Goal: Task Accomplishment & Management: Complete application form

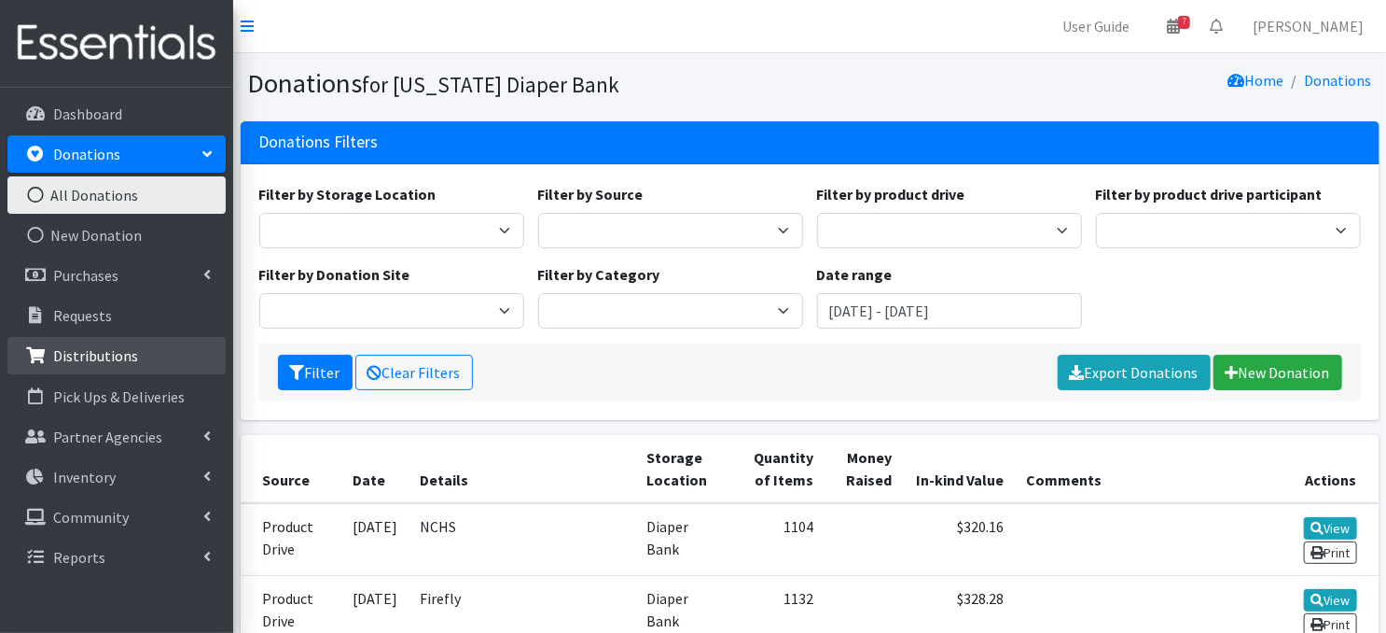
drag, startPoint x: 0, startPoint y: 0, endPoint x: 121, endPoint y: 355, distance: 375.6
click at [121, 355] on p "Distributions" at bounding box center [95, 355] width 85 height 19
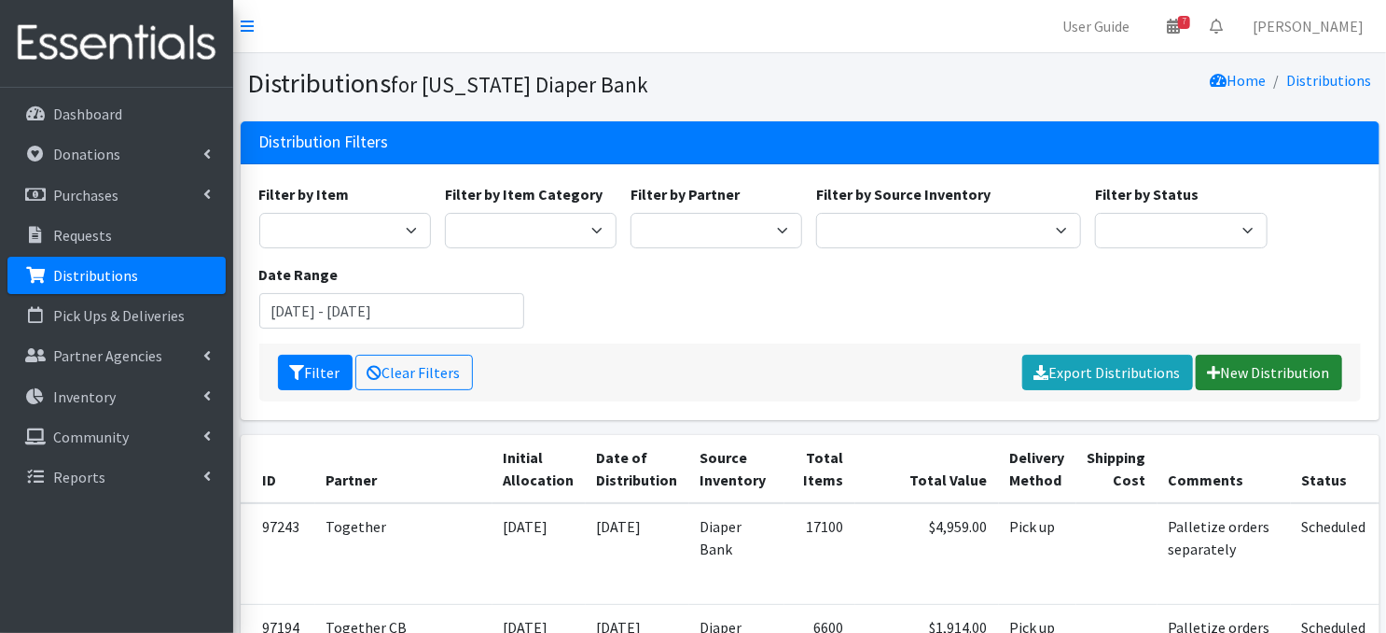
click at [1250, 364] on link "New Distribution" at bounding box center [1269, 372] width 146 height 35
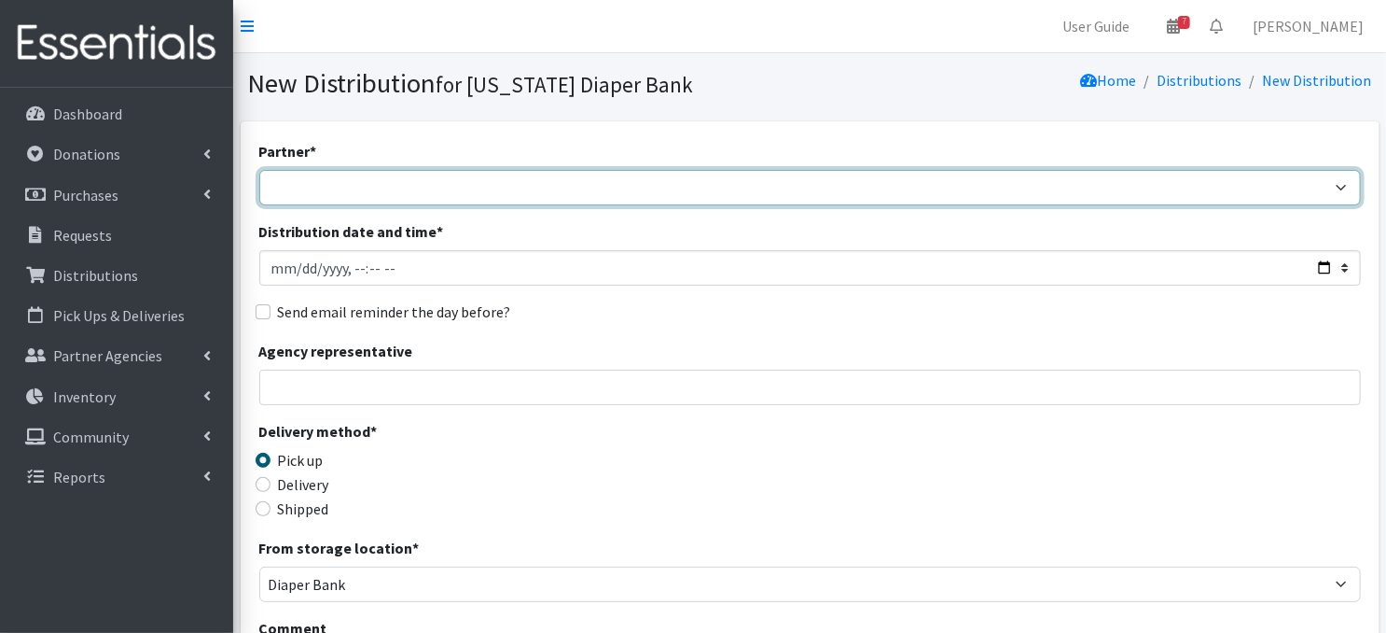
click at [1332, 188] on select "Abide A Mother's Love BART - Benson Area Refugee Taskforce Big Brothers Big Sis…" at bounding box center [810, 187] width 1102 height 35
select select "5567"
click at [259, 170] on select "Abide A Mother's Love BART - Benson Area Refugee Taskforce Big Brothers Big Sis…" at bounding box center [810, 187] width 1102 height 35
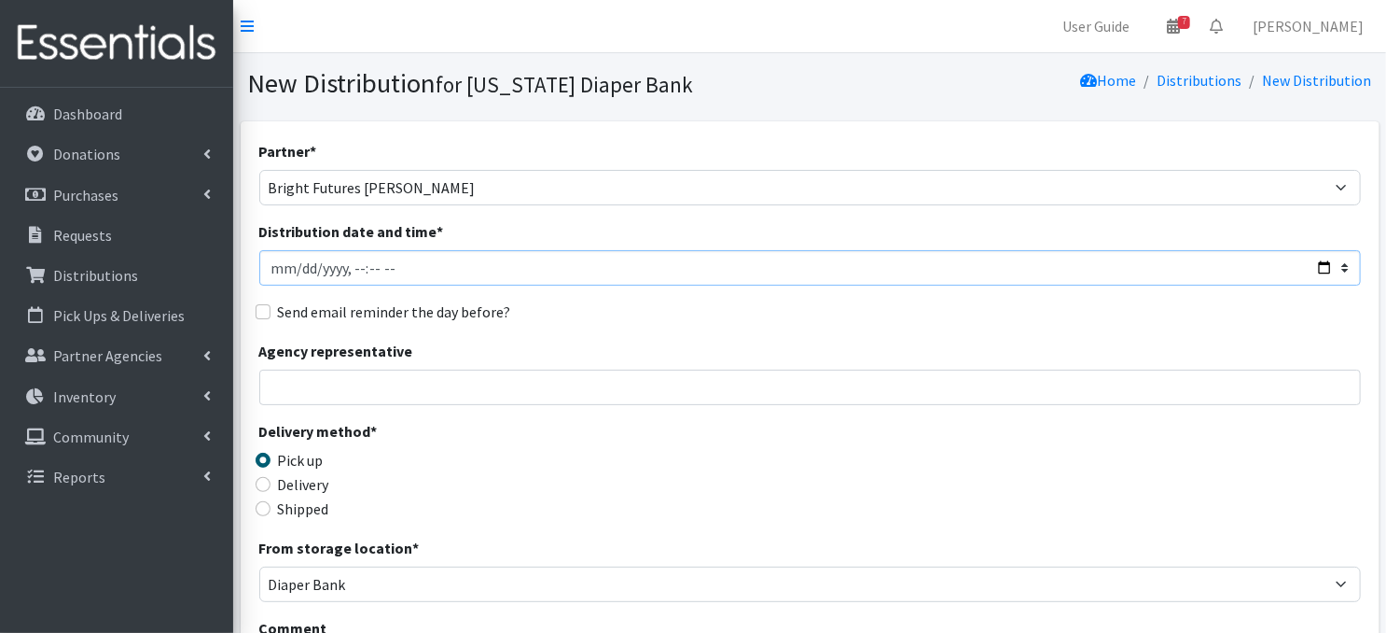
click at [298, 268] on input "Distribution date and time *" at bounding box center [810, 267] width 1102 height 35
click at [352, 264] on input "Distribution date and time *" at bounding box center [810, 267] width 1102 height 35
type input "[DATE]T10:00"
click at [481, 363] on div "Agency representative" at bounding box center [810, 372] width 1102 height 65
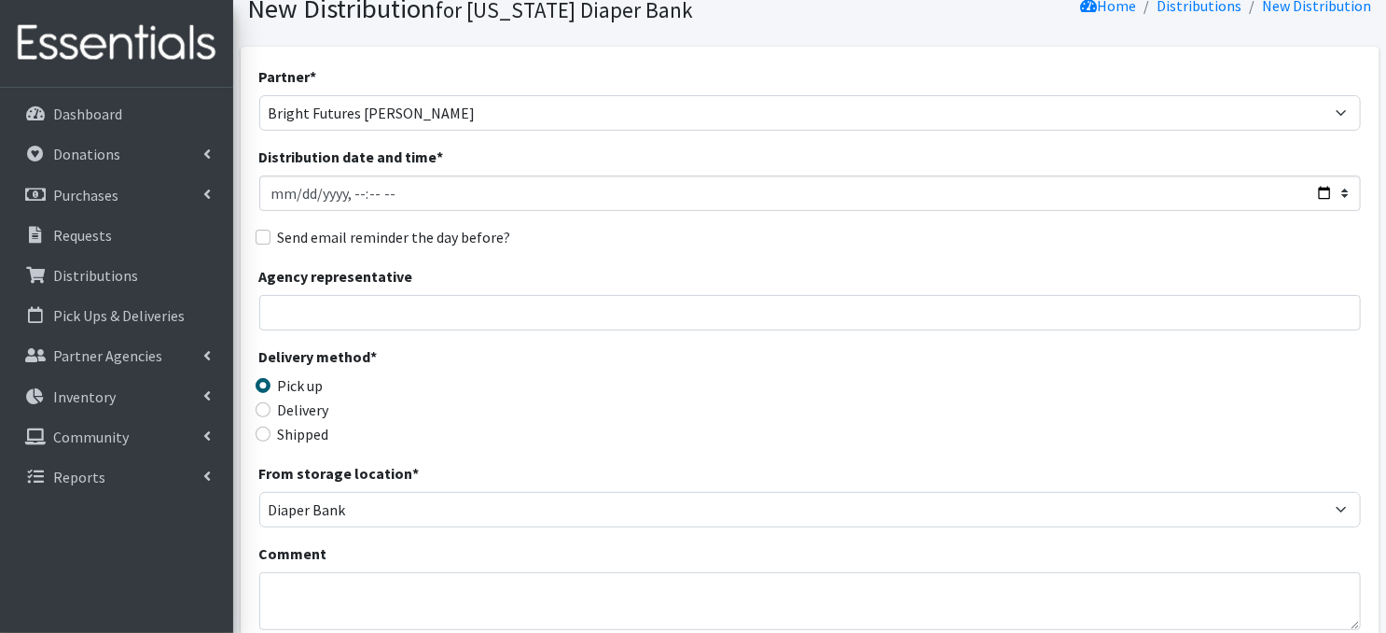
scroll to position [112, 0]
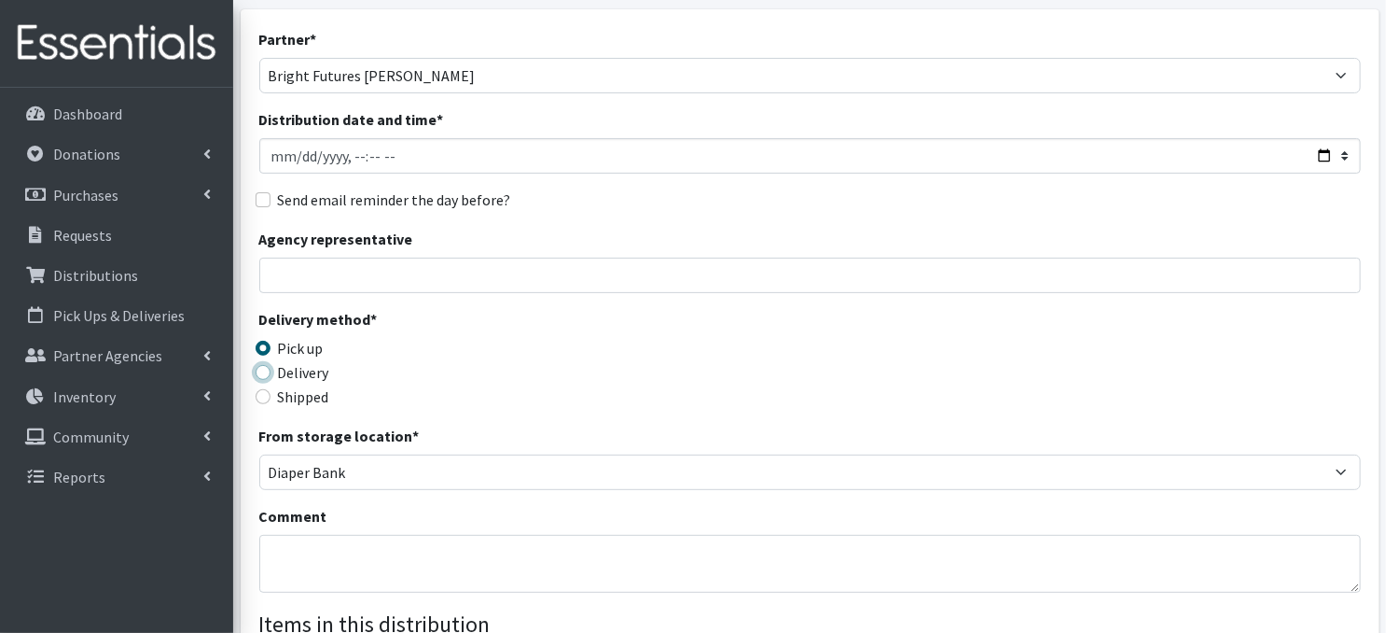
click at [265, 372] on input "Delivery" at bounding box center [263, 372] width 15 height 15
radio input "true"
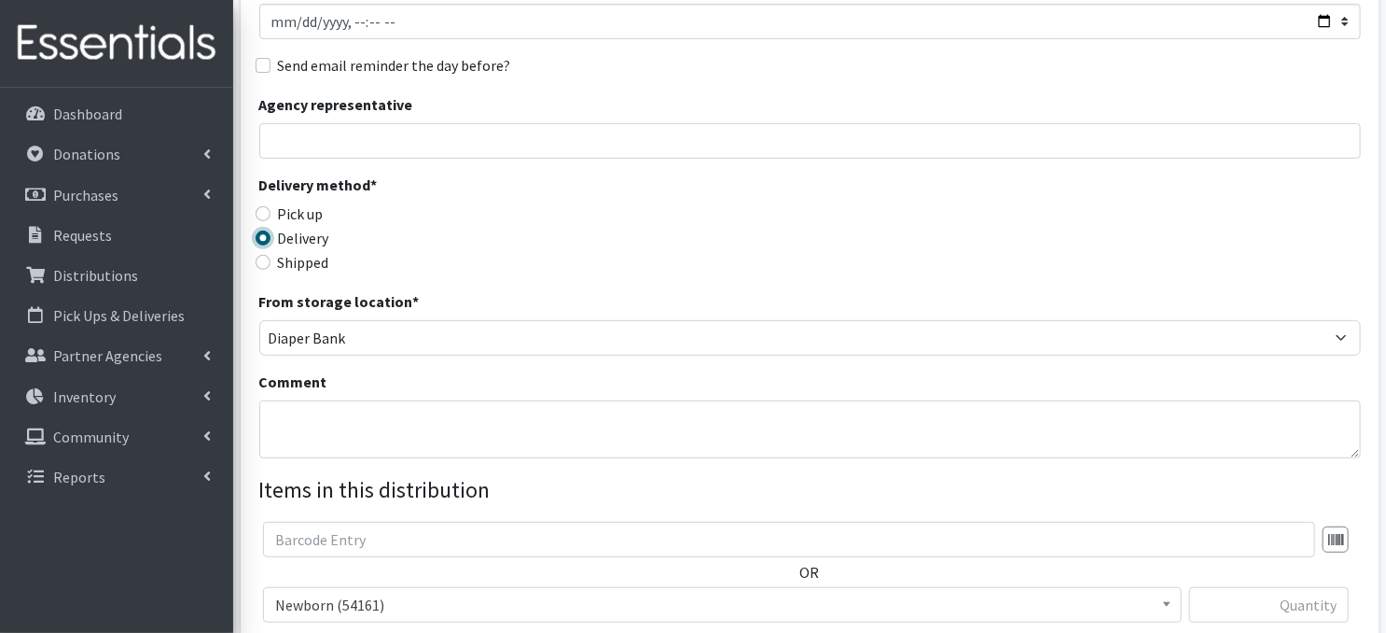
scroll to position [261, 0]
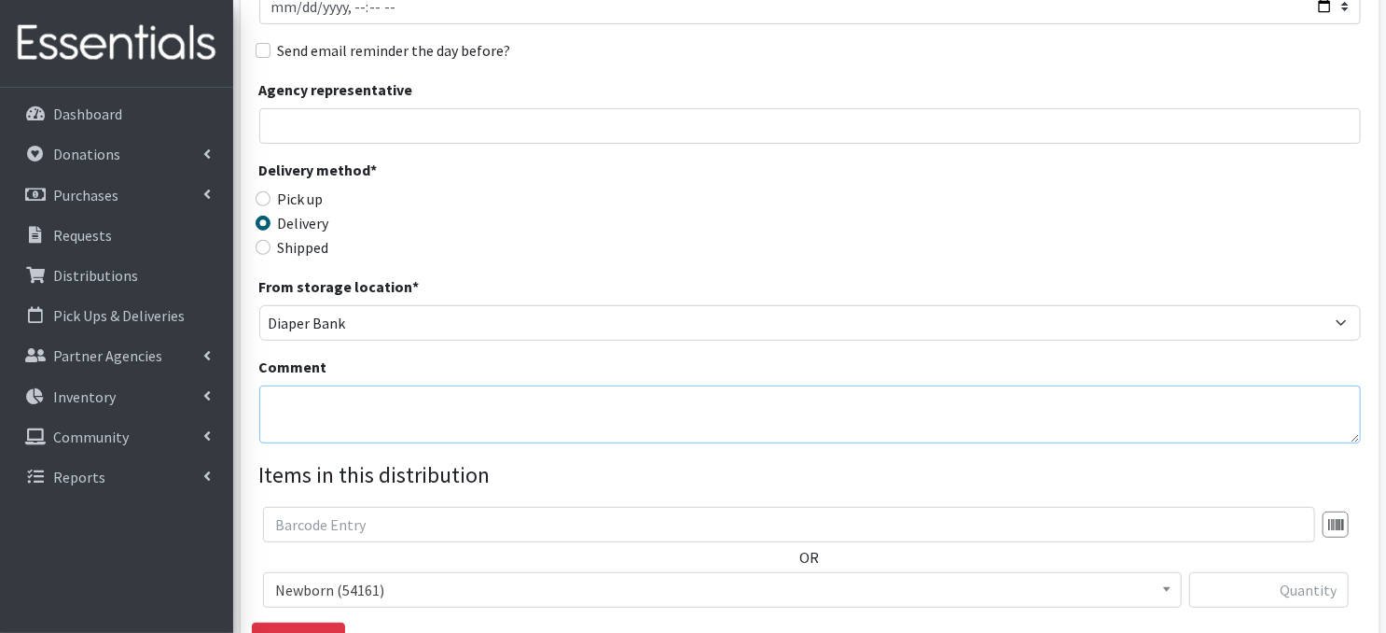
click at [293, 403] on textarea "Comment" at bounding box center [810, 414] width 1102 height 58
drag, startPoint x: 327, startPoint y: 425, endPoint x: 314, endPoint y: 422, distance: 12.7
paste textarea "IKEA Bags Label EACH bag with distribution month"
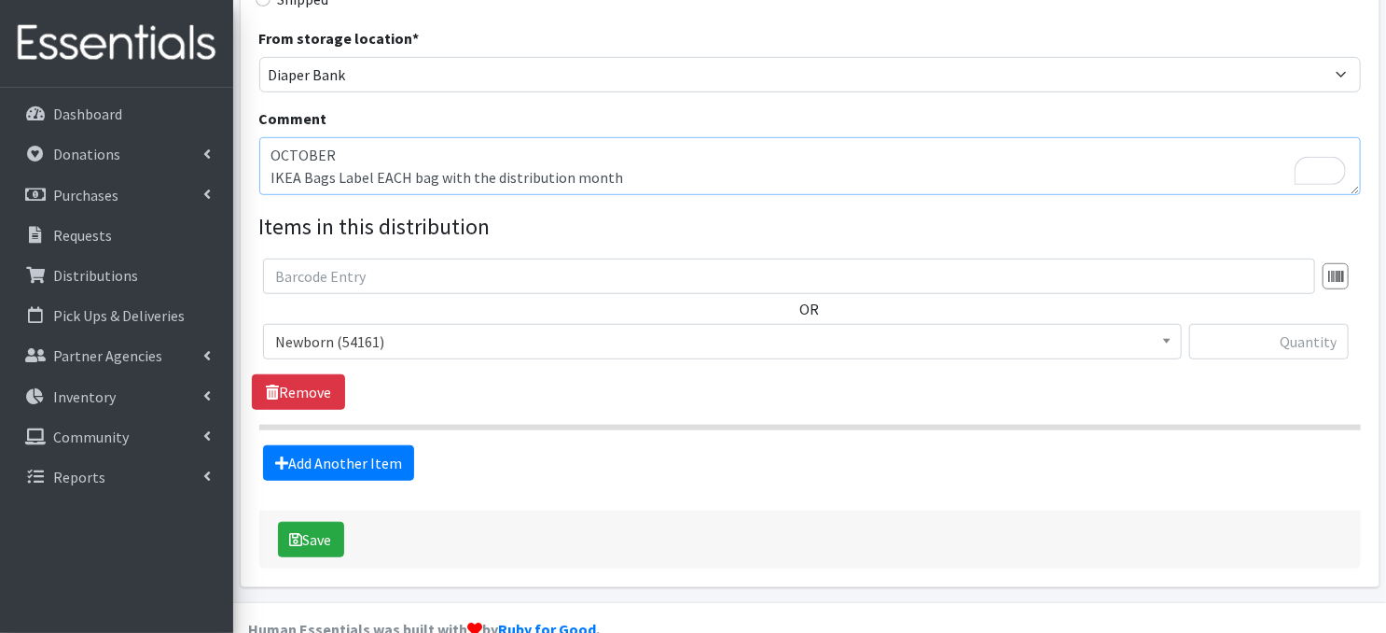
scroll to position [546, 0]
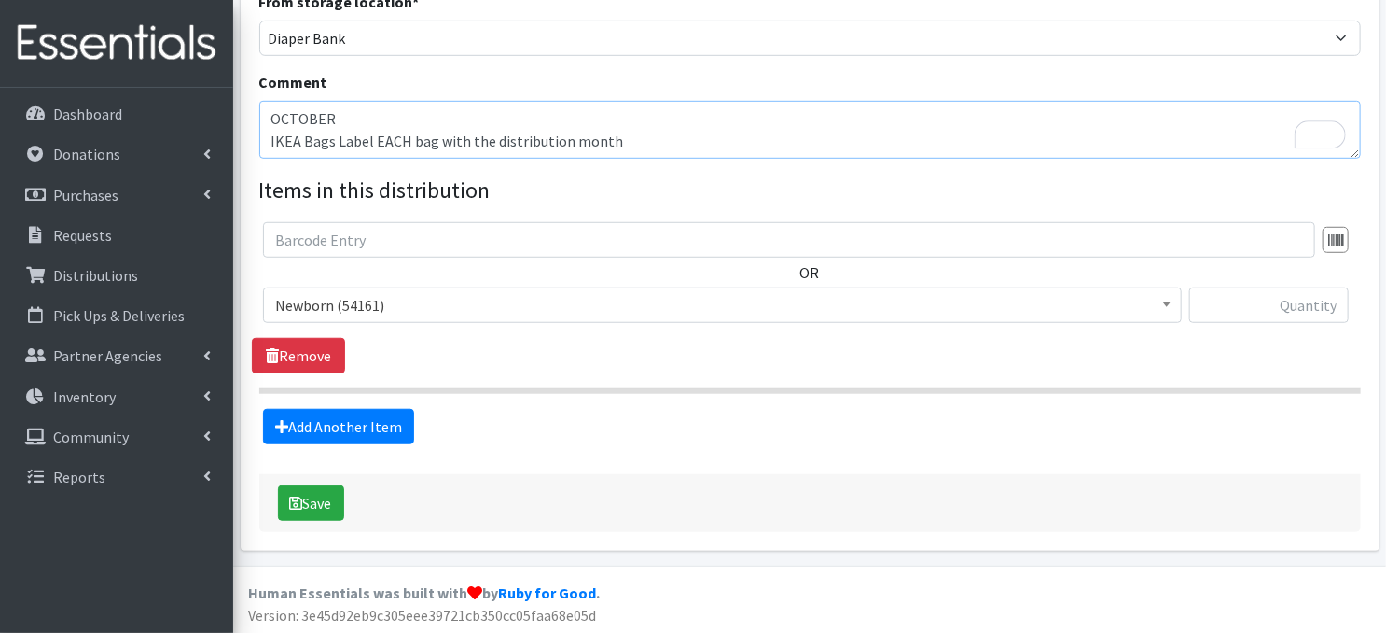
type textarea "OCTOBER IKEA Bags Label EACH bag with the distribution month"
click at [1249, 305] on input "text" at bounding box center [1269, 304] width 160 height 35
type input "160"
click at [355, 429] on link "Add Another Item" at bounding box center [338, 426] width 151 height 35
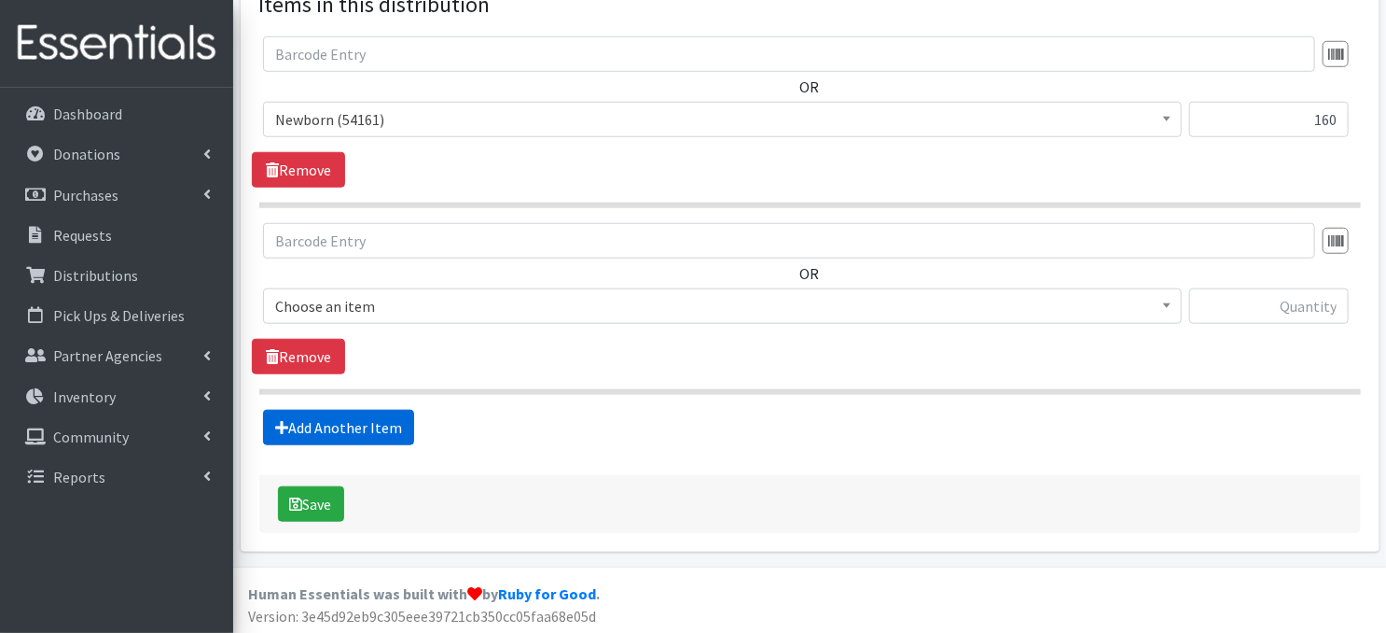
scroll to position [731, 0]
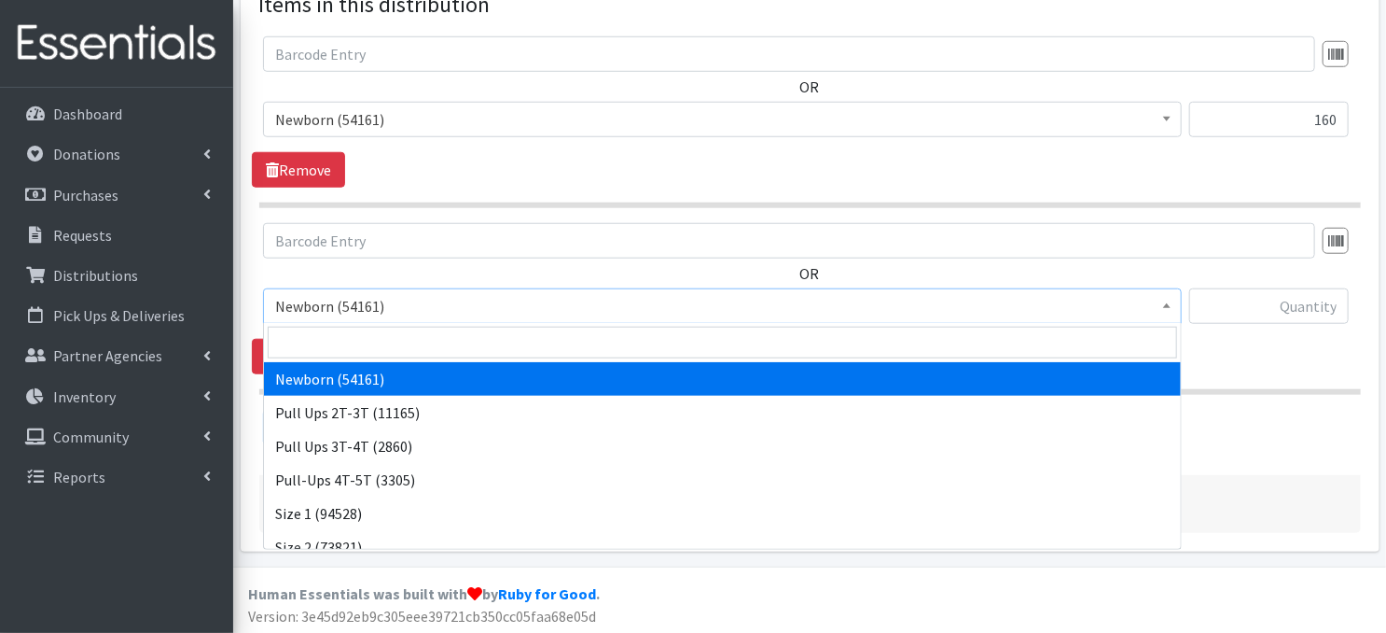
click at [1168, 309] on span at bounding box center [1167, 303] width 19 height 29
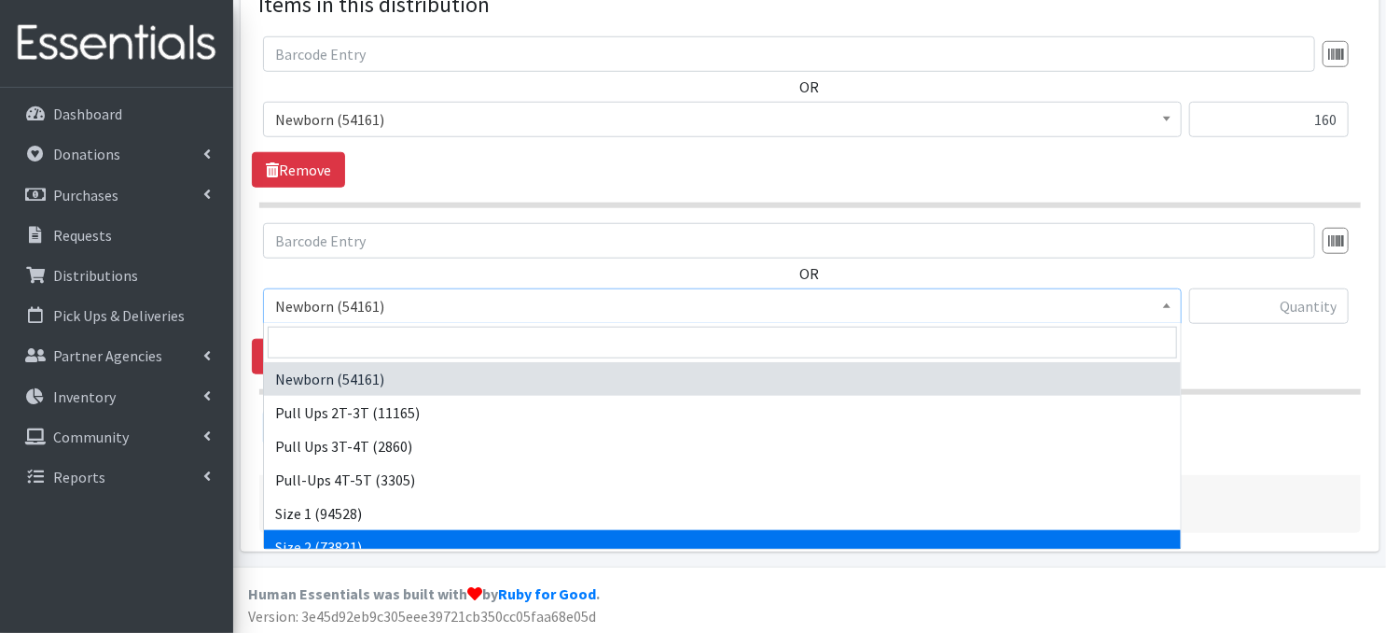
select select "3683"
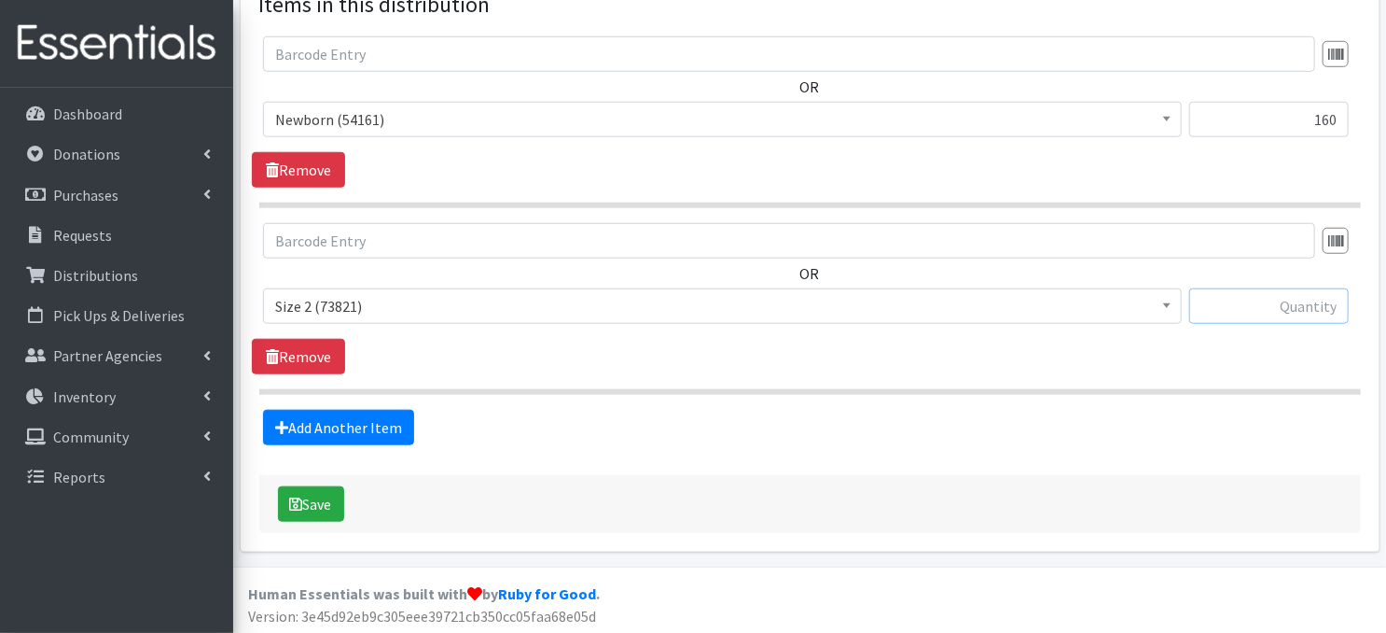
click at [1273, 310] on input "text" at bounding box center [1269, 305] width 160 height 35
type input "320"
click at [354, 426] on link "Add Another Item" at bounding box center [338, 427] width 151 height 35
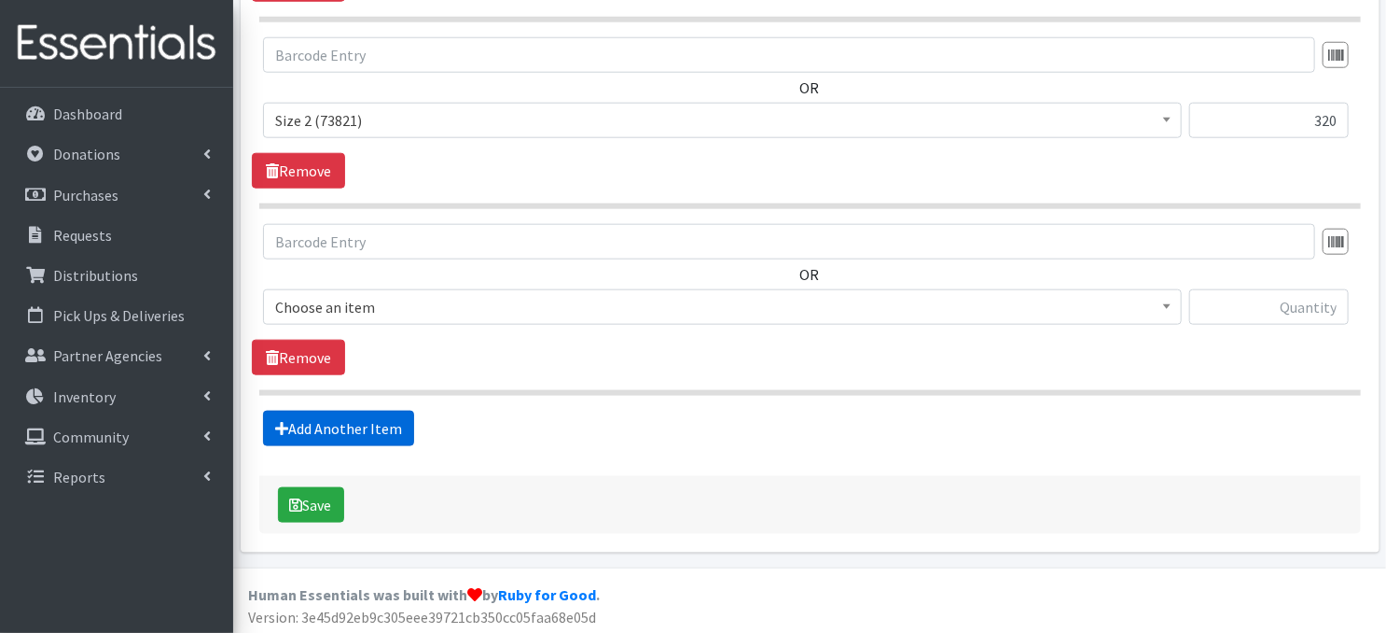
scroll to position [918, 0]
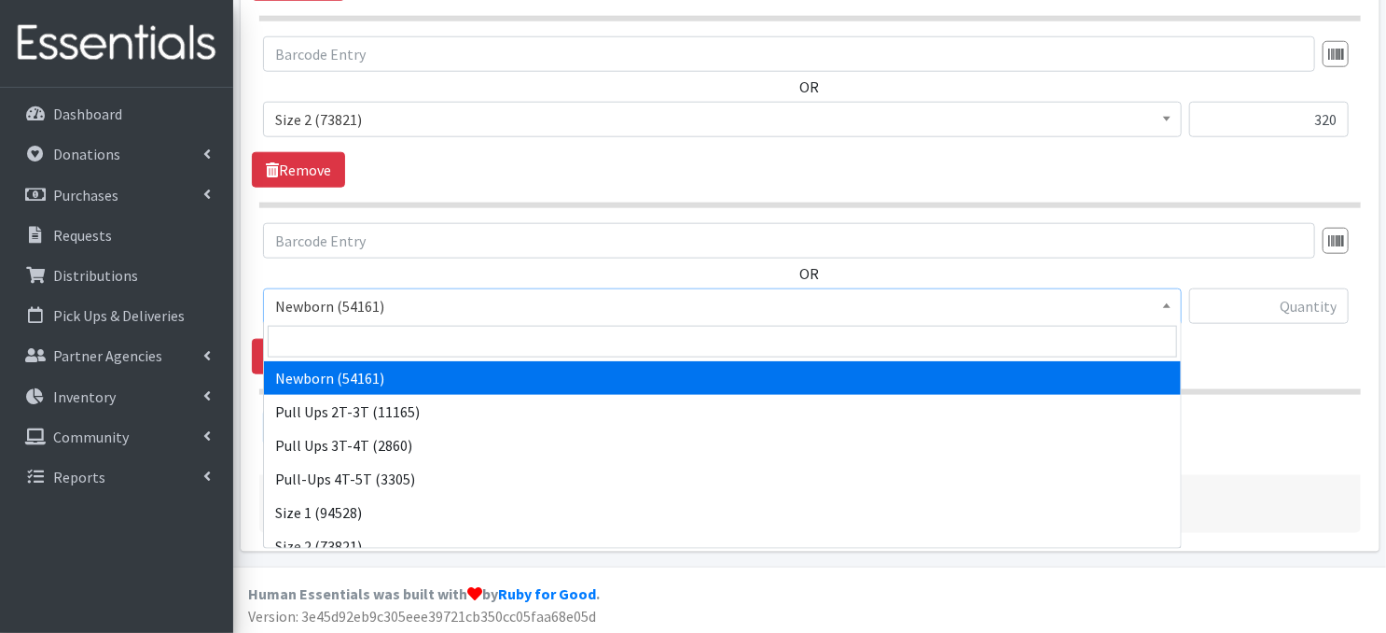
click at [1164, 312] on span at bounding box center [1167, 303] width 19 height 29
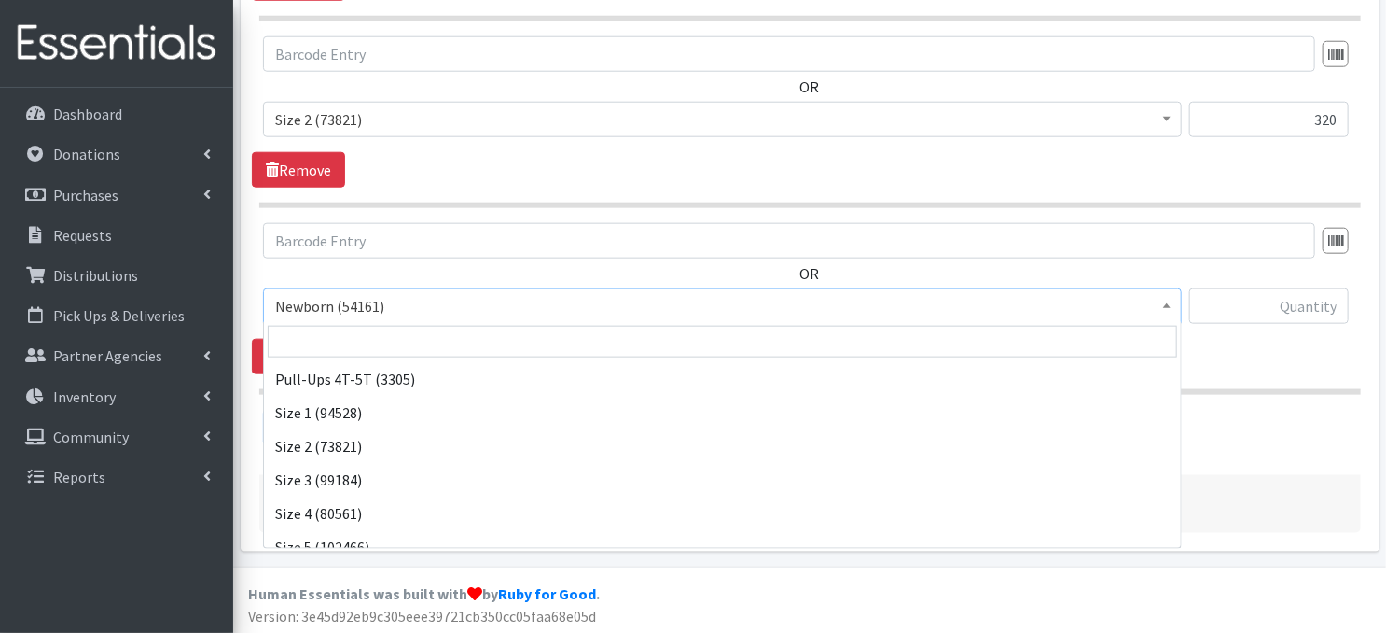
scroll to position [112, 0]
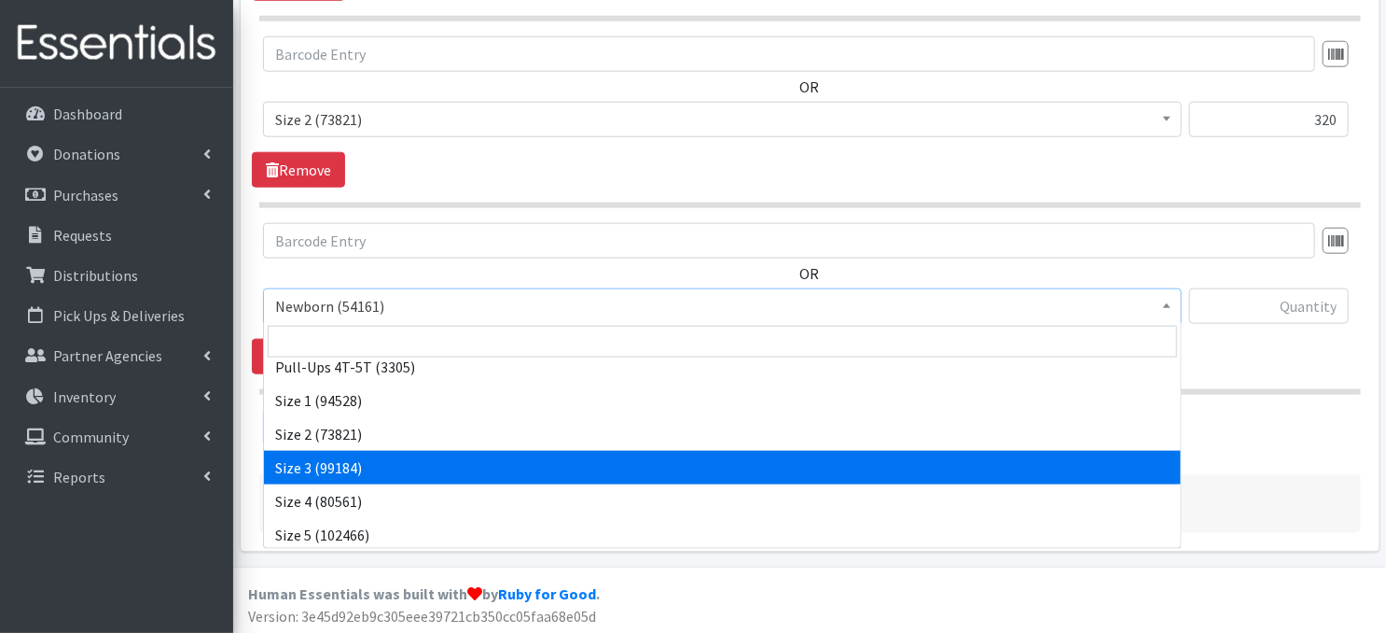
select select "3684"
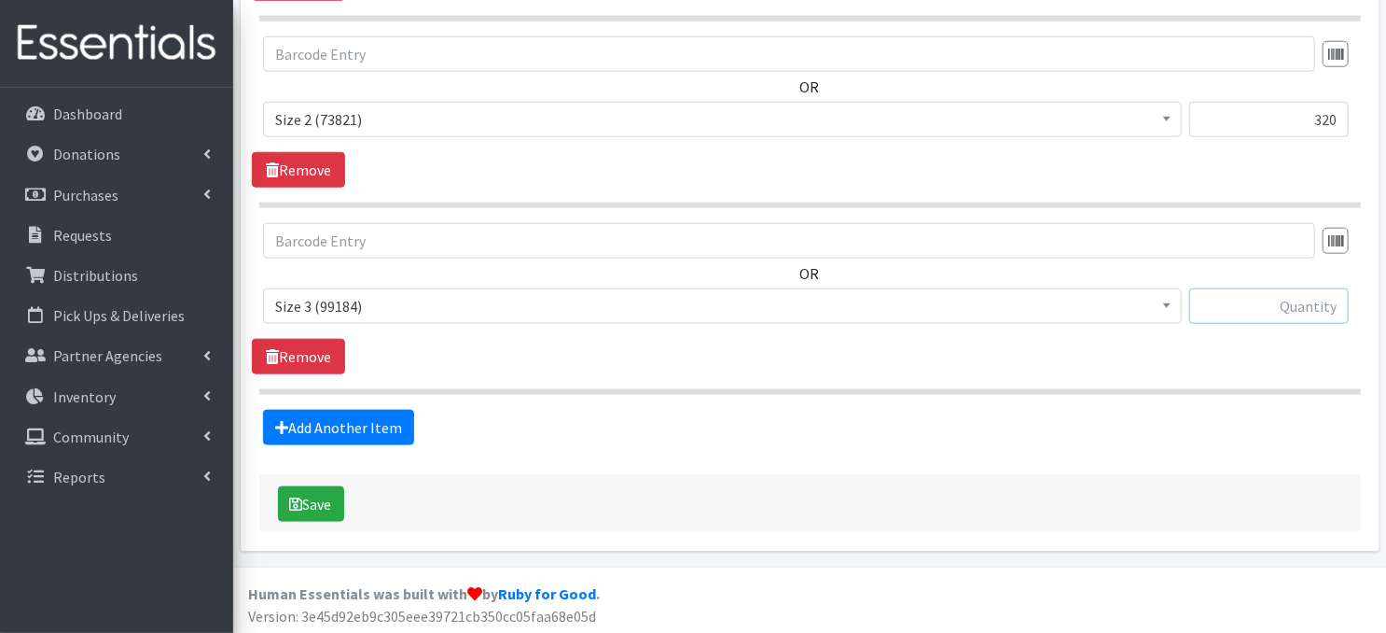
click at [1243, 309] on input "text" at bounding box center [1269, 305] width 160 height 35
type input "300"
click at [368, 434] on link "Add Another Item" at bounding box center [338, 427] width 151 height 35
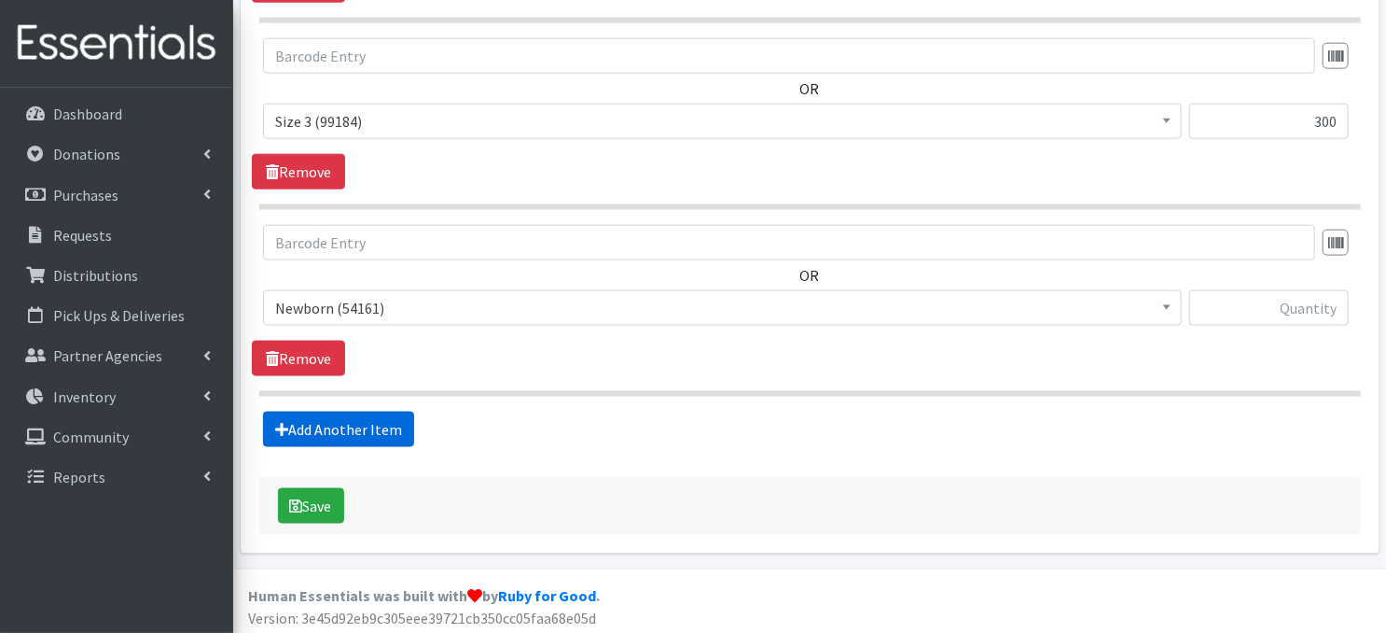
scroll to position [1104, 0]
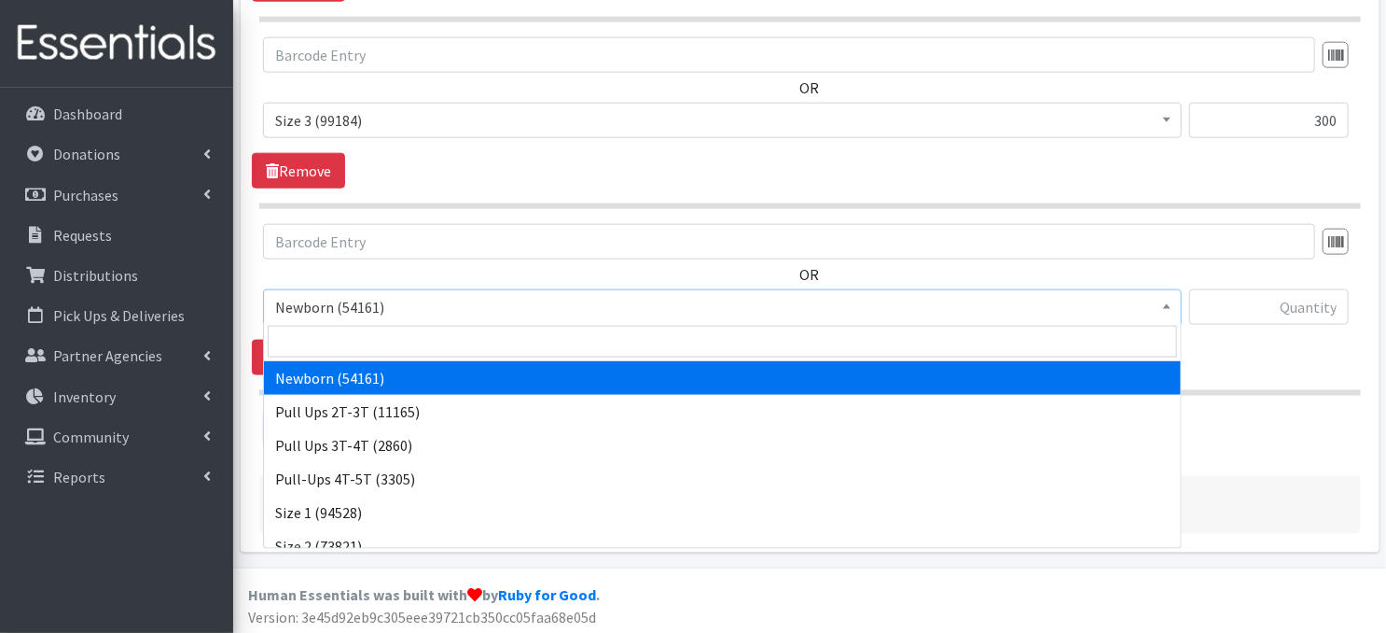
click at [1164, 304] on b at bounding box center [1166, 306] width 7 height 5
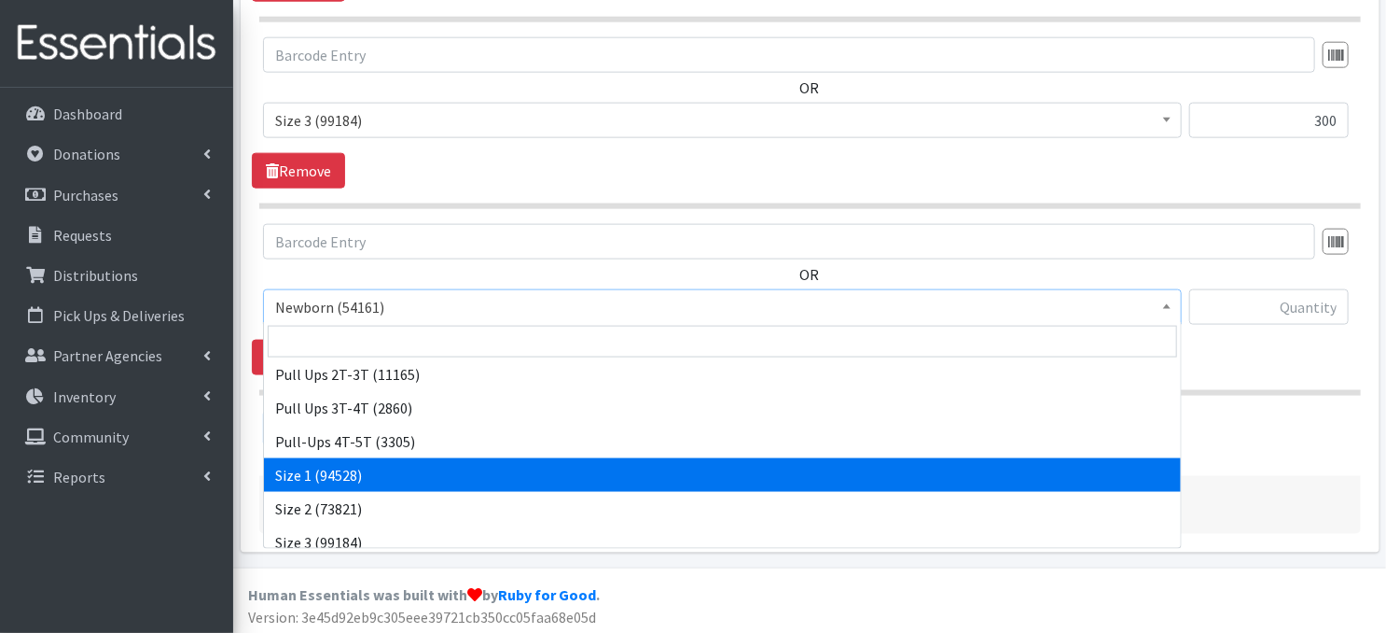
scroll to position [211, 0]
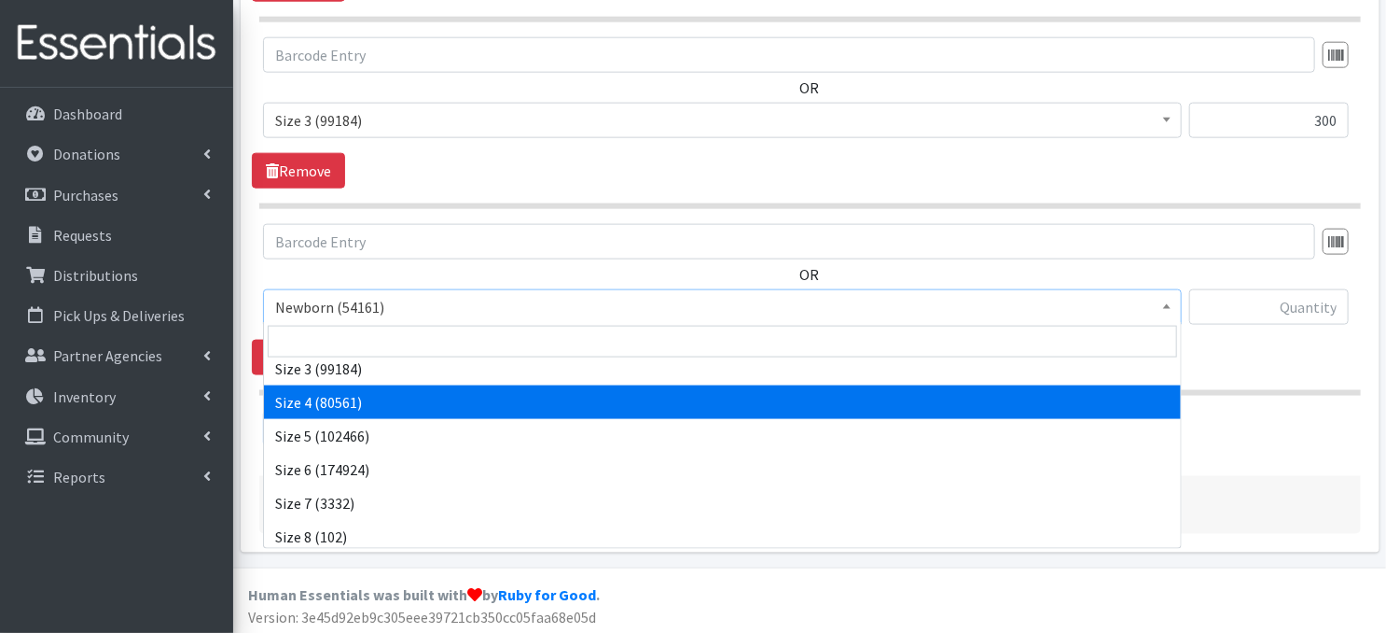
select select "3685"
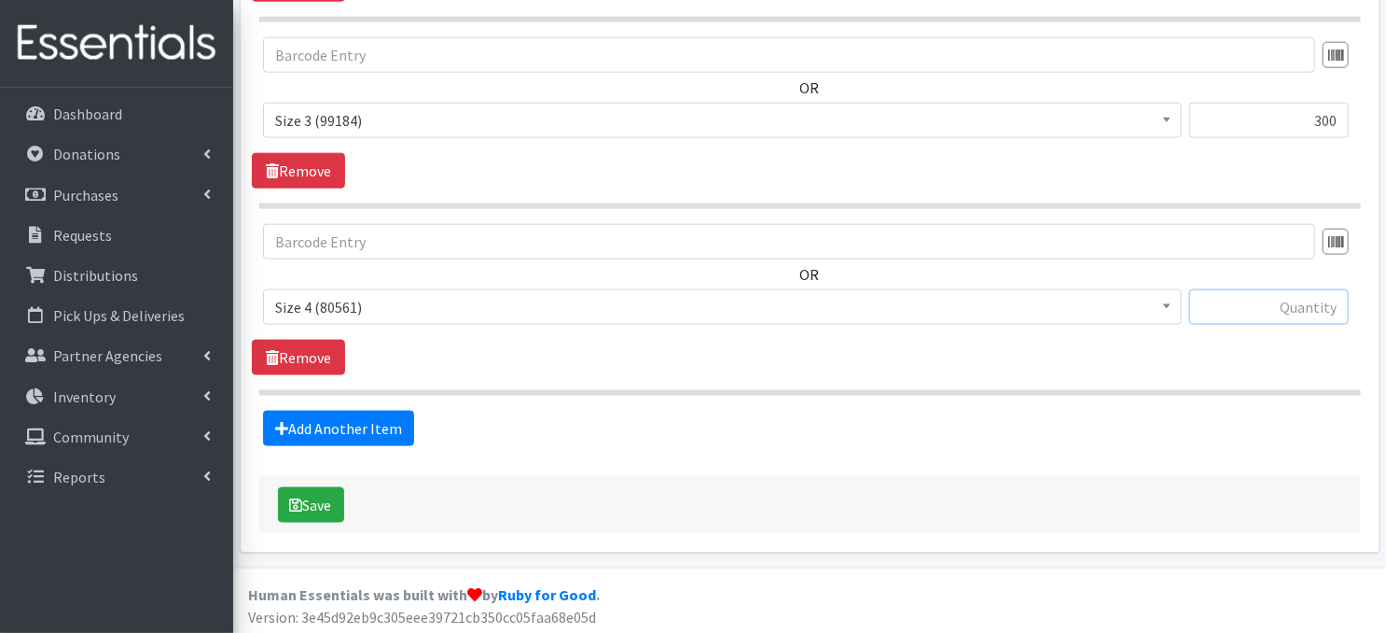
click at [1234, 311] on input "text" at bounding box center [1269, 306] width 160 height 35
type input "600"
click at [387, 432] on link "Add Another Item" at bounding box center [338, 427] width 151 height 35
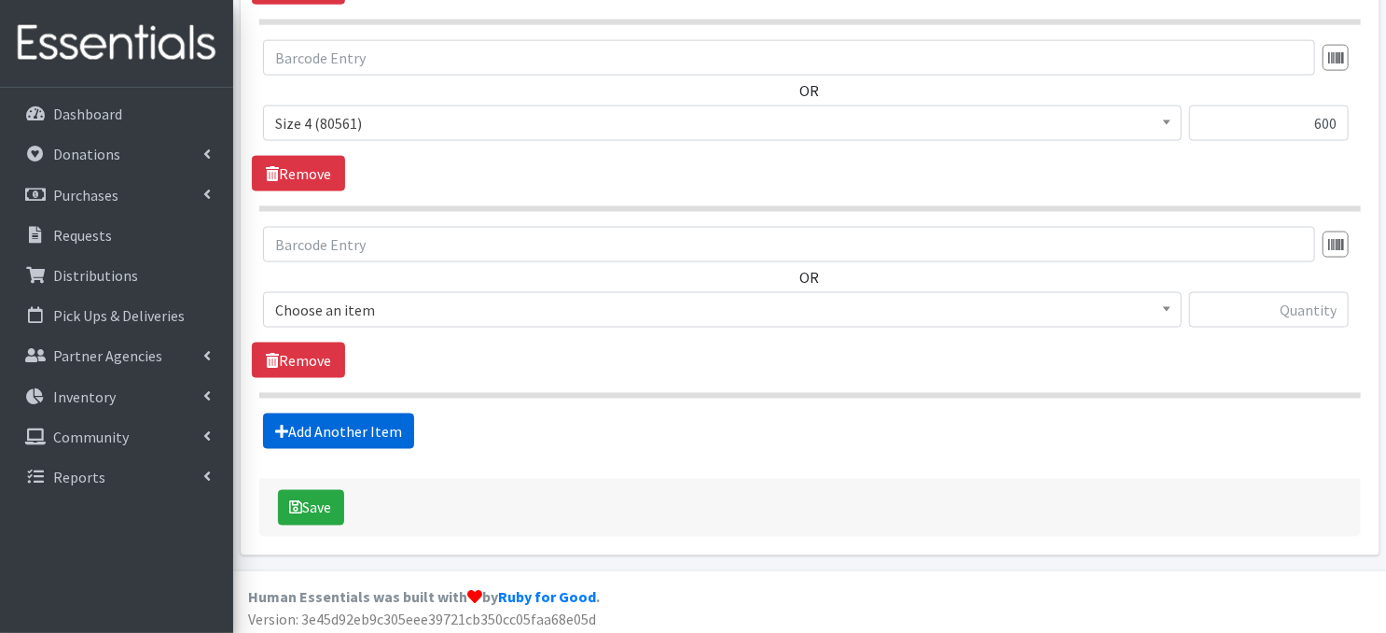
scroll to position [1290, 0]
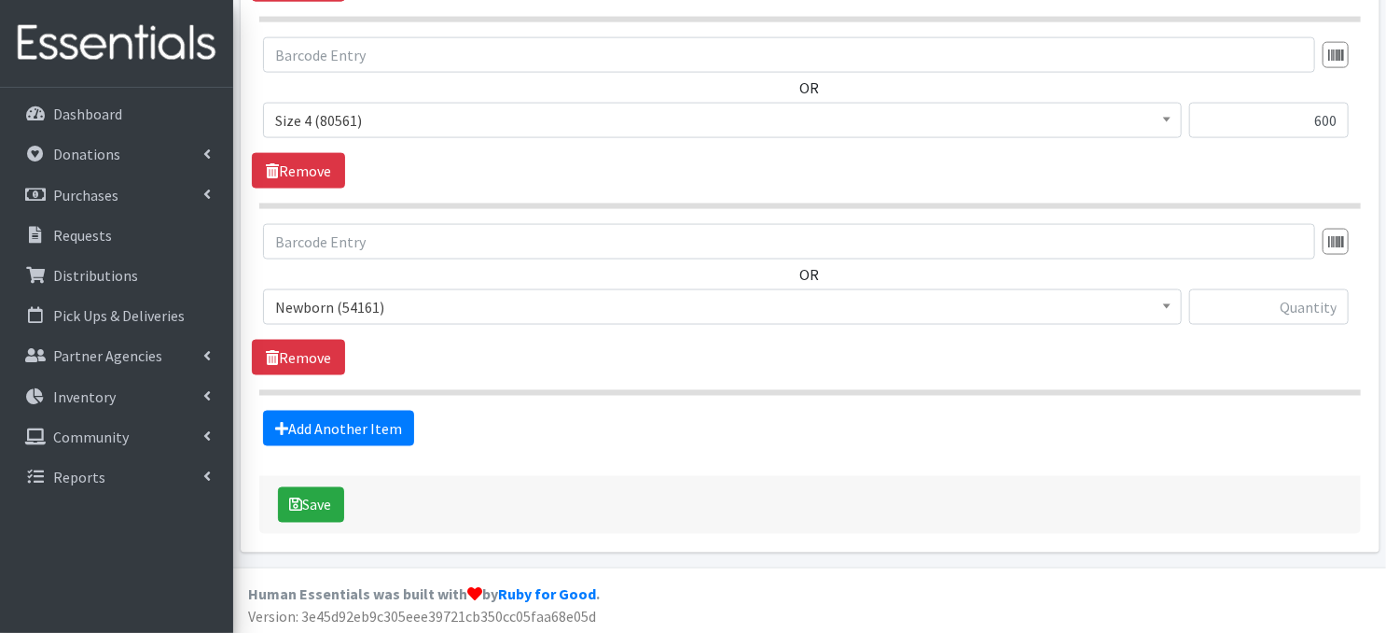
click at [1167, 304] on b at bounding box center [1166, 306] width 7 height 5
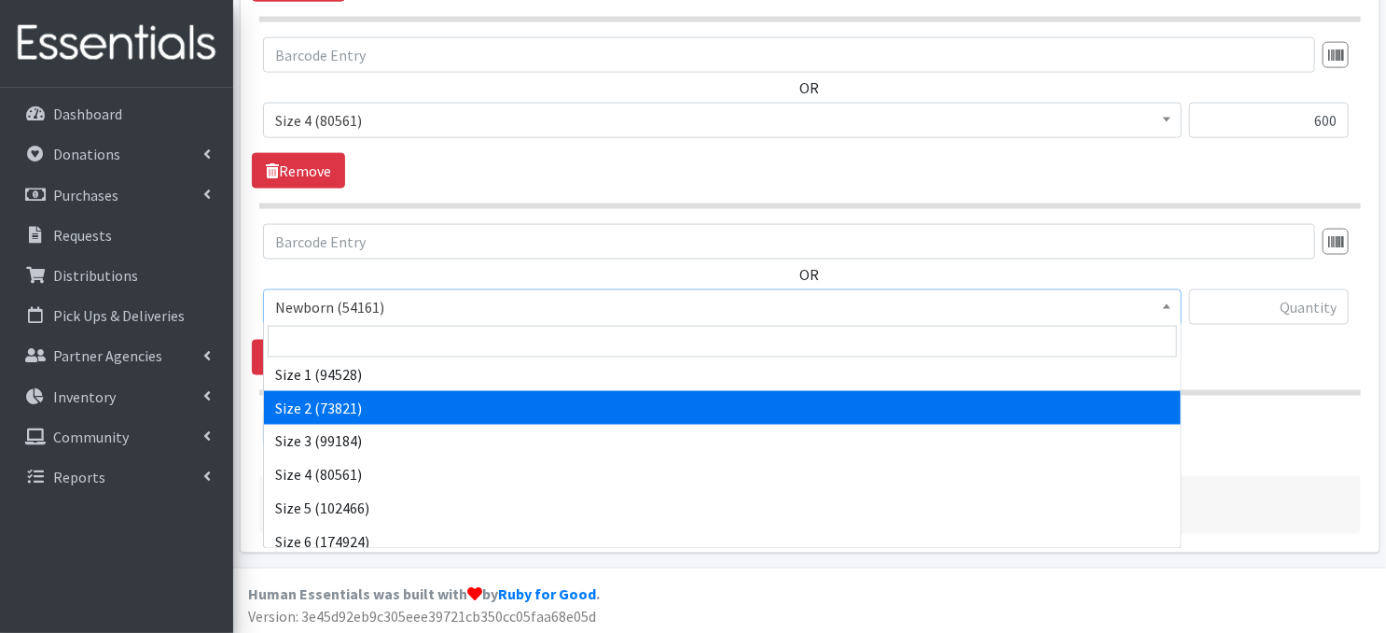
scroll to position [149, 0]
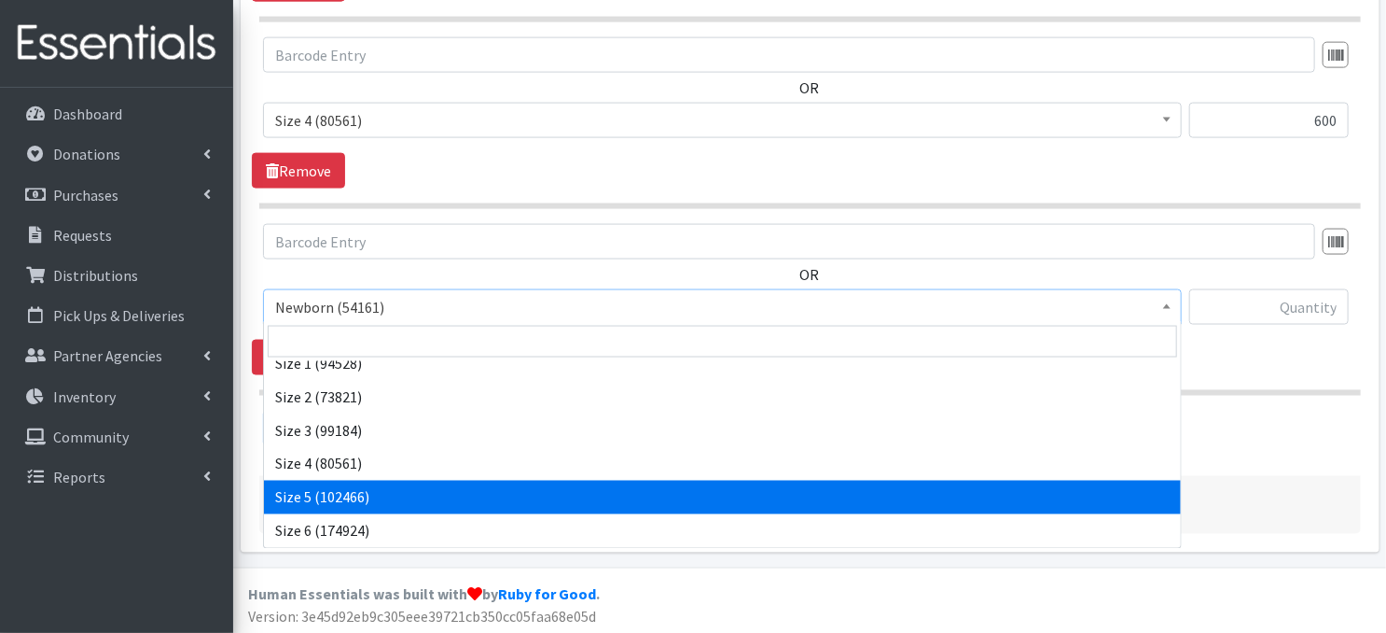
select select "3686"
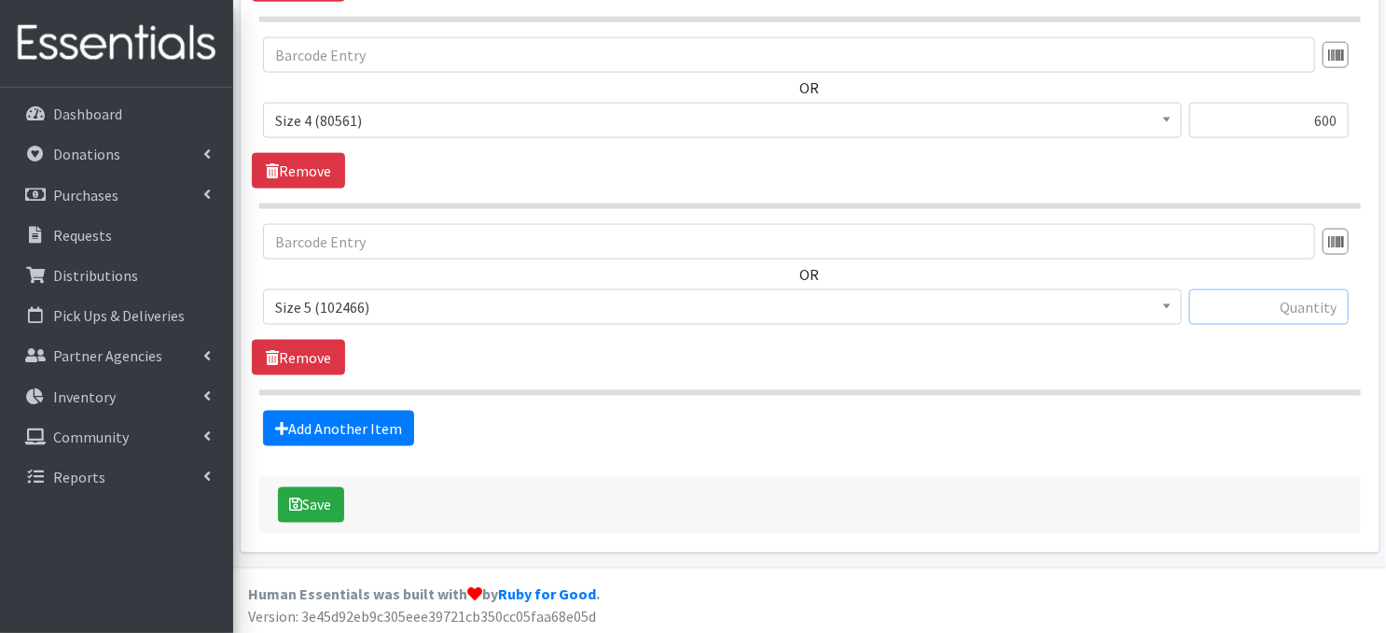
click at [1287, 309] on input "text" at bounding box center [1269, 306] width 160 height 35
type input "780"
click at [326, 424] on link "Add Another Item" at bounding box center [338, 427] width 151 height 35
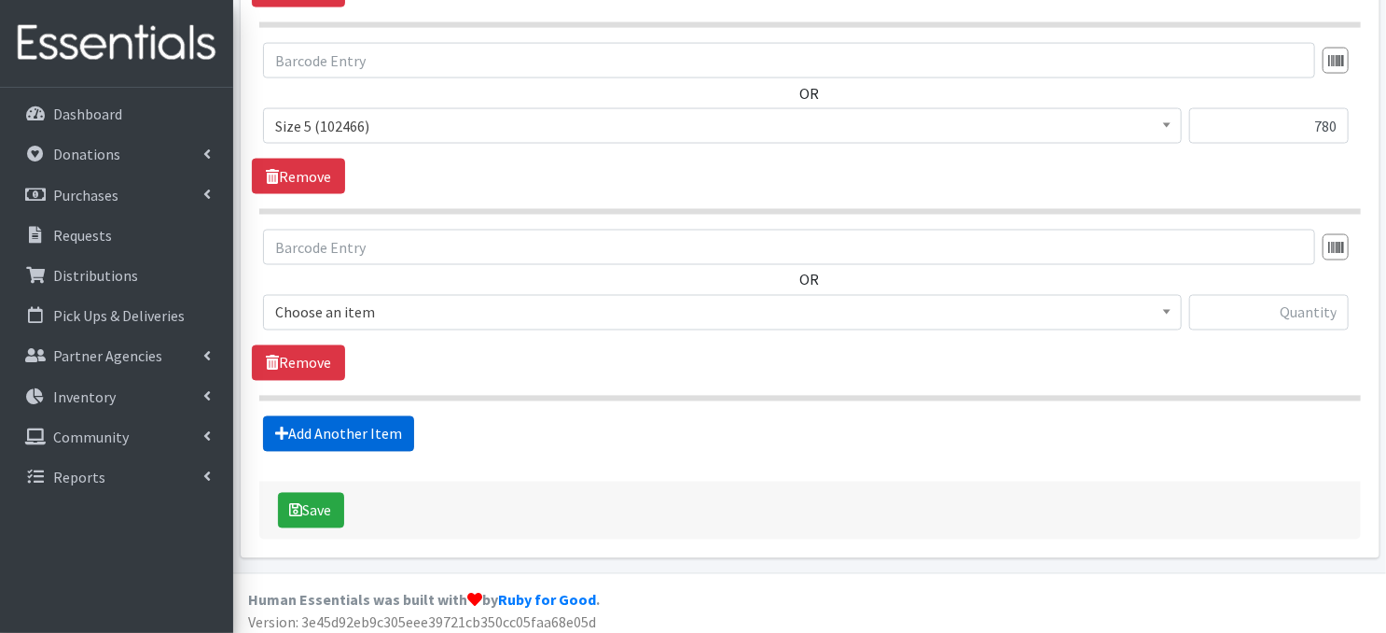
scroll to position [1476, 0]
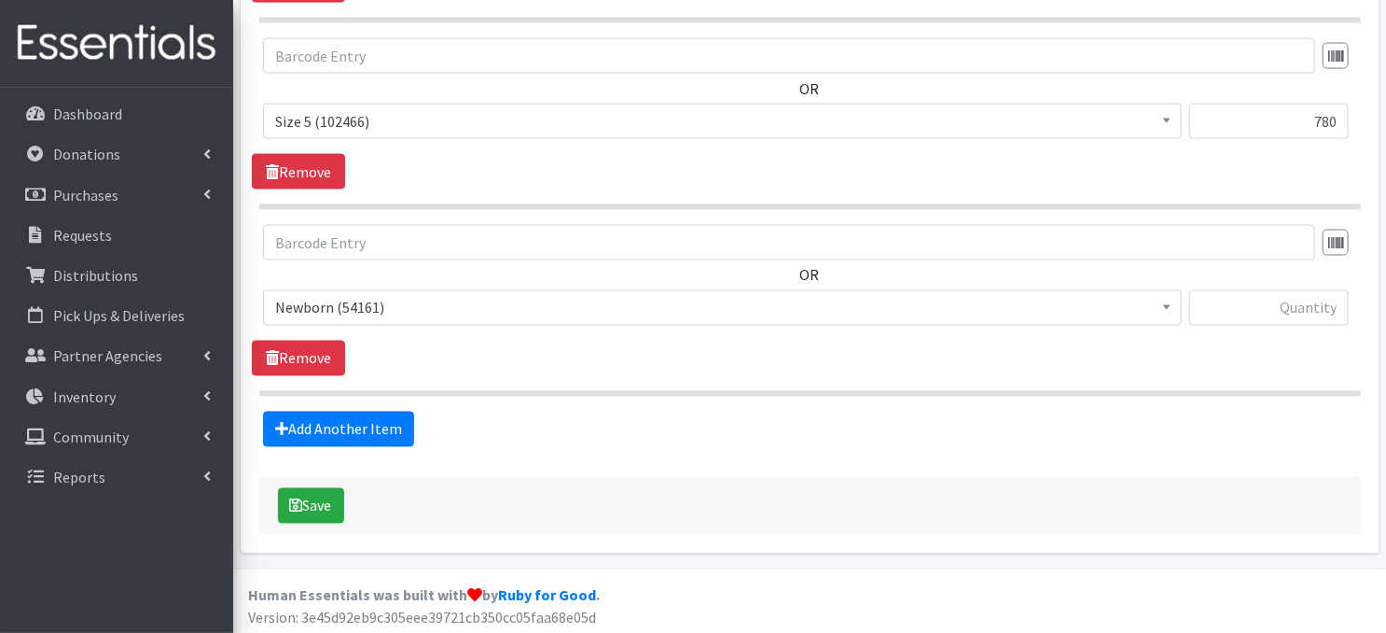
click at [1172, 305] on span at bounding box center [1167, 305] width 19 height 29
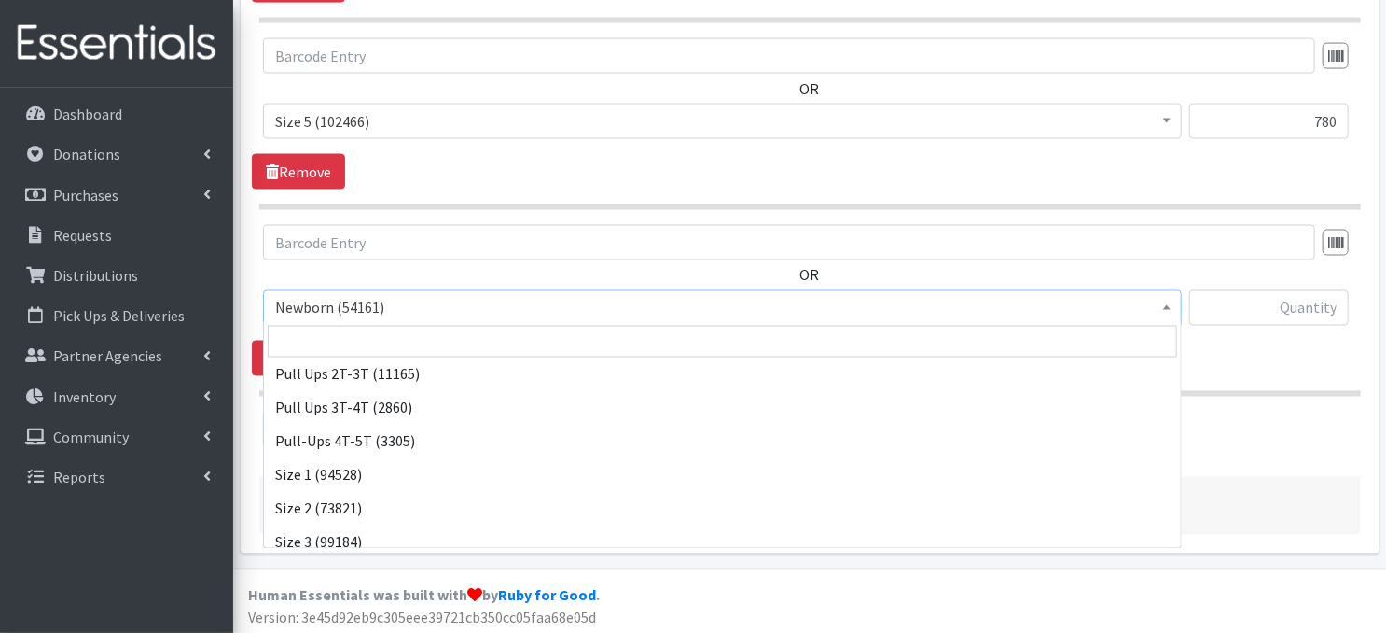
scroll to position [161, 0]
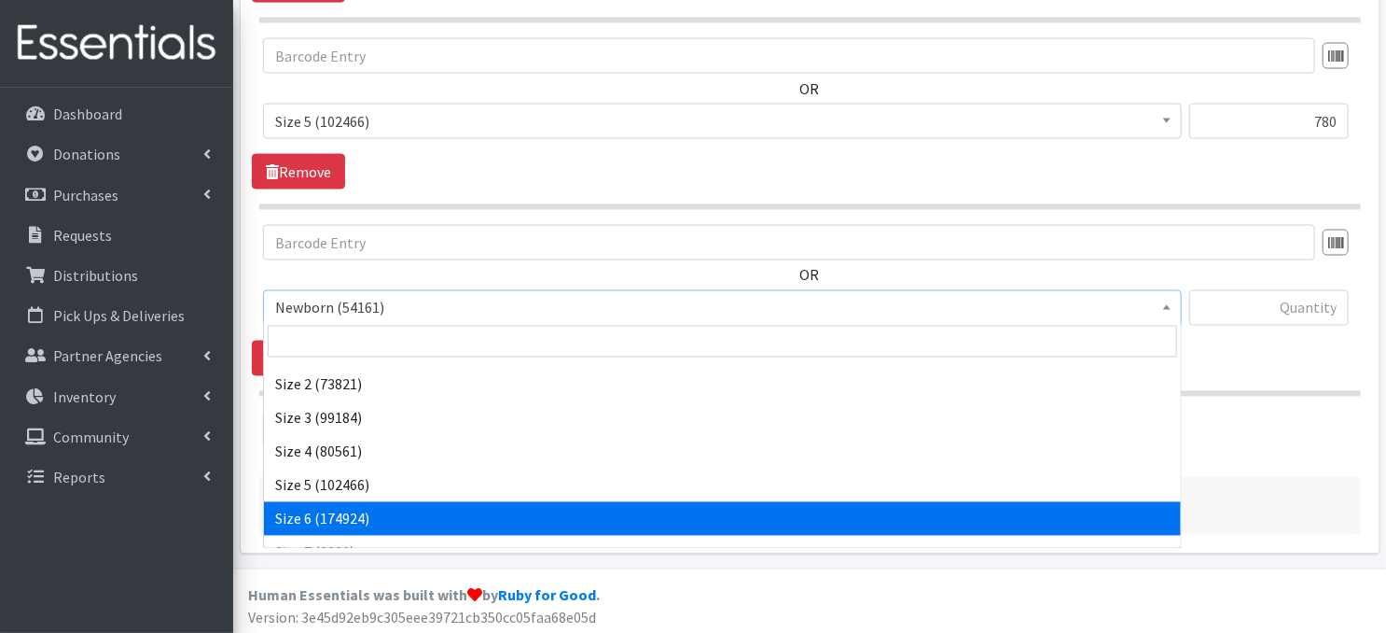
select select "3687"
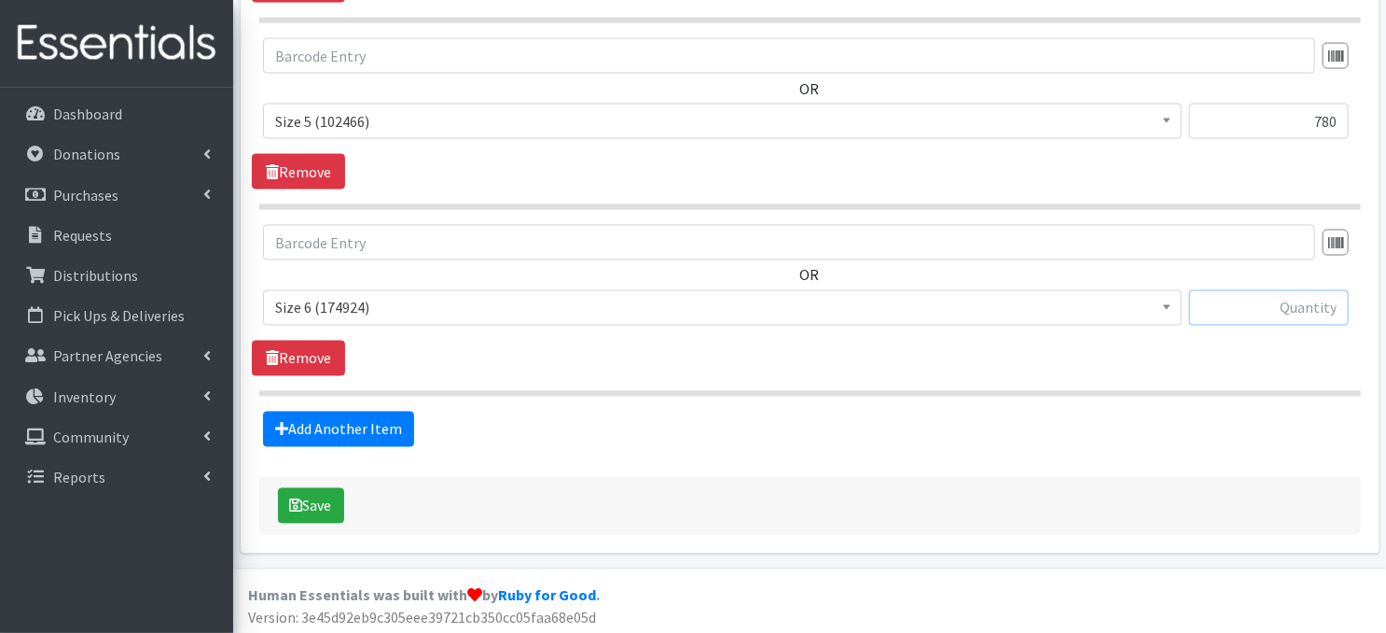
click at [1269, 314] on input "text" at bounding box center [1269, 307] width 160 height 35
type input "1140"
click at [347, 421] on link "Add Another Item" at bounding box center [338, 428] width 151 height 35
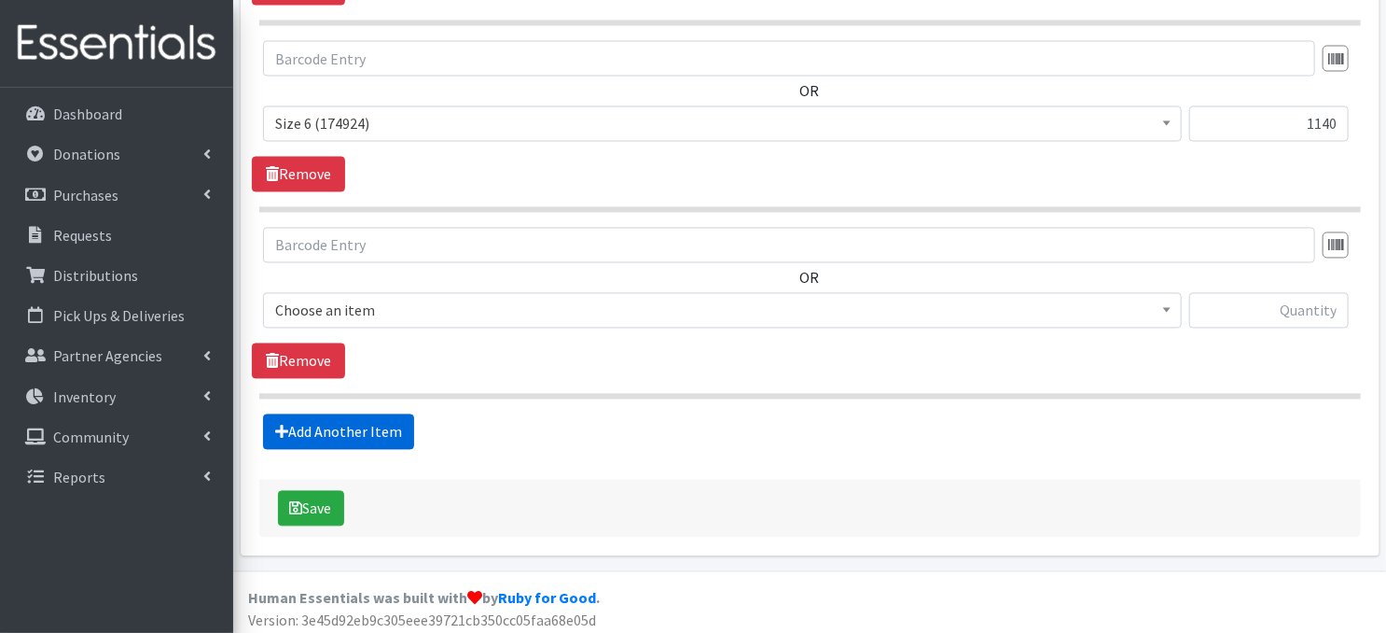
scroll to position [1662, 0]
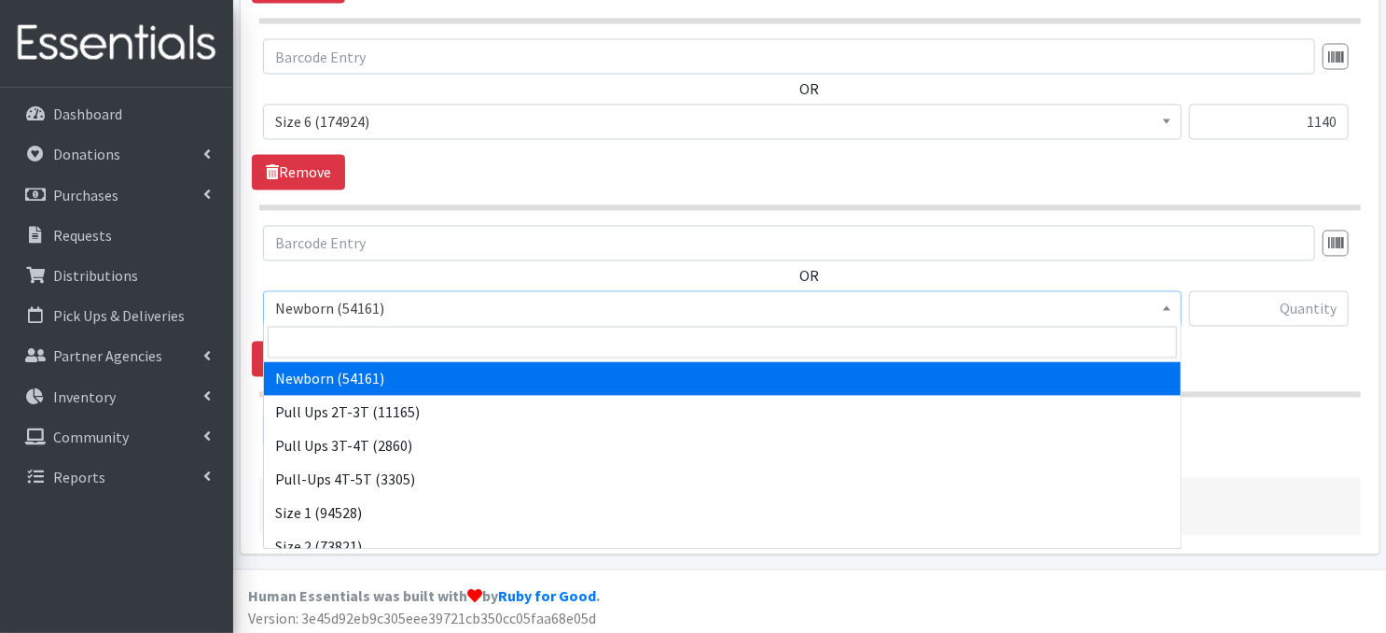
click at [1169, 306] on b at bounding box center [1166, 308] width 7 height 5
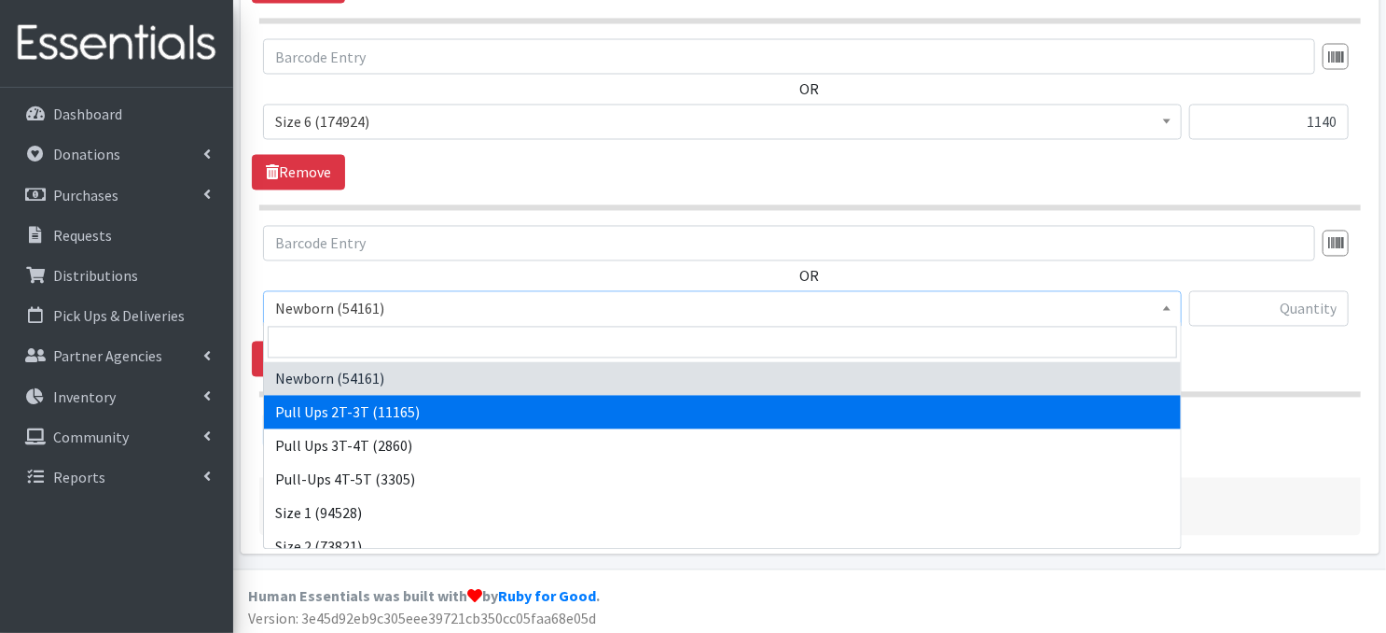
select select "3696"
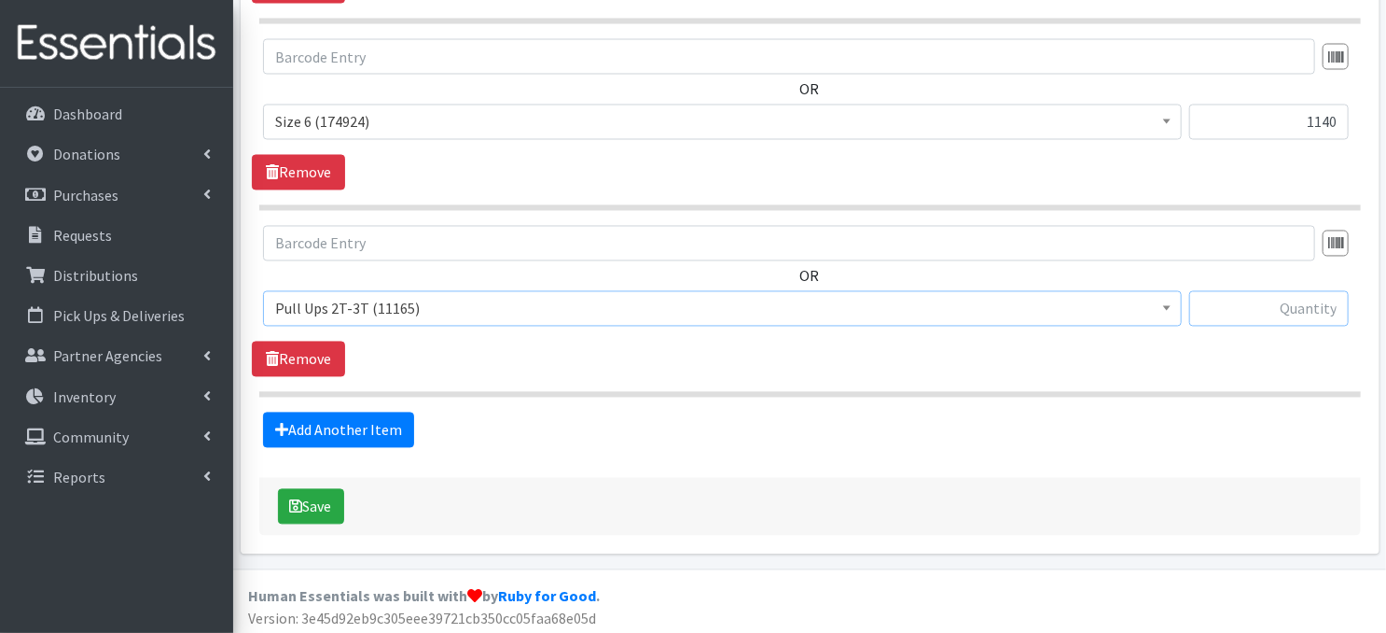
click at [1260, 303] on input "text" at bounding box center [1269, 308] width 160 height 35
type input "60"
click at [353, 426] on link "Add Another Item" at bounding box center [338, 429] width 151 height 35
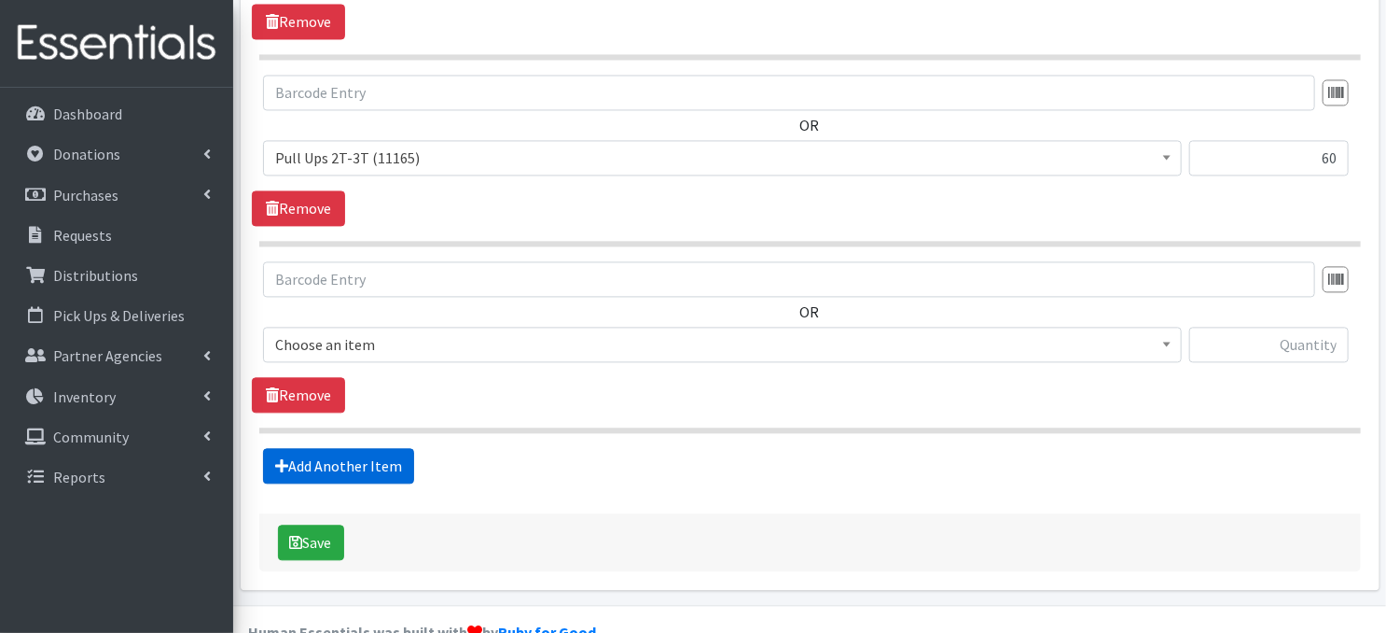
scroll to position [1847, 0]
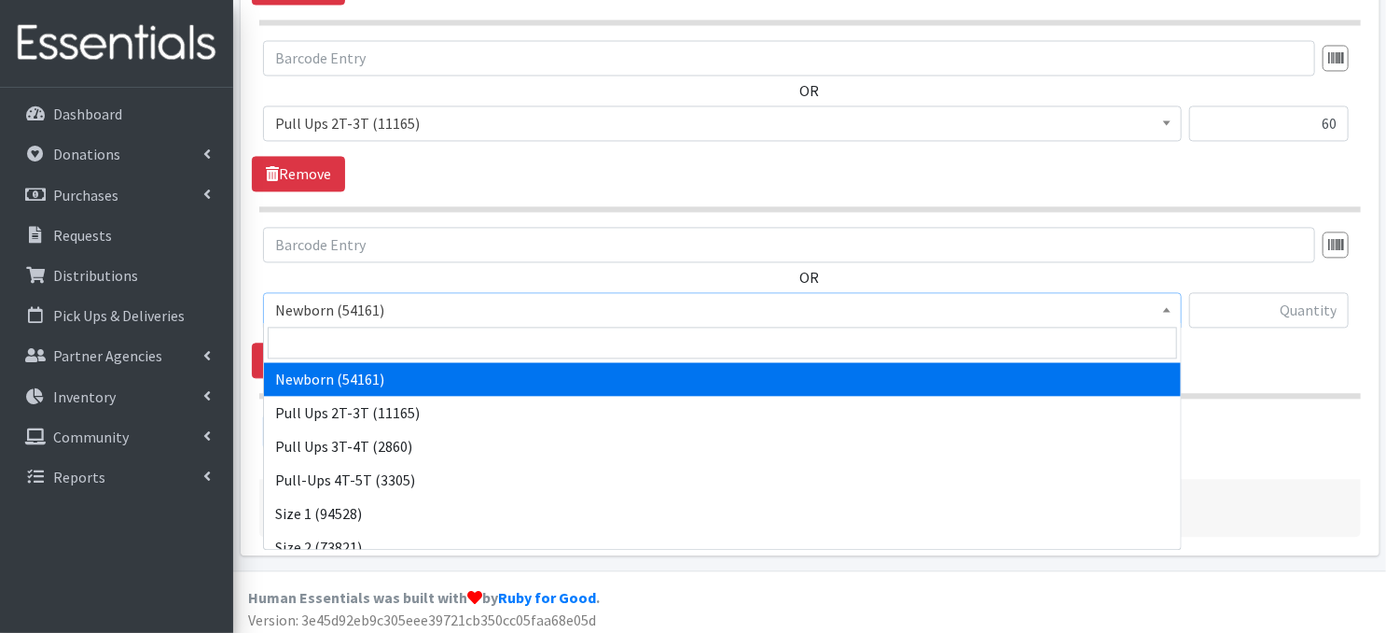
click at [1167, 306] on span at bounding box center [1167, 307] width 19 height 29
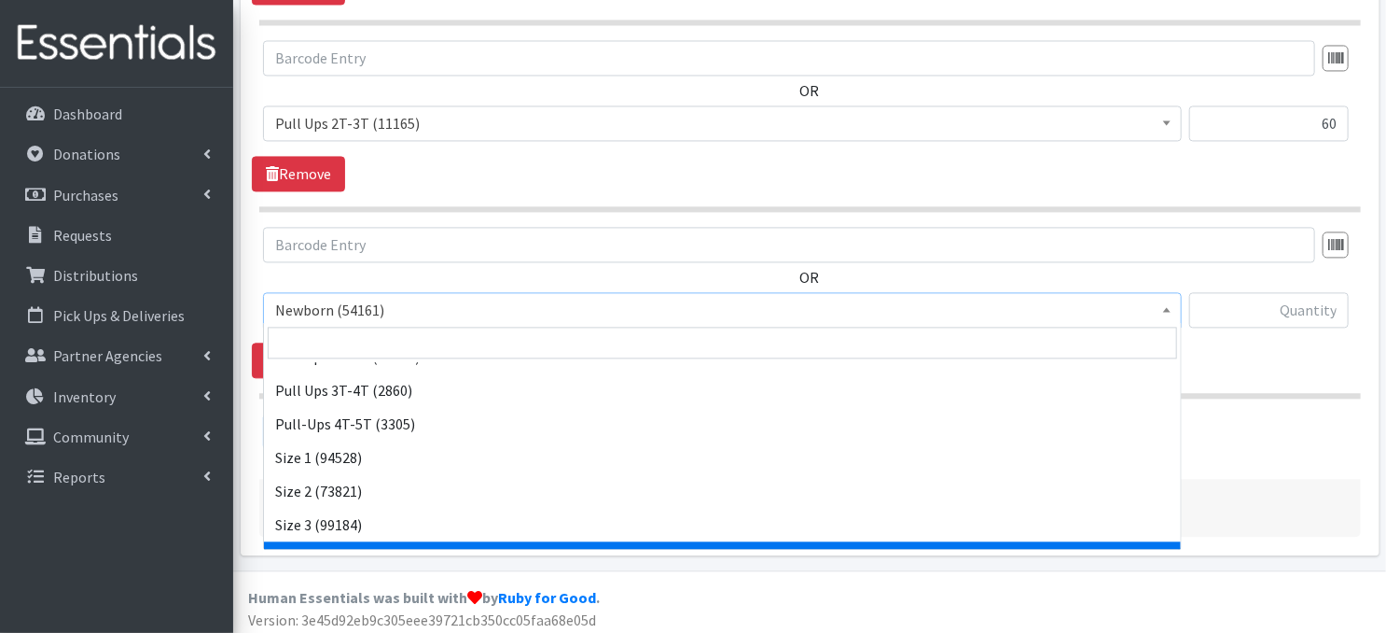
scroll to position [75, 0]
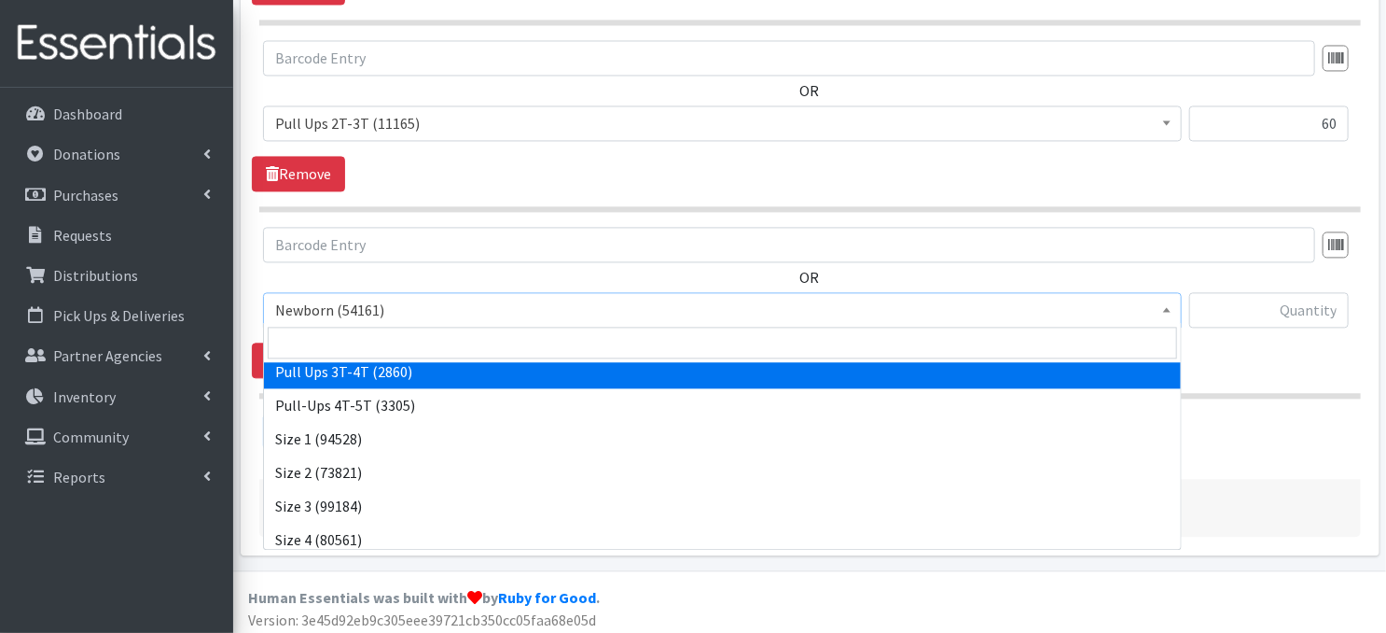
select select "3697"
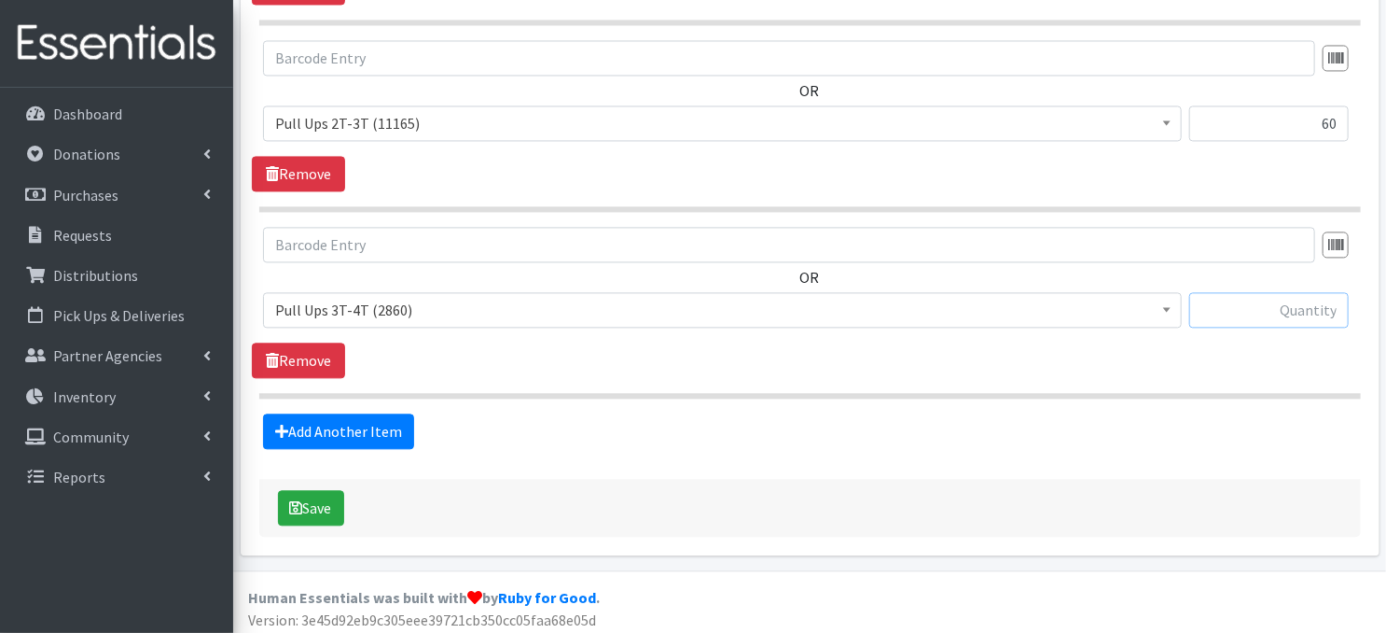
click at [1232, 313] on input "text" at bounding box center [1269, 309] width 160 height 35
type input "180"
click at [385, 427] on link "Add Another Item" at bounding box center [338, 430] width 151 height 35
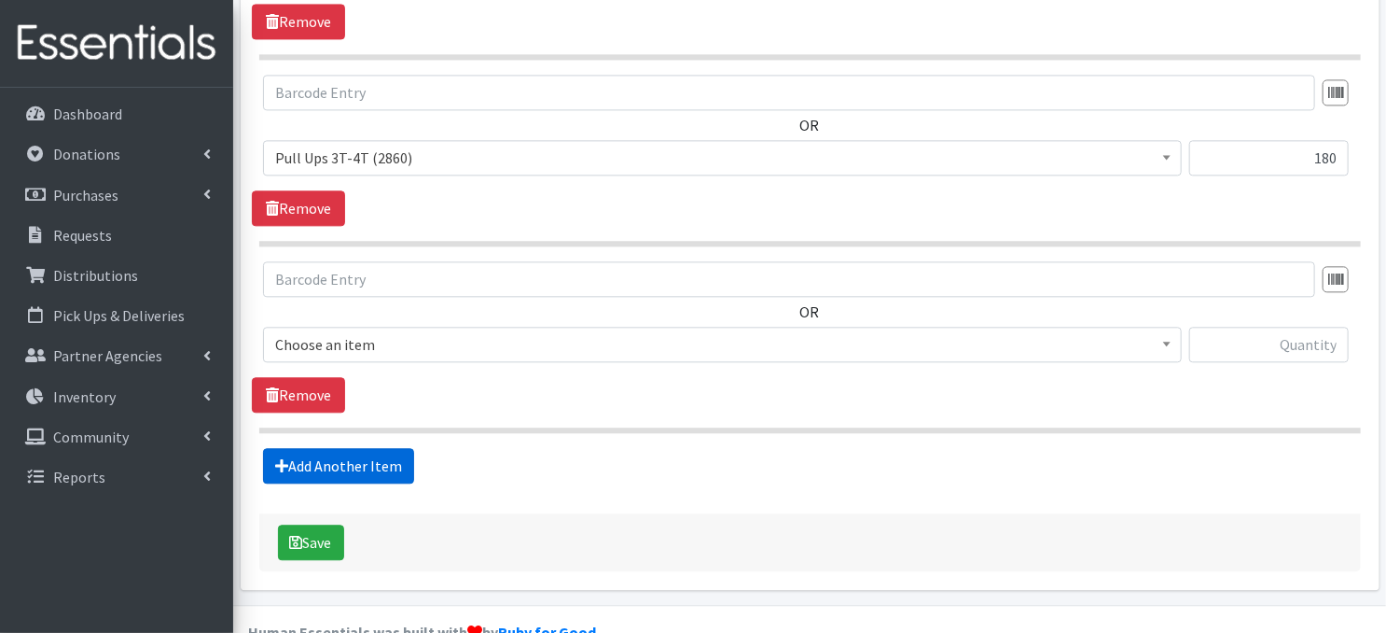
scroll to position [2034, 0]
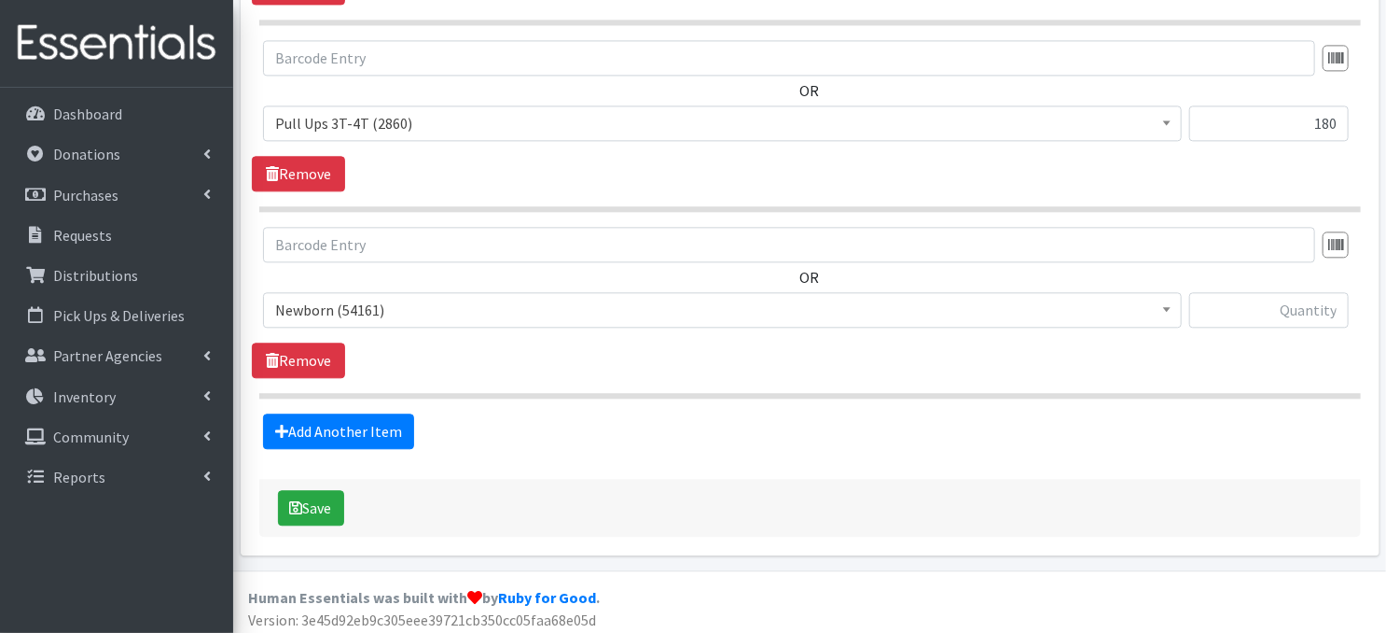
click at [1168, 307] on b at bounding box center [1166, 309] width 7 height 5
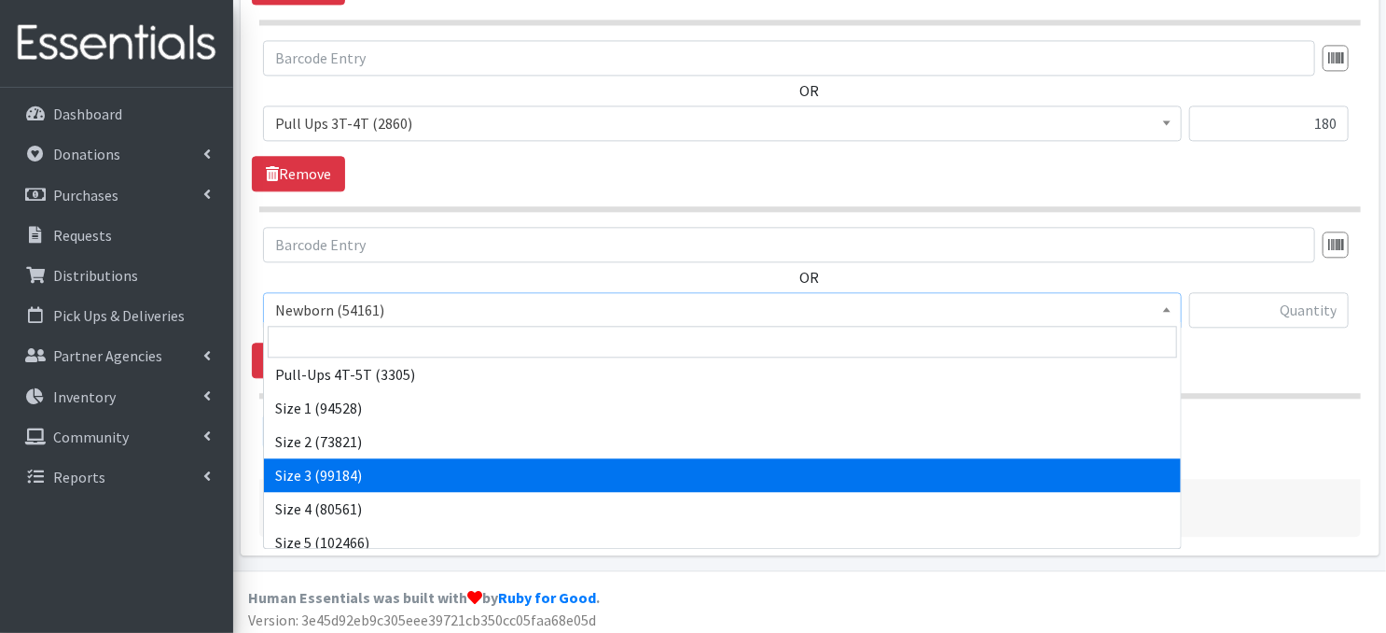
scroll to position [216, 0]
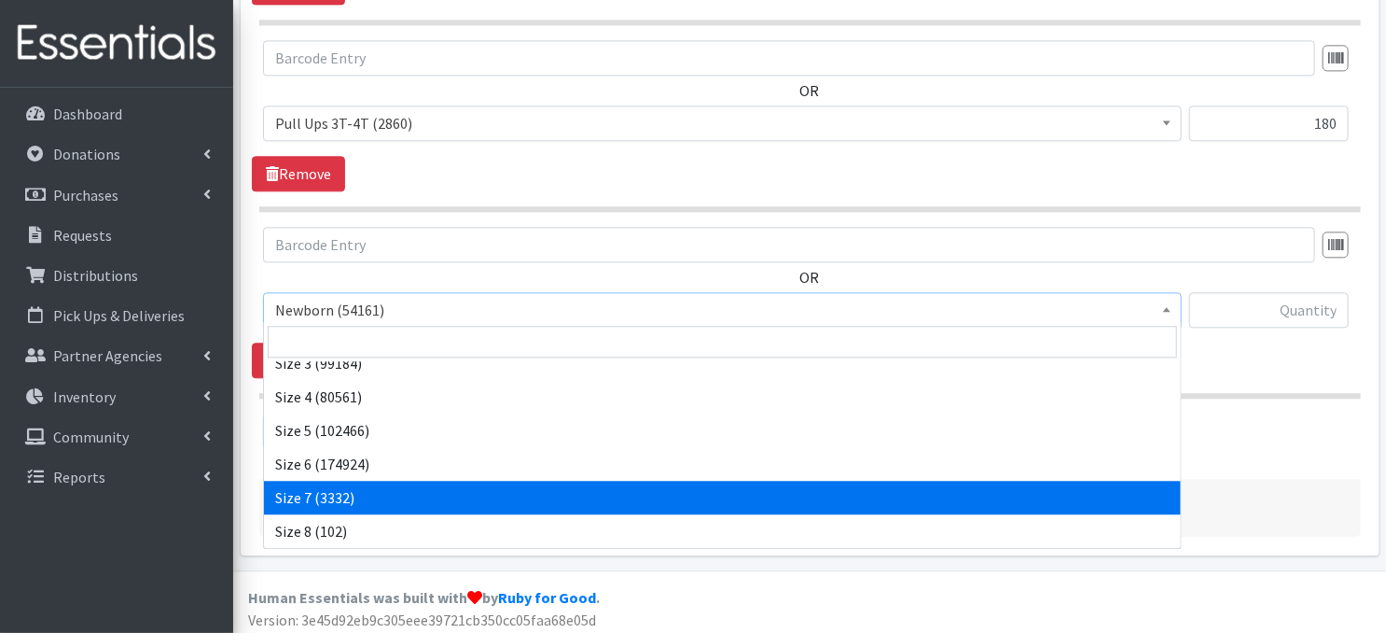
select select "3820"
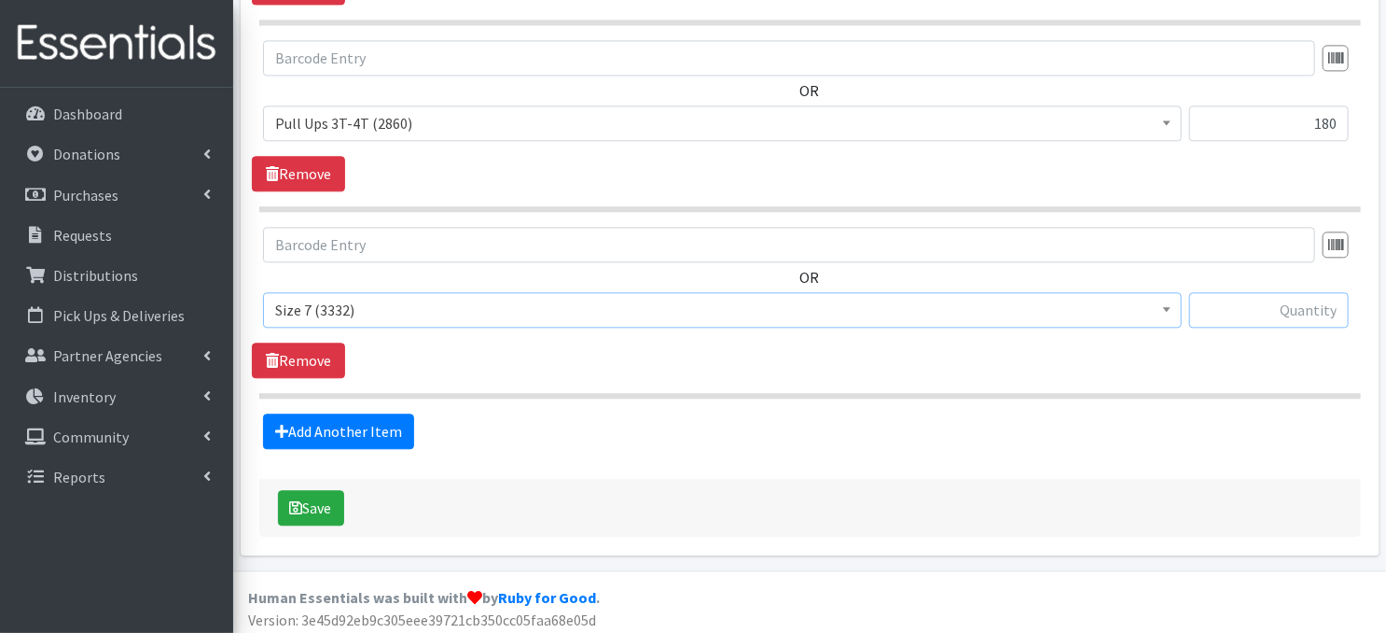
click at [1283, 308] on input "text" at bounding box center [1269, 309] width 160 height 35
type input "120"
click at [368, 428] on link "Add Another Item" at bounding box center [338, 430] width 151 height 35
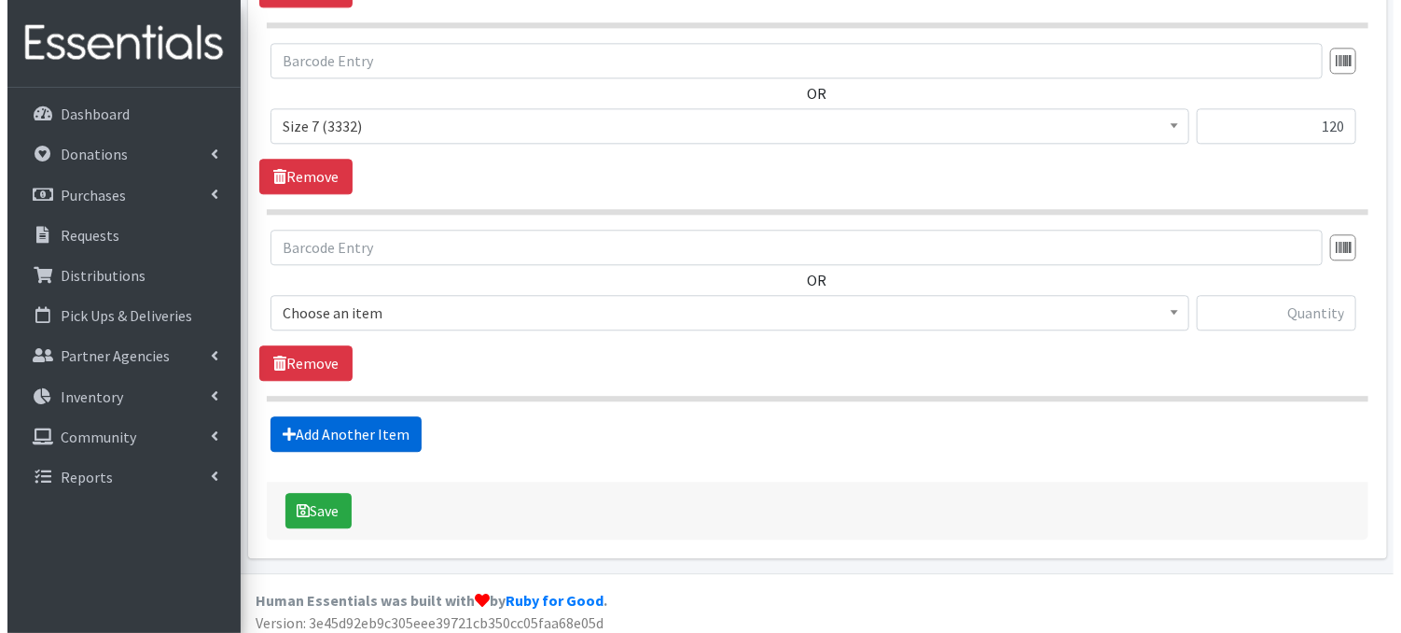
scroll to position [2220, 0]
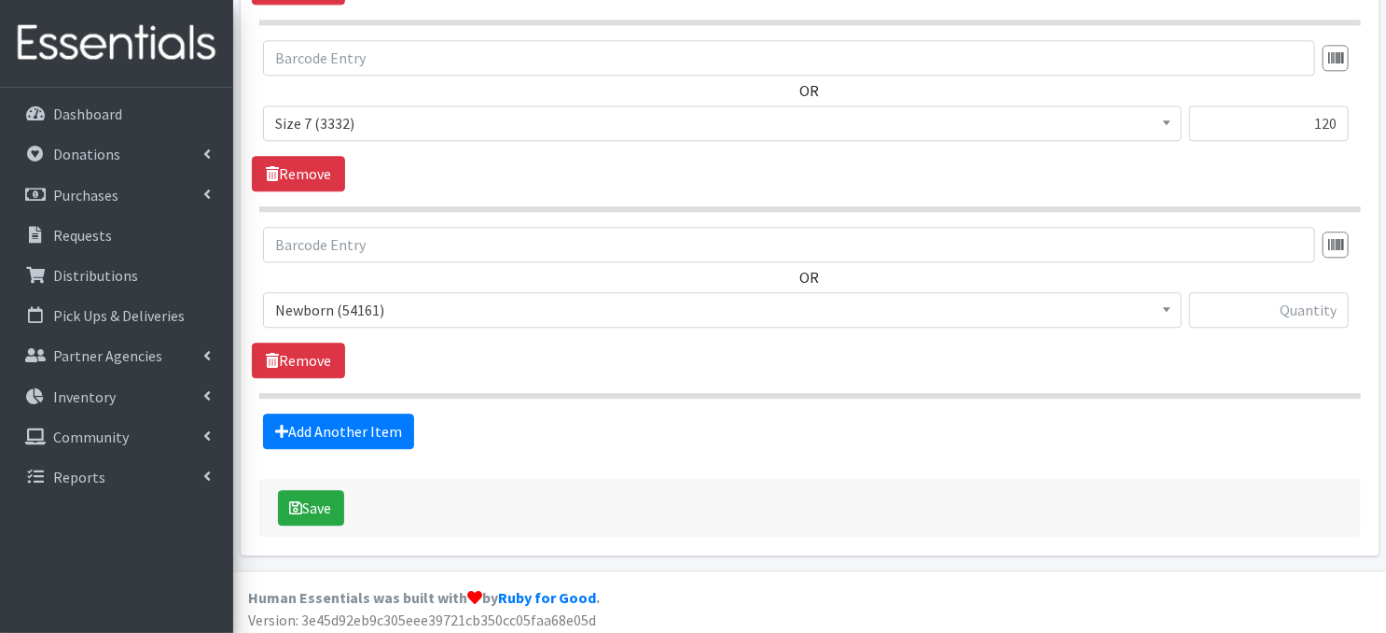
click at [1165, 306] on span at bounding box center [1167, 307] width 19 height 29
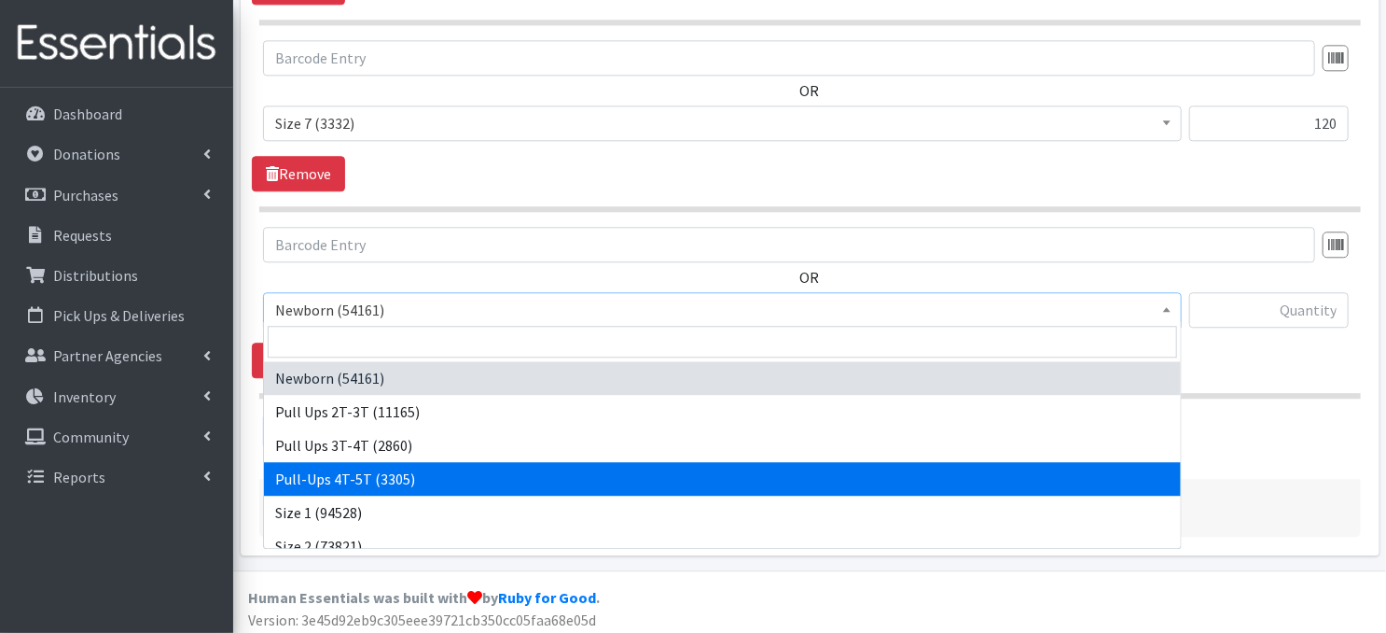
select select "14766"
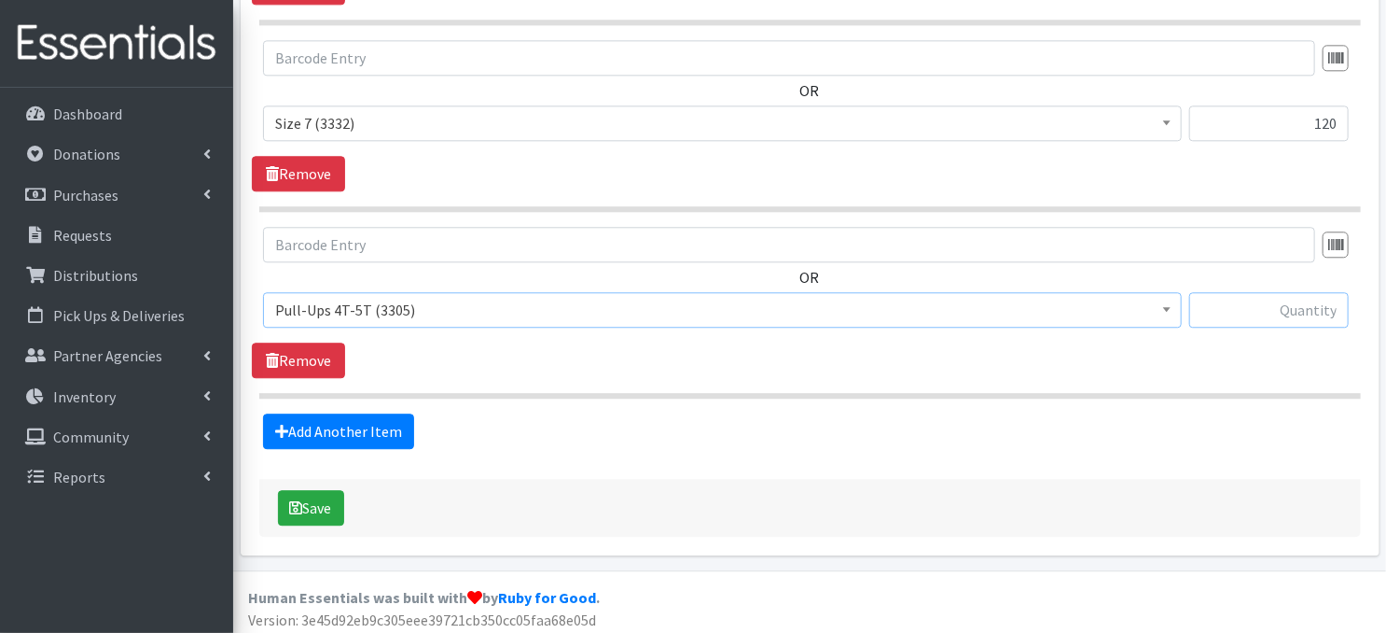
click at [1235, 309] on input "text" at bounding box center [1269, 309] width 160 height 35
type input "120"
click at [328, 508] on button "Save" at bounding box center [311, 507] width 66 height 35
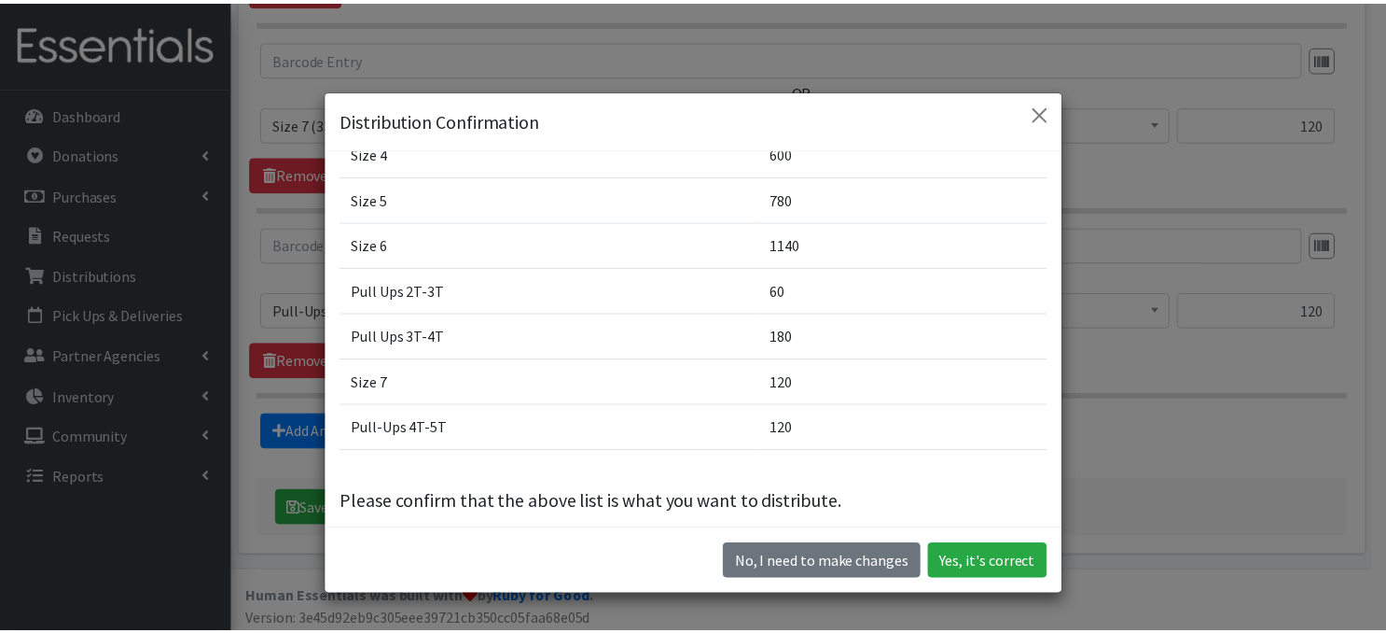
scroll to position [275, 0]
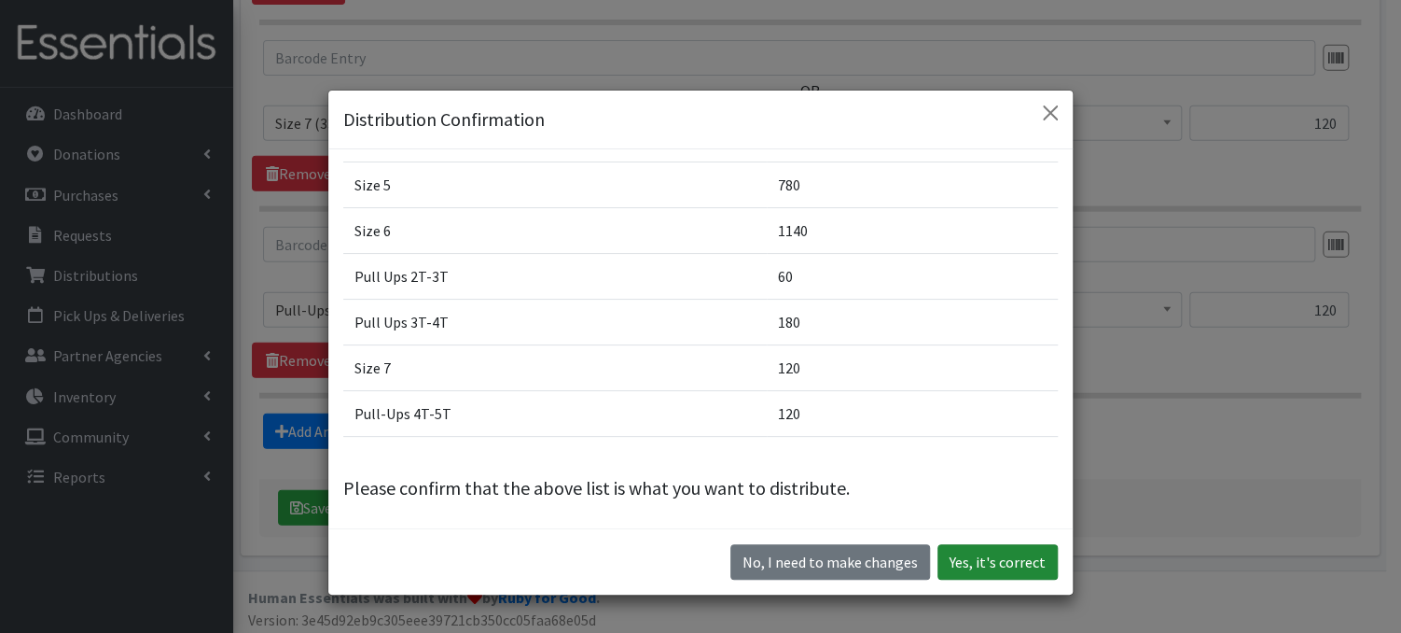
click at [977, 564] on button "Yes, it's correct" at bounding box center [998, 561] width 120 height 35
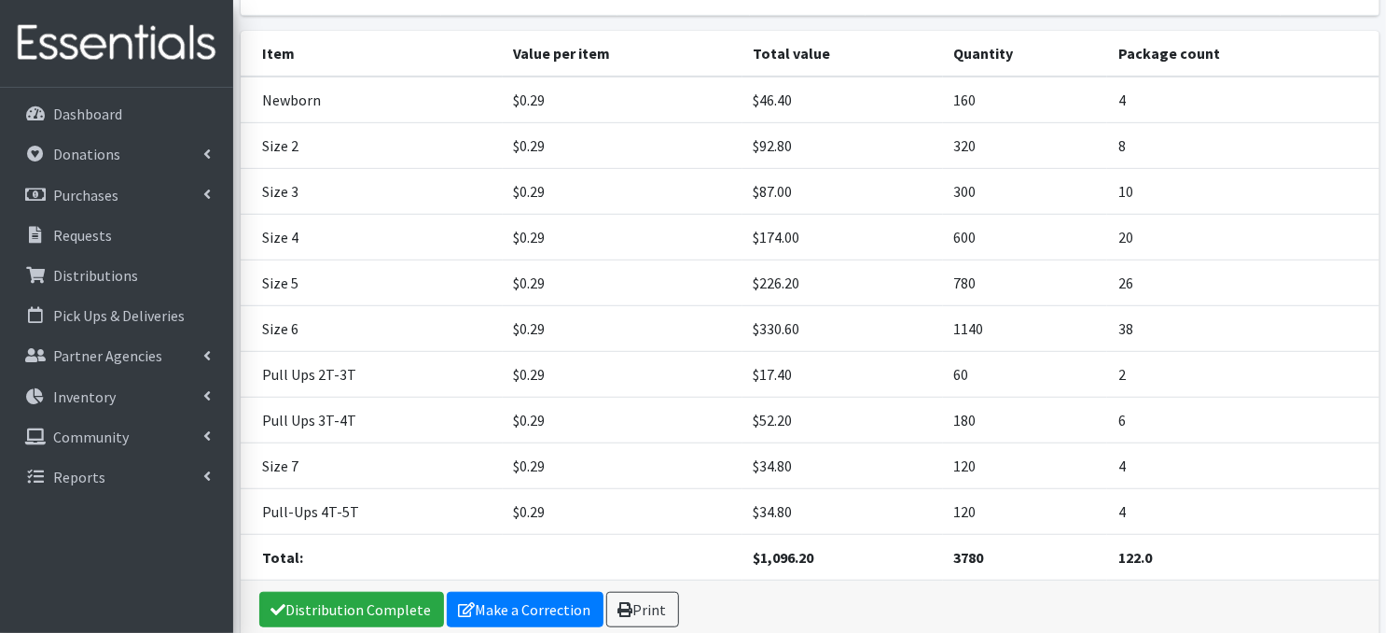
scroll to position [435, 0]
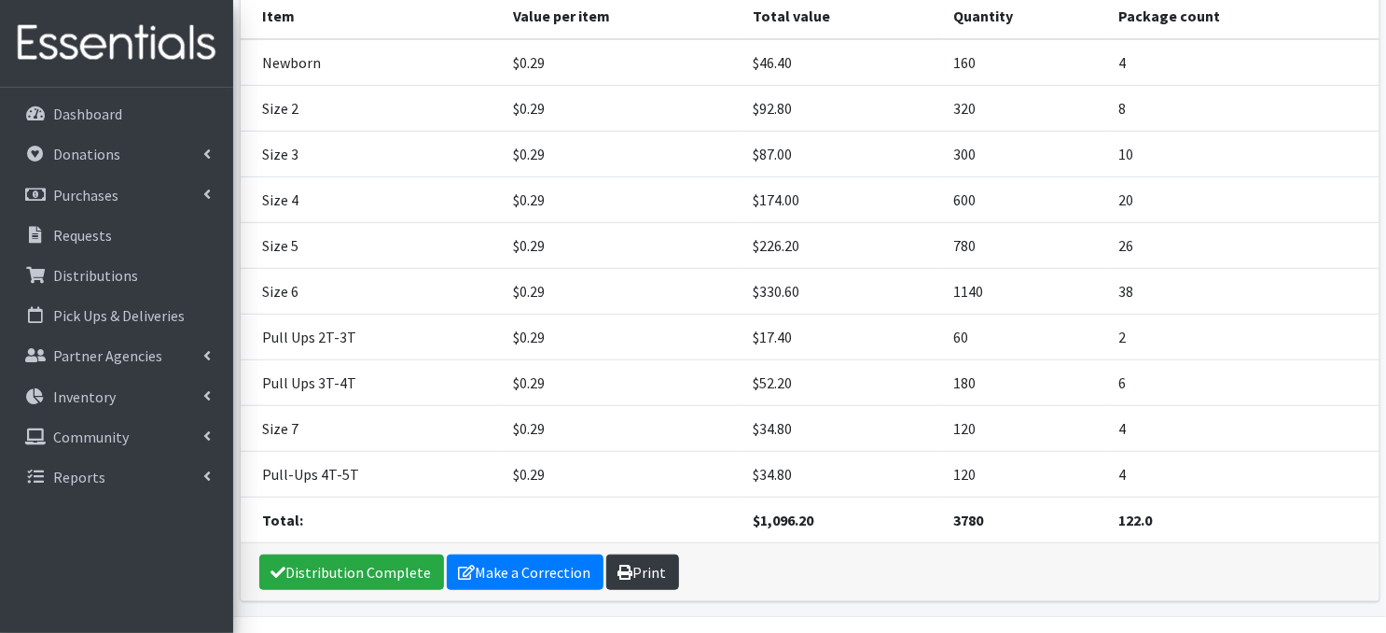
click at [626, 564] on icon at bounding box center [626, 571] width 15 height 15
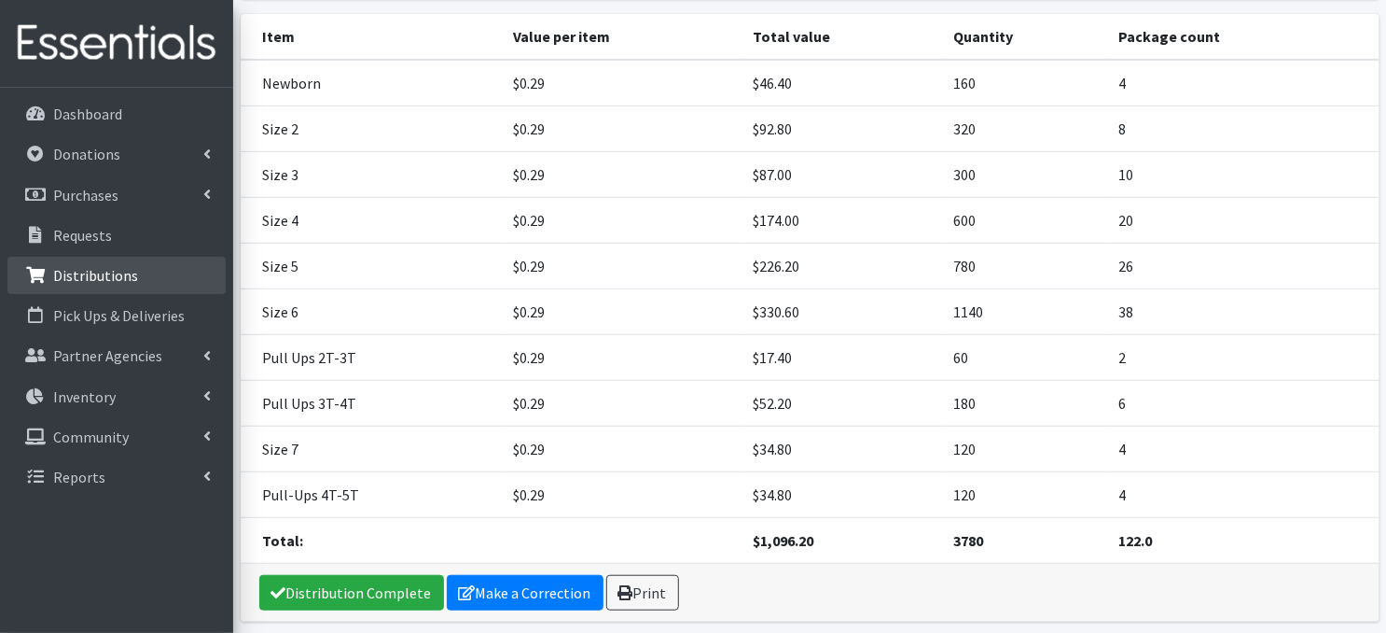
scroll to position [0, 0]
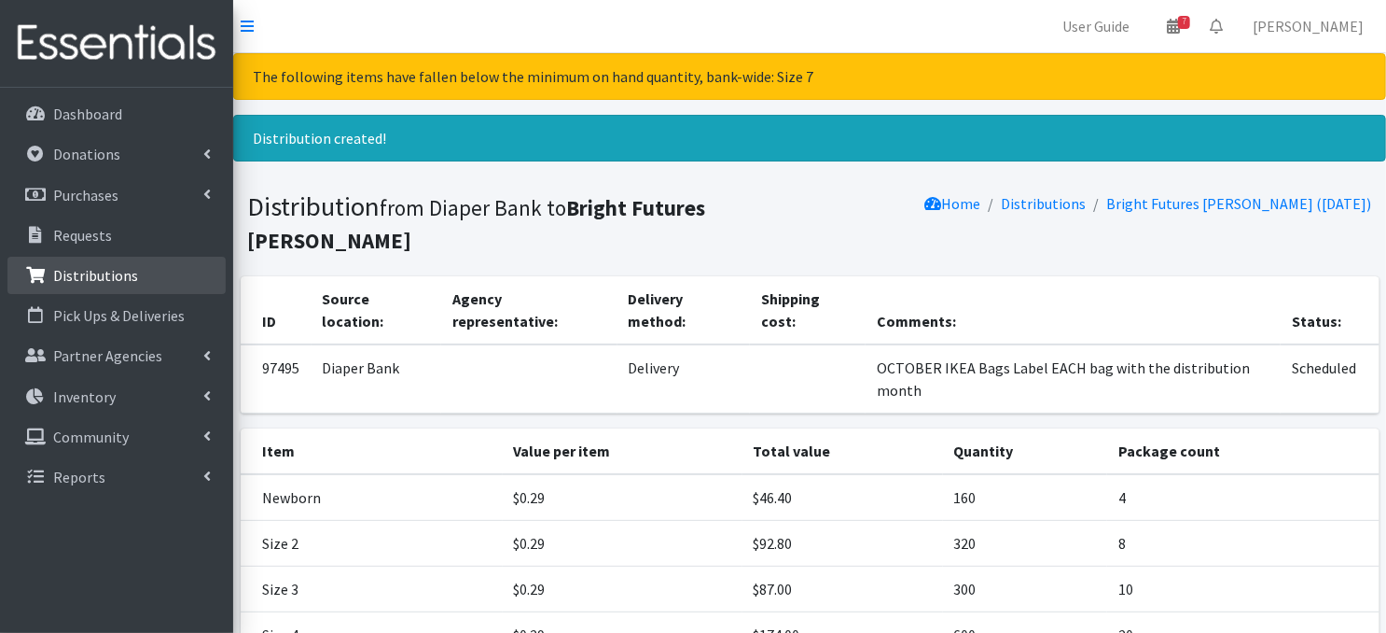
click at [90, 276] on p "Distributions" at bounding box center [95, 275] width 85 height 19
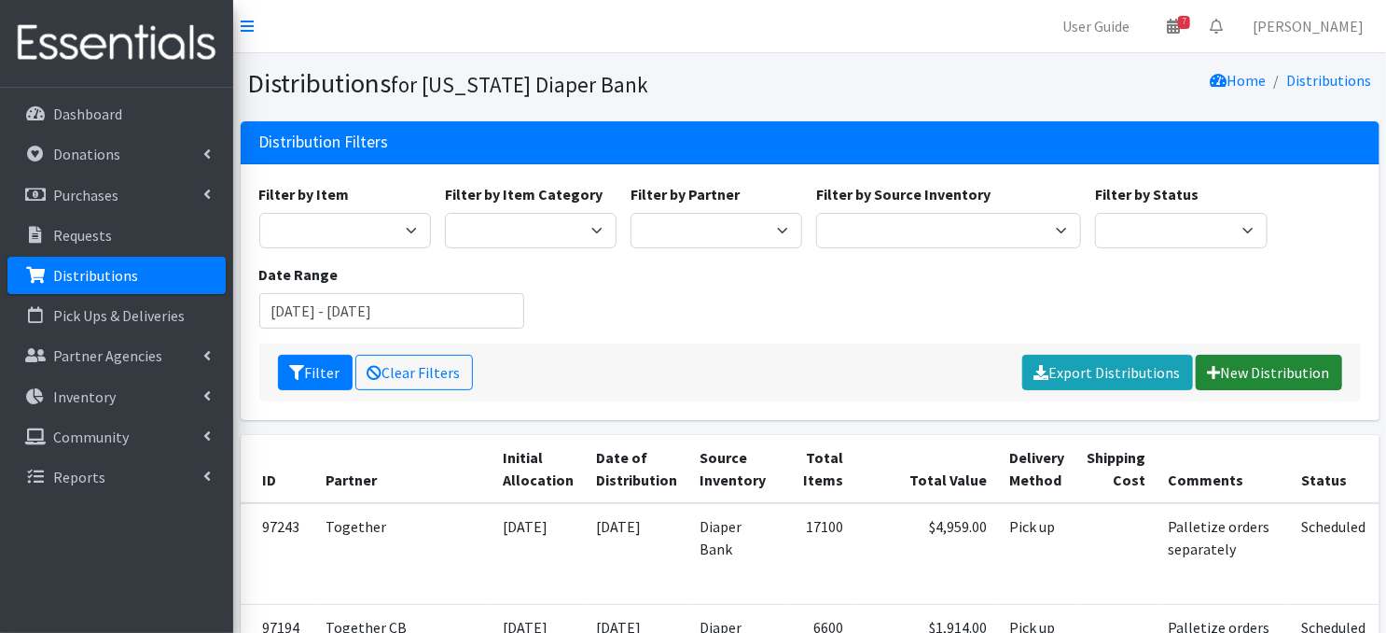
click at [1250, 378] on link "New Distribution" at bounding box center [1269, 372] width 146 height 35
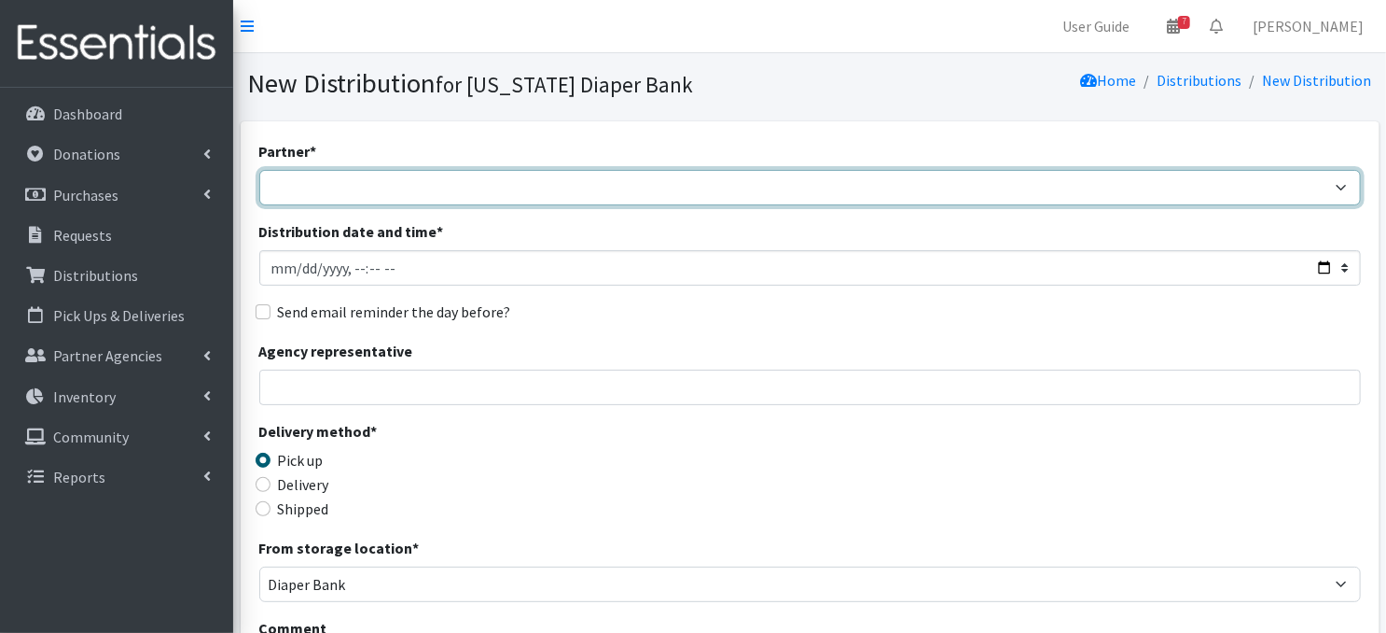
click at [343, 188] on select "Abide A Mother's Love [PERSON_NAME] Area Refugee Taskforce Big Brothers Big Sis…" at bounding box center [810, 187] width 1102 height 35
select select "5567"
click at [259, 170] on select "Abide A Mother's Love [PERSON_NAME] Area Refugee Taskforce Big Brothers Big Sis…" at bounding box center [810, 187] width 1102 height 35
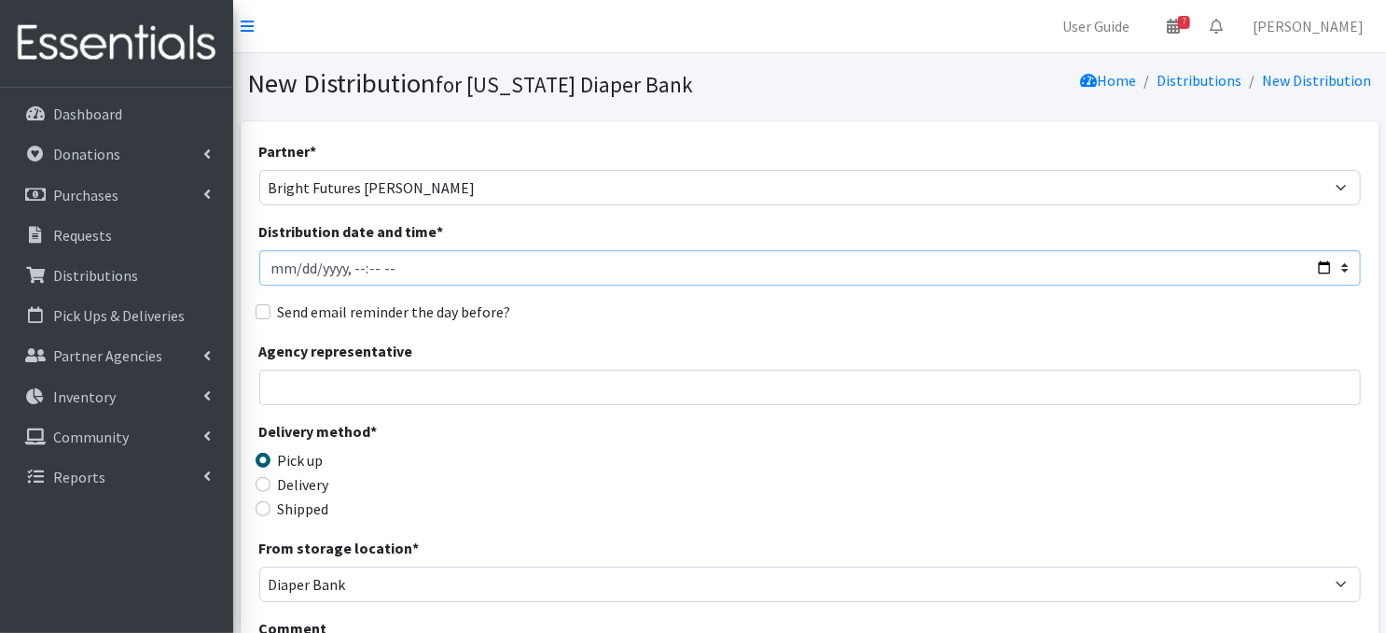
click at [297, 263] on input "Distribution date and time *" at bounding box center [810, 267] width 1102 height 35
click at [353, 268] on input "Distribution date and time *" at bounding box center [810, 267] width 1102 height 35
type input "[DATE]T10:00"
click at [514, 405] on div "Partner * Abide A Mother's Love [PERSON_NAME] Area Refugee Taskforce Big Brothe…" at bounding box center [810, 565] width 1102 height 850
click at [261, 480] on input "Delivery" at bounding box center [263, 484] width 15 height 15
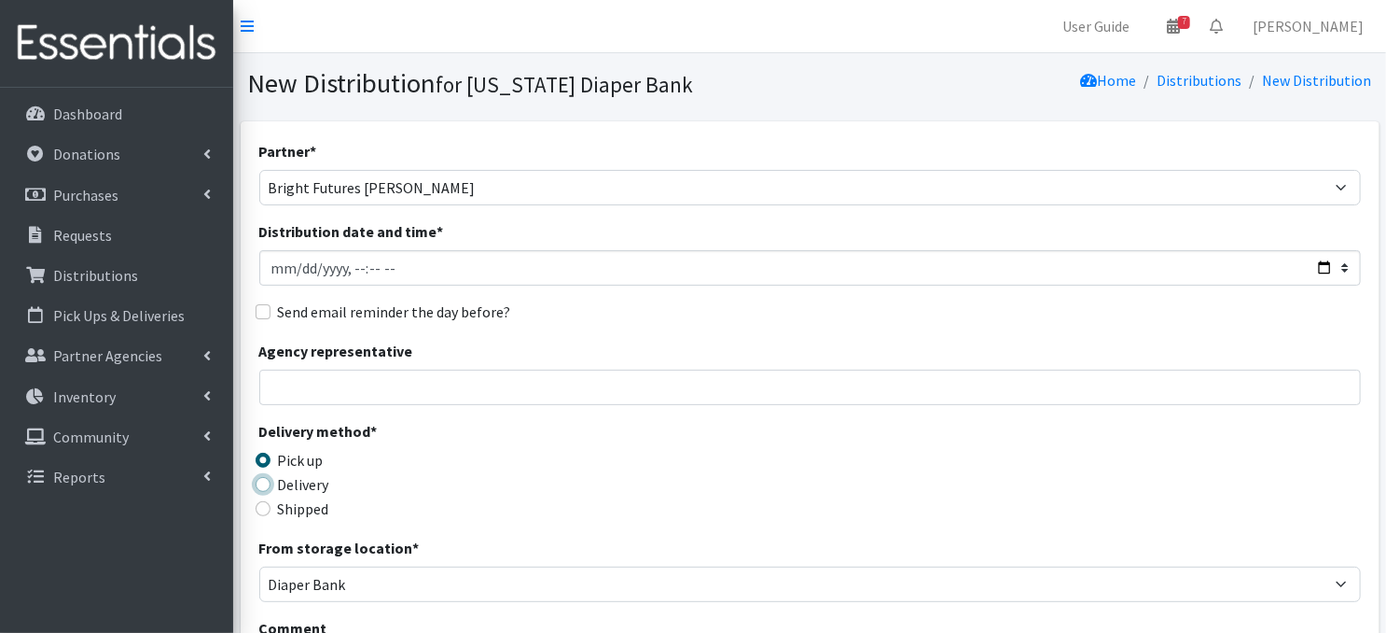
radio input "true"
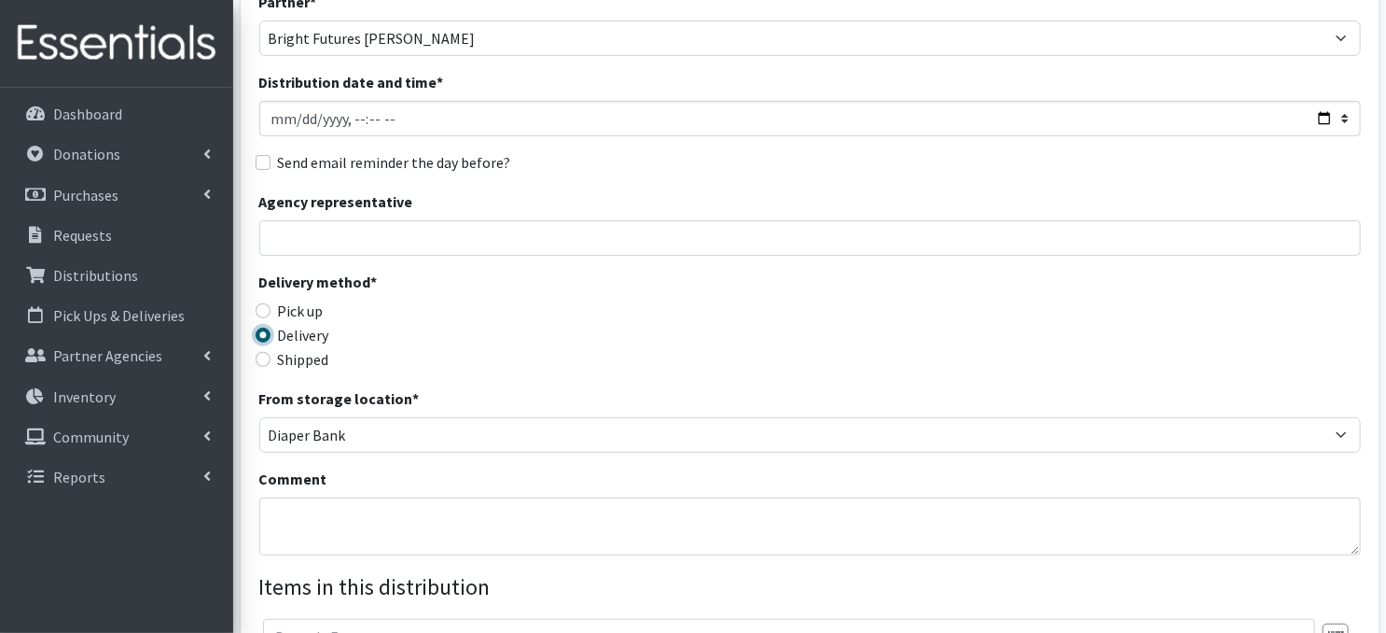
scroll to position [199, 0]
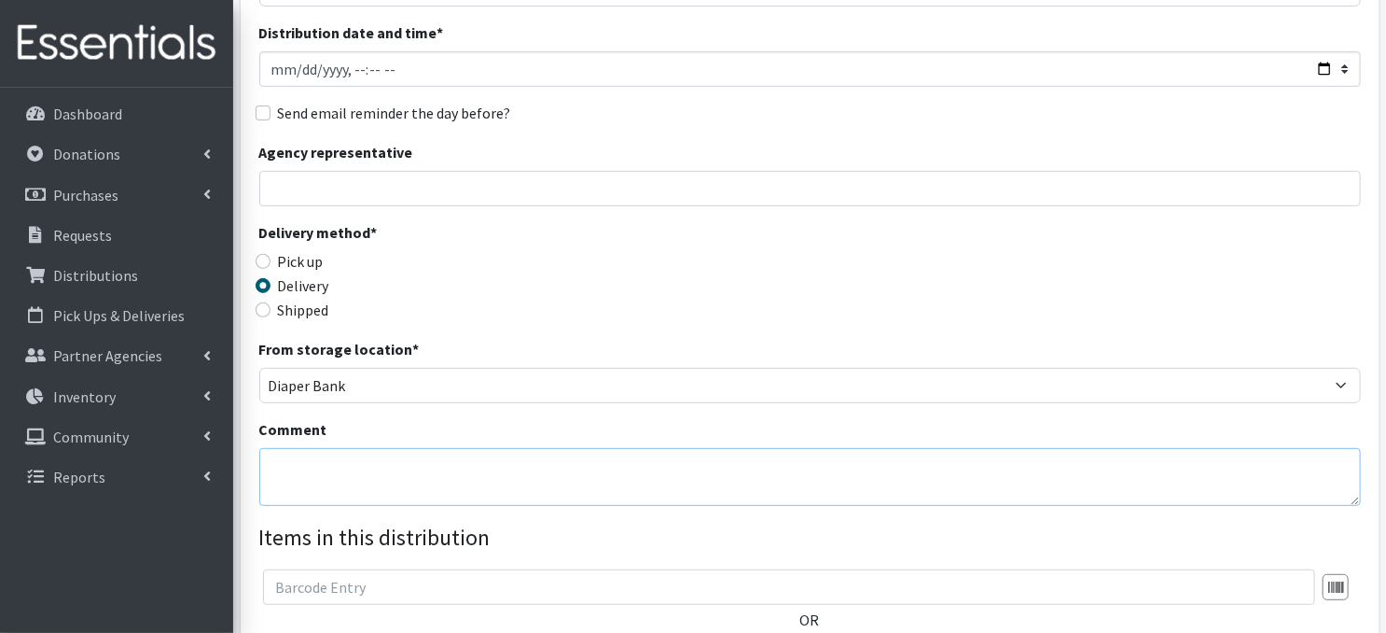
click at [269, 461] on textarea "Comment" at bounding box center [810, 477] width 1102 height 58
paste textarea "IKEA Bags Label EACH bag with distribution month"
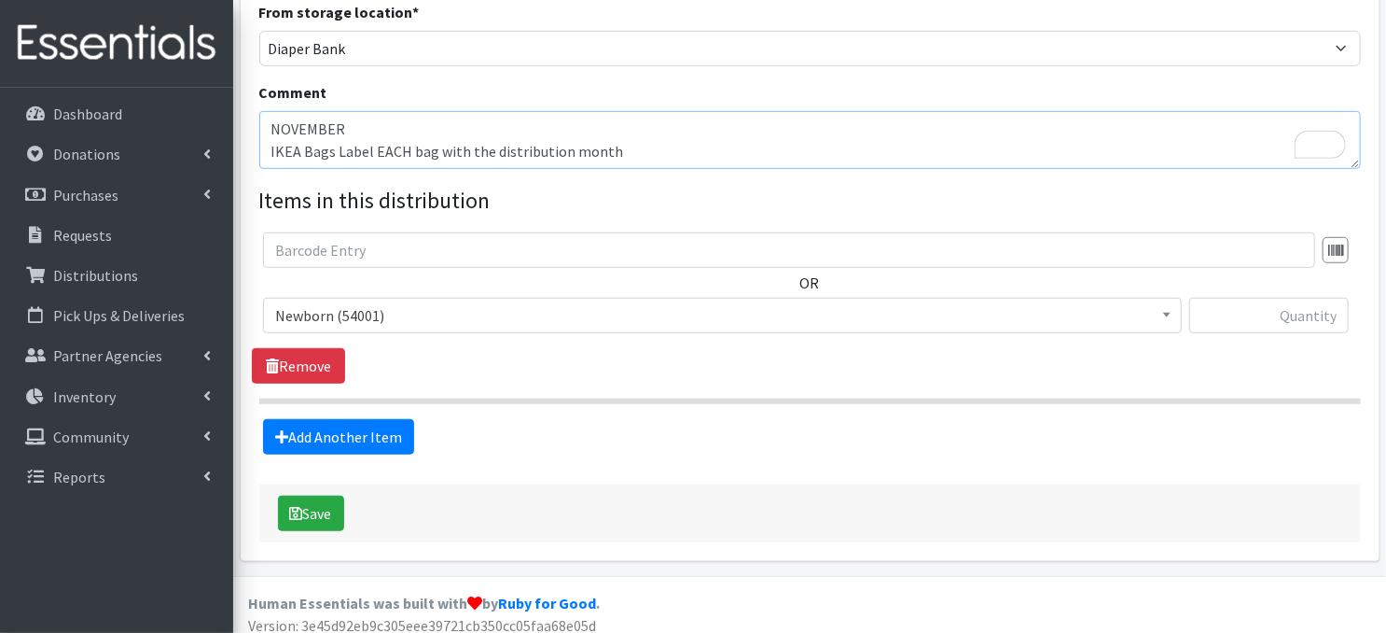
scroll to position [546, 0]
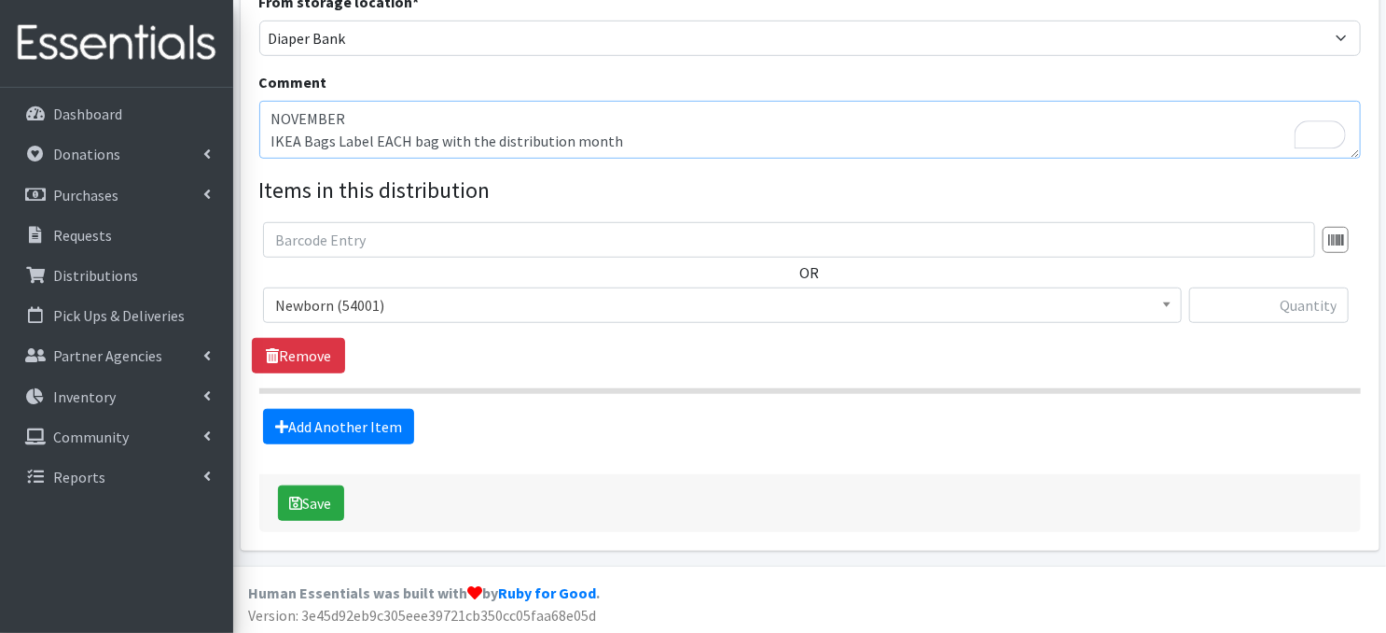
type textarea "NOVEMBER IKEA Bags Label EACH bag with the distribution month"
click at [1217, 309] on input "text" at bounding box center [1269, 304] width 160 height 35
type input "80"
click at [373, 432] on link "Add Another Item" at bounding box center [338, 426] width 151 height 35
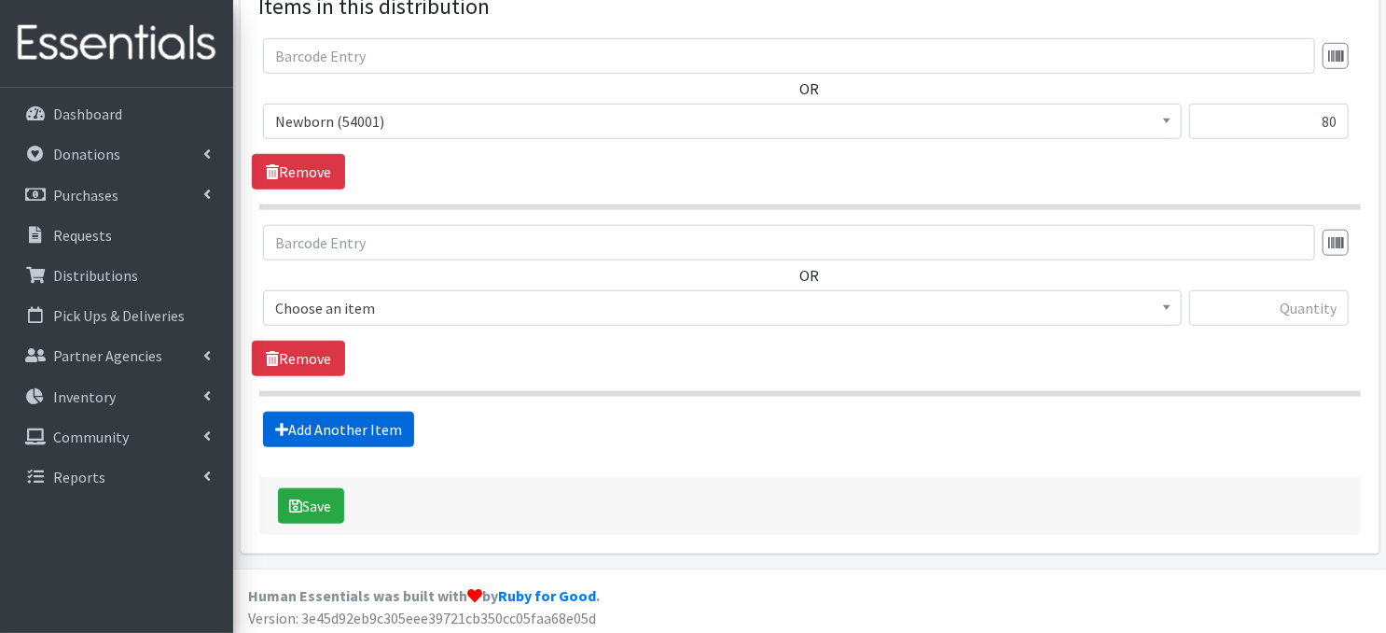
scroll to position [731, 0]
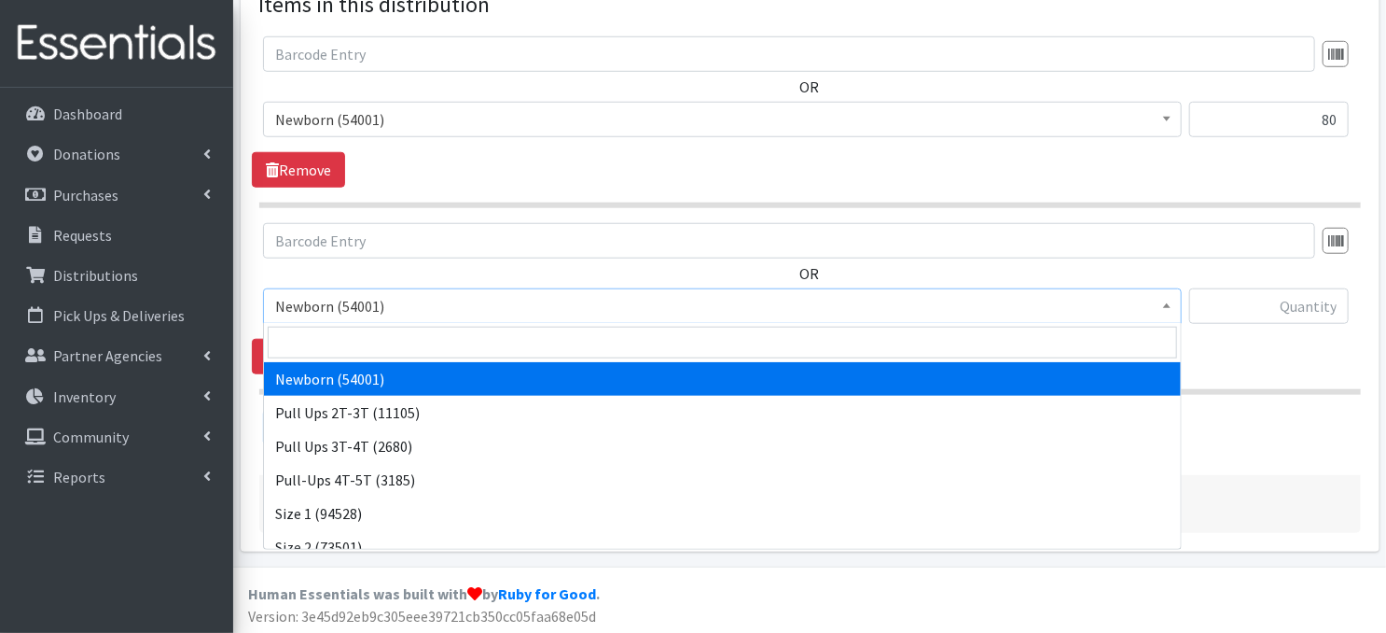
click at [1176, 311] on span at bounding box center [1167, 303] width 19 height 29
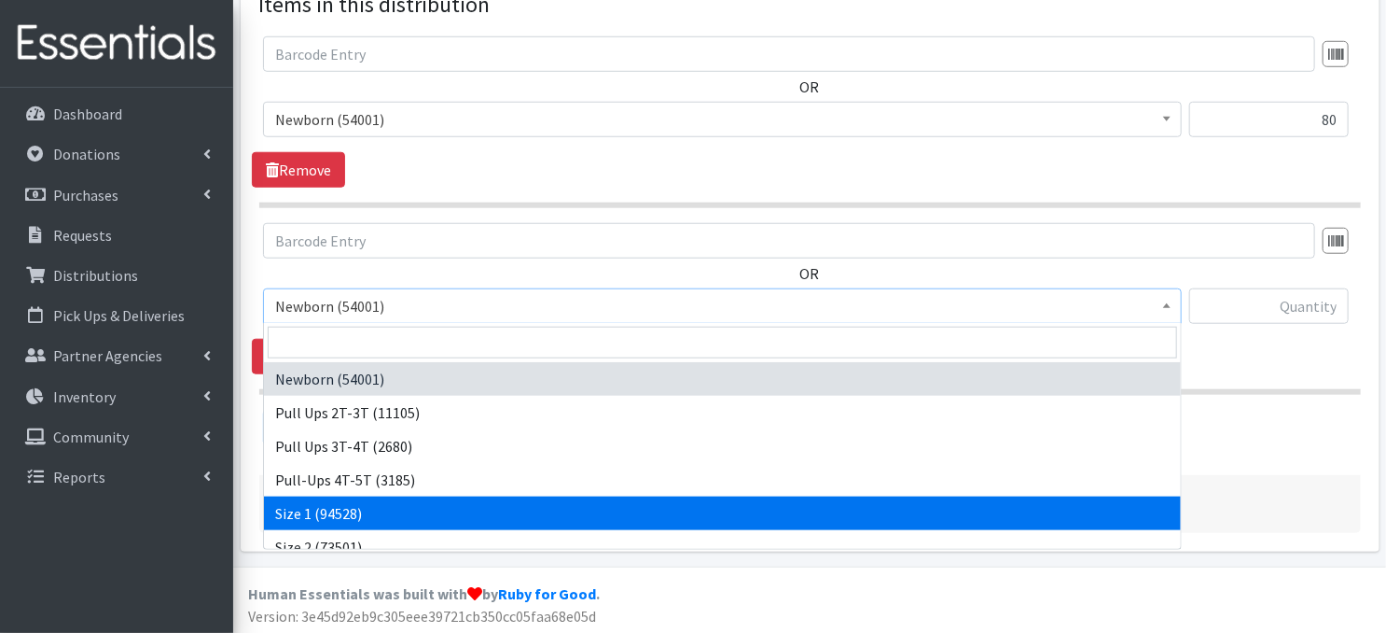
select select "3682"
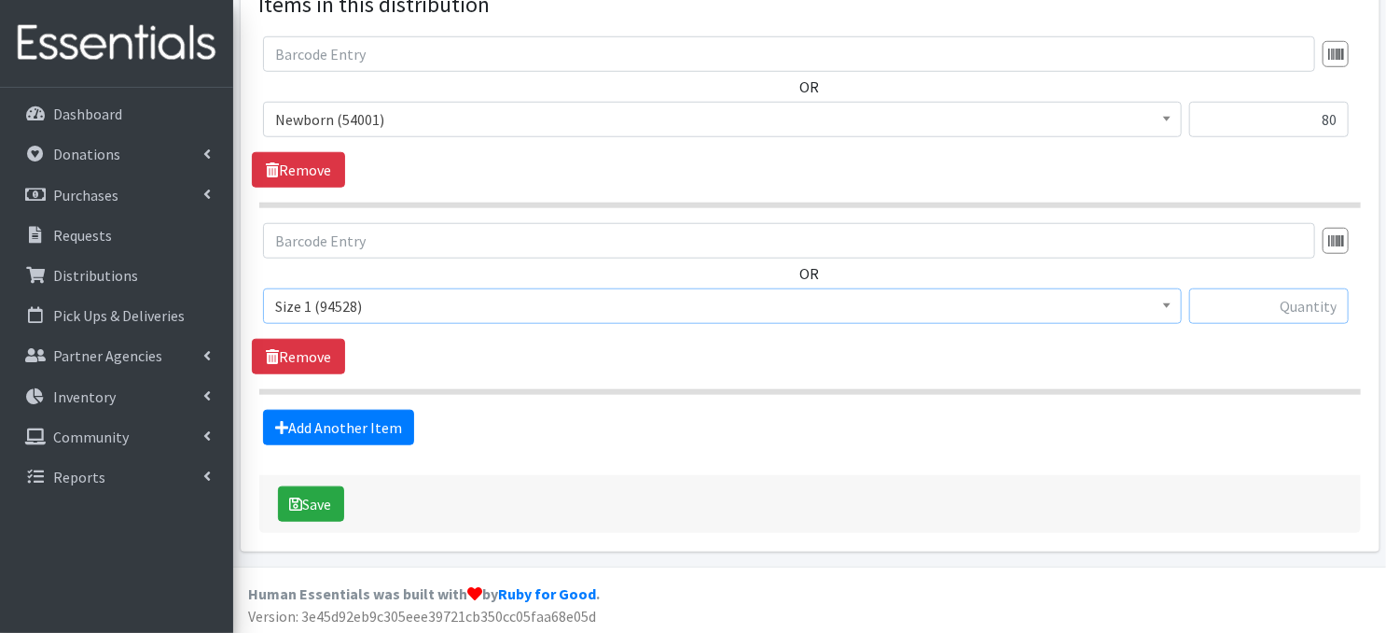
click at [1263, 303] on input "text" at bounding box center [1269, 305] width 160 height 35
click at [1265, 313] on input "text" at bounding box center [1269, 305] width 160 height 35
type input "160"
click at [372, 432] on link "Add Another Item" at bounding box center [338, 427] width 151 height 35
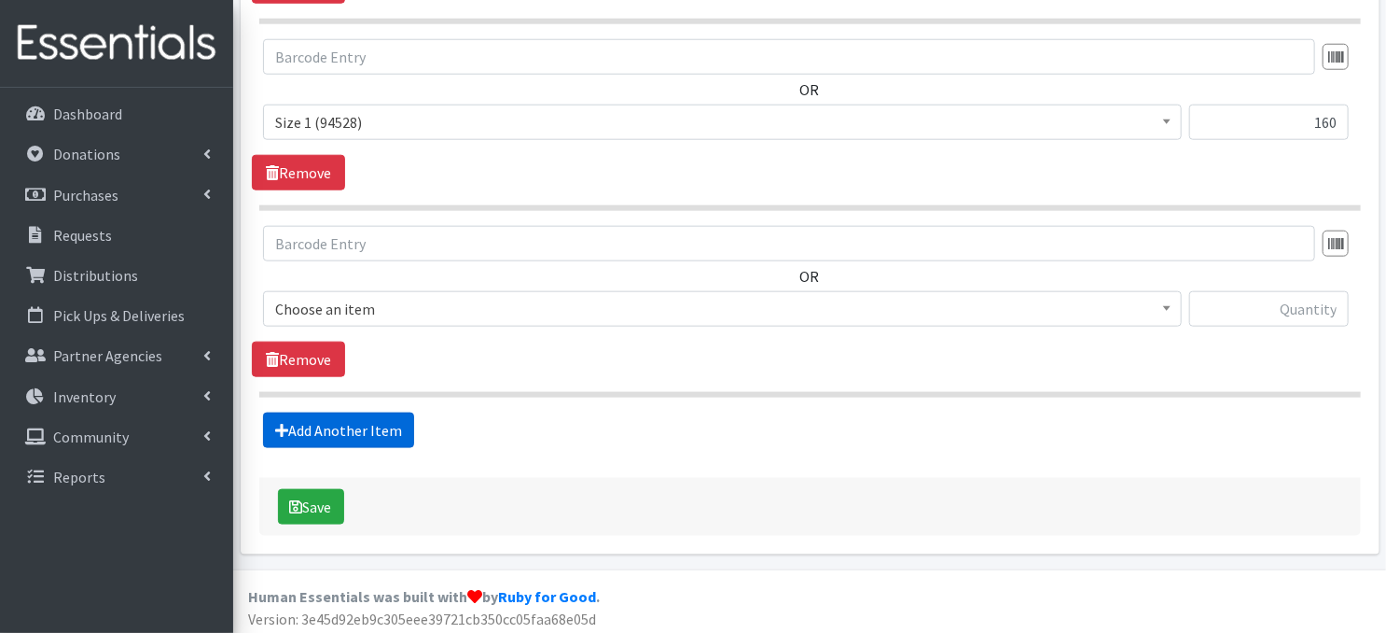
scroll to position [918, 0]
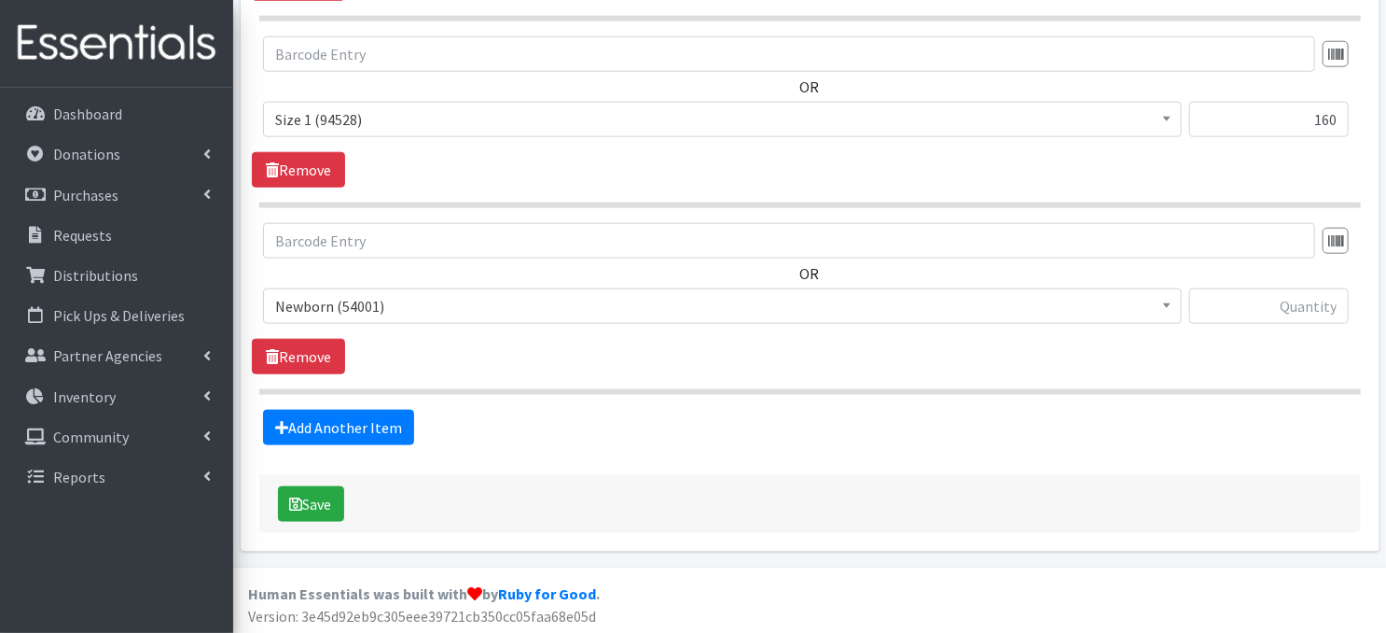
click at [1166, 306] on span at bounding box center [1167, 303] width 19 height 29
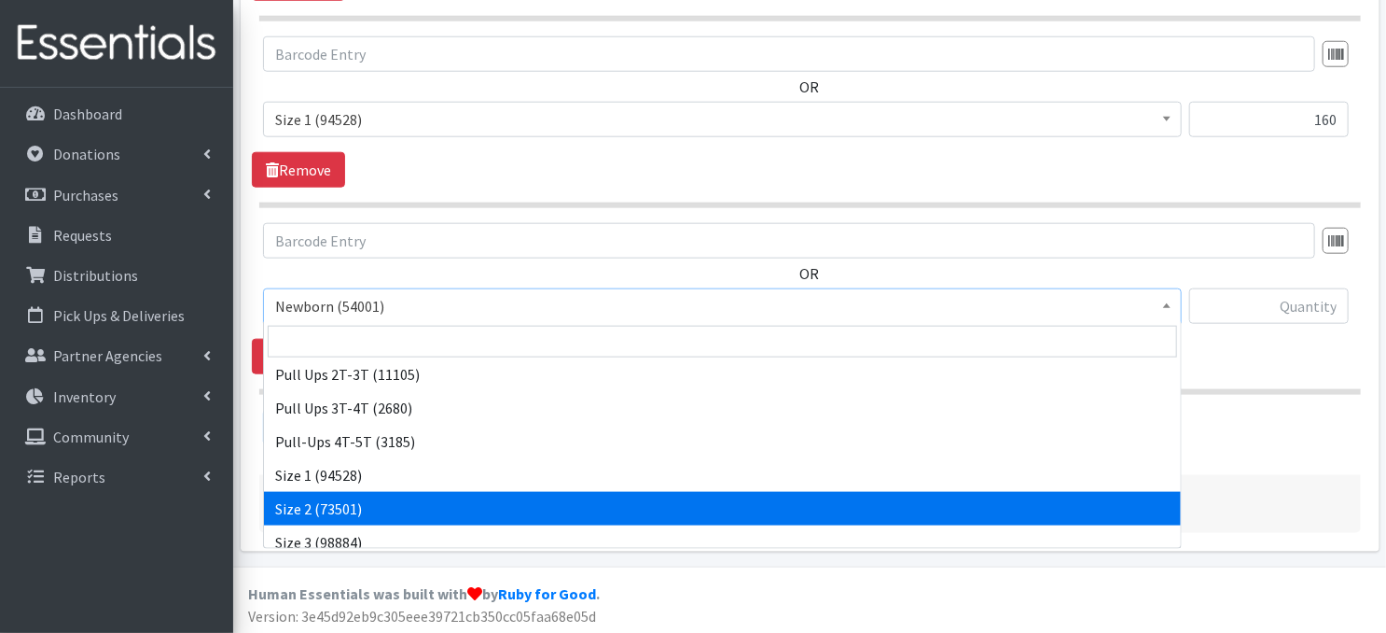
scroll to position [75, 0]
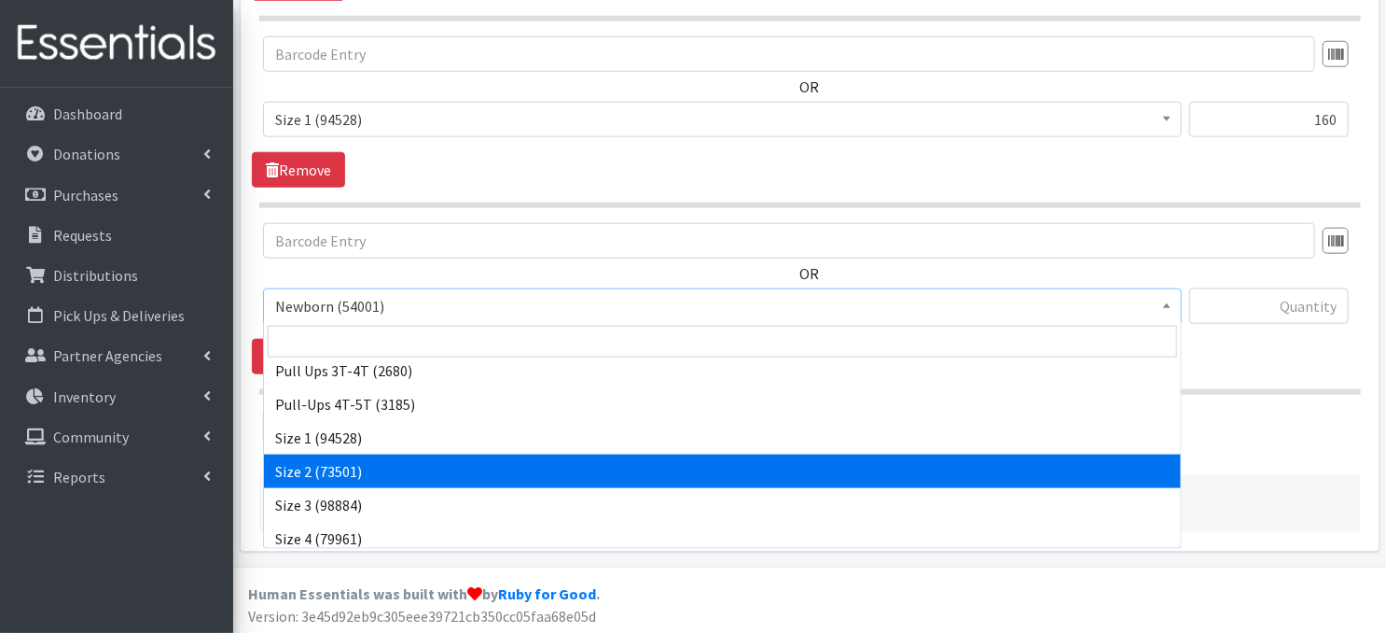
select select "3683"
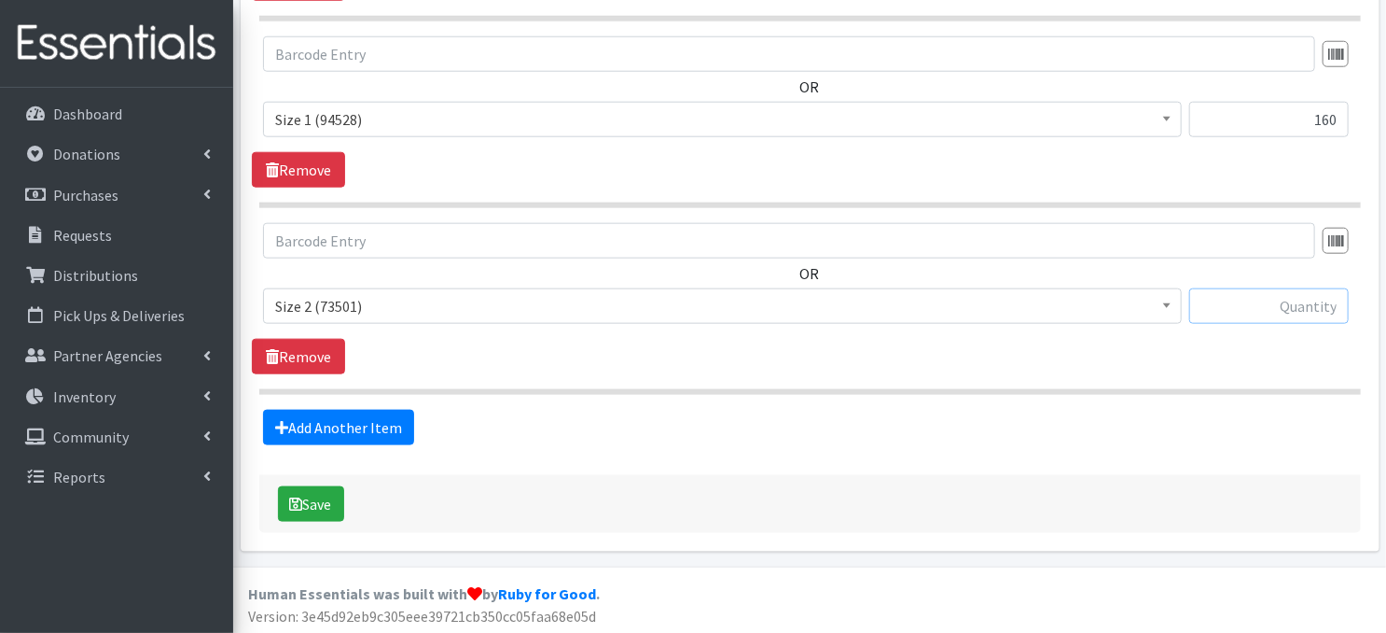
click at [1250, 304] on input "text" at bounding box center [1269, 305] width 160 height 35
type input "320"
click at [372, 421] on link "Add Another Item" at bounding box center [338, 427] width 151 height 35
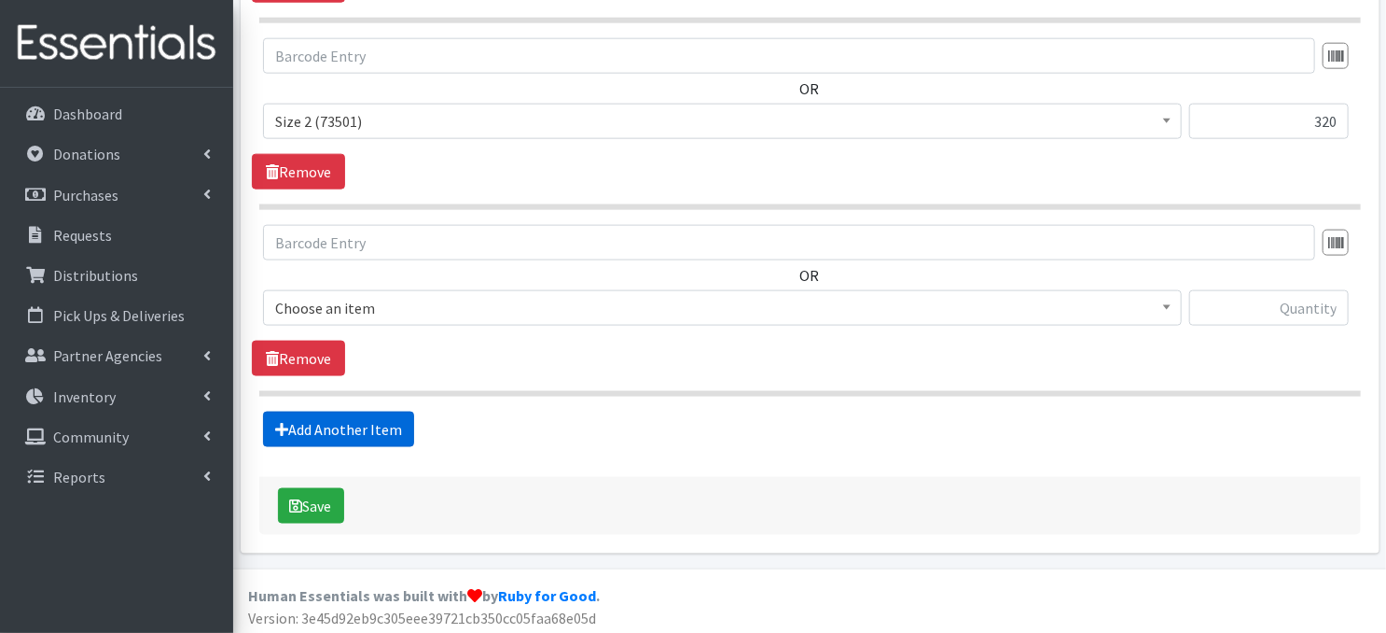
scroll to position [1104, 0]
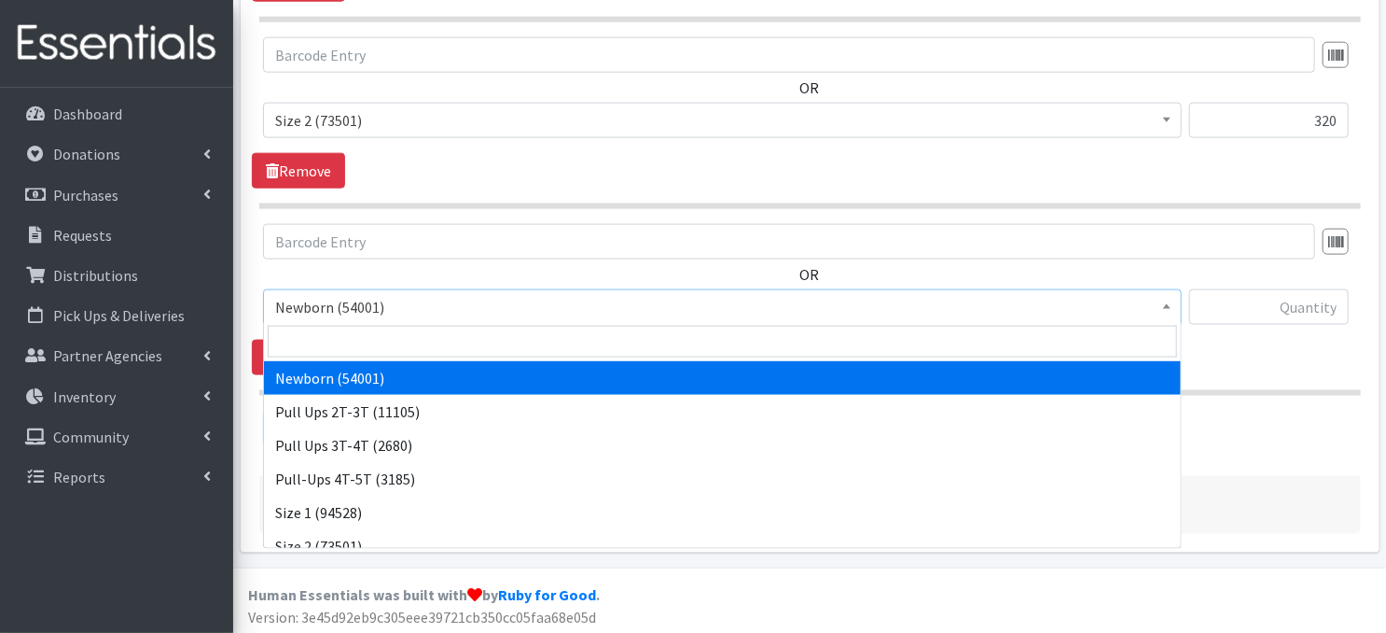
click at [1176, 307] on span "Newborn (54001)" at bounding box center [722, 306] width 919 height 35
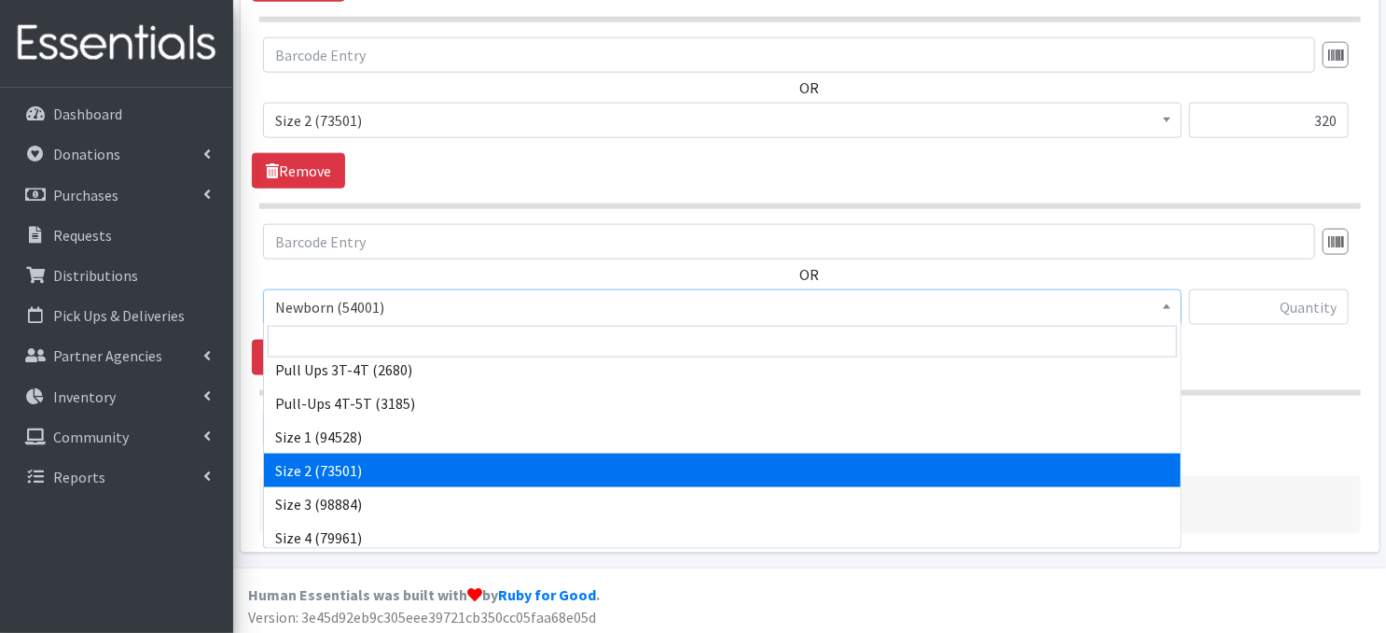
scroll to position [112, 0]
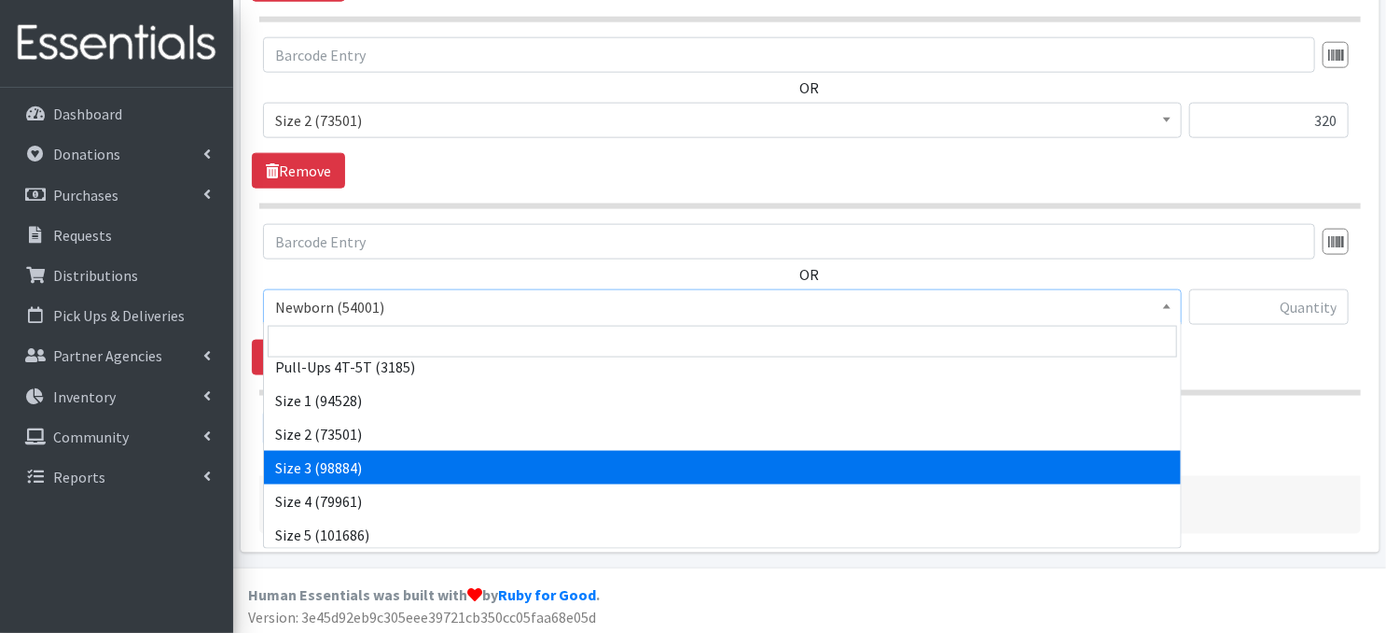
select select "3684"
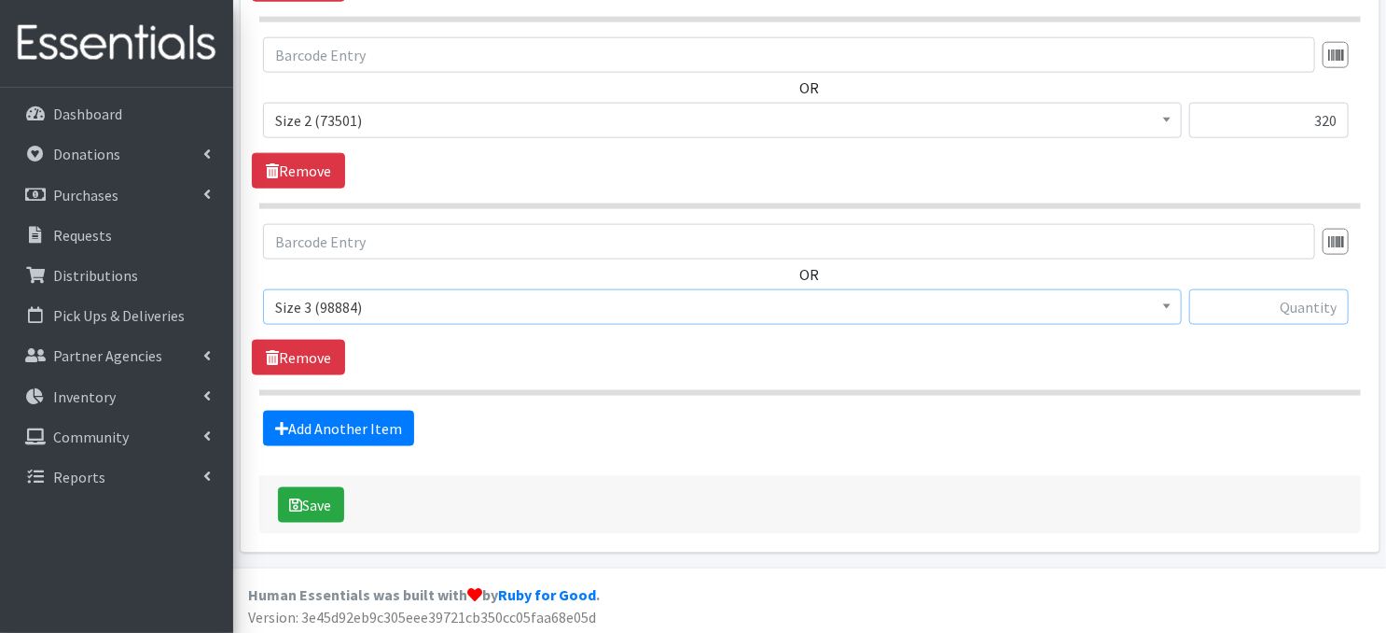
click at [1244, 307] on input "text" at bounding box center [1269, 306] width 160 height 35
type input "300"
click at [379, 432] on link "Add Another Item" at bounding box center [338, 427] width 151 height 35
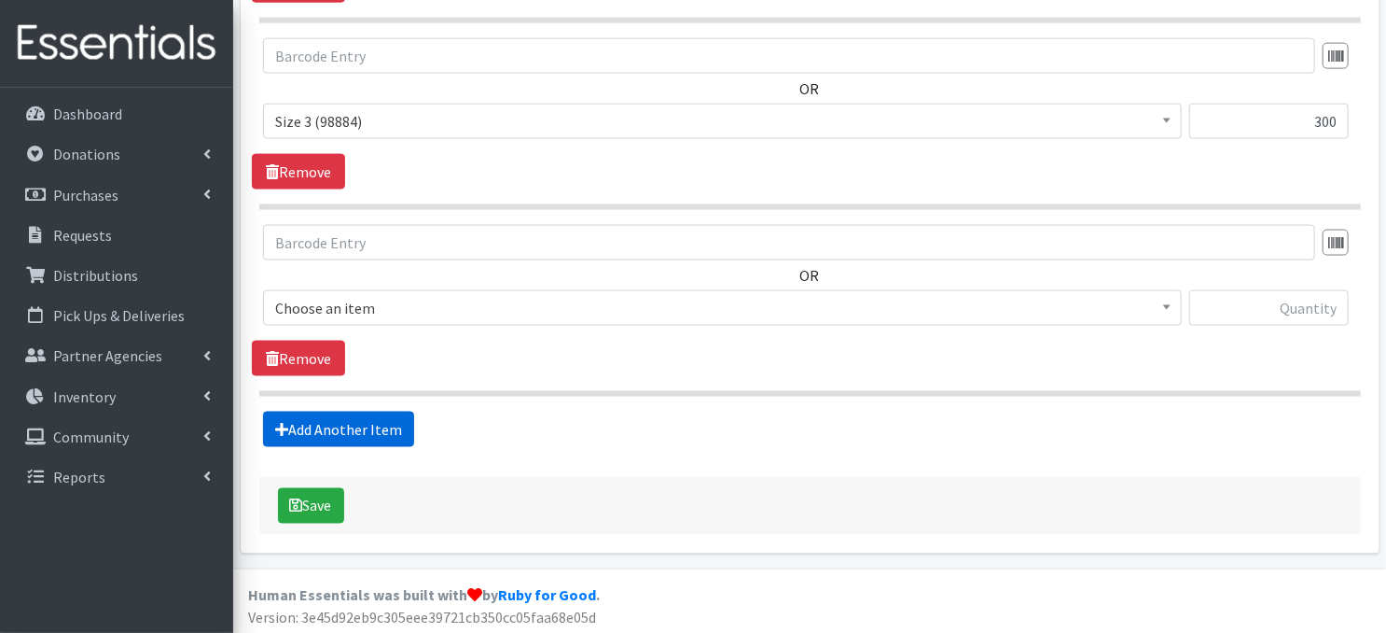
scroll to position [1290, 0]
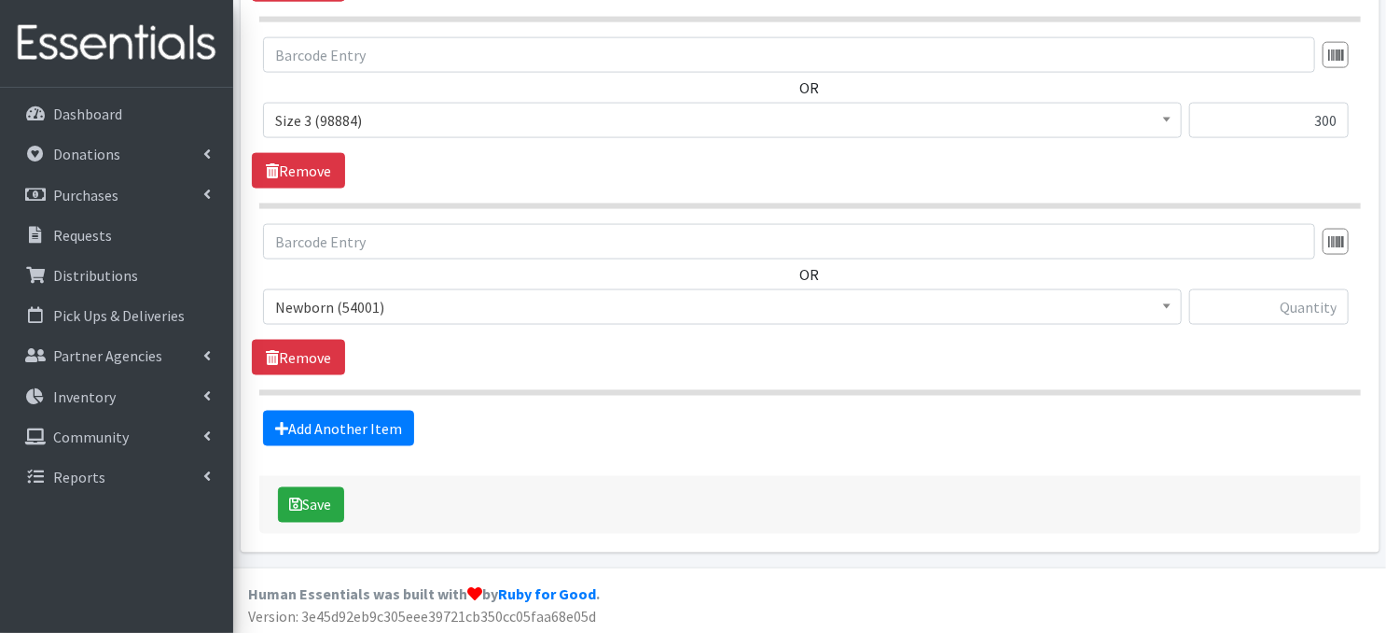
click at [1169, 304] on b at bounding box center [1166, 306] width 7 height 5
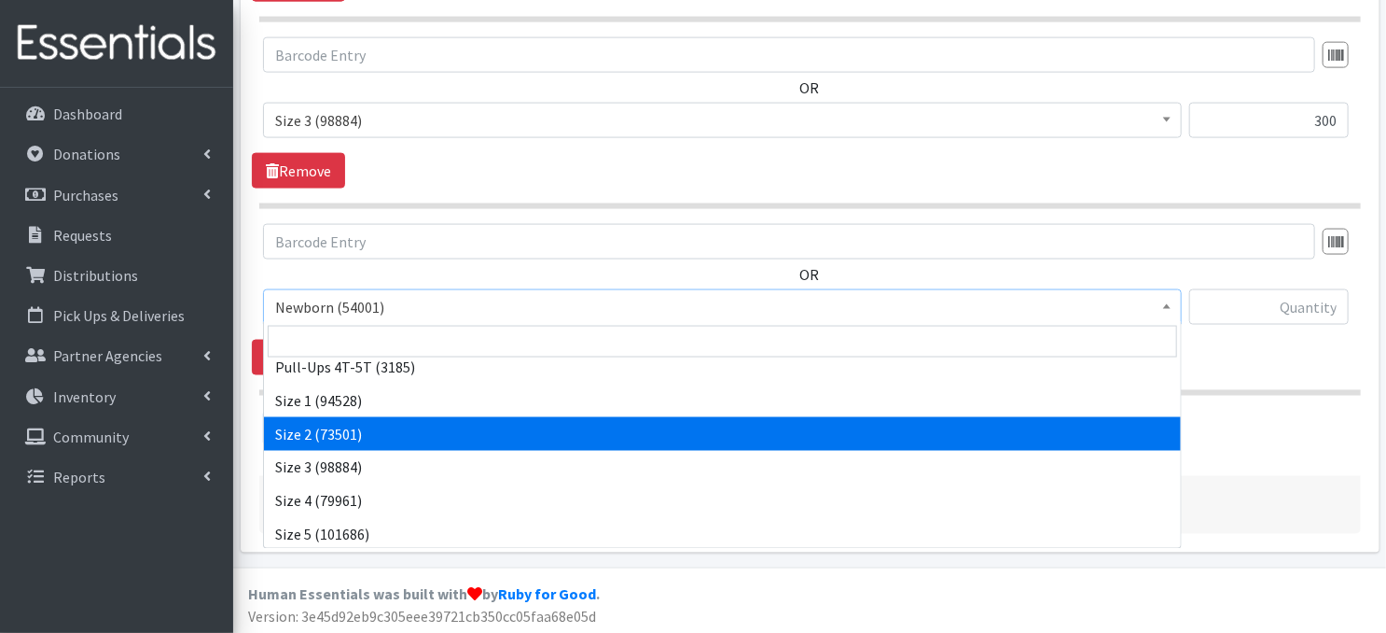
scroll to position [136, 0]
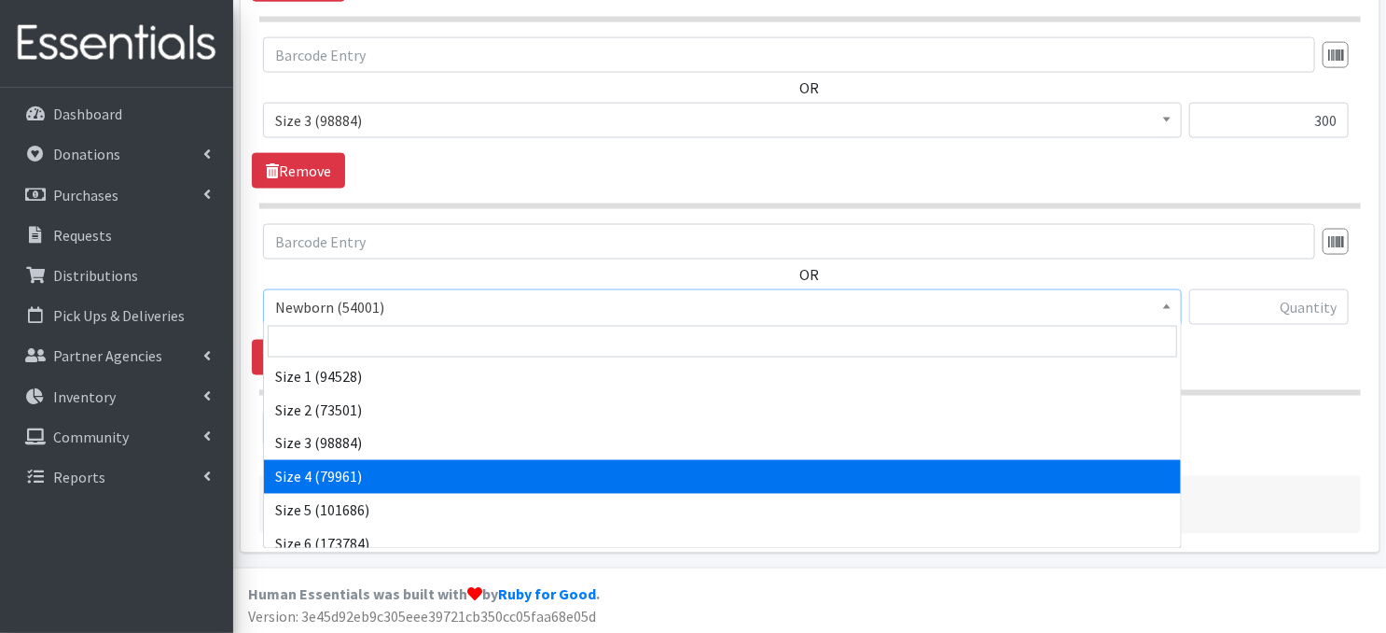
select select "3685"
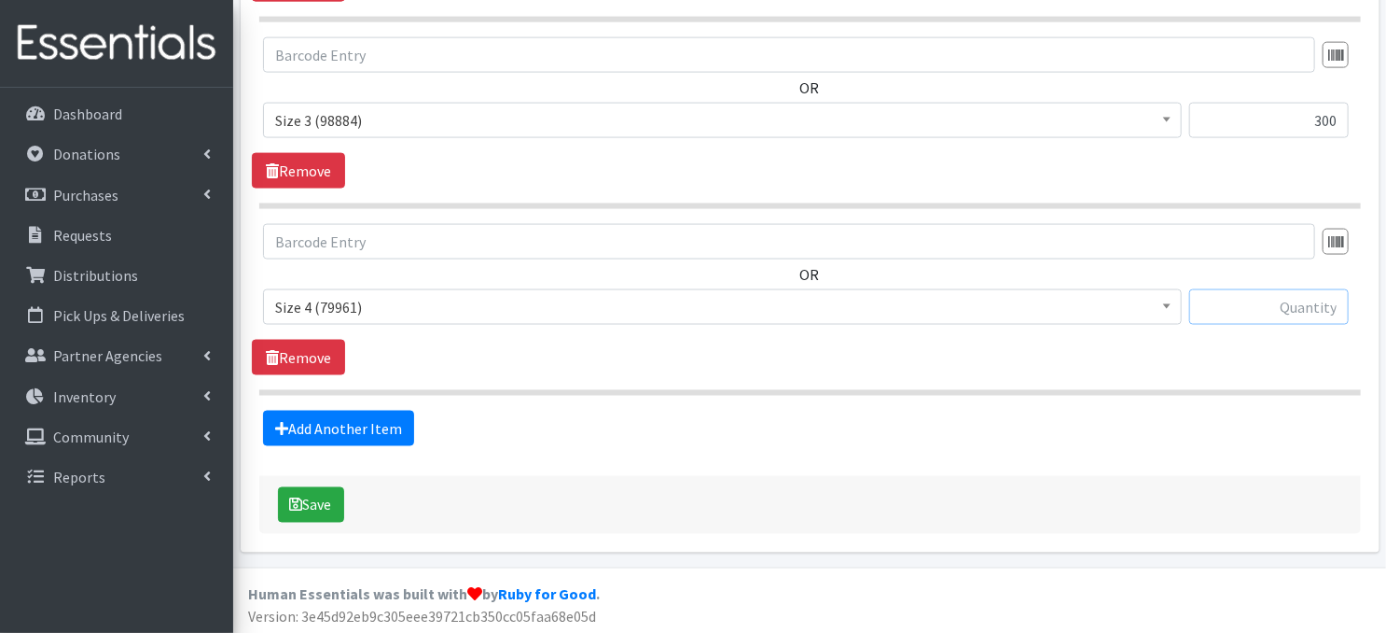
click at [1268, 301] on input "text" at bounding box center [1269, 306] width 160 height 35
type input "360"
click at [361, 424] on link "Add Another Item" at bounding box center [338, 427] width 151 height 35
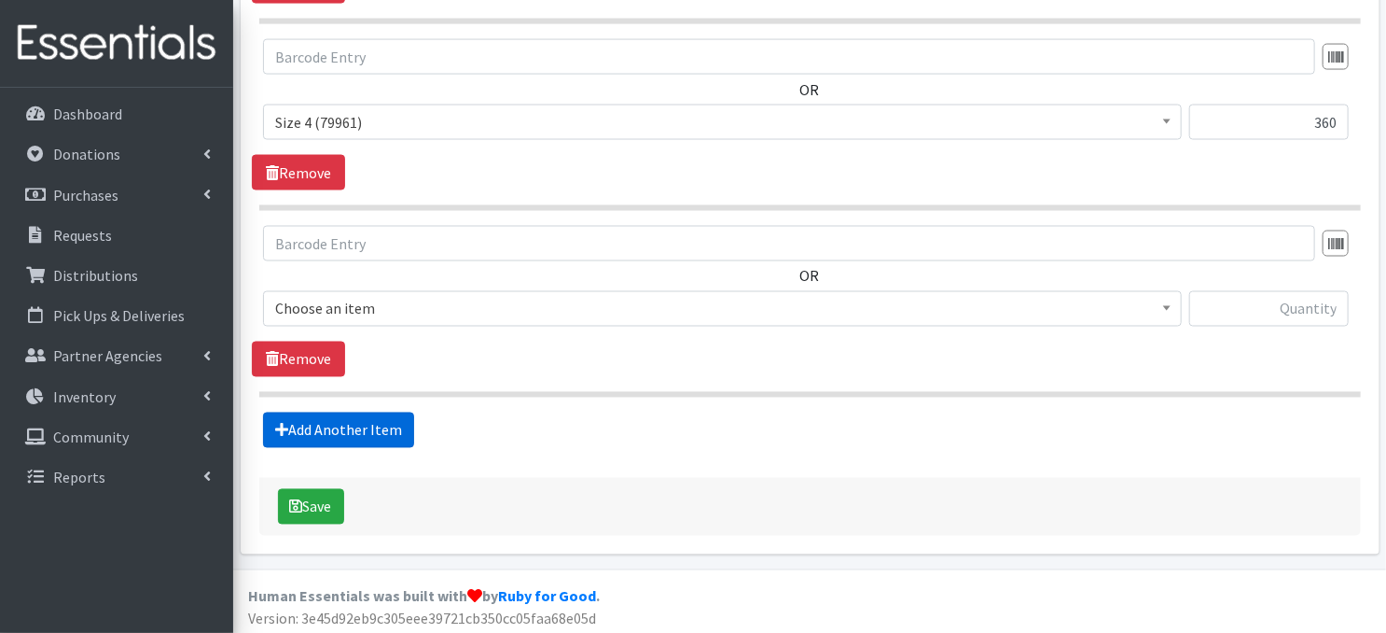
scroll to position [1476, 0]
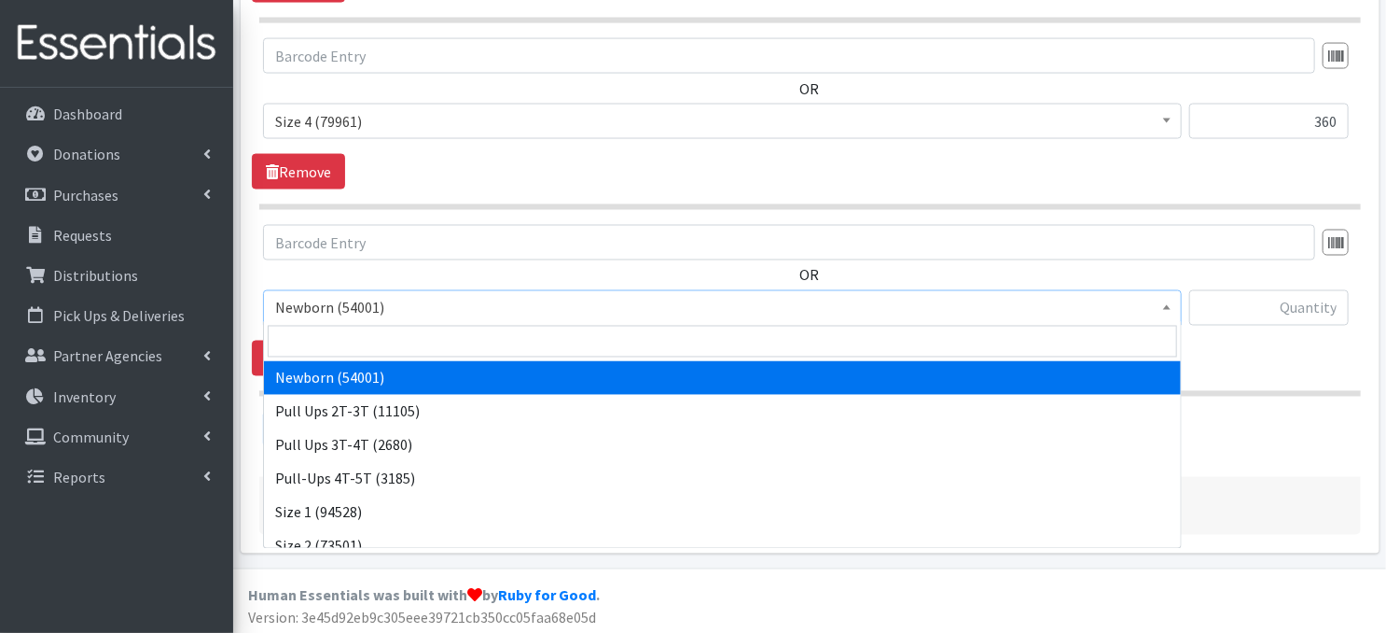
click at [1170, 308] on span at bounding box center [1167, 305] width 19 height 29
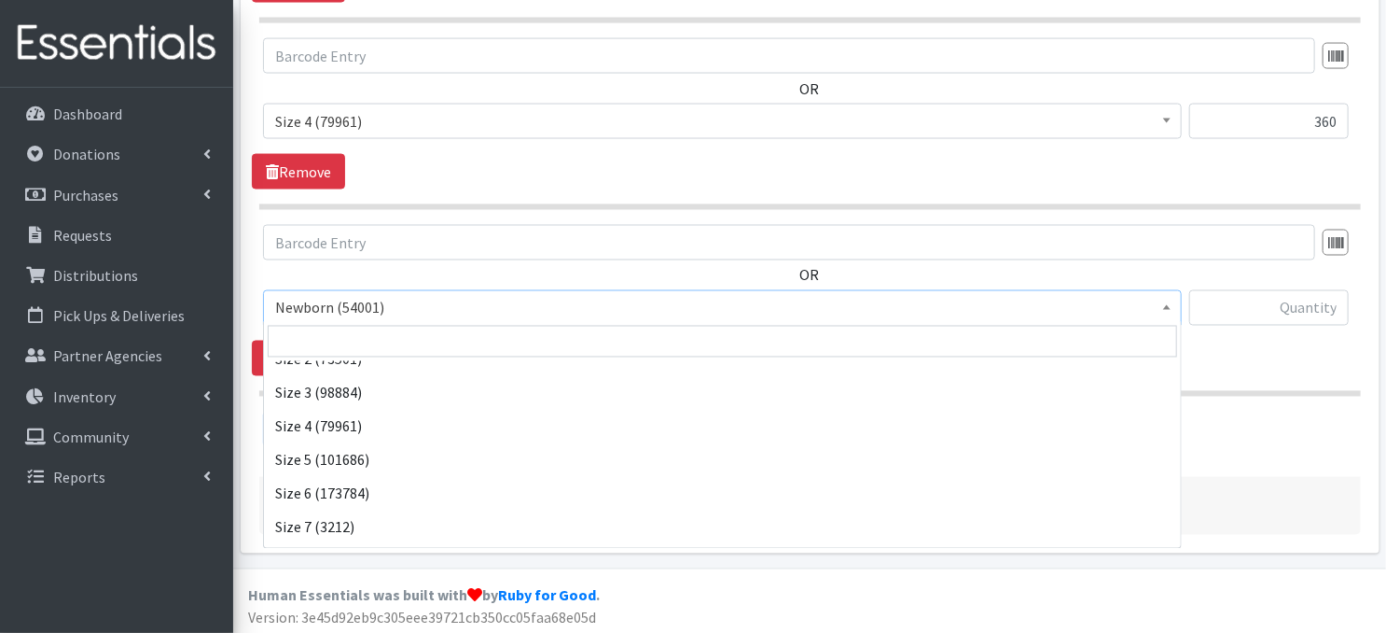
scroll to position [216, 0]
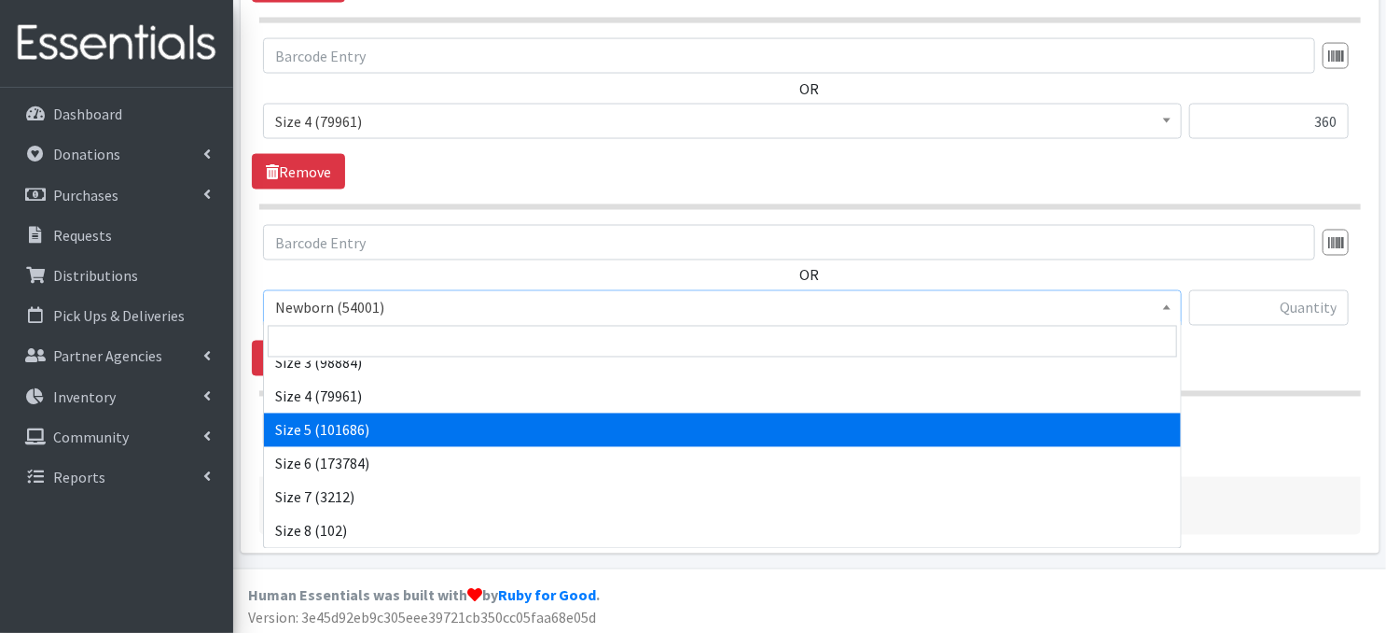
select select "3686"
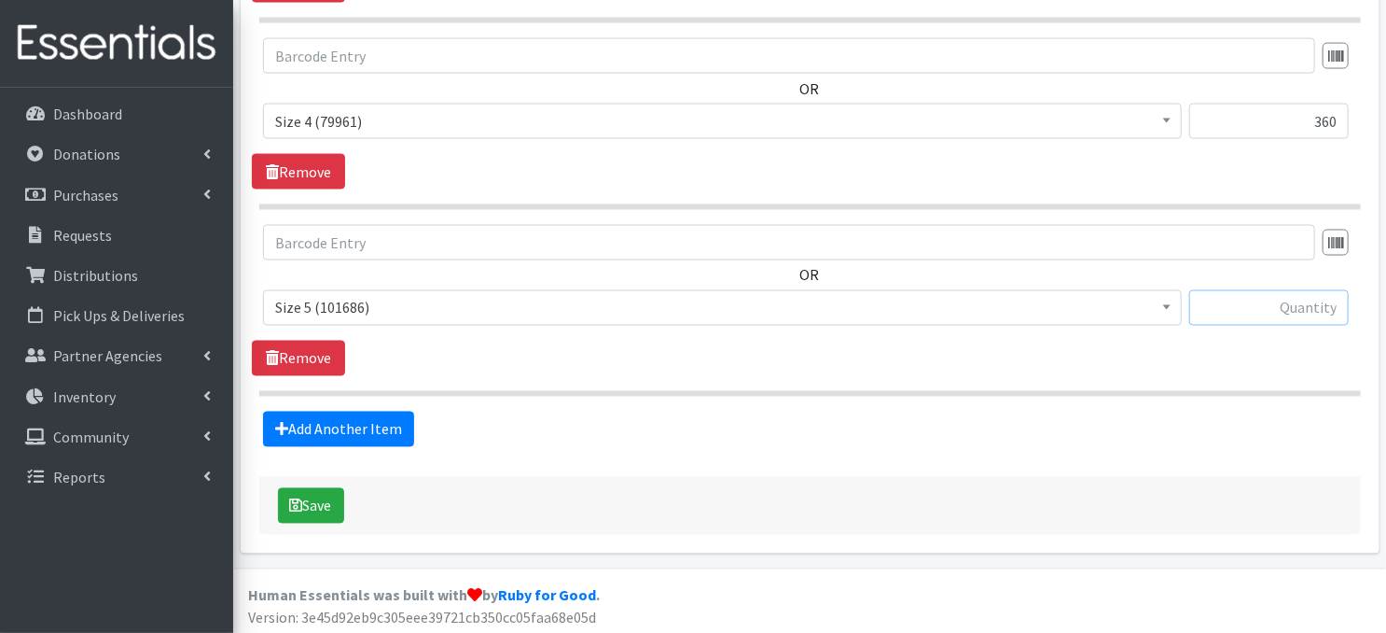
click at [1252, 306] on input "text" at bounding box center [1269, 307] width 160 height 35
type input "840"
click at [364, 430] on link "Add Another Item" at bounding box center [338, 428] width 151 height 35
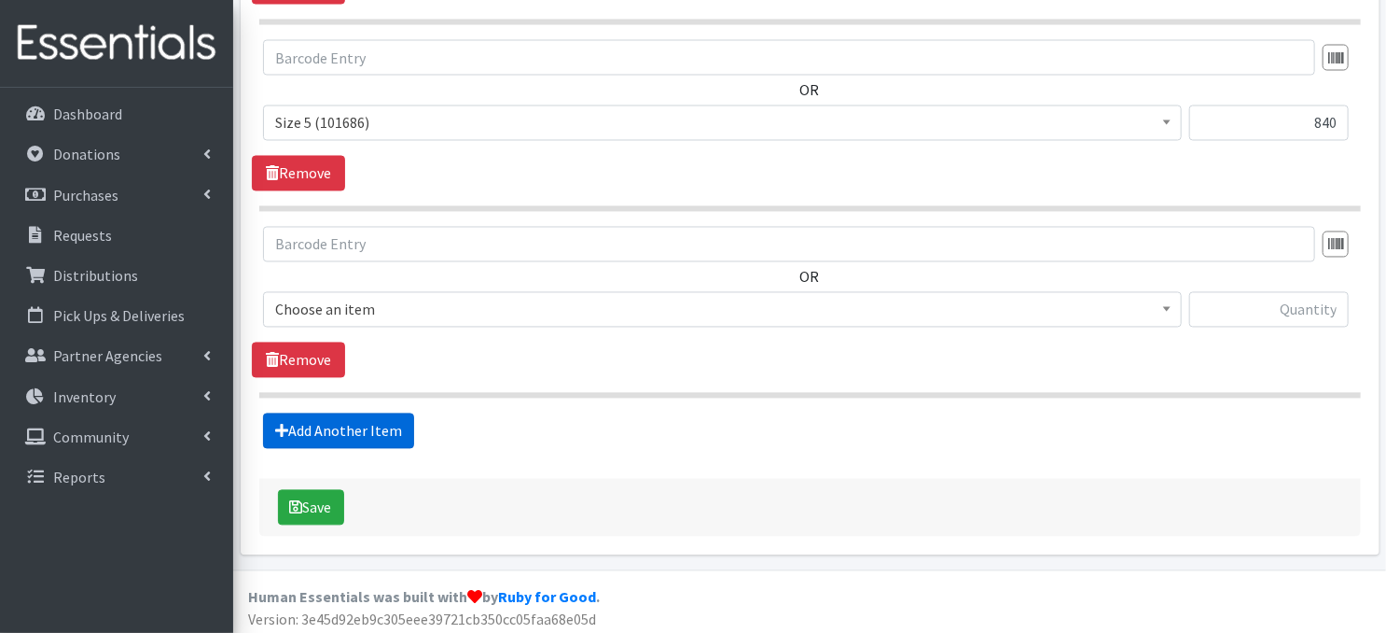
scroll to position [1662, 0]
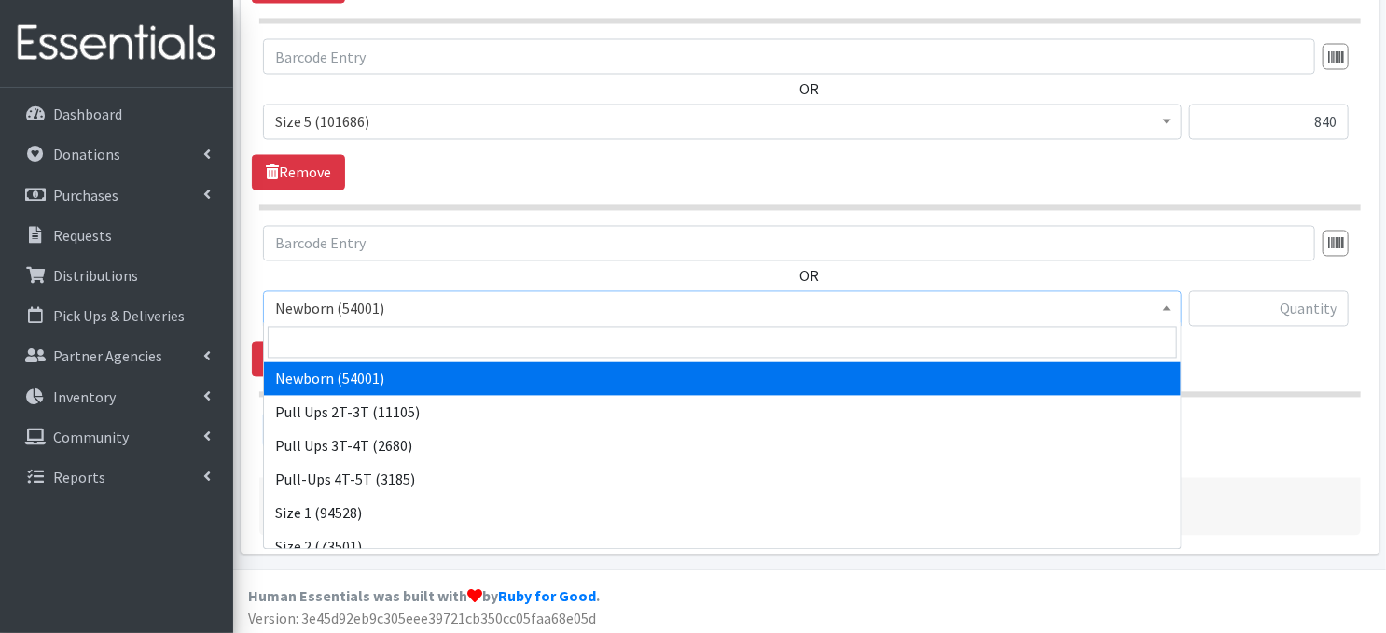
click at [1173, 305] on span at bounding box center [1167, 306] width 19 height 29
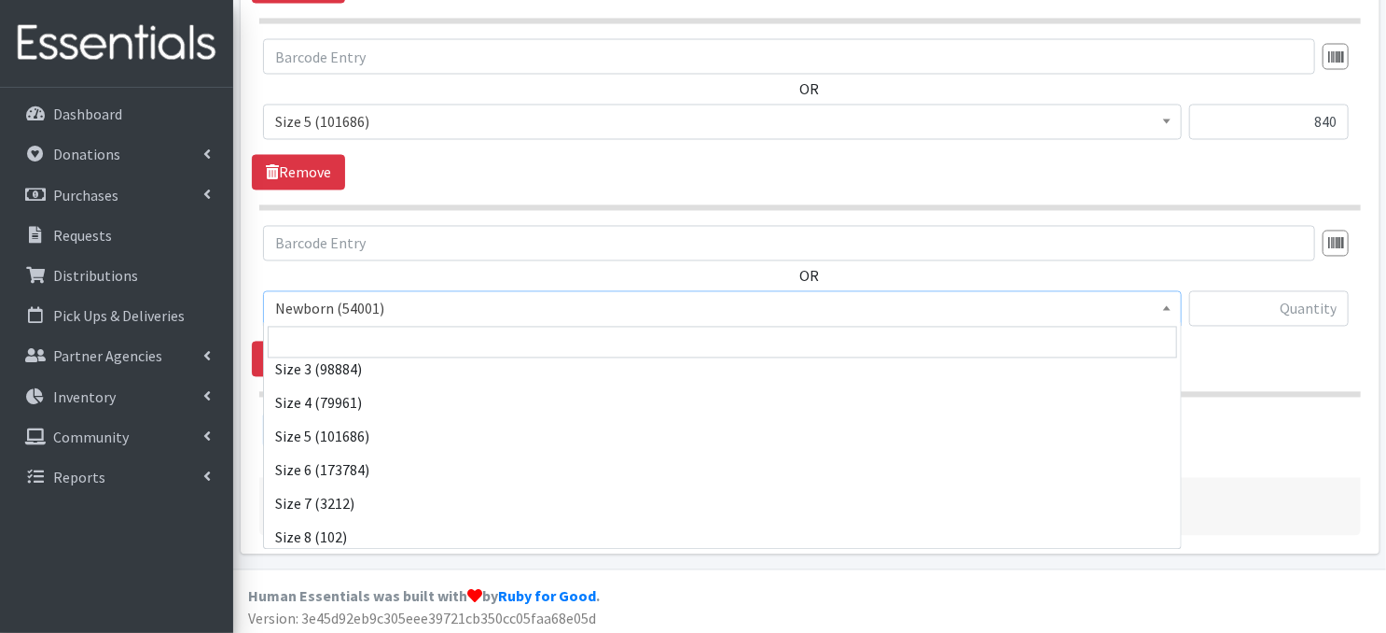
scroll to position [216, 0]
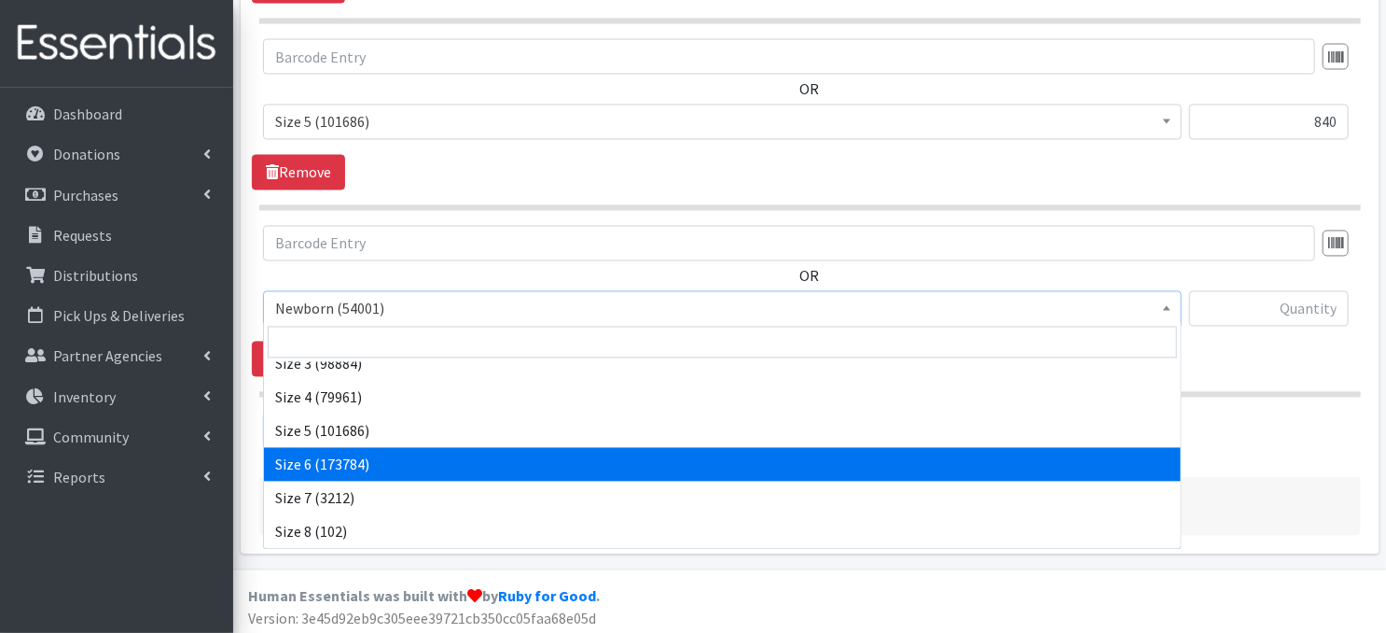
select select "3687"
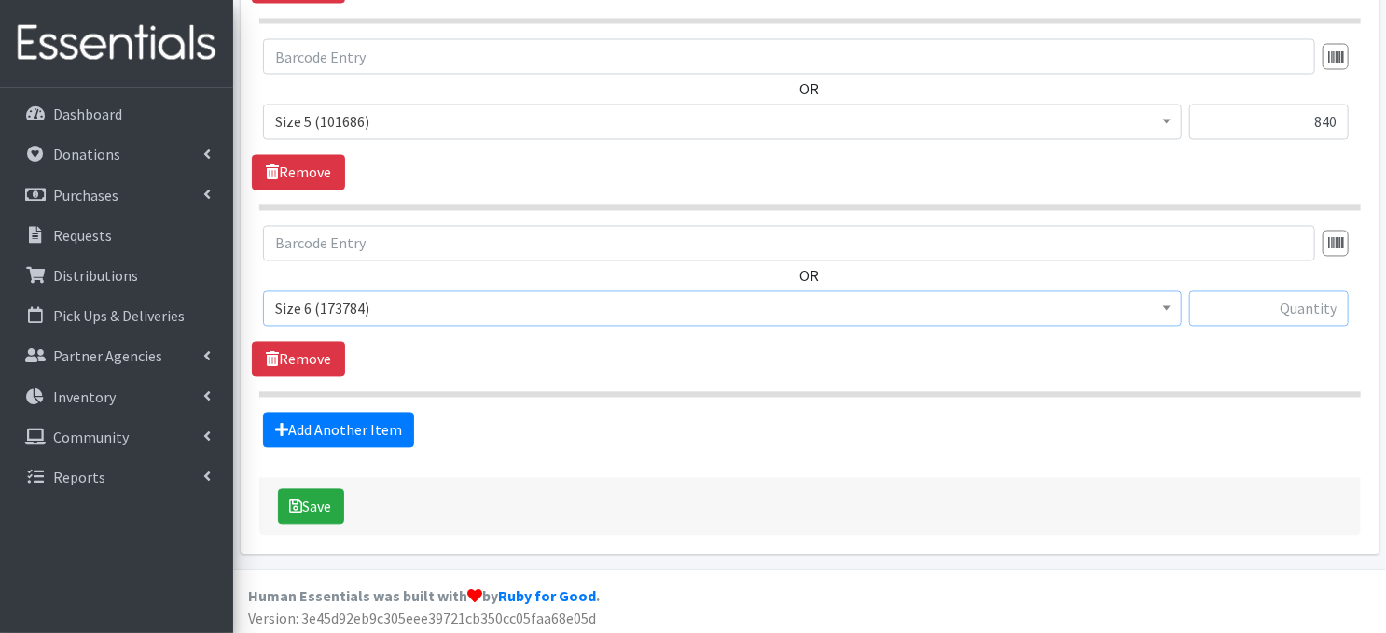
click at [1258, 310] on input "text" at bounding box center [1269, 308] width 160 height 35
type input "1140"
click at [391, 434] on link "Add Another Item" at bounding box center [338, 429] width 151 height 35
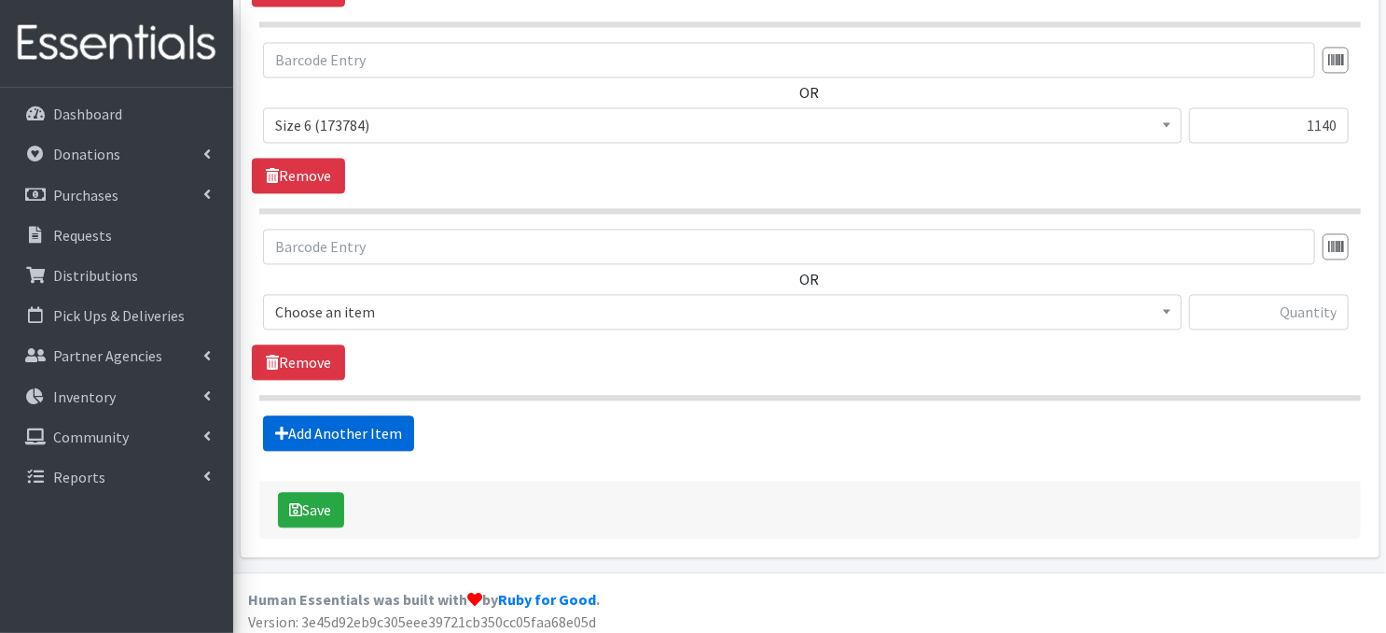
scroll to position [1847, 0]
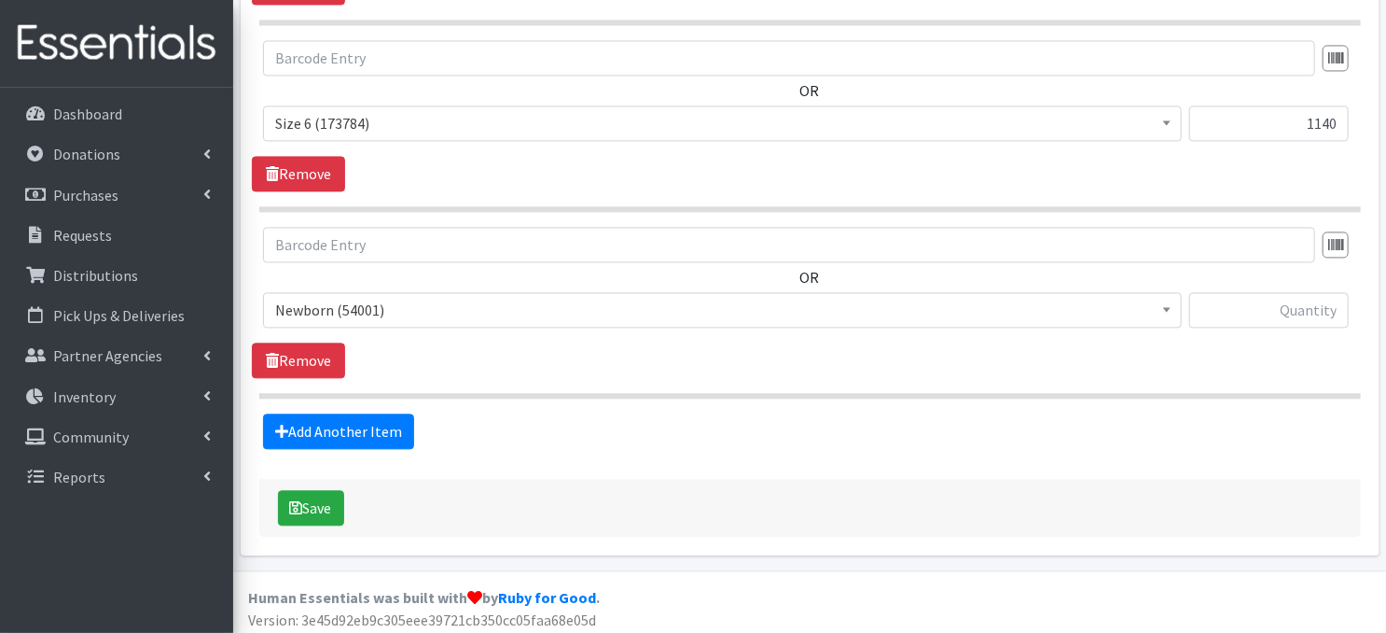
click at [1148, 305] on span "Newborn (54001)" at bounding box center [722, 310] width 895 height 26
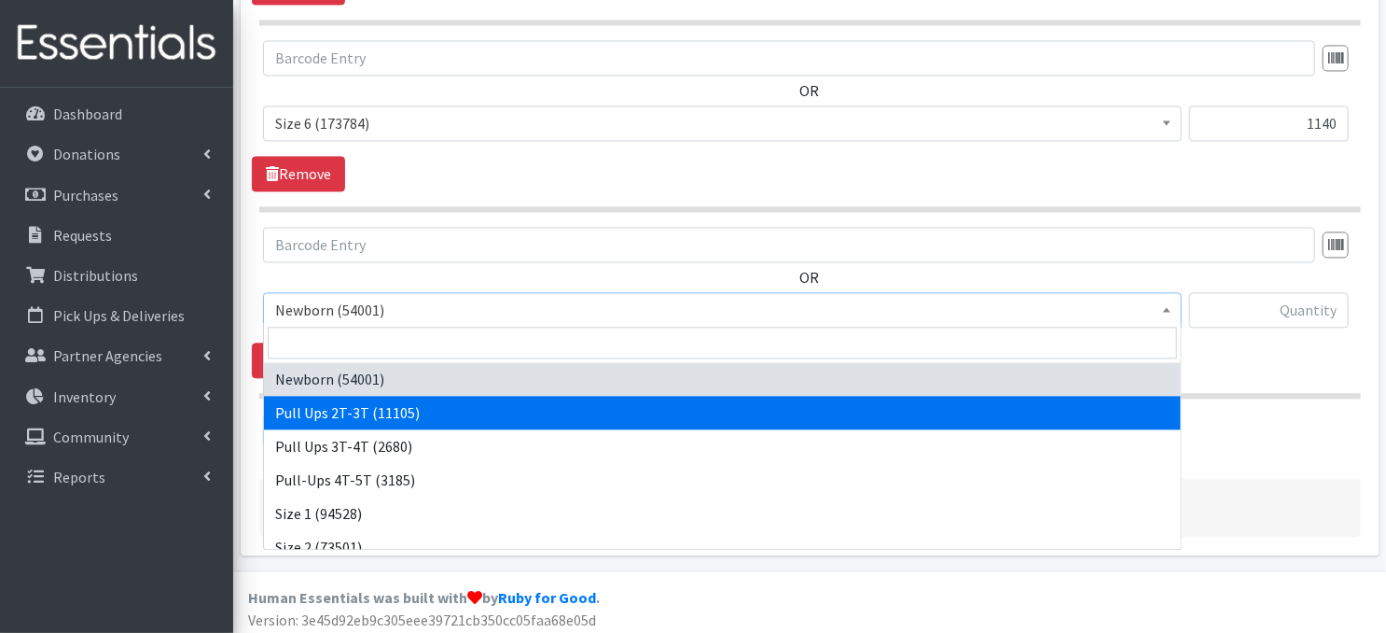
select select "3696"
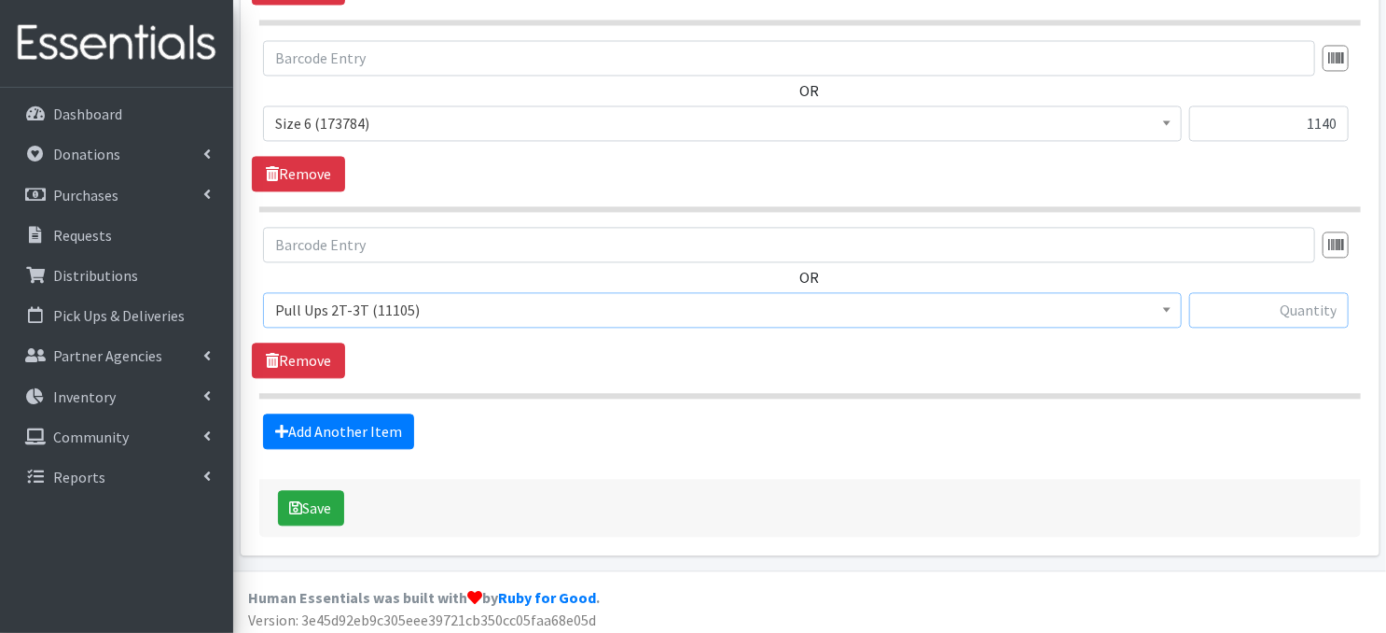
click at [1293, 316] on input "text" at bounding box center [1269, 309] width 160 height 35
type input "30"
click at [388, 426] on link "Add Another Item" at bounding box center [338, 430] width 151 height 35
click at [1154, 304] on span "Newborn (54001)" at bounding box center [722, 310] width 895 height 26
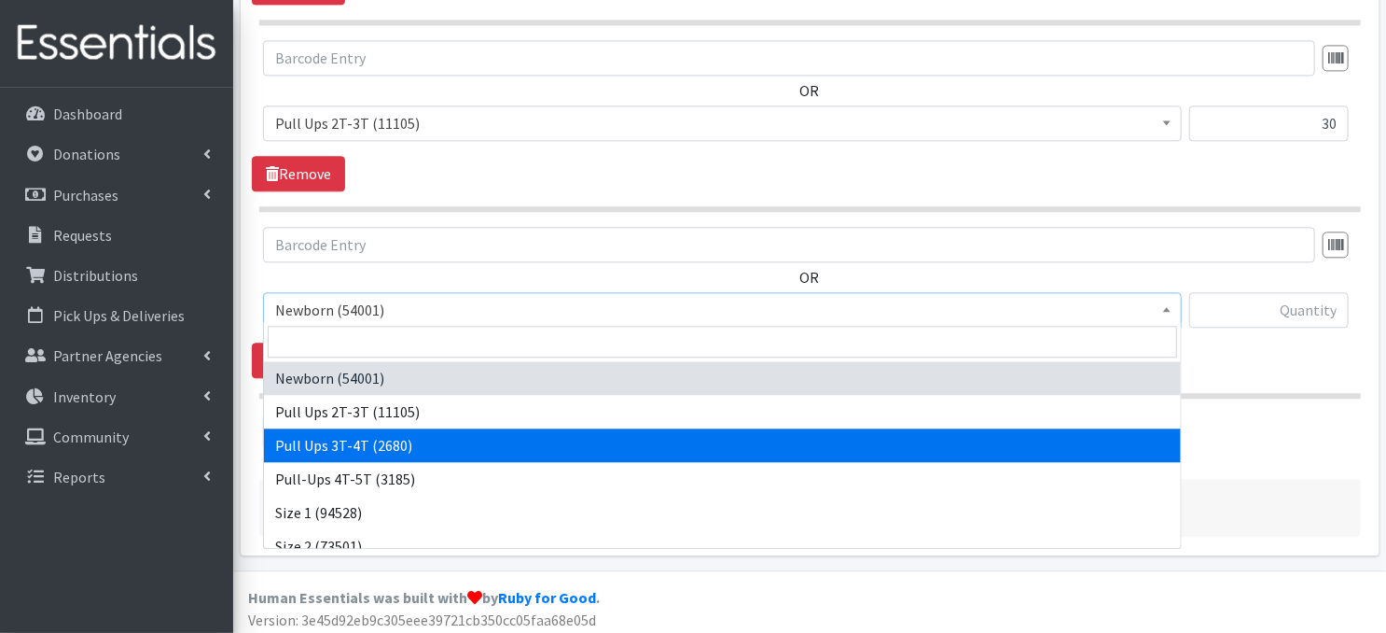
select select "3697"
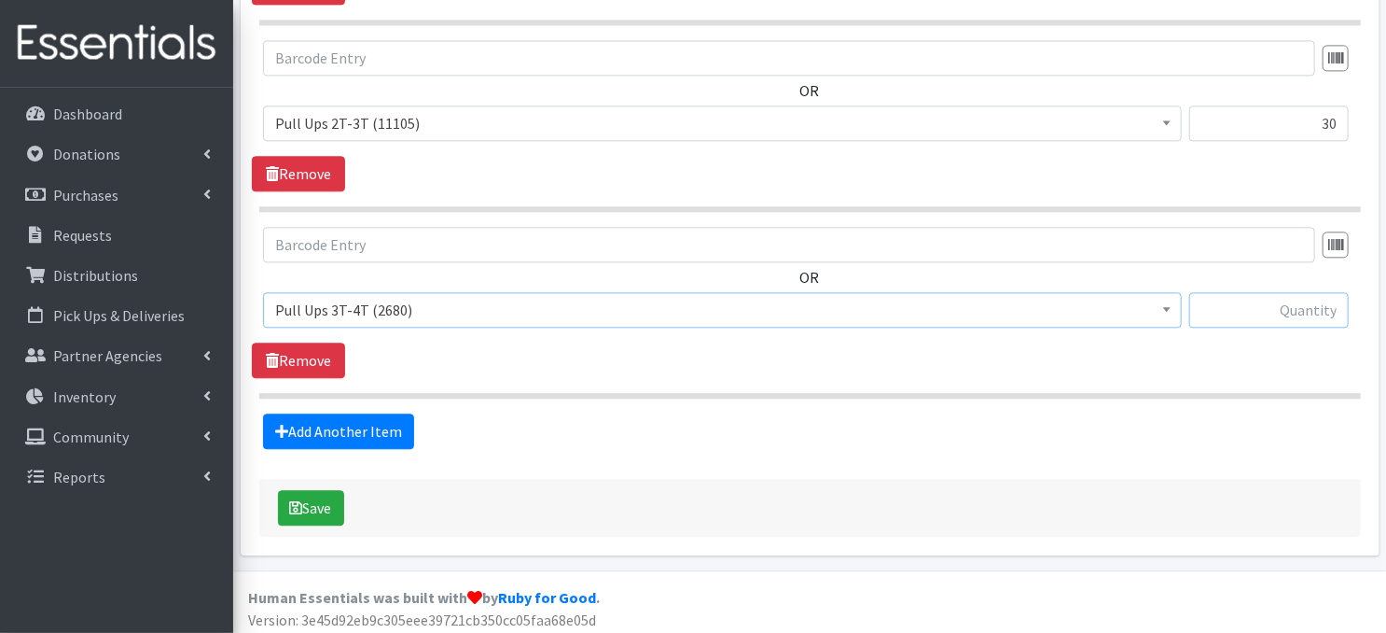
click at [1307, 312] on input "text" at bounding box center [1269, 309] width 160 height 35
type input "120"
click at [328, 431] on link "Add Another Item" at bounding box center [338, 430] width 151 height 35
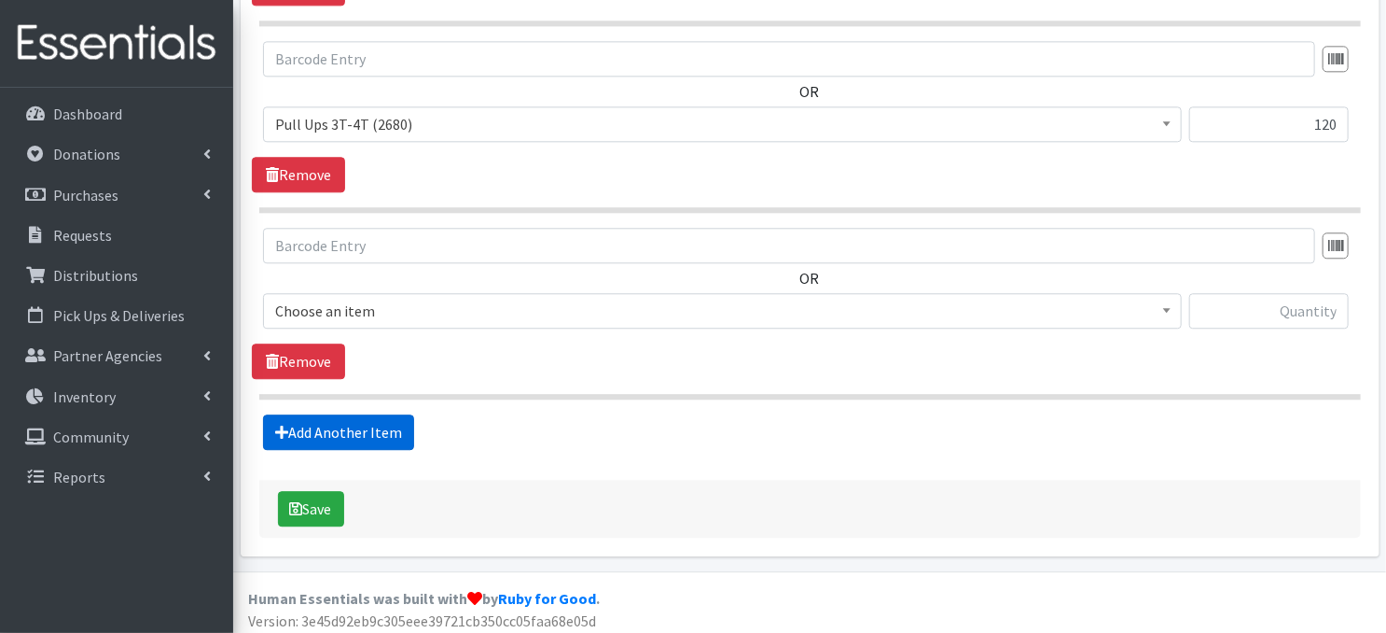
scroll to position [2220, 0]
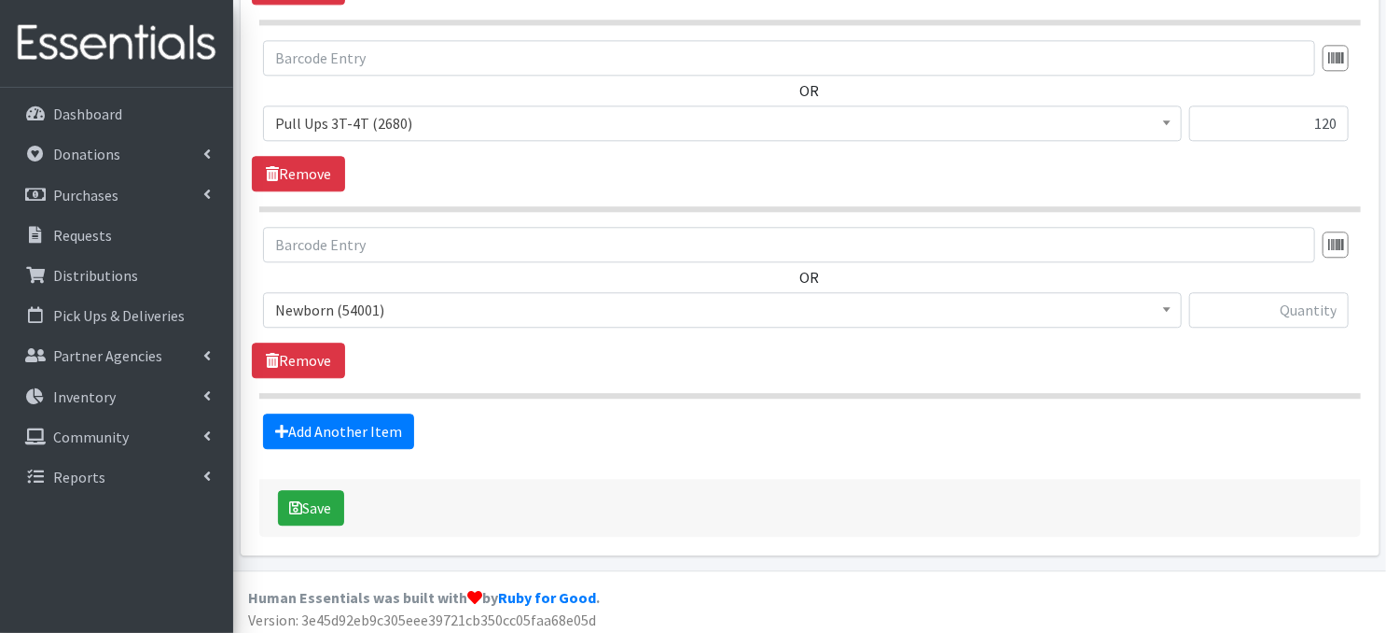
click at [1163, 307] on span at bounding box center [1167, 307] width 19 height 29
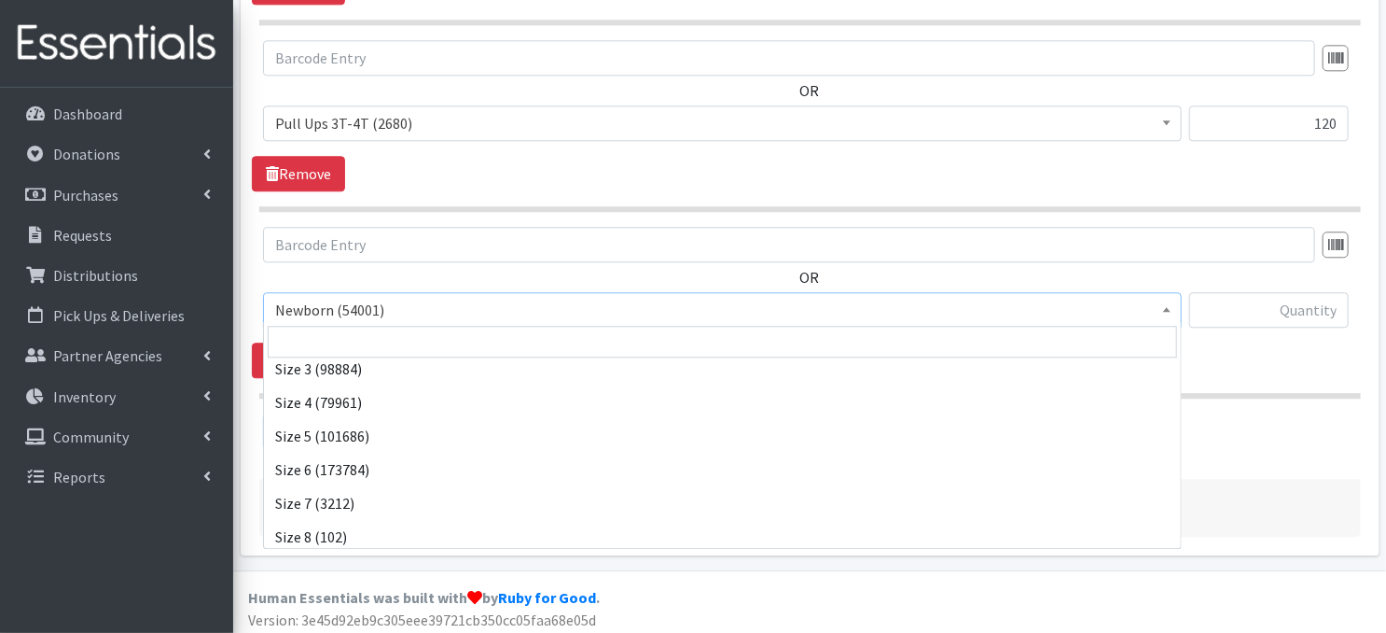
scroll to position [216, 0]
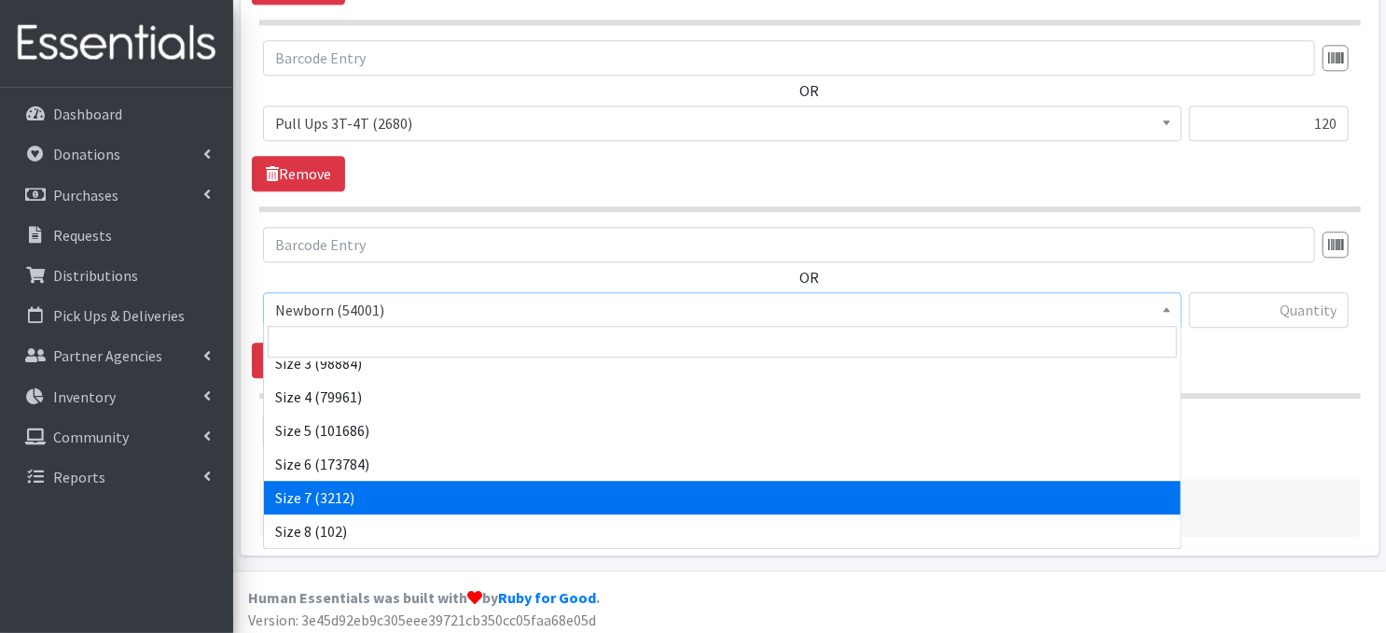
select select "3820"
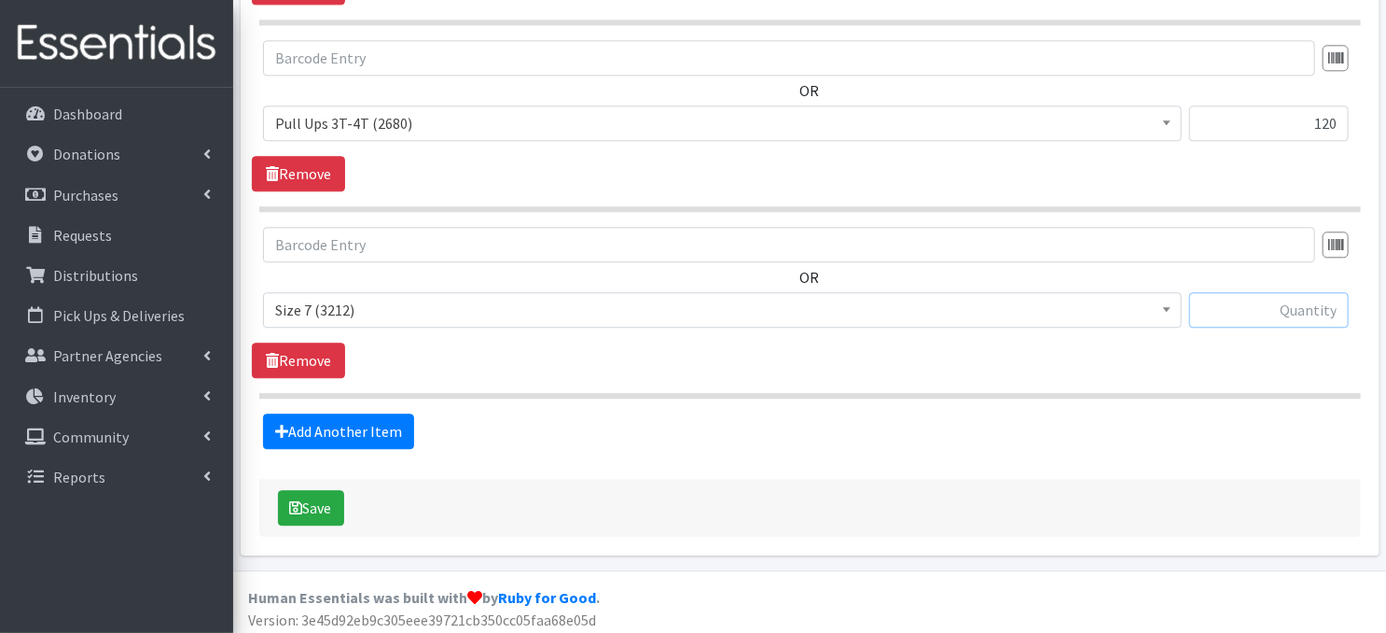
click at [1235, 300] on input "text" at bounding box center [1269, 309] width 160 height 35
type input "120"
click at [315, 424] on link "Add Another Item" at bounding box center [338, 430] width 151 height 35
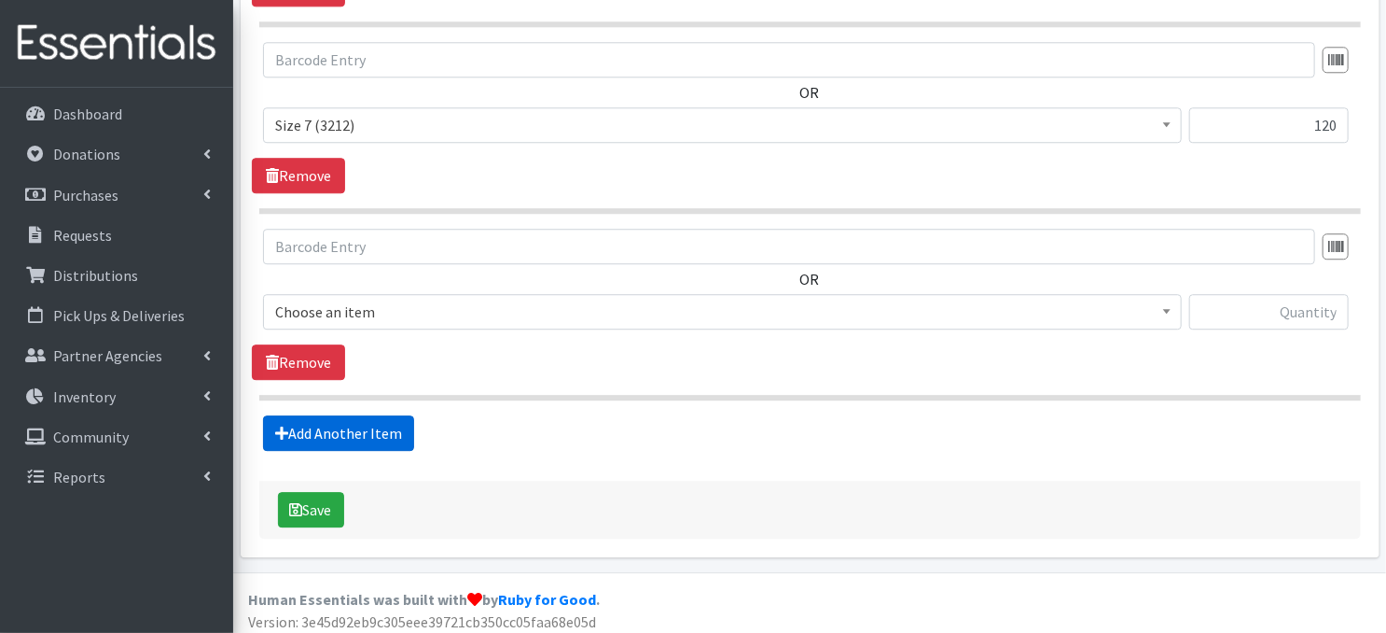
scroll to position [2406, 0]
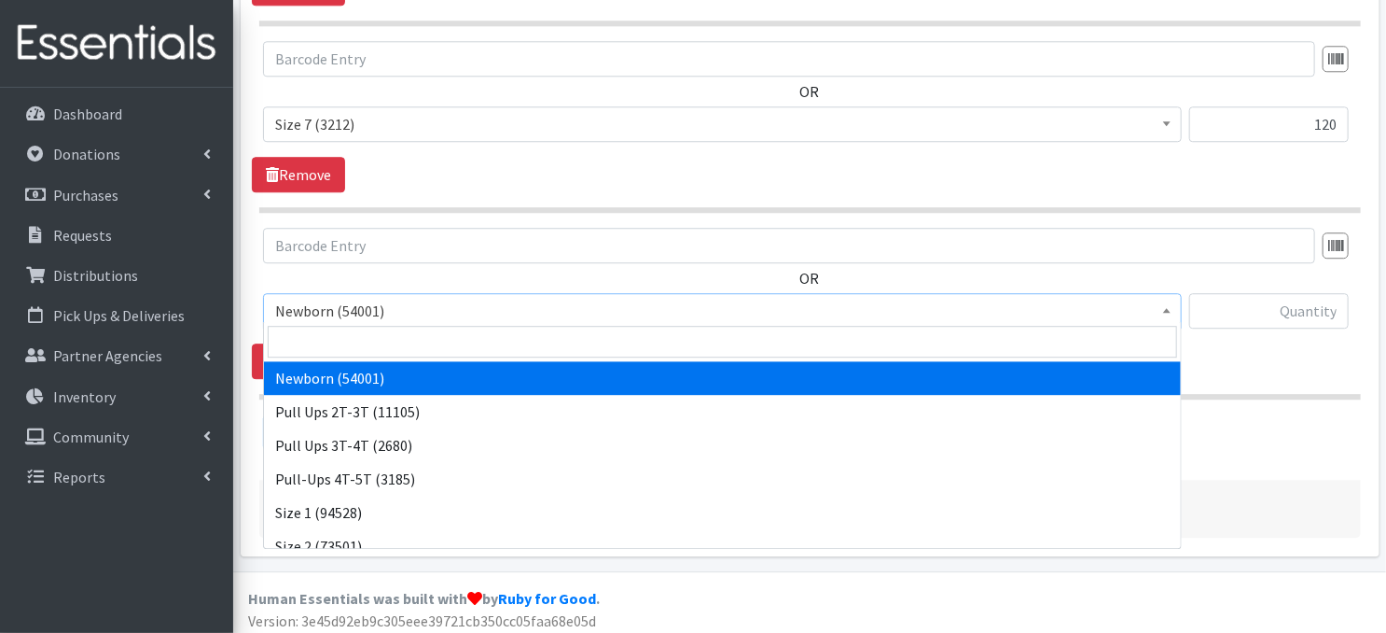
click at [1168, 310] on span at bounding box center [1167, 308] width 19 height 29
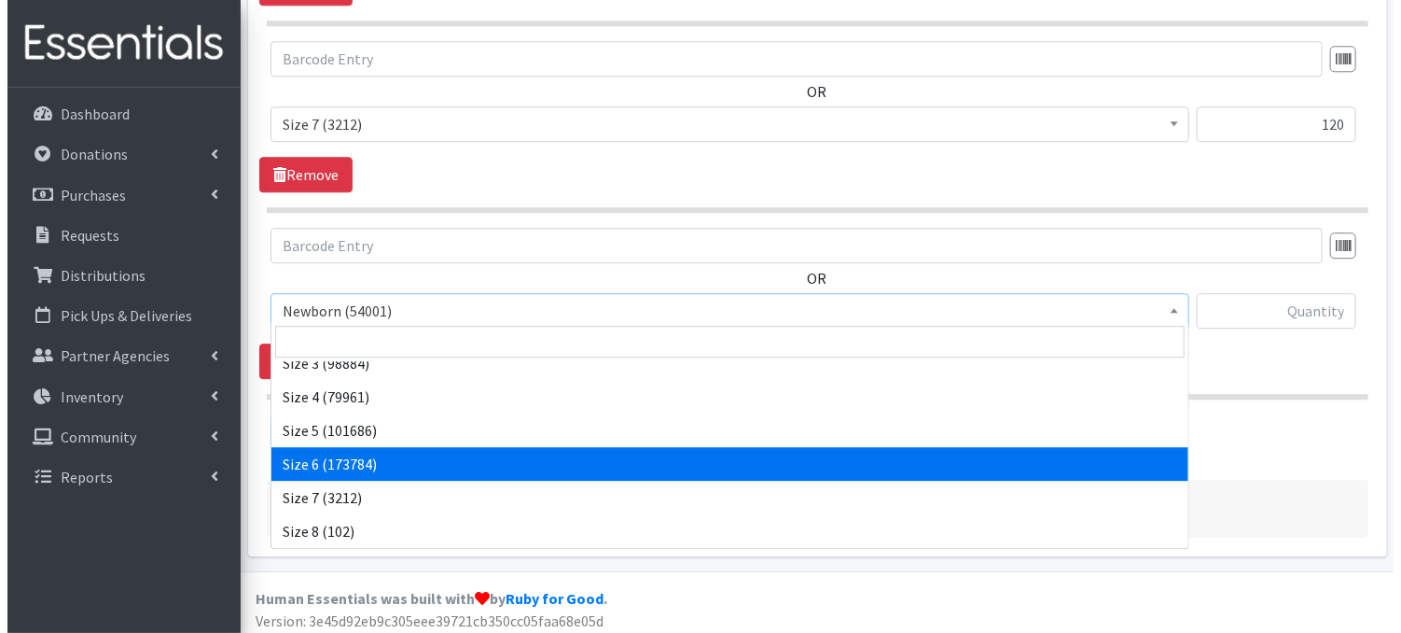
scroll to position [0, 0]
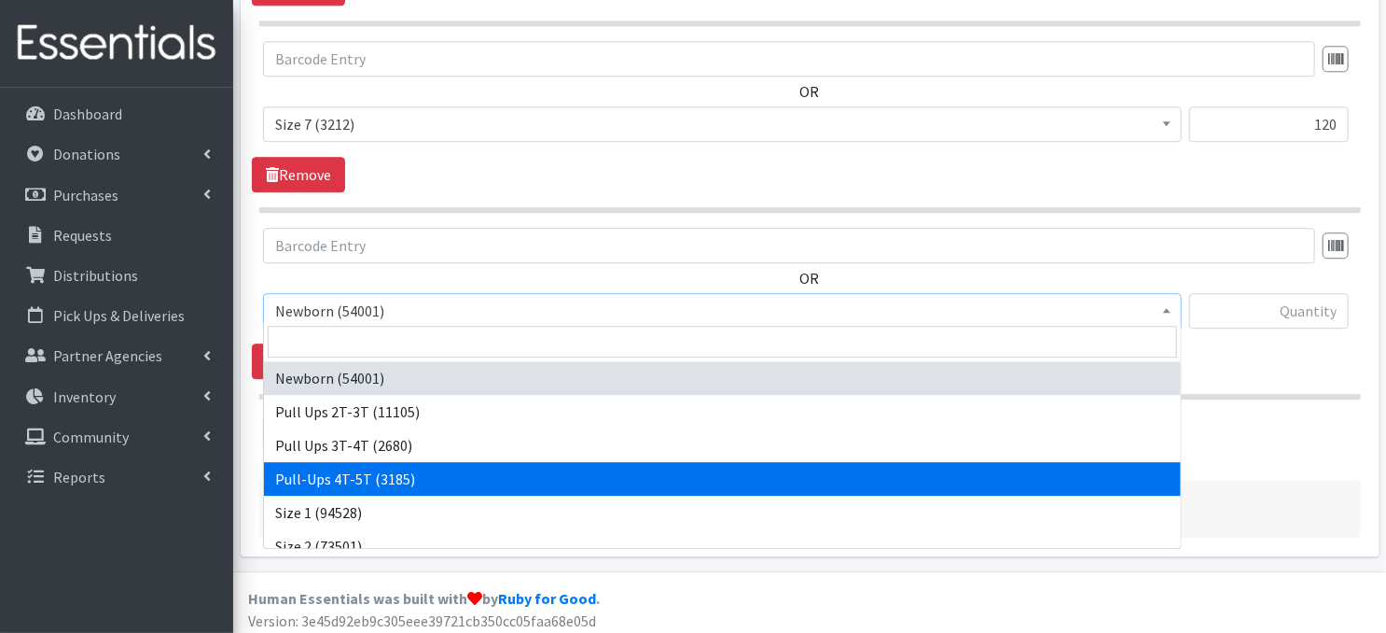
select select "14766"
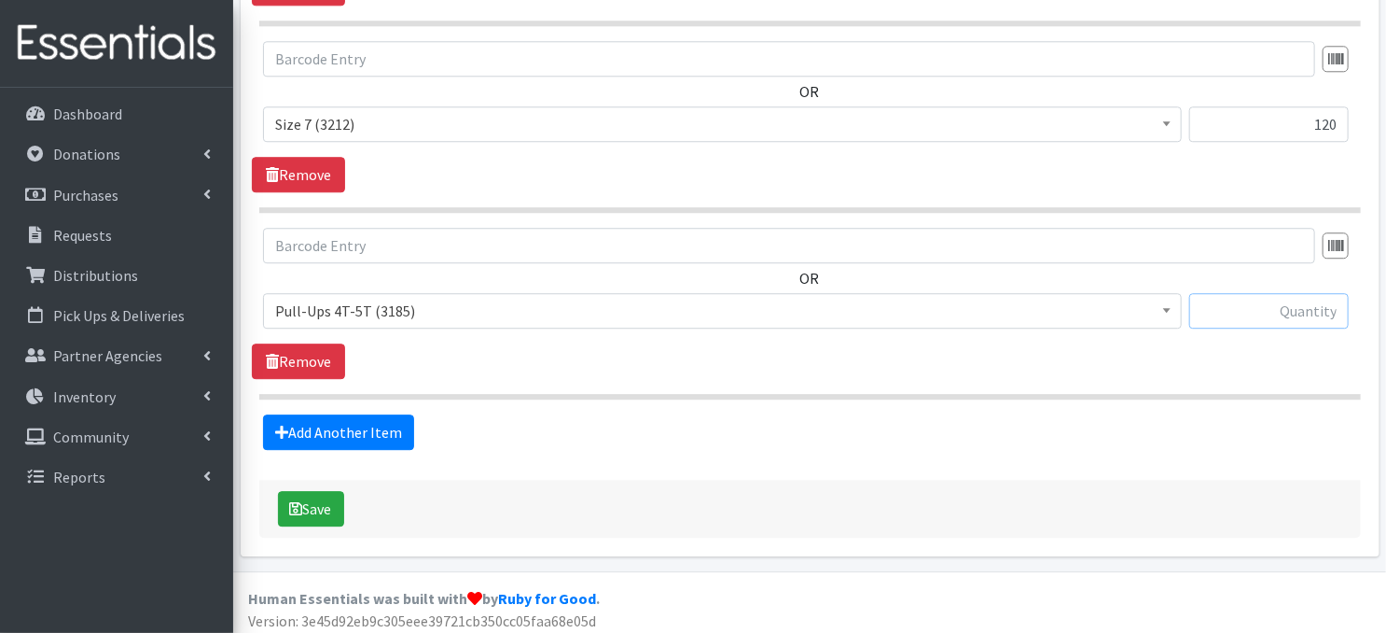
click at [1209, 313] on input "text" at bounding box center [1269, 310] width 160 height 35
click at [1247, 309] on input "text" at bounding box center [1269, 310] width 160 height 35
type input "120"
click at [311, 502] on button "Save" at bounding box center [311, 508] width 66 height 35
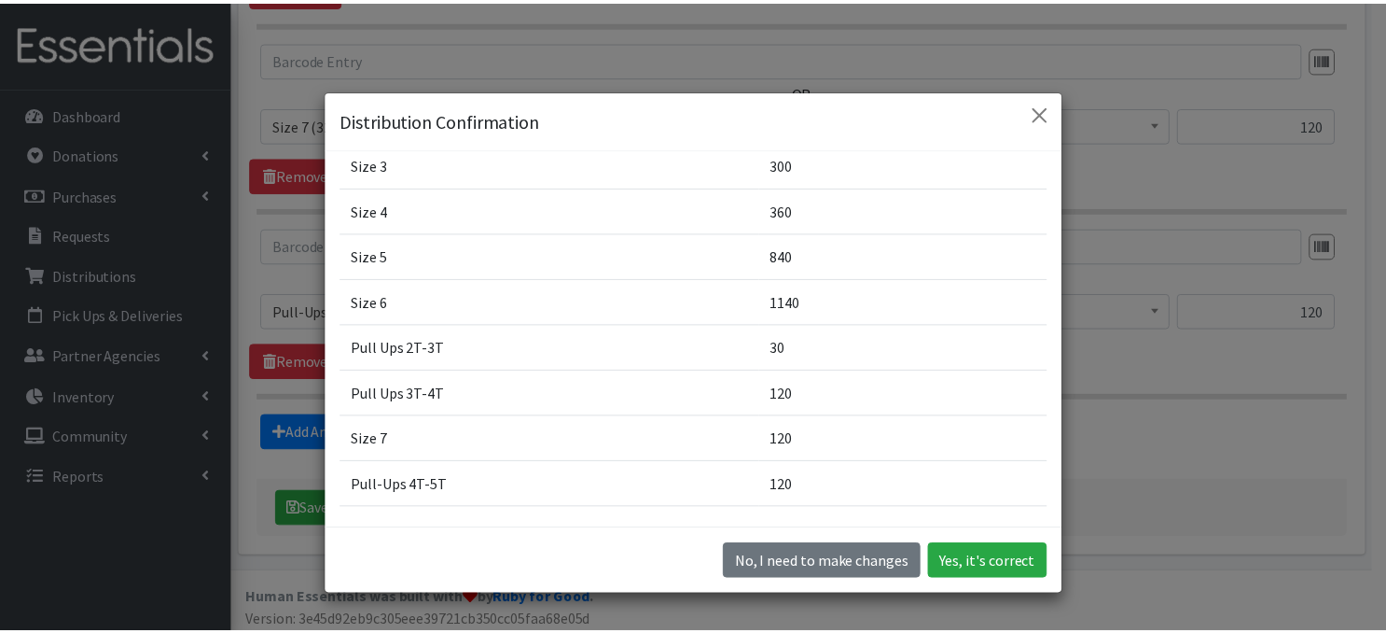
scroll to position [261, 0]
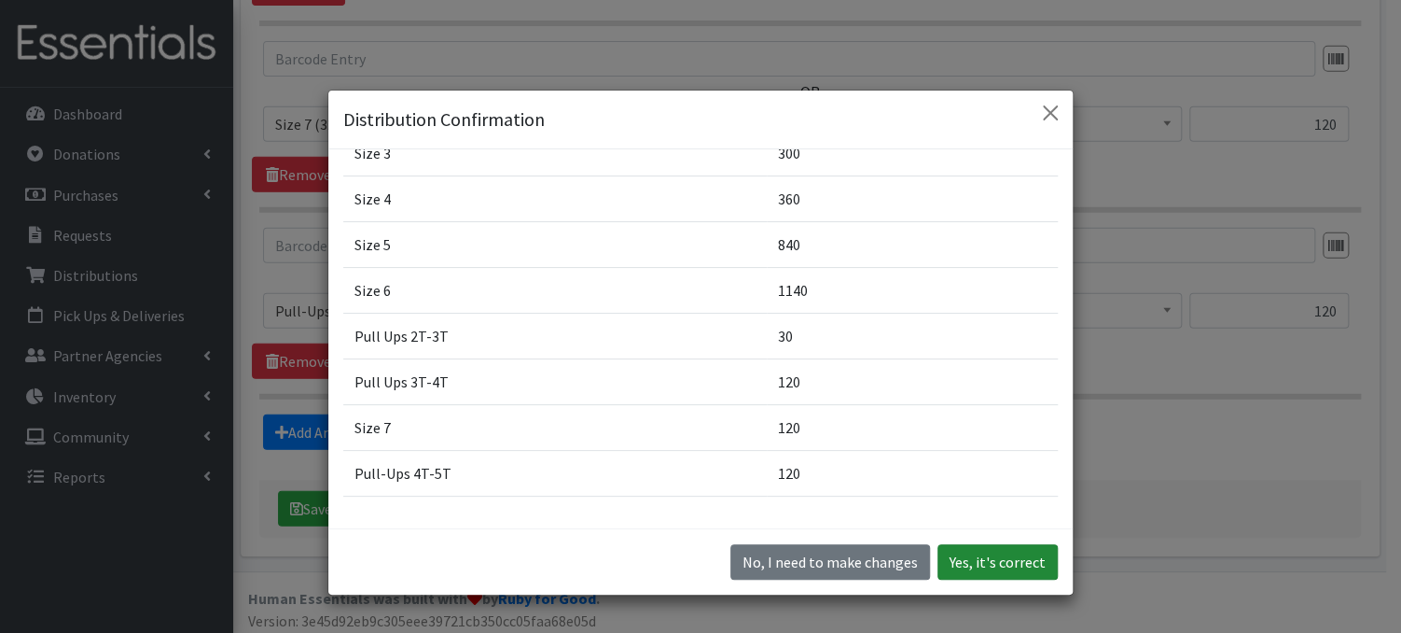
click at [983, 568] on button "Yes, it's correct" at bounding box center [998, 561] width 120 height 35
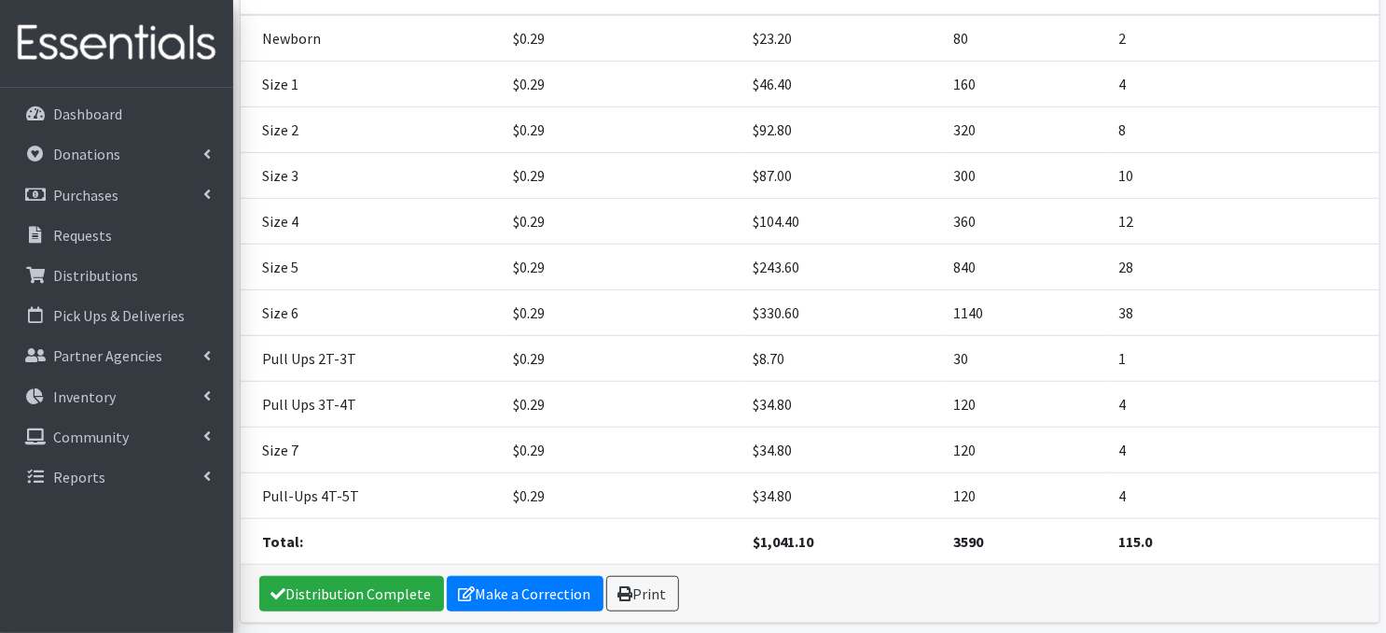
scroll to position [496, 0]
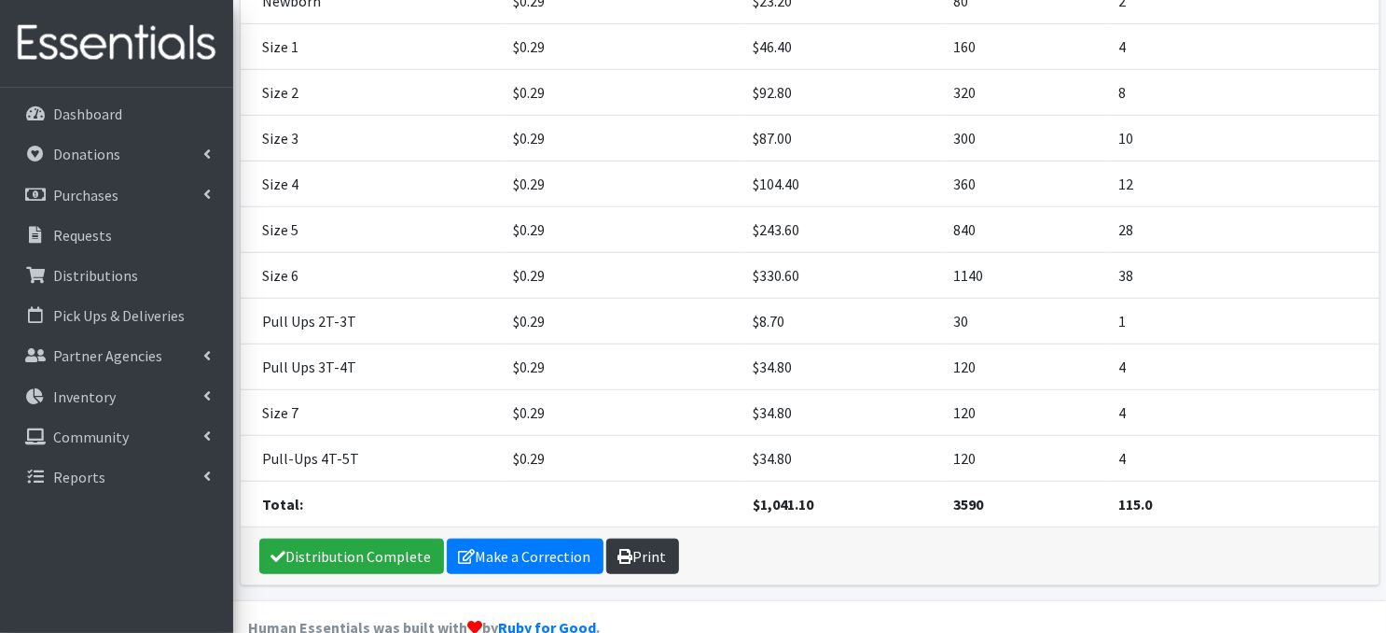
click at [641, 538] on link "Print" at bounding box center [642, 555] width 73 height 35
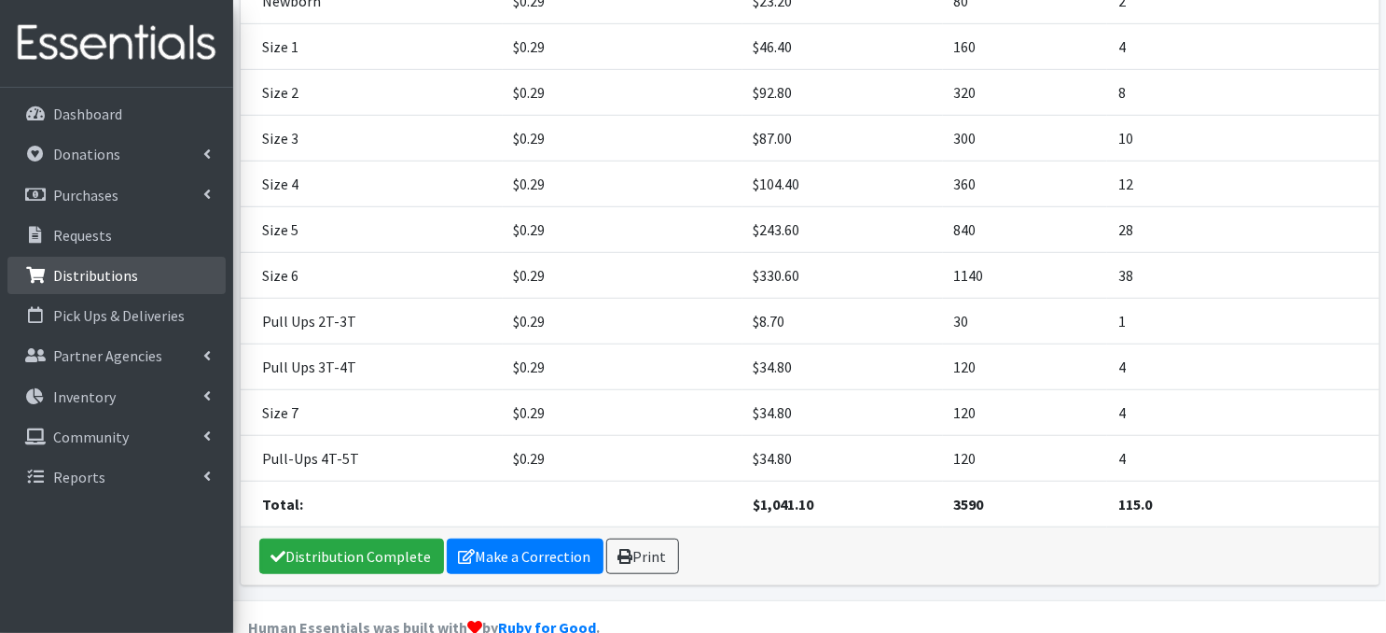
click at [87, 276] on p "Distributions" at bounding box center [95, 275] width 85 height 19
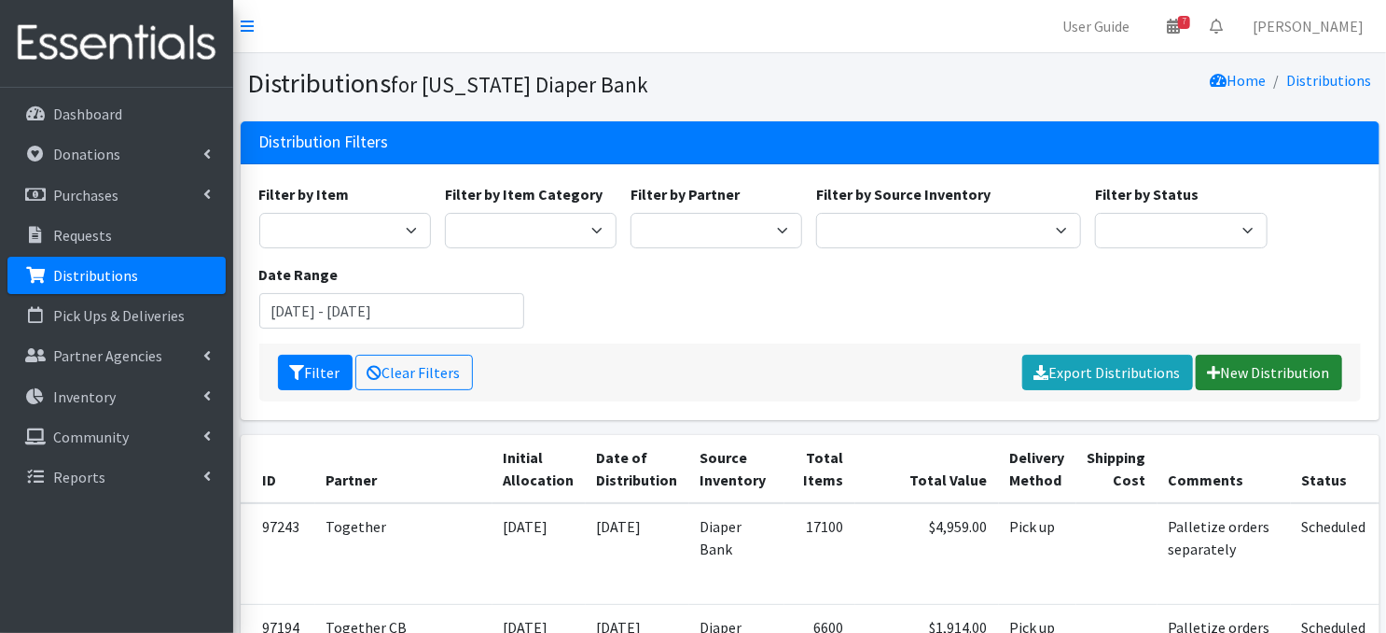
drag, startPoint x: 1243, startPoint y: 372, endPoint x: 685, endPoint y: 369, distance: 557.9
click at [1243, 372] on link "New Distribution" at bounding box center [1269, 372] width 146 height 35
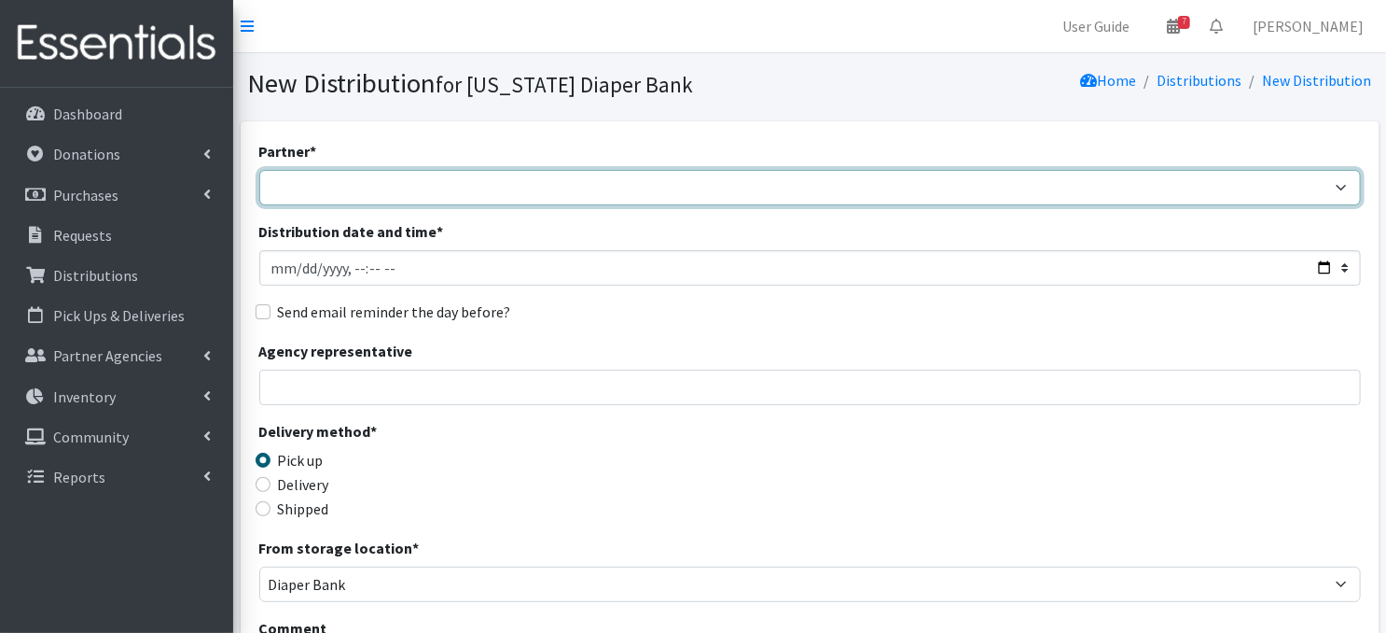
click at [390, 197] on select "Abide A Mother's Love [PERSON_NAME] Area Refugee Taskforce Big Brothers Big Sis…" at bounding box center [810, 187] width 1102 height 35
select select "5567"
click at [259, 170] on select "Abide A Mother's Love [PERSON_NAME] Area Refugee Taskforce Big Brothers Big Sis…" at bounding box center [810, 187] width 1102 height 35
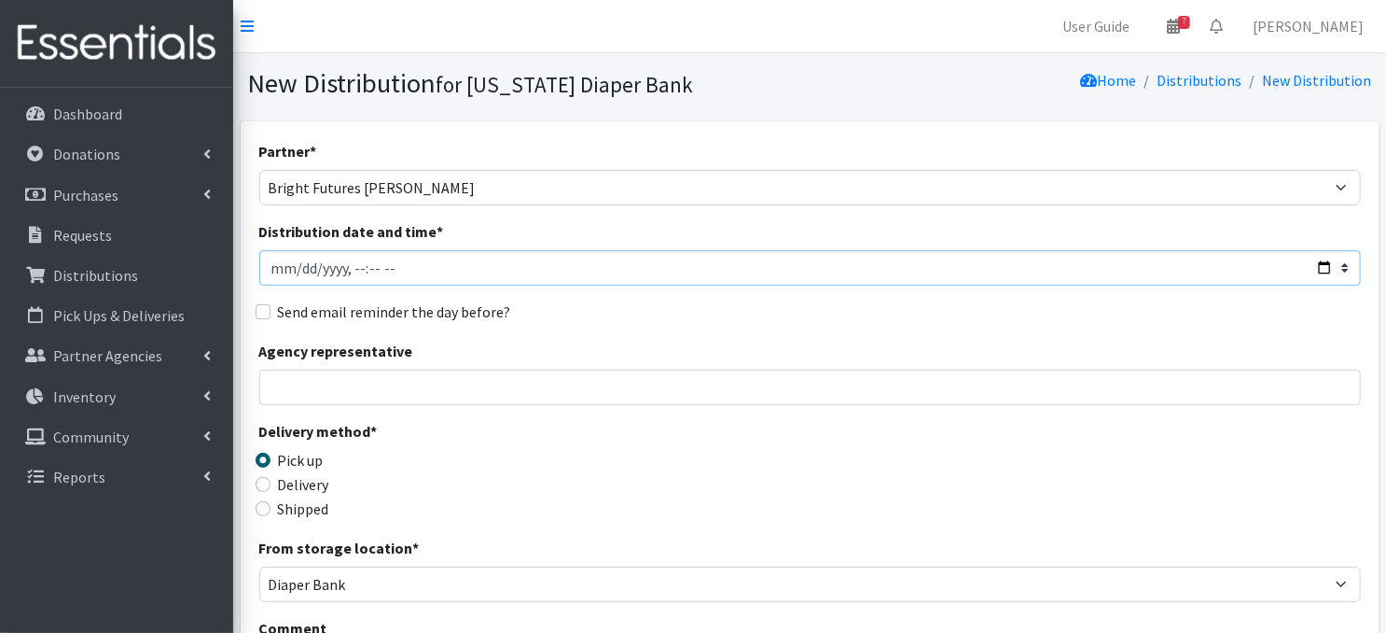
click at [300, 266] on input "Distribution date and time *" at bounding box center [810, 267] width 1102 height 35
click at [351, 268] on input "Distribution date and time *" at bounding box center [810, 267] width 1102 height 35
type input "[DATE]T10:00"
click at [261, 480] on input "Delivery" at bounding box center [263, 484] width 15 height 15
radio input "true"
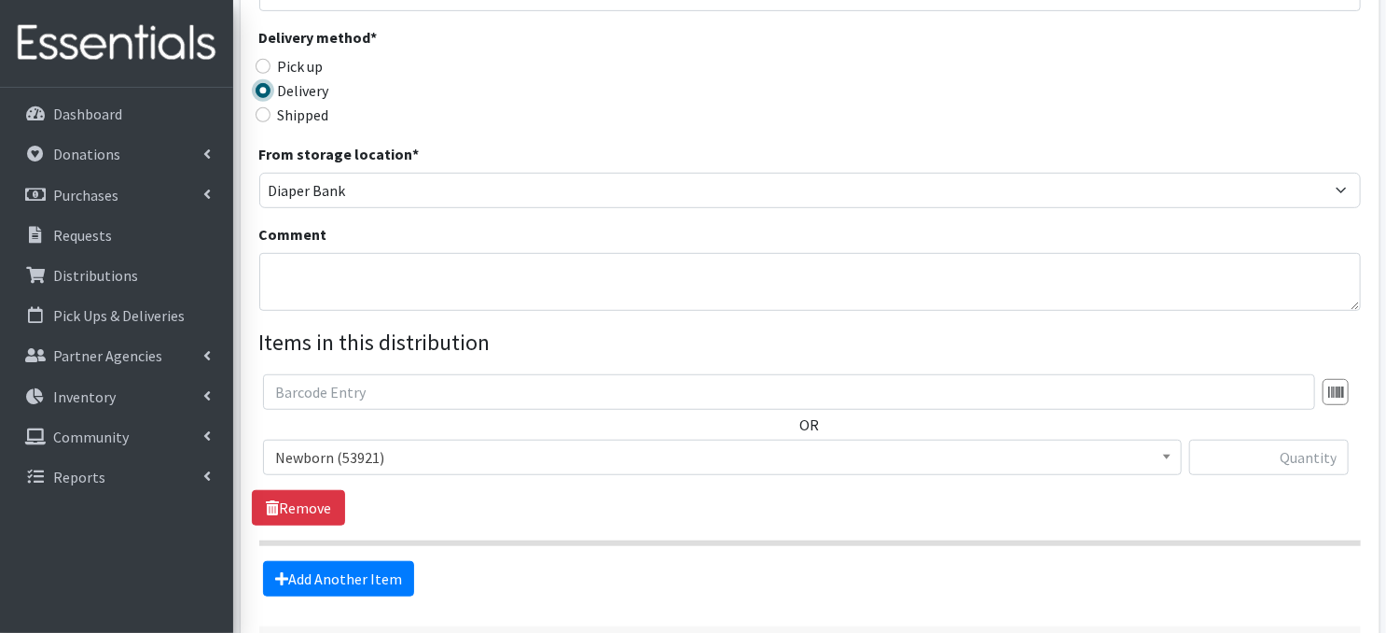
scroll to position [397, 0]
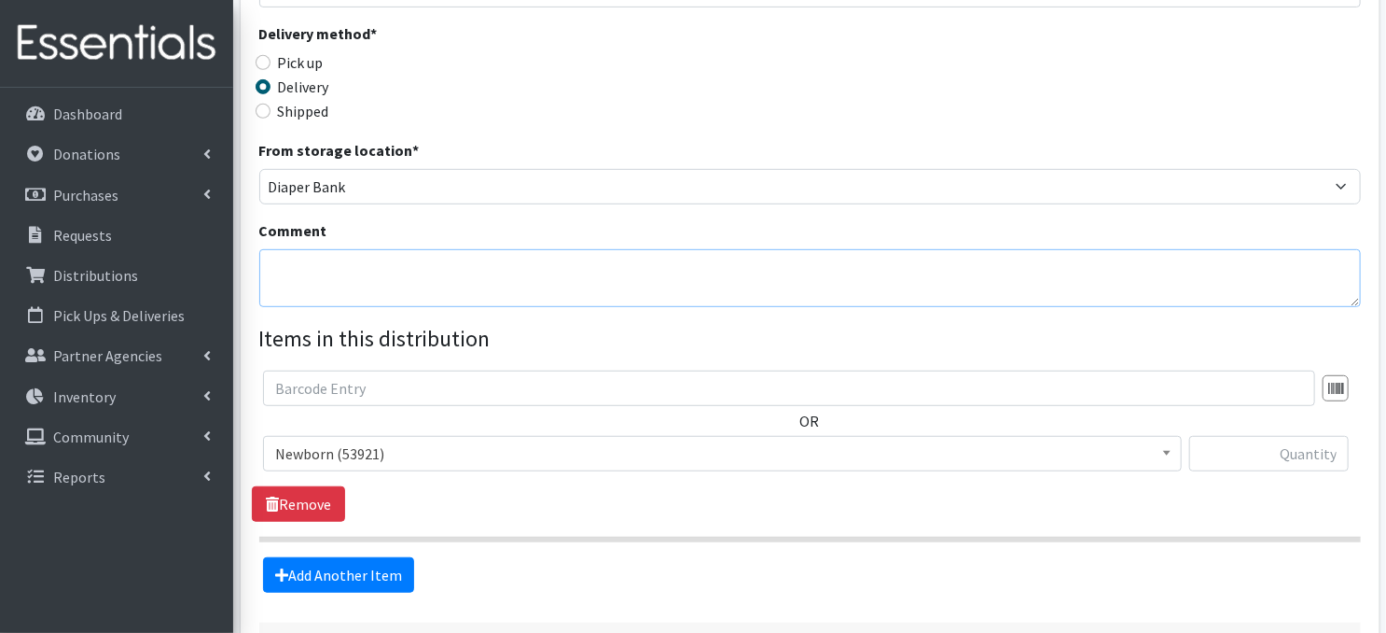
click at [289, 260] on textarea "Comment" at bounding box center [810, 278] width 1102 height 58
paste textarea "IKEA Bags Label EACH bag with distribution month"
click at [788, 311] on div "Partner * Abide A Mother's Love [PERSON_NAME] Area Refugee Taskforce Big Brothe…" at bounding box center [810, 168] width 1102 height 850
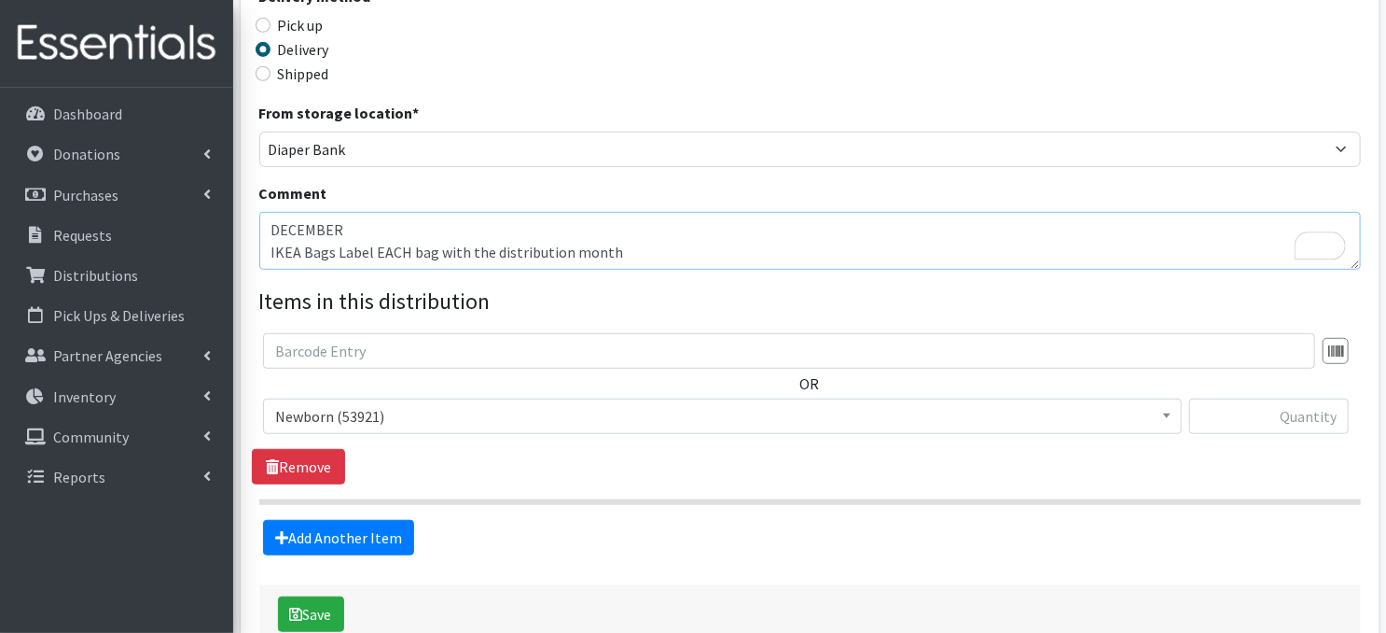
scroll to position [546, 0]
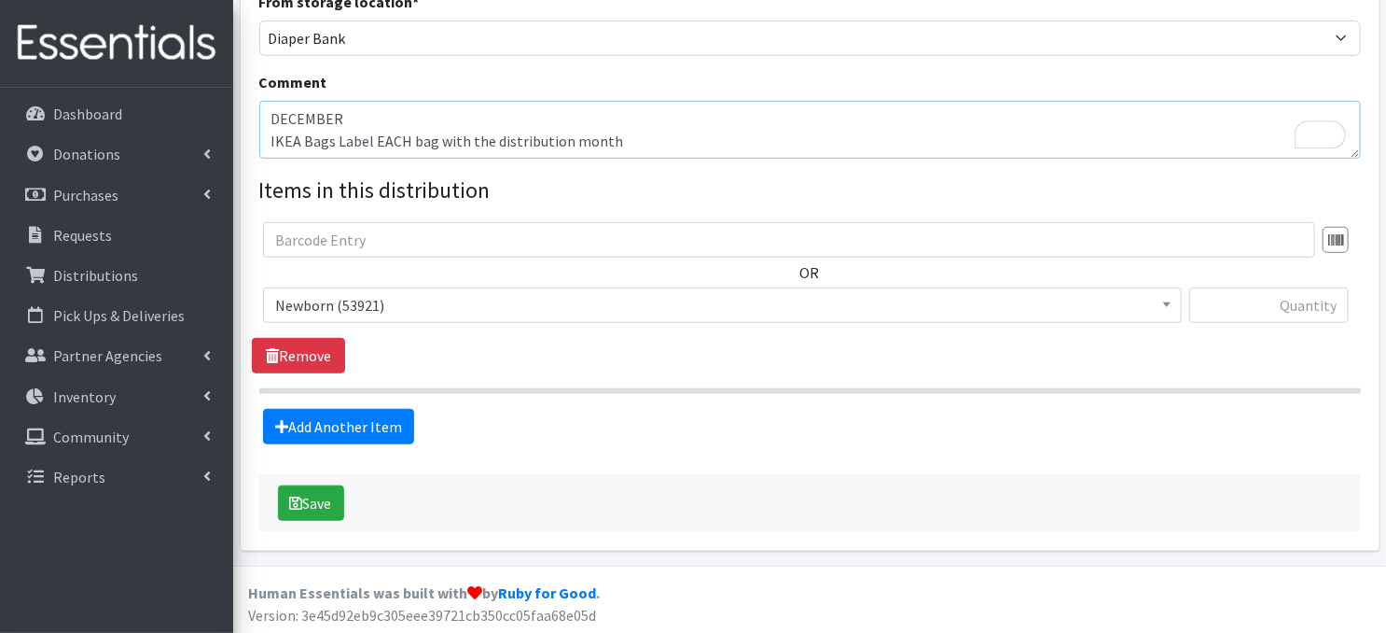
type textarea "DECEMBER IKEA Bags Label EACH bag with the distribution month"
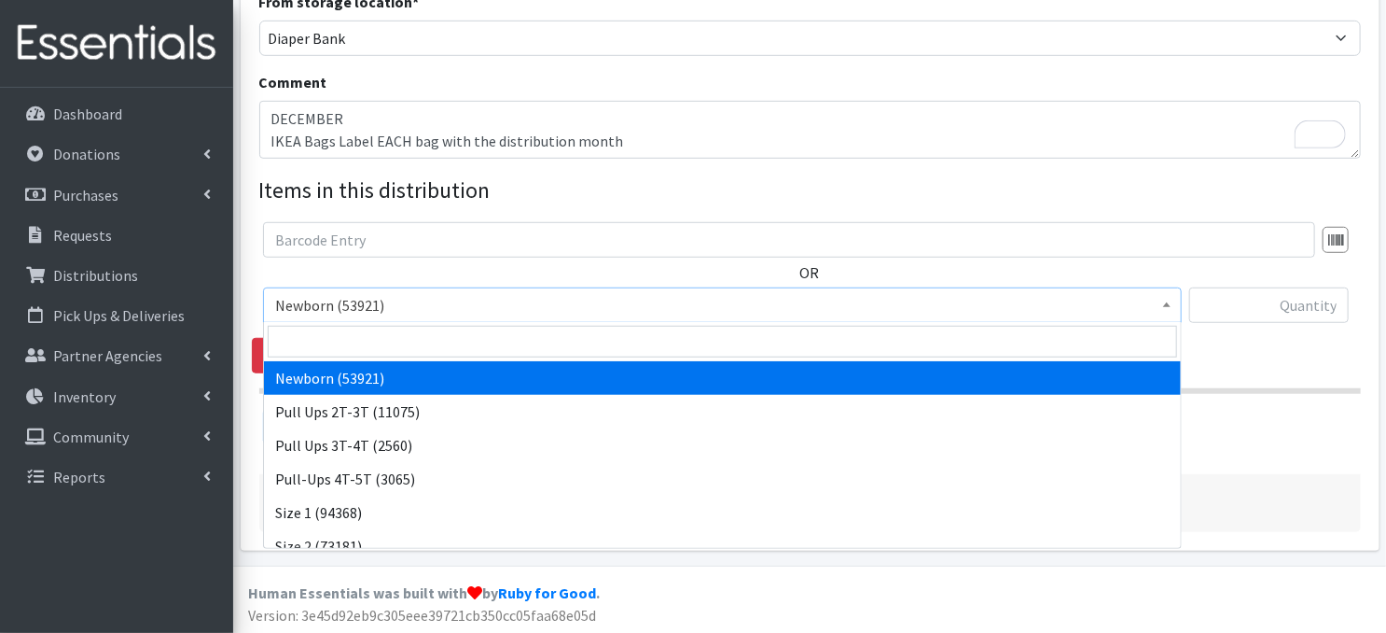
click at [1168, 306] on span at bounding box center [1167, 302] width 19 height 29
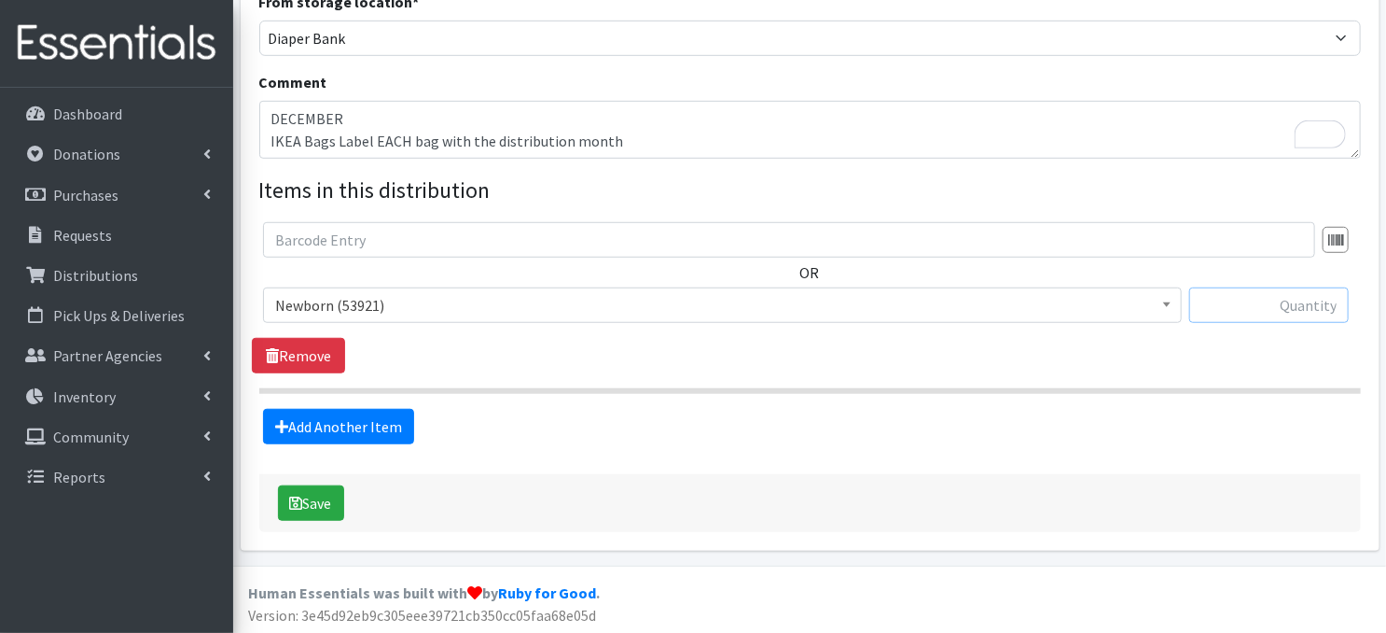
click at [1264, 306] on input "text" at bounding box center [1269, 304] width 160 height 35
type input "80"
click at [310, 434] on link "Add Another Item" at bounding box center [338, 426] width 151 height 35
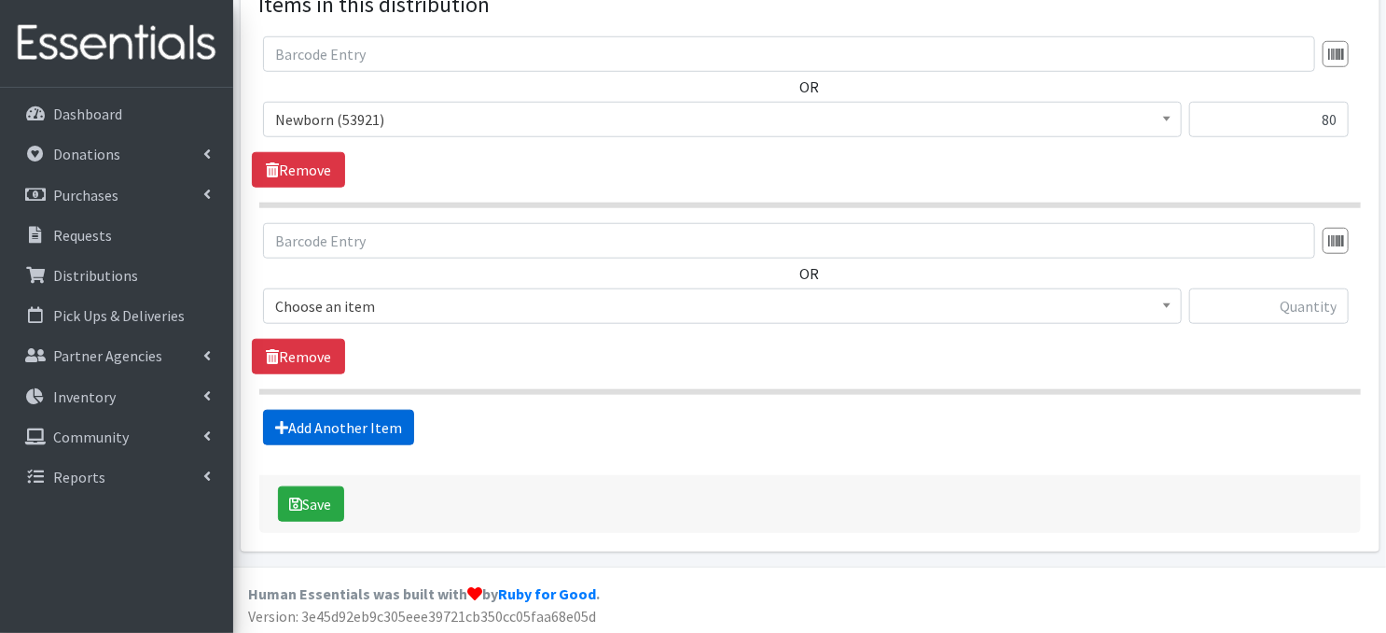
scroll to position [731, 0]
click at [1170, 309] on span at bounding box center [1167, 303] width 19 height 29
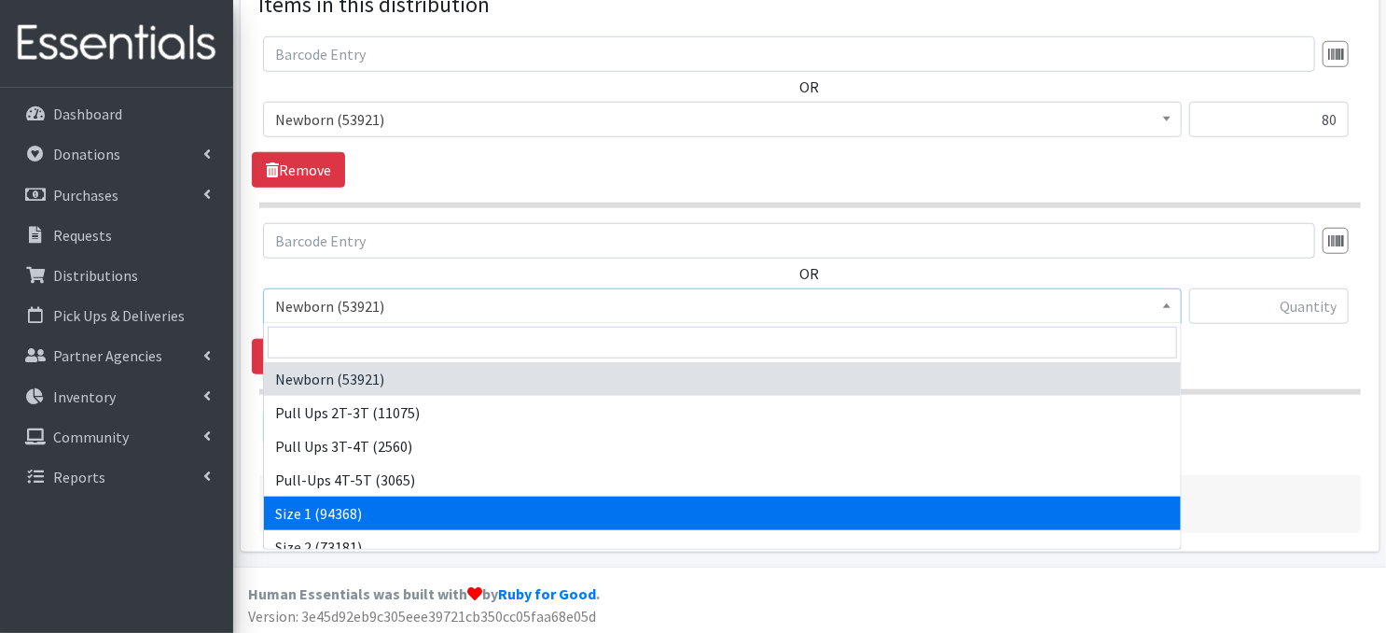
select select "3682"
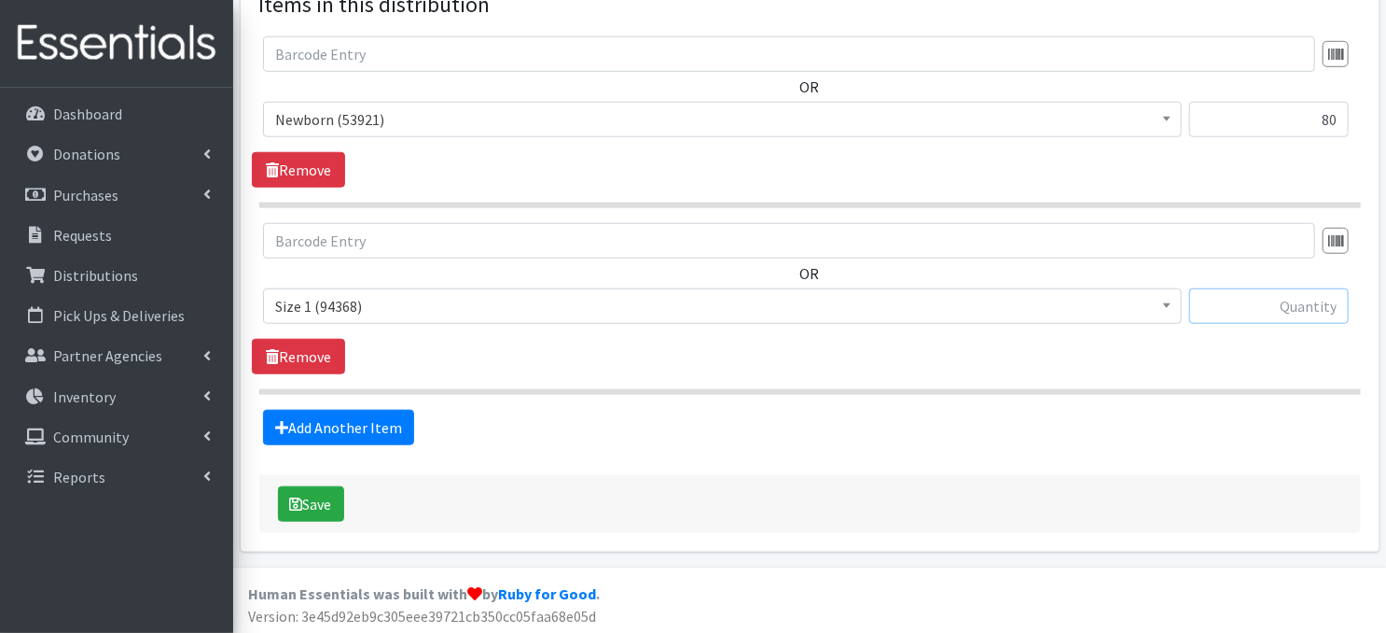
click at [1254, 305] on input "text" at bounding box center [1269, 305] width 160 height 35
type input "240"
click at [282, 423] on icon at bounding box center [281, 427] width 13 height 15
click at [319, 428] on link "Add Another Item" at bounding box center [338, 427] width 151 height 35
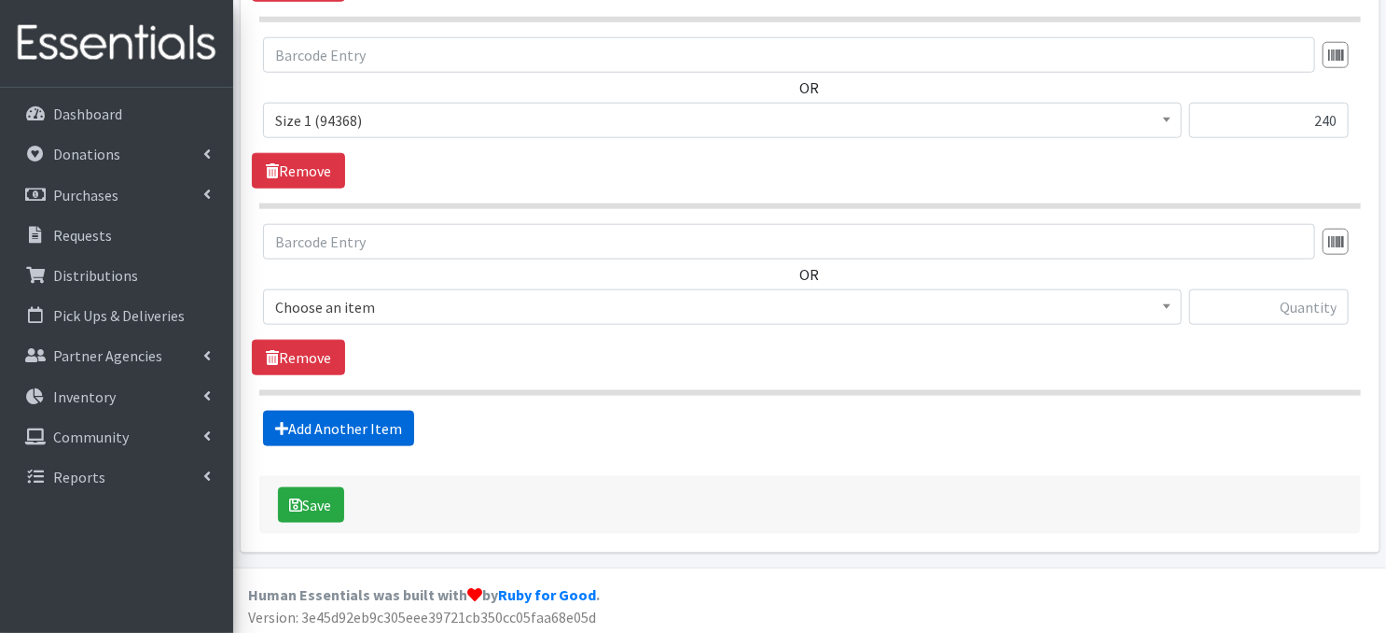
scroll to position [918, 0]
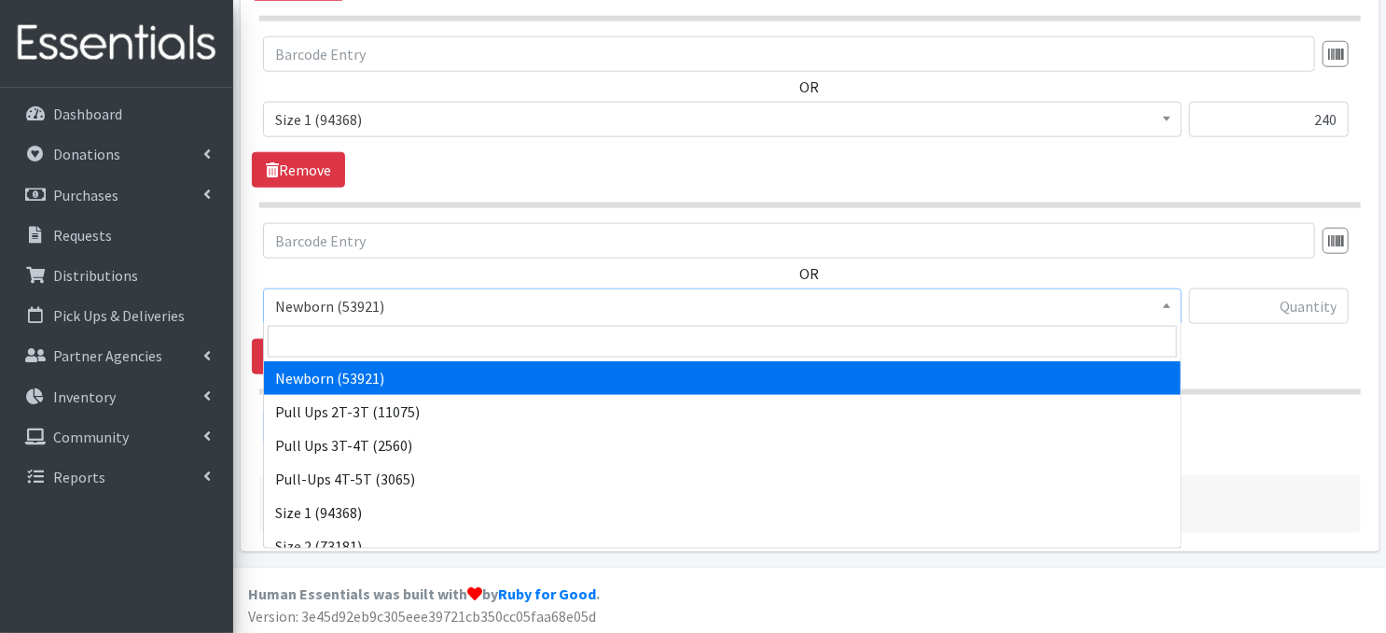
click at [1169, 309] on span at bounding box center [1167, 303] width 19 height 29
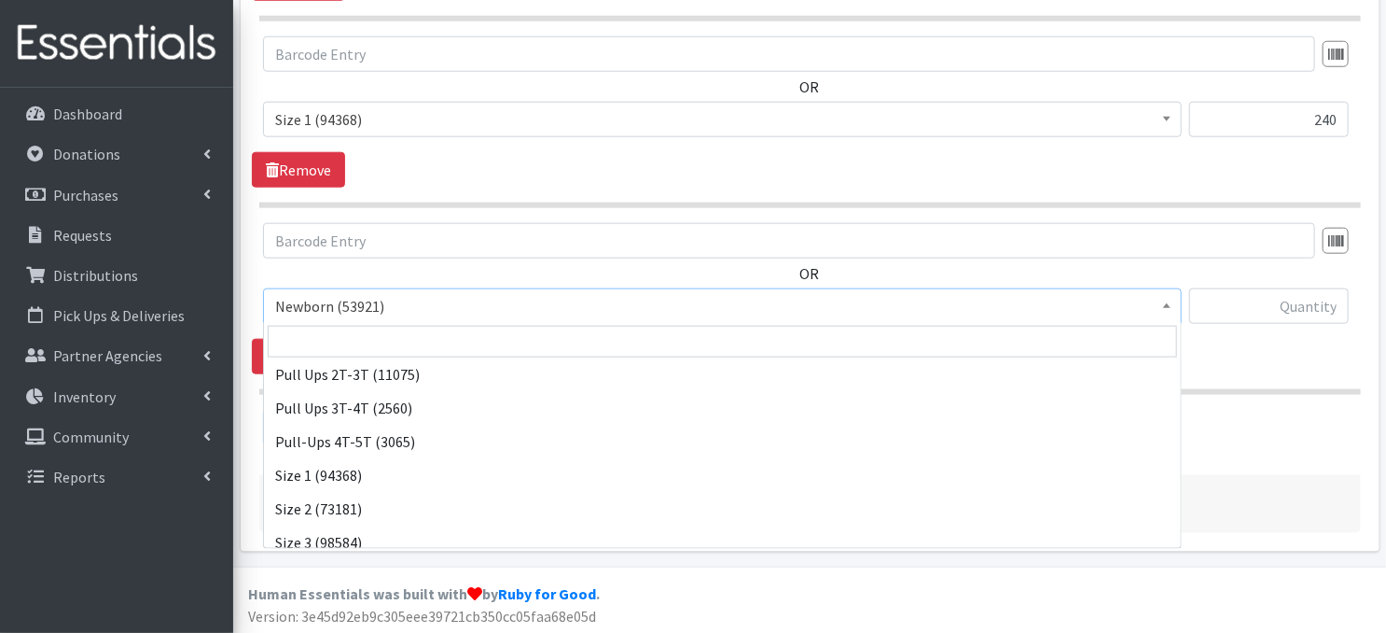
scroll to position [75, 0]
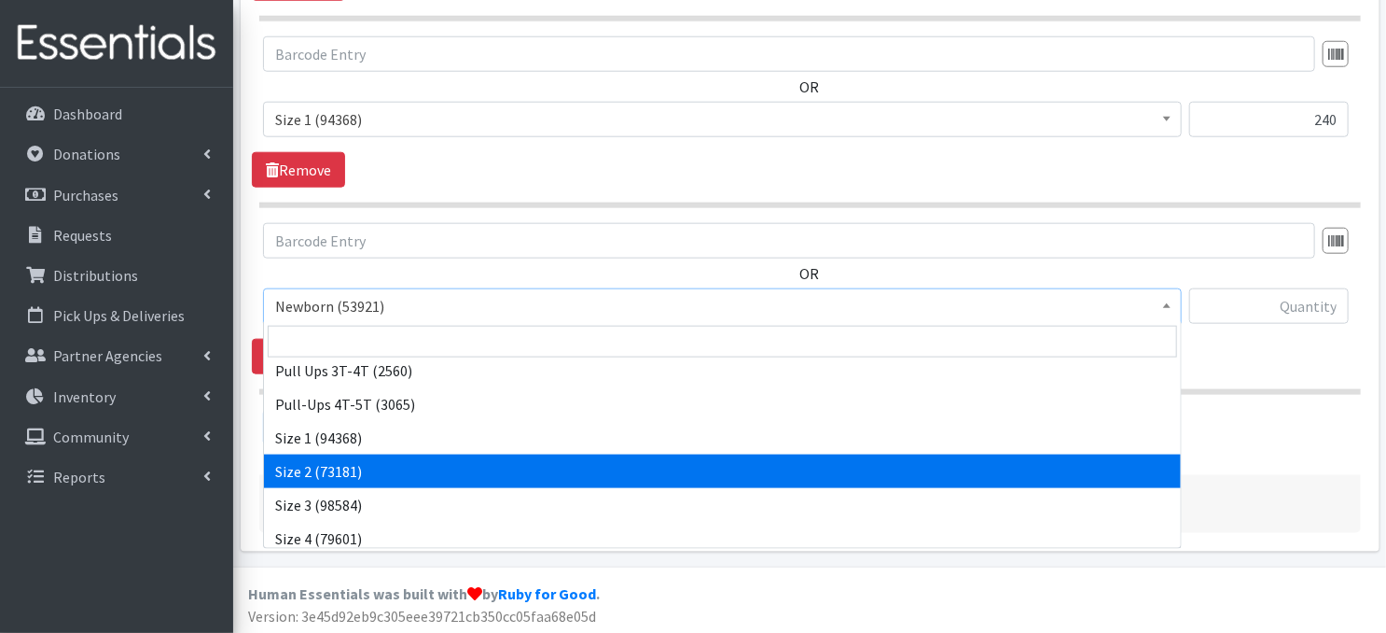
select select "3683"
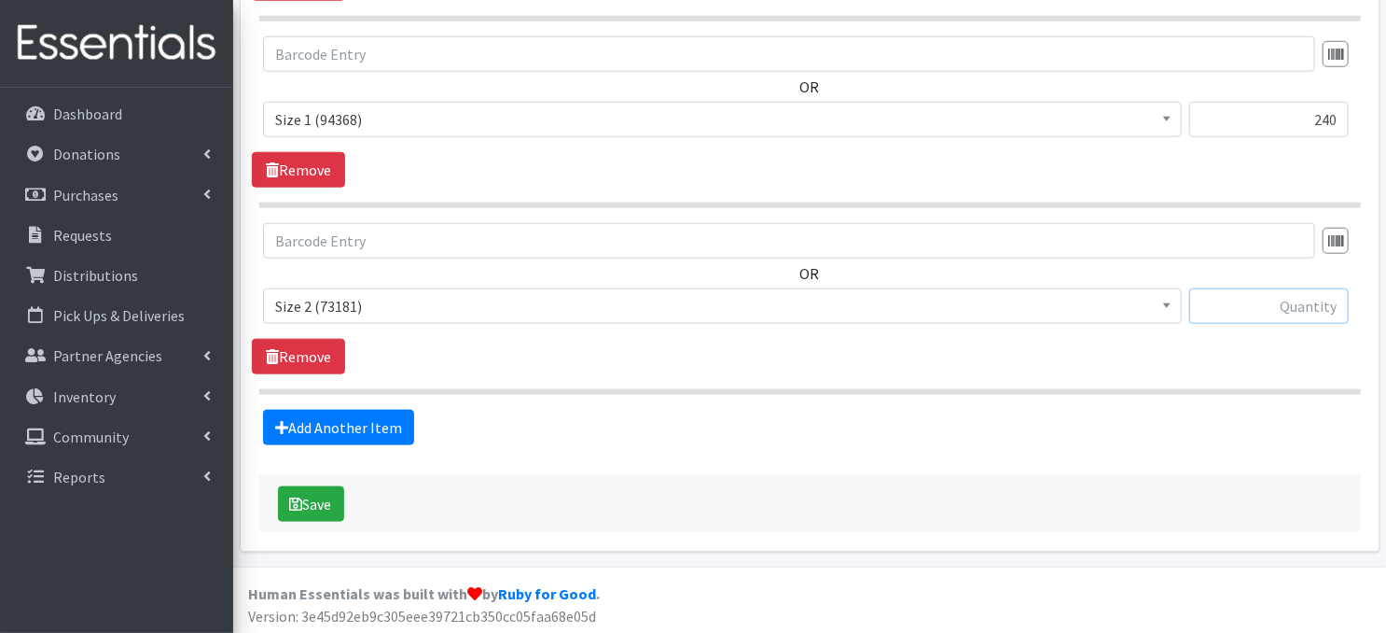
click at [1285, 305] on input "text" at bounding box center [1269, 305] width 160 height 35
type input "160"
click at [372, 430] on link "Add Another Item" at bounding box center [338, 427] width 151 height 35
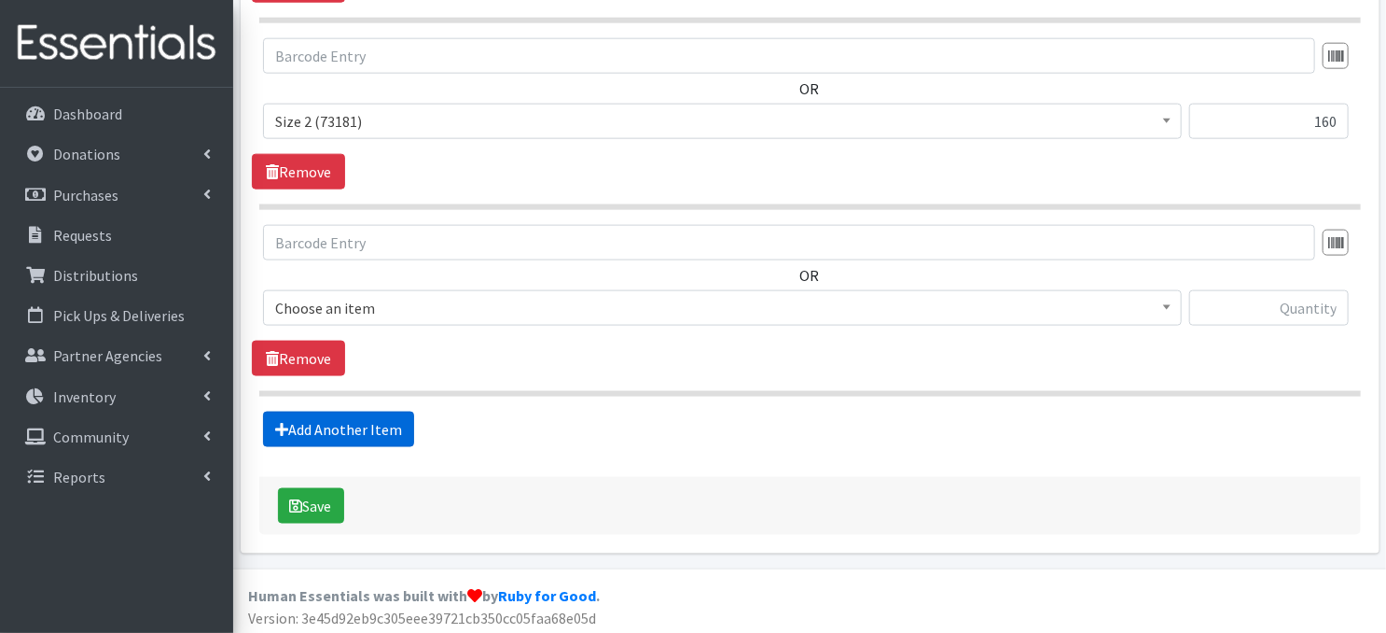
scroll to position [1104, 0]
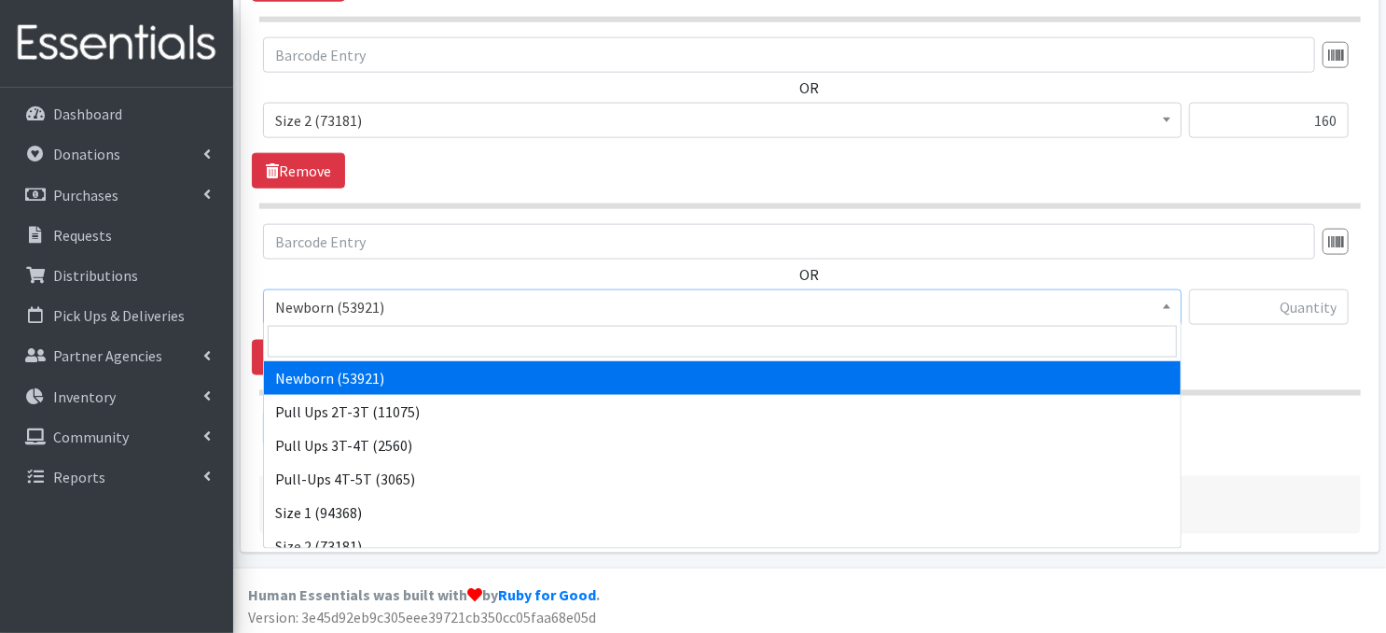
click at [1164, 304] on b at bounding box center [1166, 306] width 7 height 5
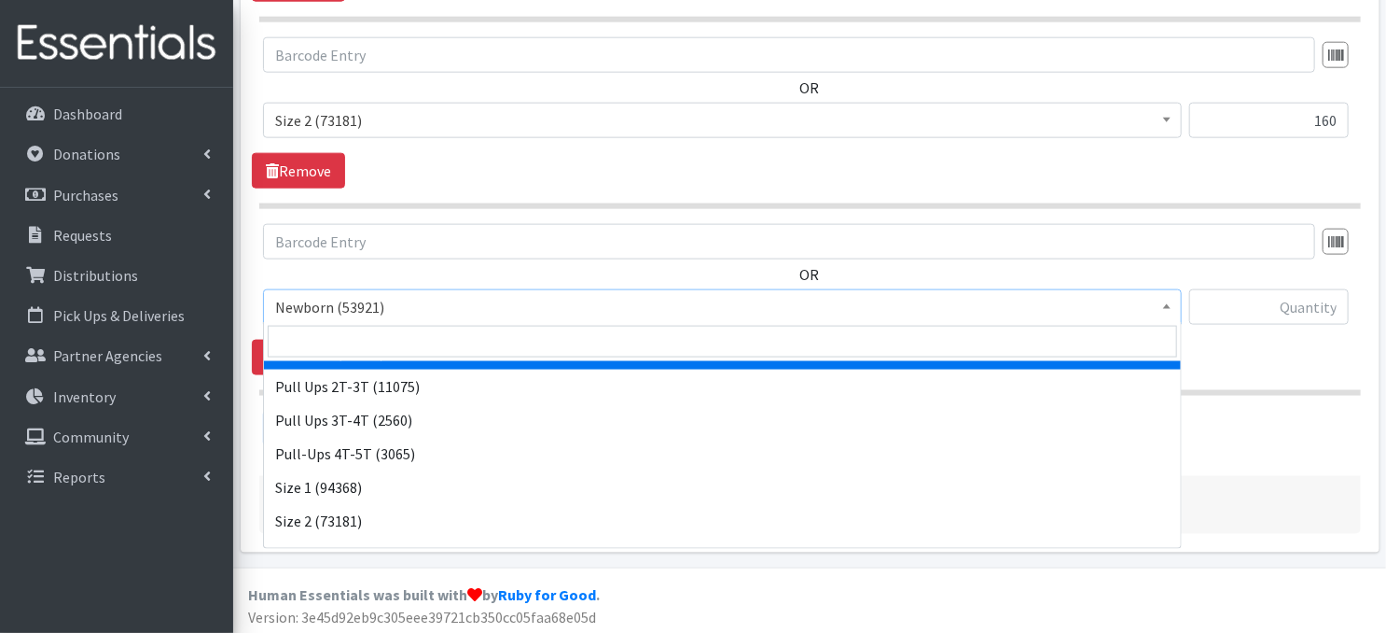
scroll to position [37, 0]
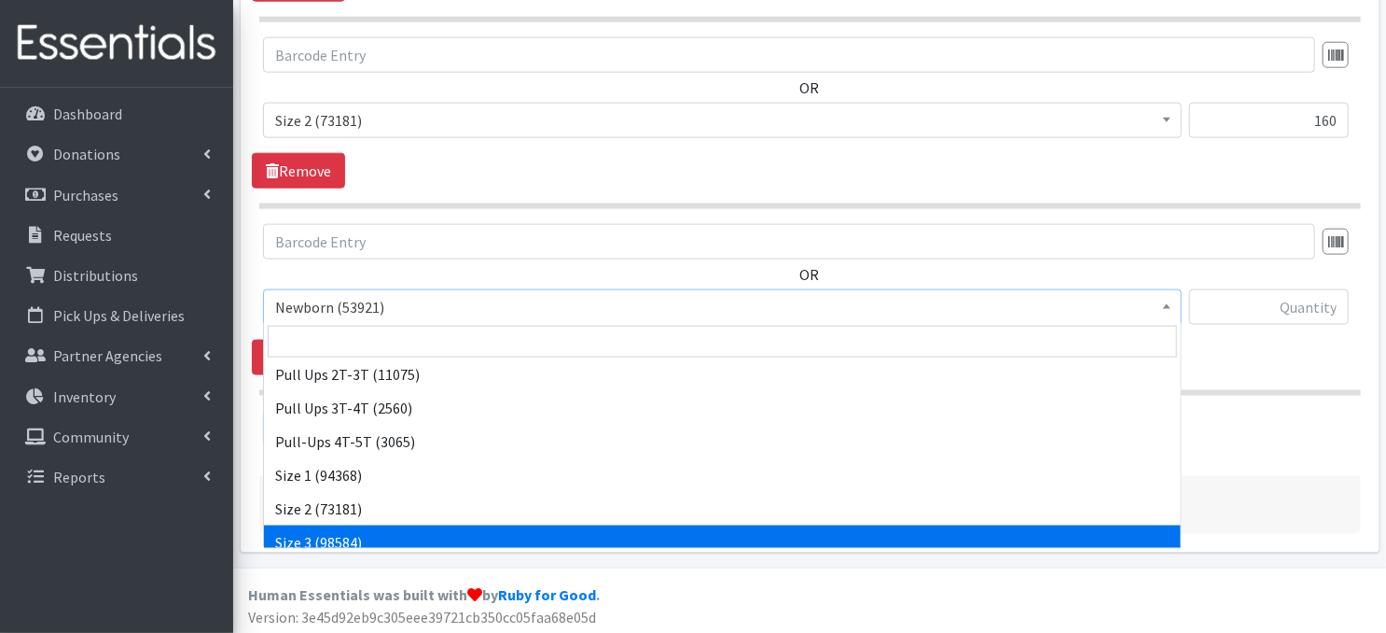
select select "3684"
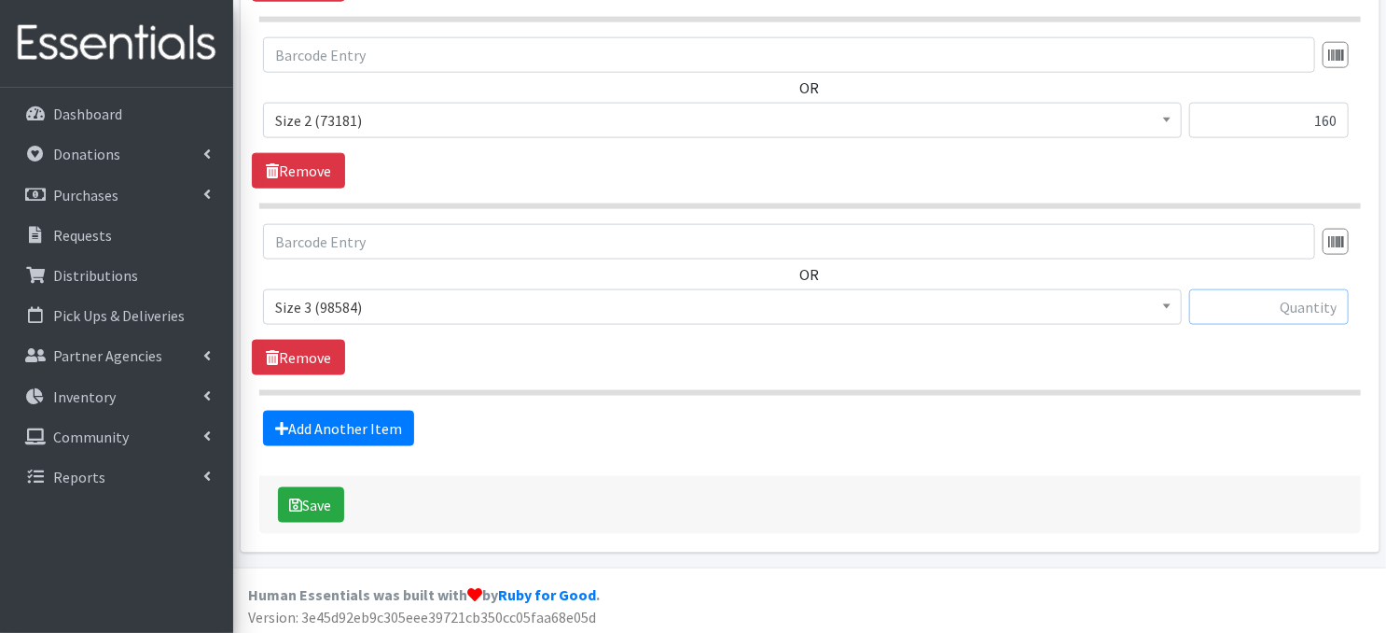
click at [1269, 305] on input "text" at bounding box center [1269, 306] width 160 height 35
type input "360"
click at [359, 432] on link "Add Another Item" at bounding box center [338, 427] width 151 height 35
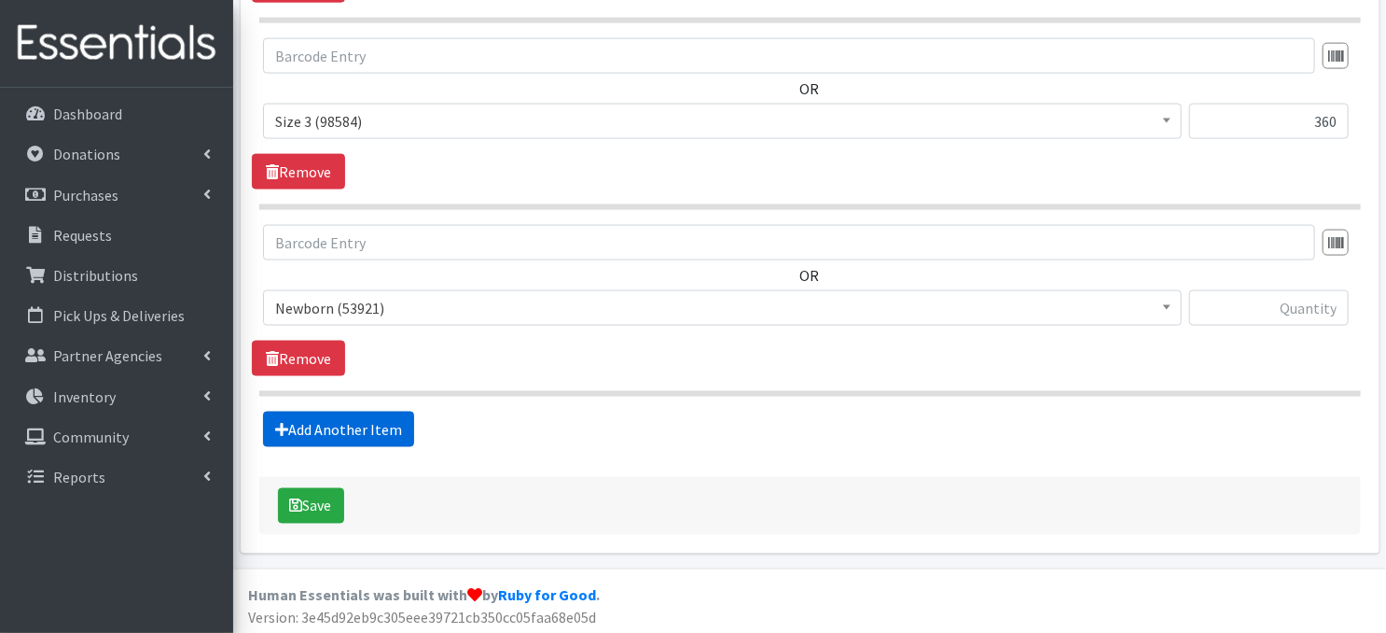
scroll to position [1290, 0]
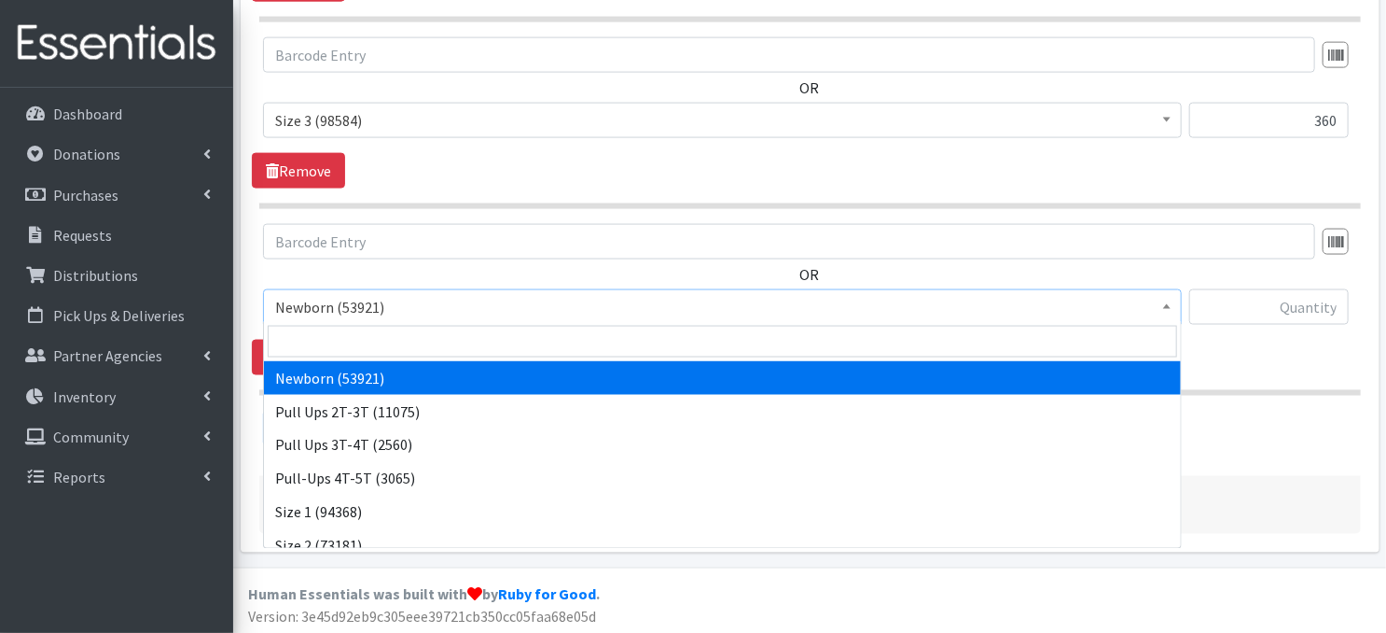
click at [1178, 303] on span "Newborn (53921)" at bounding box center [722, 306] width 919 height 35
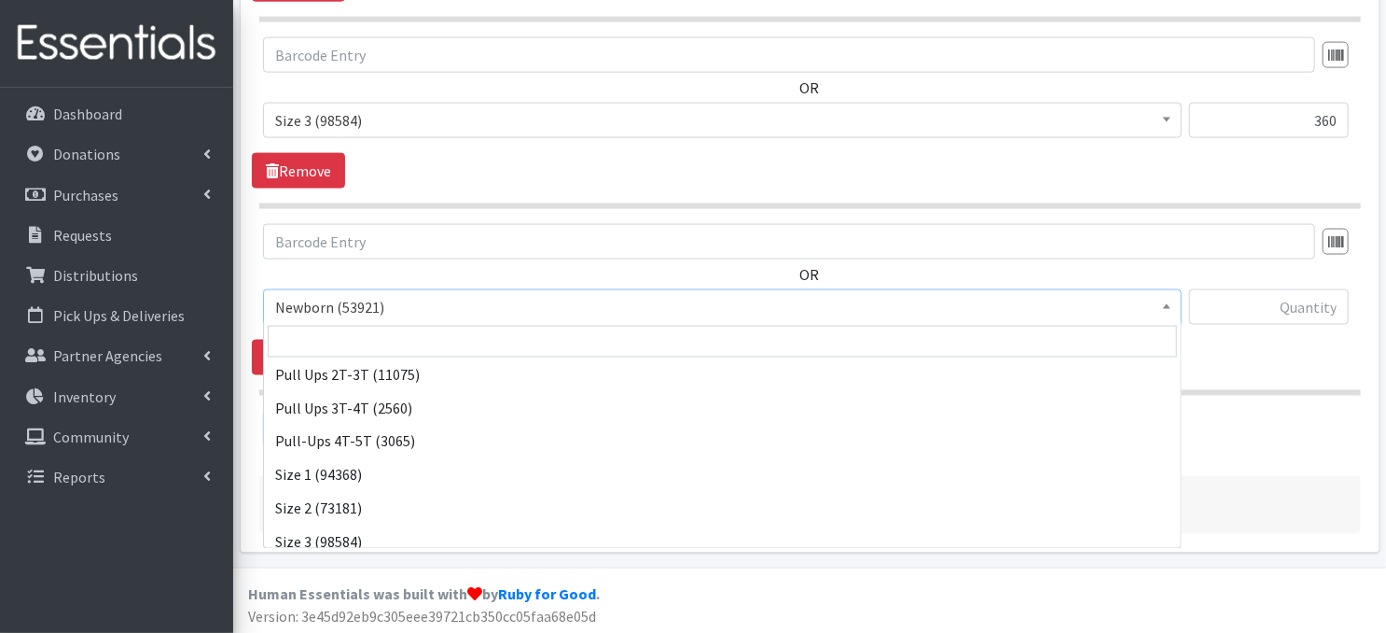
scroll to position [112, 0]
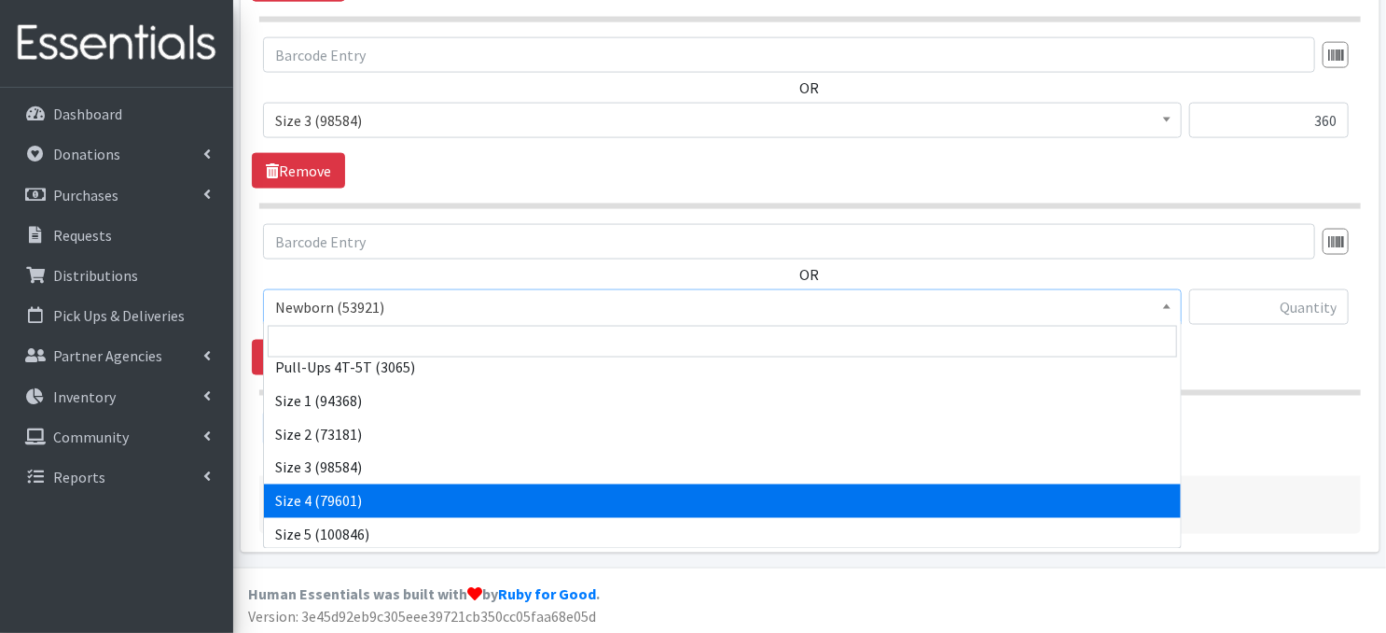
select select "3685"
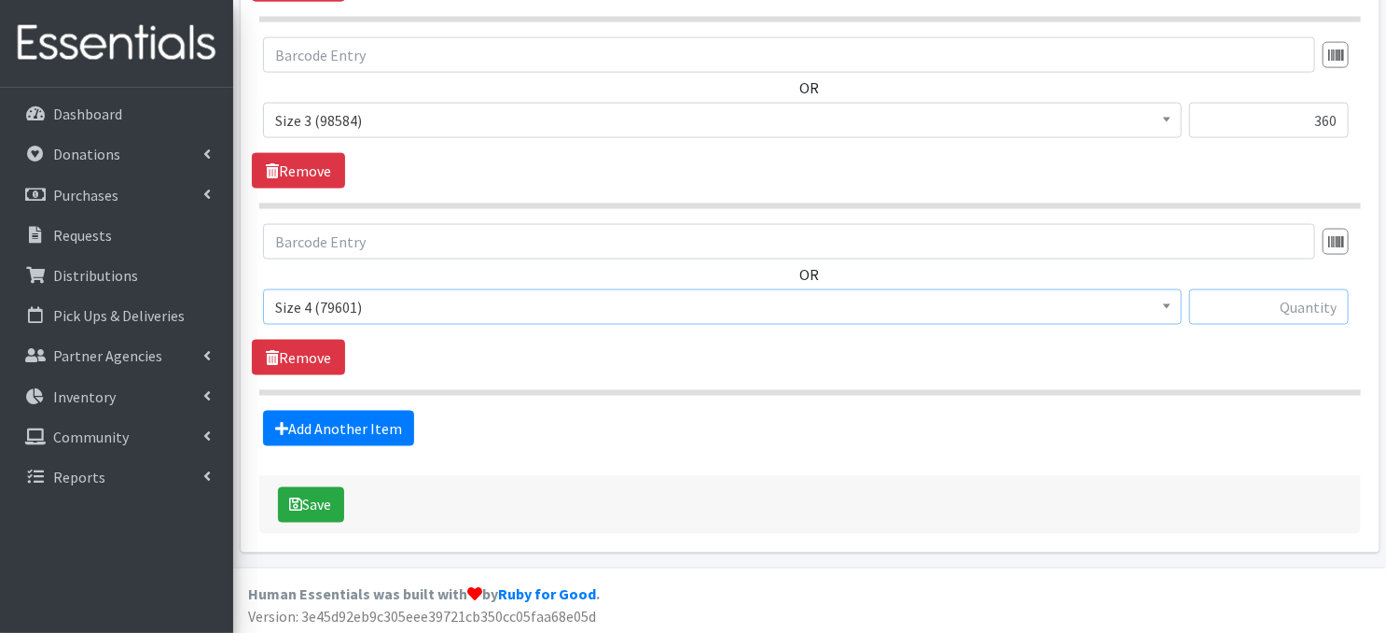
click at [1250, 306] on input "text" at bounding box center [1269, 306] width 160 height 35
type input "300"
click at [355, 428] on link "Add Another Item" at bounding box center [338, 427] width 151 height 35
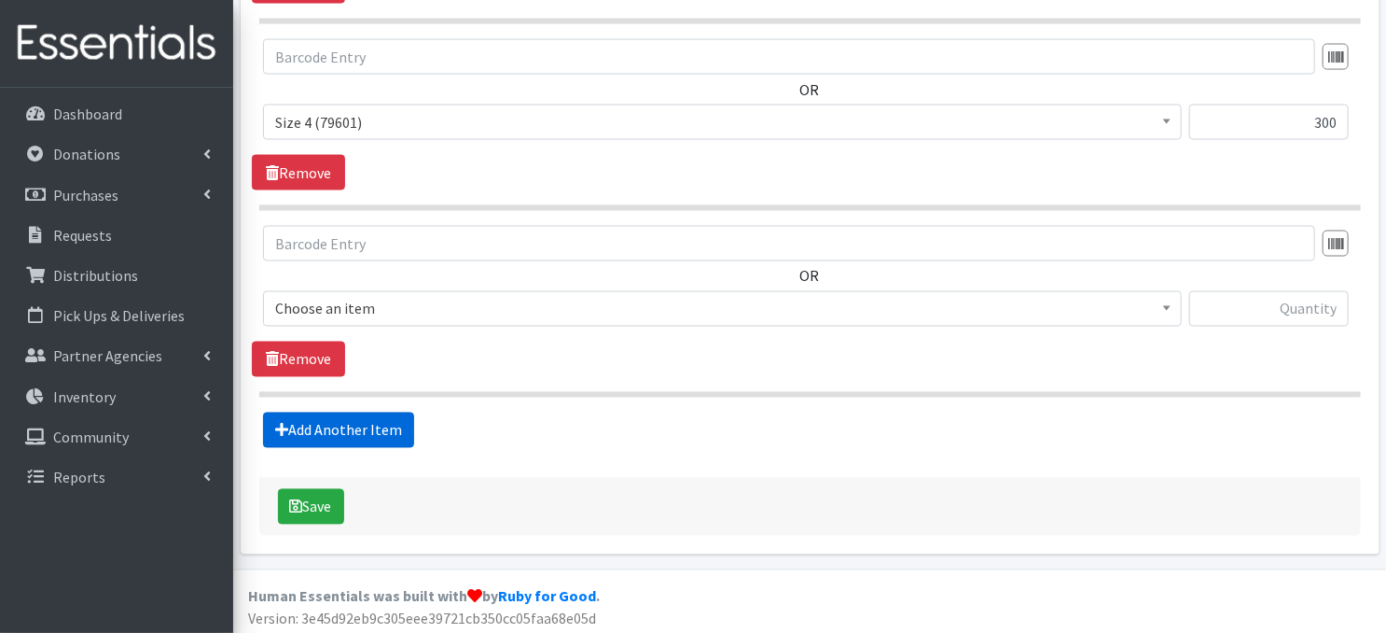
scroll to position [1476, 0]
click at [1161, 306] on span at bounding box center [1167, 305] width 19 height 29
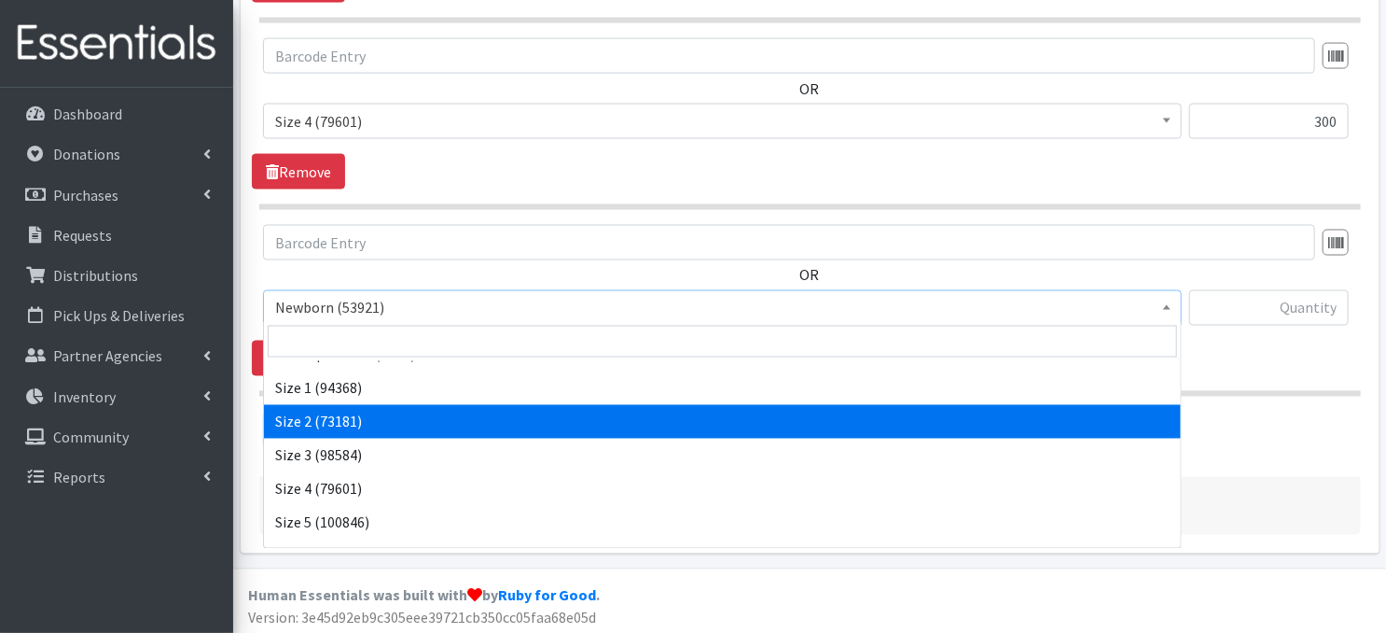
scroll to position [174, 0]
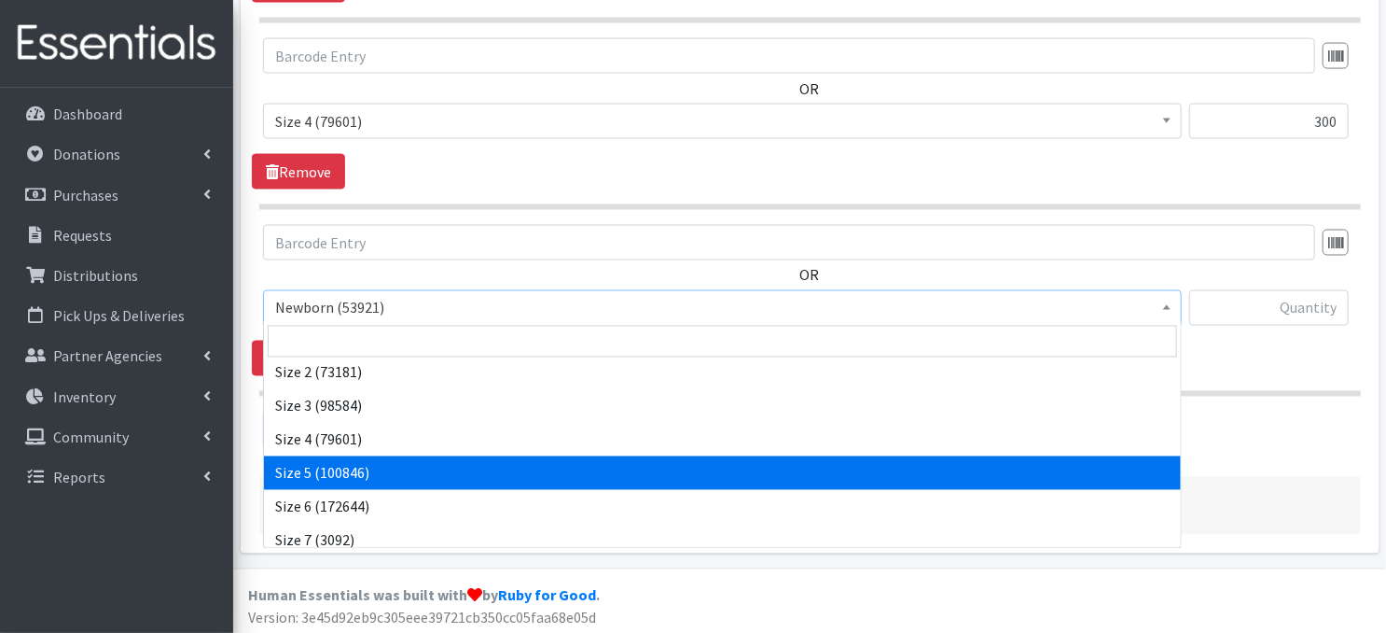
select select "3686"
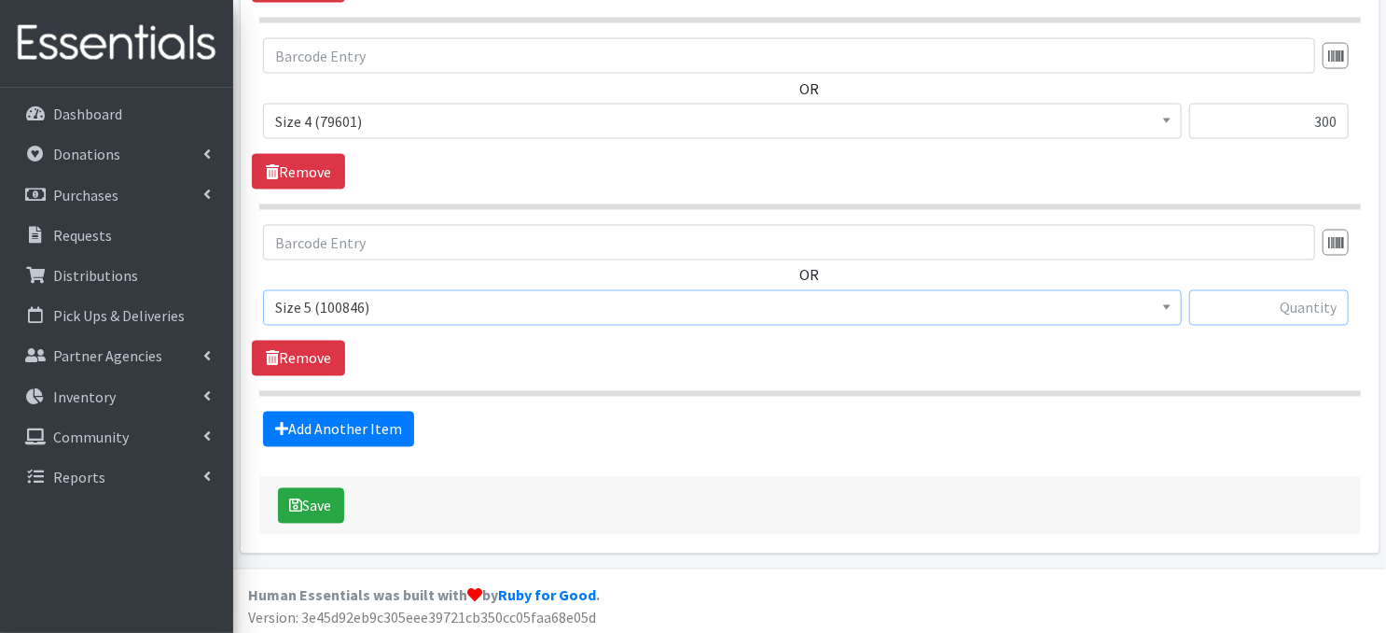
click at [1247, 310] on input "text" at bounding box center [1269, 307] width 160 height 35
type input "720"
click at [389, 435] on link "Add Another Item" at bounding box center [338, 428] width 151 height 35
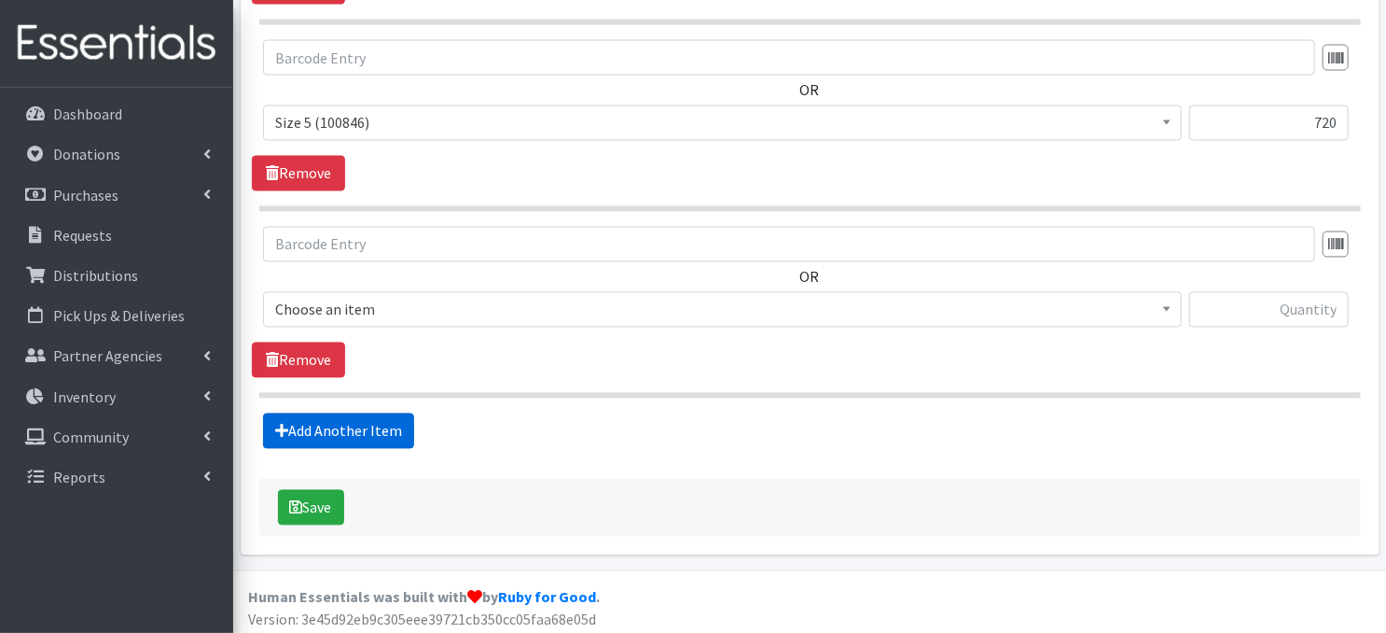
scroll to position [1662, 0]
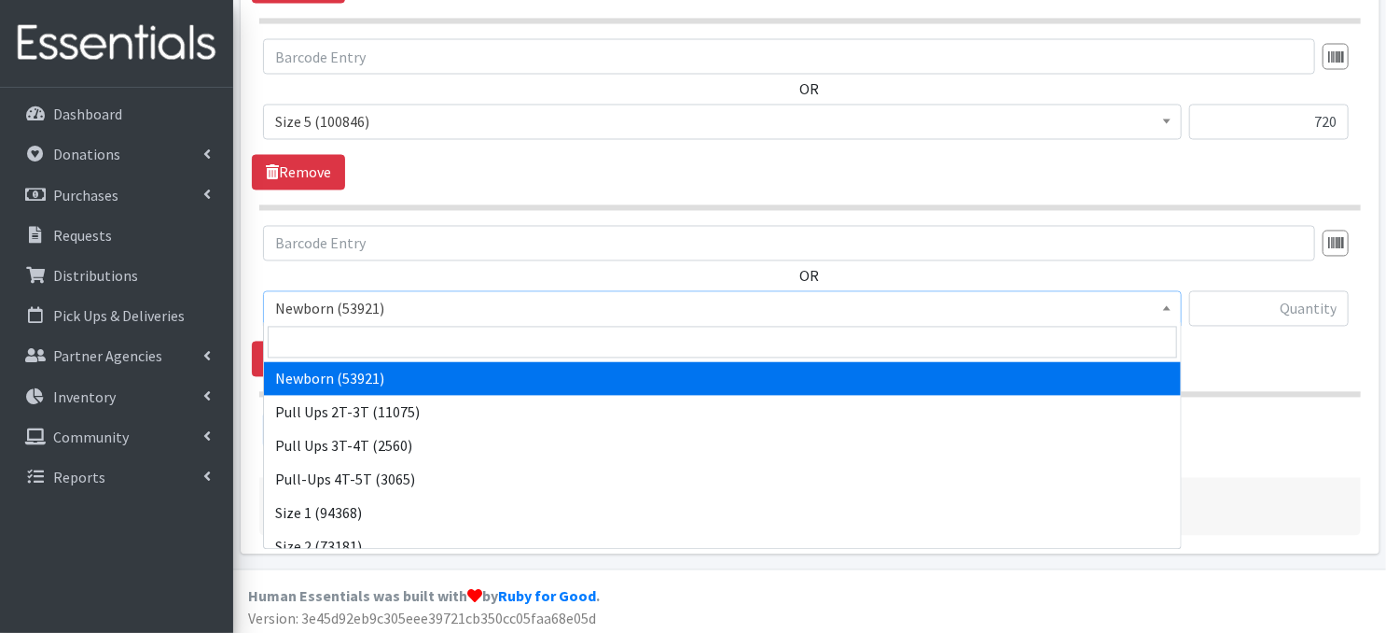
click at [1172, 309] on span at bounding box center [1167, 306] width 19 height 29
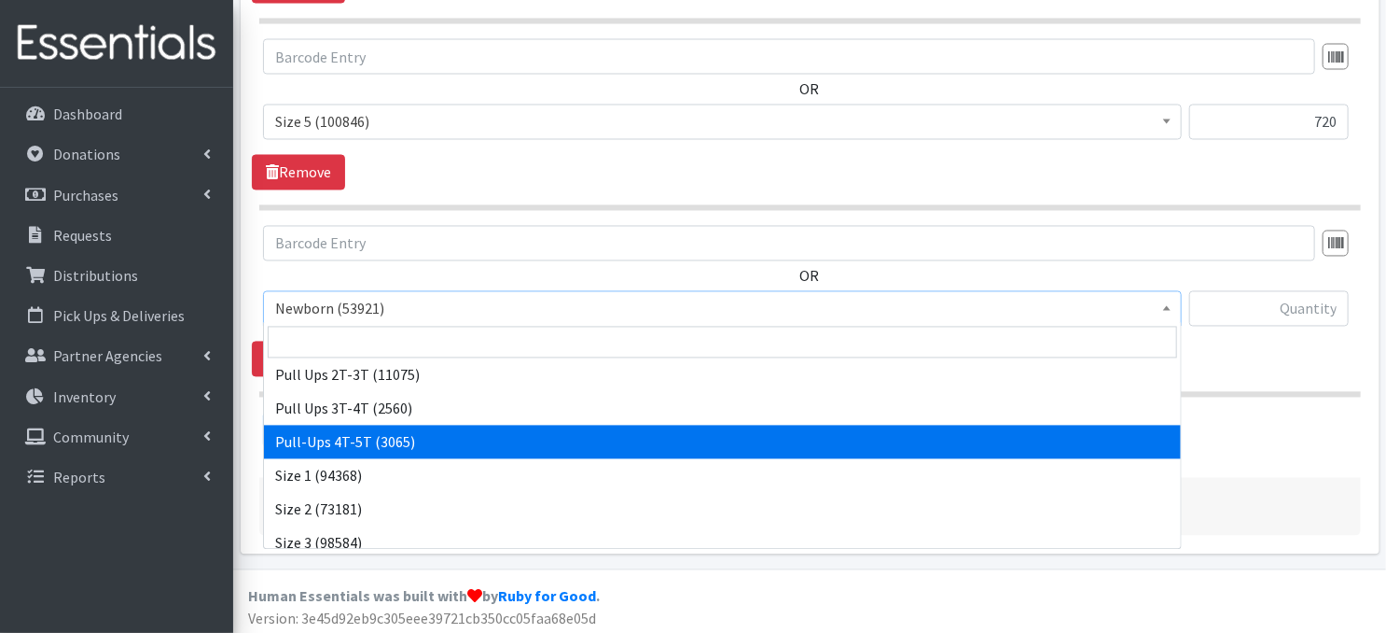
scroll to position [211, 0]
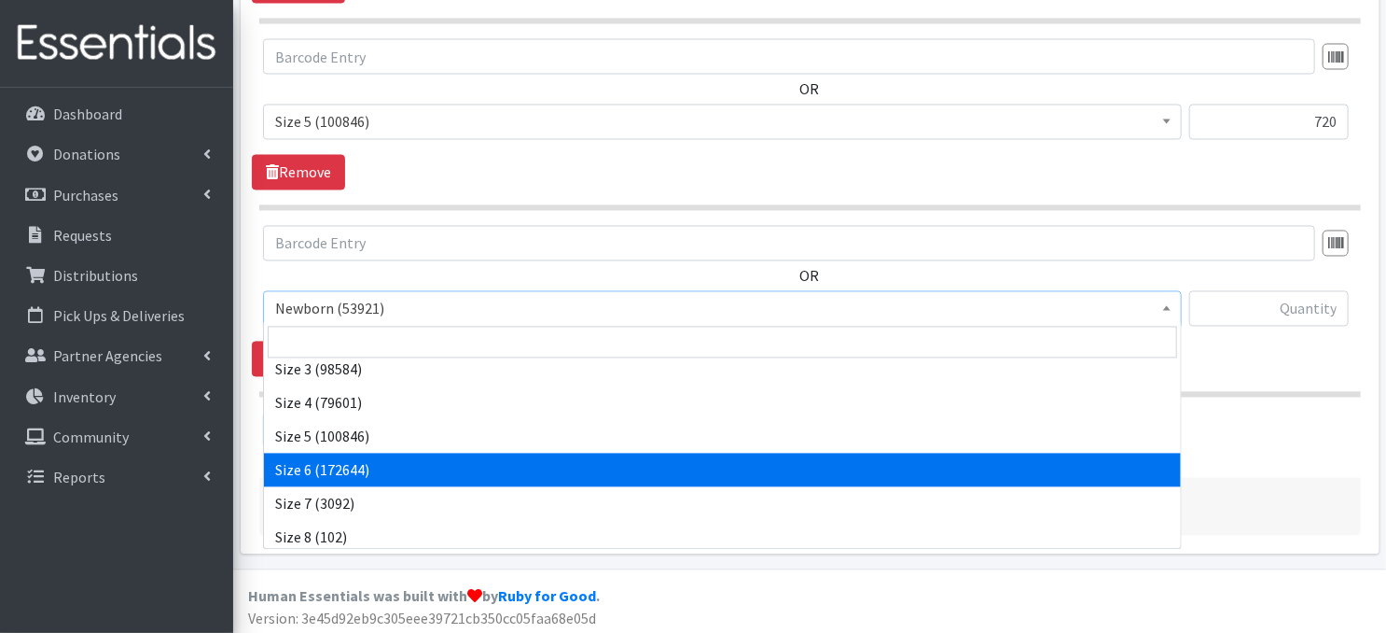
select select "3687"
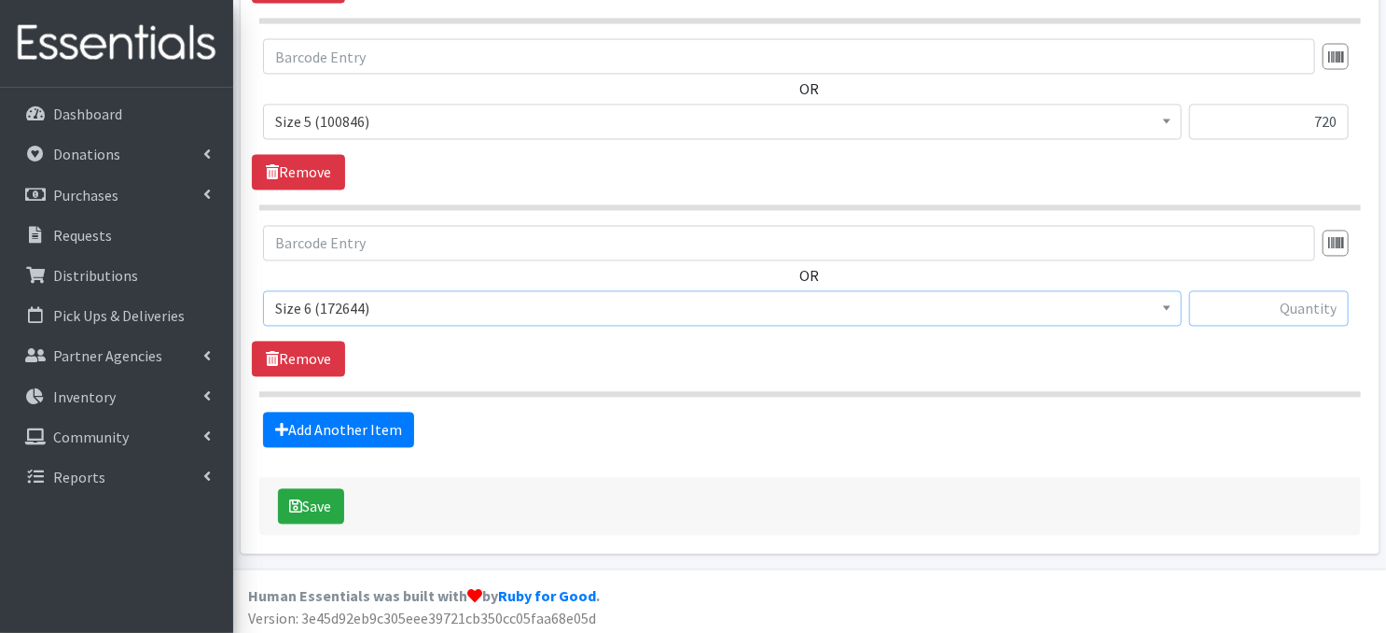
click at [1231, 308] on input "text" at bounding box center [1269, 308] width 160 height 35
type input "1140"
click at [349, 428] on link "Add Another Item" at bounding box center [338, 429] width 151 height 35
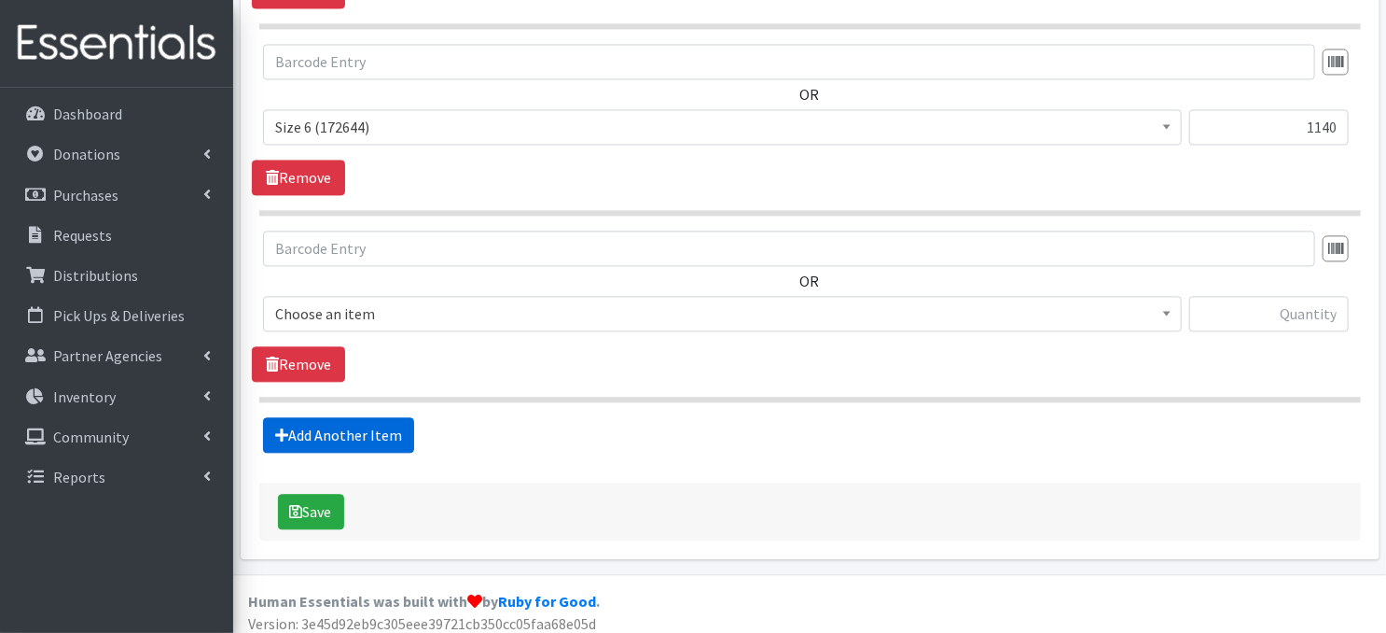
scroll to position [1847, 0]
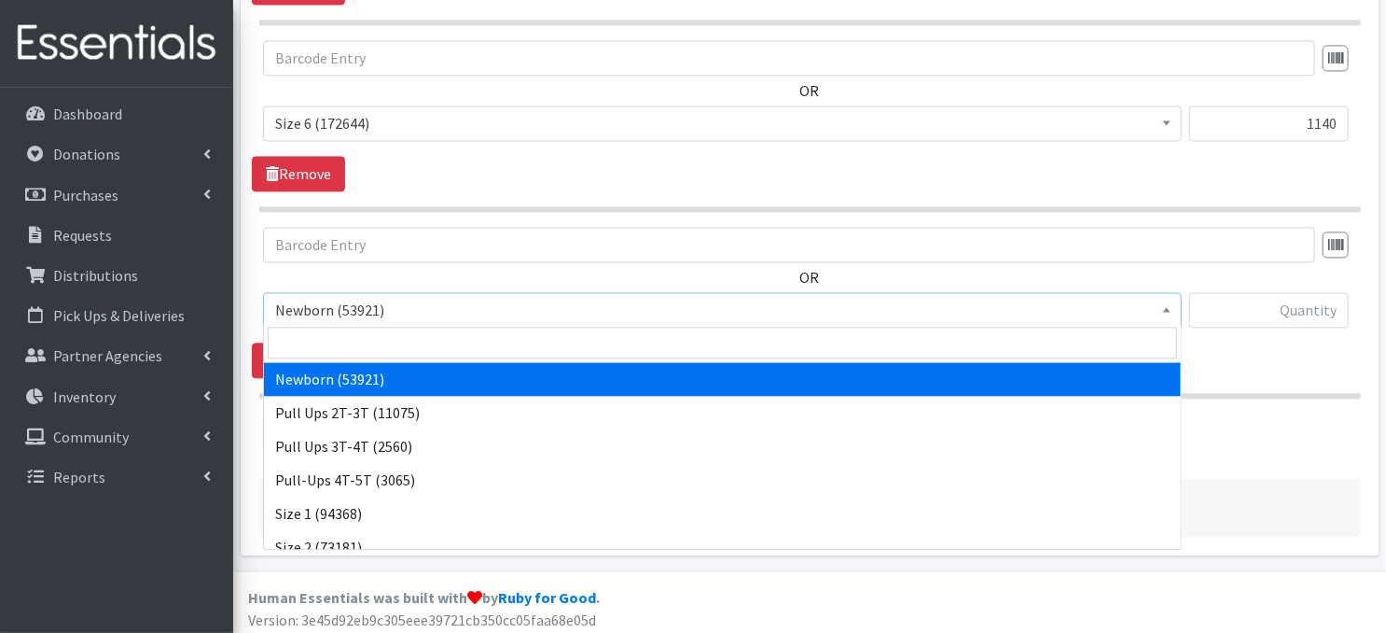
click at [1164, 309] on span at bounding box center [1167, 307] width 19 height 29
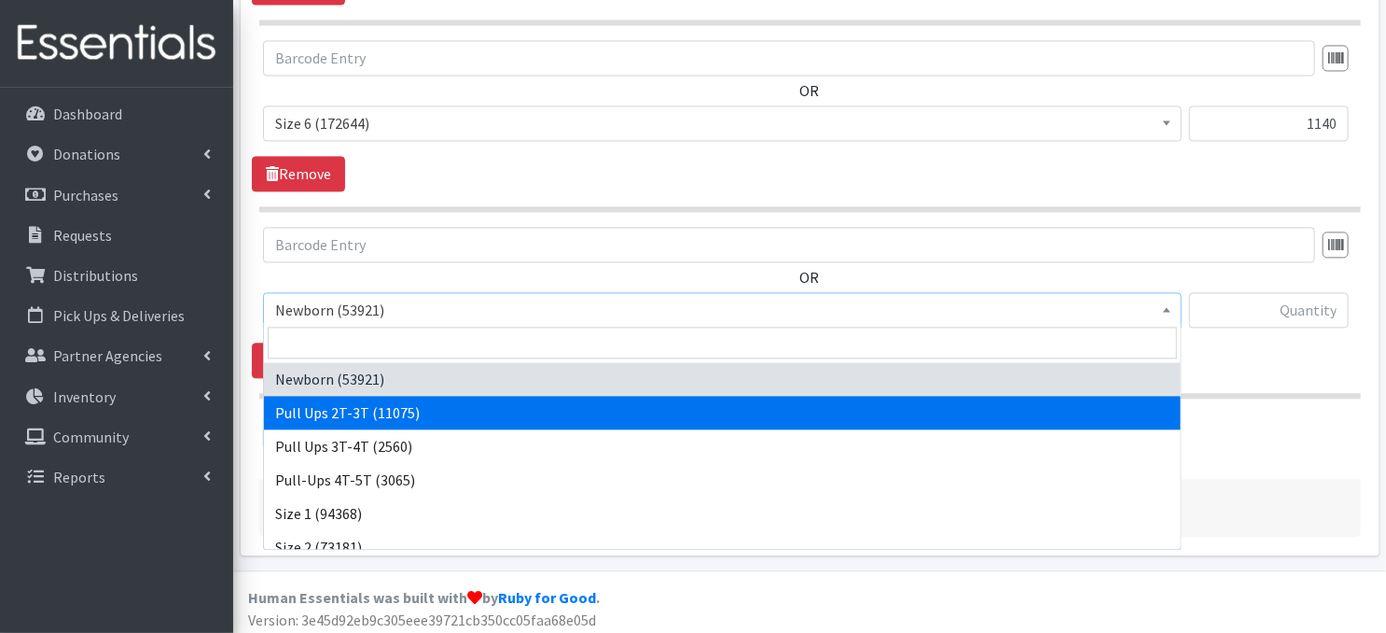
select select "3696"
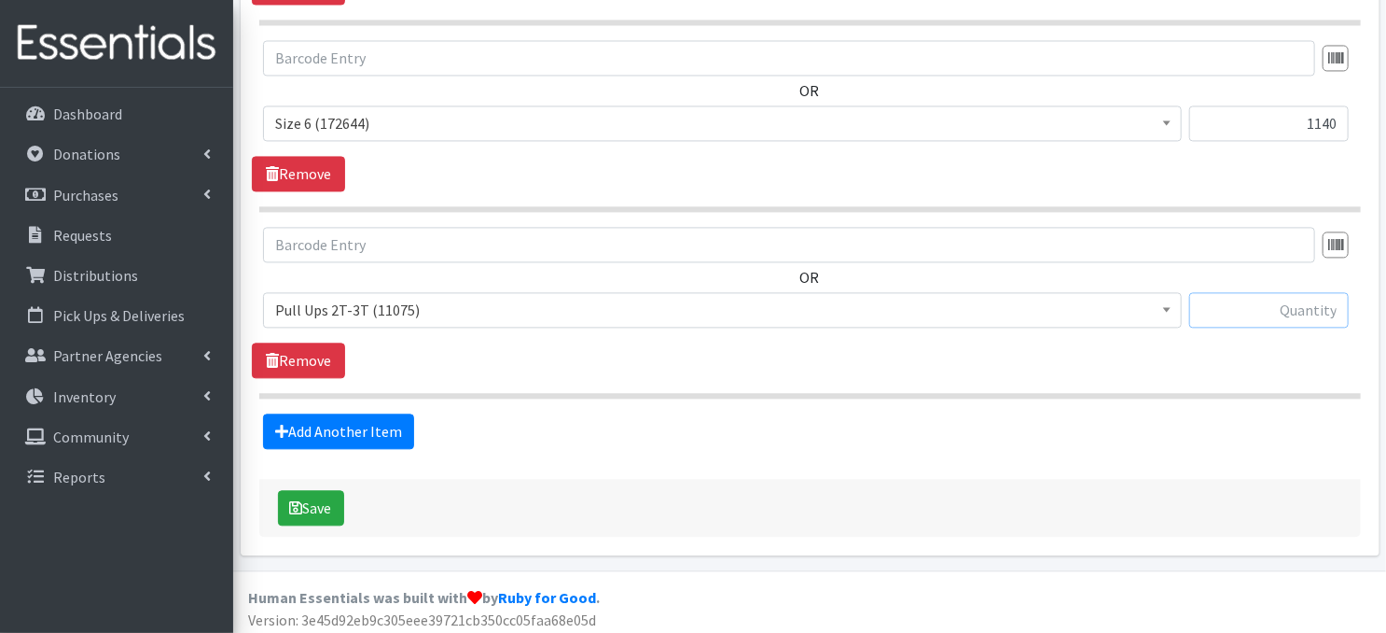
click at [1230, 311] on input "text" at bounding box center [1269, 309] width 160 height 35
type input "30"
click at [369, 429] on link "Add Another Item" at bounding box center [338, 430] width 151 height 35
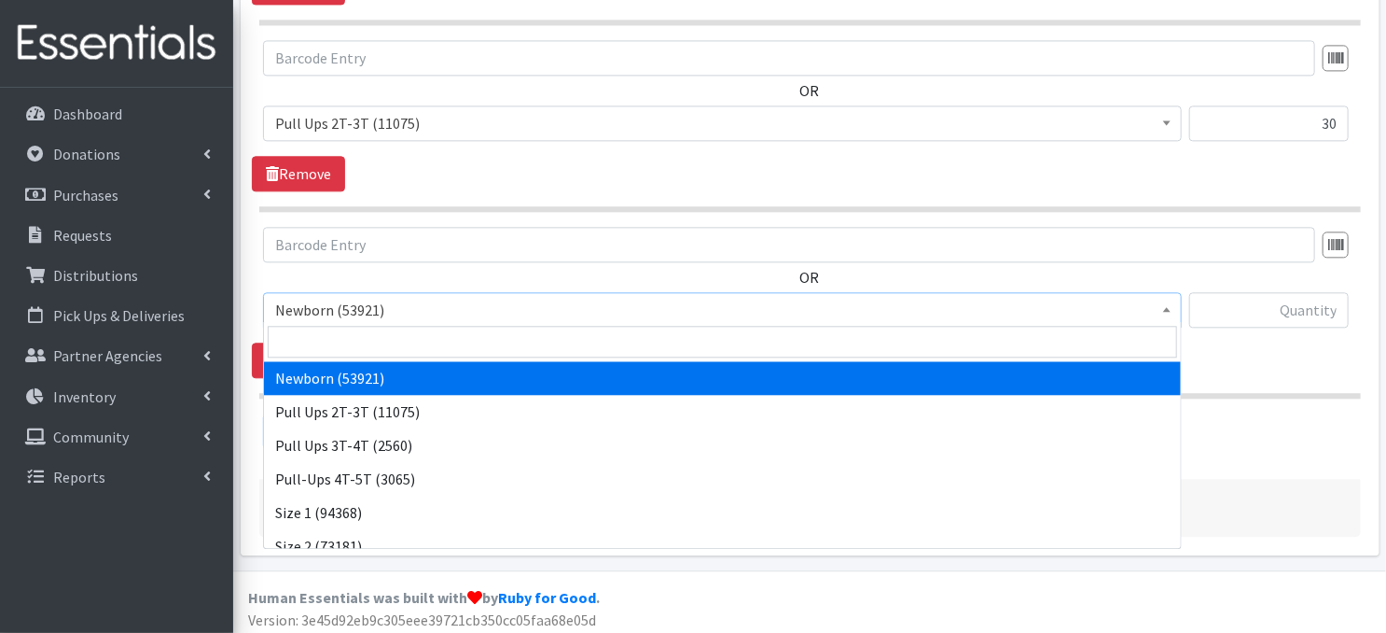
click at [1161, 301] on span at bounding box center [1167, 307] width 19 height 29
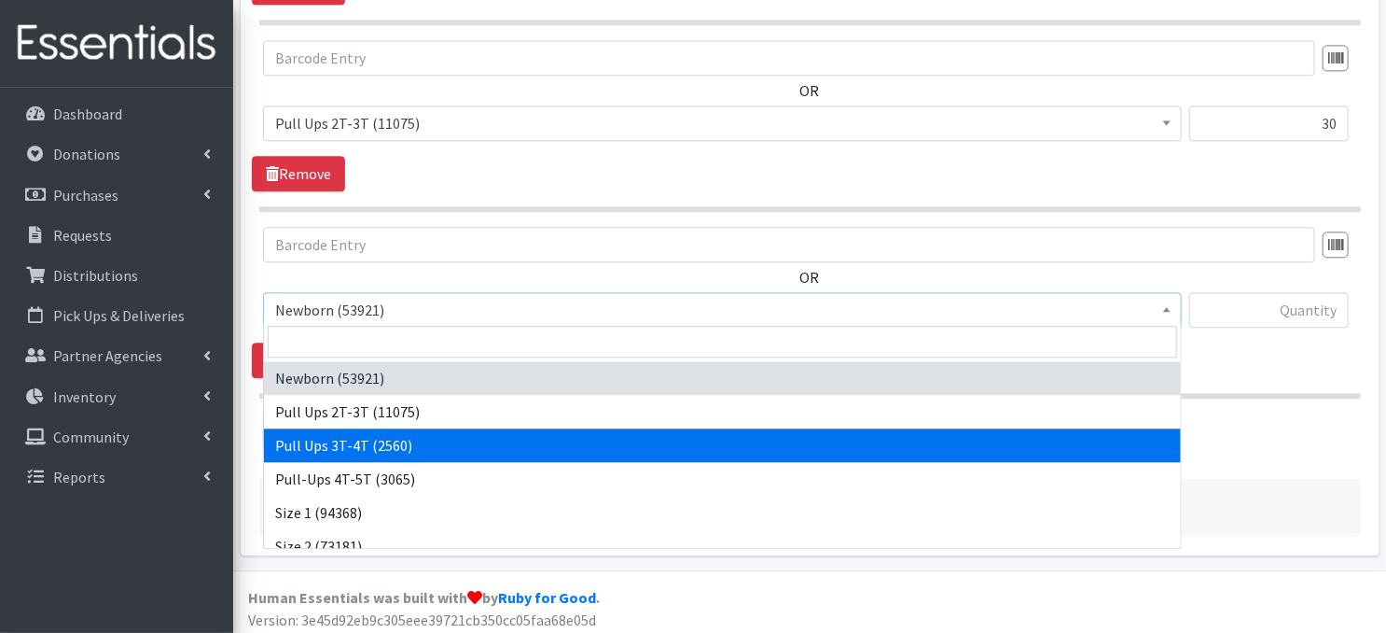
select select "3697"
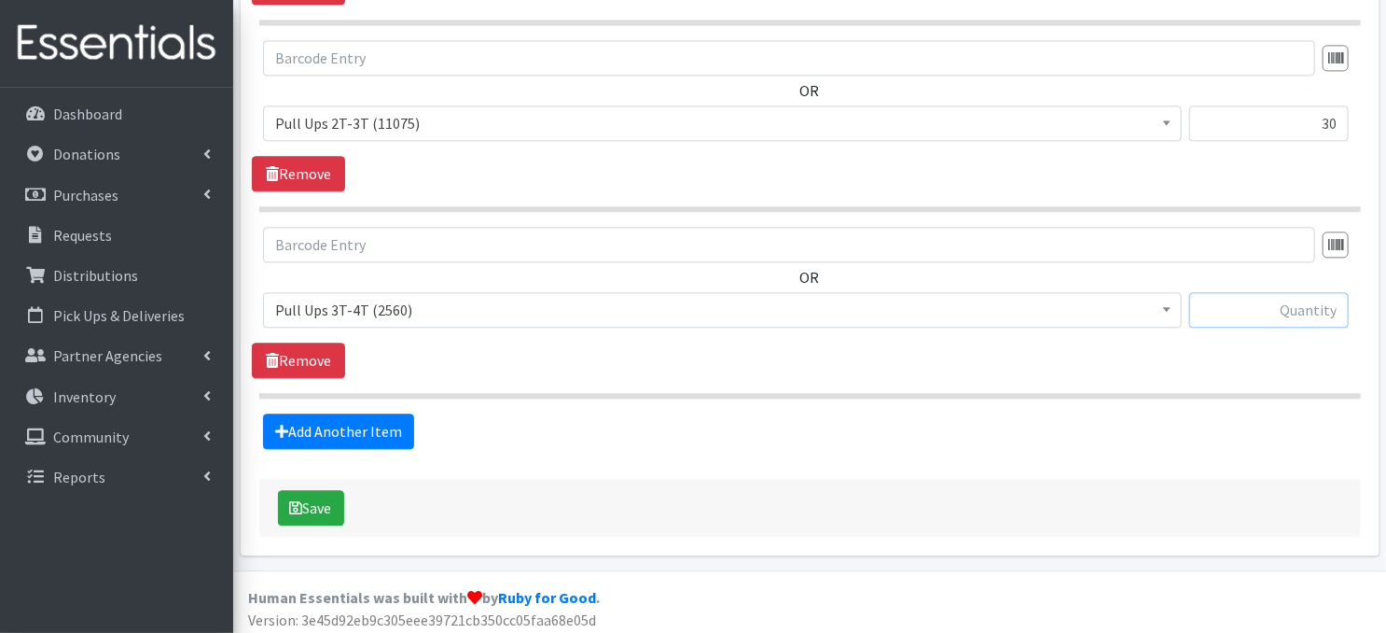
click at [1222, 299] on input "text" at bounding box center [1269, 309] width 160 height 35
type input "60"
click at [377, 432] on link "Add Another Item" at bounding box center [338, 430] width 151 height 35
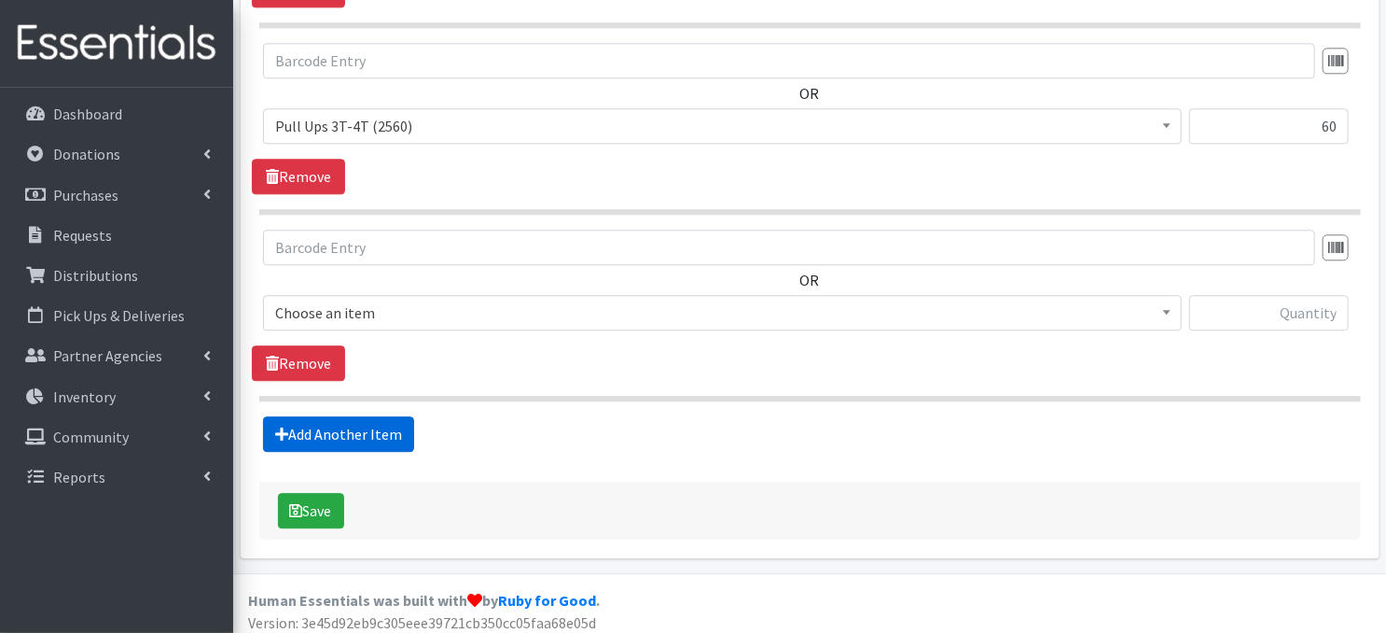
scroll to position [2220, 0]
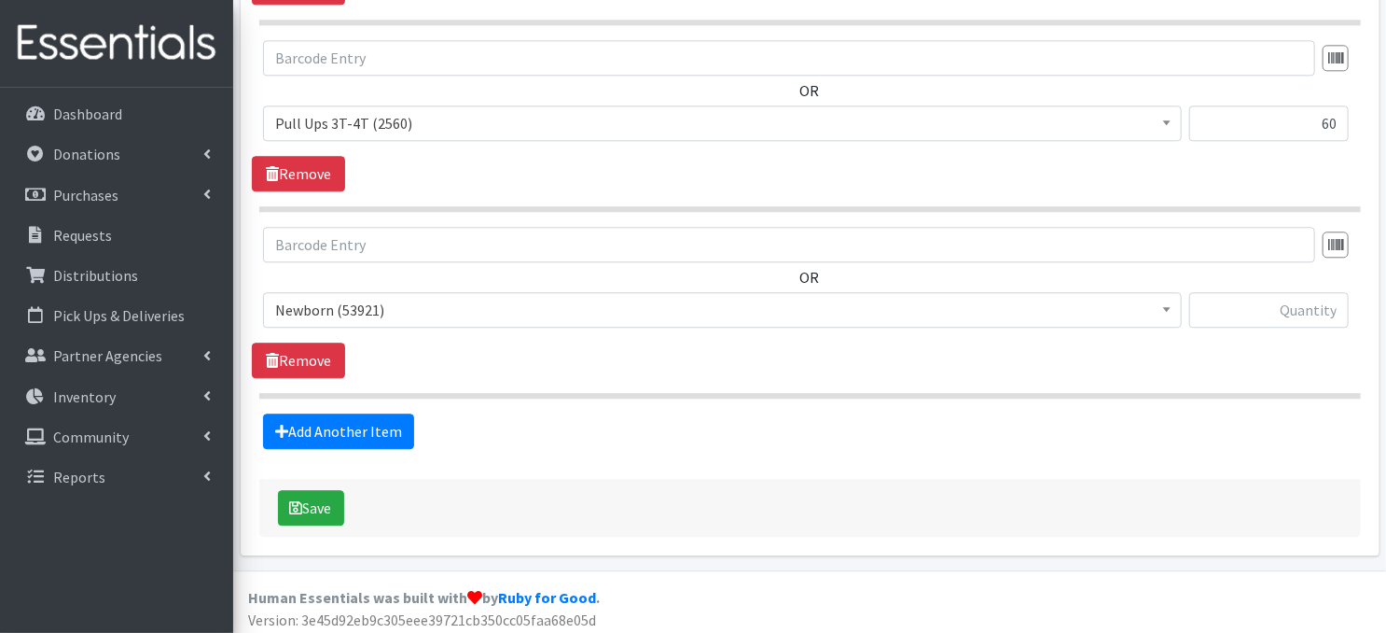
click at [1163, 310] on span at bounding box center [1167, 307] width 19 height 29
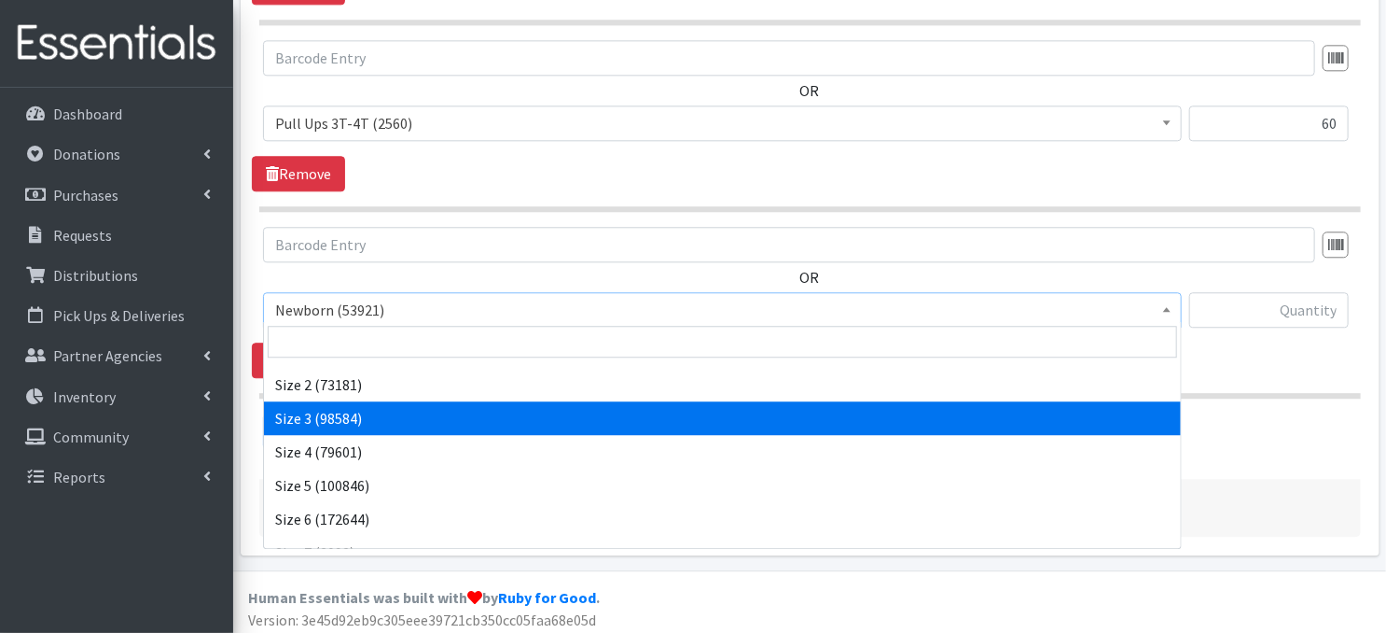
scroll to position [216, 0]
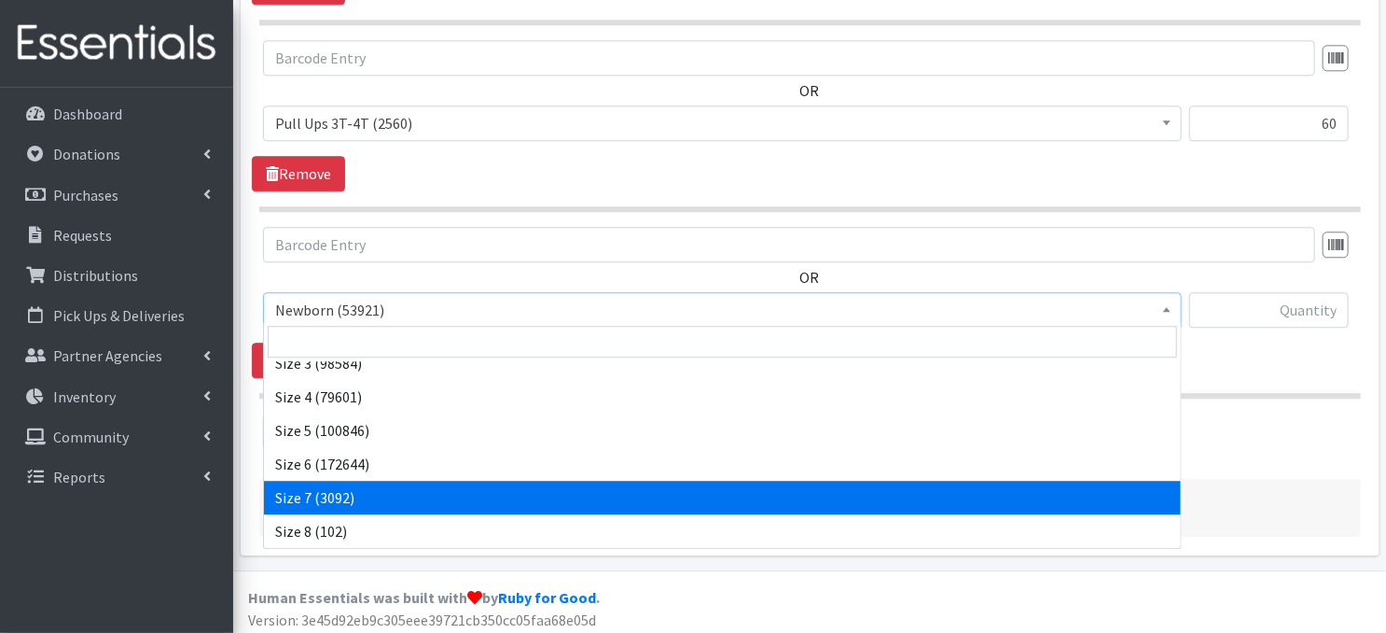
select select "3820"
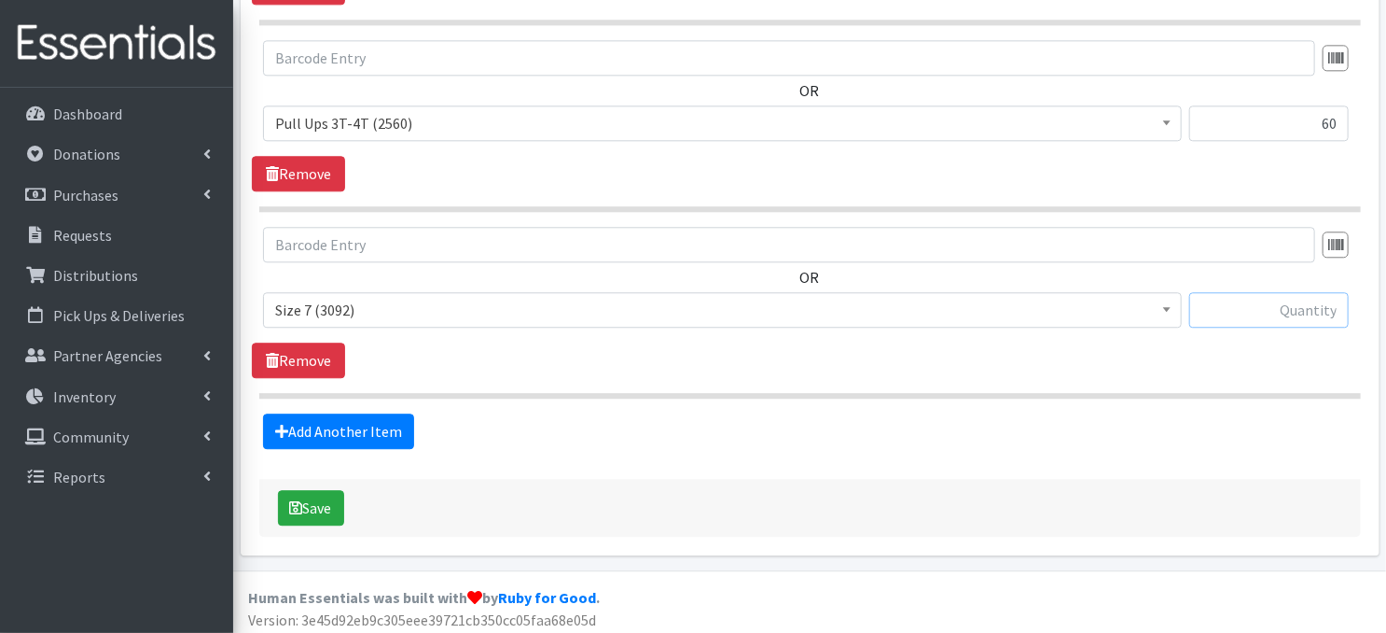
click at [1230, 302] on input "text" at bounding box center [1269, 309] width 160 height 35
type input "180"
click at [349, 427] on link "Add Another Item" at bounding box center [338, 430] width 151 height 35
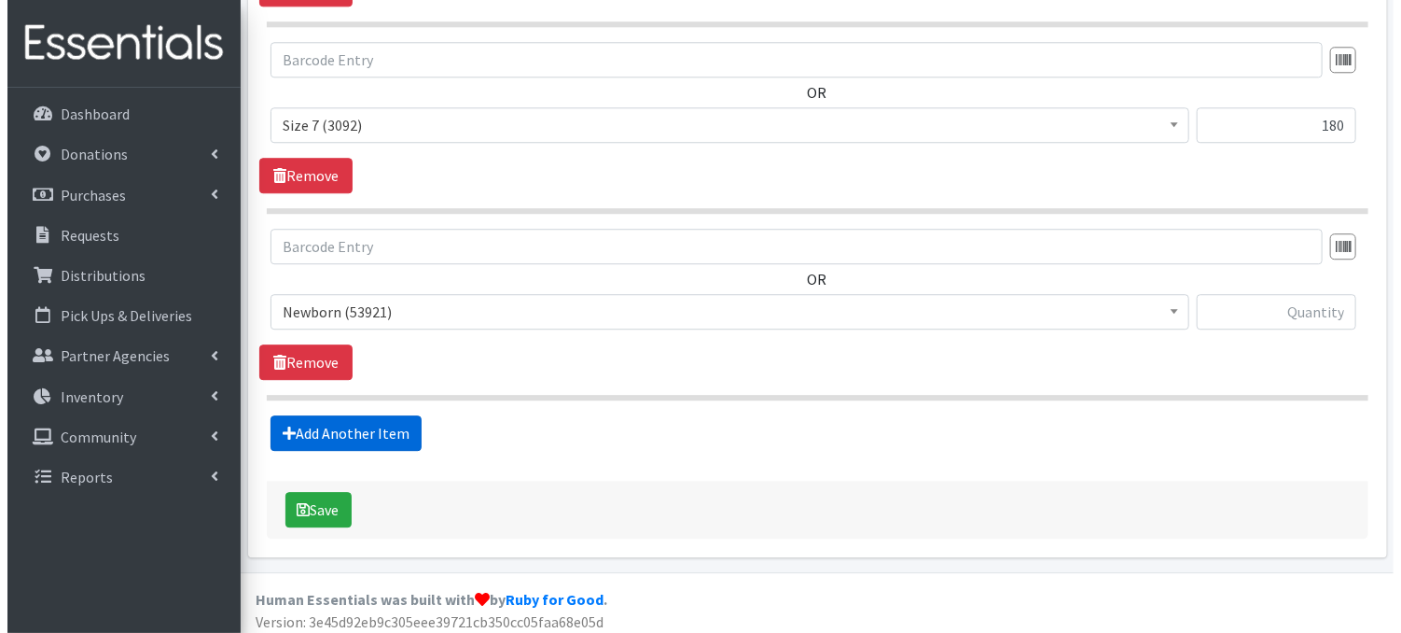
scroll to position [2406, 0]
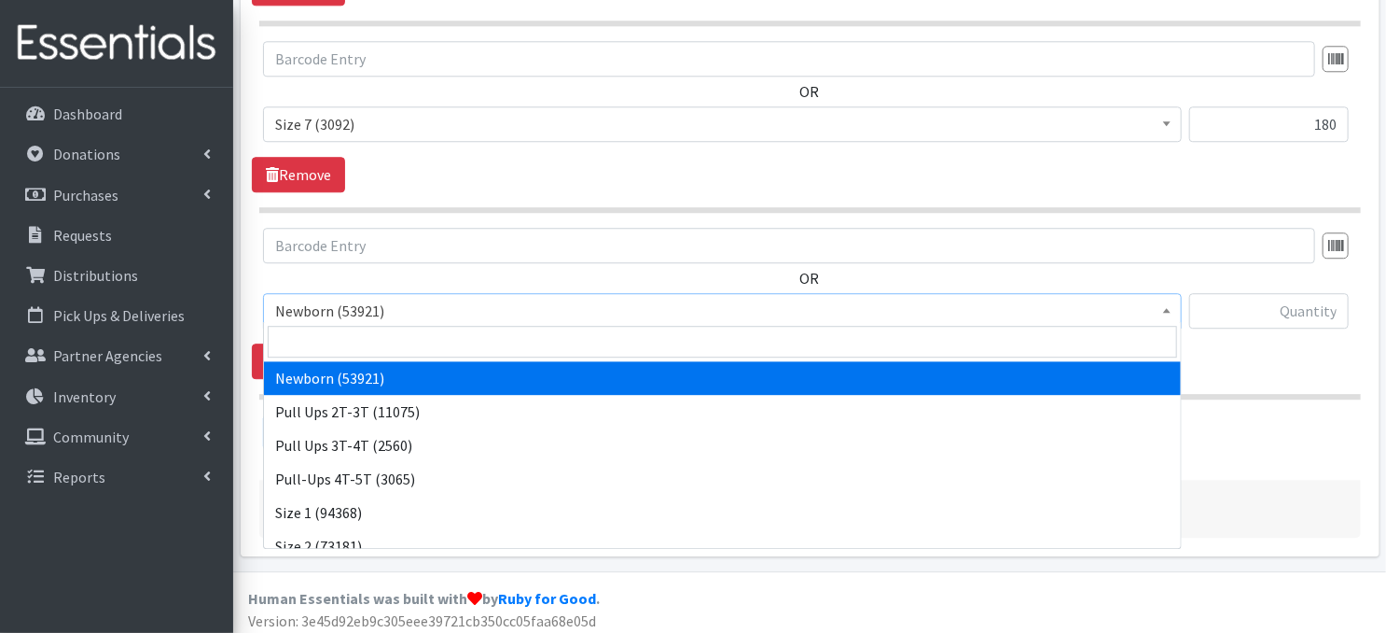
click at [1172, 310] on span at bounding box center [1167, 308] width 19 height 29
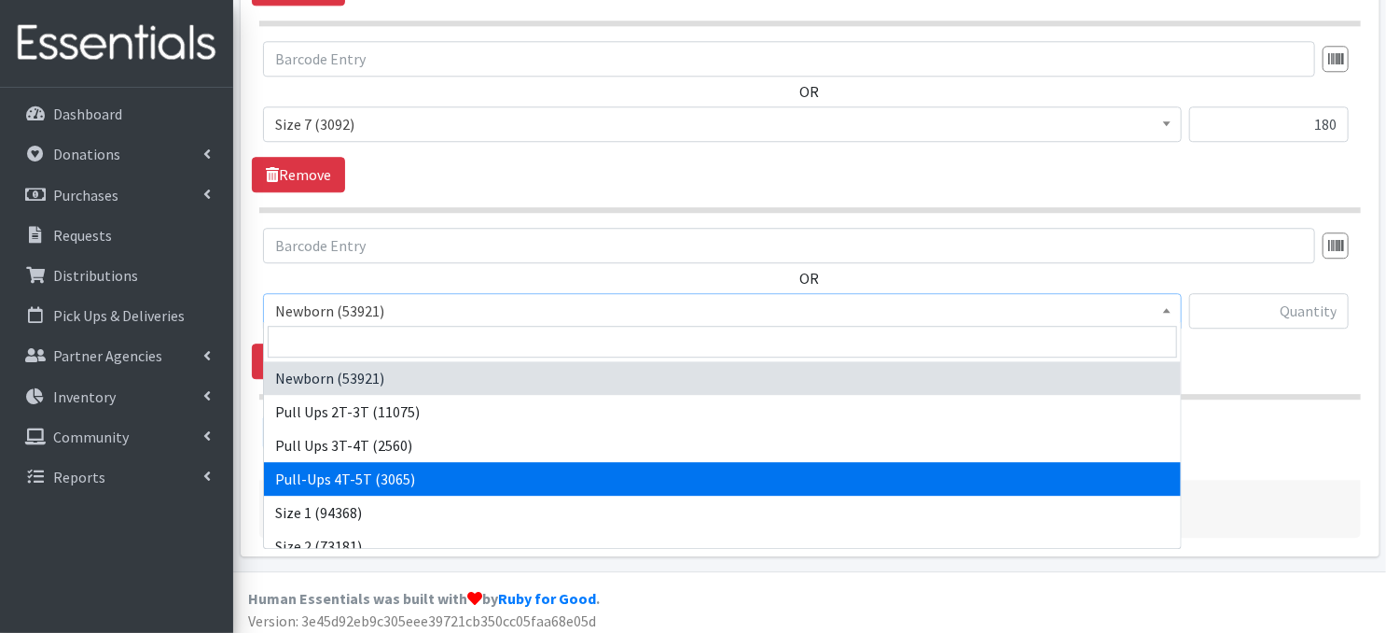
select select "14766"
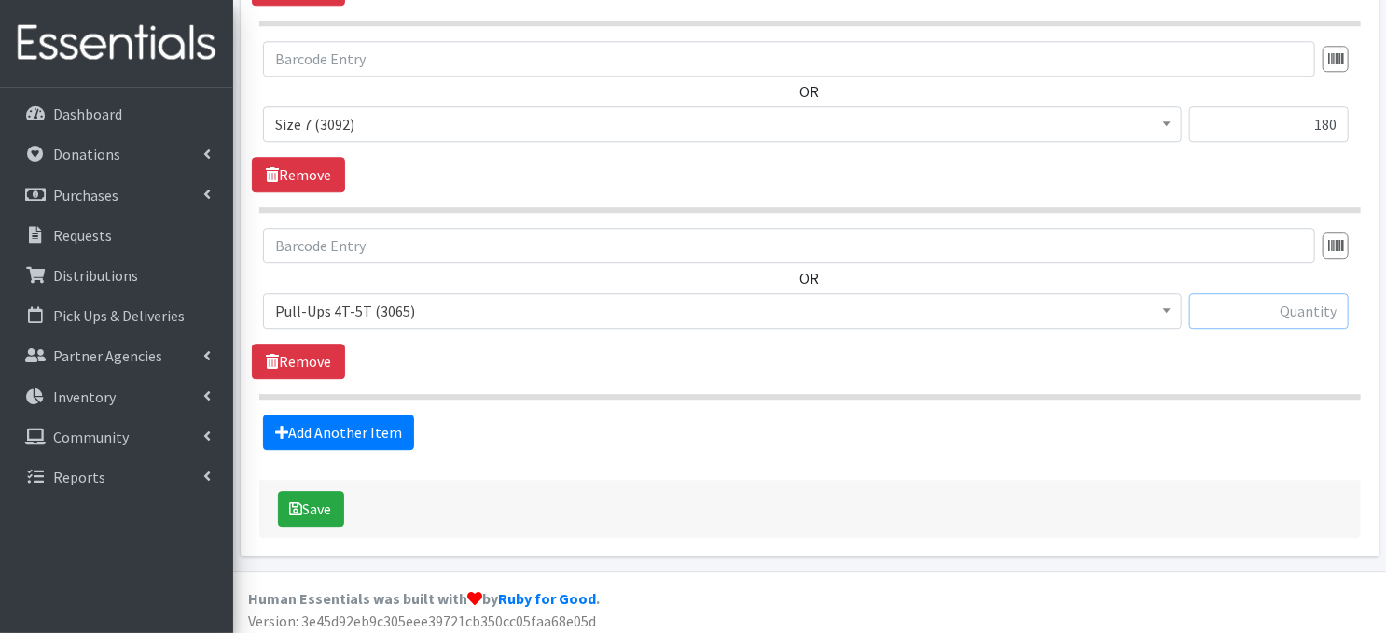
click at [1213, 312] on input "text" at bounding box center [1269, 310] width 160 height 35
type input "120"
click at [287, 504] on button "Save" at bounding box center [311, 508] width 66 height 35
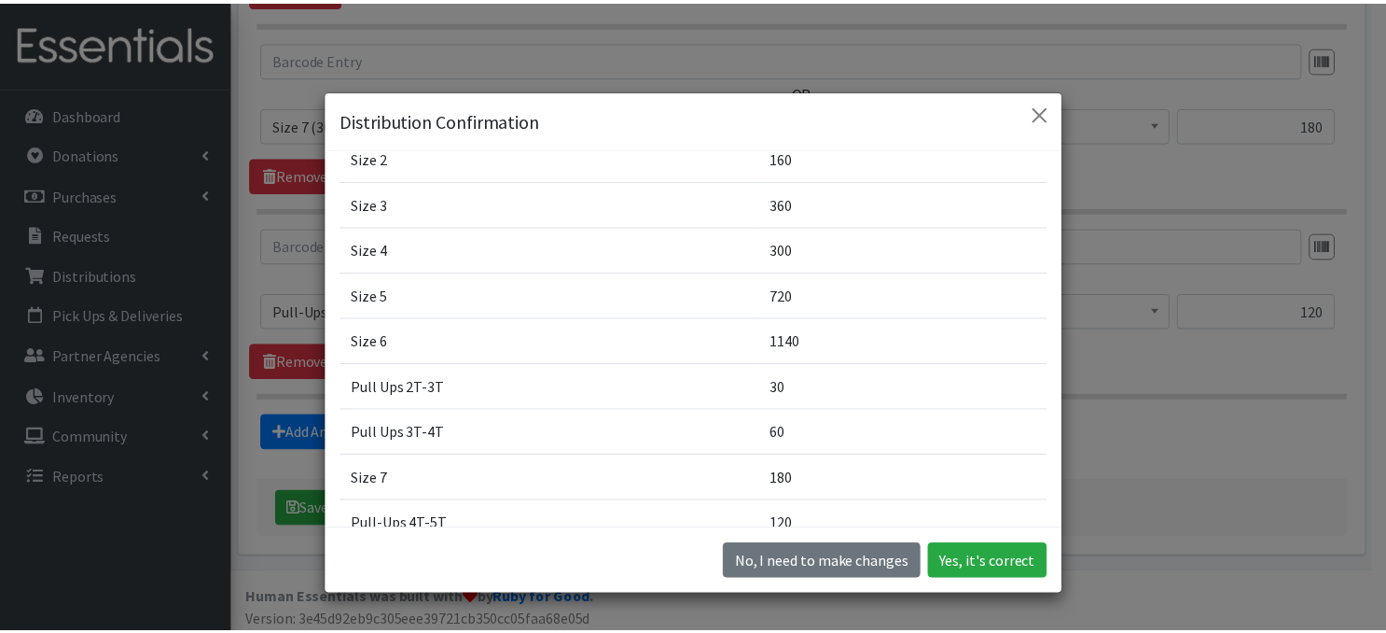
scroll to position [321, 0]
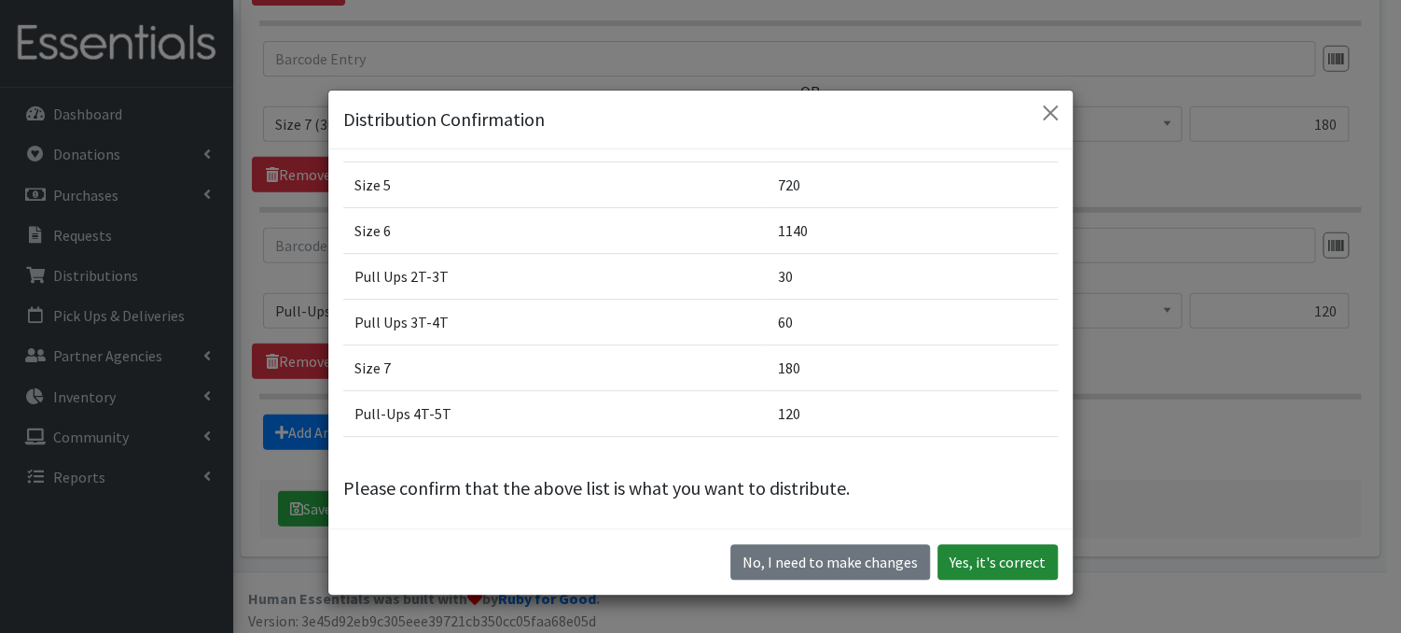
click at [981, 562] on button "Yes, it's correct" at bounding box center [998, 561] width 120 height 35
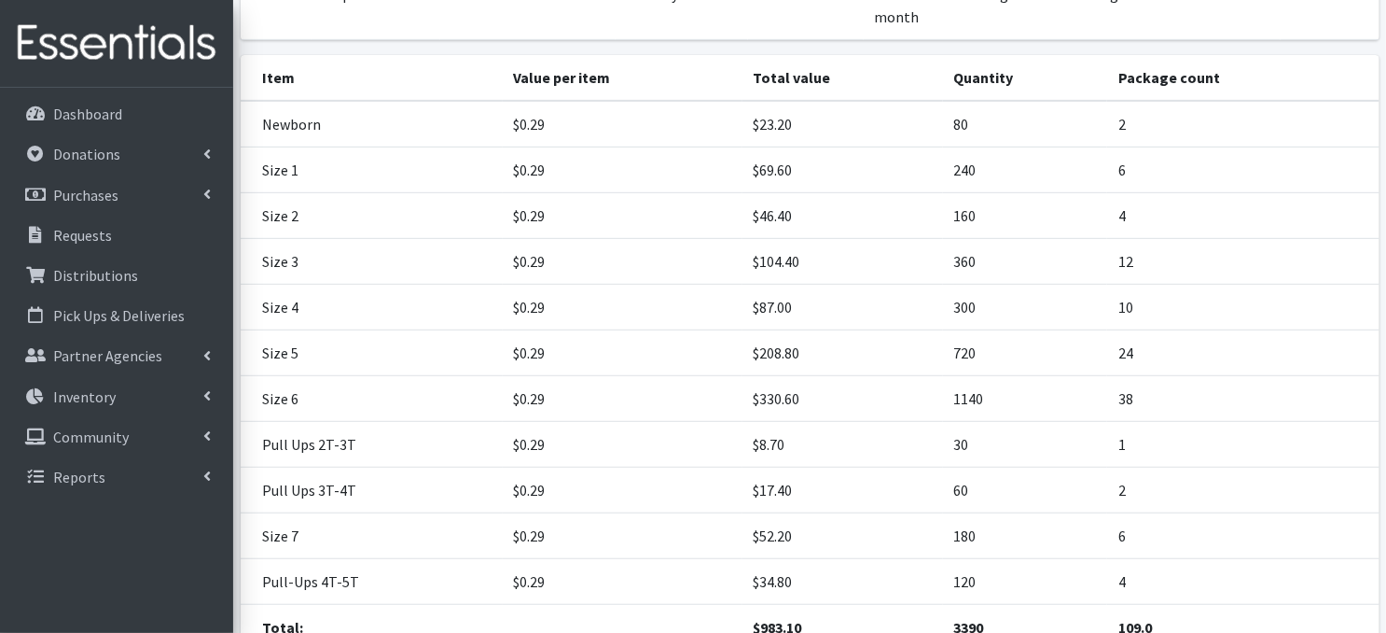
scroll to position [435, 0]
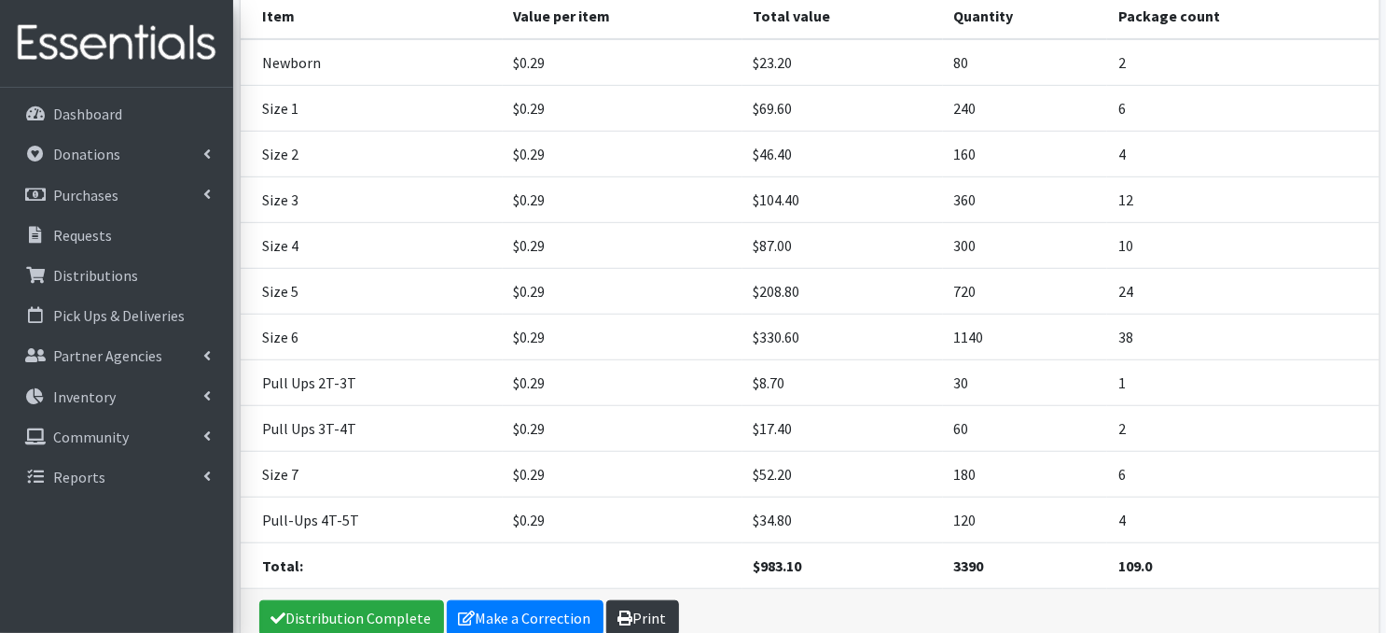
click at [646, 600] on link "Print" at bounding box center [642, 617] width 73 height 35
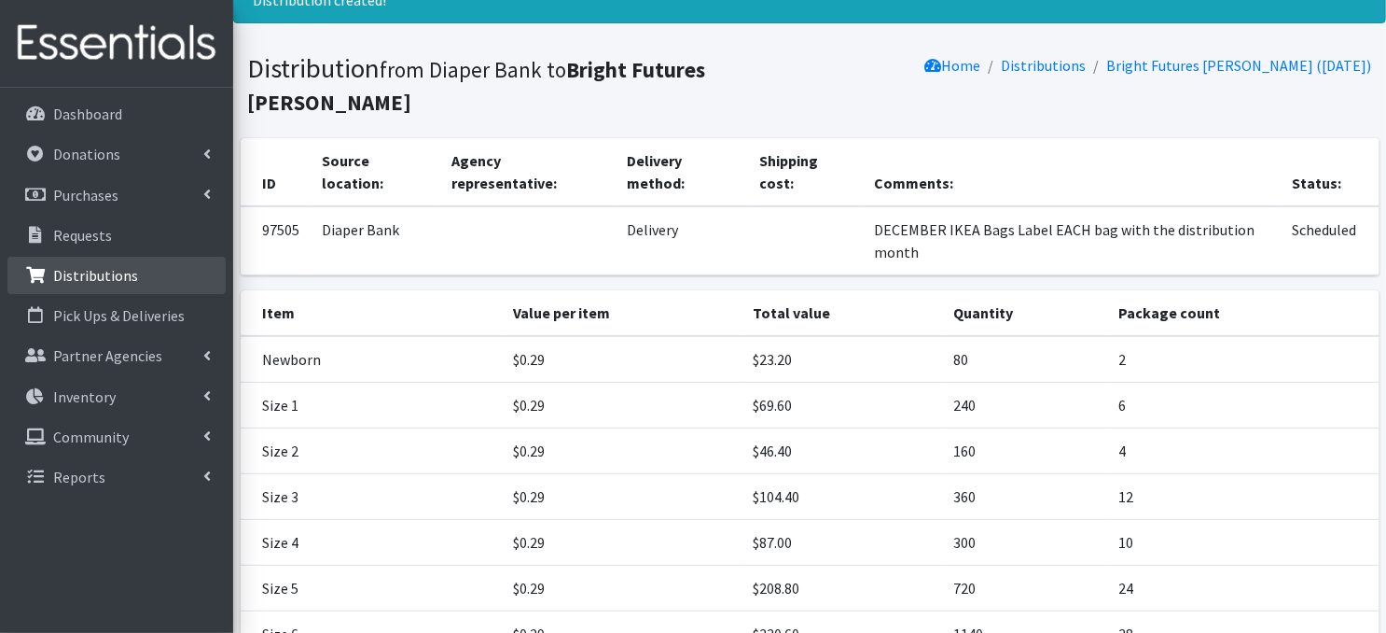
scroll to position [0, 0]
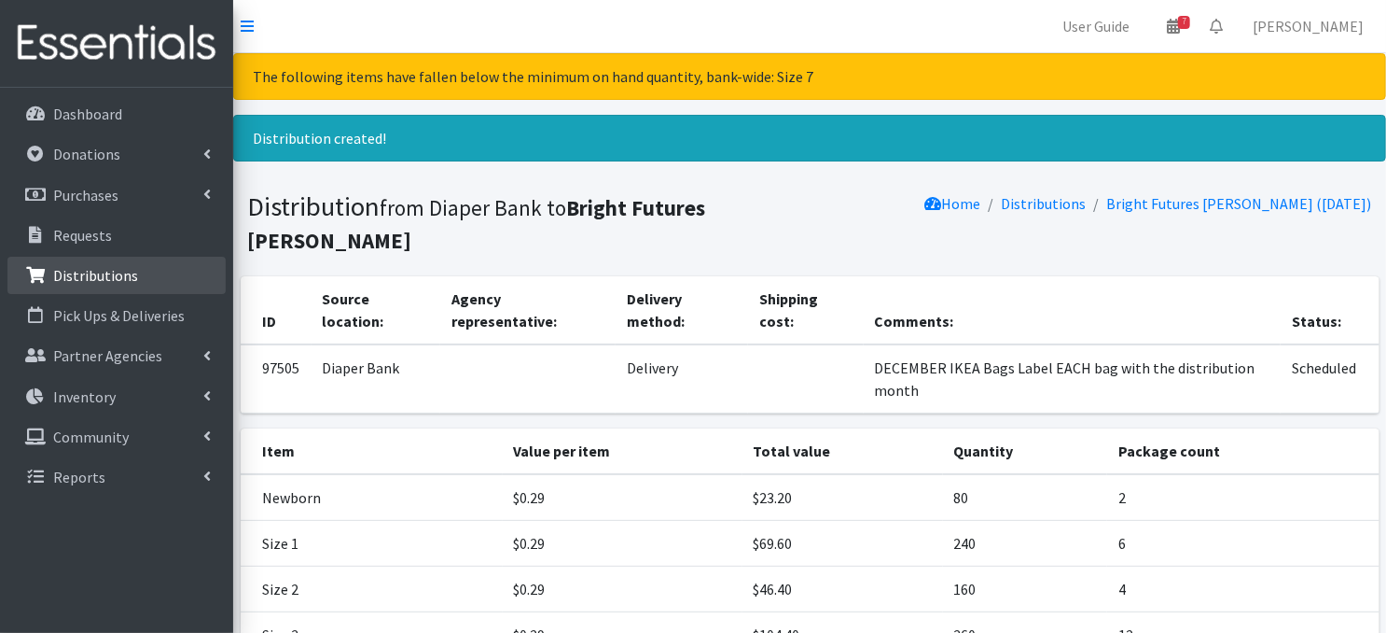
click at [82, 279] on p "Distributions" at bounding box center [95, 275] width 85 height 19
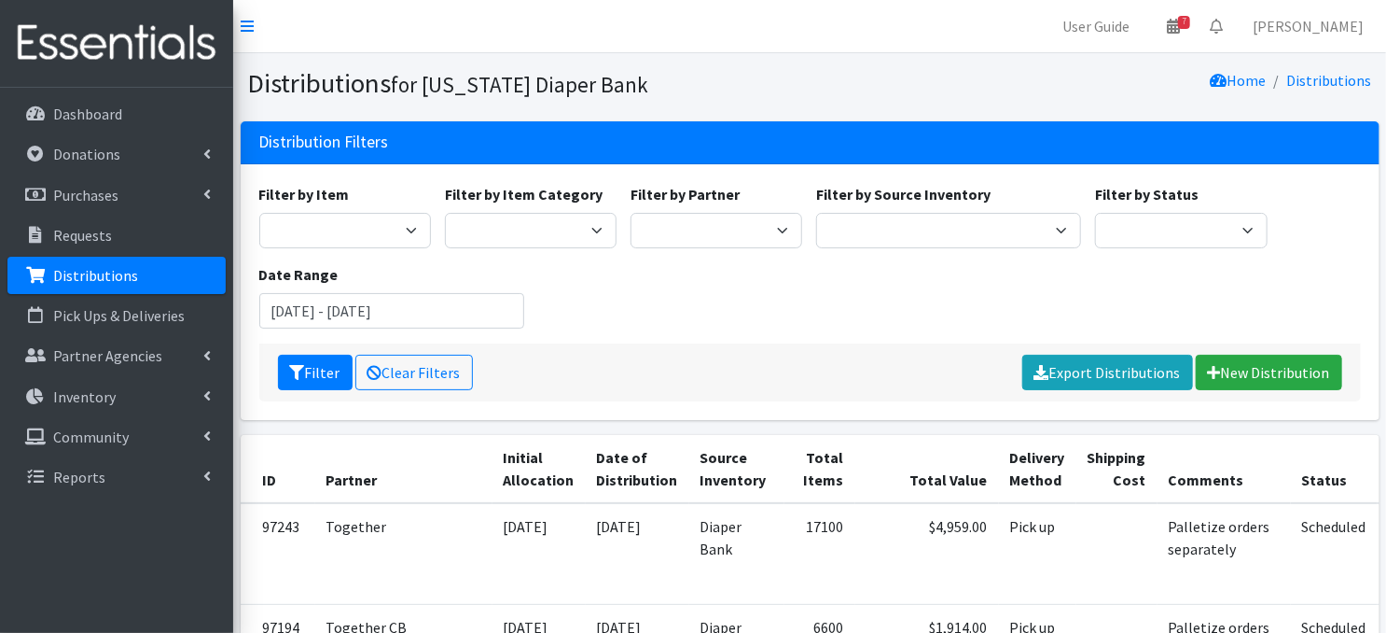
click at [131, 281] on p "Distributions" at bounding box center [95, 275] width 85 height 19
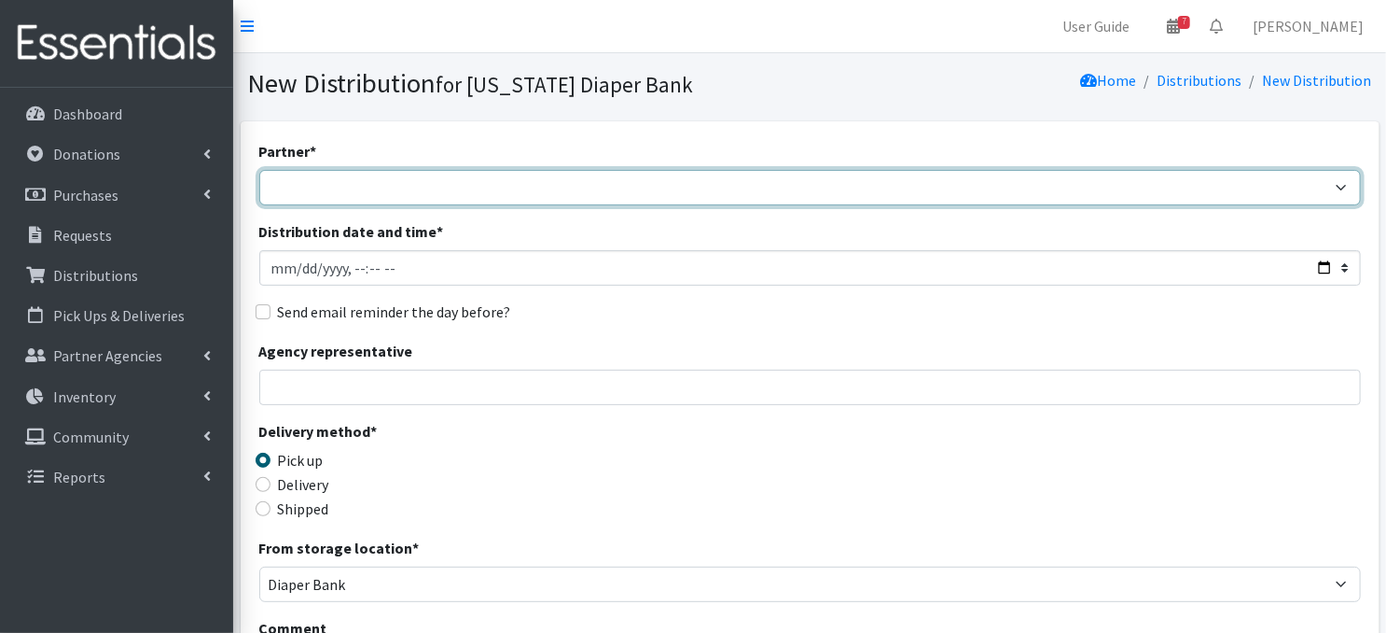
click at [329, 183] on select "Abide A Mother's Love [PERSON_NAME] Area Refugee Taskforce Big Brothers Big Sis…" at bounding box center [810, 187] width 1102 height 35
select select "1463"
click at [259, 170] on select "Abide A Mother's Love [PERSON_NAME] Area Refugee Taskforce Big Brothers Big Sis…" at bounding box center [810, 187] width 1102 height 35
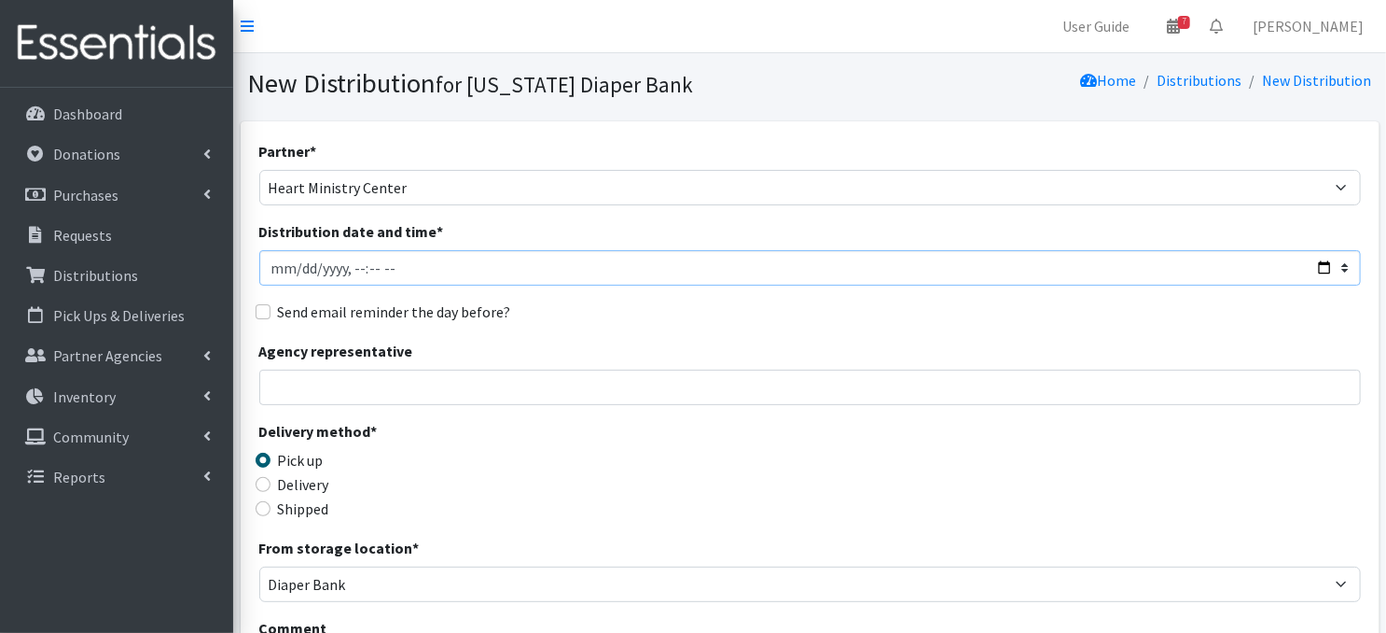
click at [299, 268] on input "Distribution date and time *" at bounding box center [810, 267] width 1102 height 35
click at [349, 261] on input "Distribution date and time *" at bounding box center [810, 267] width 1102 height 35
type input "[DATE]T11:30"
click at [534, 283] on input "Distribution date and time *" at bounding box center [810, 267] width 1102 height 35
click at [666, 313] on div "Send email reminder the day before?" at bounding box center [810, 311] width 1102 height 22
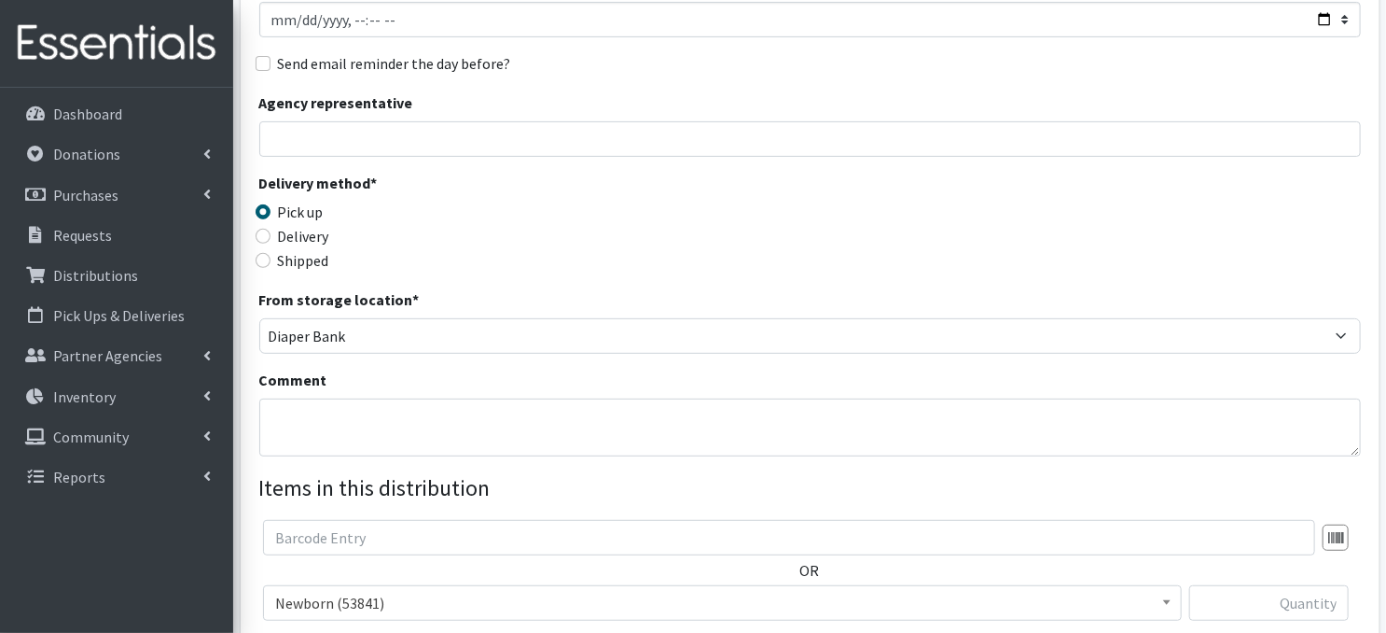
scroll to position [285, 0]
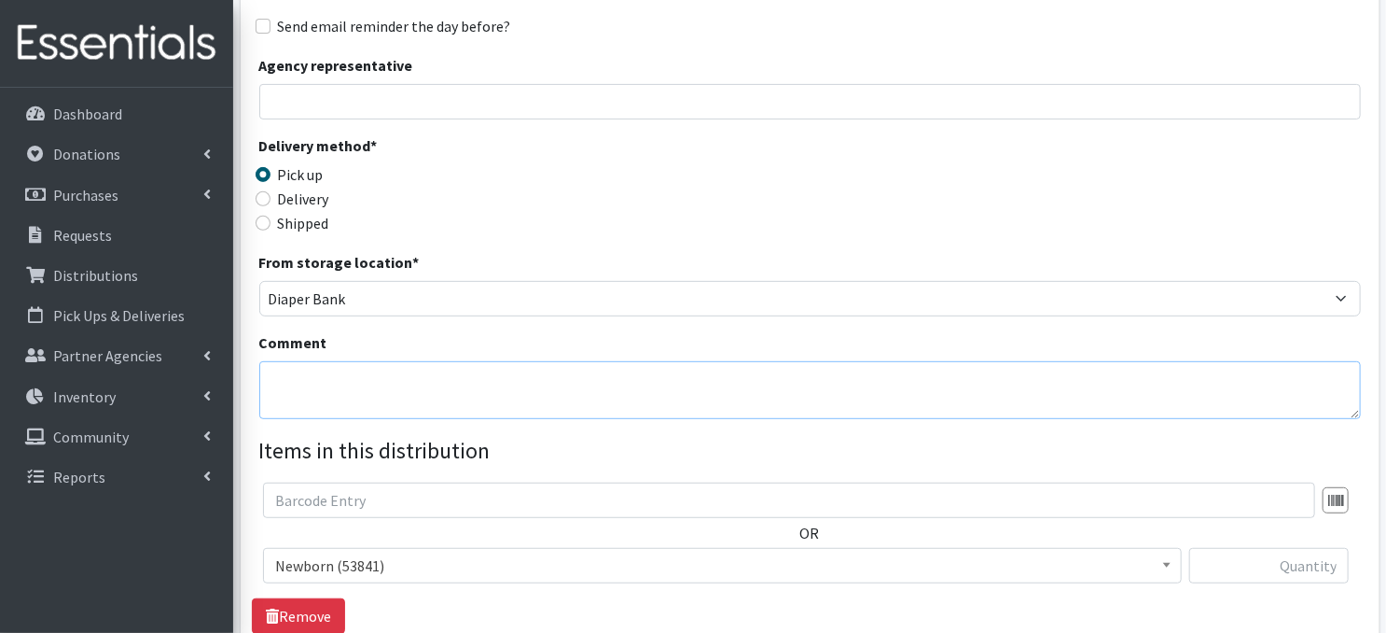
click at [318, 386] on textarea "Comment" at bounding box center [810, 390] width 1102 height 58
paste textarea "IKEA Bags on pallet(s)and wrapped"
type textarea "IKEA Bags on pallet(s)and wrapped"
click at [799, 184] on div "Delivery method * Pick up Delivery Shipped Shipping cost" at bounding box center [810, 192] width 1102 height 117
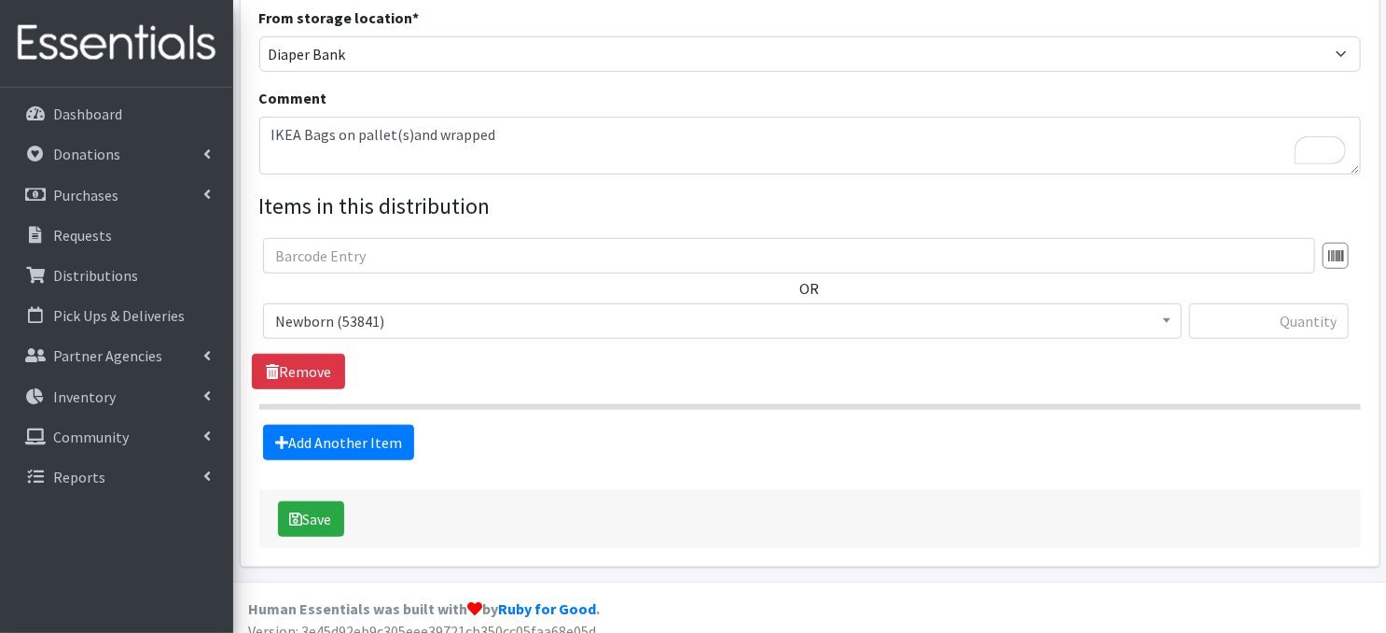
scroll to position [546, 0]
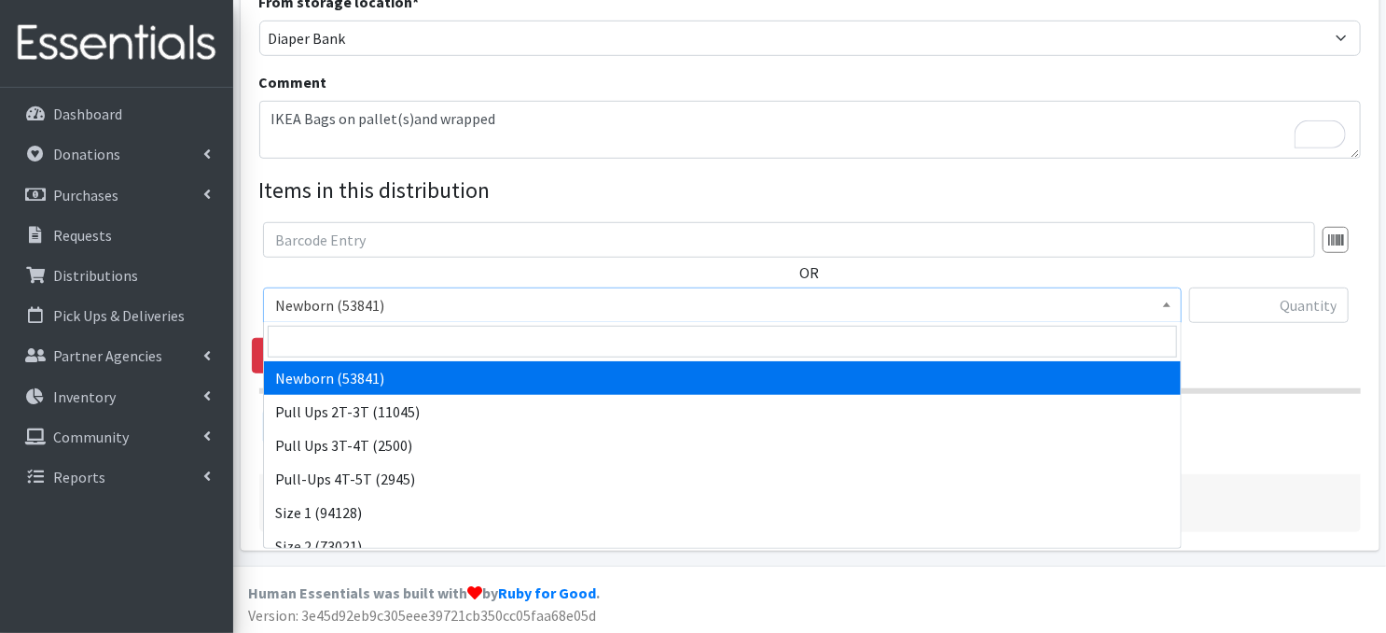
click at [1171, 307] on span at bounding box center [1167, 302] width 19 height 29
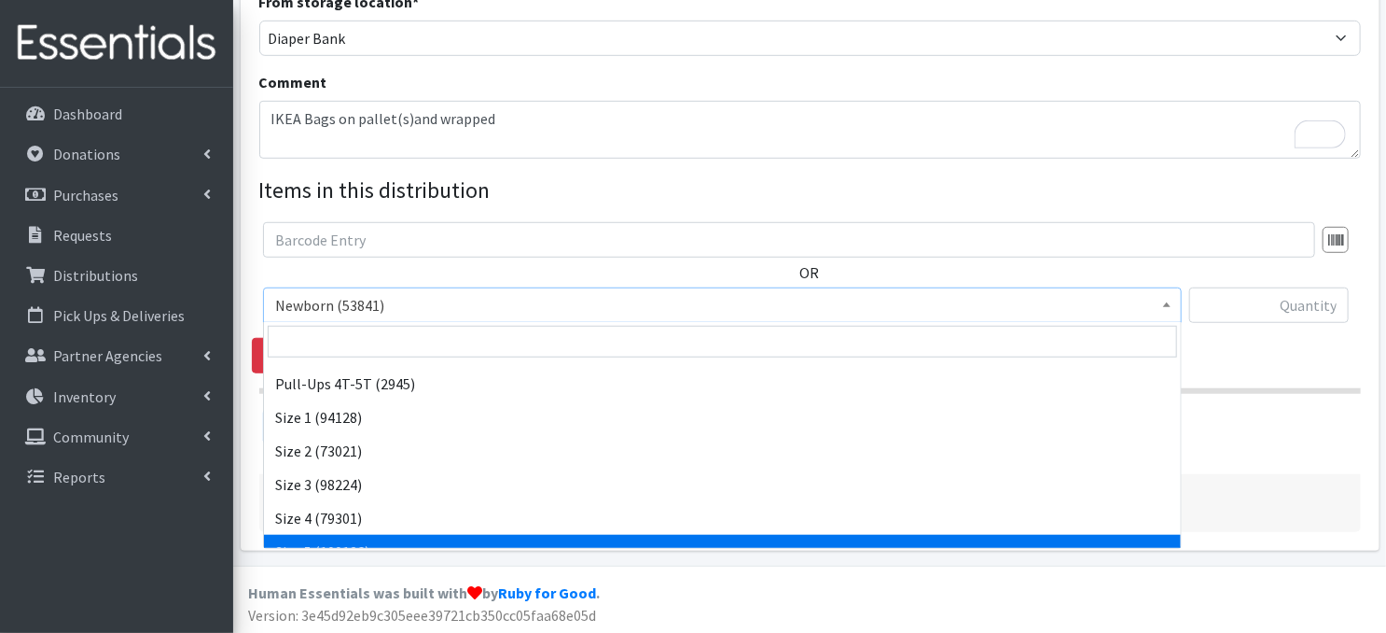
scroll to position [112, 0]
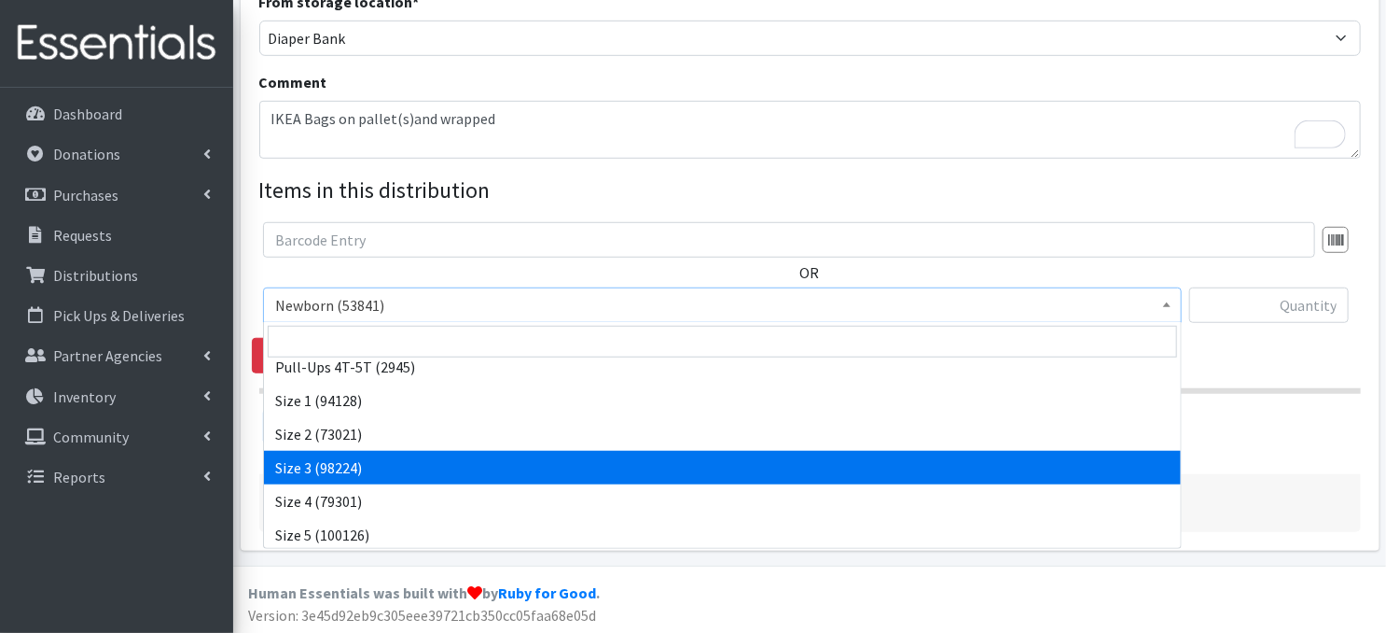
select select "3684"
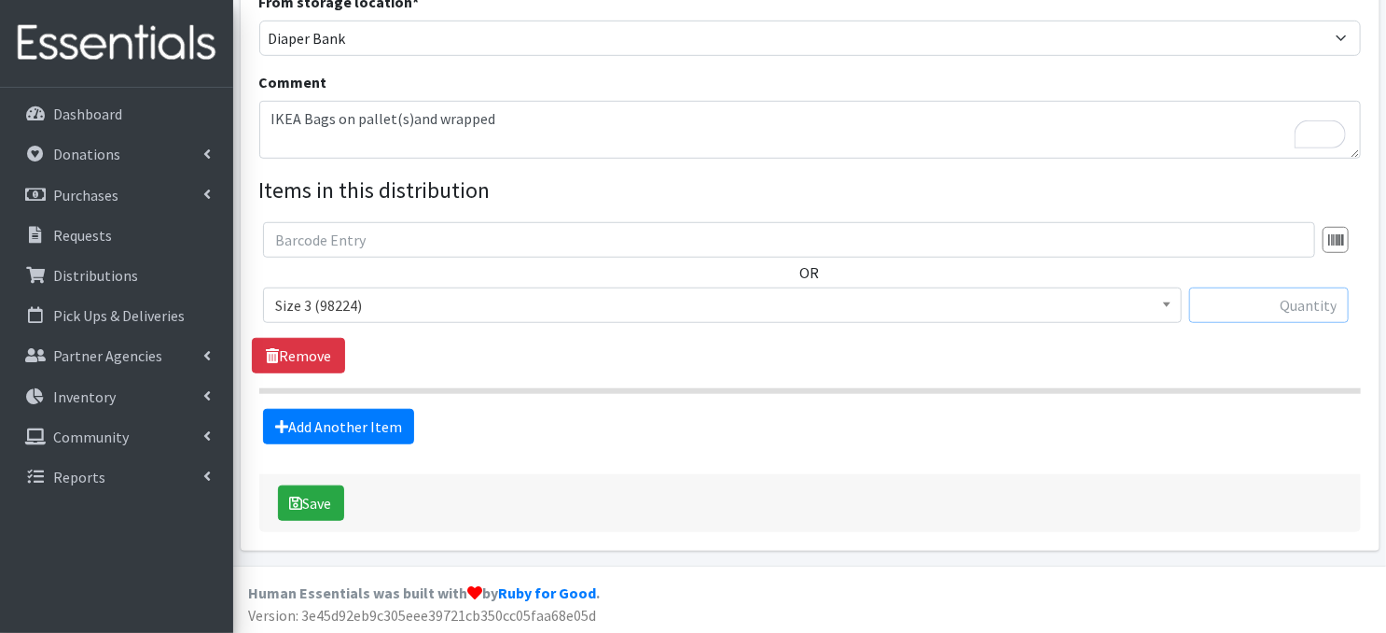
click at [1265, 311] on input "text" at bounding box center [1269, 304] width 160 height 35
type input "1500"
click at [328, 433] on link "Add Another Item" at bounding box center [338, 426] width 151 height 35
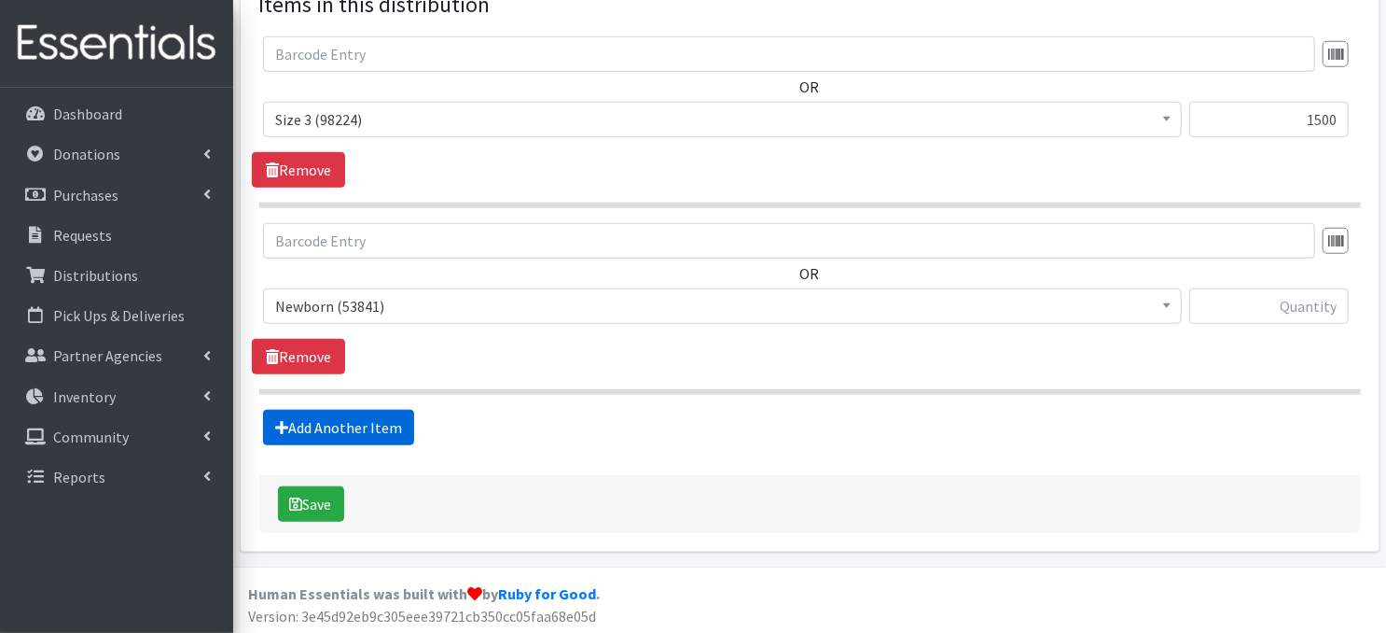
scroll to position [731, 0]
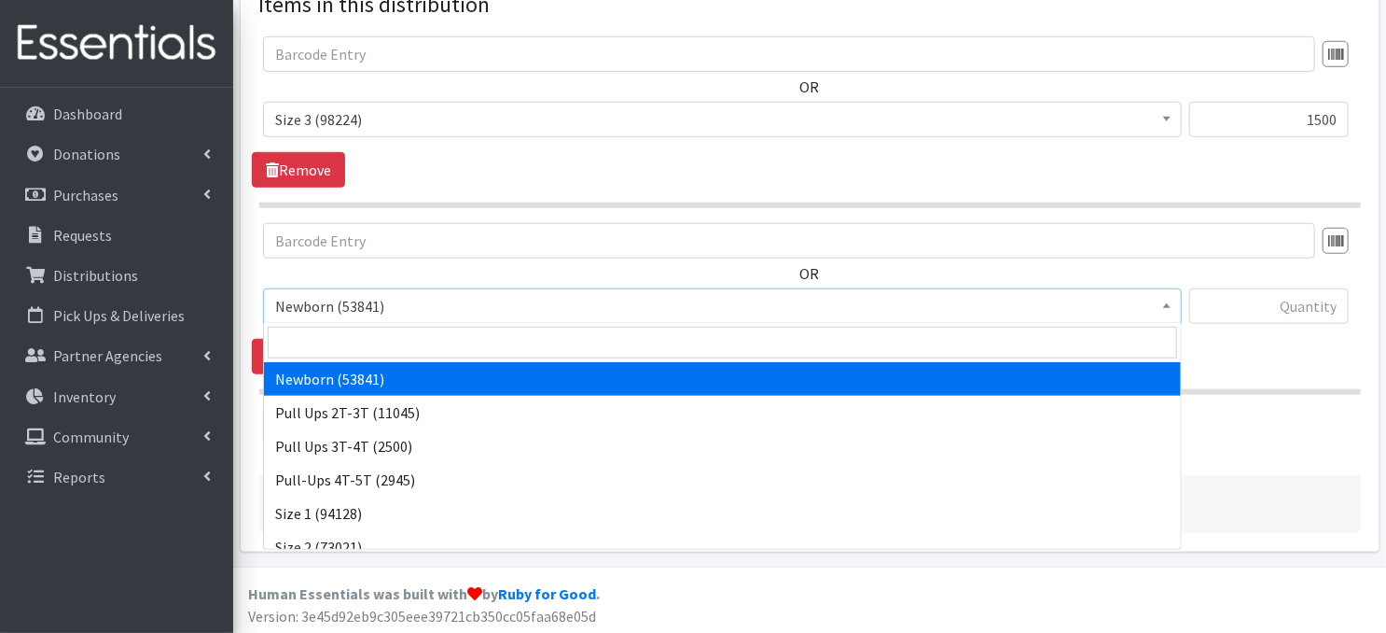
click at [1173, 309] on span at bounding box center [1167, 303] width 19 height 29
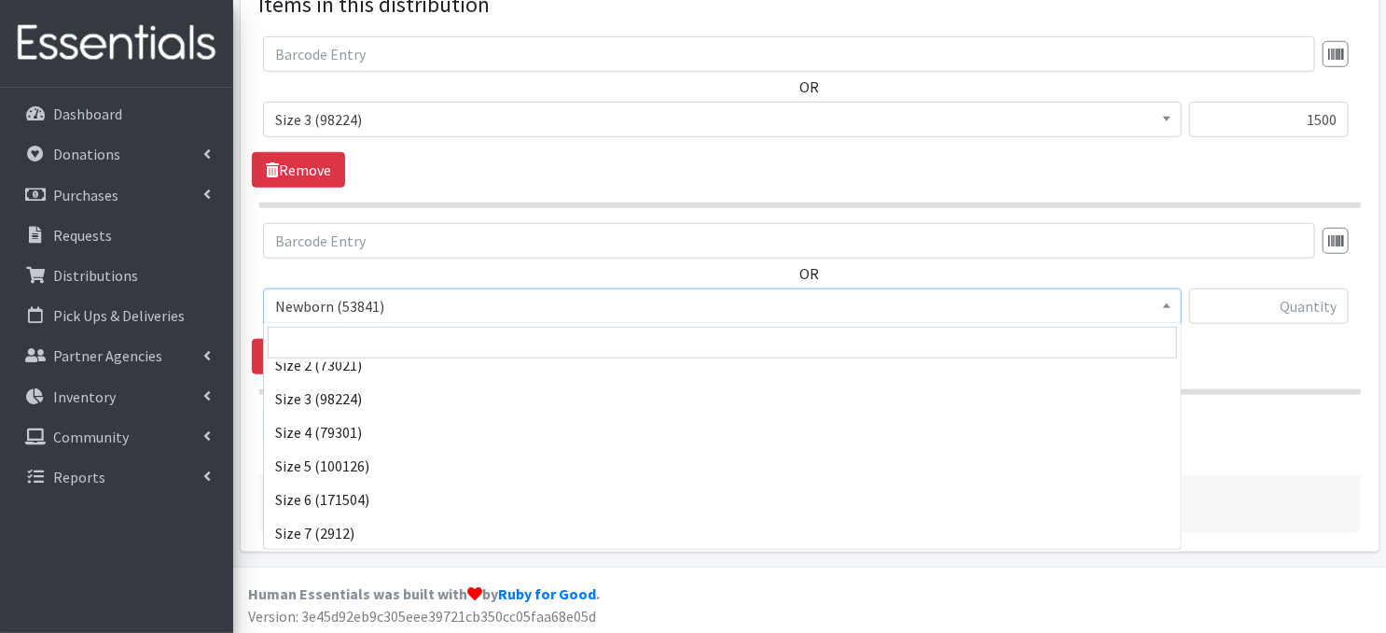
scroll to position [187, 0]
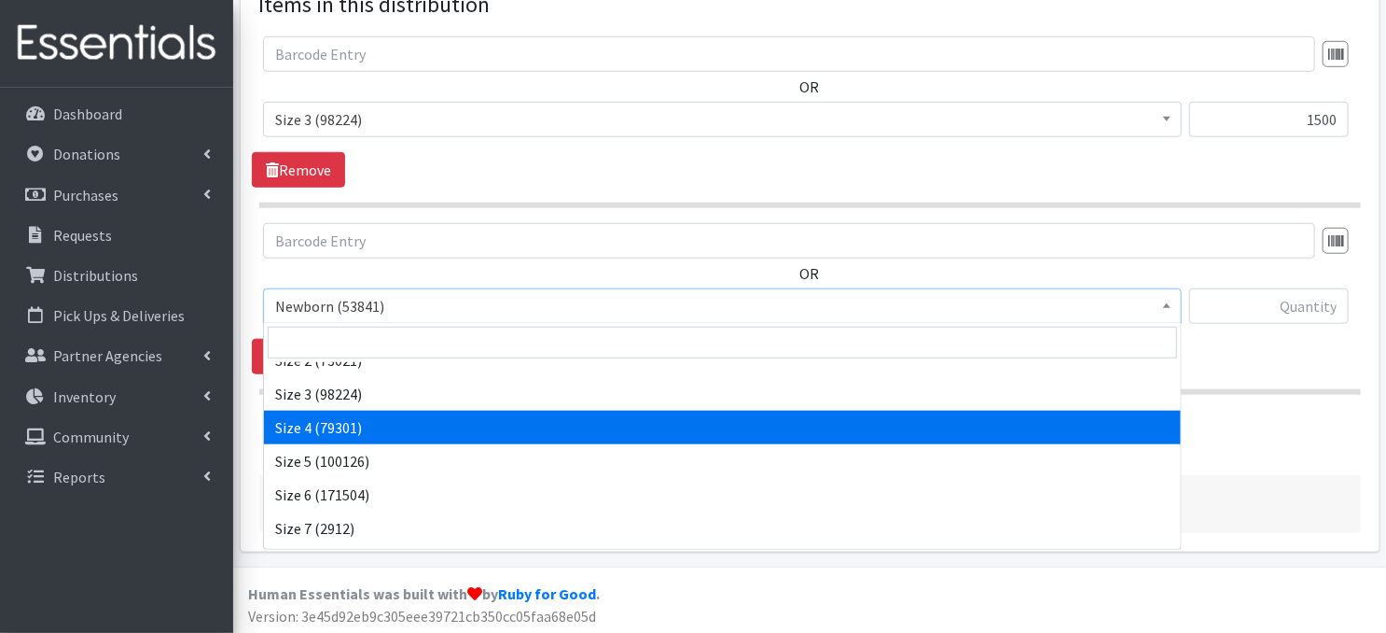
select select "3685"
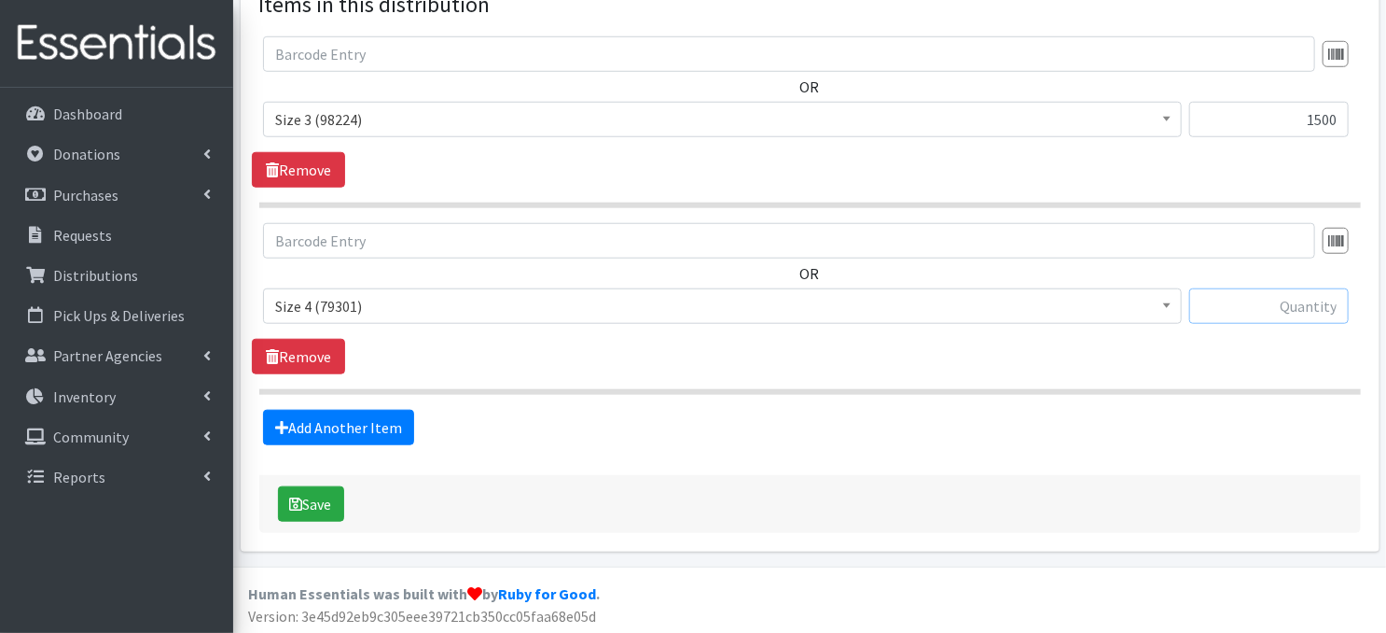
click at [1215, 309] on input "text" at bounding box center [1269, 305] width 160 height 35
type input "1500"
click at [385, 429] on link "Add Another Item" at bounding box center [338, 427] width 151 height 35
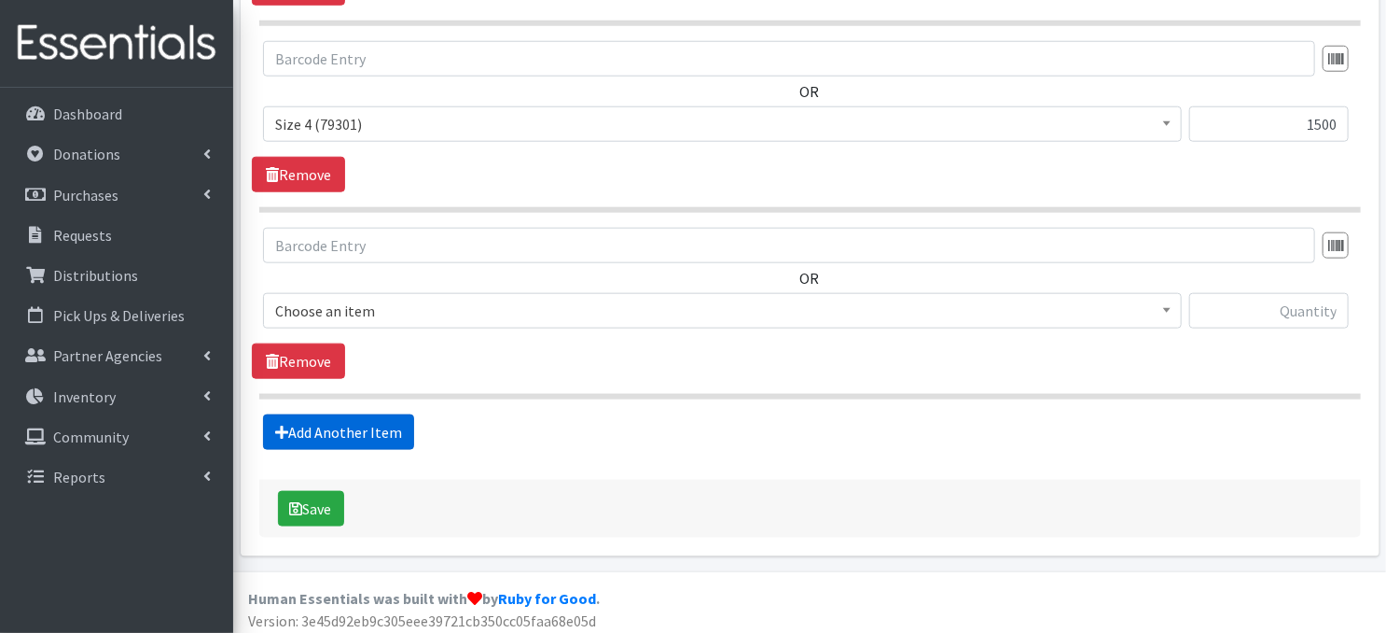
scroll to position [918, 0]
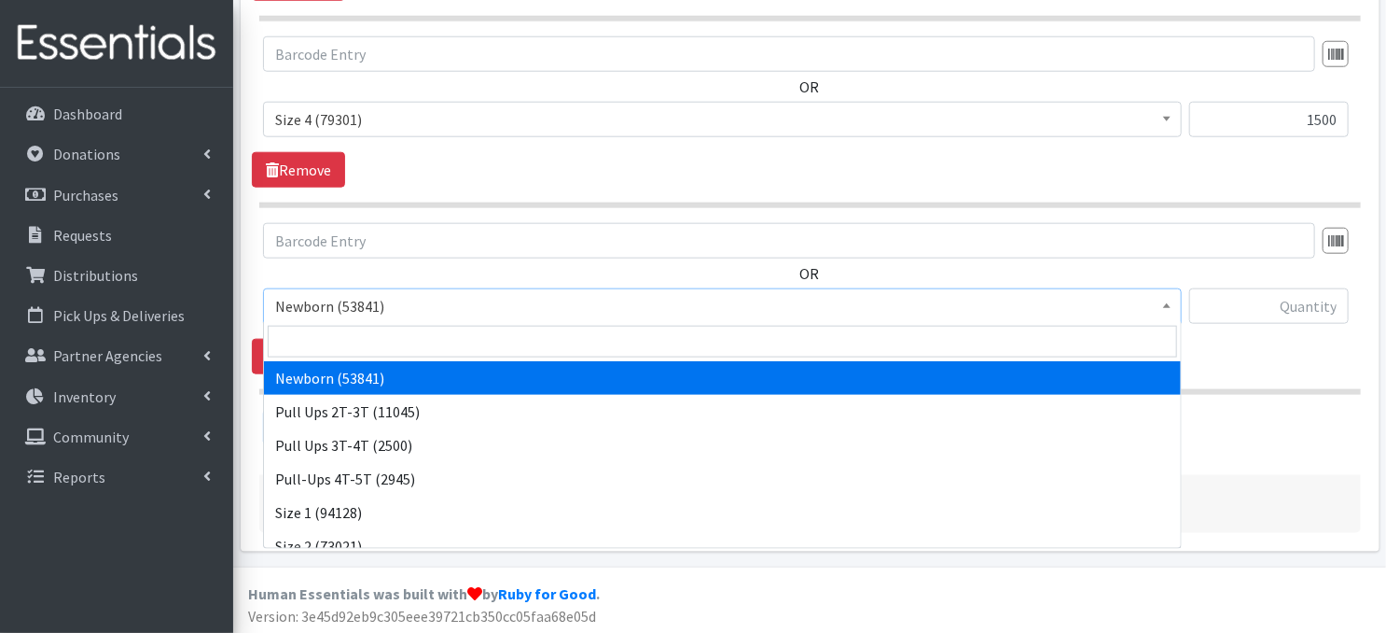
click at [1172, 310] on span at bounding box center [1167, 303] width 19 height 29
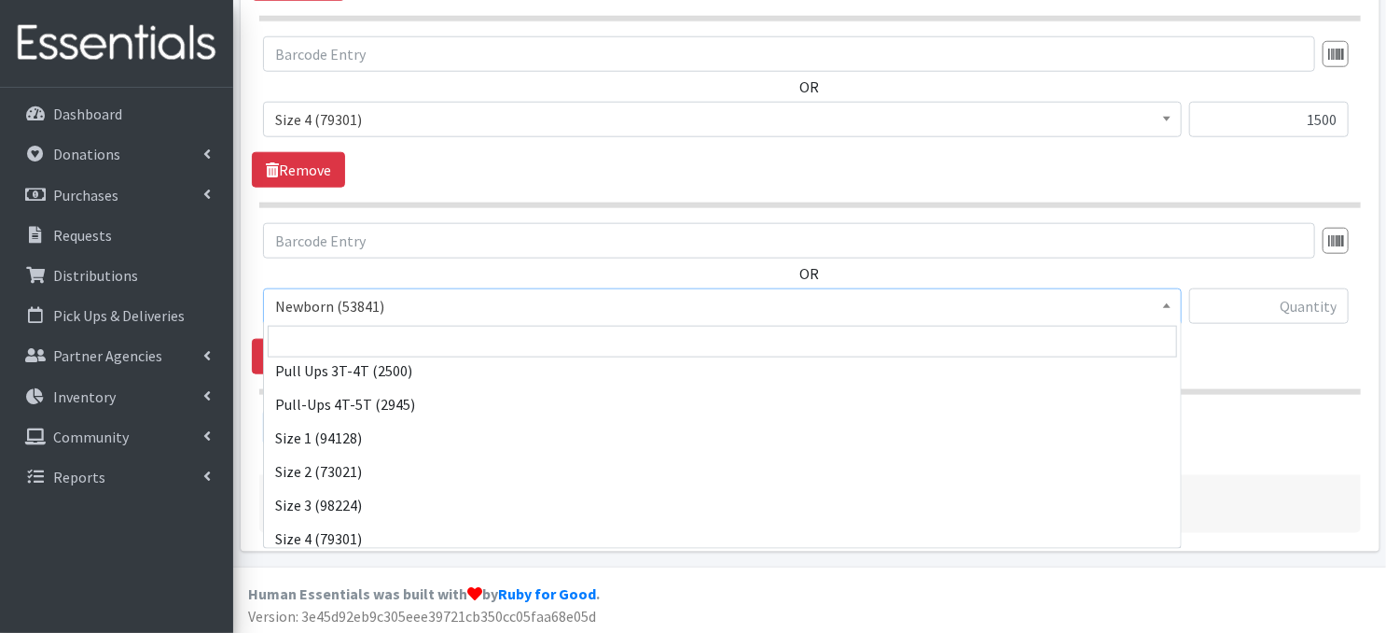
scroll to position [112, 0]
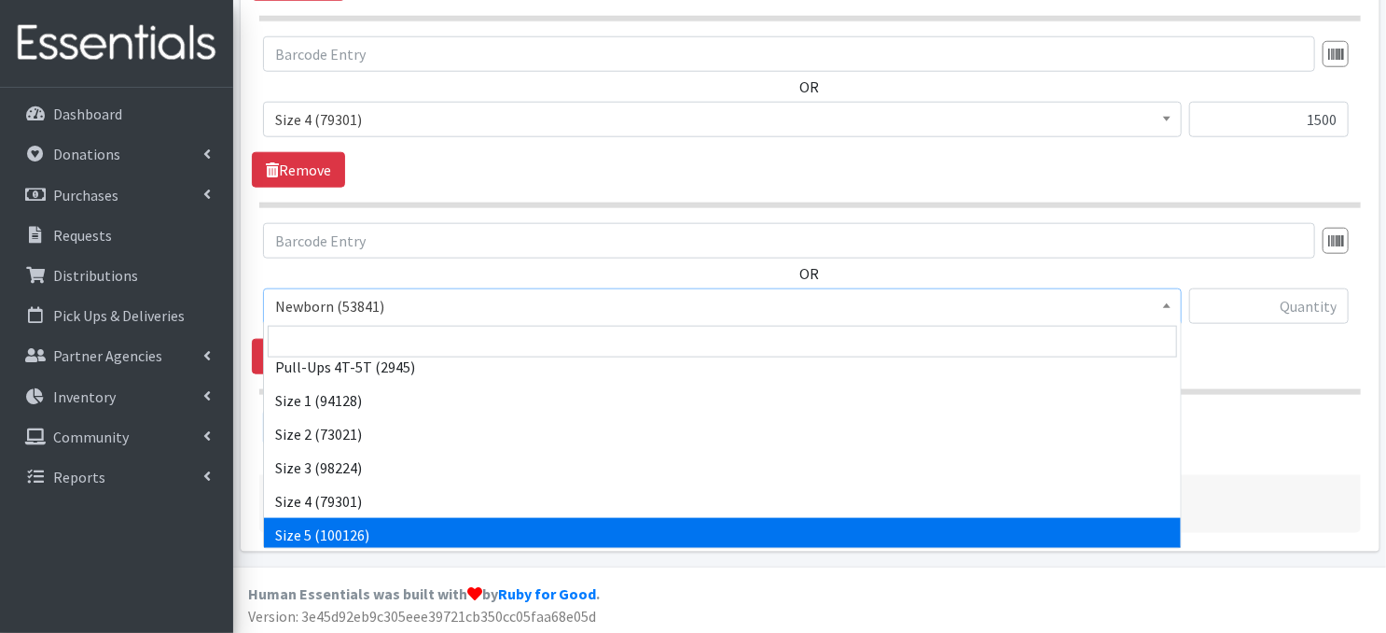
drag, startPoint x: 431, startPoint y: 531, endPoint x: 586, endPoint y: 452, distance: 174.0
select select "3686"
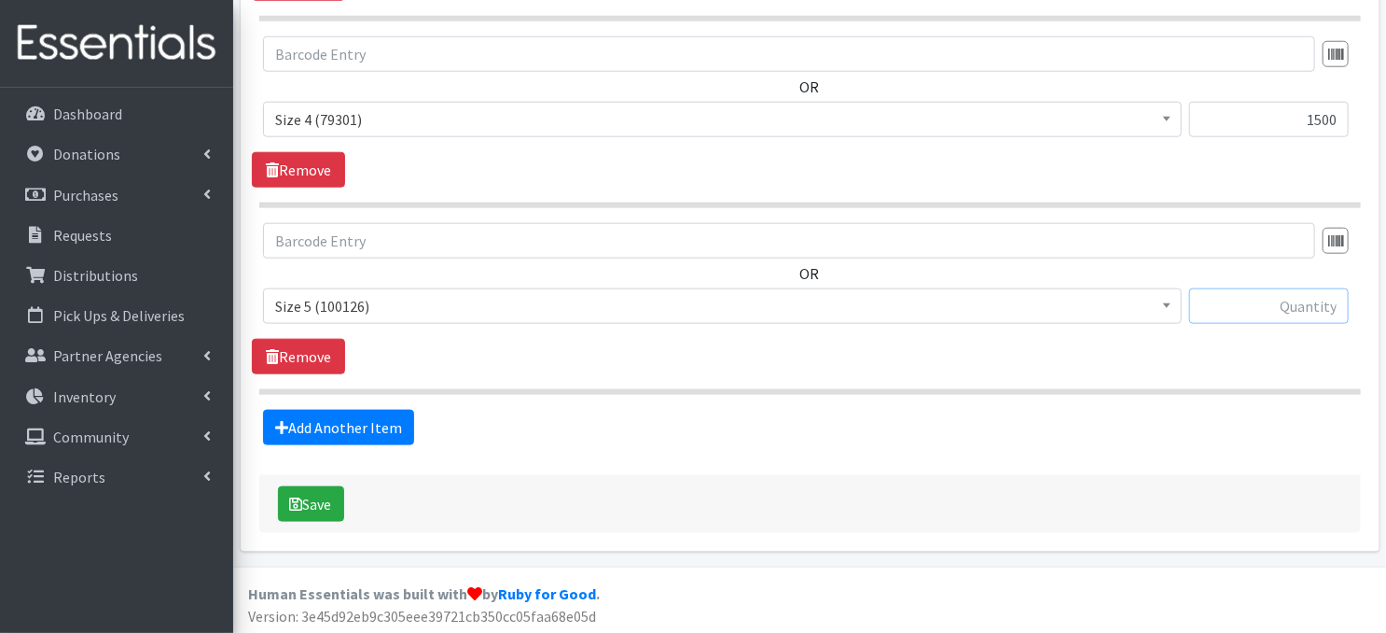
click at [1227, 300] on input "text" at bounding box center [1269, 305] width 160 height 35
type input "1500"
click at [374, 418] on link "Add Another Item" at bounding box center [338, 427] width 151 height 35
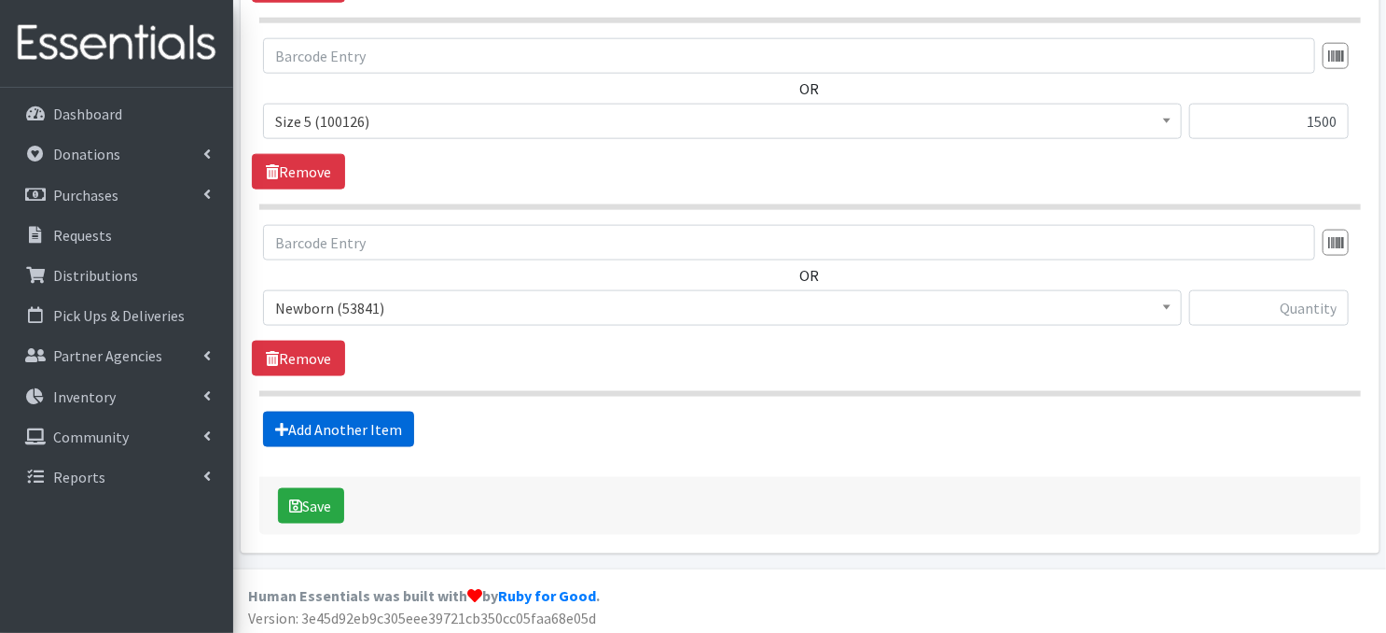
scroll to position [1104, 0]
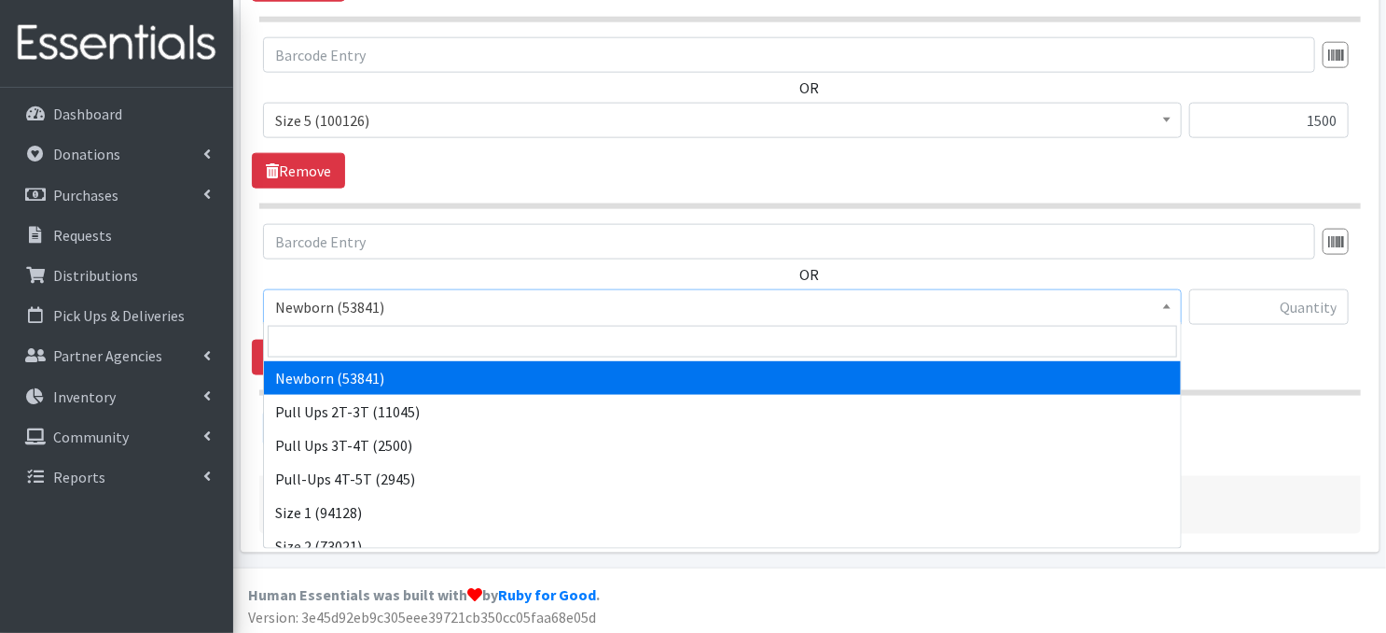
click at [1168, 308] on span at bounding box center [1167, 304] width 19 height 29
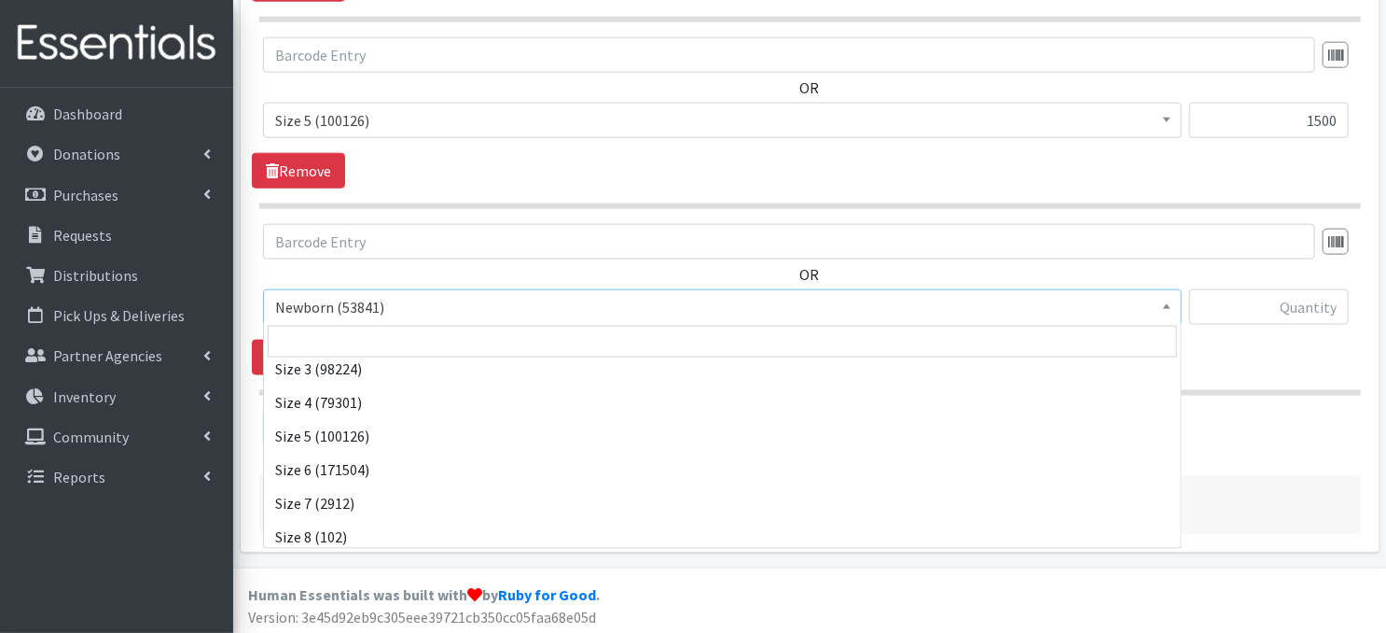
scroll to position [216, 0]
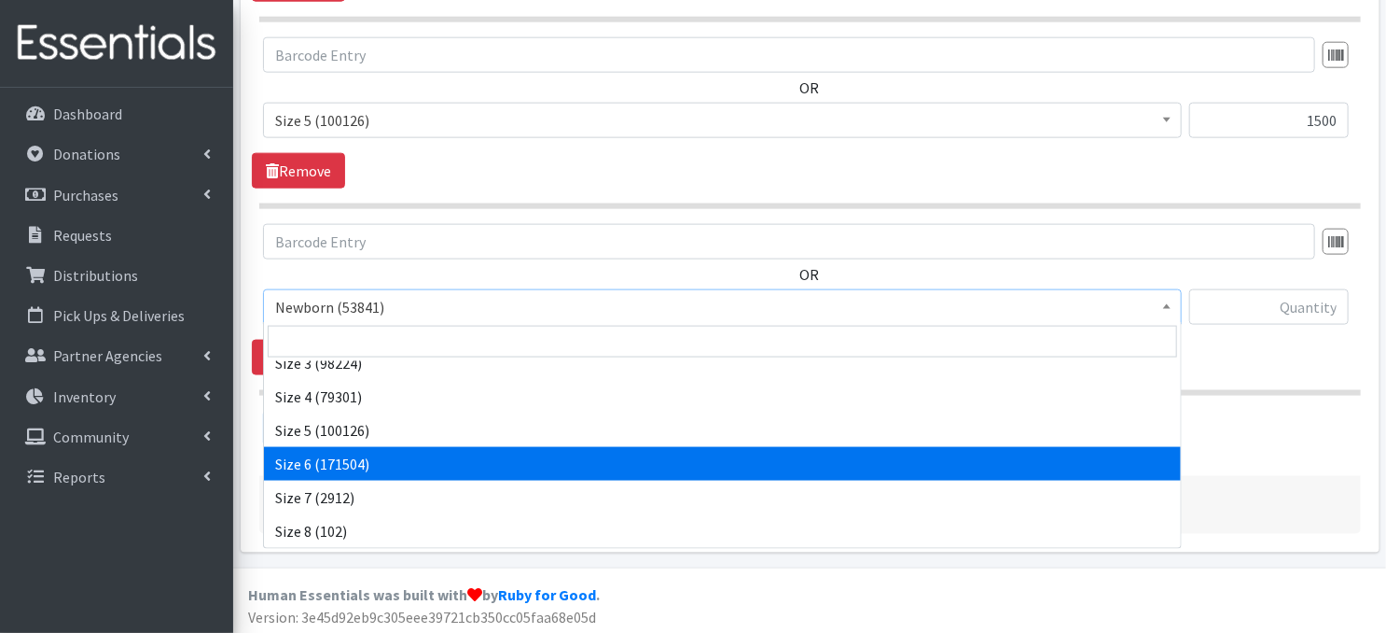
select select "3687"
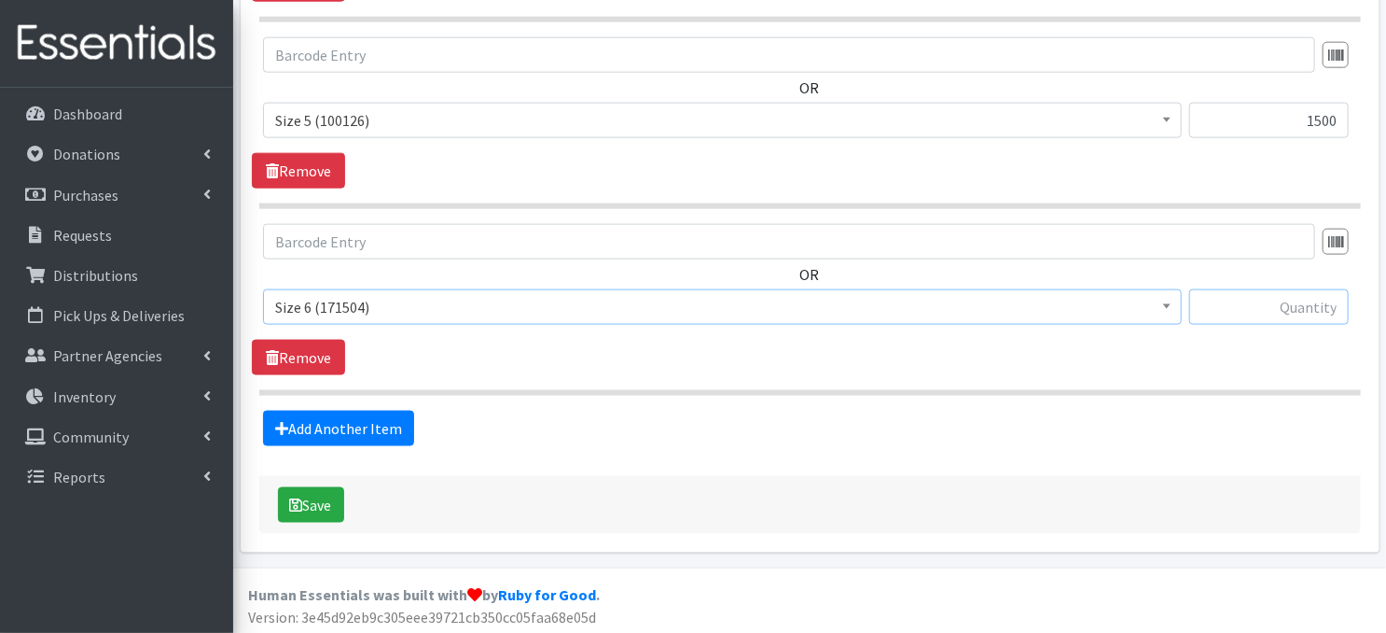
click at [1259, 303] on input "text" at bounding box center [1269, 306] width 160 height 35
type input "1500"
click at [313, 495] on button "Save" at bounding box center [311, 504] width 66 height 35
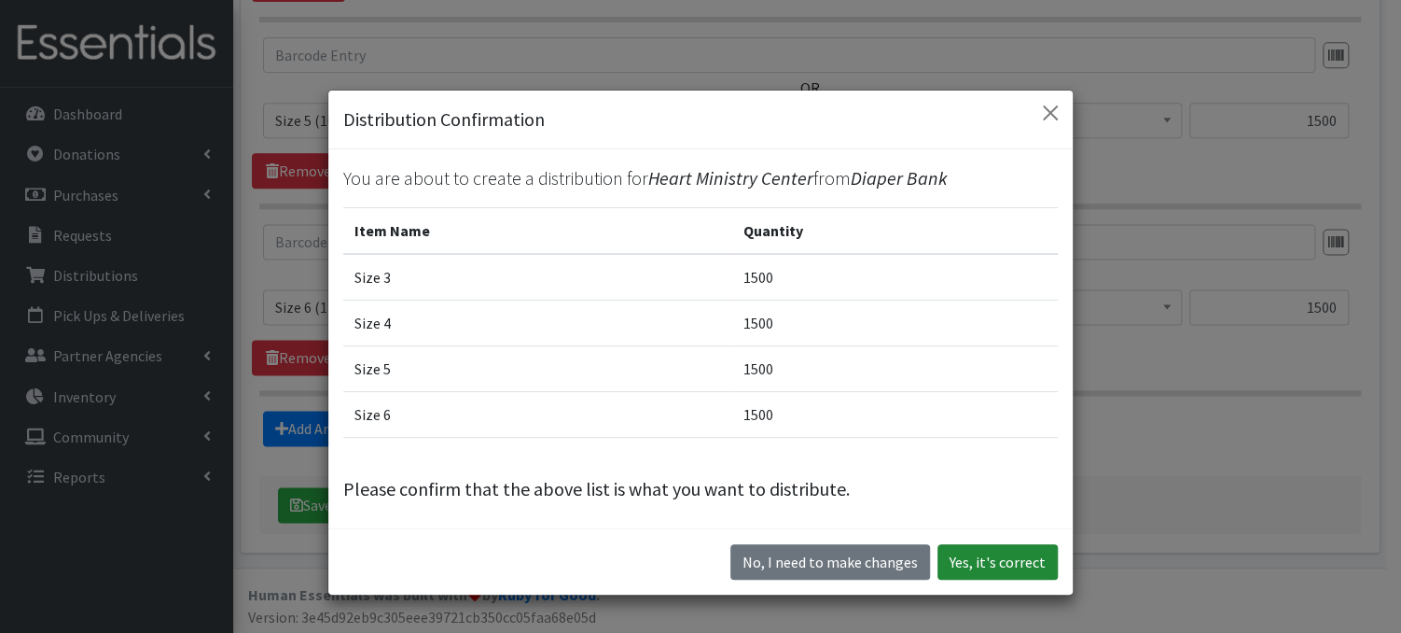
click at [975, 569] on button "Yes, it's correct" at bounding box center [998, 561] width 120 height 35
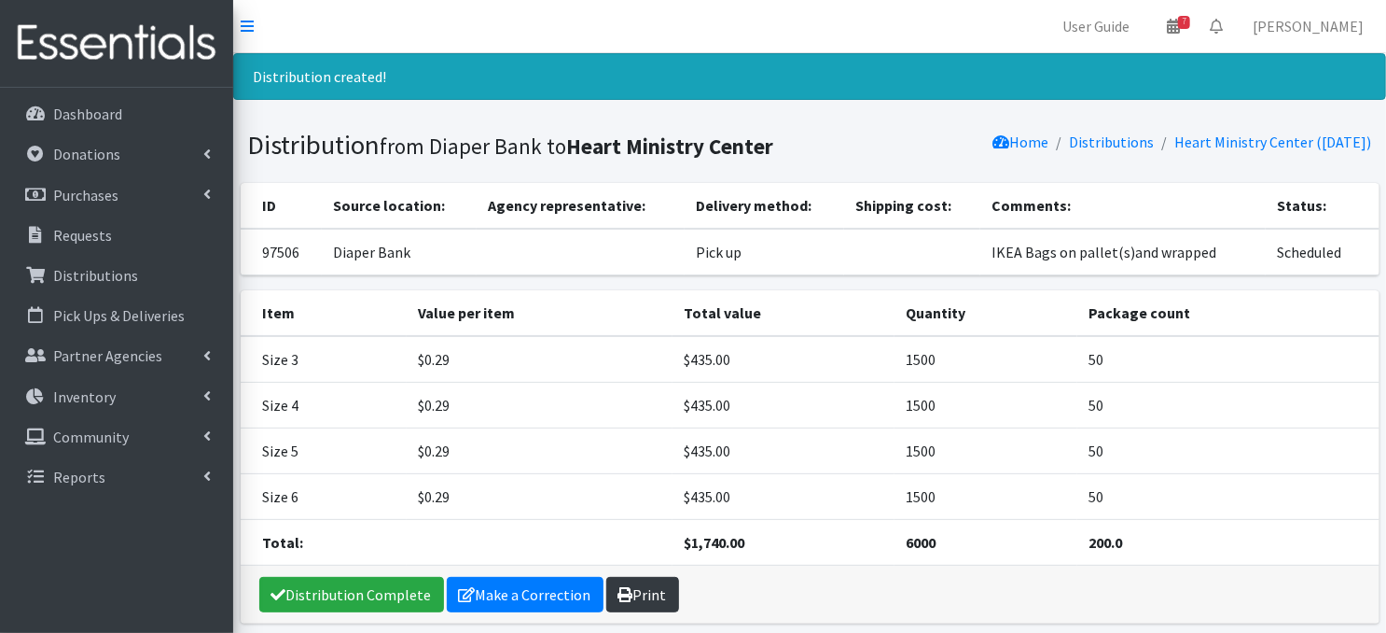
click at [619, 590] on icon at bounding box center [626, 594] width 15 height 15
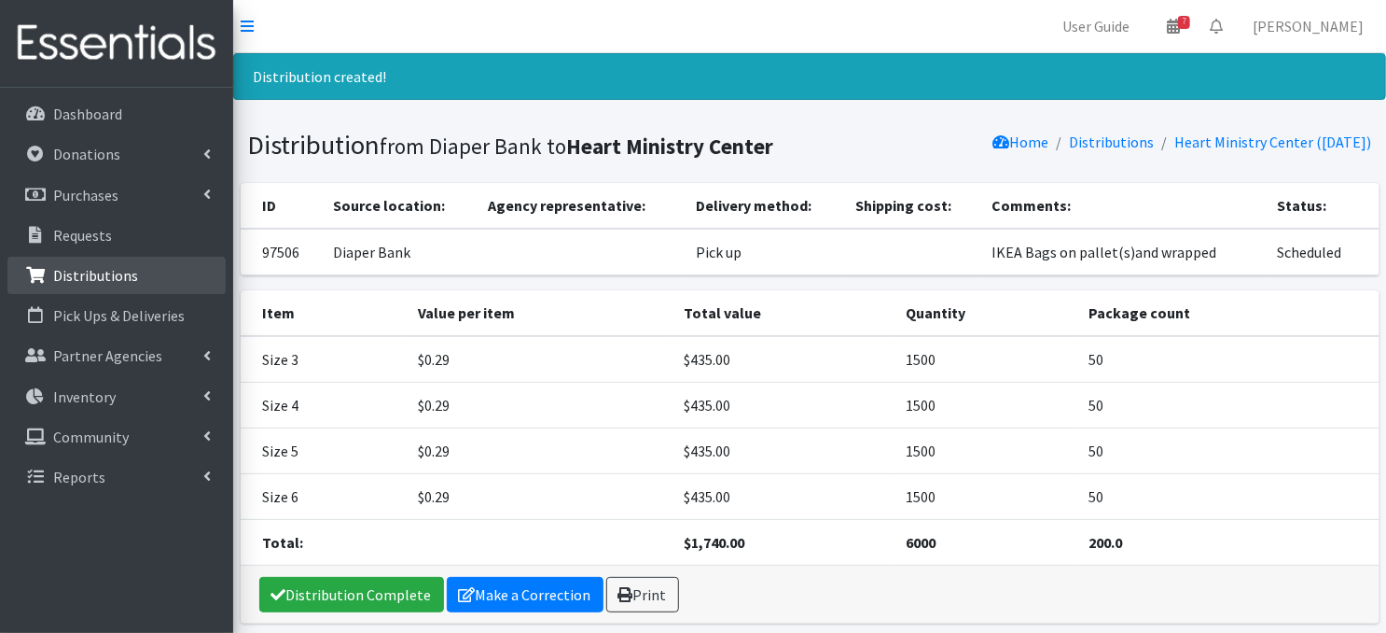
click at [114, 280] on p "Distributions" at bounding box center [95, 275] width 85 height 19
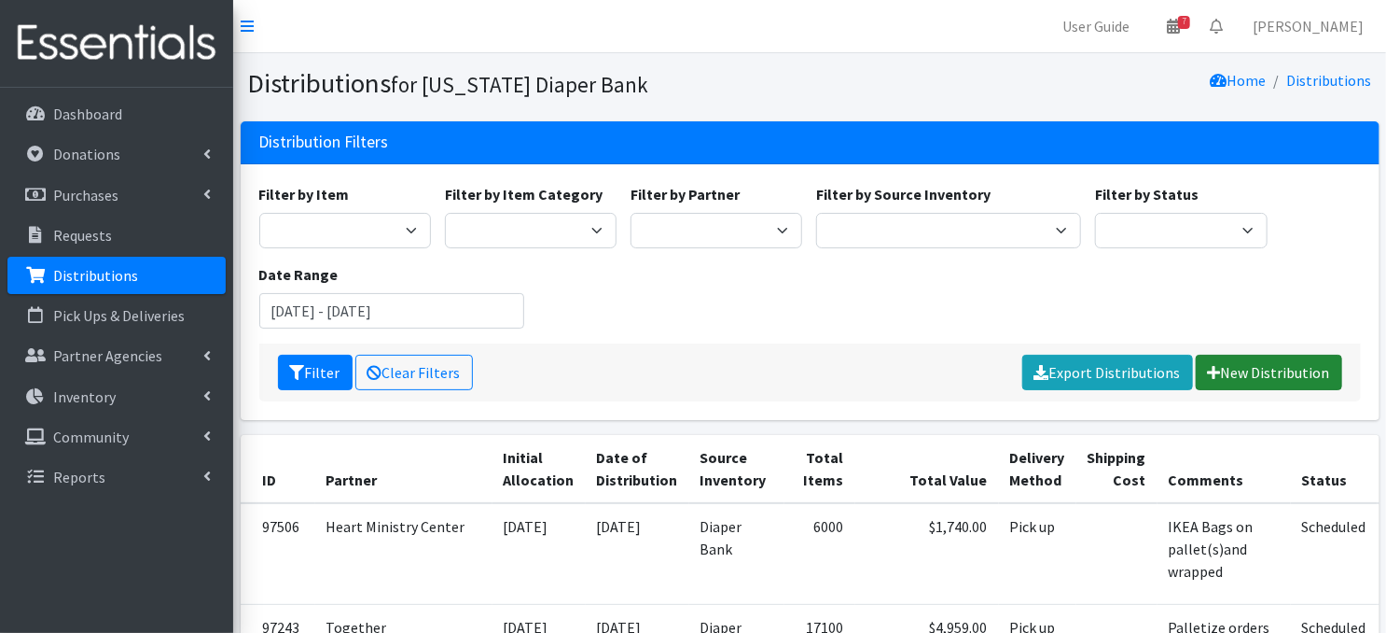
click at [1259, 372] on link "New Distribution" at bounding box center [1269, 372] width 146 height 35
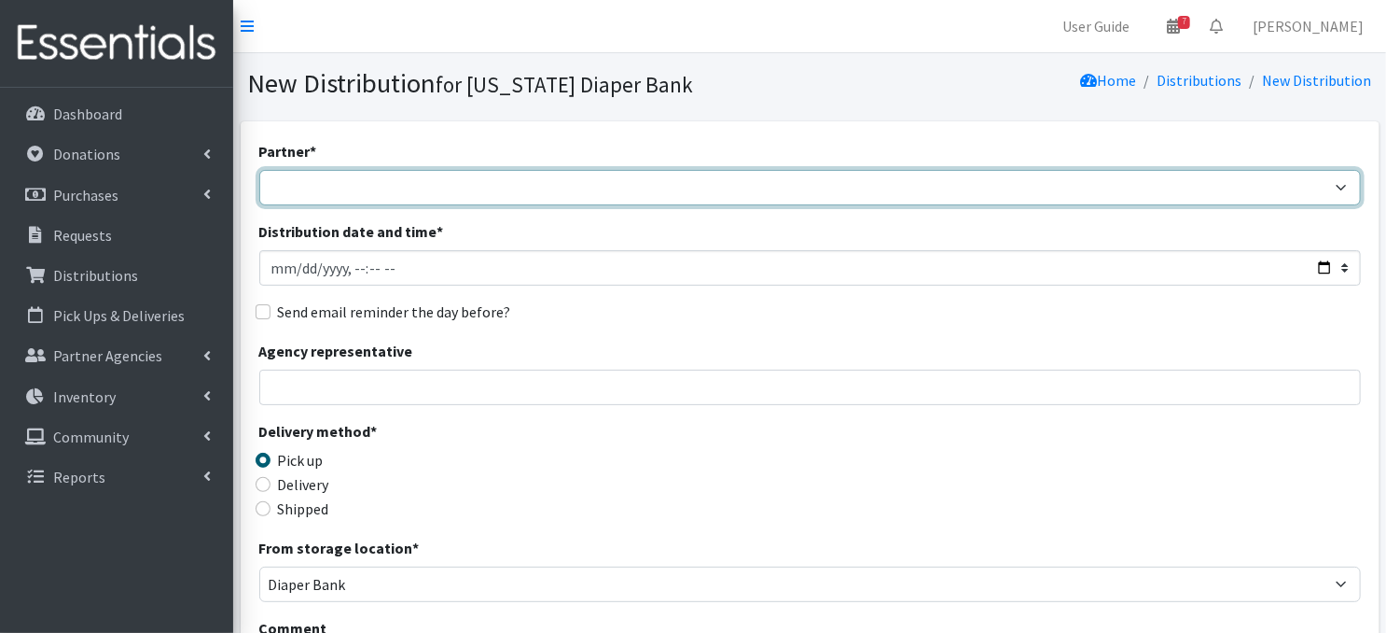
click at [376, 180] on select "Abide A Mother's Love [PERSON_NAME] Area Refugee Taskforce Big Brothers Big Sis…" at bounding box center [810, 187] width 1102 height 35
select select "1749"
click at [259, 170] on select "Abide A Mother's Love [PERSON_NAME] Area Refugee Taskforce Big Brothers Big Sis…" at bounding box center [810, 187] width 1102 height 35
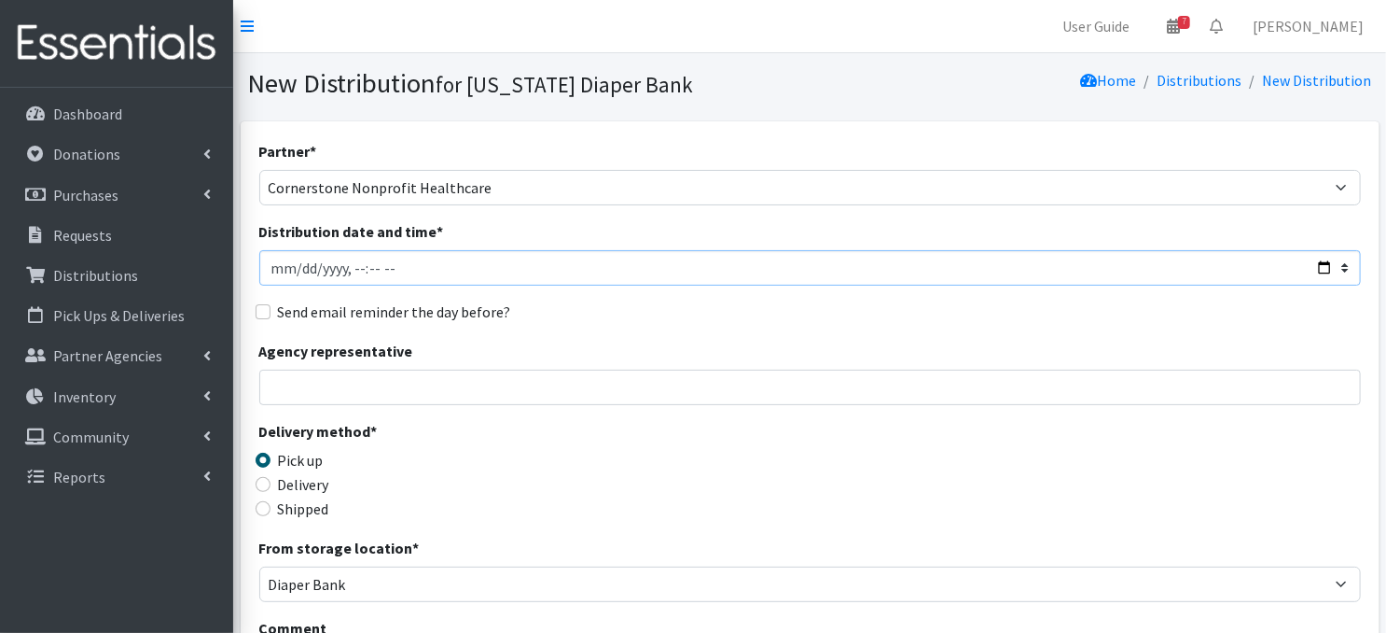
click at [298, 263] on input "Distribution date and time *" at bounding box center [810, 267] width 1102 height 35
click at [352, 262] on input "Distribution date and time *" at bounding box center [810, 267] width 1102 height 35
type input "[DATE]T10:45"
click at [525, 310] on div "Send email reminder the day before?" at bounding box center [810, 311] width 1102 height 22
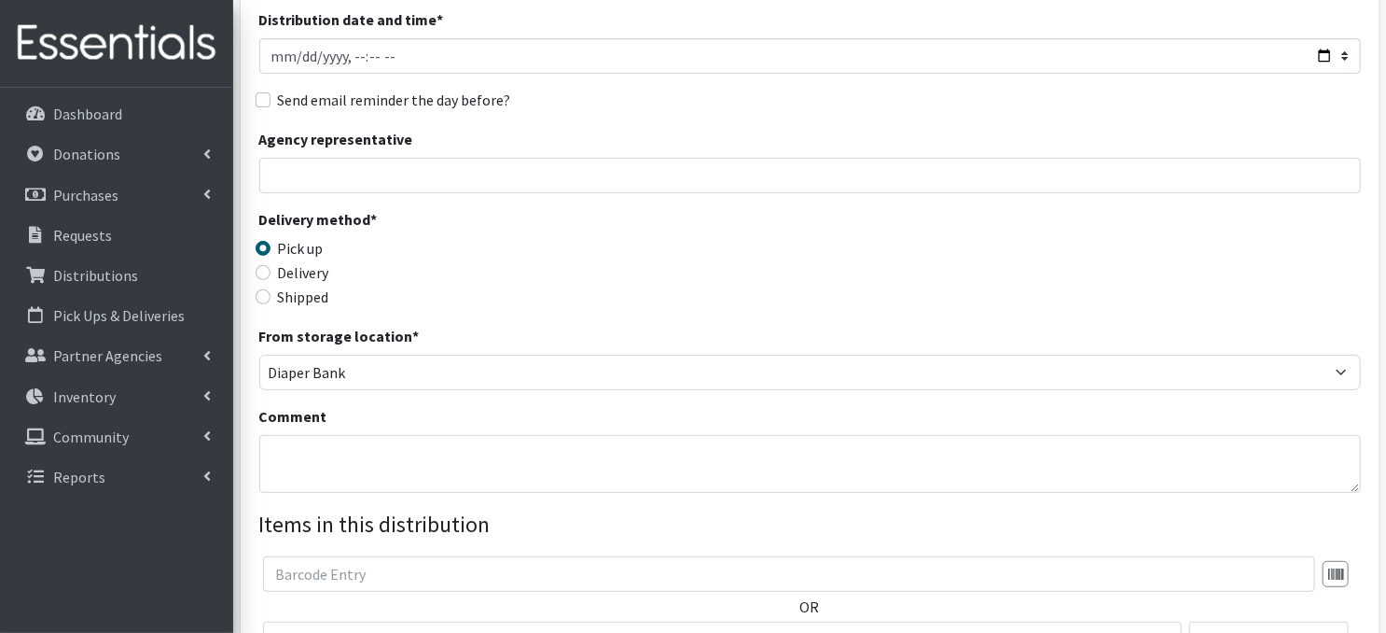
scroll to position [273, 0]
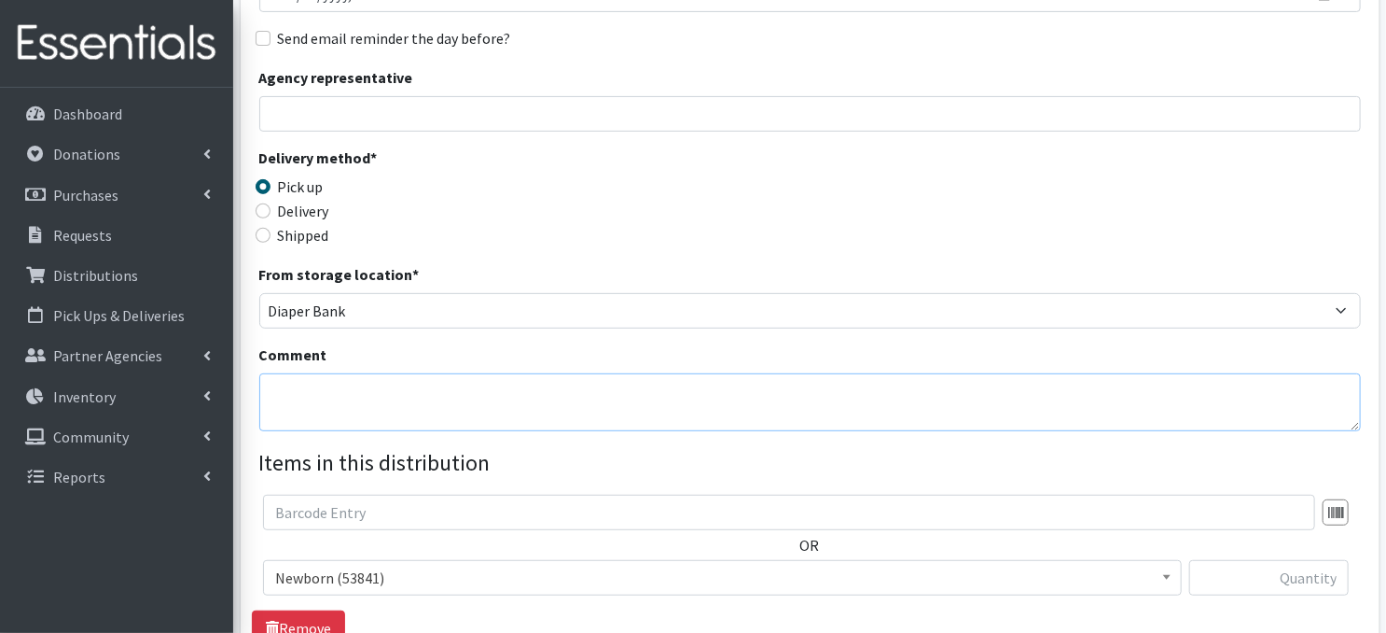
click at [284, 395] on textarea "Comment" at bounding box center [810, 402] width 1102 height 58
paste textarea "IKEA Bags on Pallet(s)"
type textarea "IKEA Bags on Pallet(s)"
click at [713, 257] on div "Delivery method * Pick up Delivery Shipped Shipping cost" at bounding box center [810, 204] width 1102 height 117
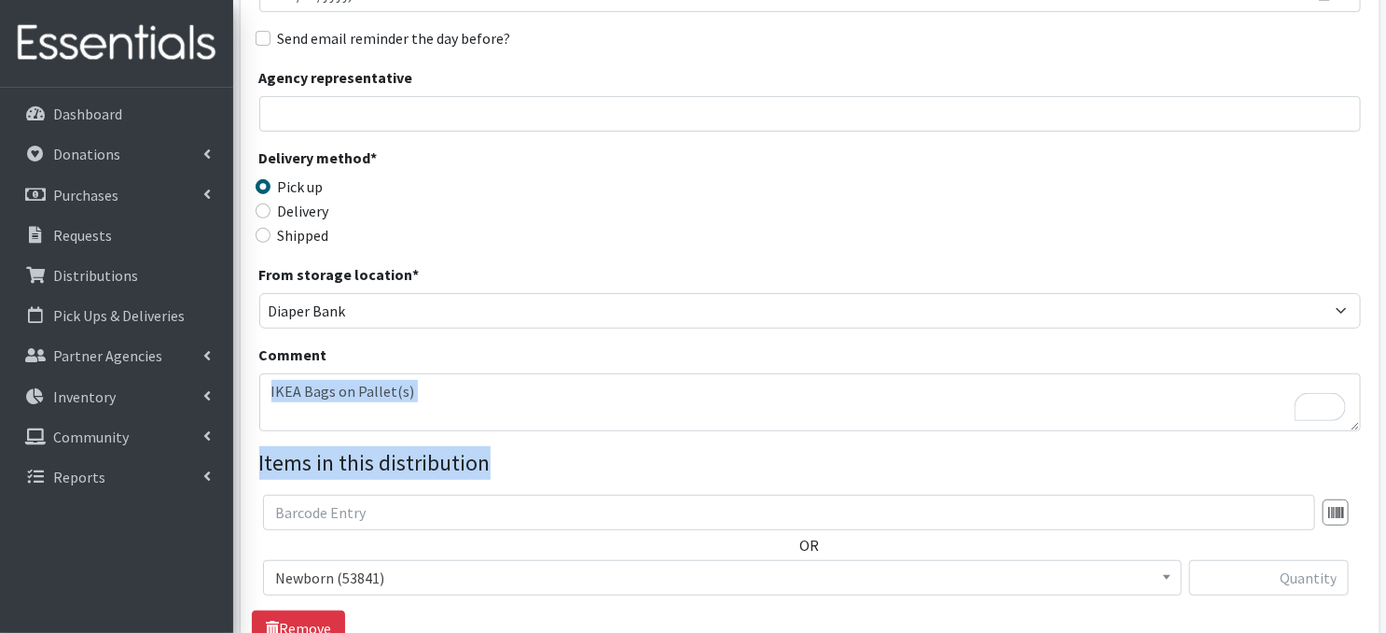
drag, startPoint x: 1385, startPoint y: 438, endPoint x: 1389, endPoint y: 388, distance: 49.6
click at [1385, 388] on html "User Guide 7 7 Pick-ups remaining this week View Calendar 0 Requests 0 Partner …" at bounding box center [693, 317] width 1386 height 1181
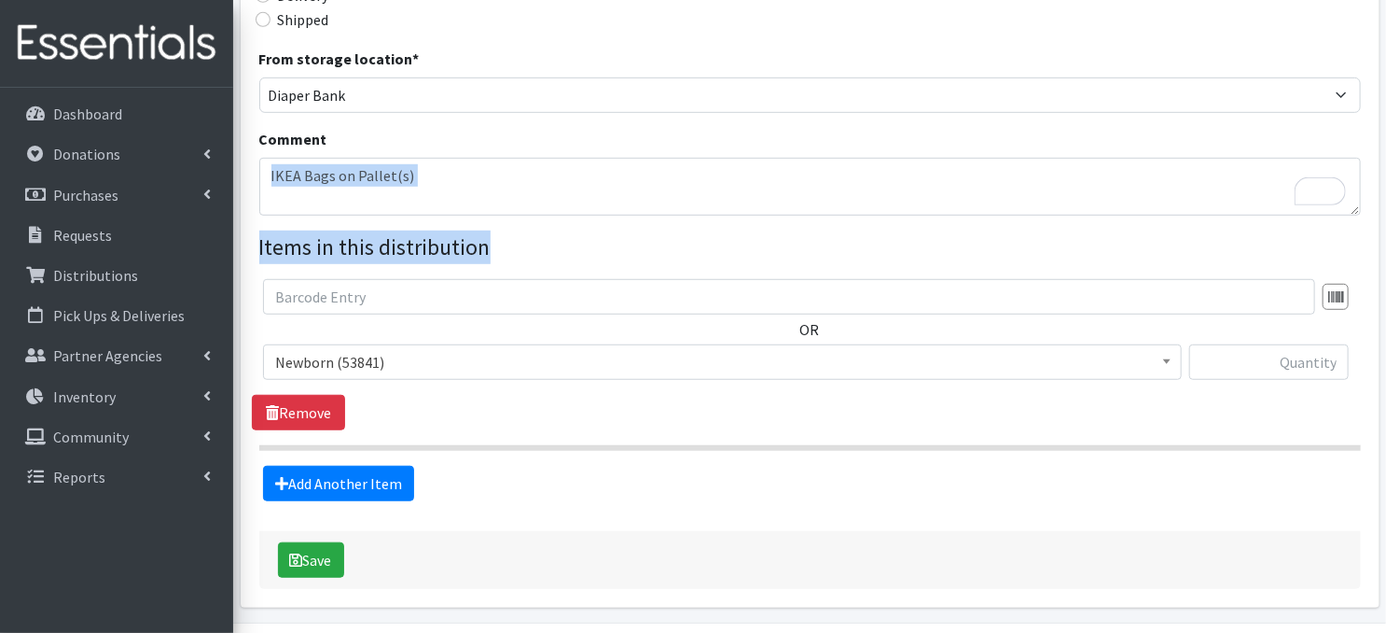
scroll to position [546, 0]
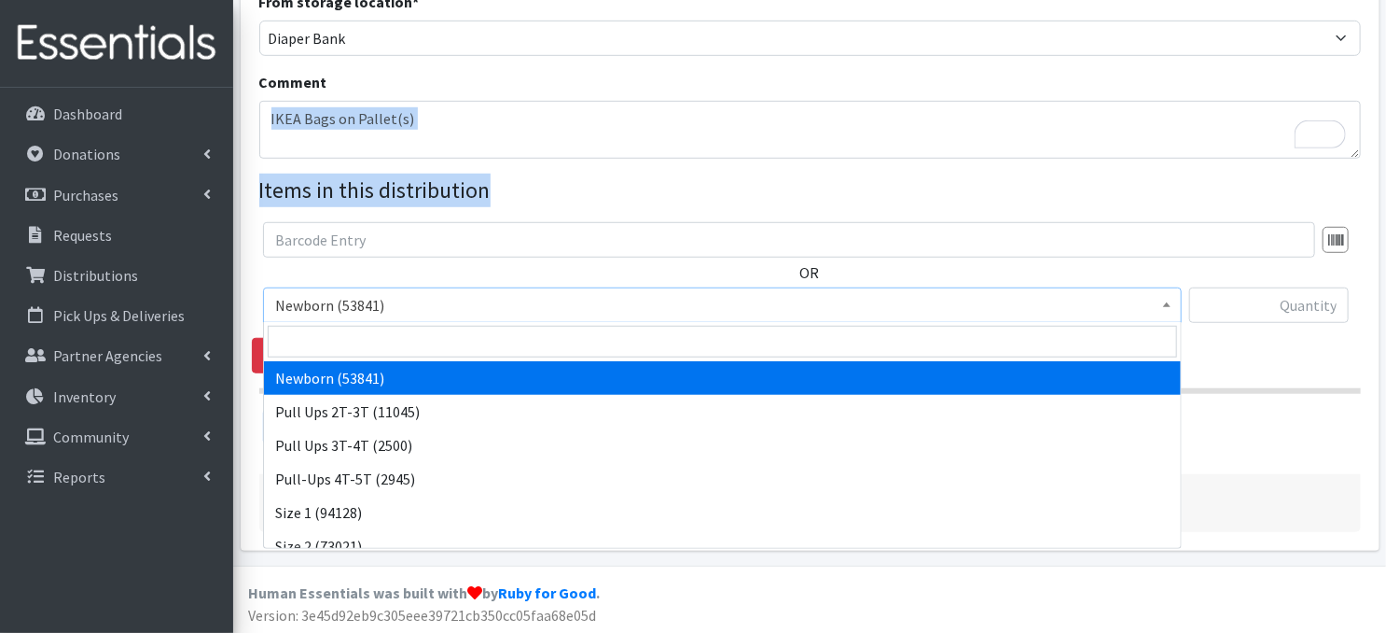
click at [1162, 313] on span at bounding box center [1167, 302] width 19 height 29
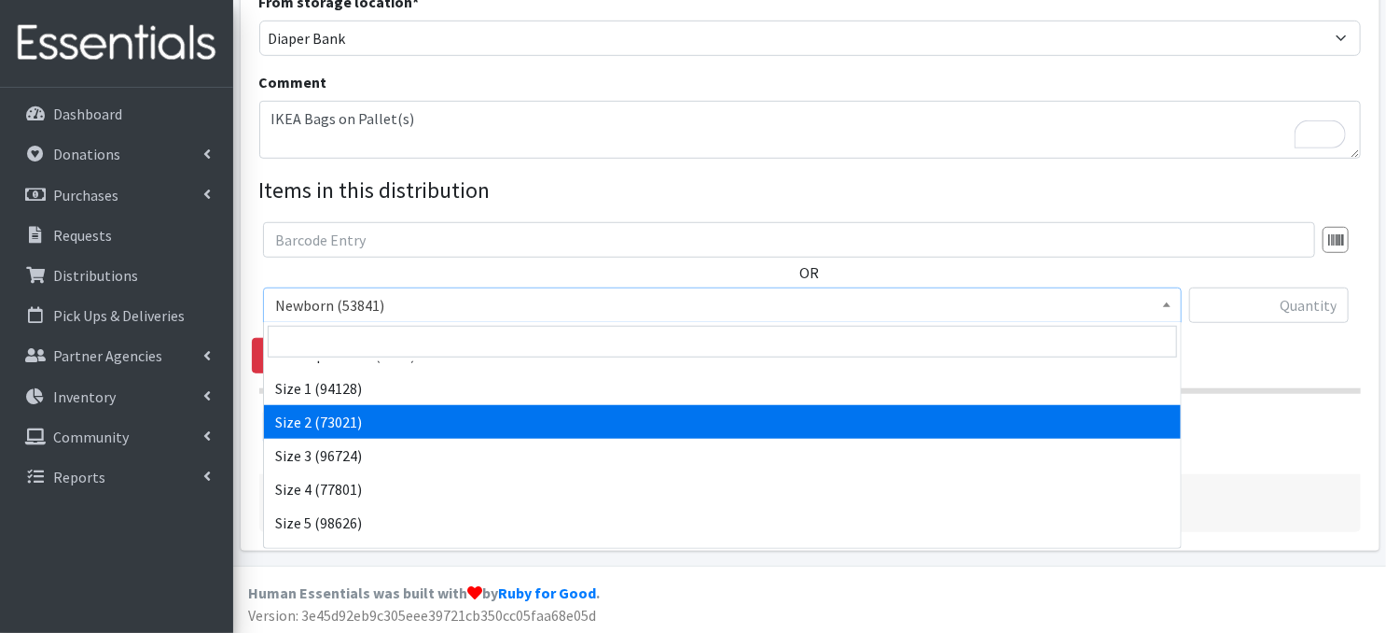
click at [1180, 540] on ul "Newborn (53841) Pull Ups 2T-3T (11045) Pull Ups 3T-4T (2500) Pull-Ups 4T-5T (29…" at bounding box center [722, 454] width 917 height 187
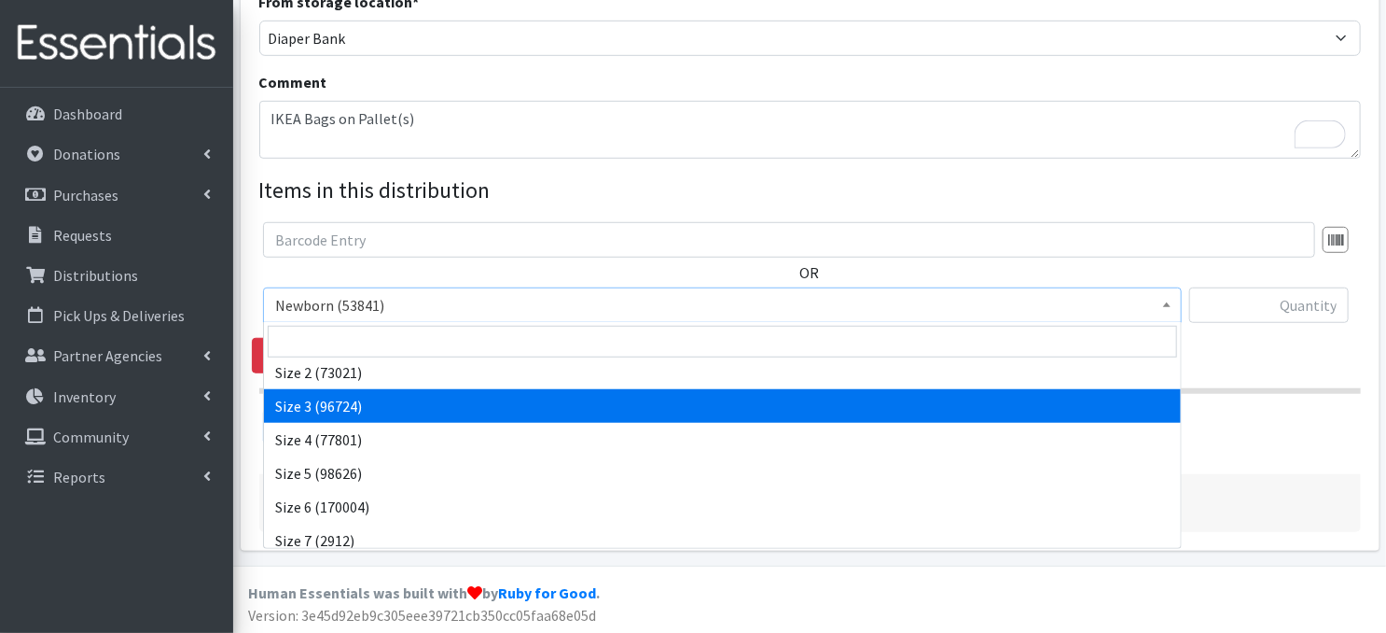
select select "3684"
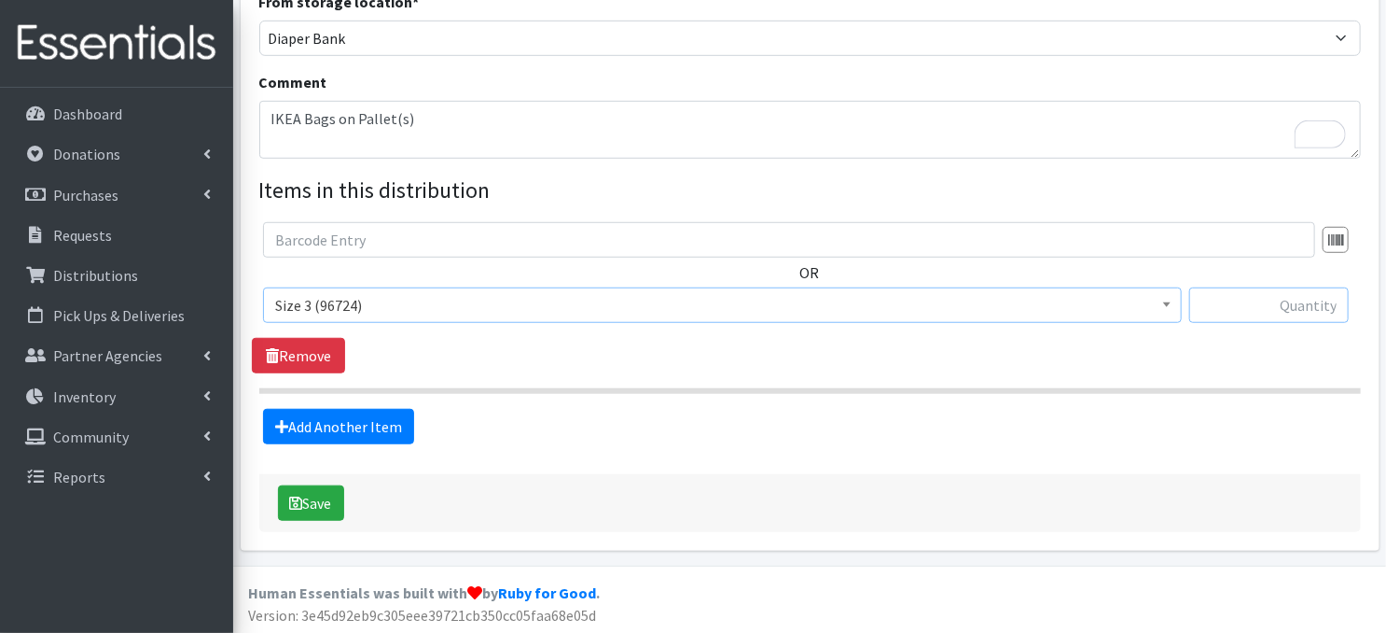
click at [1220, 303] on input "text" at bounding box center [1269, 304] width 160 height 35
type input "240"
click at [366, 432] on link "Add Another Item" at bounding box center [338, 426] width 151 height 35
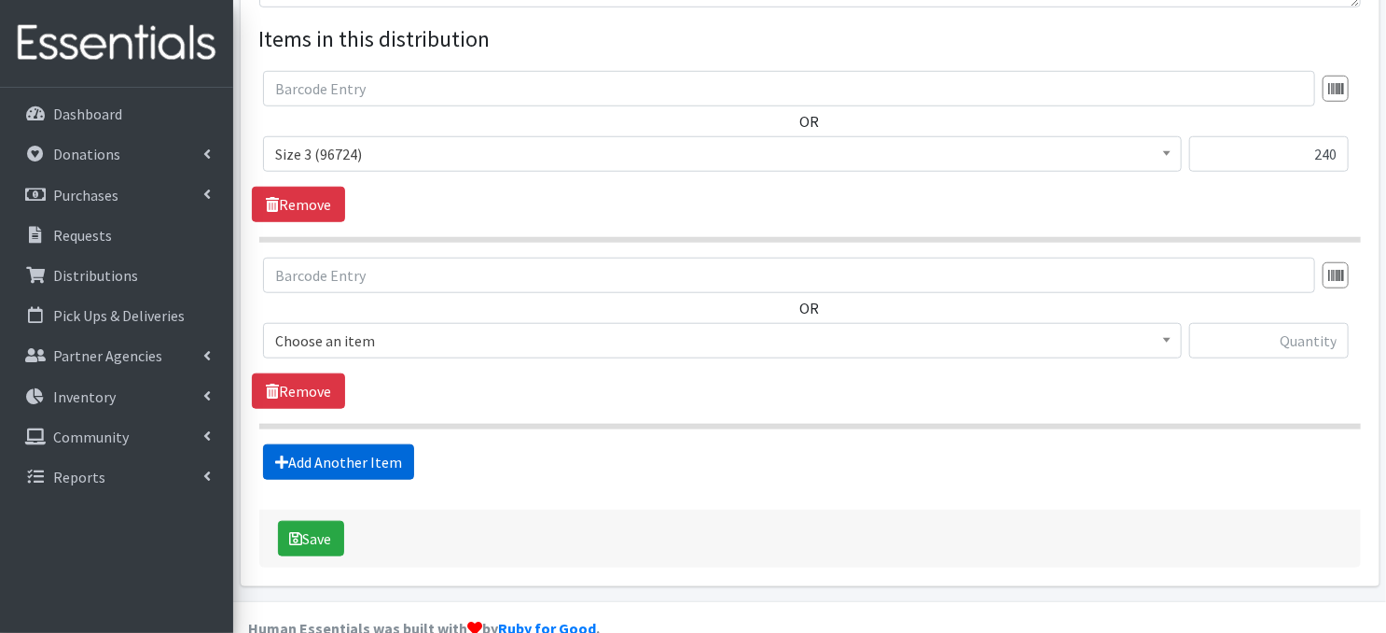
scroll to position [731, 0]
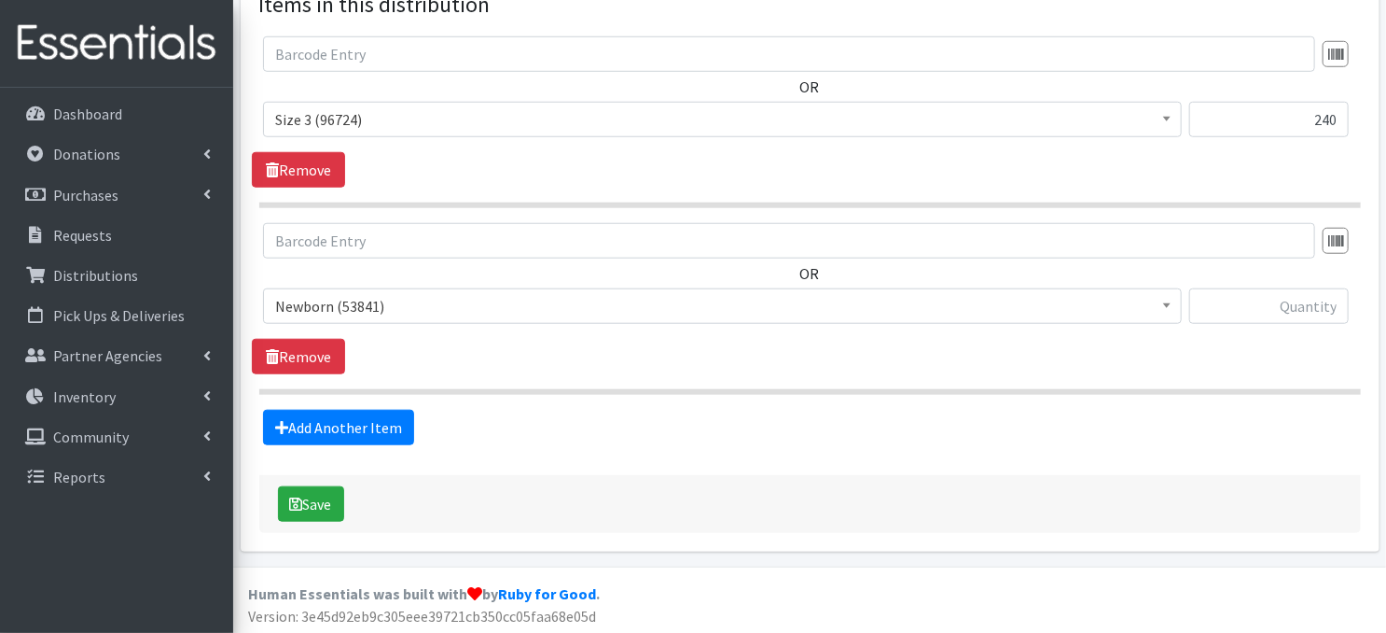
click at [1174, 307] on span at bounding box center [1167, 303] width 19 height 29
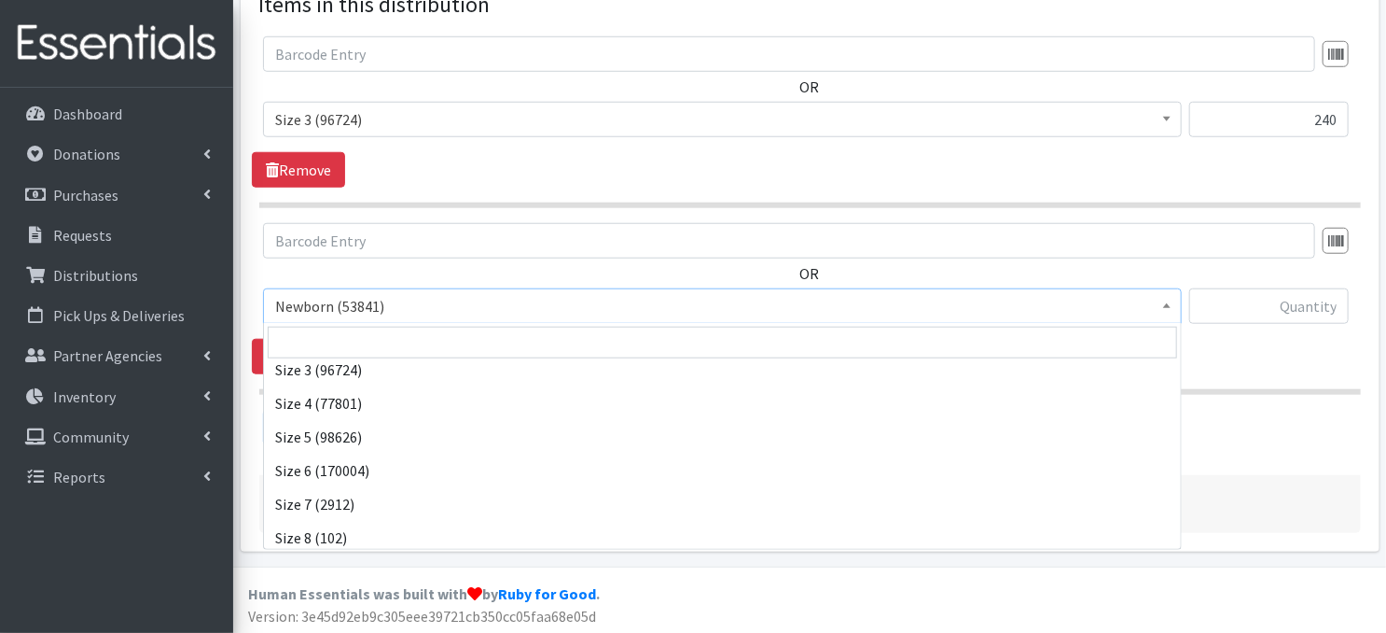
click at [1180, 536] on ul "Newborn (53841) Pull Ups 2T-3T (11045) Pull Ups 3T-4T (2500) Pull-Ups 4T-5T (29…" at bounding box center [722, 455] width 917 height 187
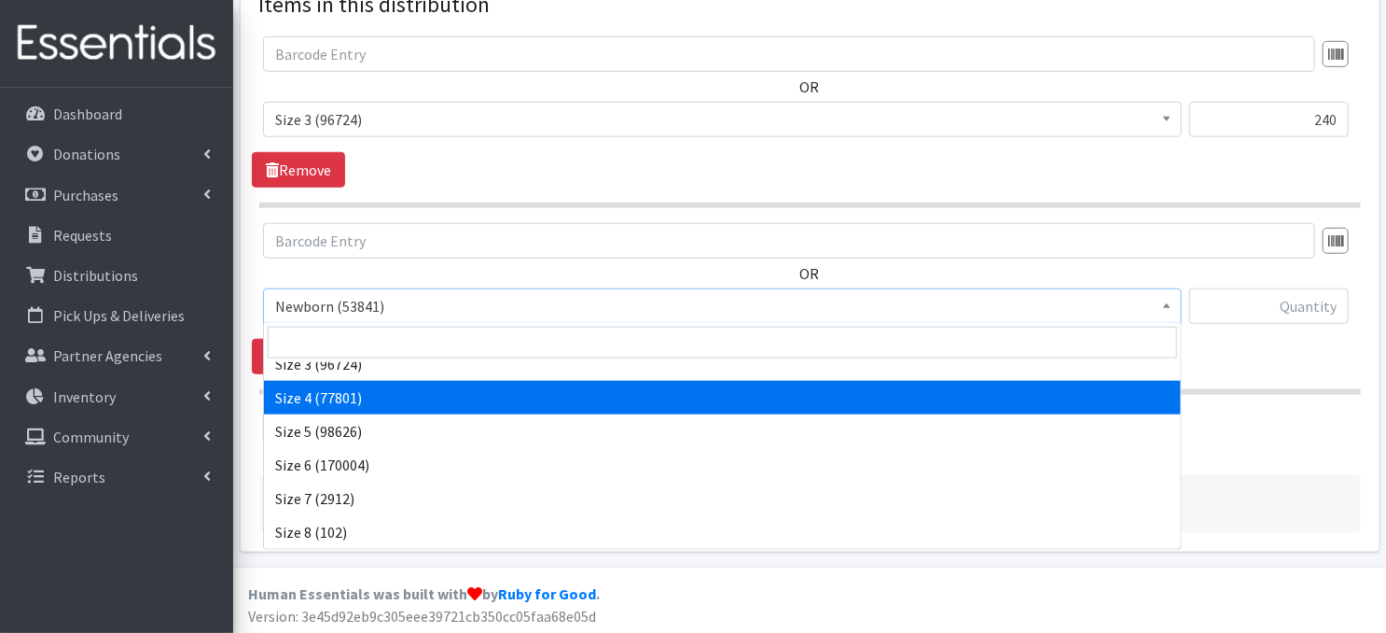
select select "3685"
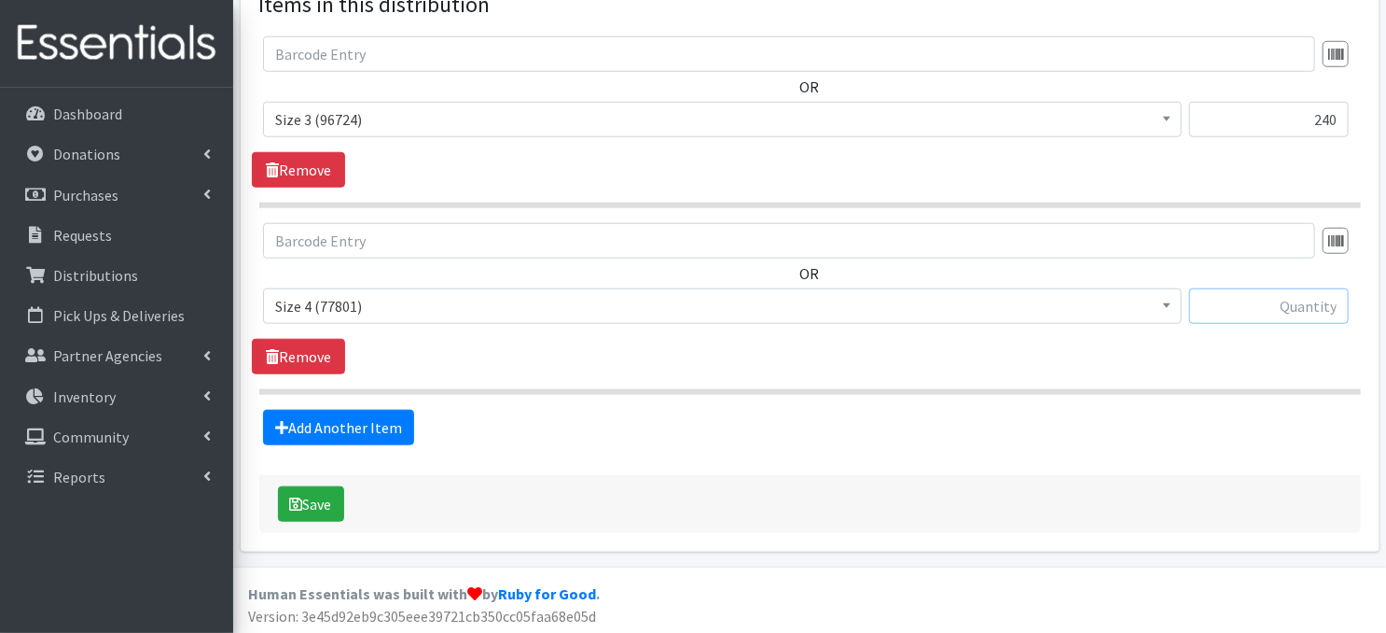
click at [1224, 304] on input "text" at bounding box center [1269, 305] width 160 height 35
type input "420"
click at [366, 430] on link "Add Another Item" at bounding box center [338, 427] width 151 height 35
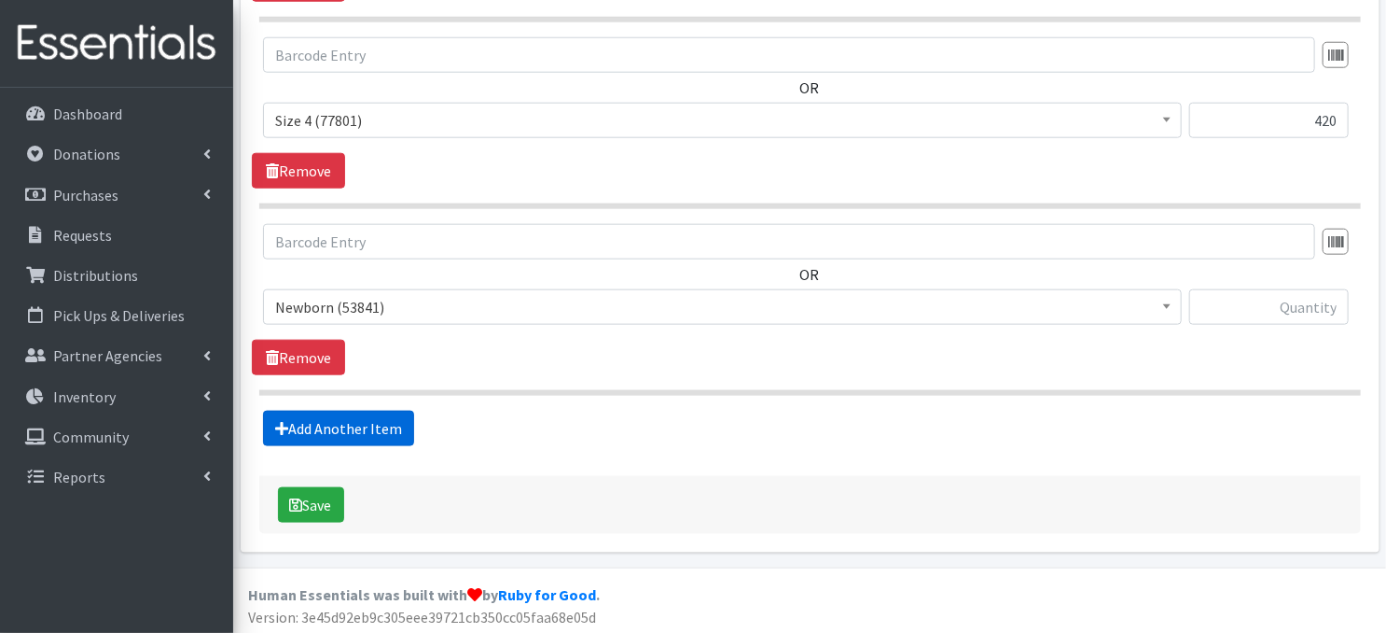
scroll to position [918, 0]
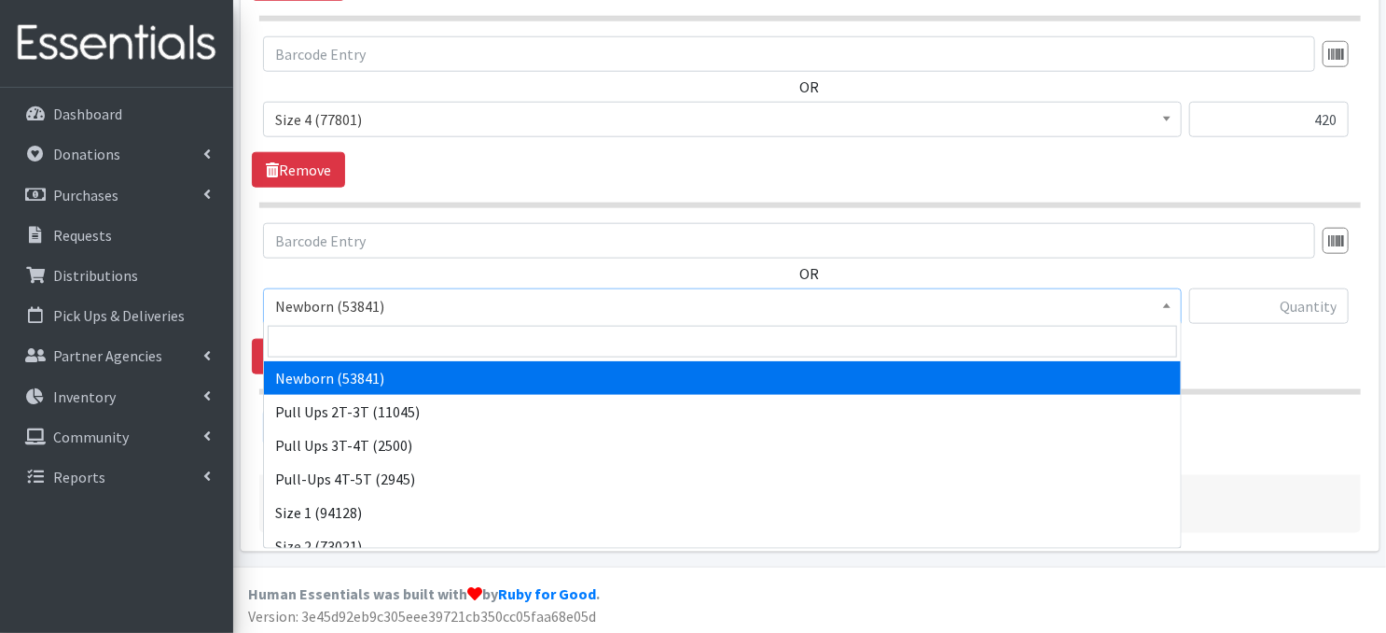
click at [1164, 303] on b at bounding box center [1166, 305] width 7 height 5
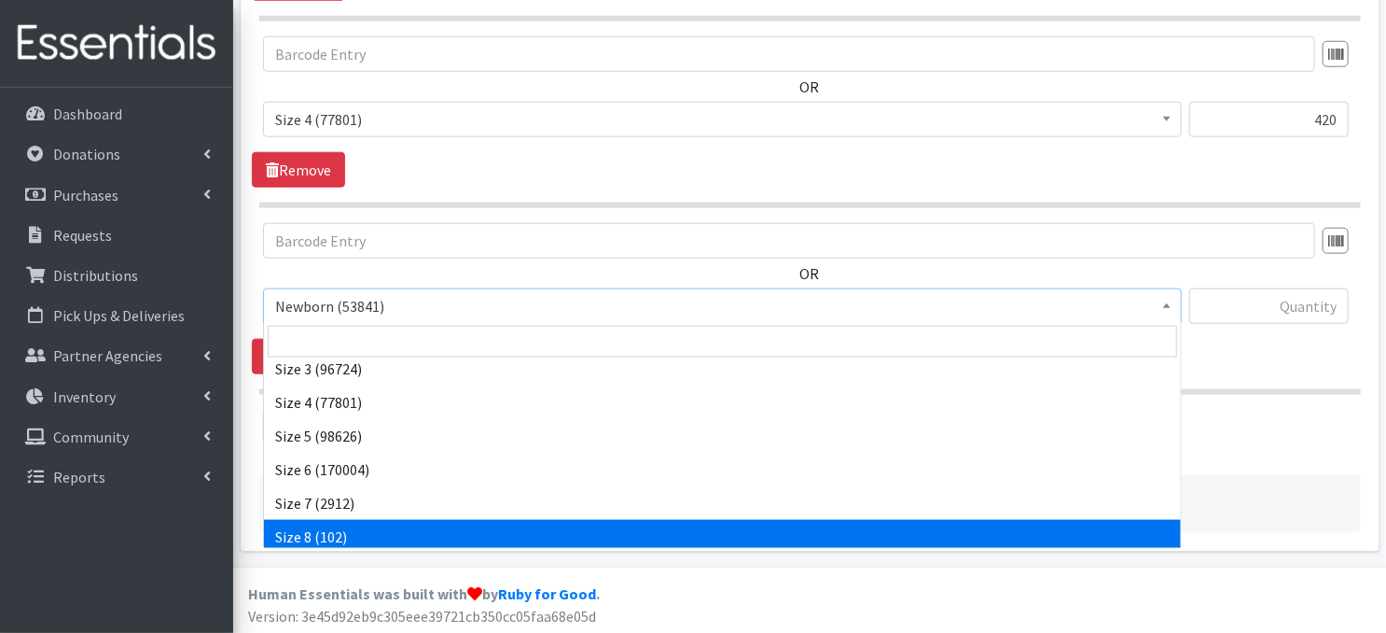
scroll to position [216, 0]
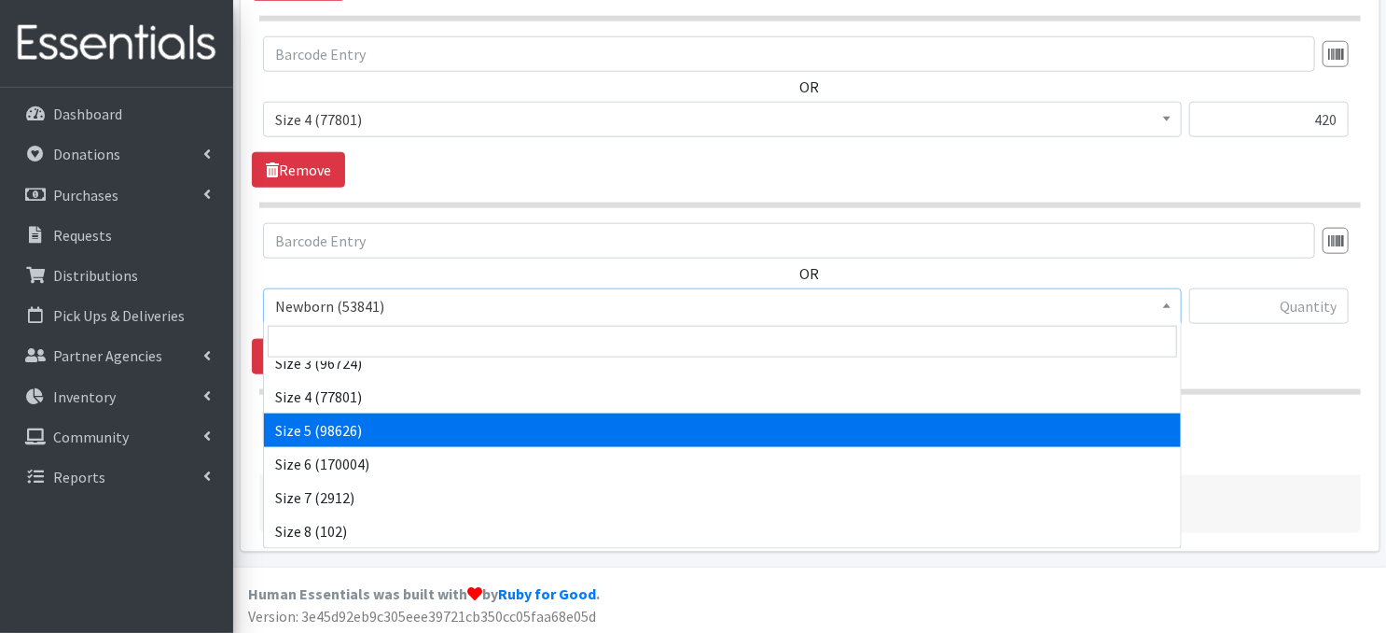
select select "3686"
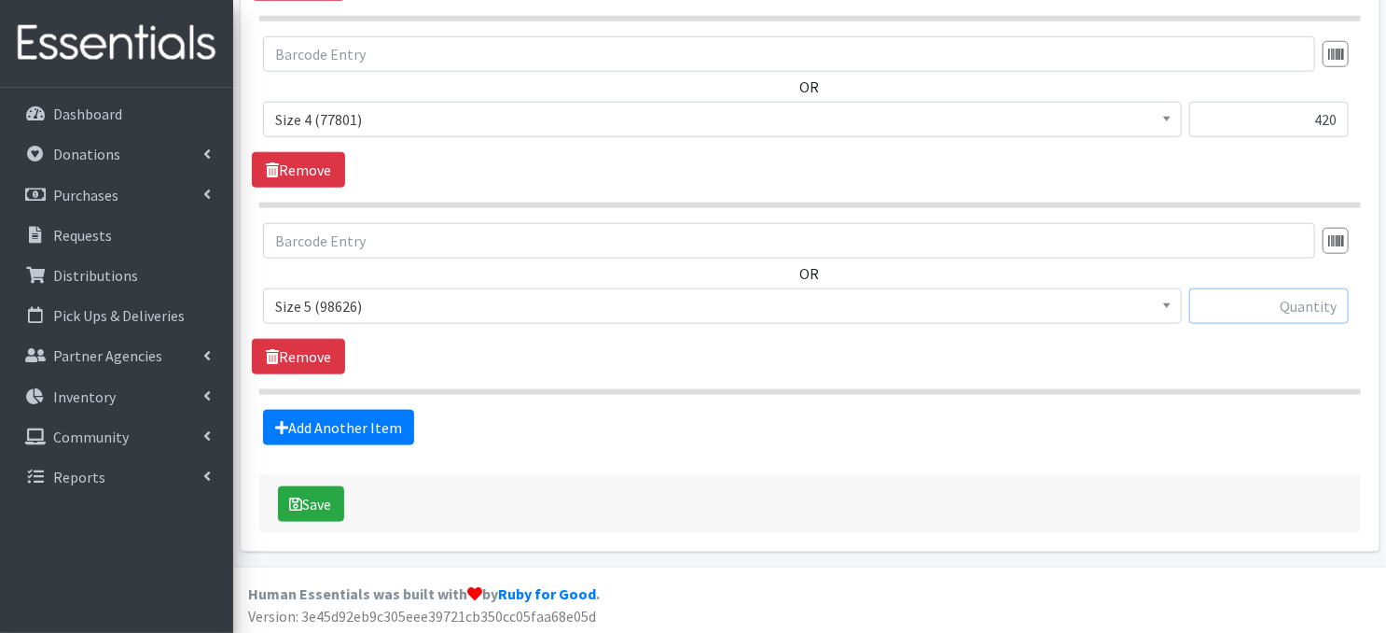
click at [1239, 305] on input "text" at bounding box center [1269, 305] width 160 height 35
type input "420"
click at [367, 430] on link "Add Another Item" at bounding box center [338, 427] width 151 height 35
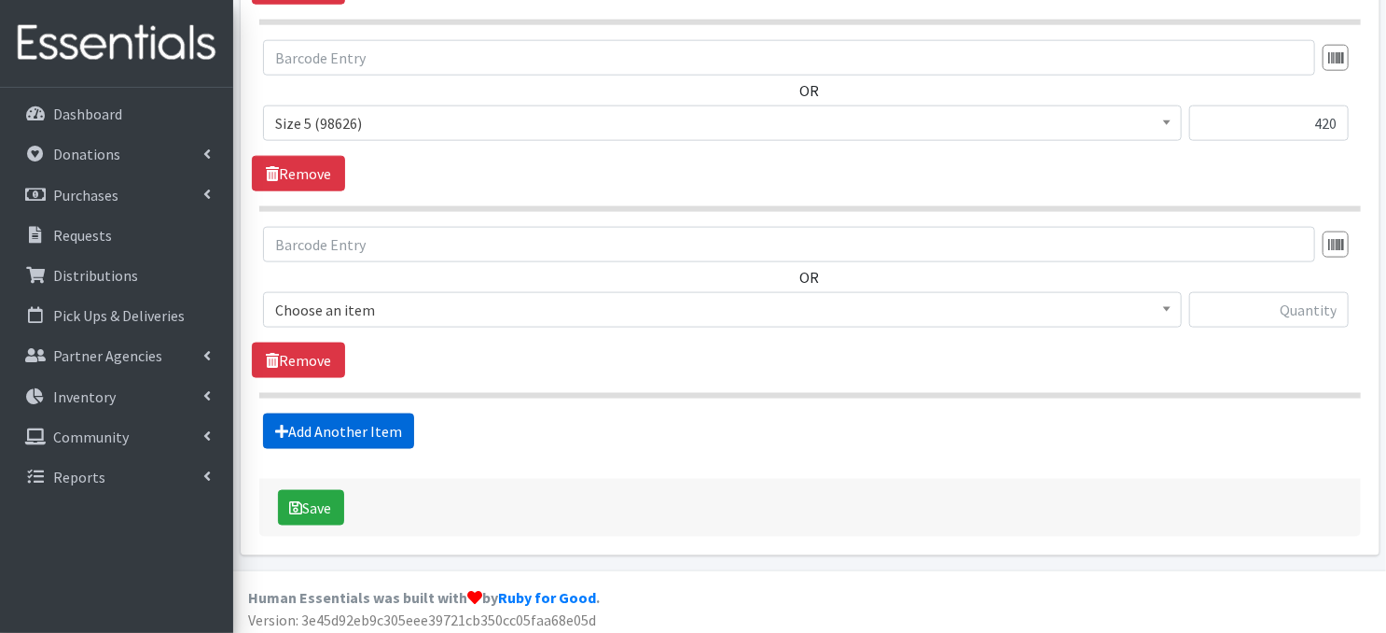
scroll to position [1104, 0]
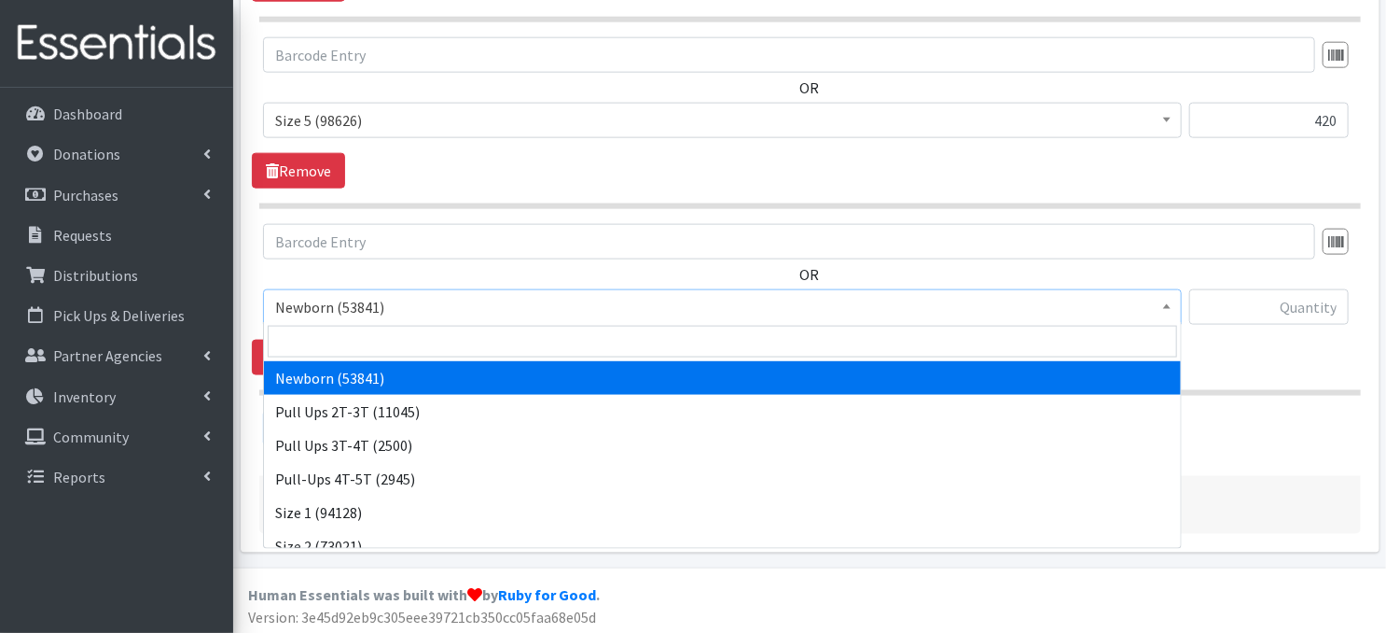
click at [1156, 303] on span "Newborn (53841)" at bounding box center [722, 307] width 895 height 26
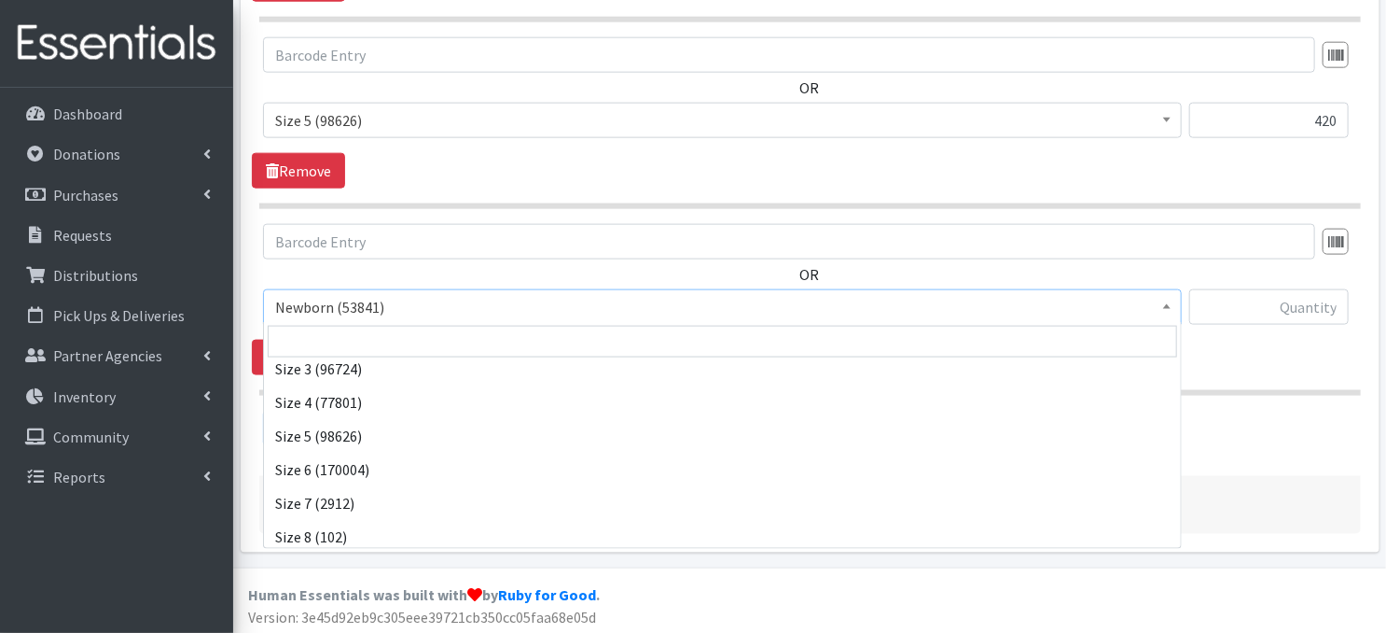
scroll to position [216, 0]
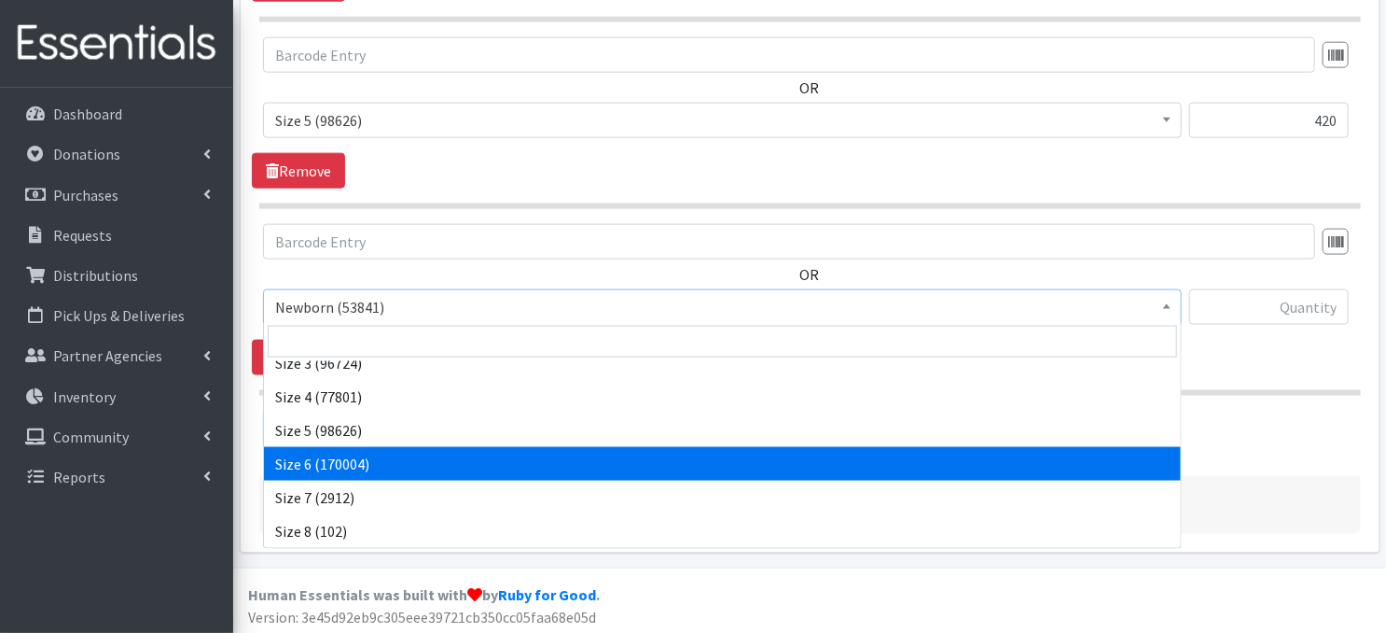
select select "3687"
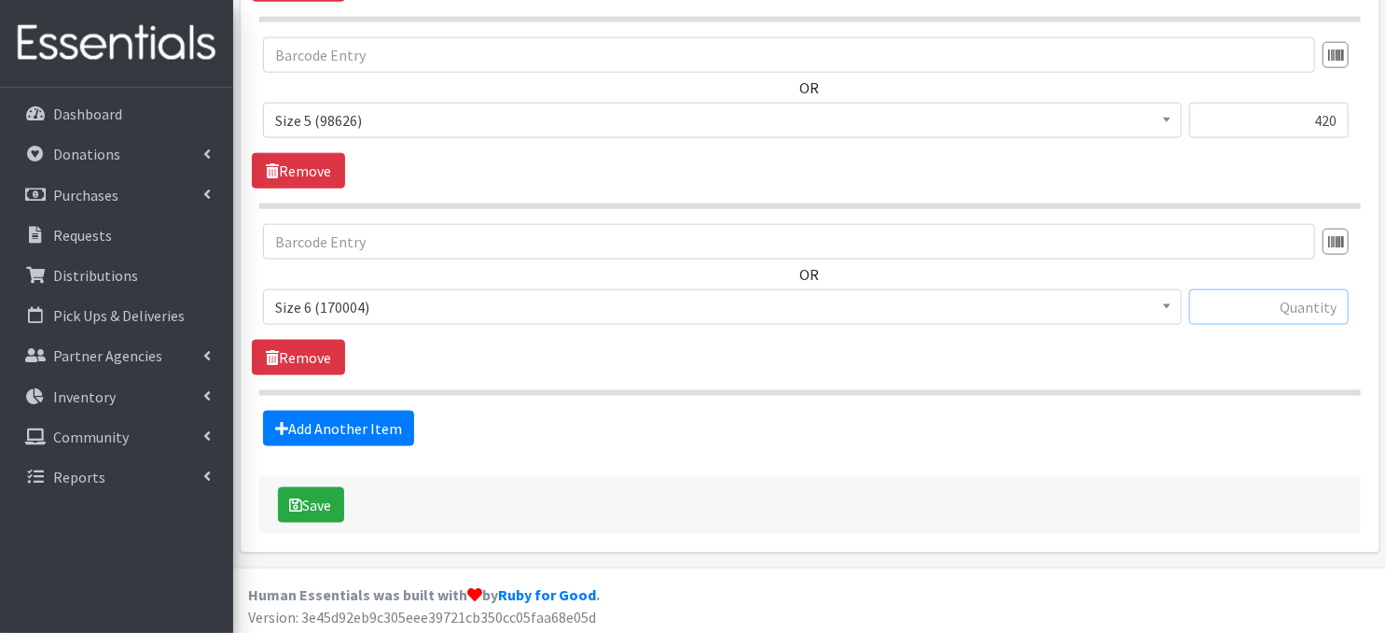
click at [1277, 310] on input "text" at bounding box center [1269, 306] width 160 height 35
type input "420"
click at [328, 499] on button "Save" at bounding box center [311, 504] width 66 height 35
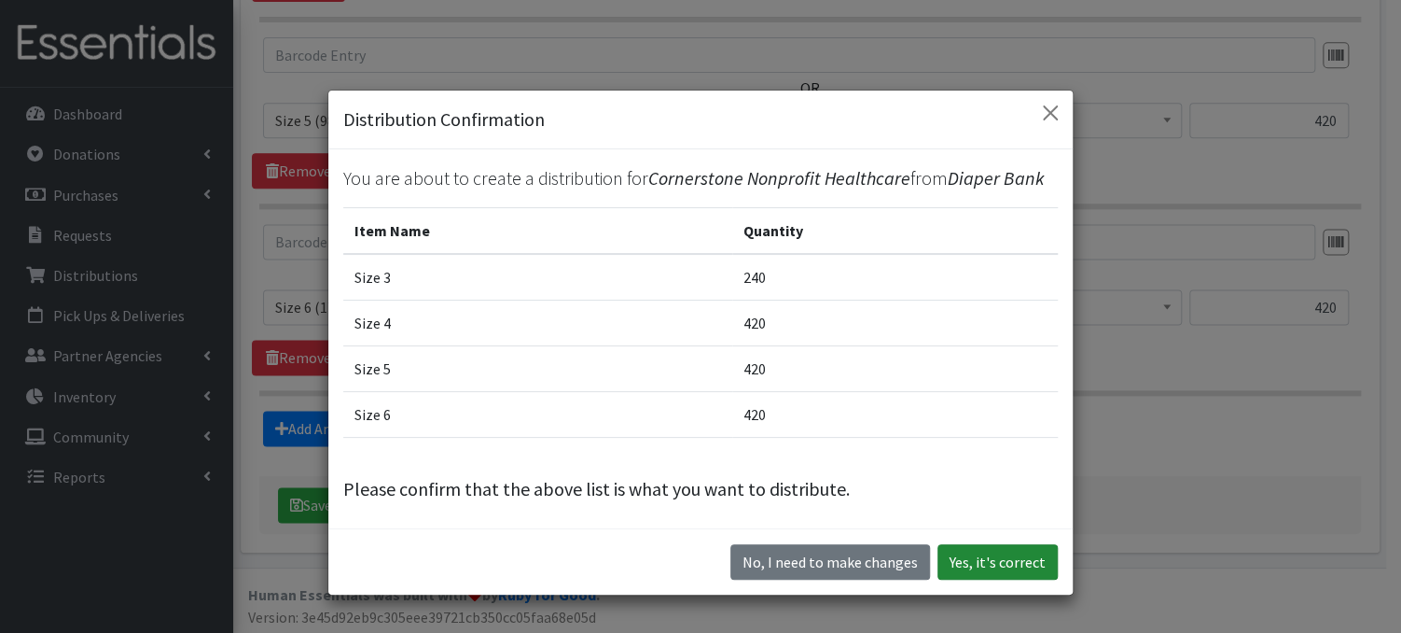
click at [1004, 566] on button "Yes, it's correct" at bounding box center [998, 561] width 120 height 35
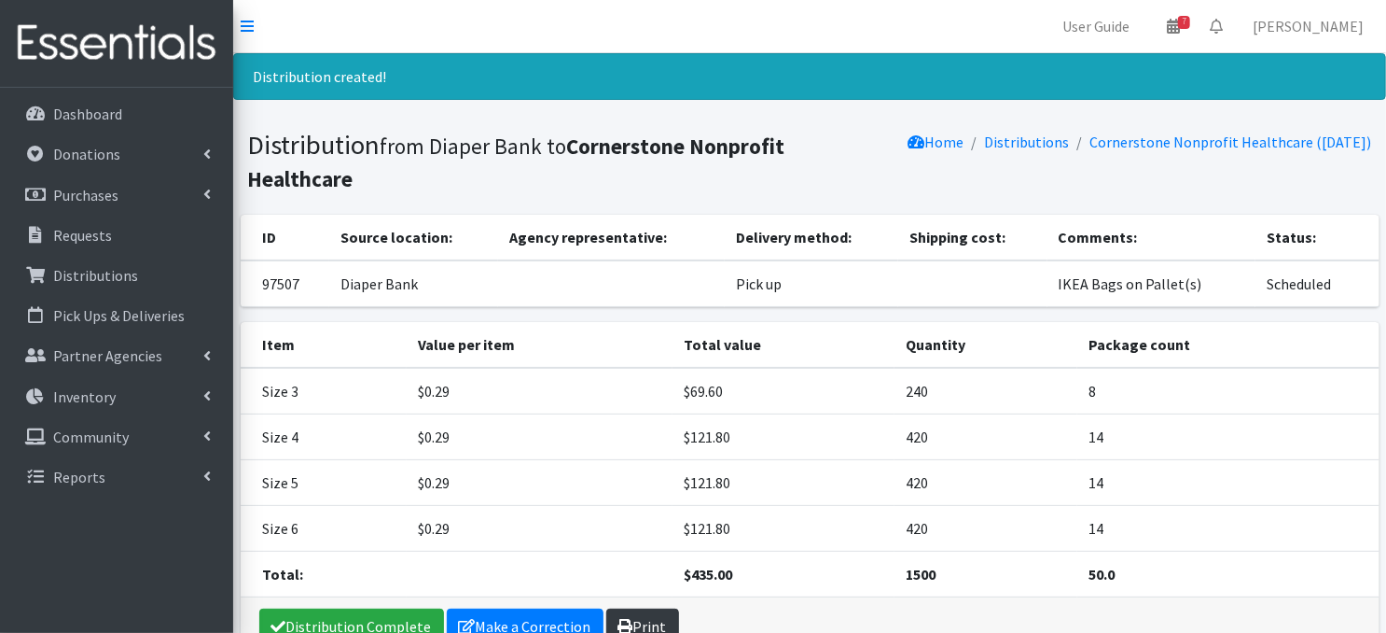
click at [619, 620] on icon at bounding box center [626, 626] width 15 height 15
click at [127, 279] on p "Distributions" at bounding box center [95, 275] width 85 height 19
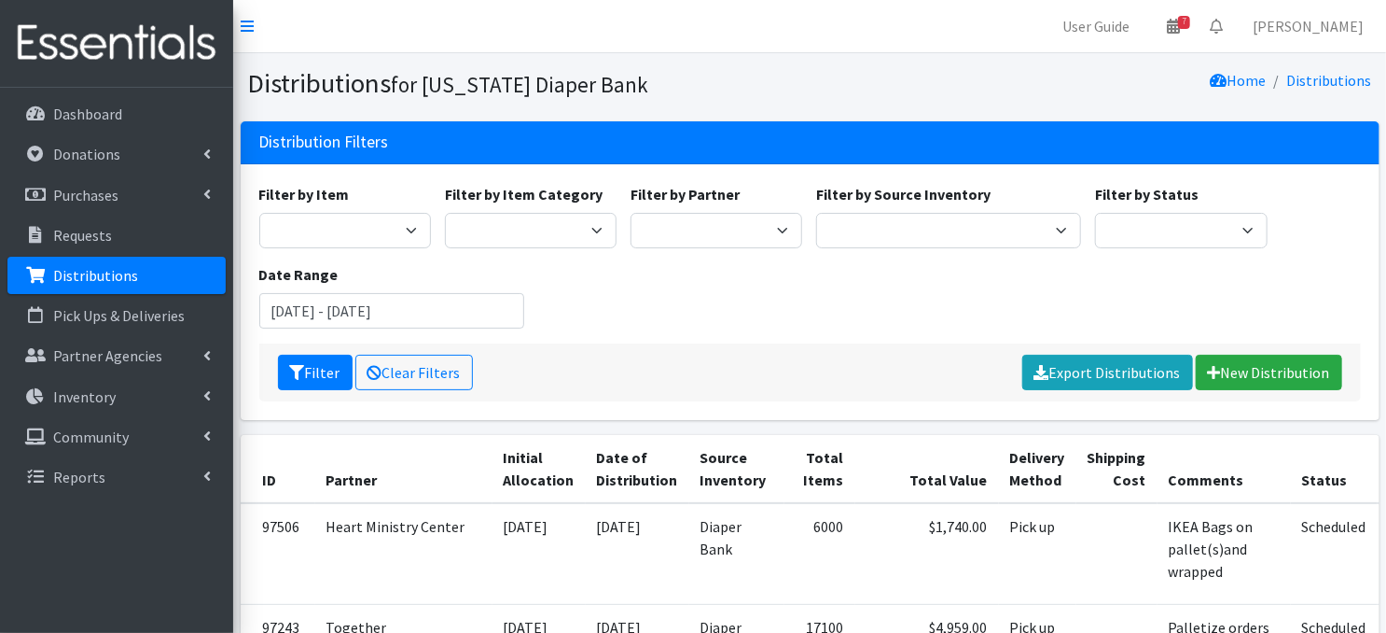
click at [153, 269] on link "Distributions" at bounding box center [116, 275] width 218 height 37
click at [1273, 370] on link "New Distribution" at bounding box center [1269, 372] width 146 height 35
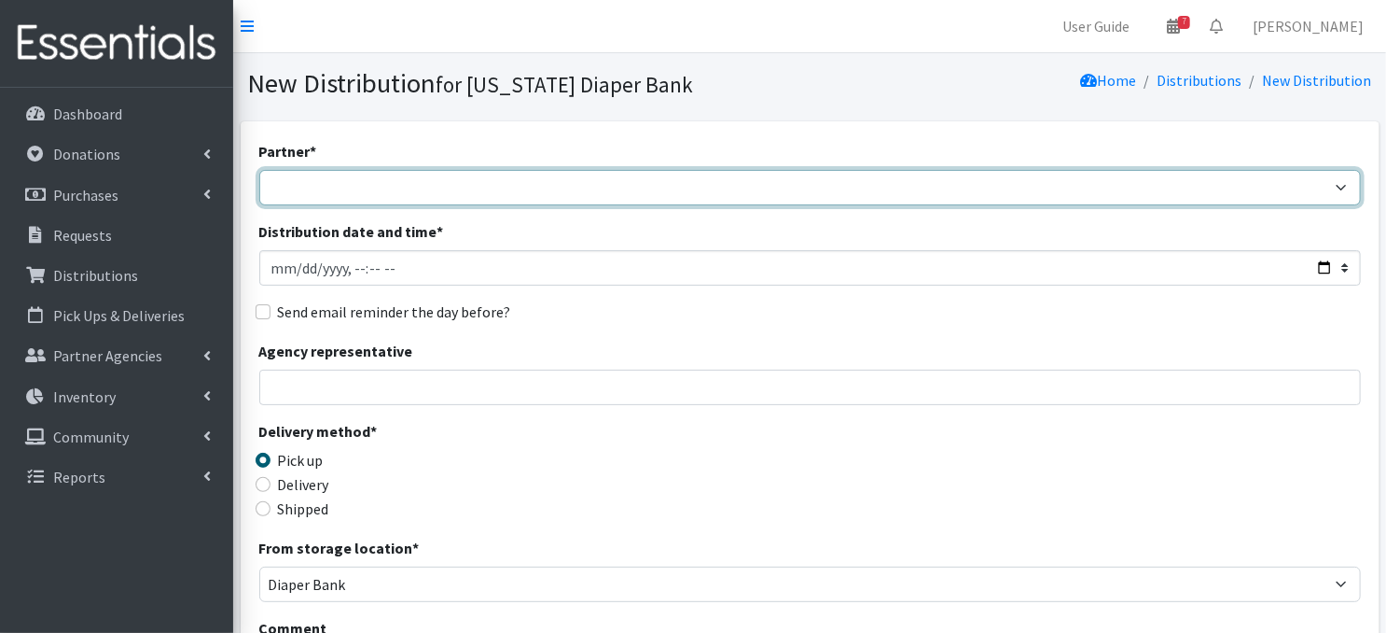
click at [381, 193] on select "Abide A Mother's Love [PERSON_NAME] Area Refugee Taskforce Big Brothers Big Sis…" at bounding box center [810, 187] width 1102 height 35
select select "3552"
click at [259, 170] on select "Abide A Mother's Love [PERSON_NAME] Area Refugee Taskforce Big Brothers Big Sis…" at bounding box center [810, 187] width 1102 height 35
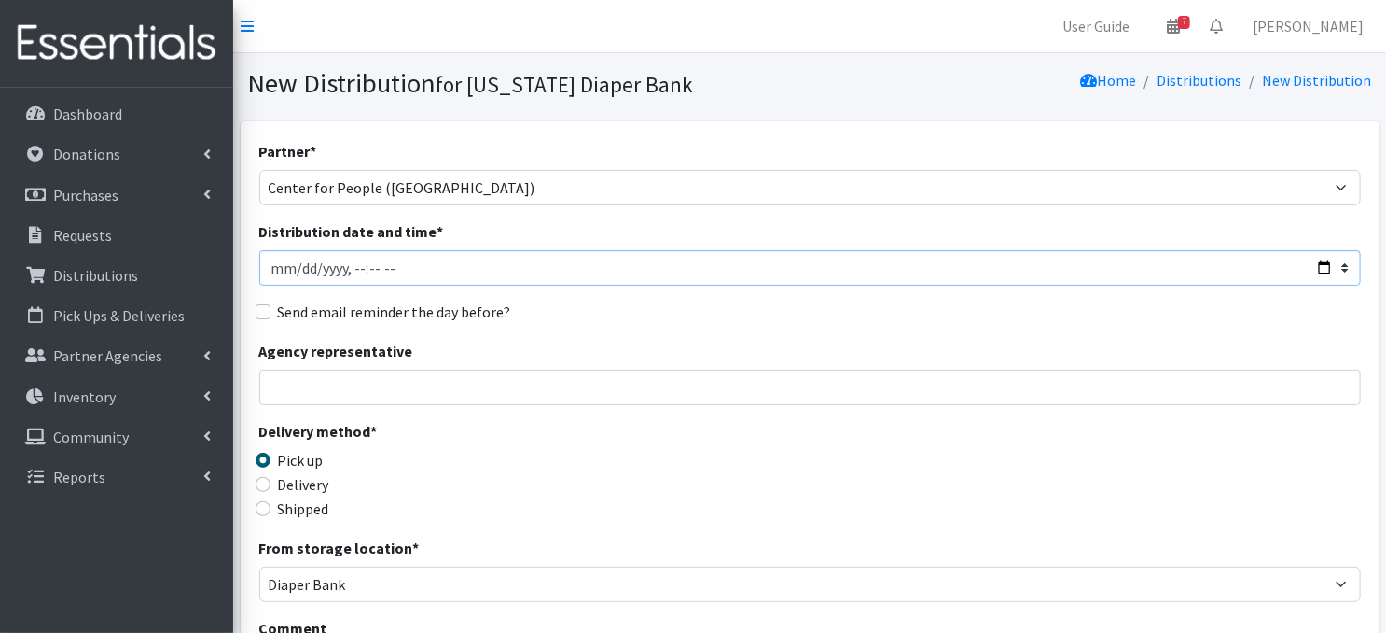
click at [299, 266] on input "Distribution date and time *" at bounding box center [810, 267] width 1102 height 35
click at [351, 263] on input "Distribution date and time *" at bounding box center [810, 267] width 1102 height 35
type input "2025-10-09T09:30"
click at [642, 290] on div "Partner * Abide A Mother's Love BART - Benson Area Refugee Taskforce Big Brothe…" at bounding box center [810, 565] width 1102 height 850
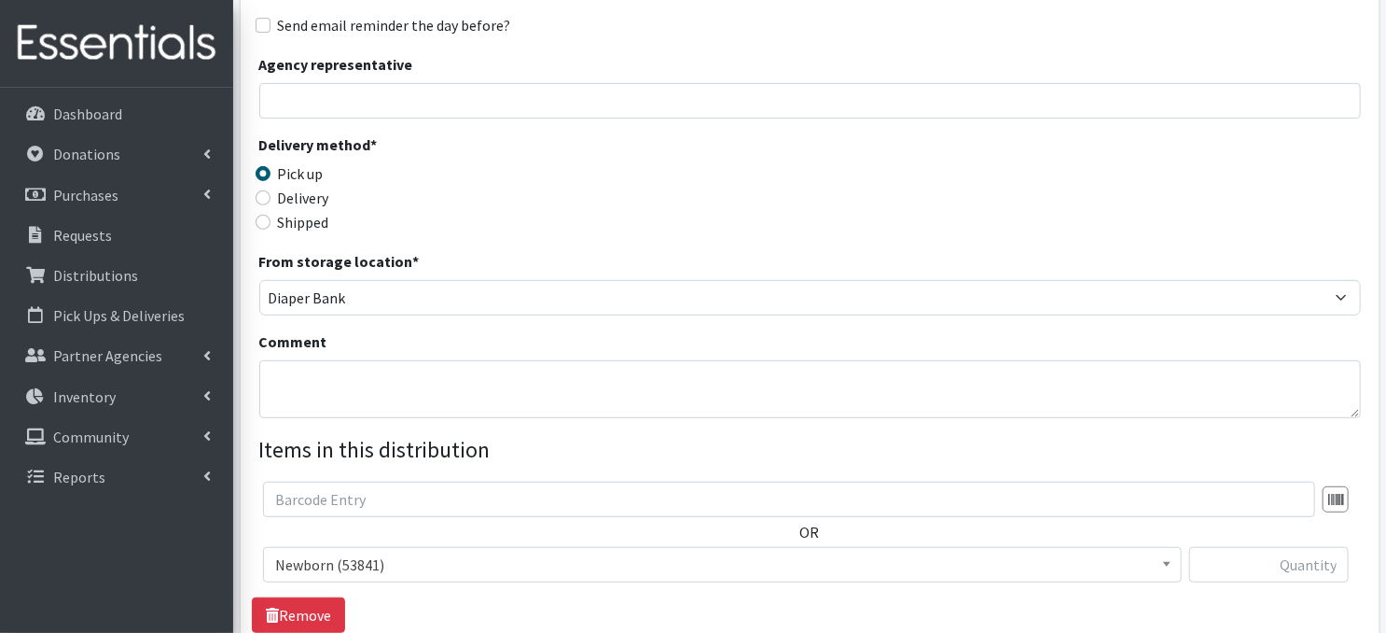
scroll to position [299, 0]
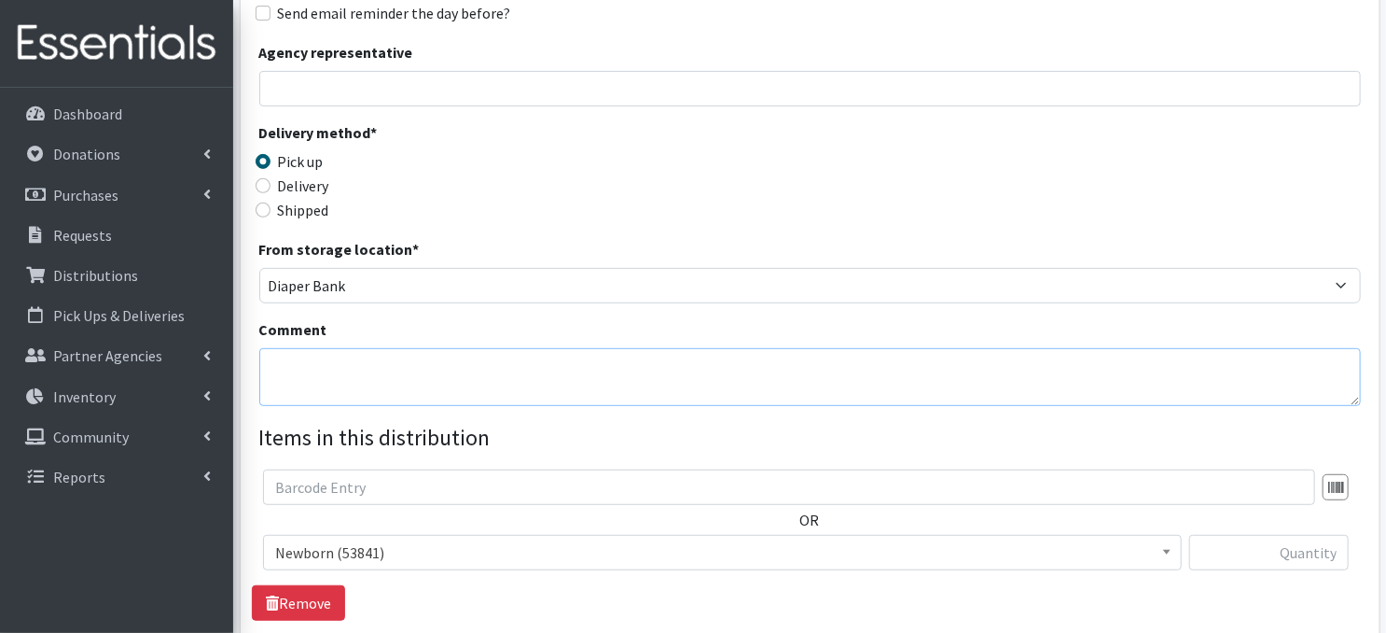
click at [319, 369] on textarea "Comment" at bounding box center [810, 377] width 1102 height 58
paste textarea "Palletized"
type textarea "Palletized"
click at [880, 162] on div "Delivery method * Pick up Delivery Shipped Shipping cost" at bounding box center [810, 179] width 1102 height 117
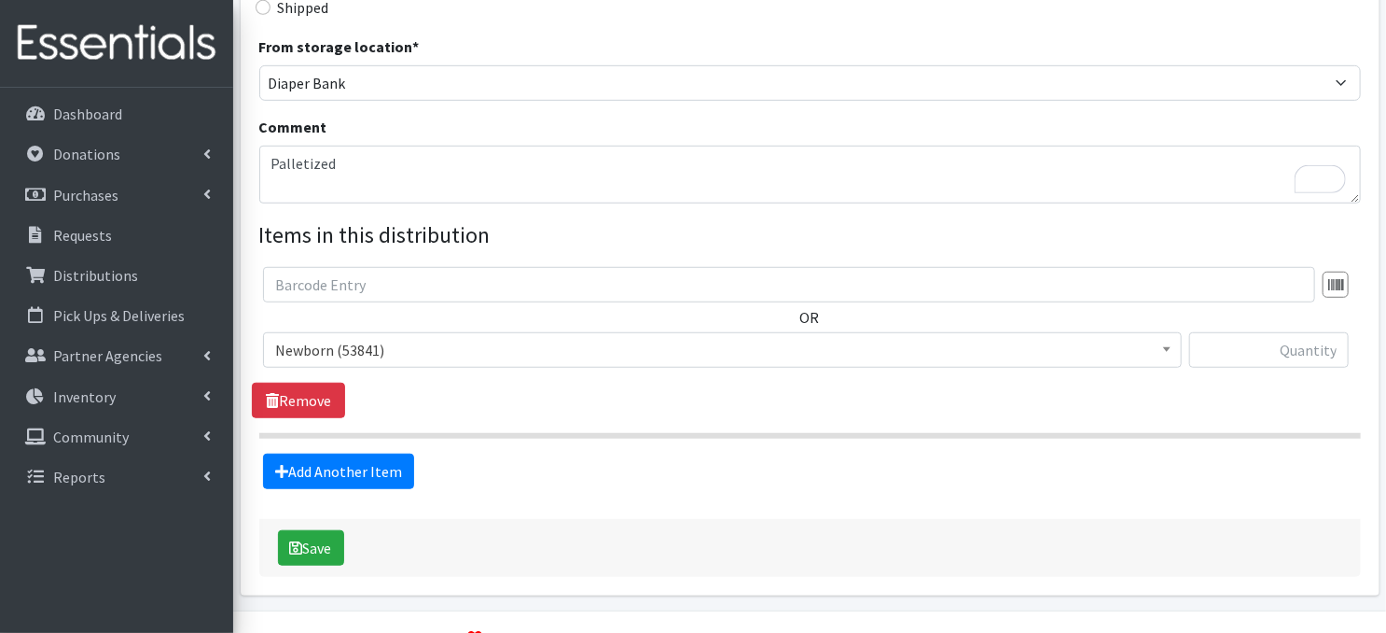
scroll to position [546, 0]
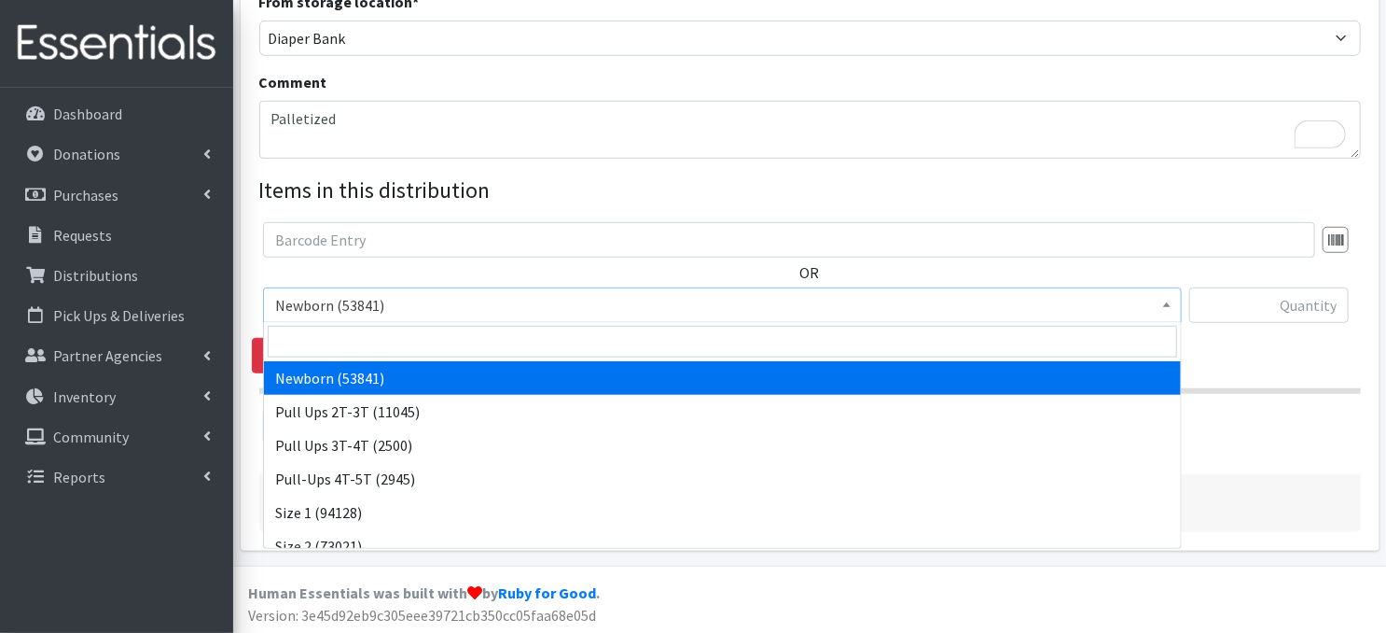
click at [1164, 300] on span at bounding box center [1167, 302] width 19 height 29
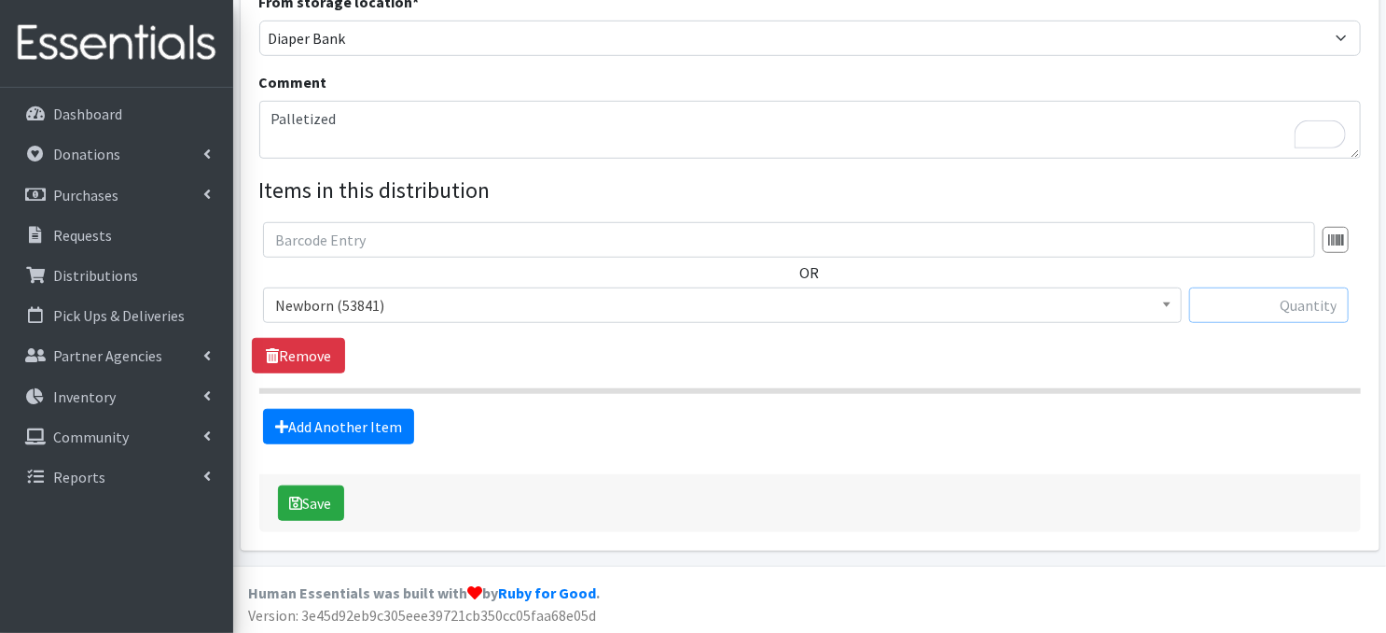
click at [1215, 311] on input "text" at bounding box center [1269, 304] width 160 height 35
type input "800"
click at [332, 428] on link "Add Another Item" at bounding box center [338, 426] width 151 height 35
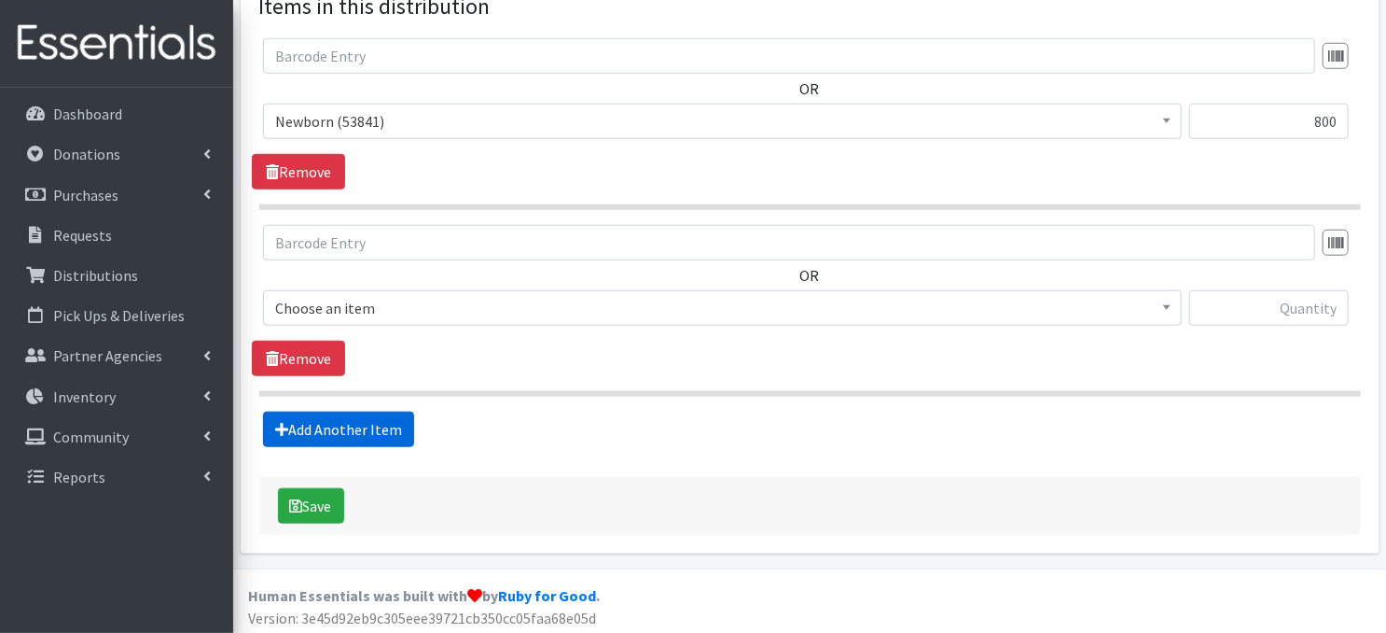
scroll to position [731, 0]
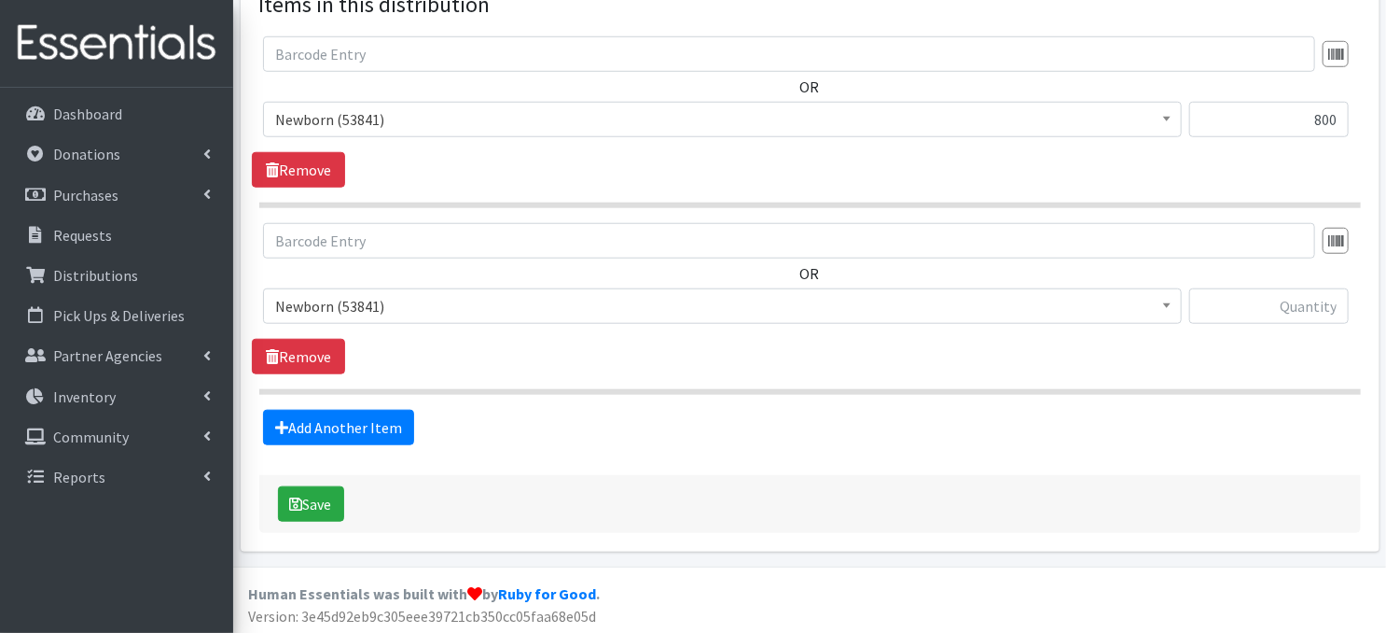
click at [1164, 307] on span at bounding box center [1167, 303] width 19 height 29
select select "3682"
click at [1225, 308] on input "text" at bounding box center [1269, 305] width 160 height 35
type input "800"
click at [360, 430] on link "Add Another Item" at bounding box center [338, 427] width 151 height 35
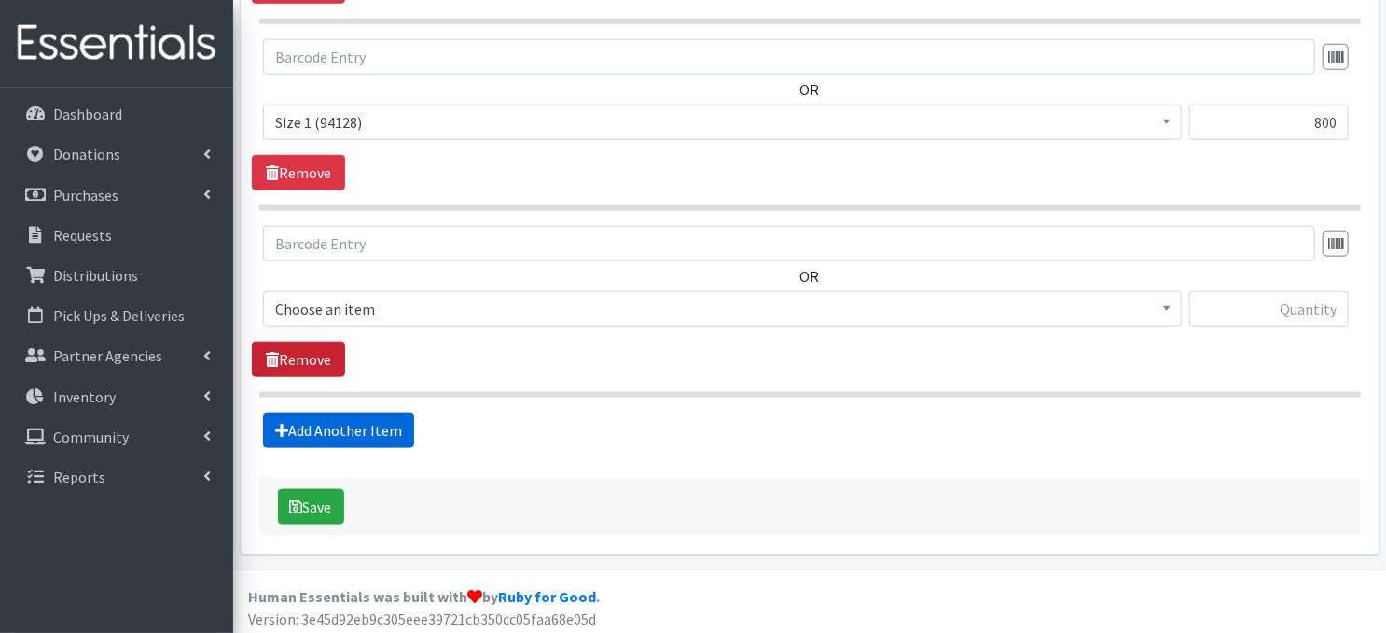
scroll to position [918, 0]
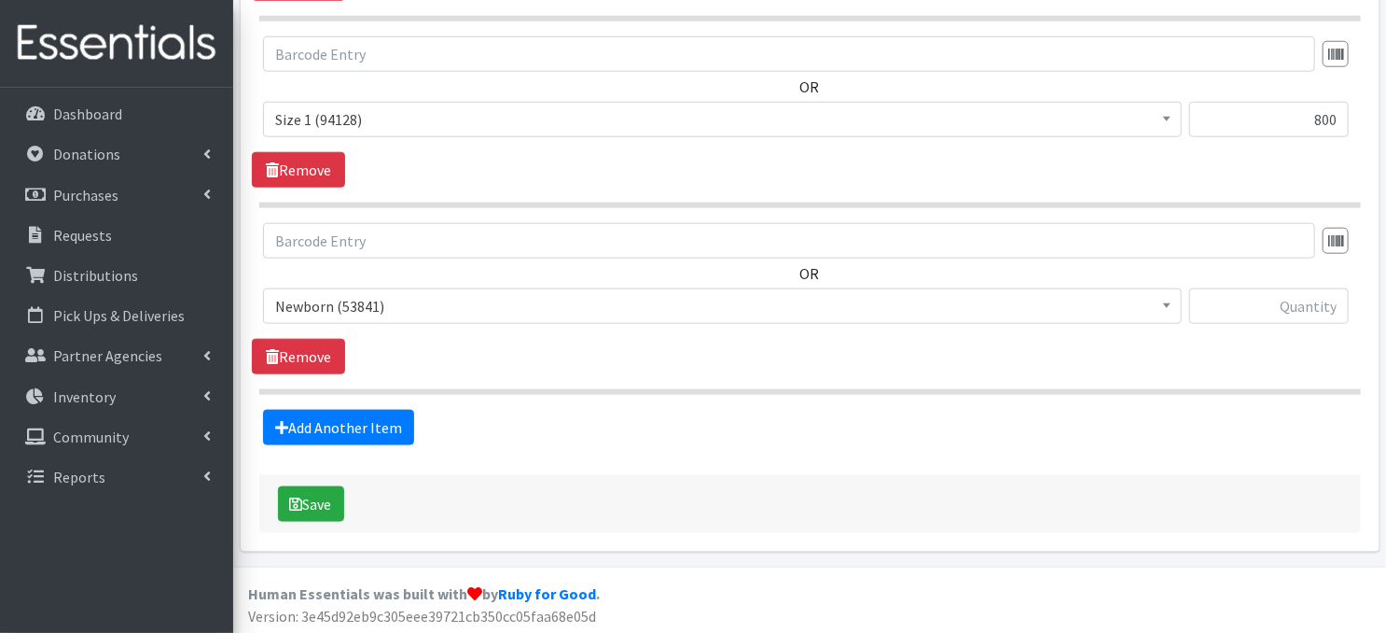
click at [1168, 304] on b at bounding box center [1166, 305] width 7 height 5
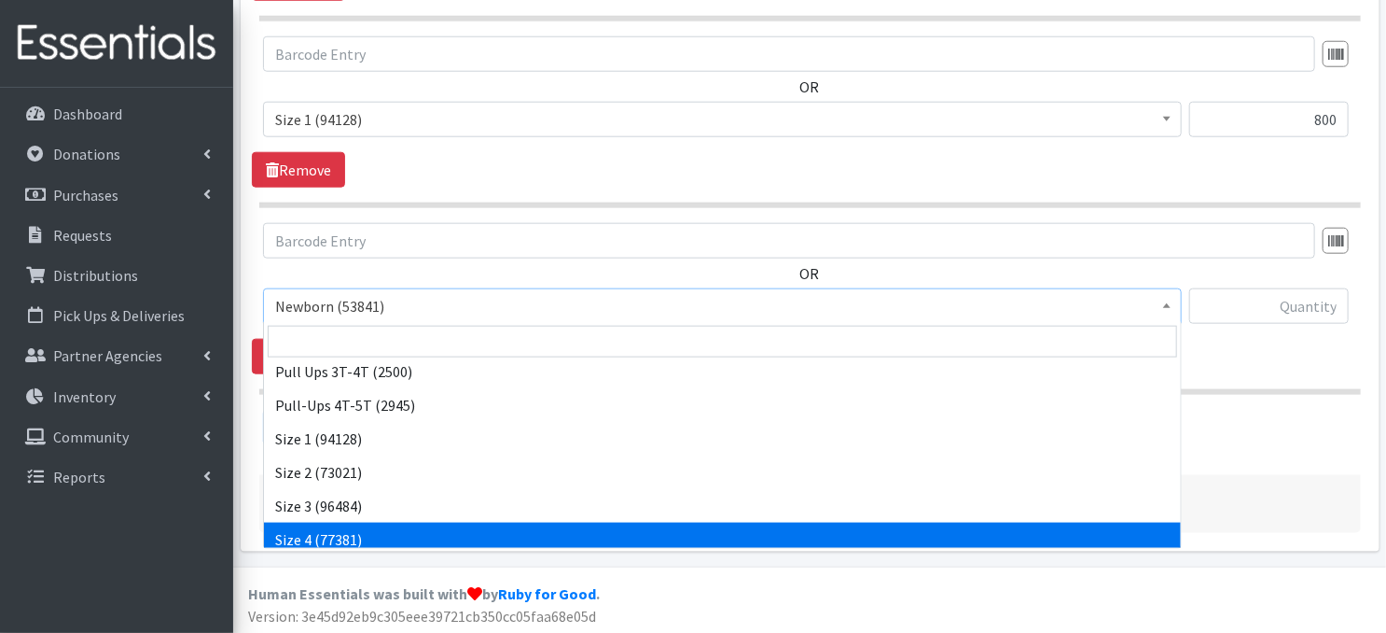
scroll to position [75, 0]
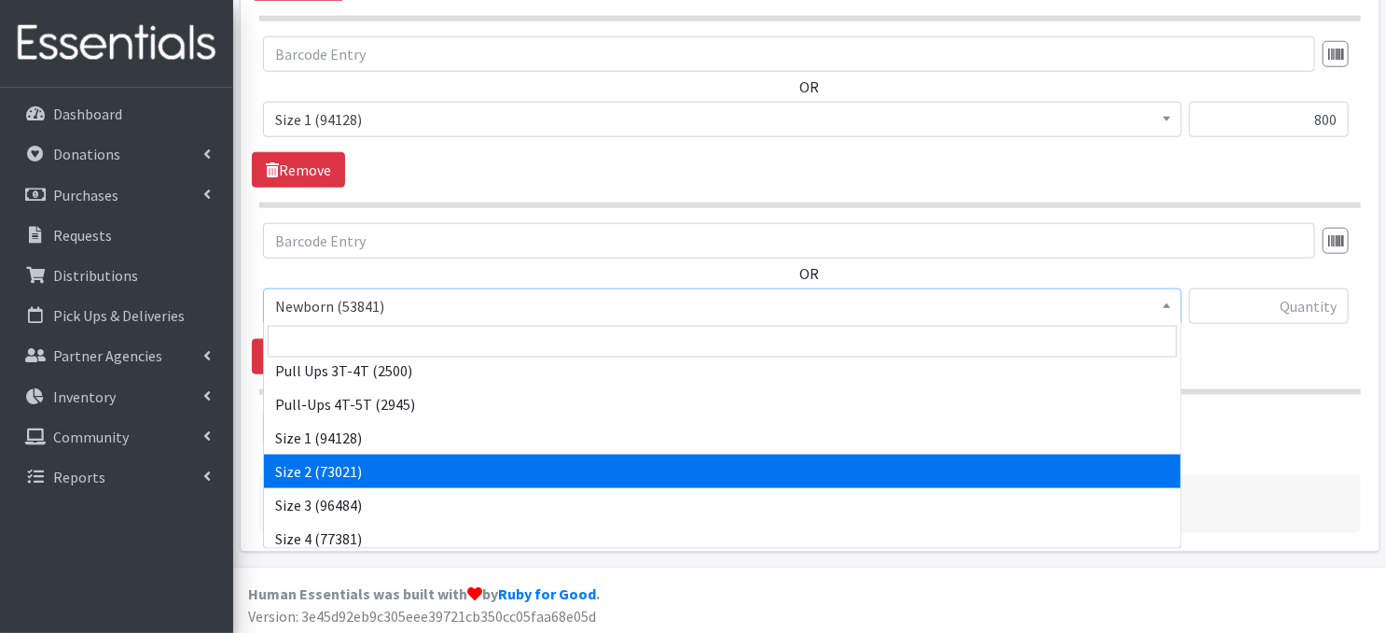
select select "3683"
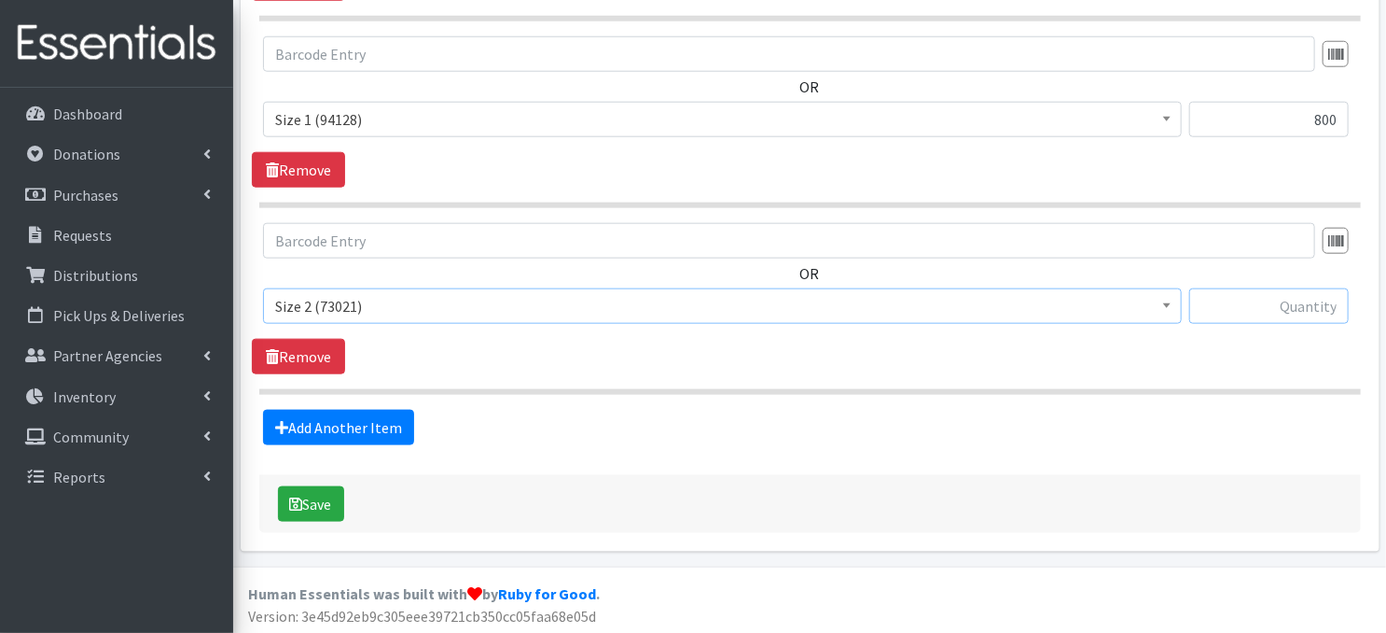
click at [1223, 301] on input "text" at bounding box center [1269, 305] width 160 height 35
type input "800"
click at [324, 431] on link "Add Another Item" at bounding box center [338, 427] width 151 height 35
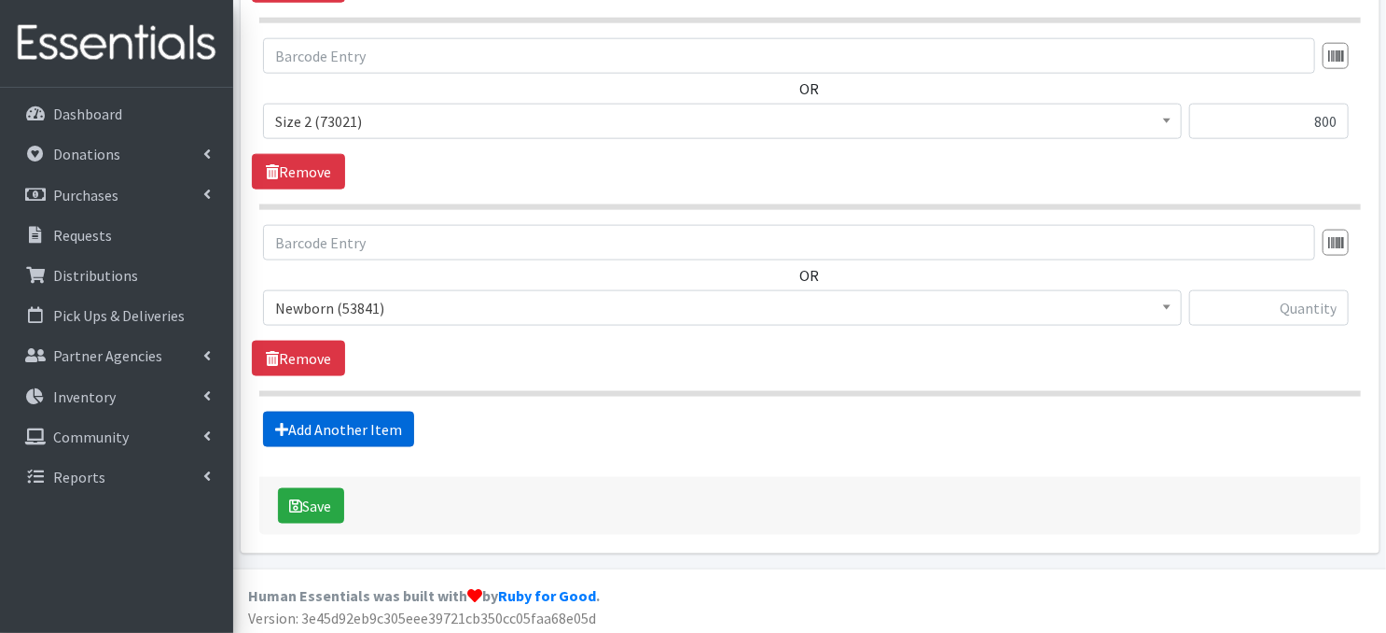
scroll to position [1104, 0]
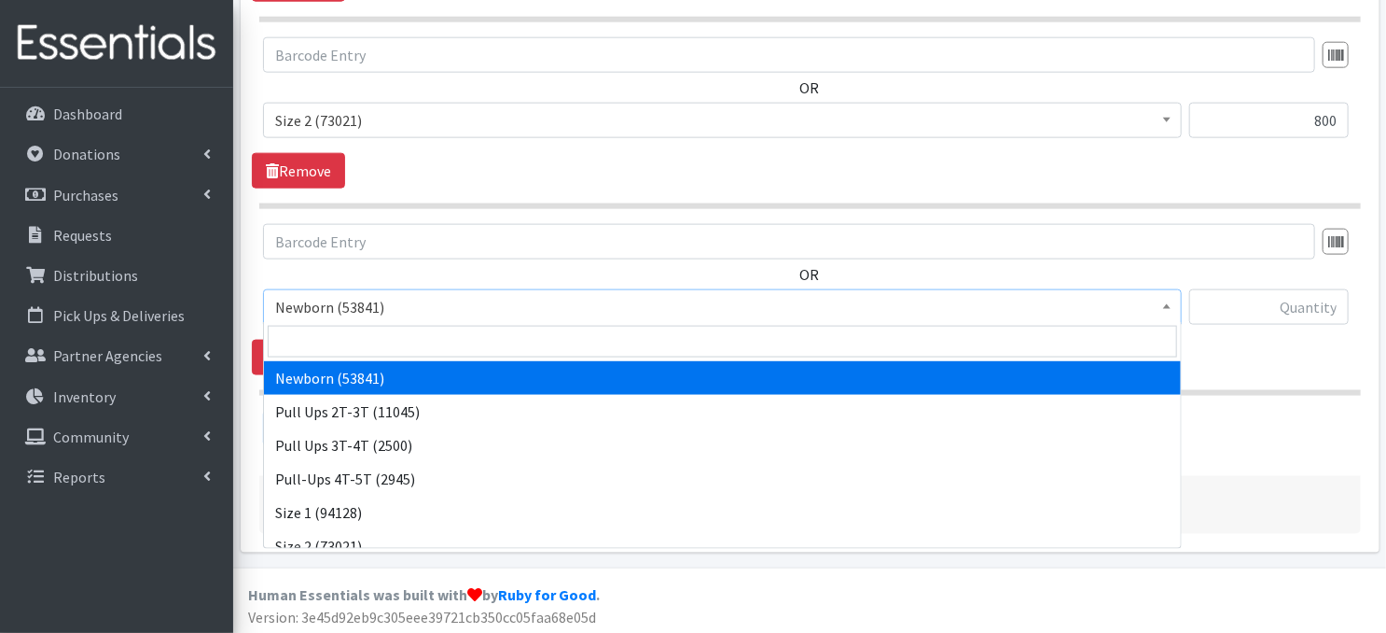
click at [1159, 310] on span at bounding box center [1167, 304] width 19 height 29
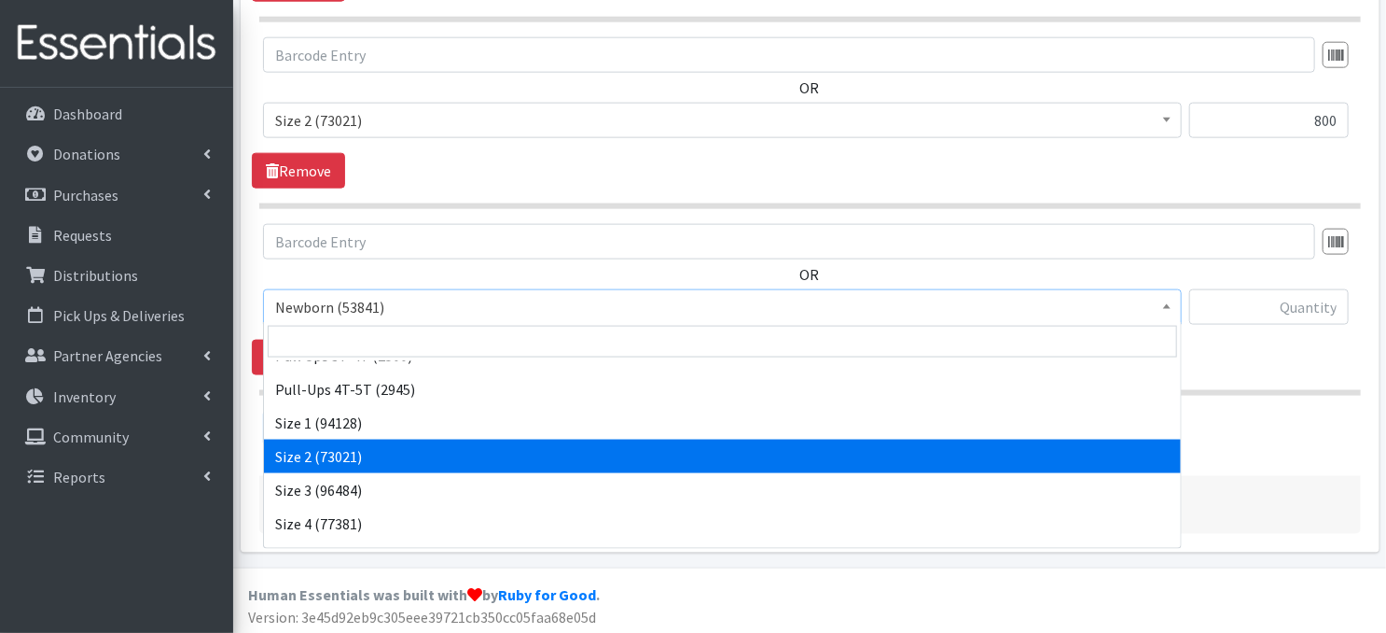
scroll to position [112, 0]
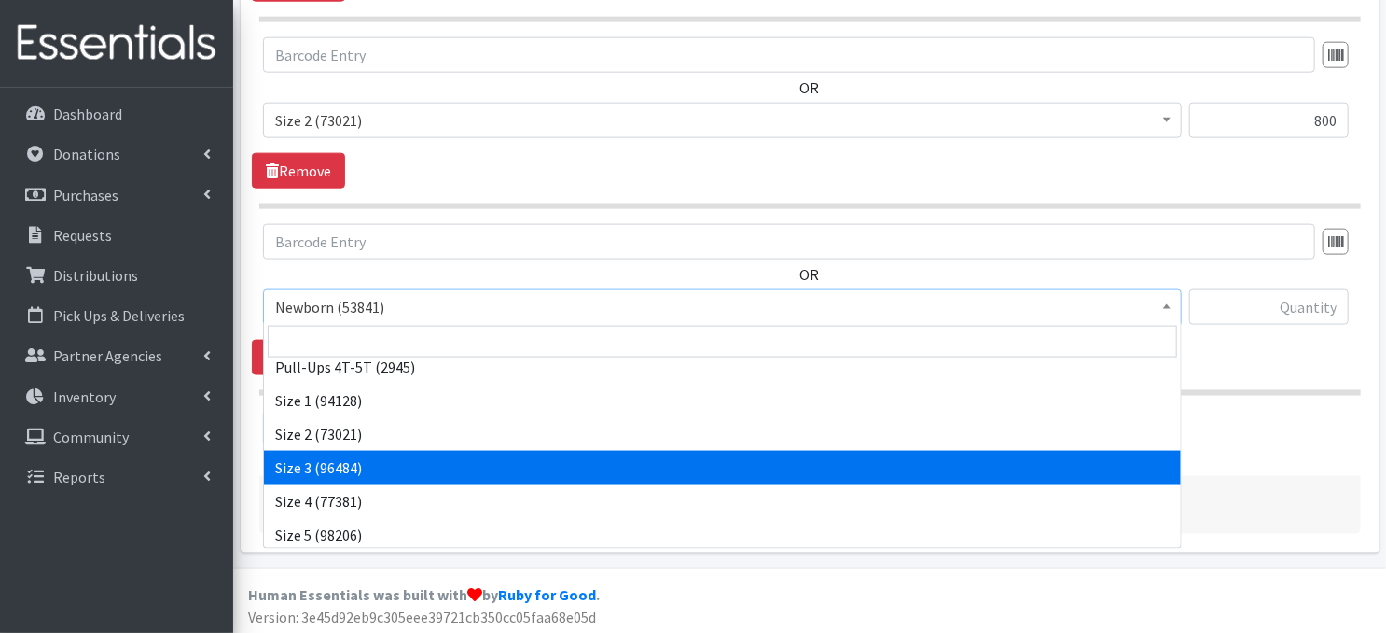
select select "3684"
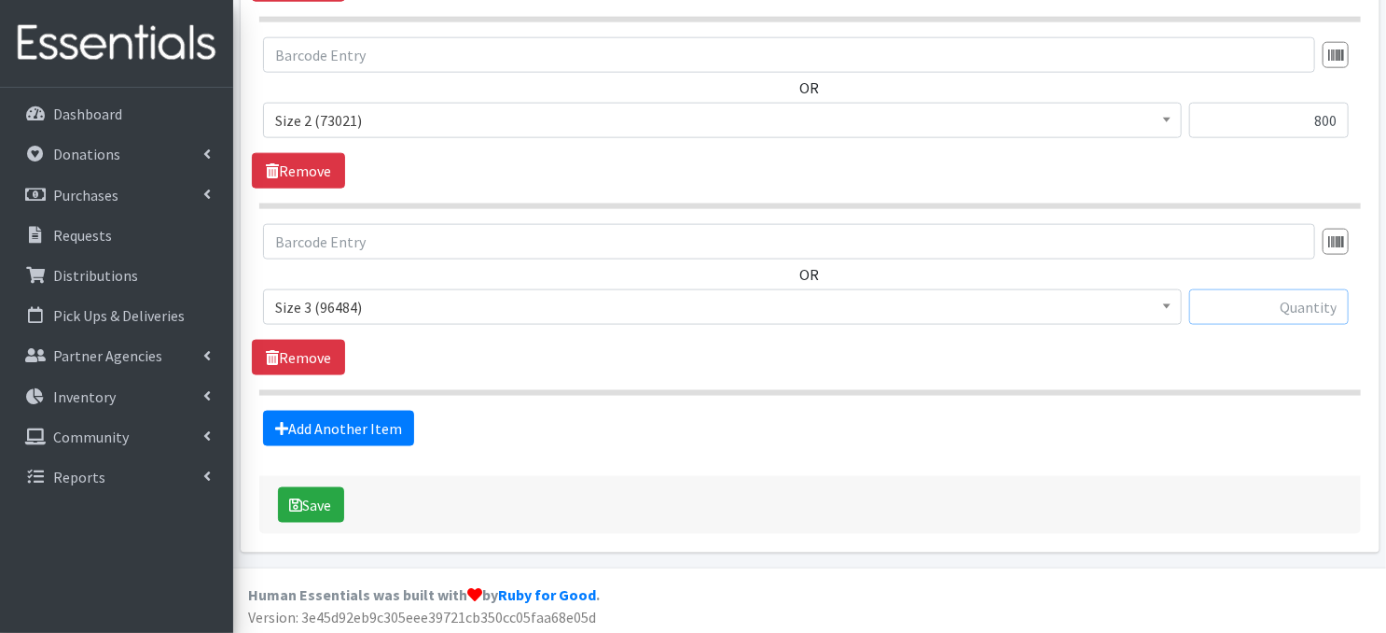
click at [1259, 305] on input "text" at bounding box center [1269, 306] width 160 height 35
type input "3600"
click at [334, 423] on link "Add Another Item" at bounding box center [338, 427] width 151 height 35
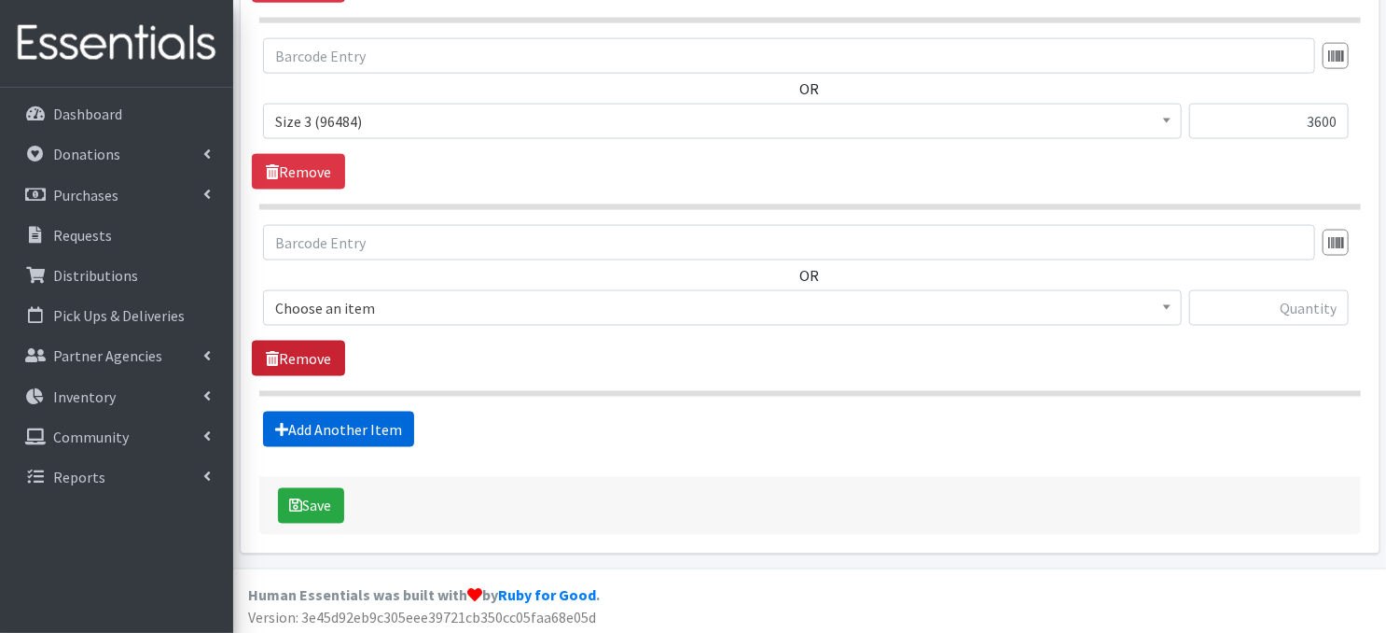
scroll to position [1290, 0]
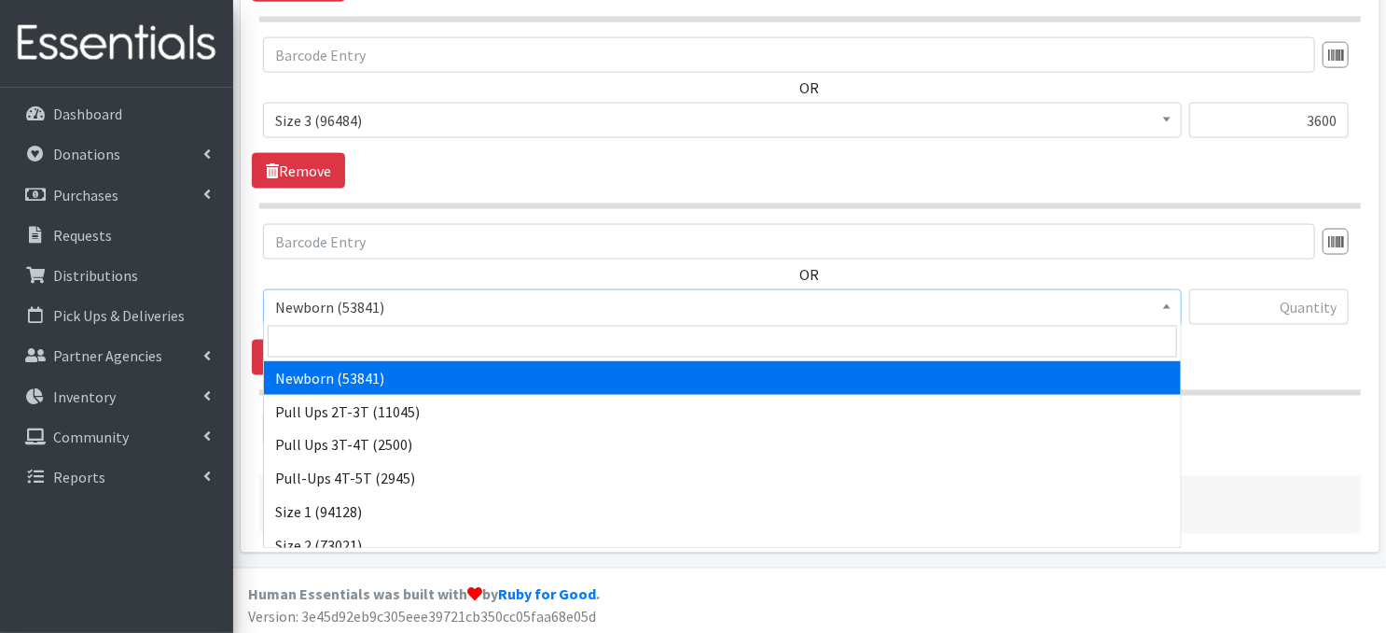
click at [1170, 311] on span at bounding box center [1167, 304] width 19 height 29
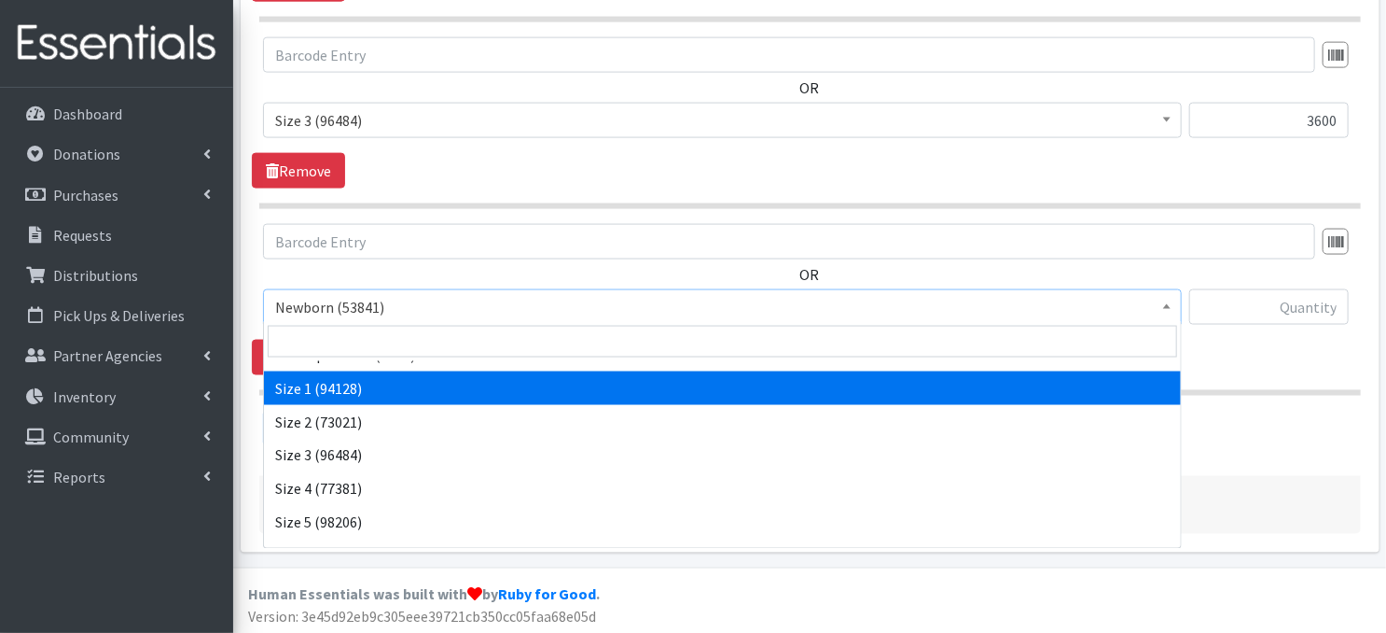
scroll to position [136, 0]
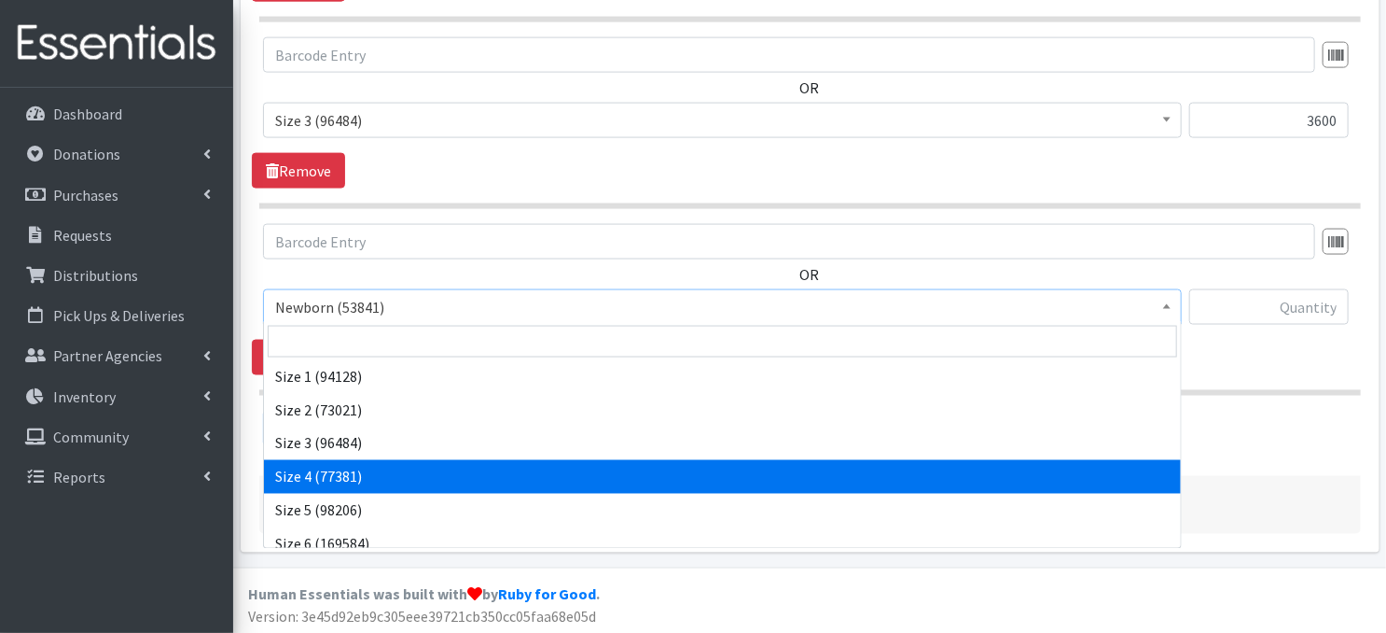
select select "3685"
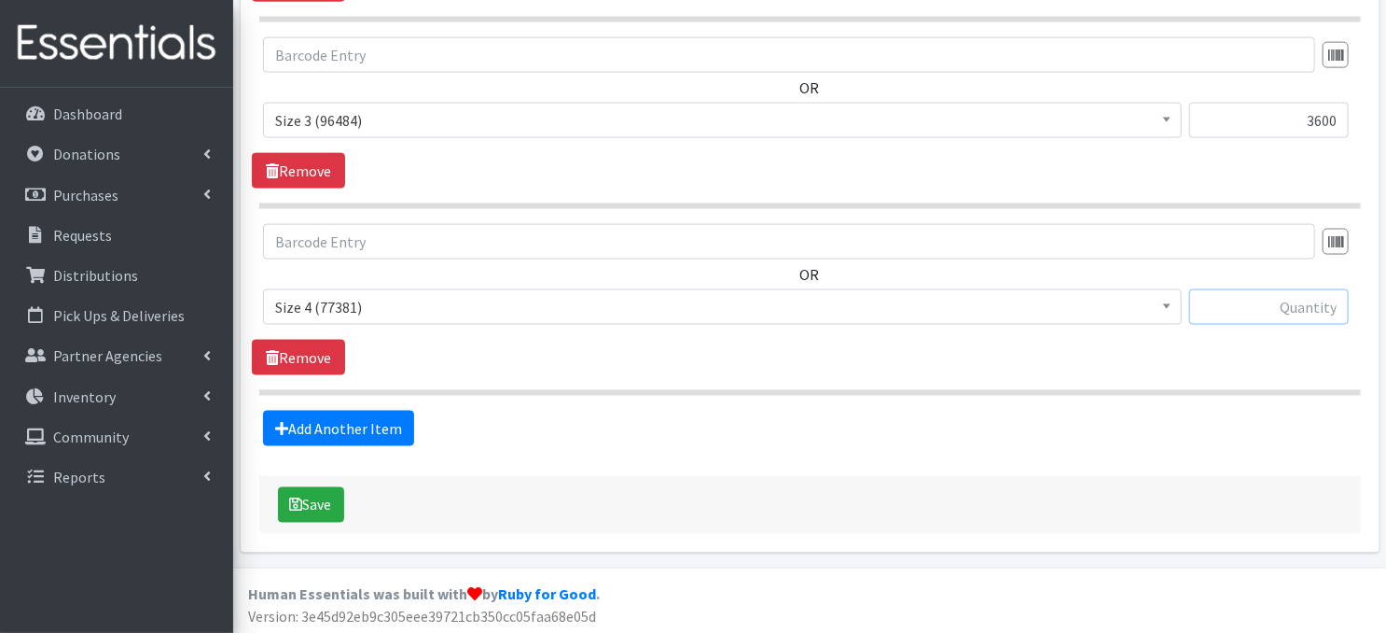
click at [1251, 309] on input "text" at bounding box center [1269, 306] width 160 height 35
type input "6600"
click at [333, 428] on link "Add Another Item" at bounding box center [338, 427] width 151 height 35
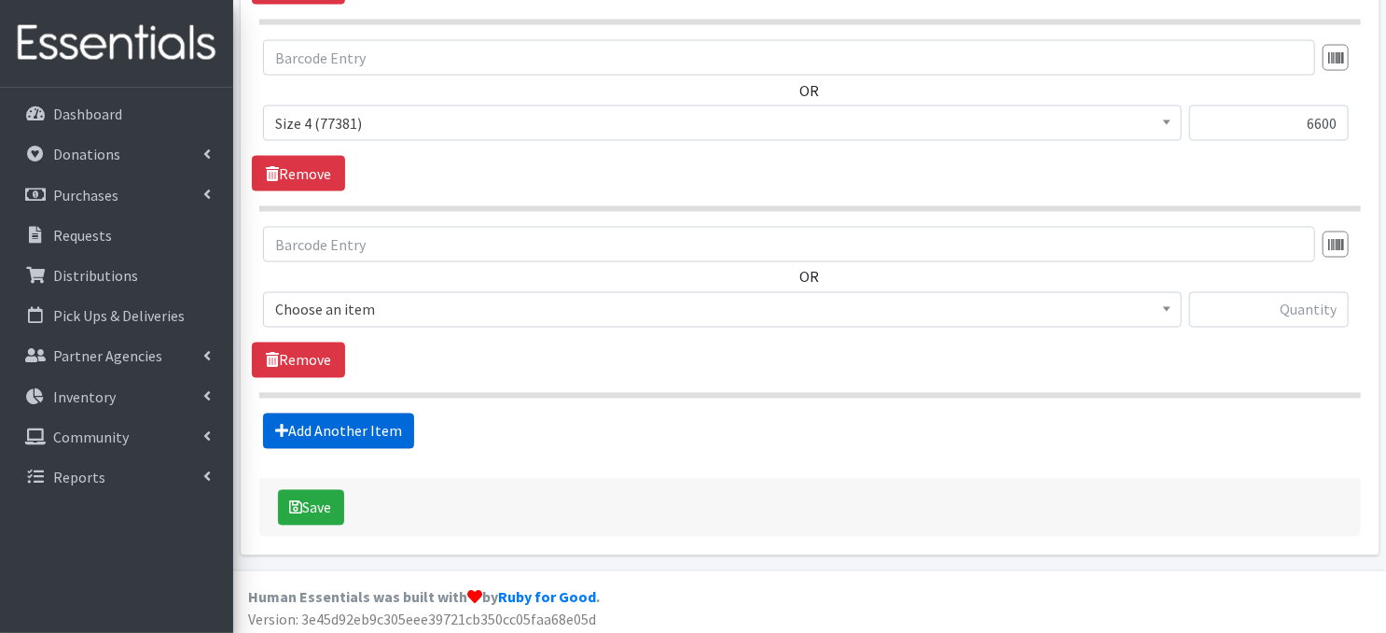
scroll to position [1476, 0]
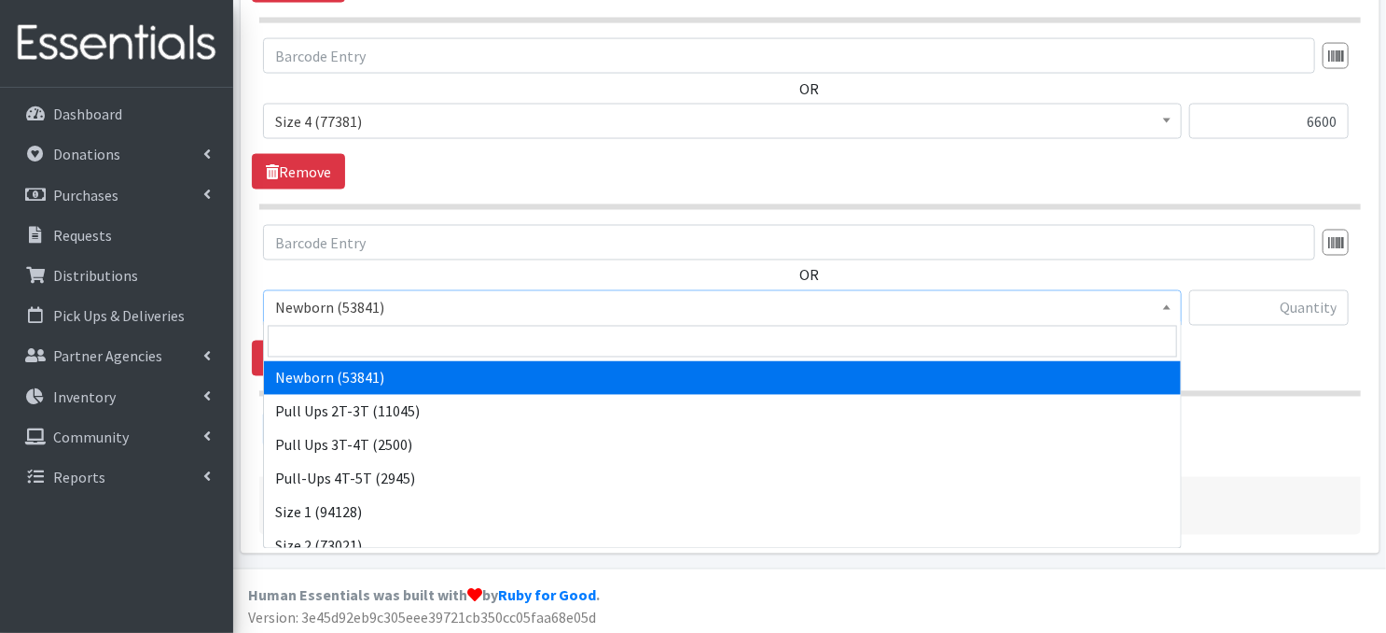
click at [1164, 305] on b at bounding box center [1166, 307] width 7 height 5
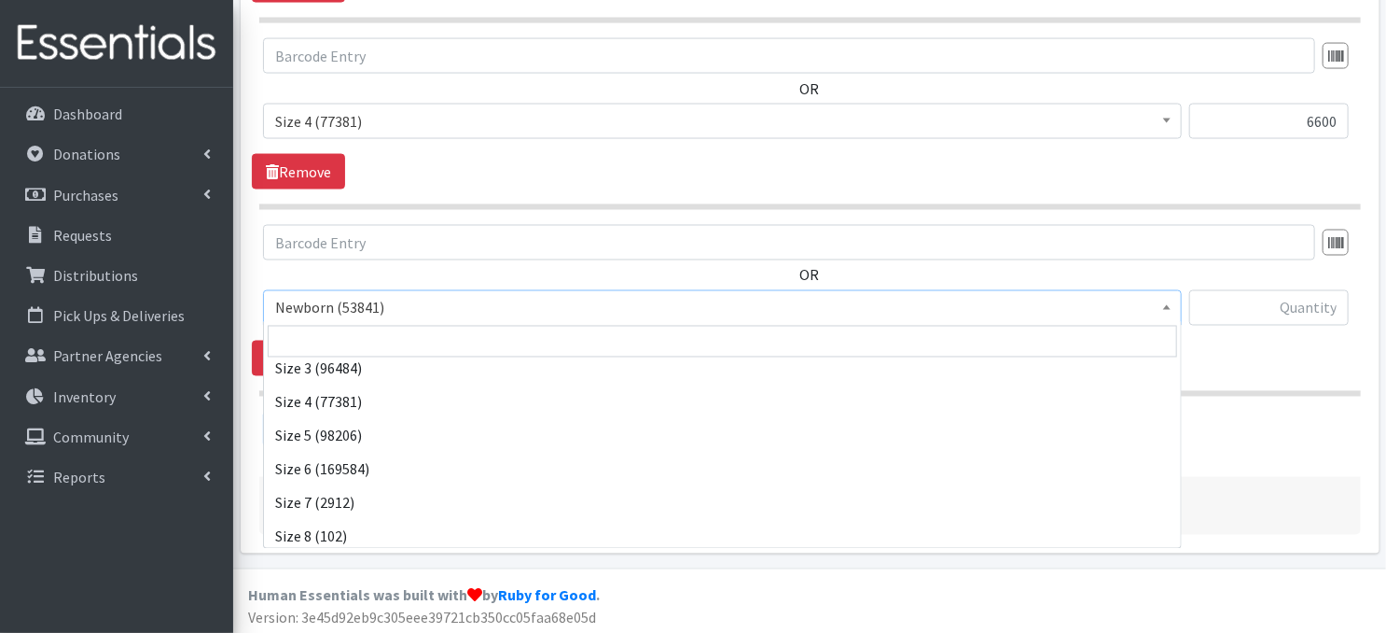
scroll to position [216, 0]
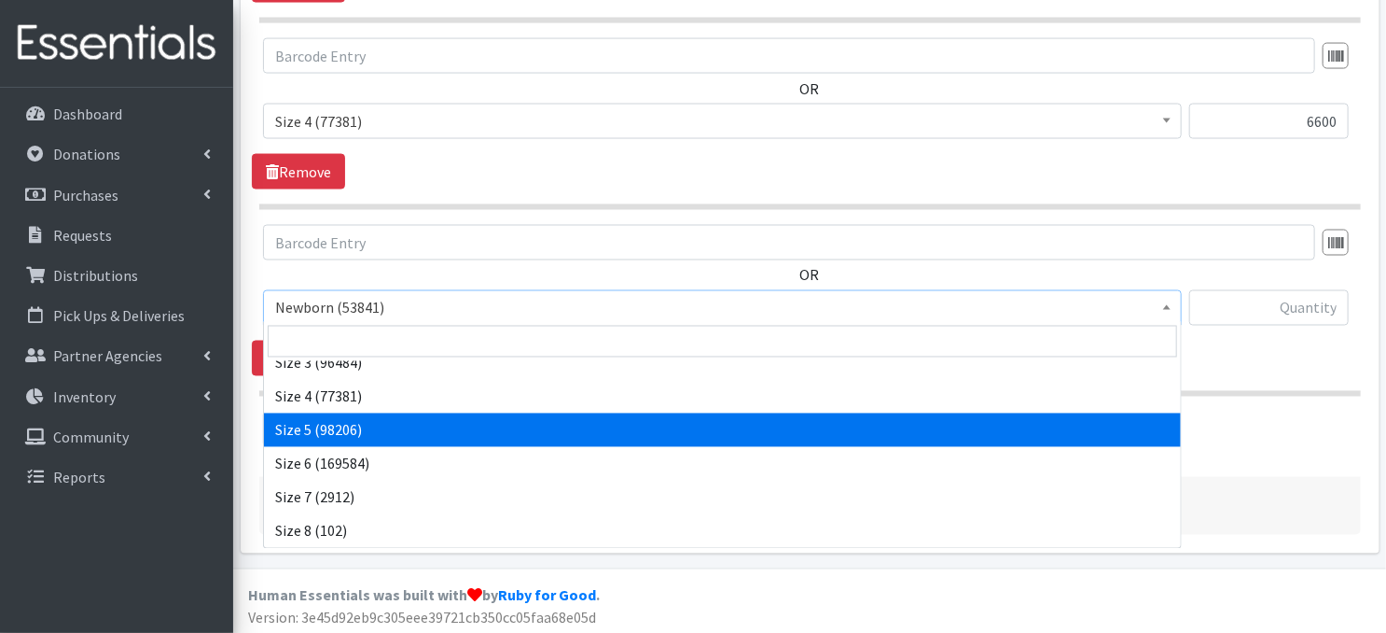
select select "3686"
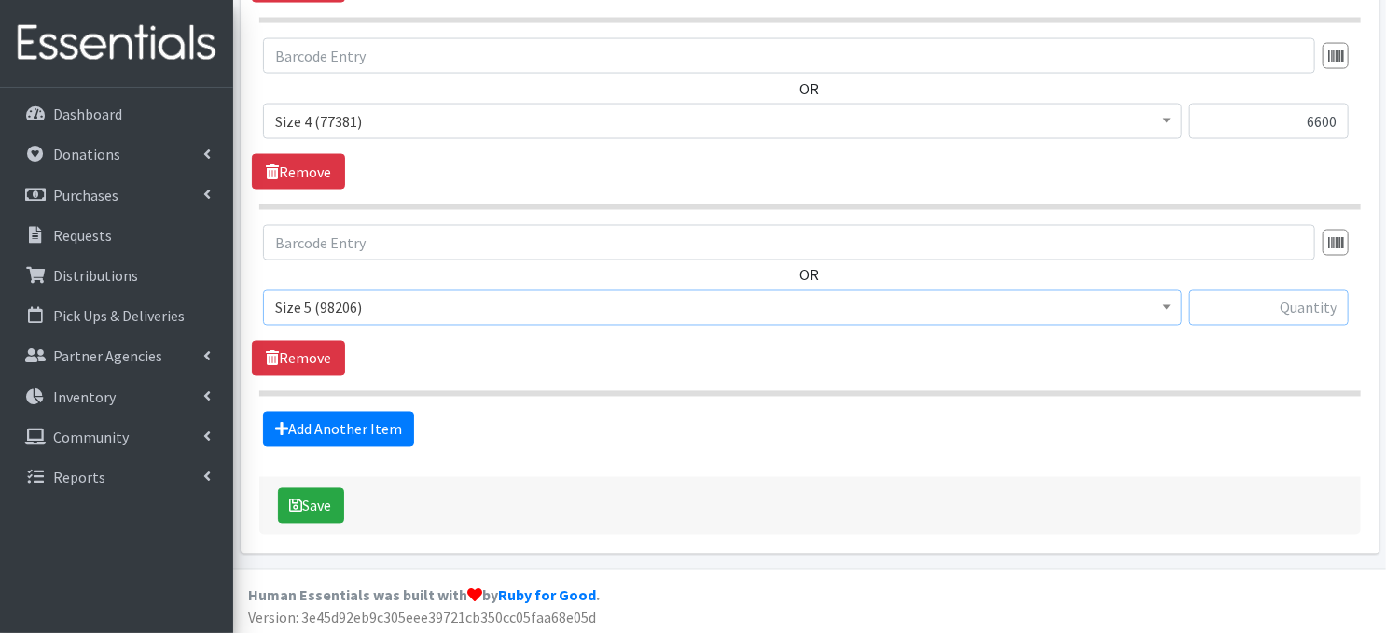
click at [1284, 305] on input "text" at bounding box center [1269, 307] width 160 height 35
type input "12000"
click at [337, 425] on link "Add Another Item" at bounding box center [338, 428] width 151 height 35
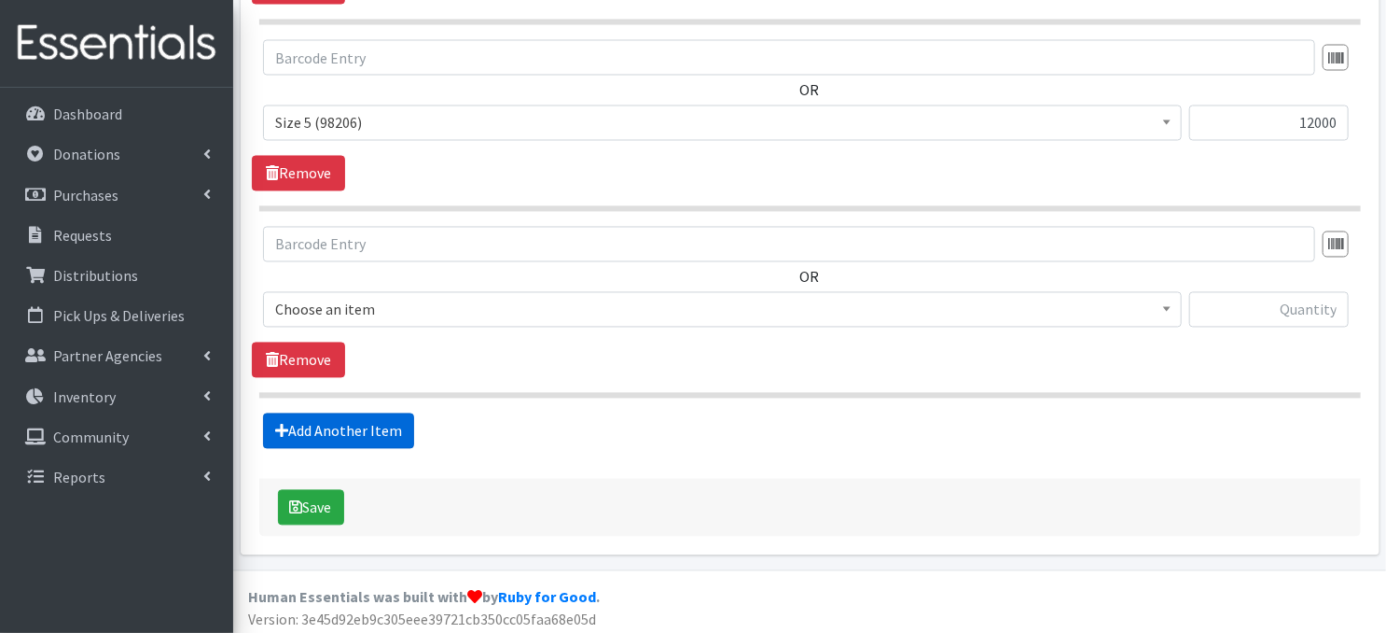
scroll to position [1662, 0]
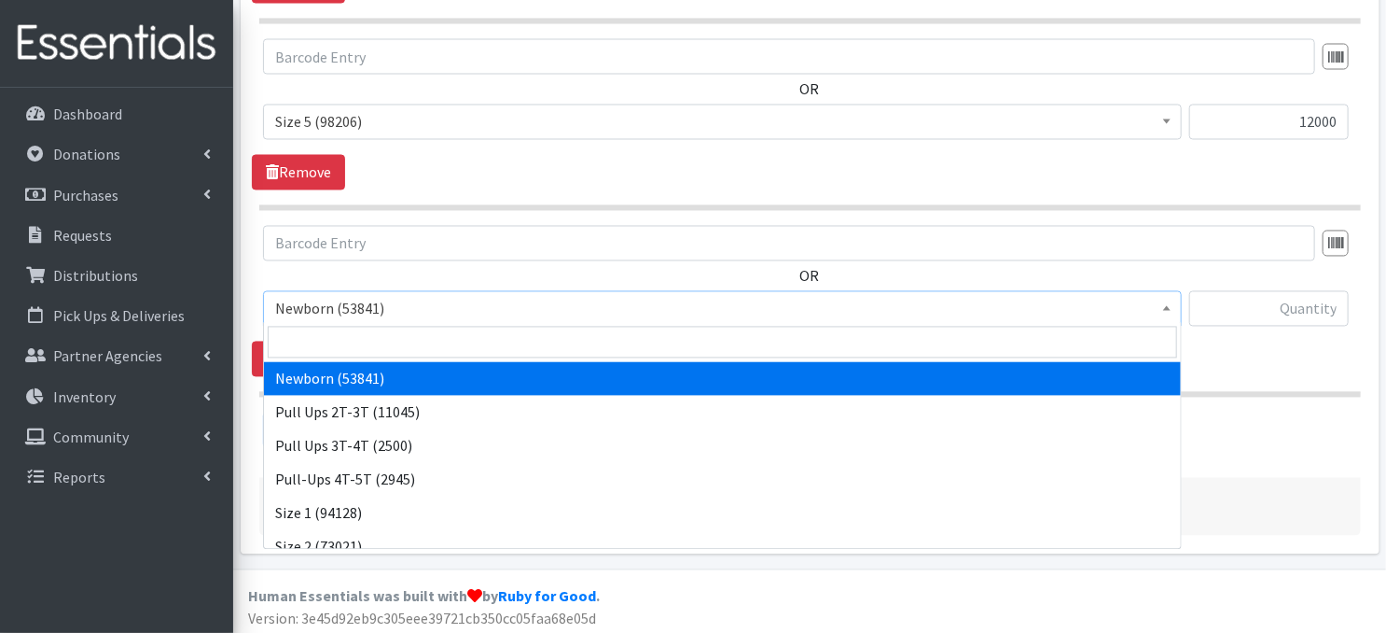
click at [1173, 313] on span at bounding box center [1167, 306] width 19 height 29
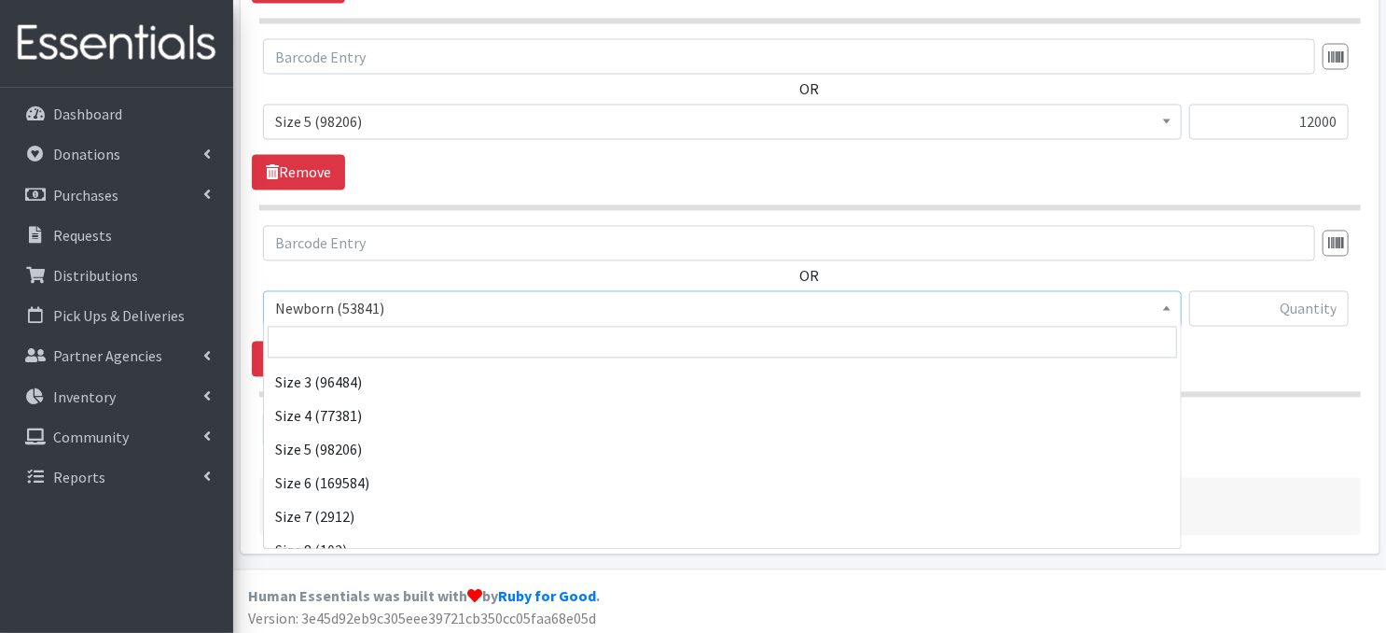
scroll to position [216, 0]
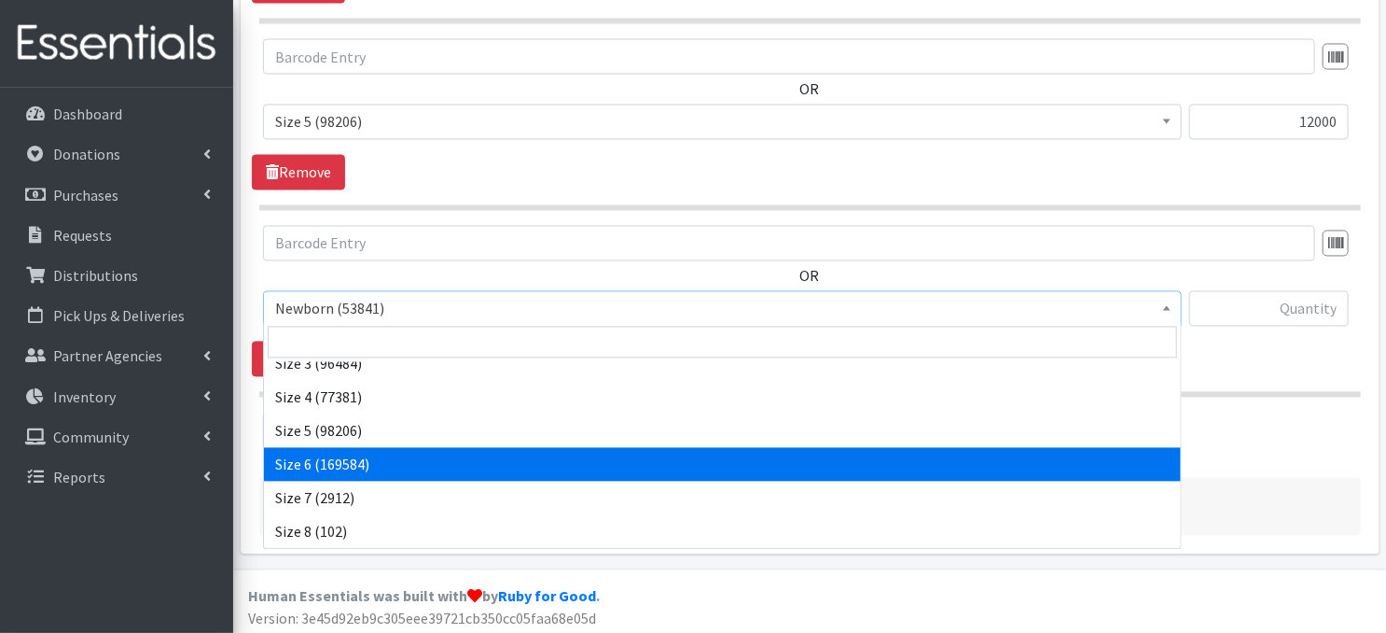
select select "3687"
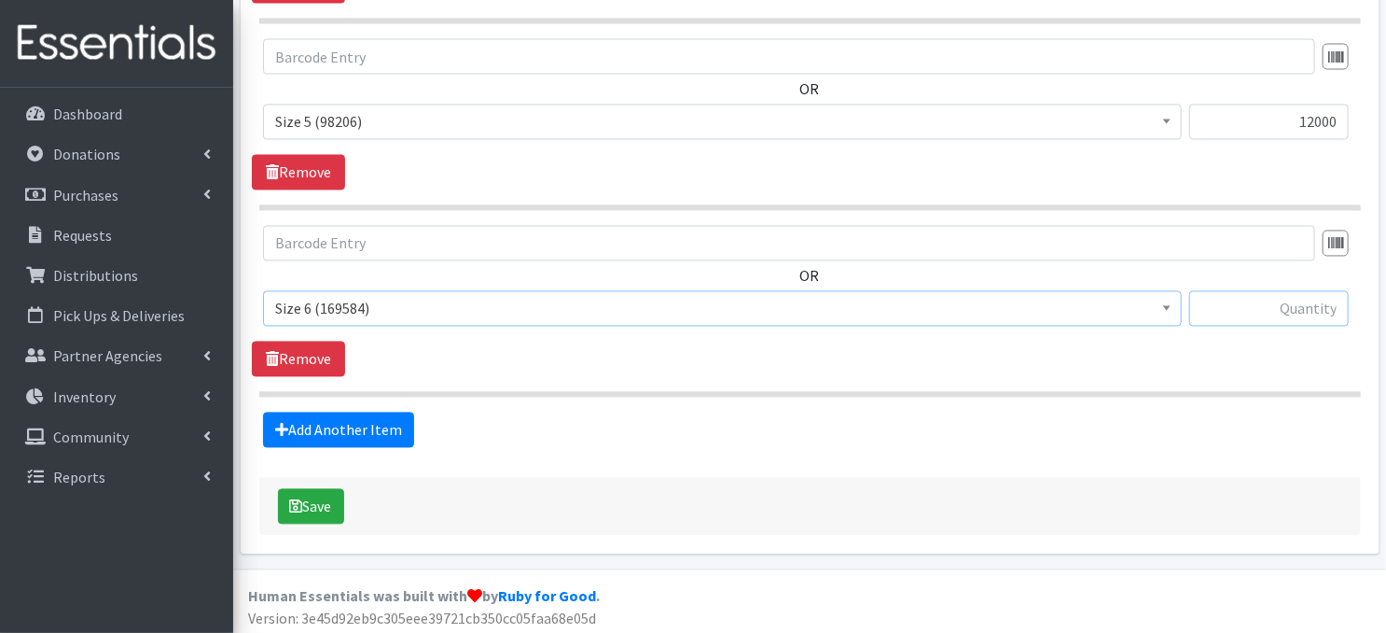
click at [1231, 310] on input "text" at bounding box center [1269, 308] width 160 height 35
type input "12000"
click at [368, 428] on link "Add Another Item" at bounding box center [338, 429] width 151 height 35
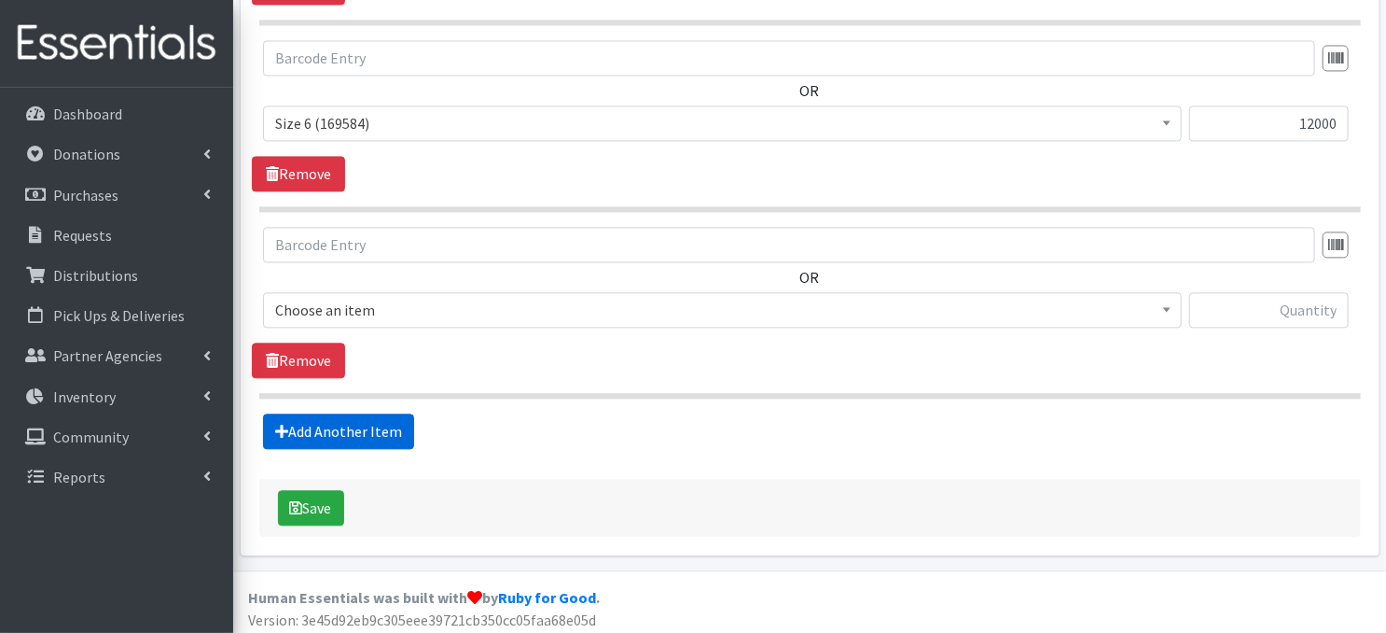
scroll to position [1847, 0]
click at [313, 358] on link "Remove" at bounding box center [298, 359] width 93 height 35
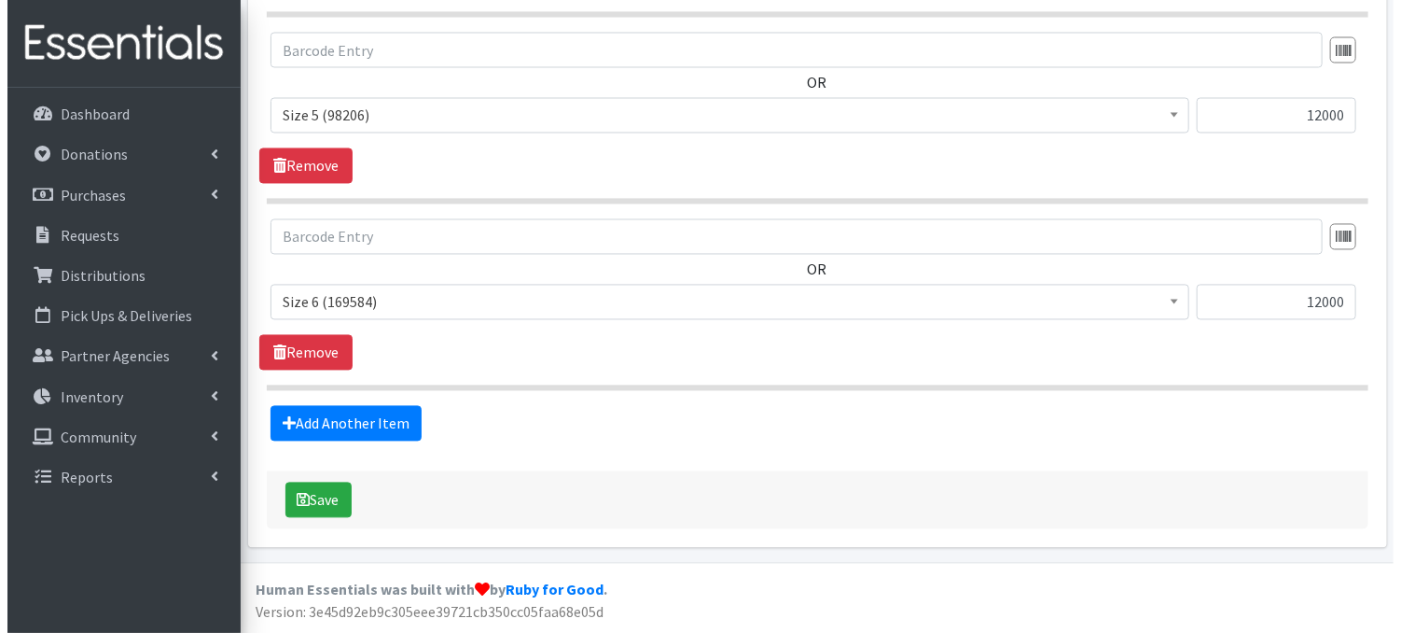
scroll to position [1662, 0]
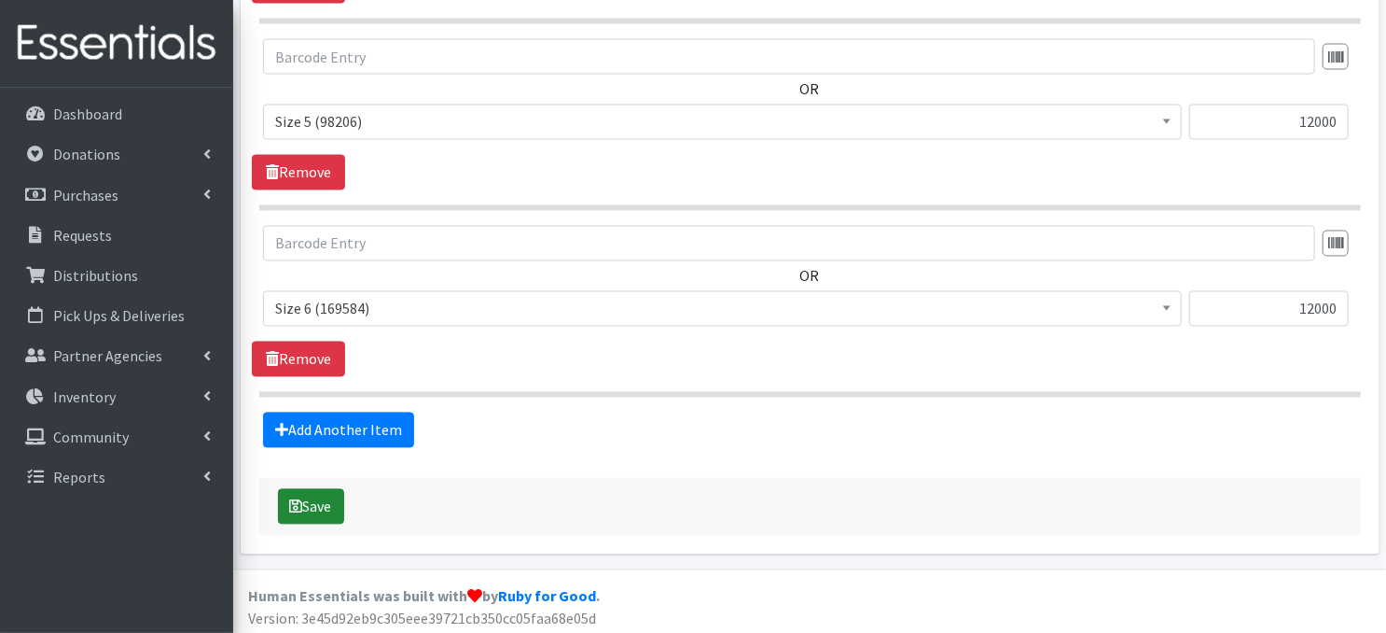
click at [316, 507] on button "Save" at bounding box center [311, 506] width 66 height 35
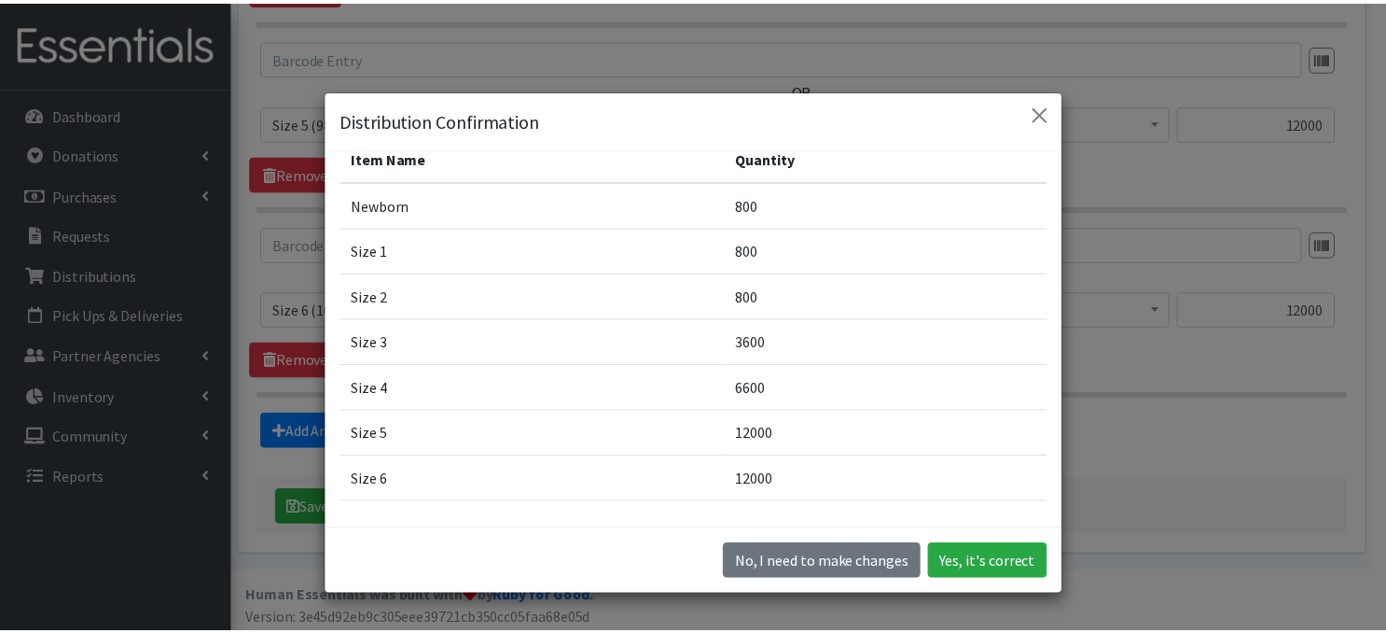
scroll to position [138, 0]
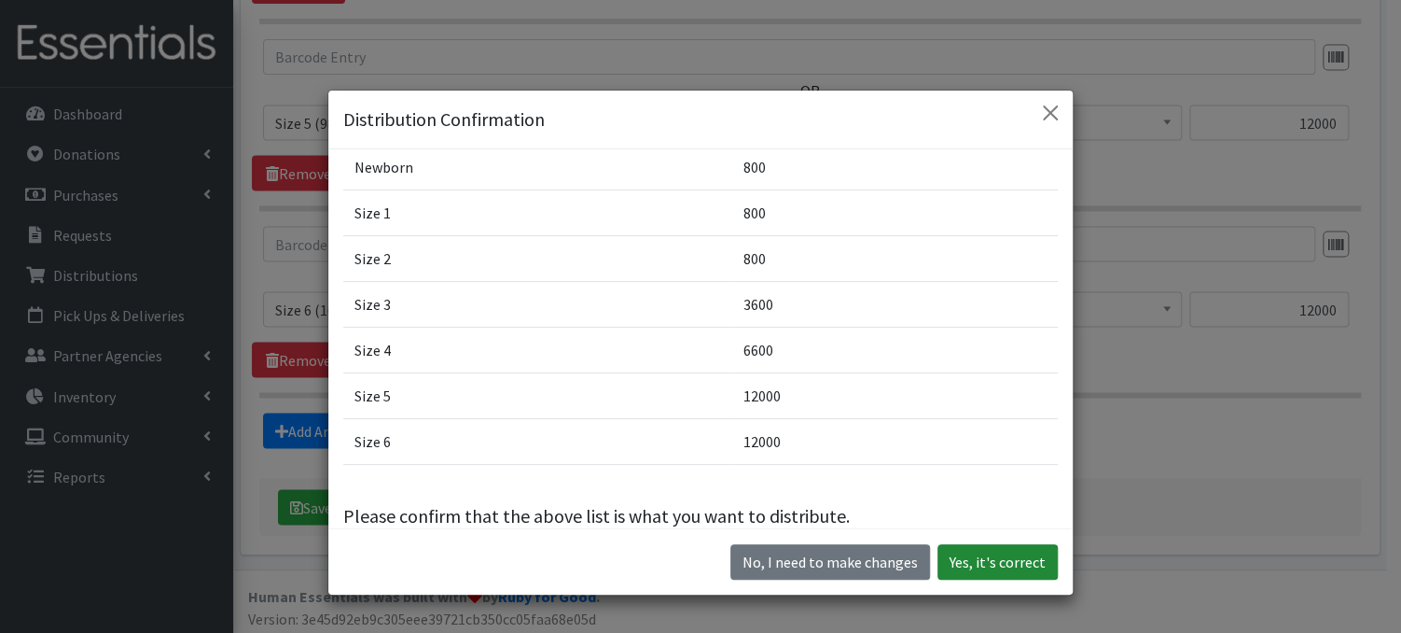
click at [996, 571] on button "Yes, it's correct" at bounding box center [998, 561] width 120 height 35
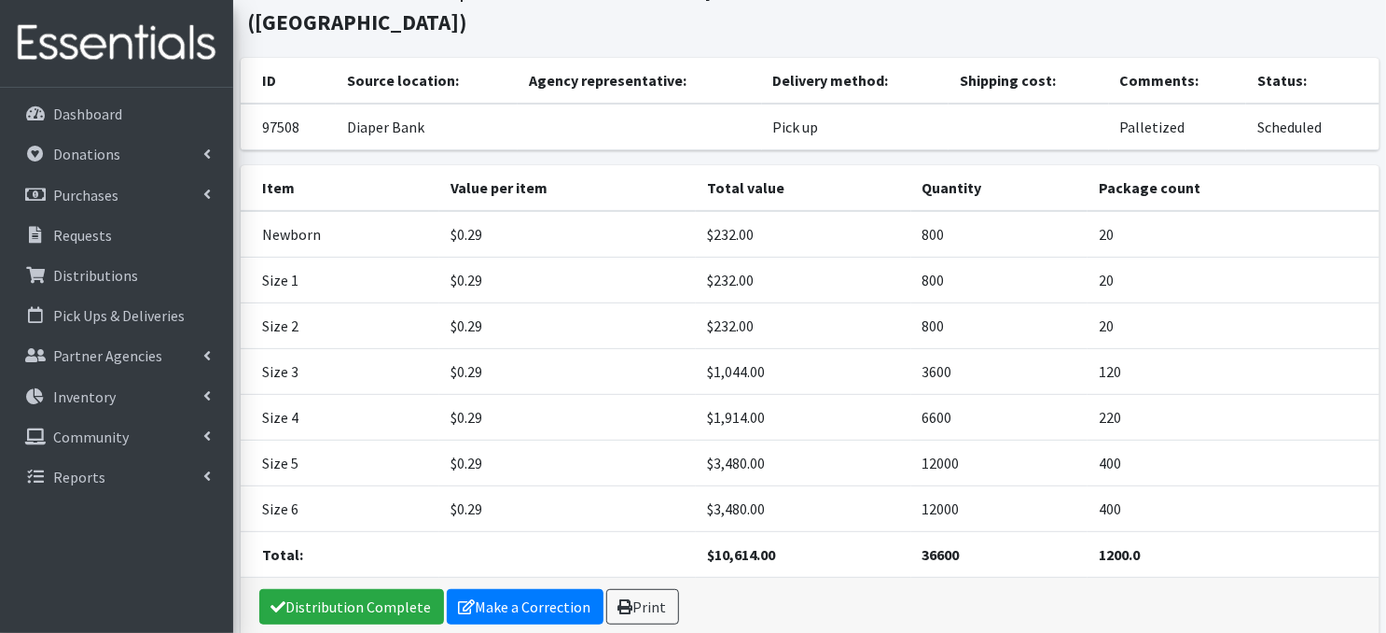
scroll to position [158, 0]
click at [623, 598] on icon at bounding box center [626, 605] width 15 height 15
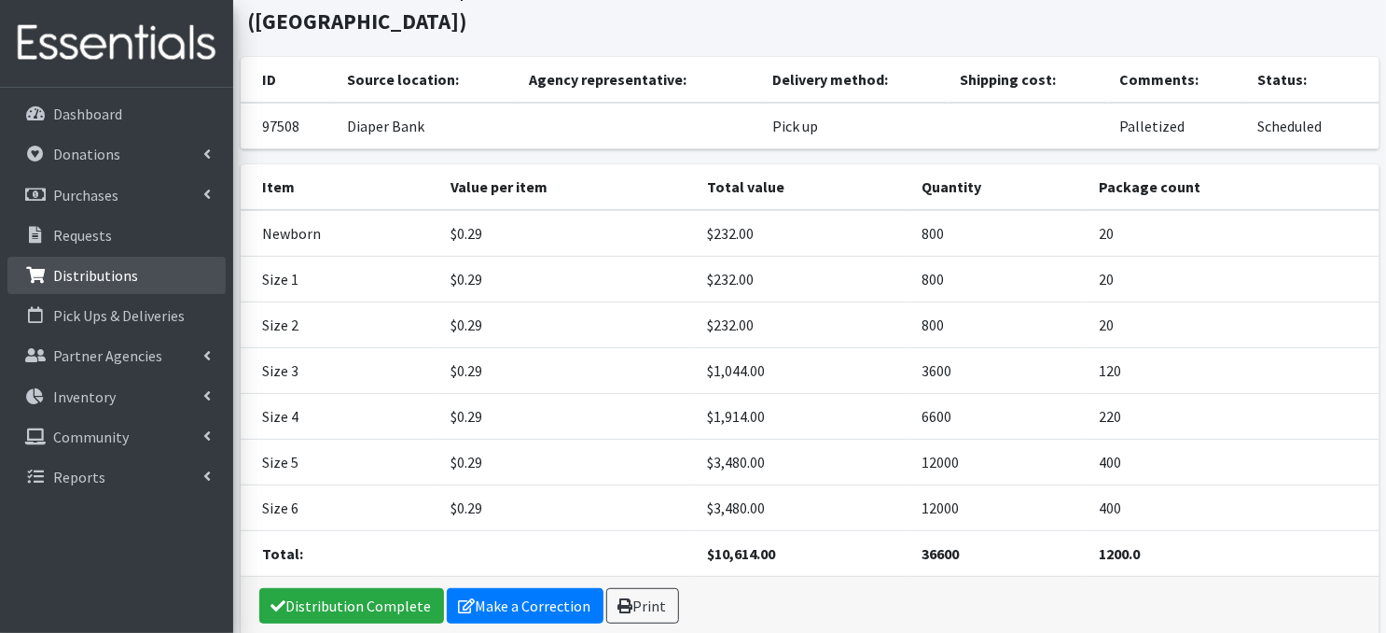
click at [119, 279] on p "Distributions" at bounding box center [95, 275] width 85 height 19
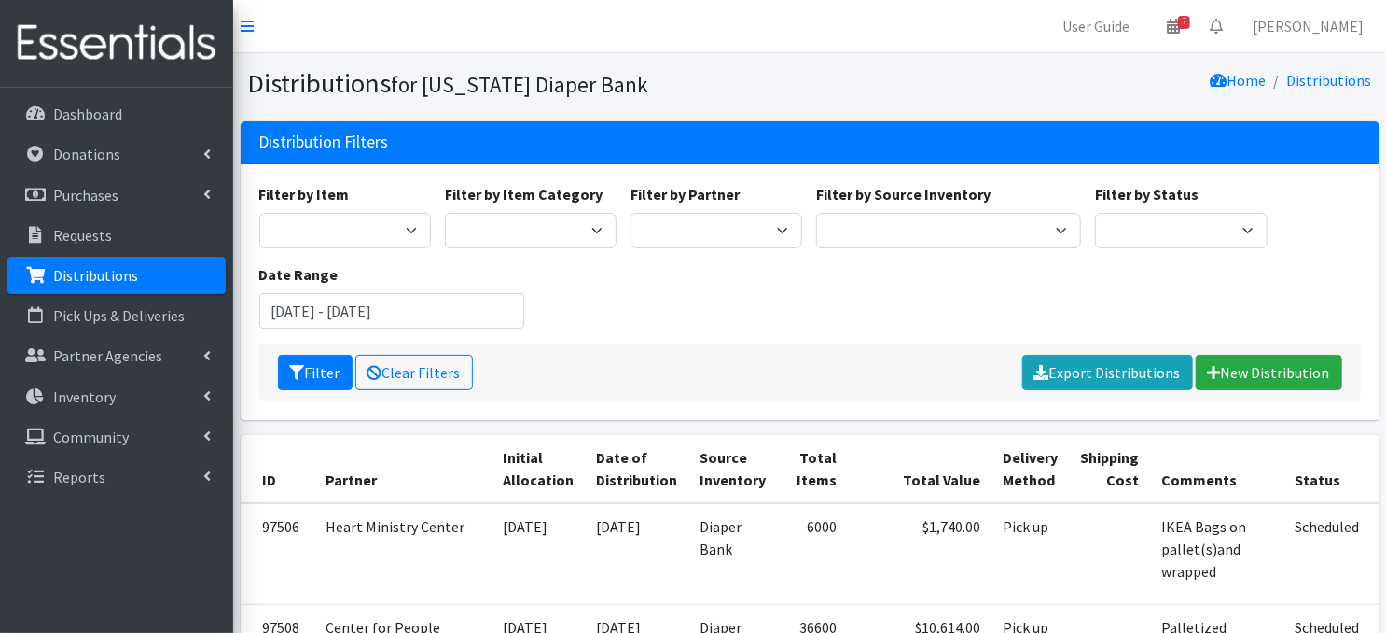
click at [75, 282] on p "Distributions" at bounding box center [95, 275] width 85 height 19
click at [1262, 379] on link "New Distribution" at bounding box center [1269, 372] width 146 height 35
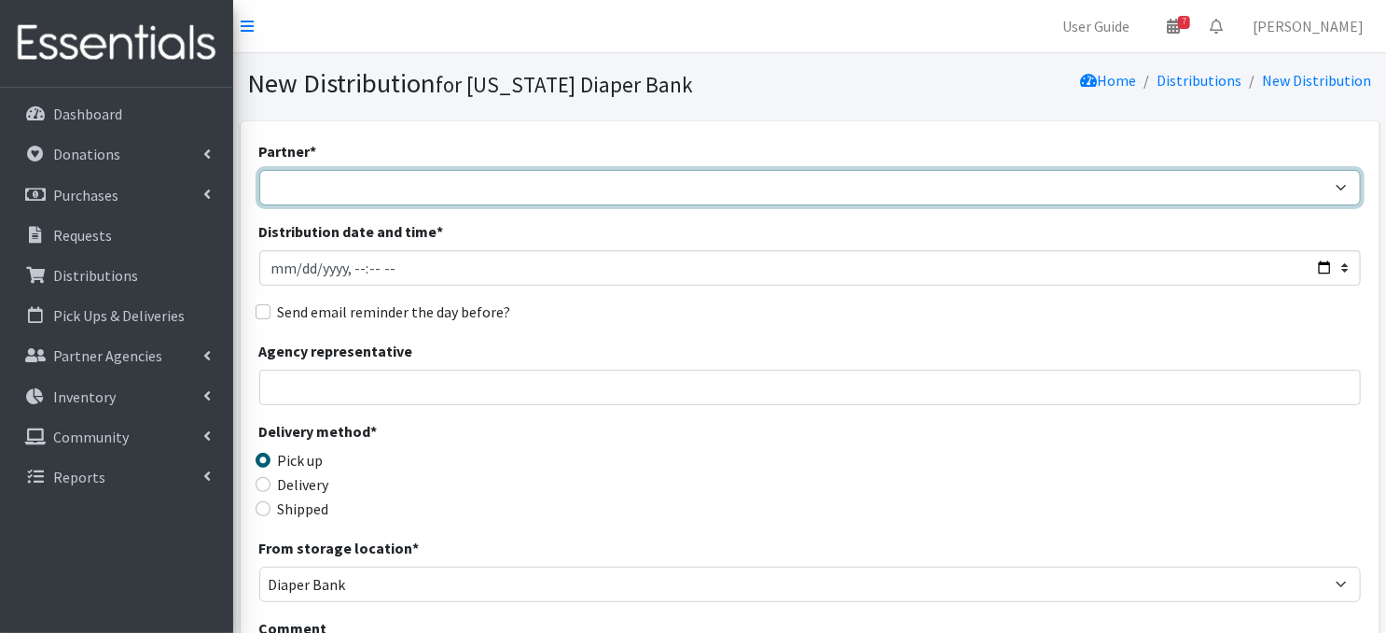
click at [367, 189] on select "Abide A Mother's Love BART - Benson Area Refugee Taskforce Big Brothers Big Sis…" at bounding box center [810, 187] width 1102 height 35
select select "2026"
click at [259, 170] on select "Abide A Mother's Love BART - Benson Area Refugee Taskforce Big Brothers Big Sis…" at bounding box center [810, 187] width 1102 height 35
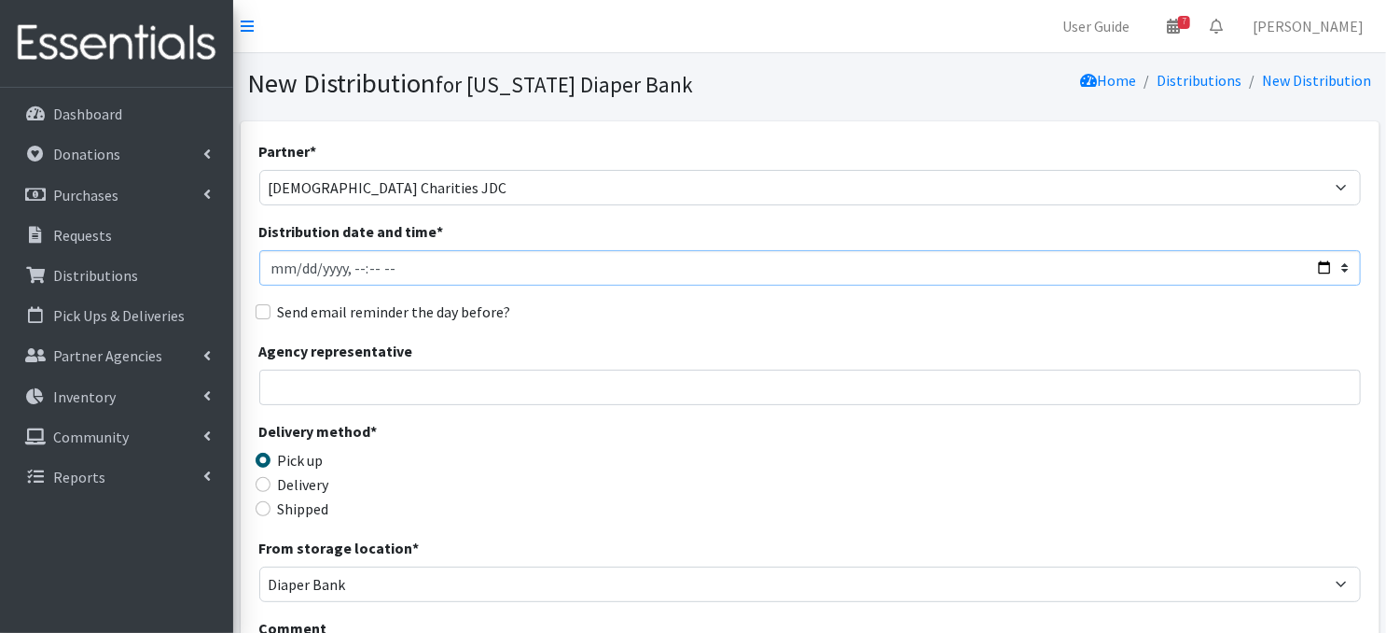
click at [300, 264] on input "Distribution date and time *" at bounding box center [810, 267] width 1102 height 35
drag, startPoint x: 332, startPoint y: 279, endPoint x: 831, endPoint y: 242, distance: 500.5
click at [831, 242] on div "Distribution date and time *" at bounding box center [810, 252] width 1102 height 65
click at [347, 268] on input "Distribution date and time *" at bounding box center [810, 267] width 1102 height 35
type input "2025-10-09T10:30"
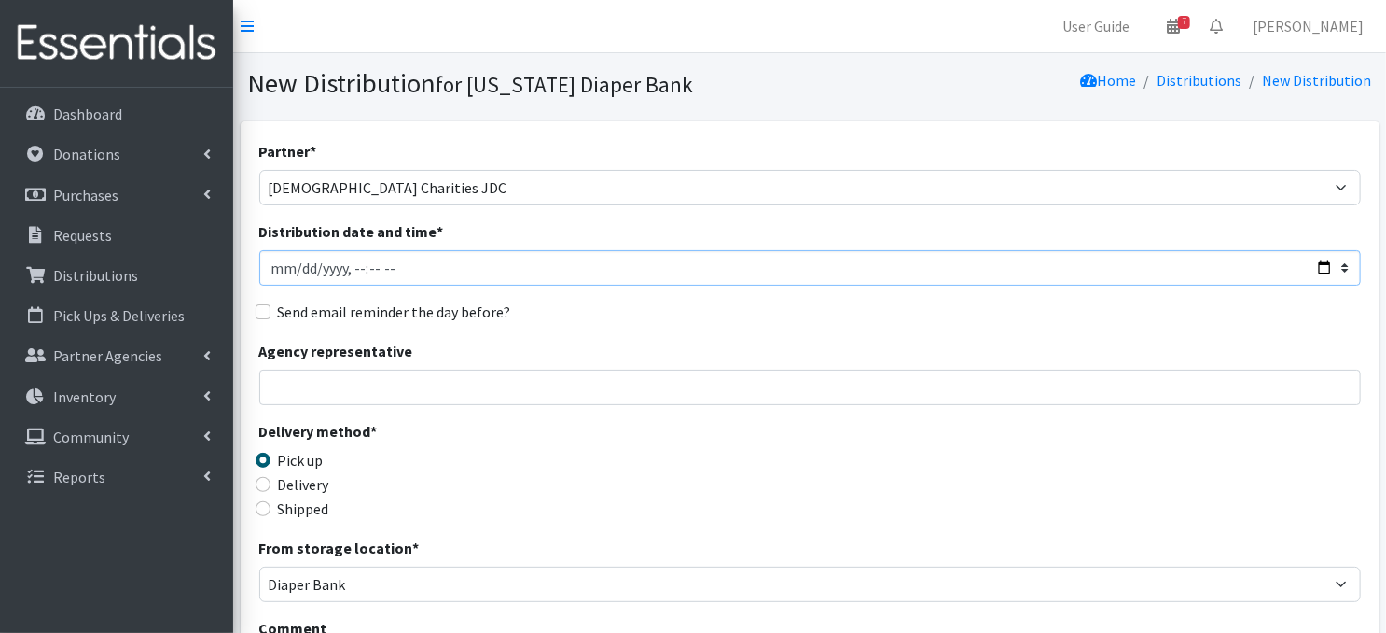
click at [655, 264] on input "Distribution date and time *" at bounding box center [810, 267] width 1102 height 35
click at [642, 296] on div "Partner * Abide A Mother's Love BART - Benson Area Refugee Taskforce Big Brothe…" at bounding box center [810, 565] width 1102 height 850
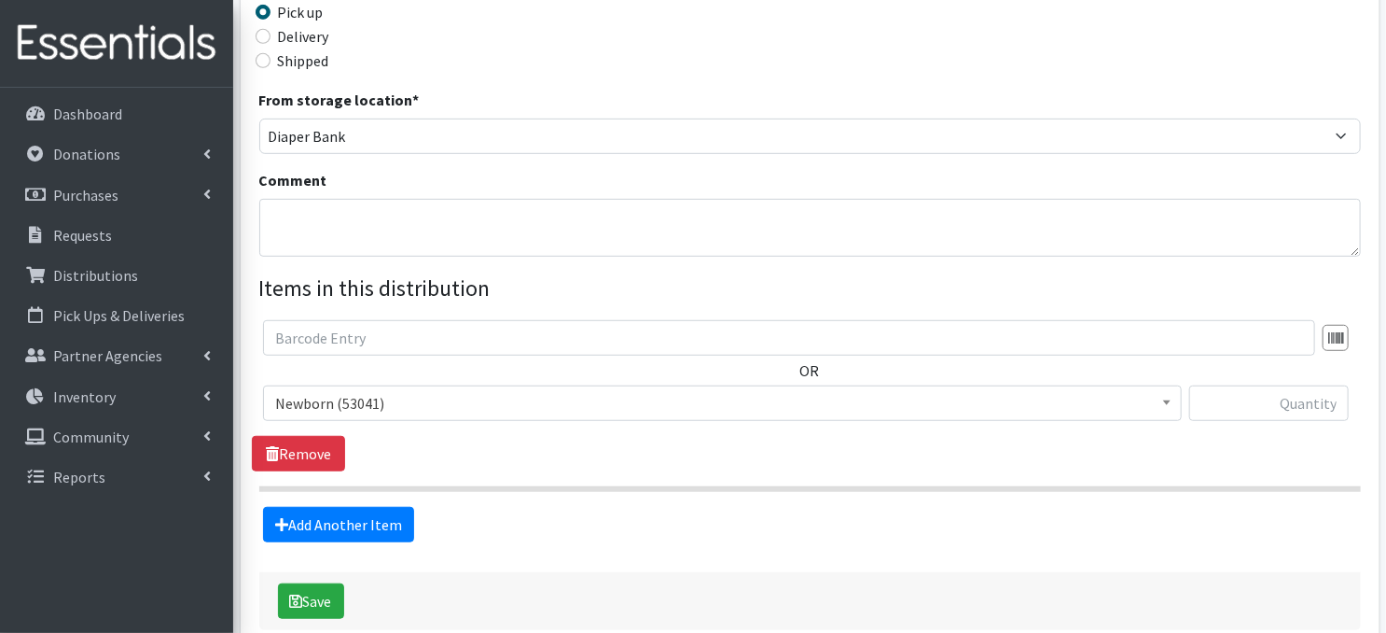
scroll to position [472, 0]
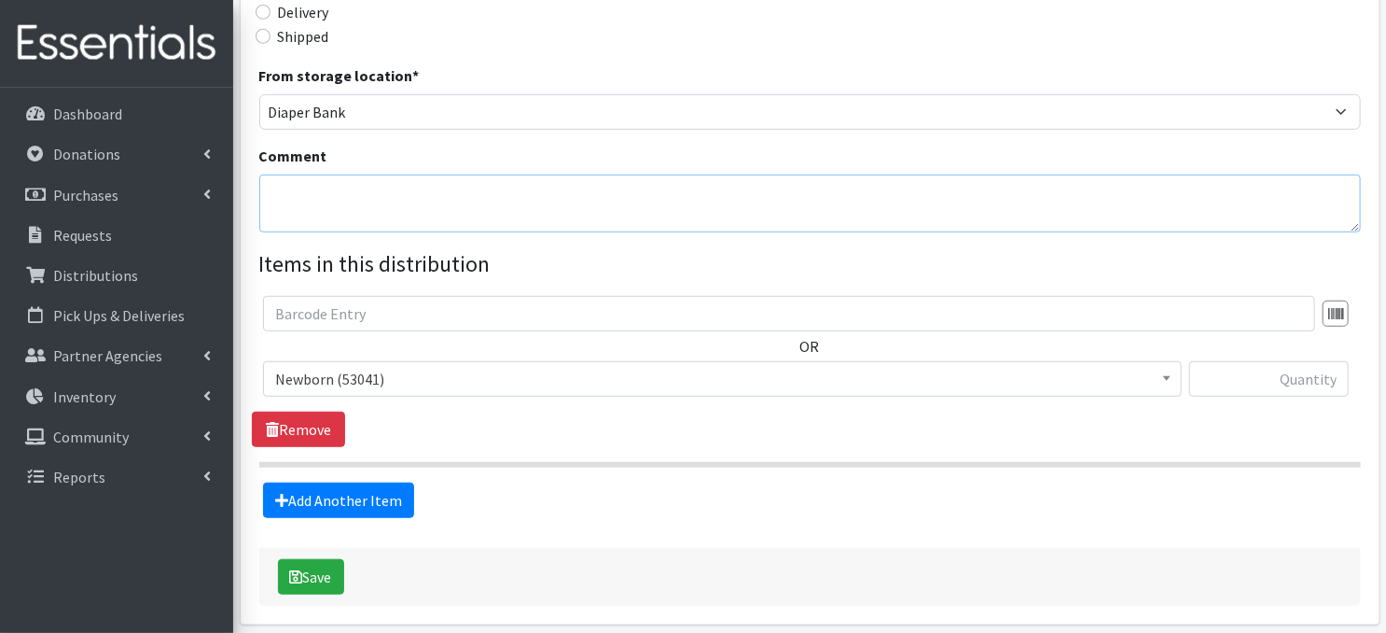
click at [312, 205] on textarea "Comment" at bounding box center [810, 203] width 1102 height 58
paste textarea "Palletized"
type textarea "Palletized"
click at [1052, 313] on input "text" at bounding box center [789, 313] width 1052 height 35
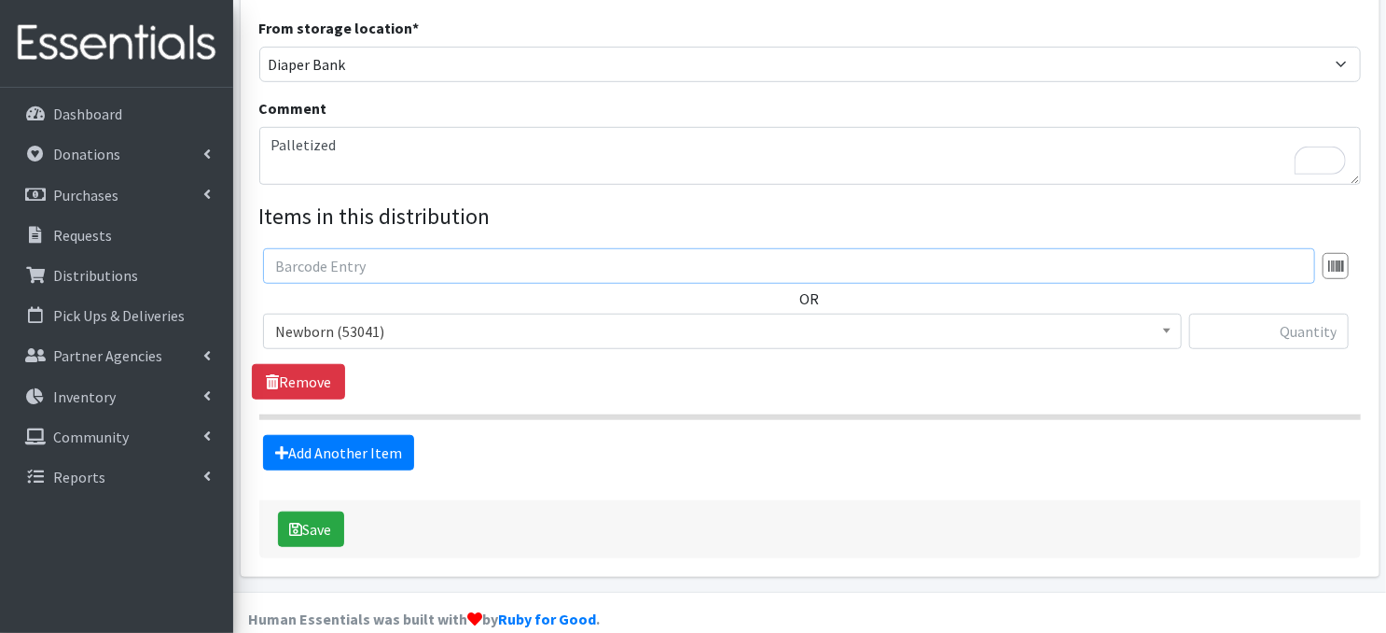
scroll to position [546, 0]
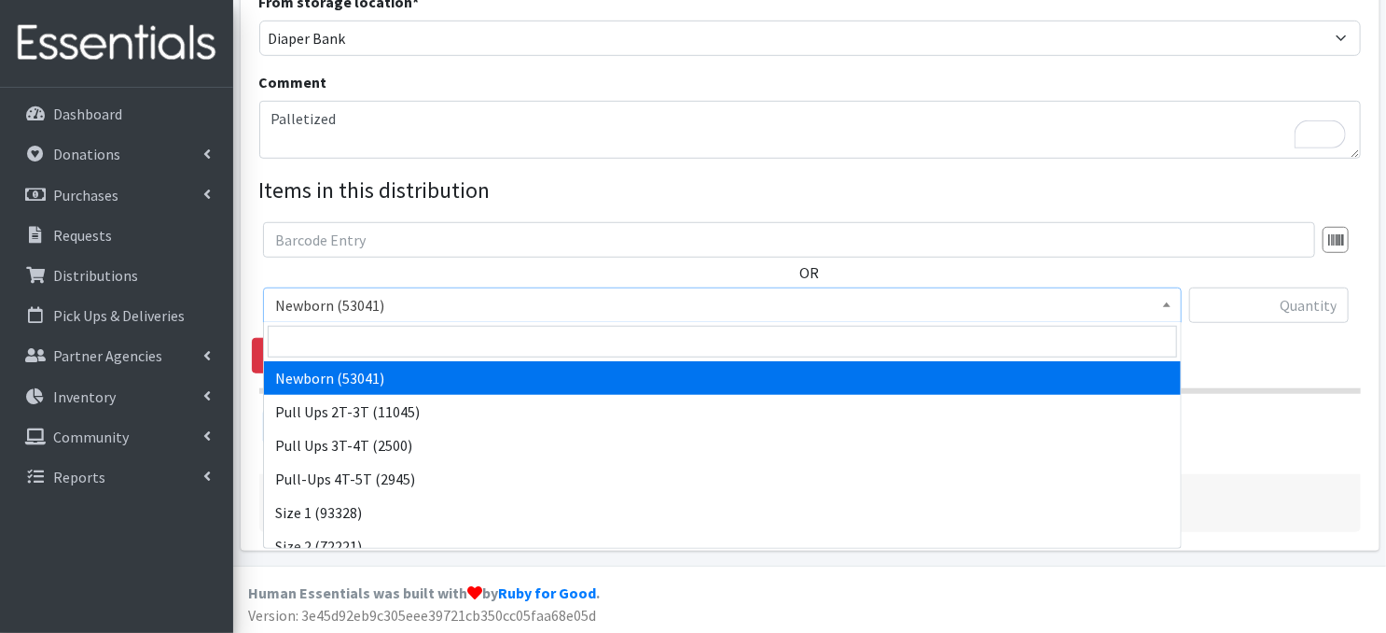
click at [1161, 309] on span at bounding box center [1167, 302] width 19 height 29
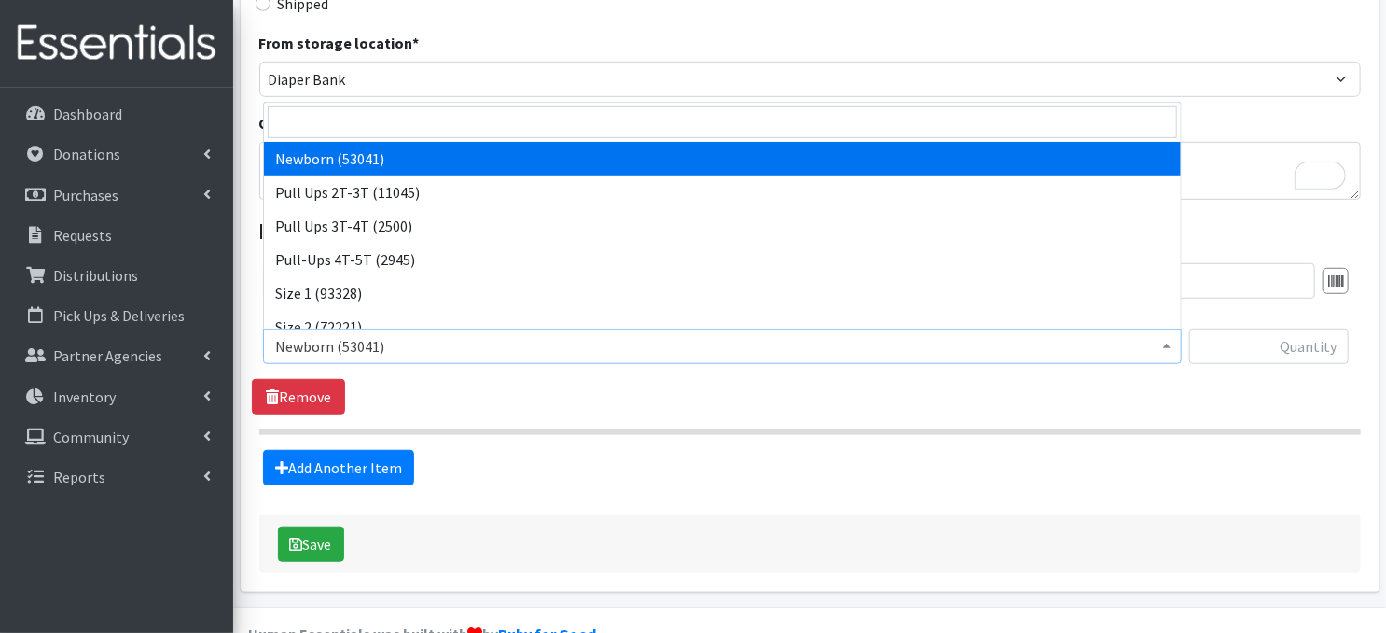
scroll to position [508, 0]
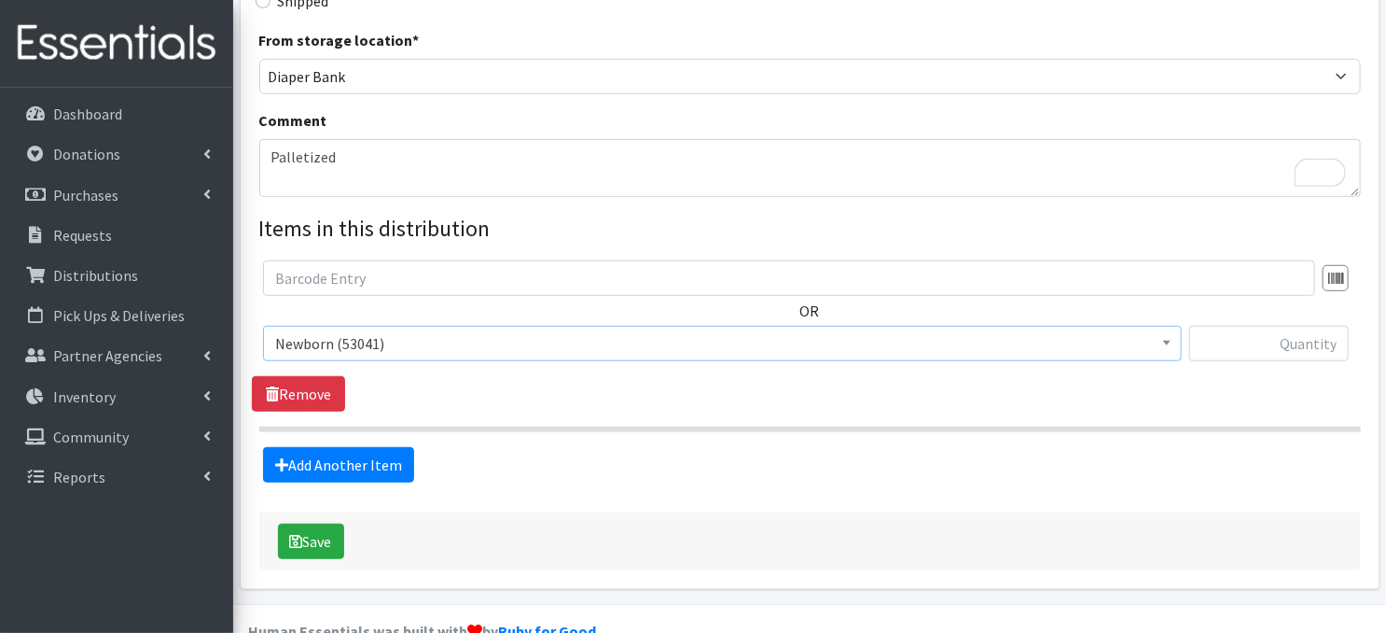
click at [1249, 412] on section "OR Newborn (53041) Pull Ups 2T-3T (11045) Pull Ups 3T-4T (2500) Pull-Ups 4T-5T …" at bounding box center [810, 346] width 1102 height 172
click at [1240, 346] on input "text" at bounding box center [1269, 343] width 160 height 35
type input "1600"
click at [311, 466] on link "Add Another Item" at bounding box center [338, 464] width 151 height 35
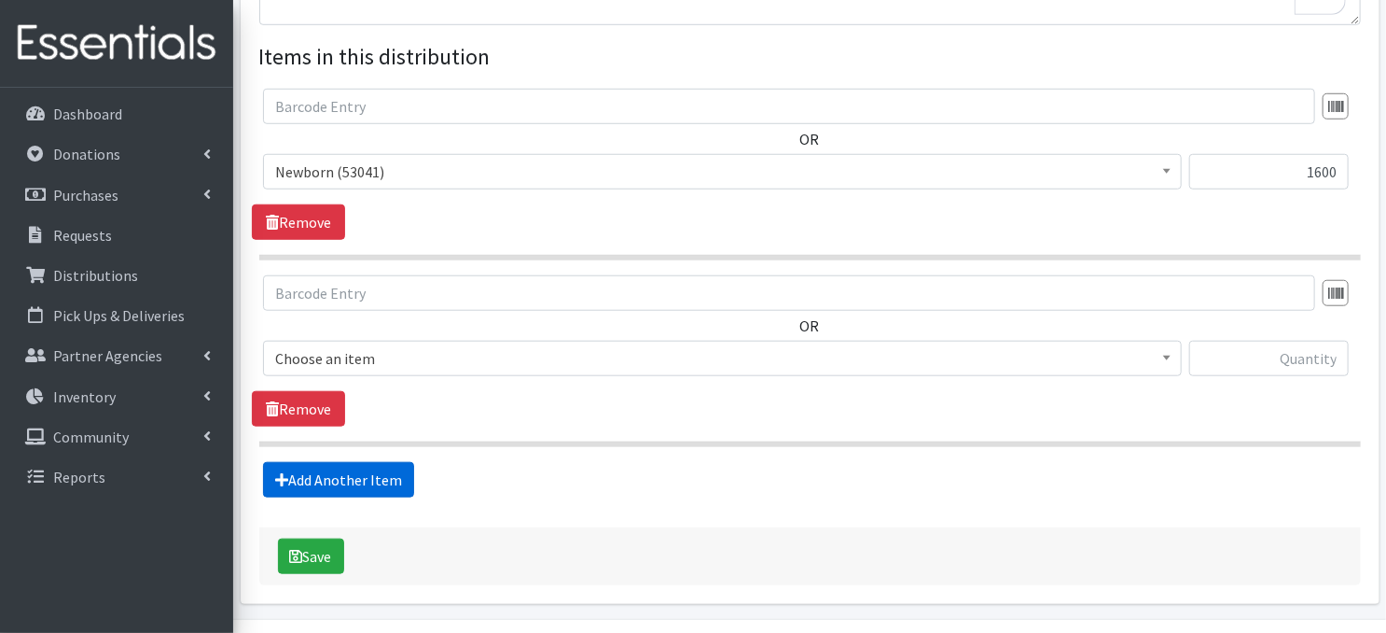
scroll to position [731, 0]
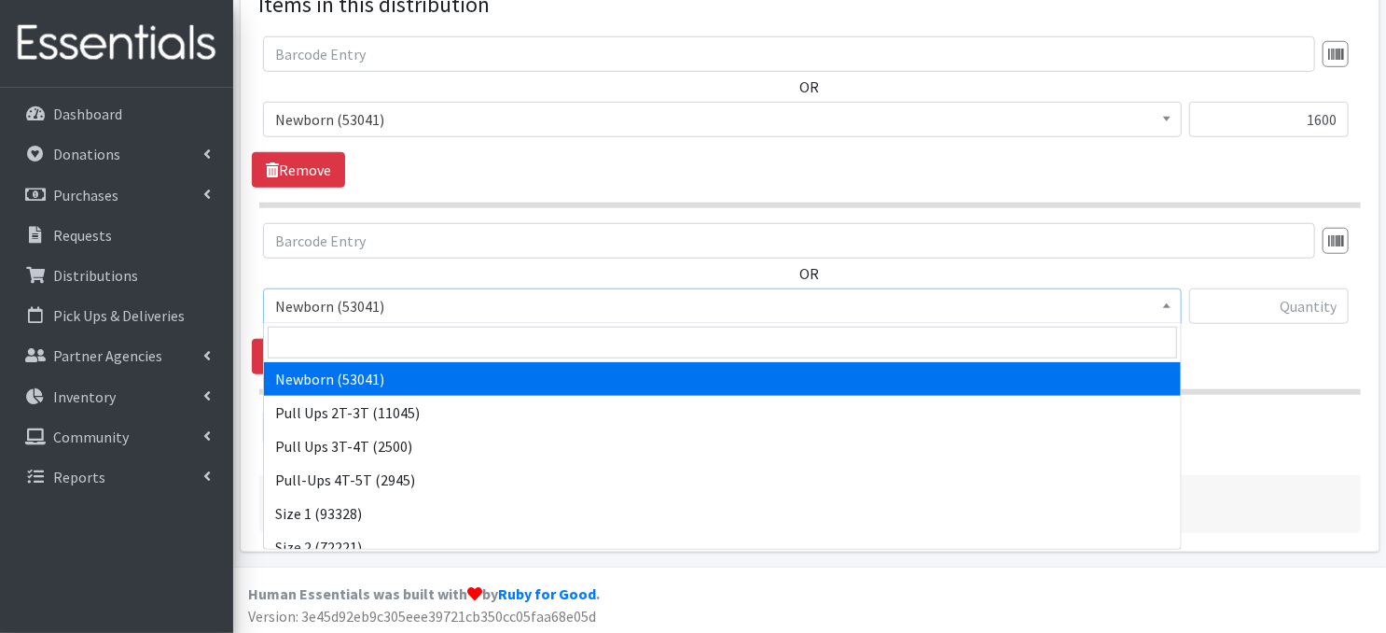
click at [1156, 305] on span "Newborn (53041)" at bounding box center [722, 306] width 895 height 26
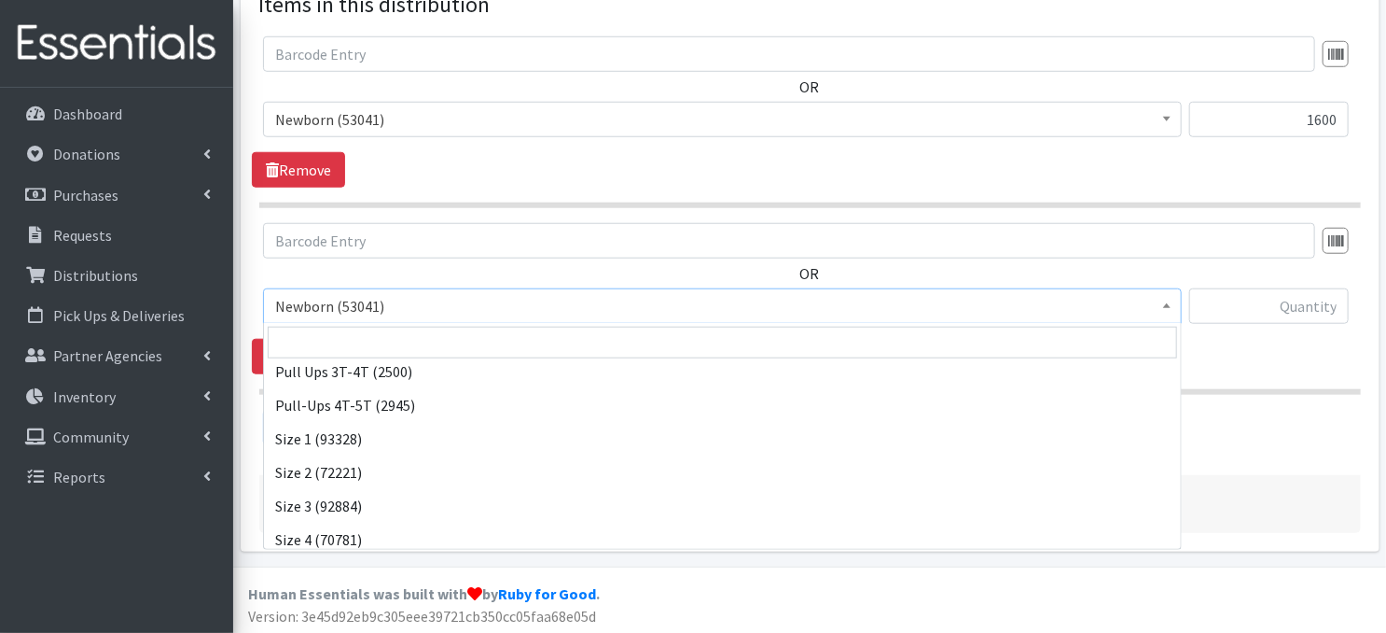
scroll to position [112, 0]
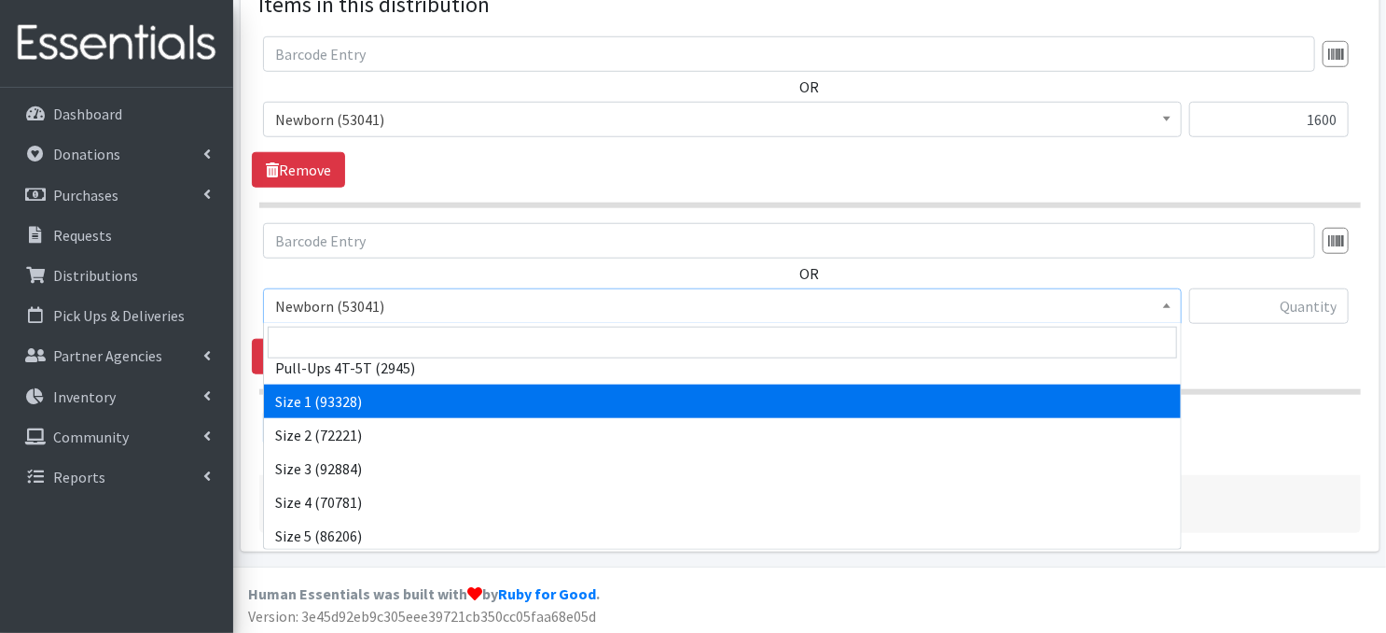
drag, startPoint x: 295, startPoint y: 396, endPoint x: 340, endPoint y: 365, distance: 54.9
select select "3682"
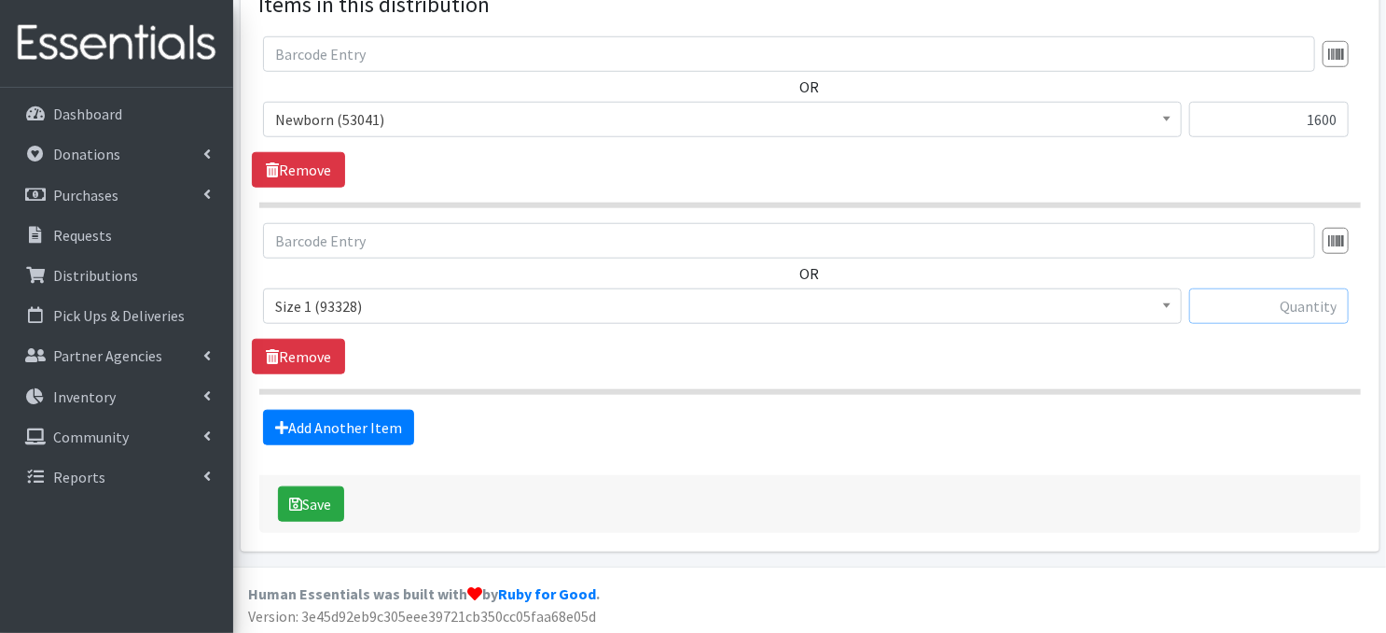
click at [1250, 310] on input "text" at bounding box center [1269, 305] width 160 height 35
type input "1600"
click at [330, 431] on link "Add Another Item" at bounding box center [338, 427] width 151 height 35
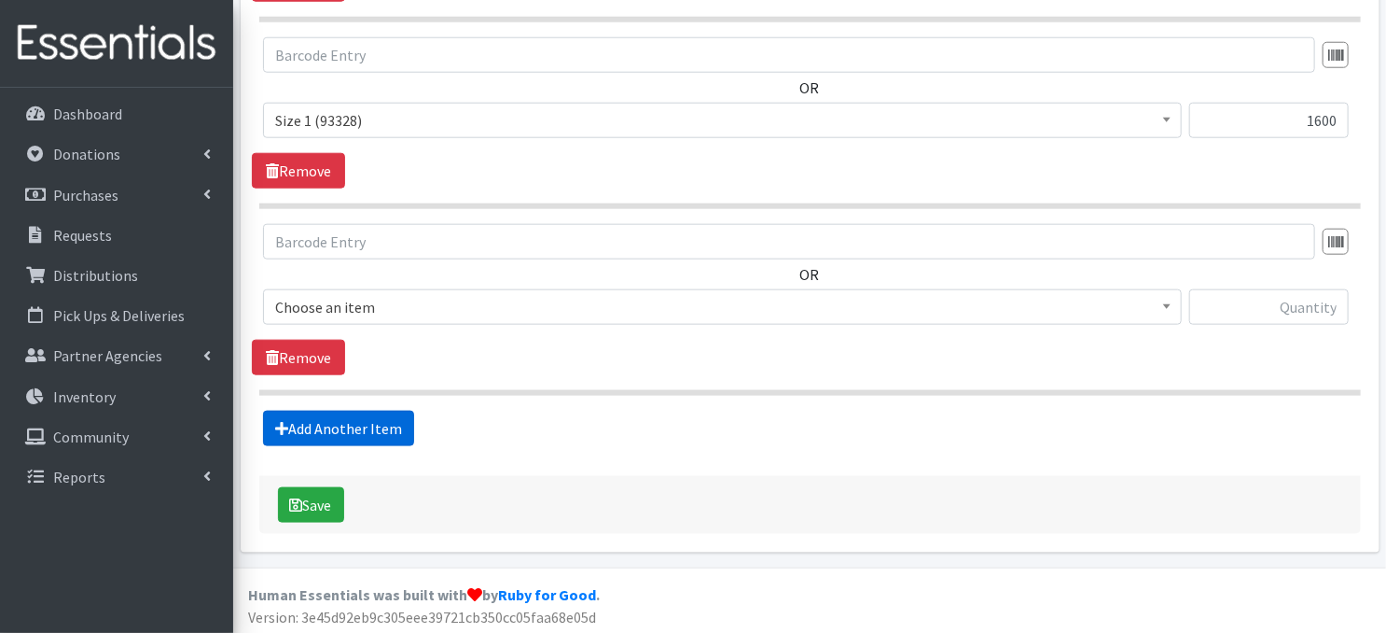
scroll to position [918, 0]
click at [1164, 308] on span at bounding box center [1167, 303] width 19 height 29
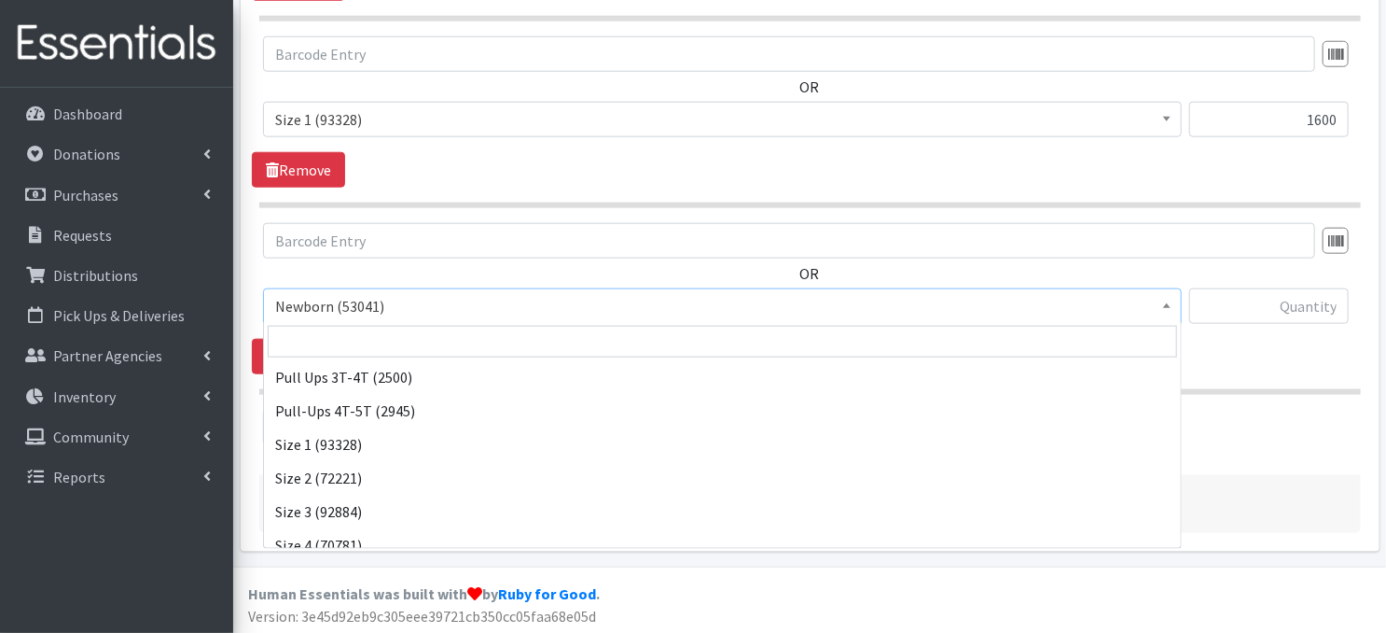
scroll to position [75, 0]
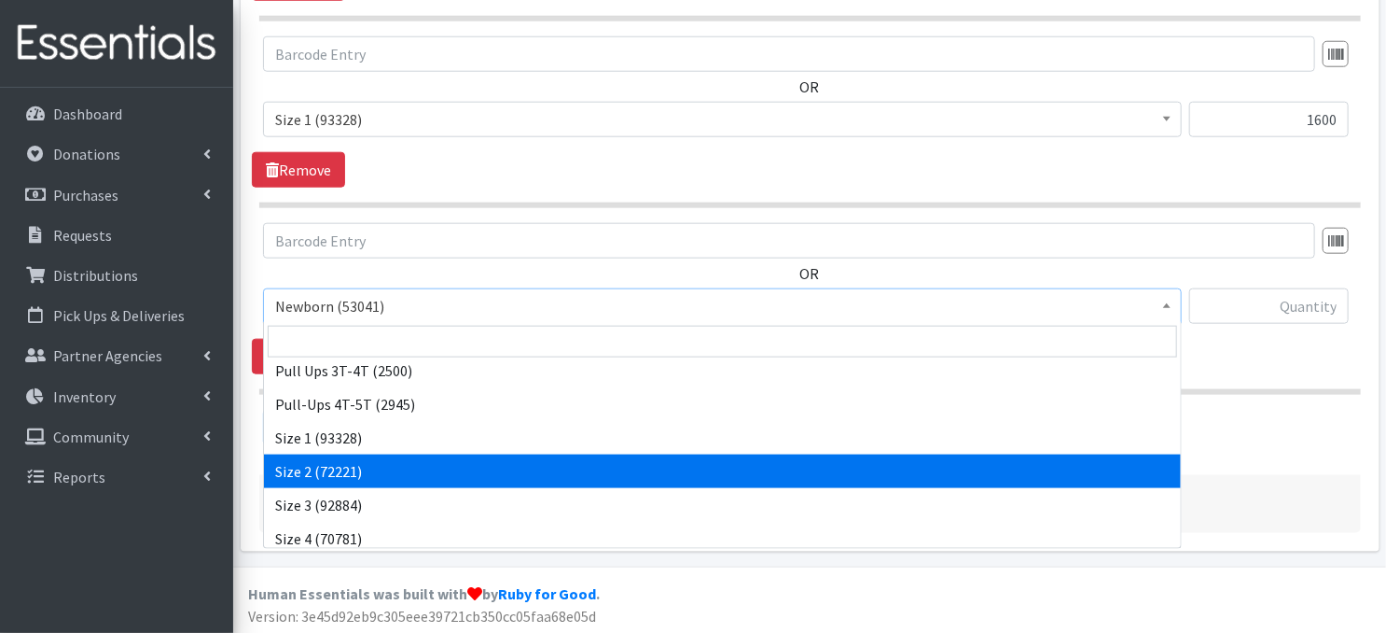
select select "3683"
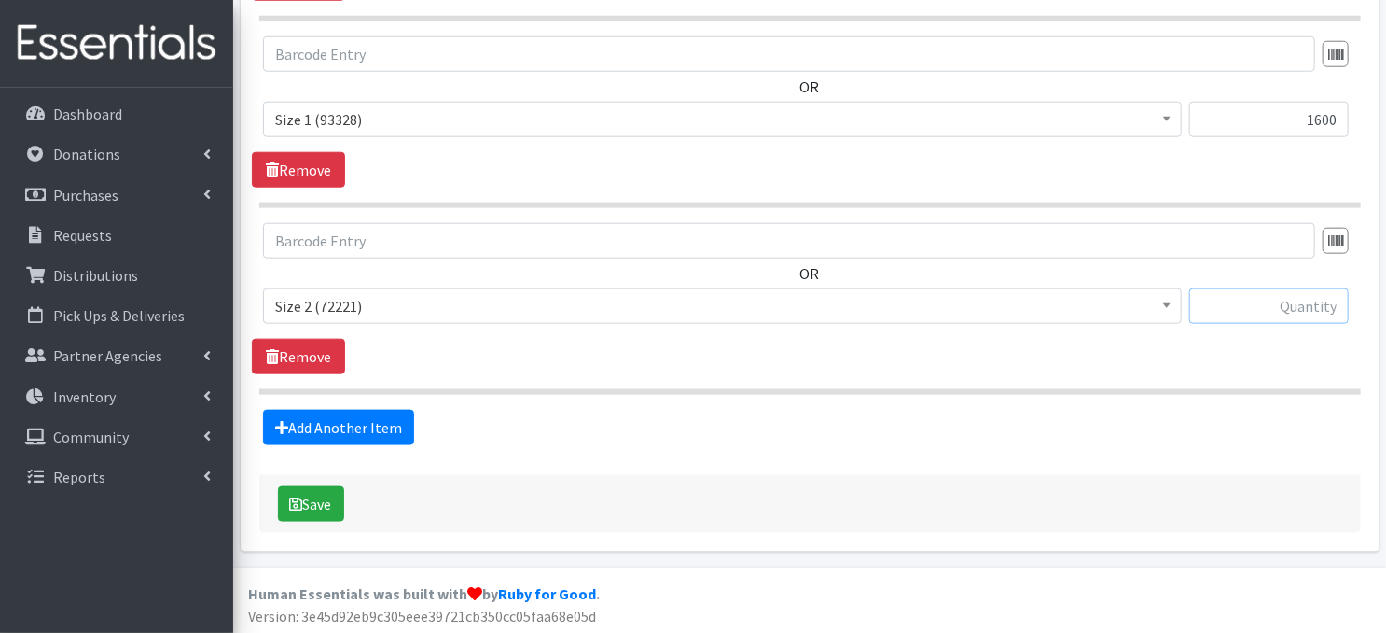
click at [1259, 311] on input "text" at bounding box center [1269, 305] width 160 height 35
type input "1600"
click at [348, 426] on link "Add Another Item" at bounding box center [338, 427] width 151 height 35
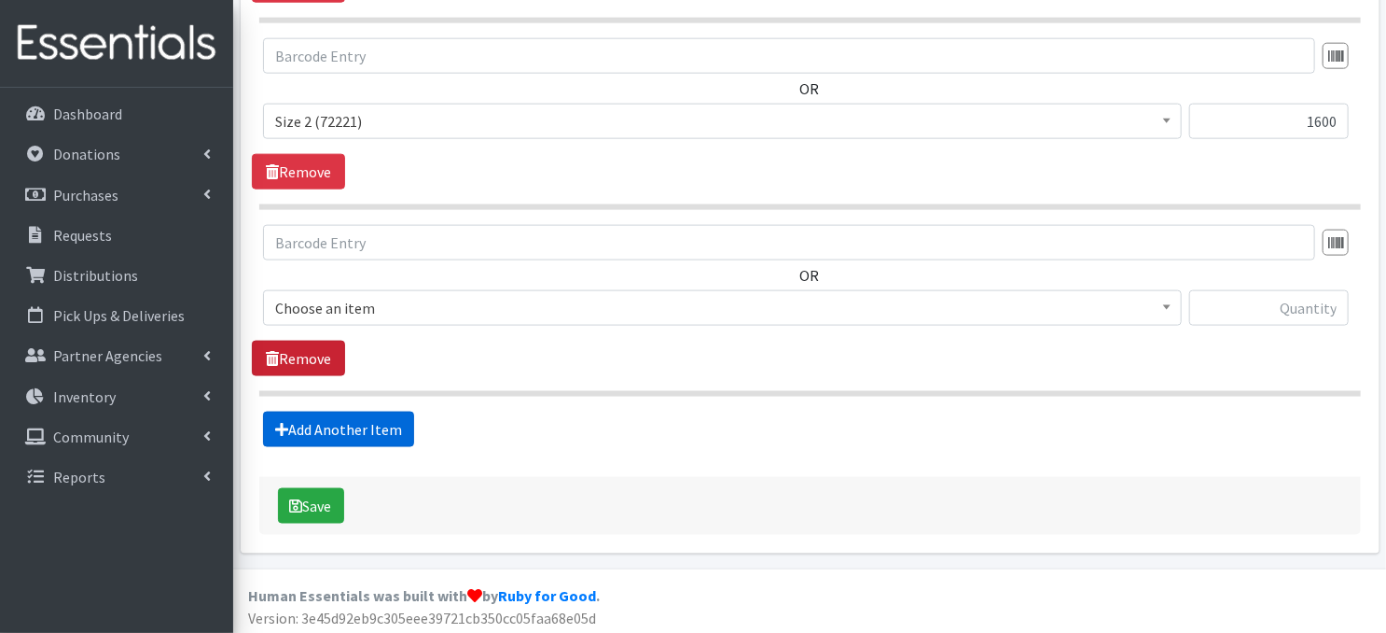
scroll to position [1104, 0]
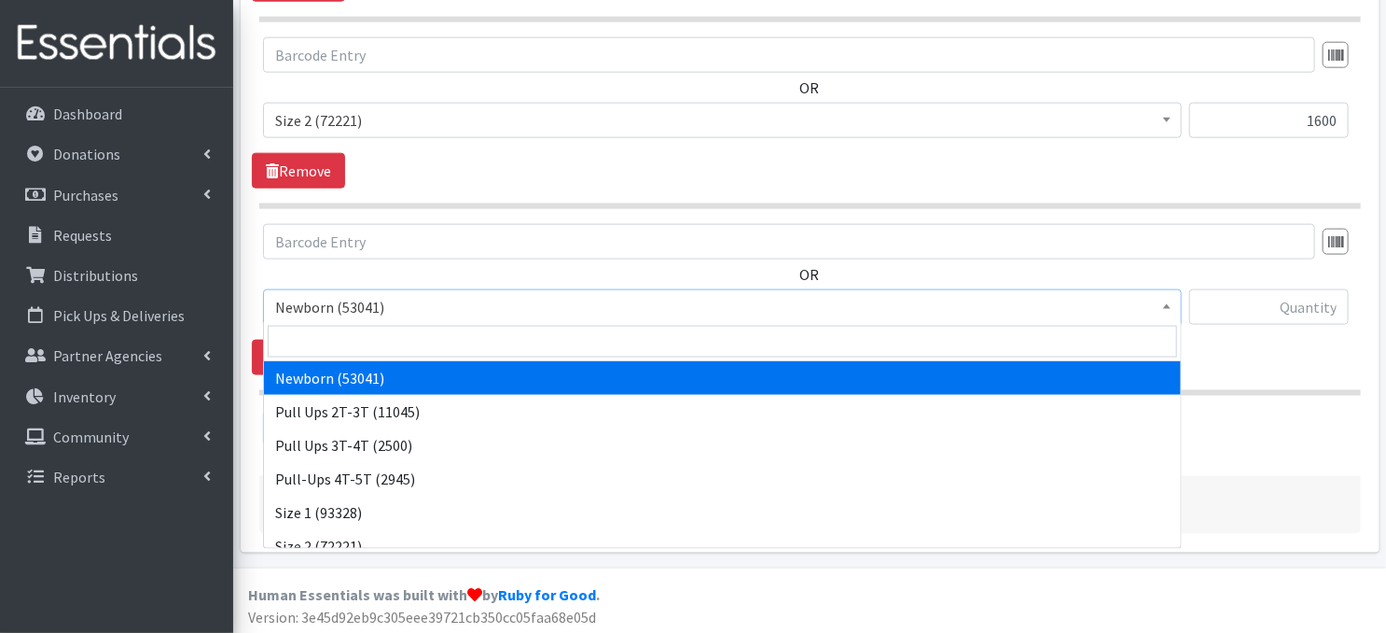
click at [1158, 303] on span at bounding box center [1167, 304] width 19 height 29
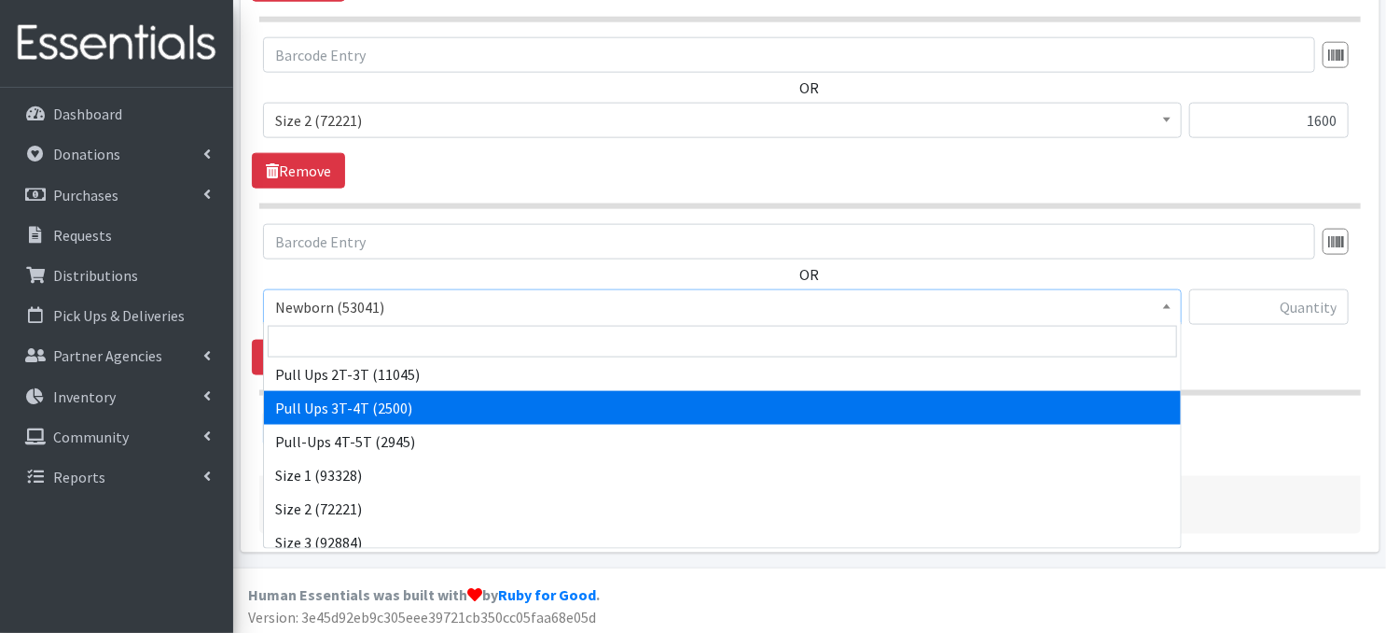
scroll to position [160, 0]
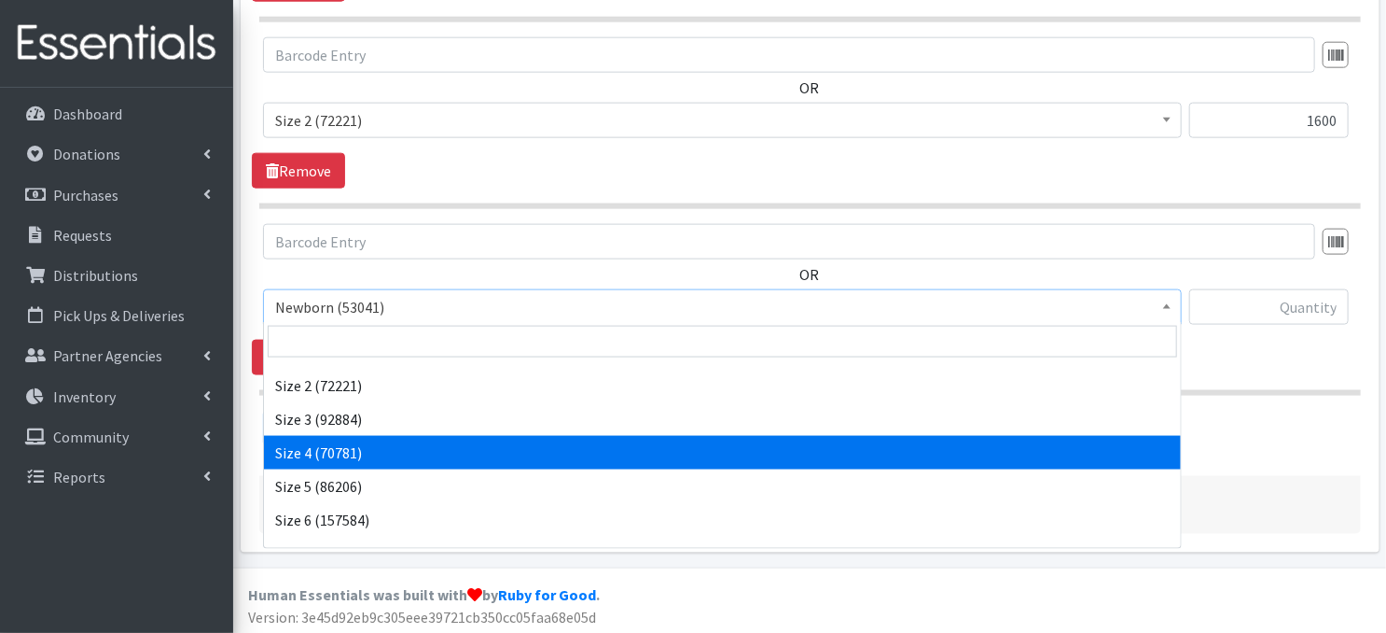
select select "3685"
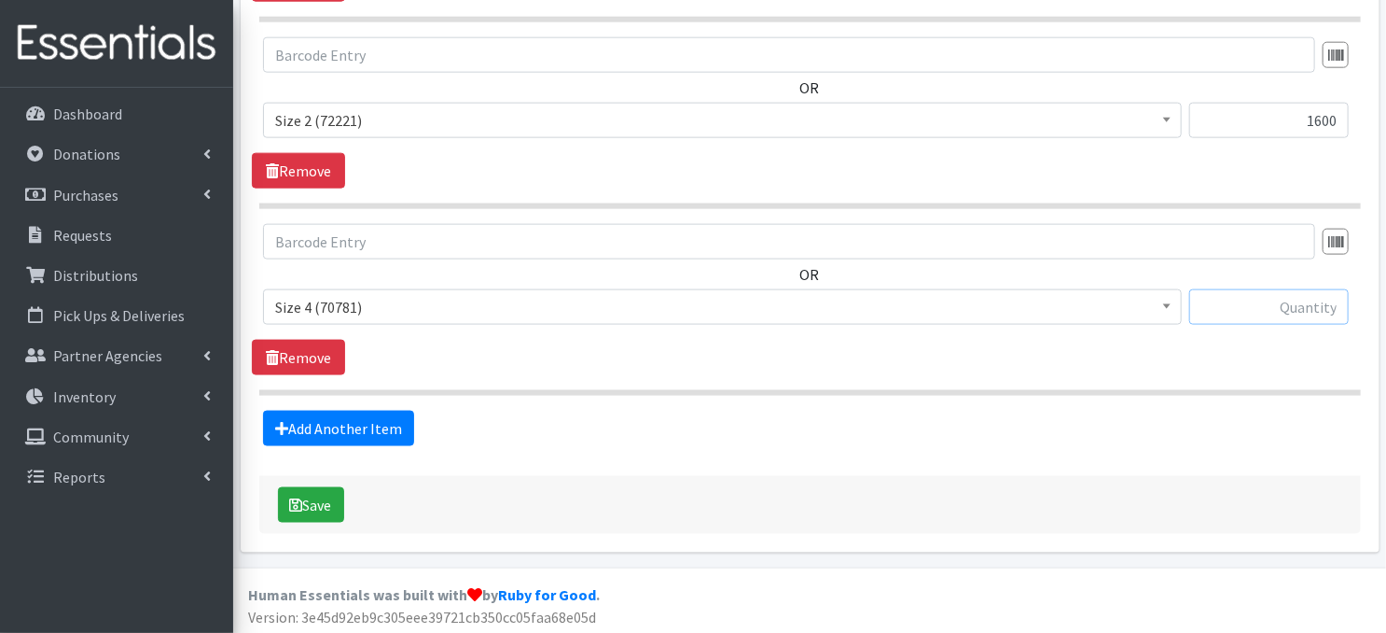
click at [1255, 309] on input "text" at bounding box center [1269, 306] width 160 height 35
type input "5100"
click at [325, 429] on link "Add Another Item" at bounding box center [338, 427] width 151 height 35
click at [1175, 304] on span at bounding box center [1167, 304] width 19 height 29
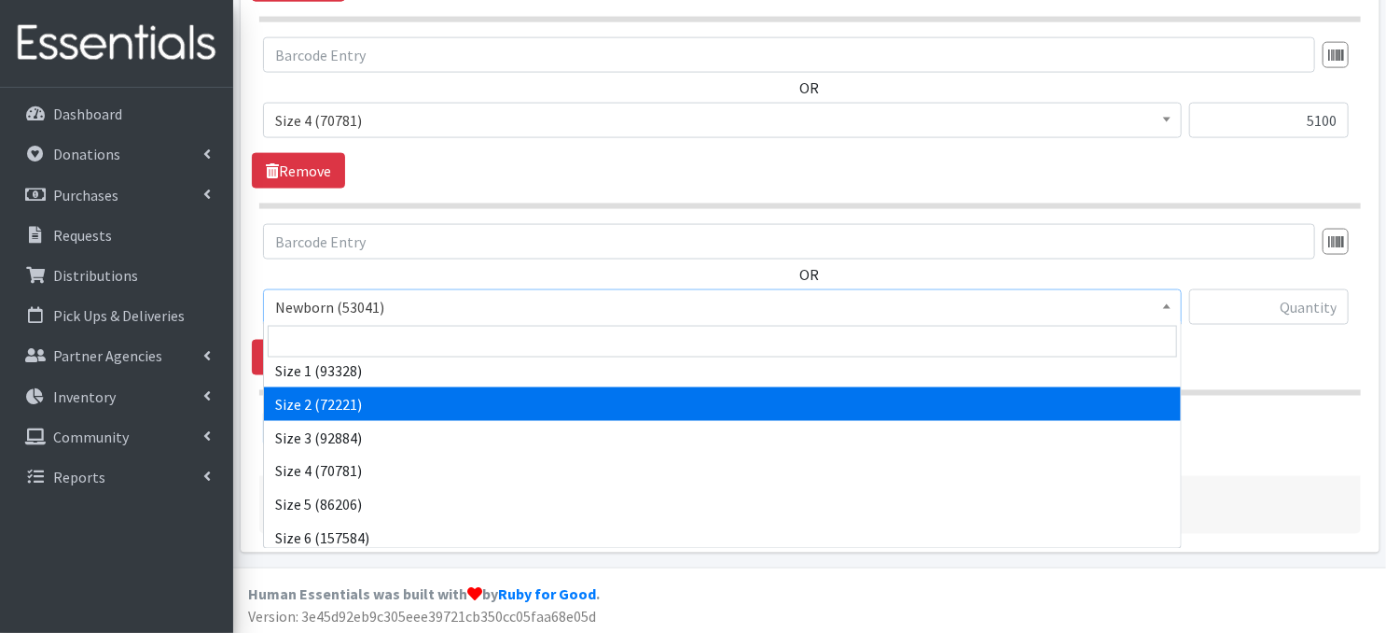
scroll to position [187, 0]
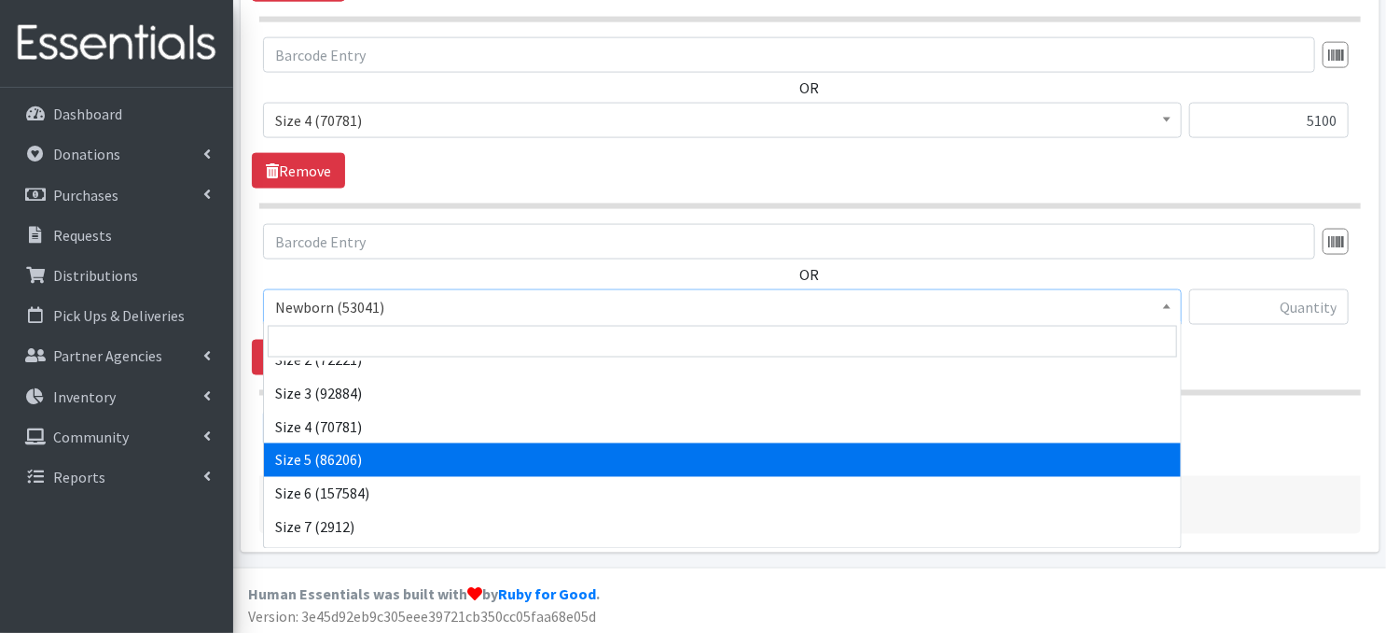
select select "3686"
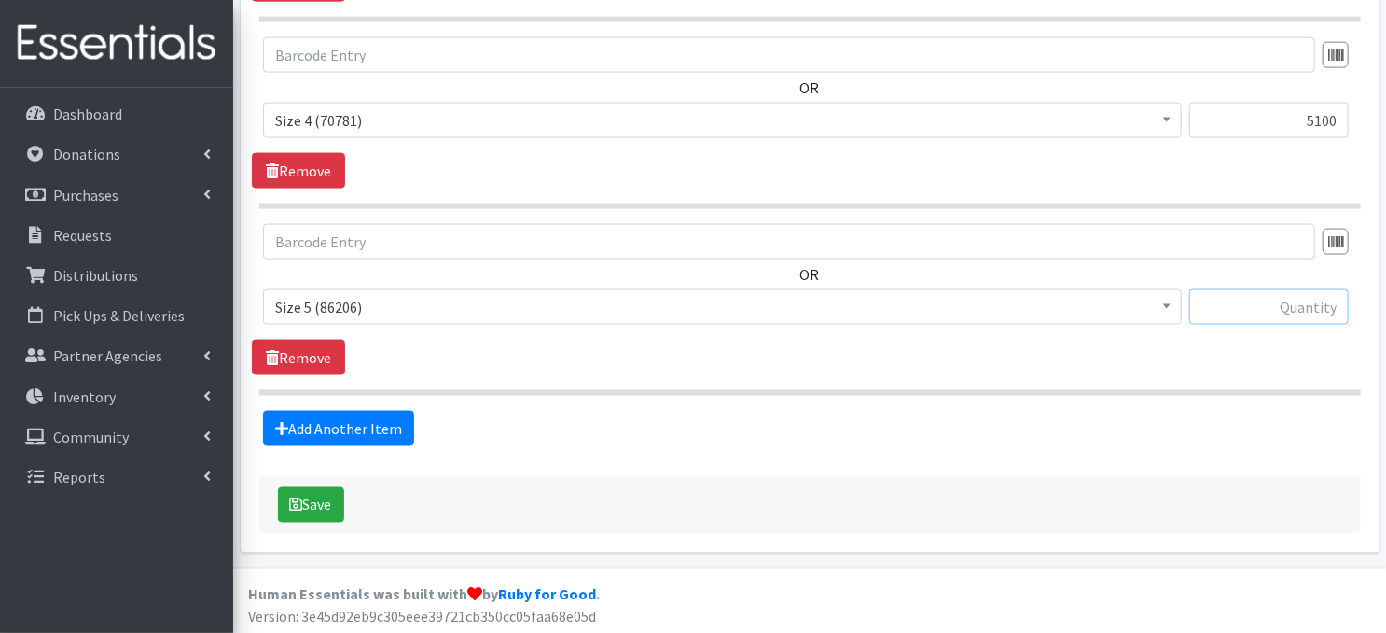
click at [1264, 305] on input "text" at bounding box center [1269, 306] width 160 height 35
click at [1237, 301] on input "text" at bounding box center [1269, 306] width 160 height 35
type input "5100"
click at [382, 431] on link "Add Another Item" at bounding box center [338, 427] width 151 height 35
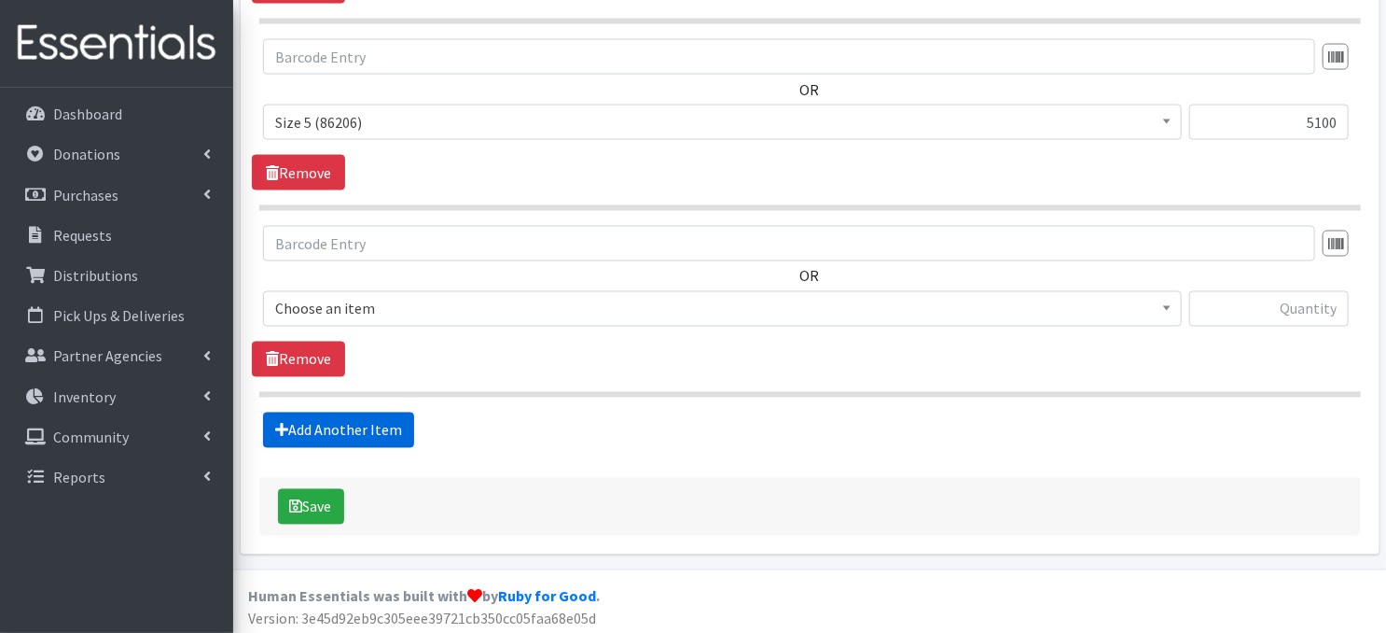
scroll to position [1476, 0]
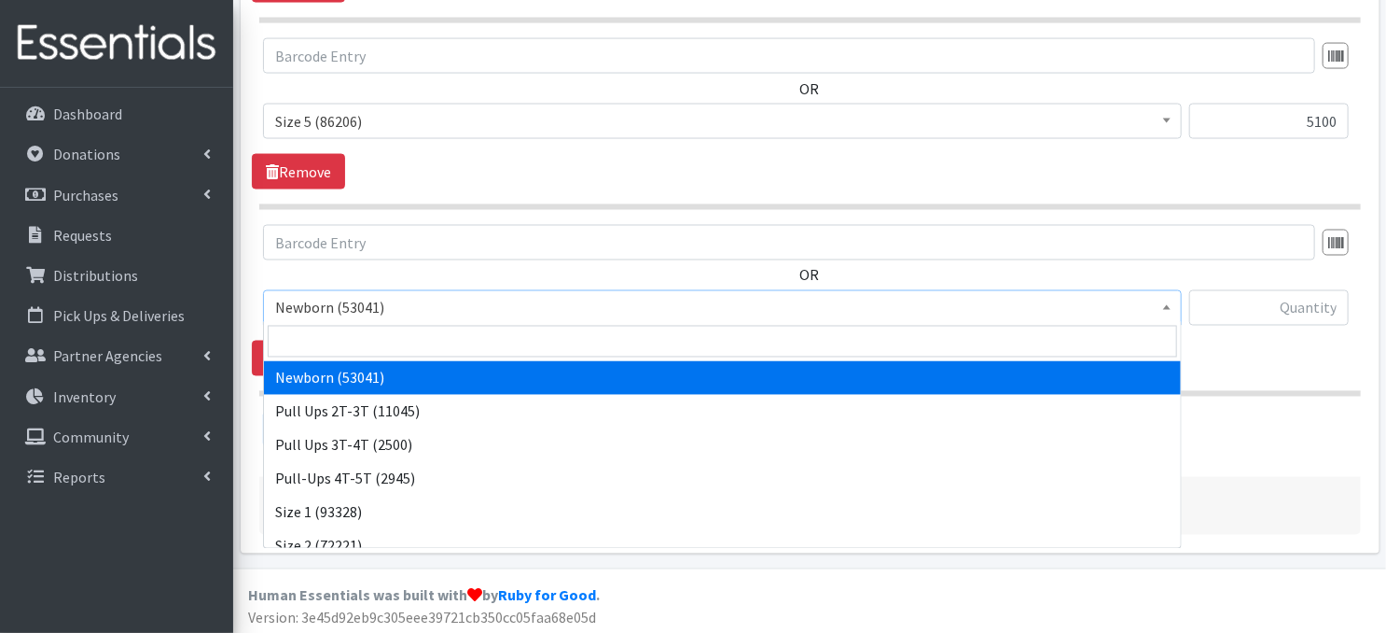
click at [1167, 307] on span at bounding box center [1167, 305] width 19 height 29
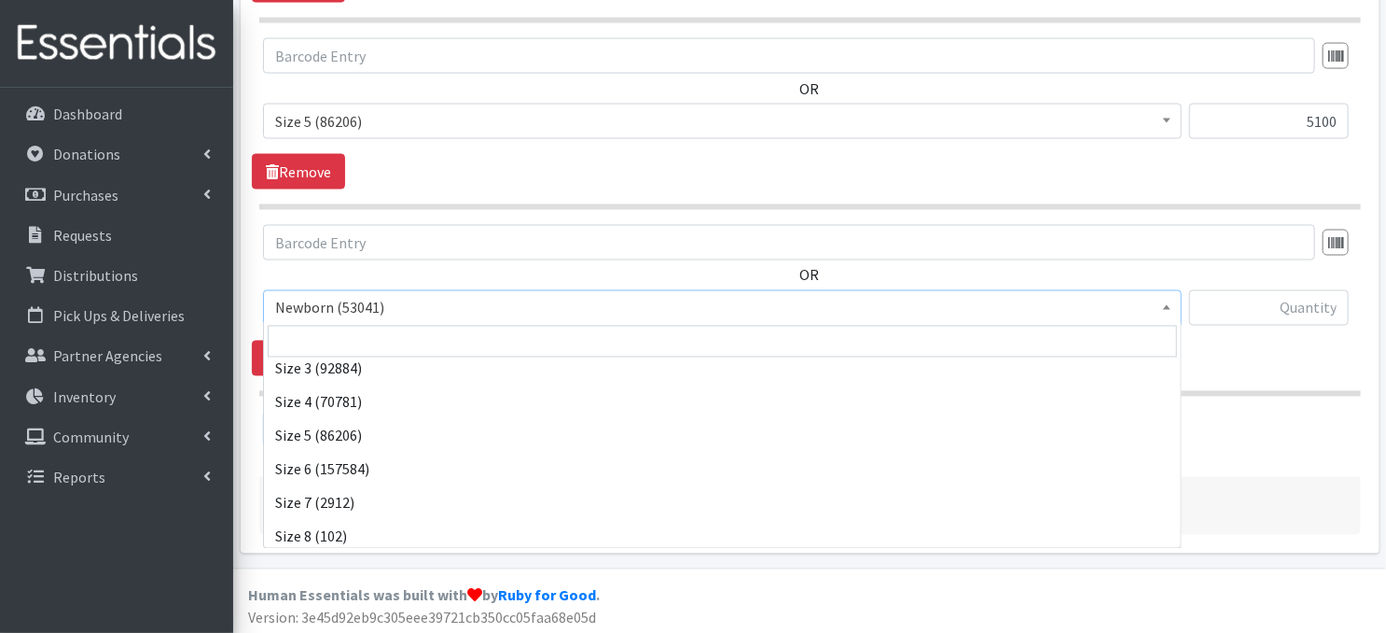
scroll to position [216, 0]
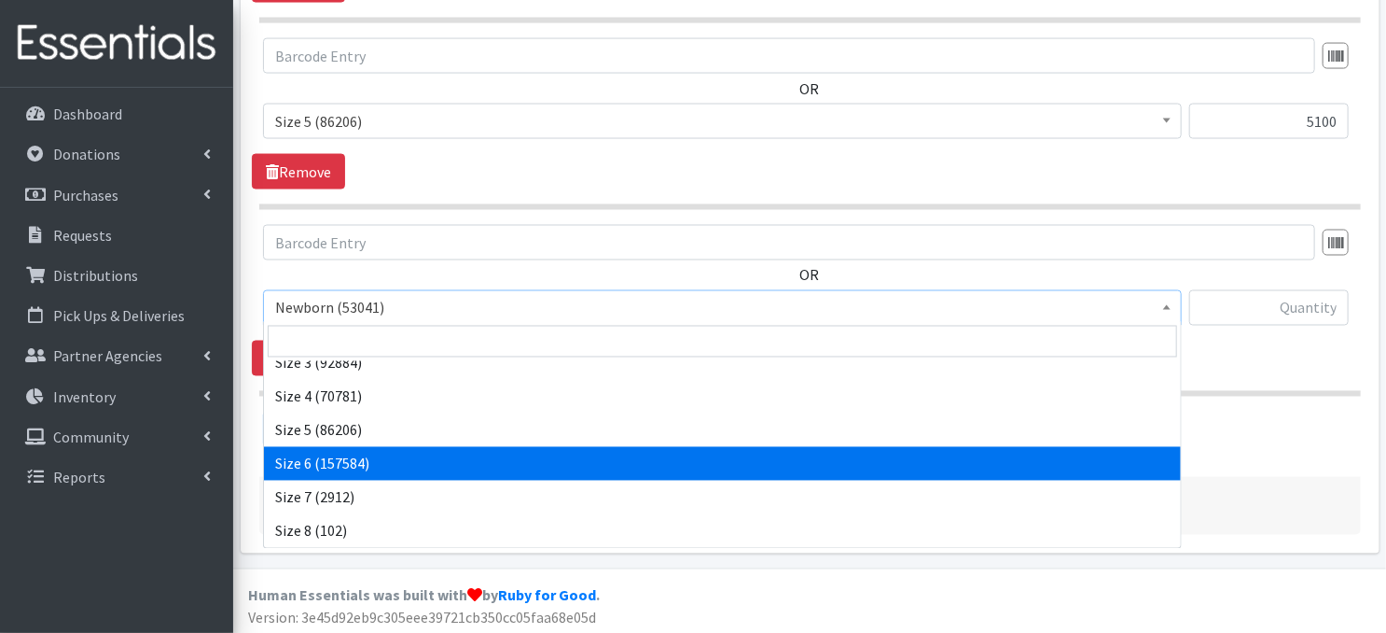
select select "3687"
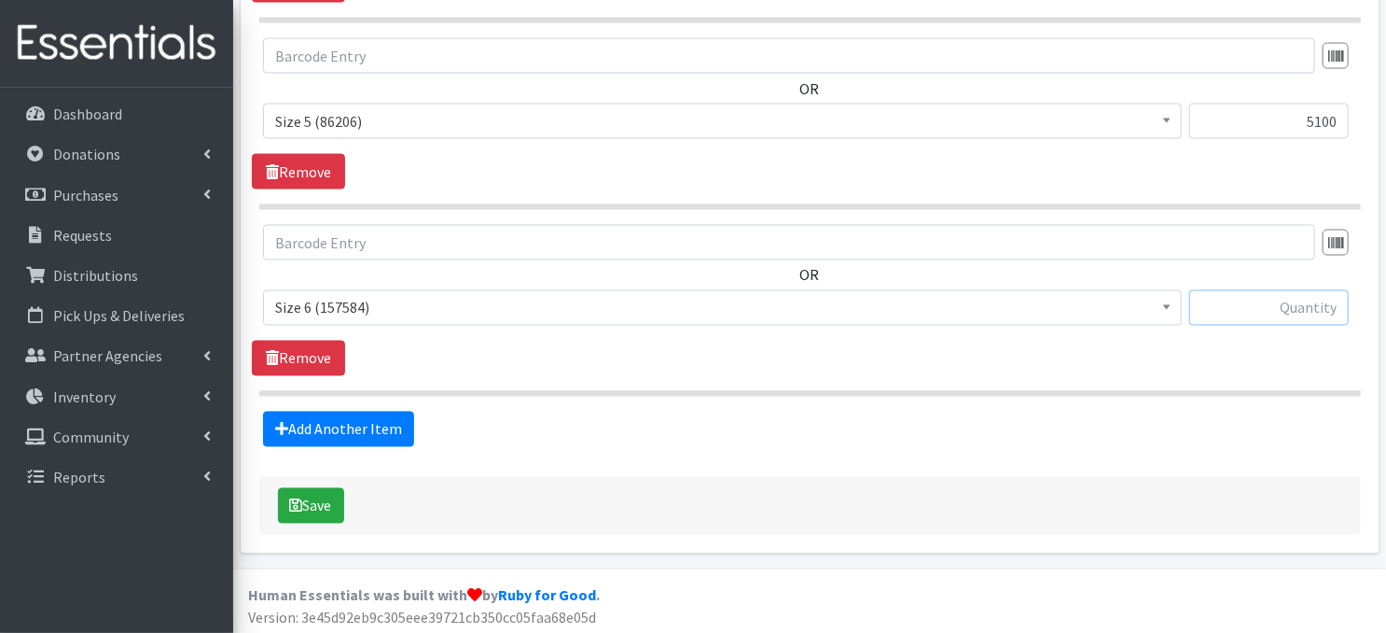
click at [1264, 303] on input "text" at bounding box center [1269, 307] width 160 height 35
type input "5100"
click at [327, 428] on link "Add Another Item" at bounding box center [338, 428] width 151 height 35
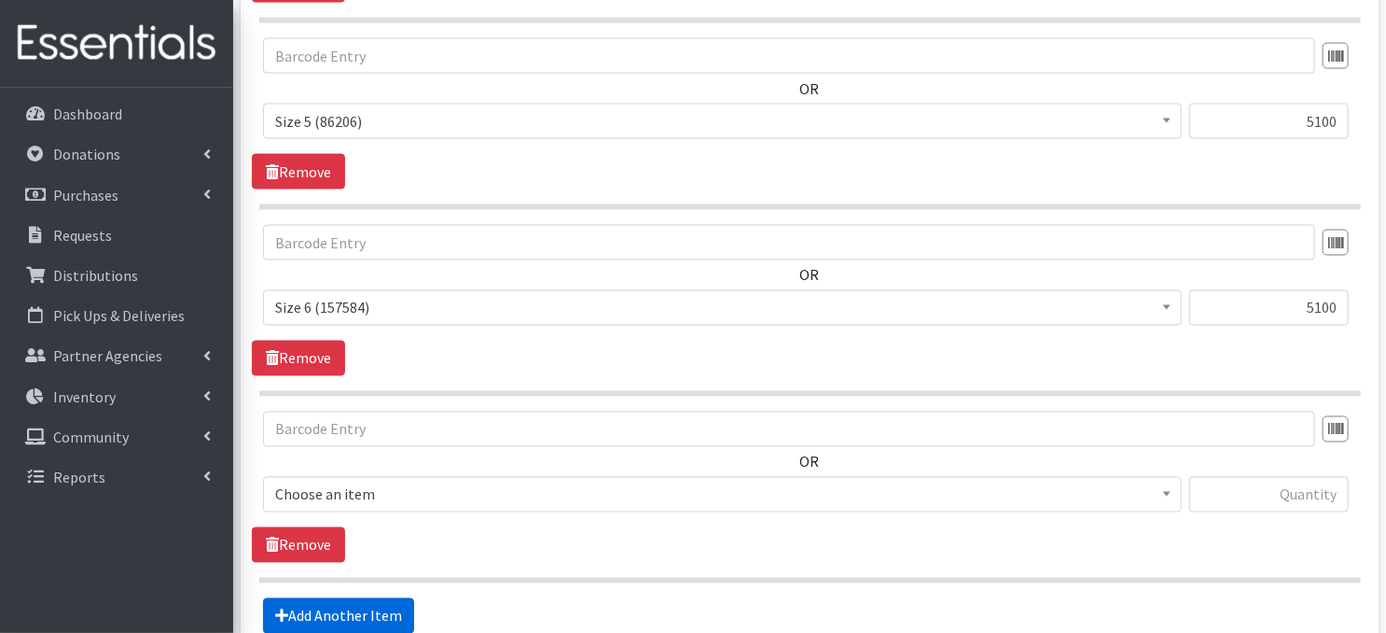
scroll to position [1662, 0]
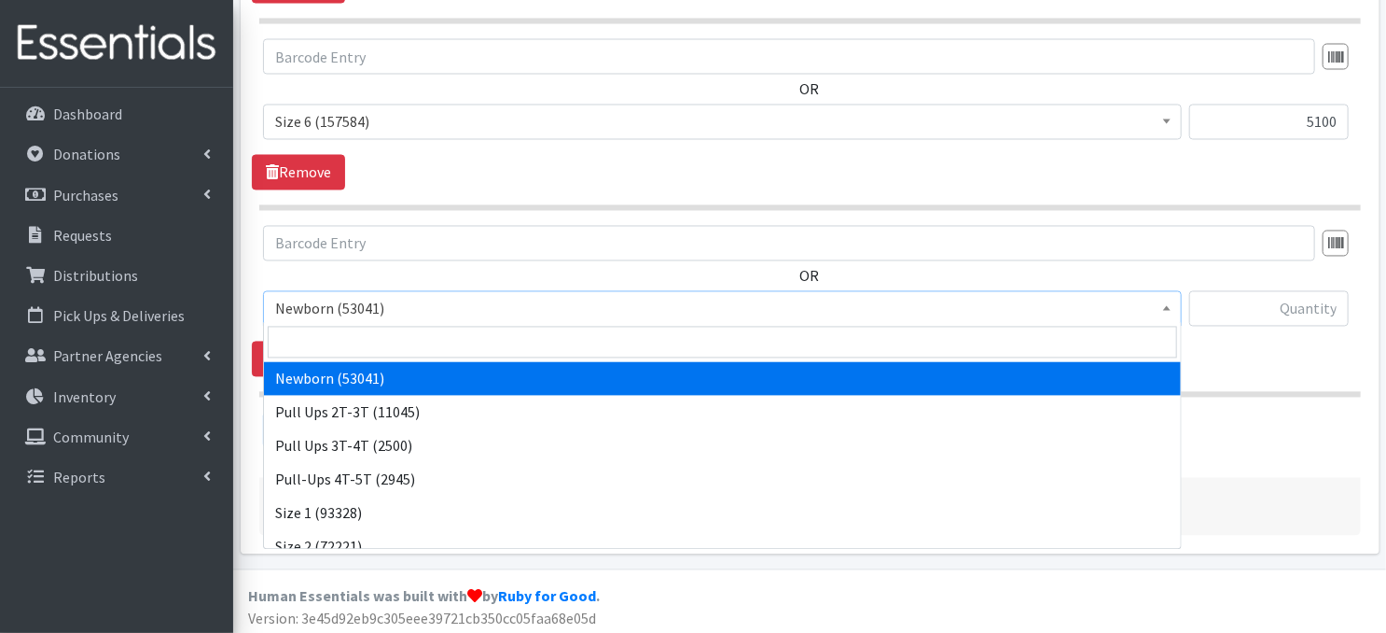
click at [1170, 306] on span at bounding box center [1167, 306] width 19 height 29
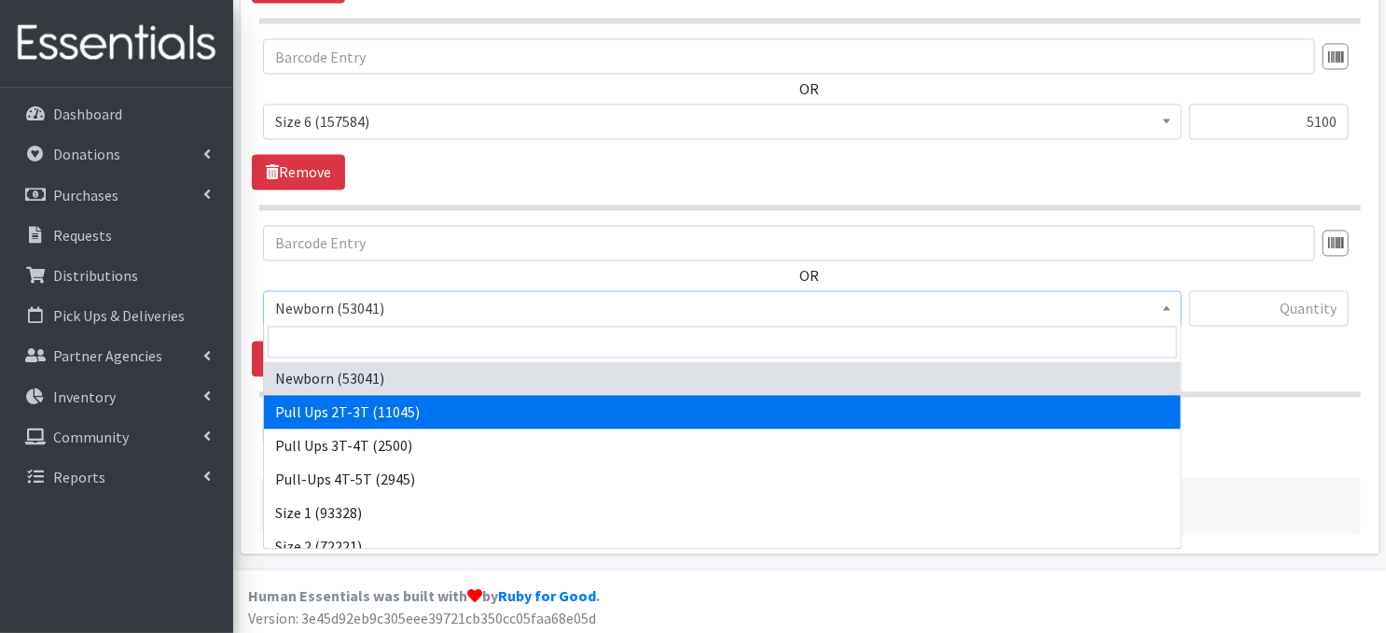
select select "3696"
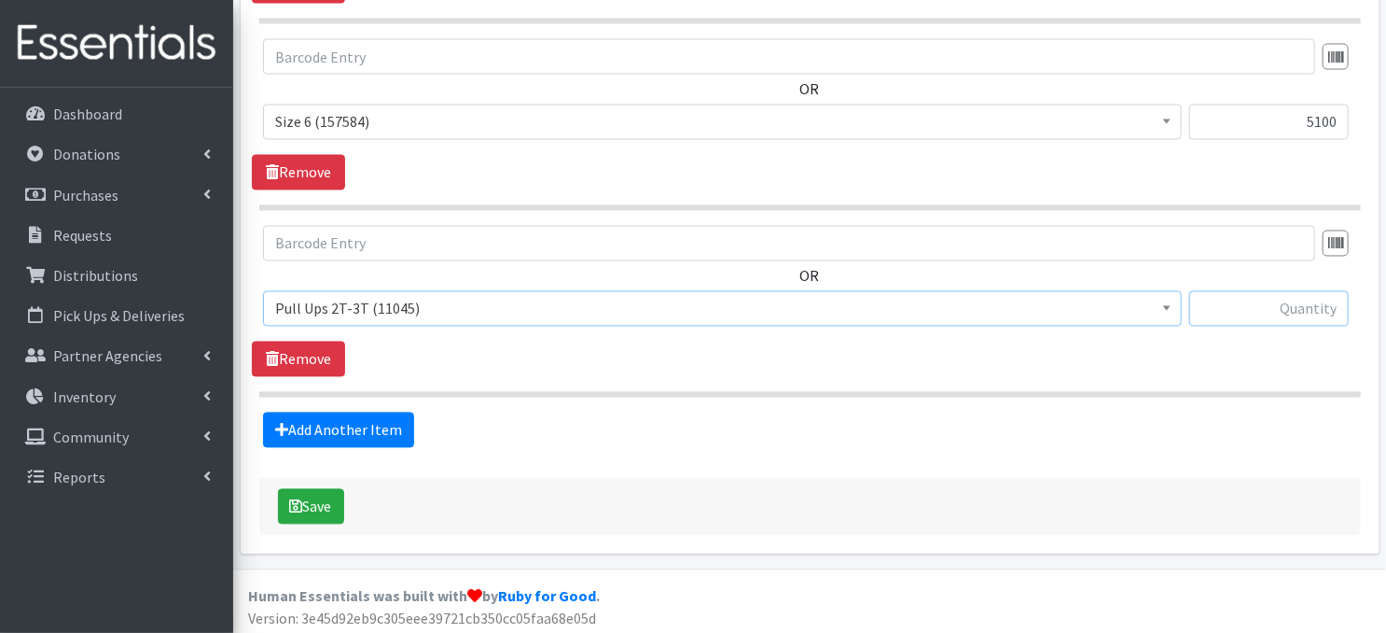
click at [1261, 305] on input "text" at bounding box center [1269, 308] width 160 height 35
type input "750"
click at [379, 427] on link "Add Another Item" at bounding box center [338, 429] width 151 height 35
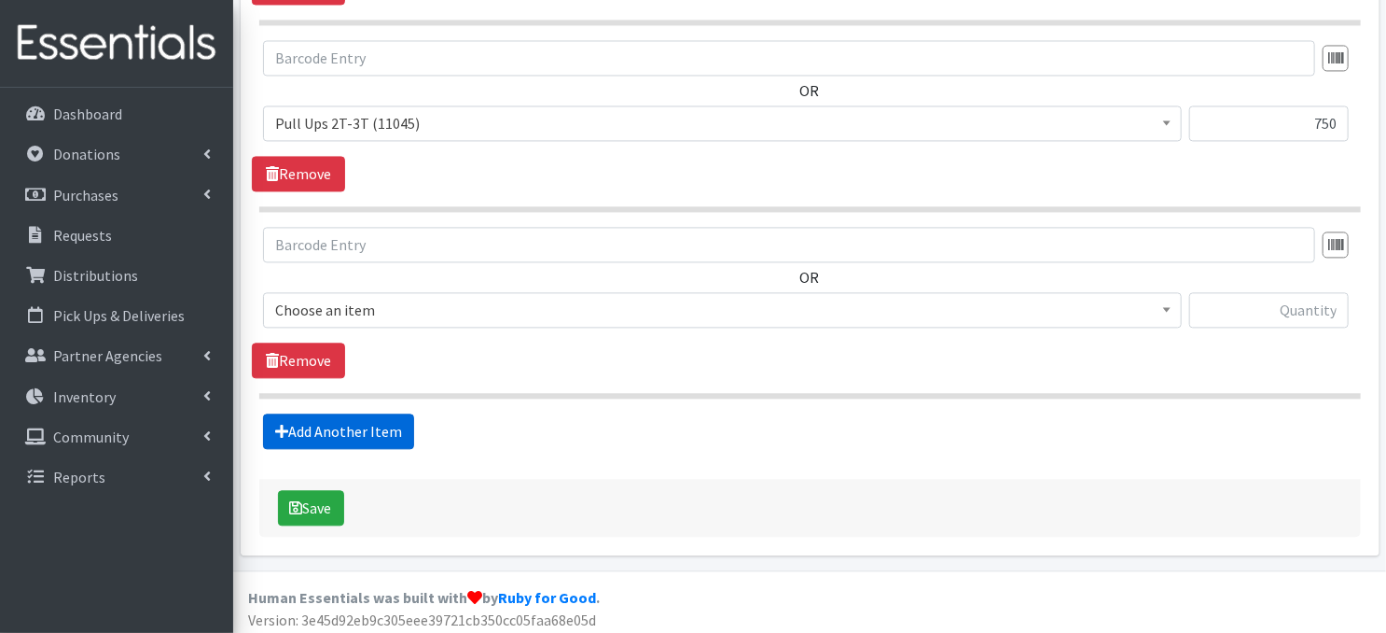
scroll to position [1847, 0]
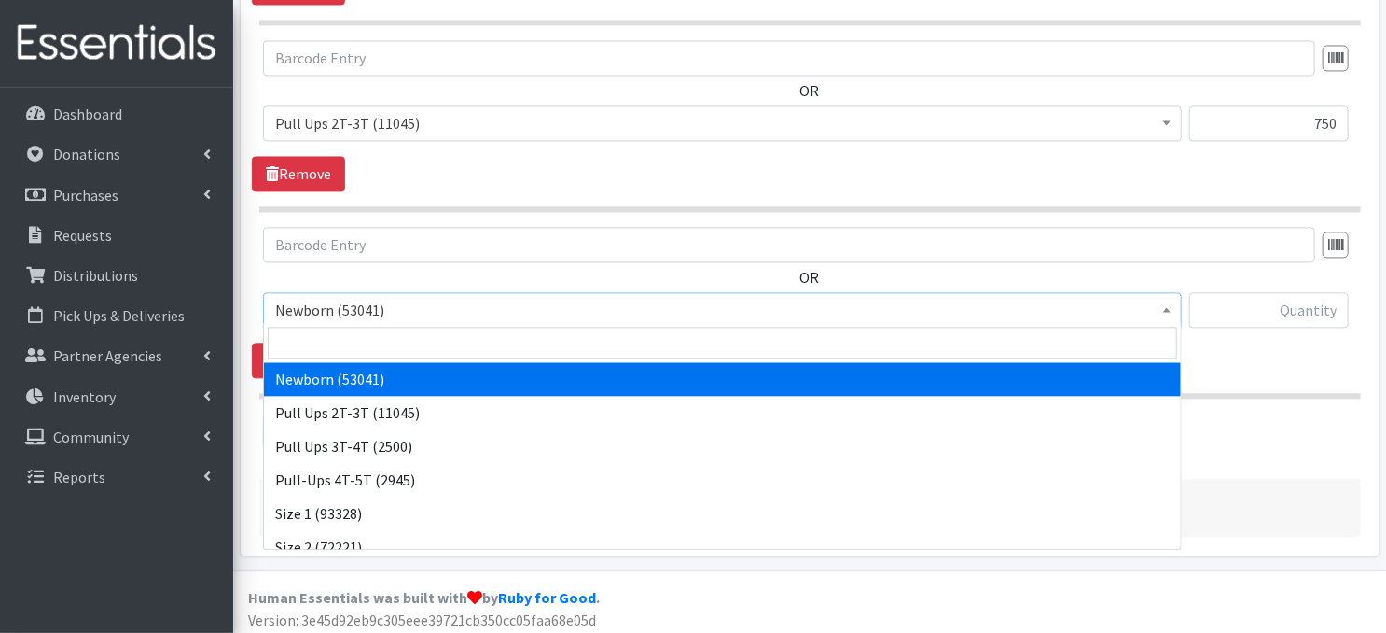
click at [1173, 306] on span at bounding box center [1167, 307] width 19 height 29
click at [1310, 369] on div "OR Newborn (53041) Pull Ups 2T-3T (11045) Pull Ups 3T-4T (2500) Pull-Ups 4T-5T …" at bounding box center [810, 302] width 1116 height 151
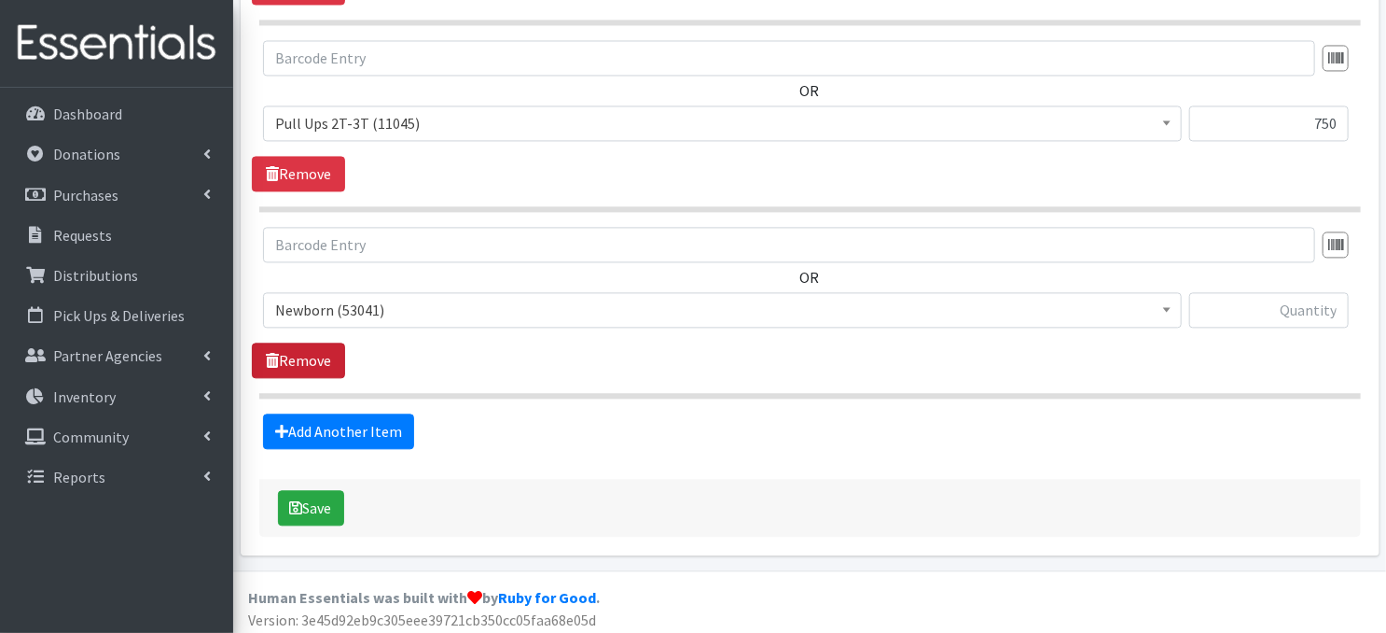
click at [295, 356] on link "Remove" at bounding box center [298, 359] width 93 height 35
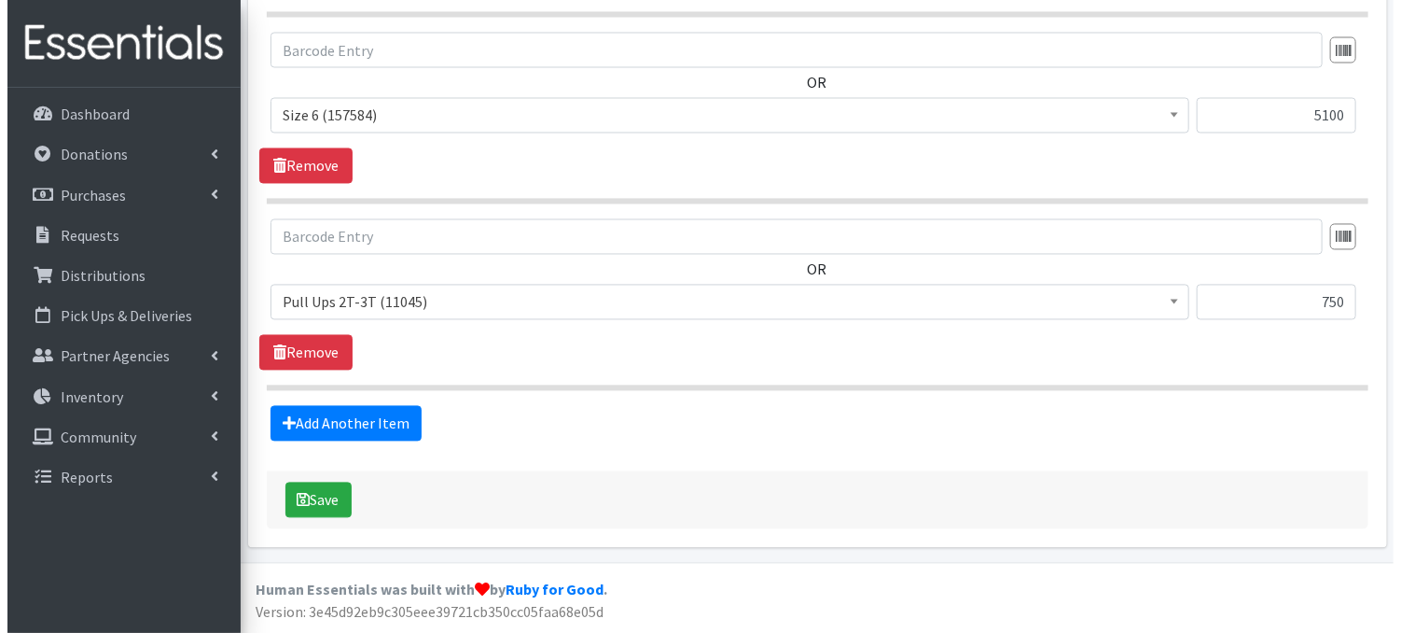
scroll to position [1662, 0]
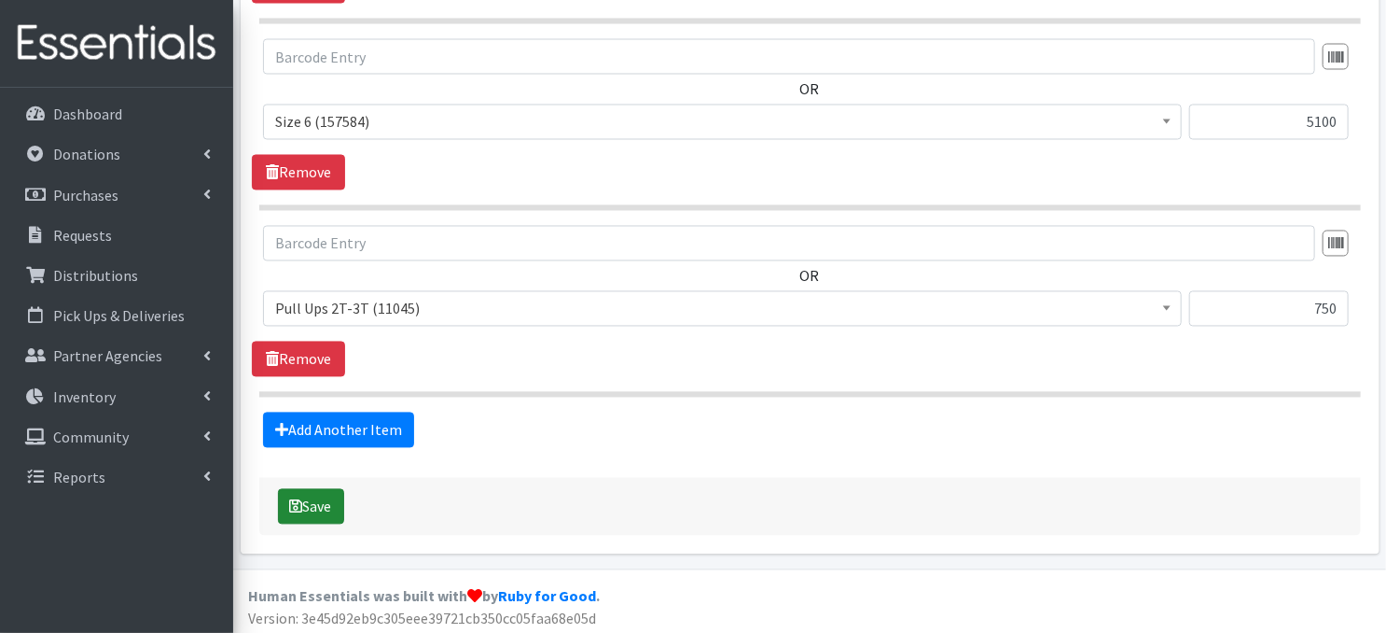
click at [321, 499] on button "Save" at bounding box center [311, 506] width 66 height 35
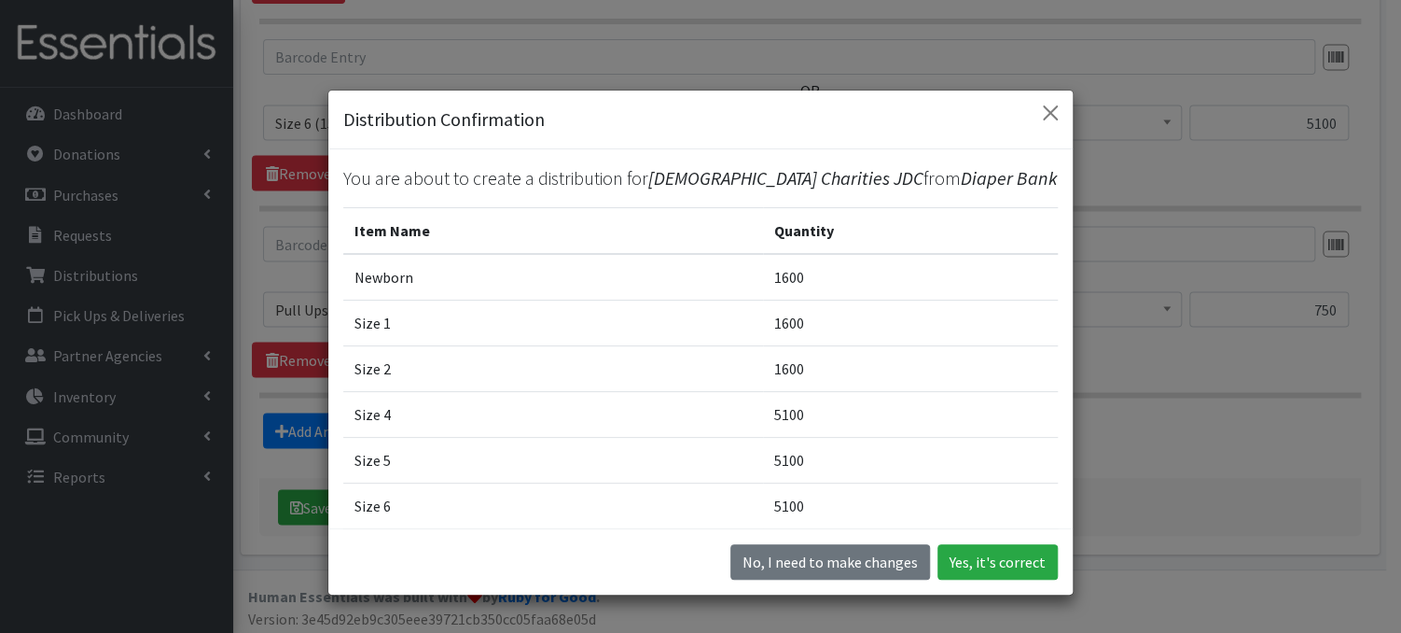
drag, startPoint x: 1050, startPoint y: 387, endPoint x: 1053, endPoint y: 462, distance: 74.7
click at [1053, 462] on div "You are about to create a distribution for Catholic Charities JDC from Diaper B…" at bounding box center [700, 339] width 744 height 380
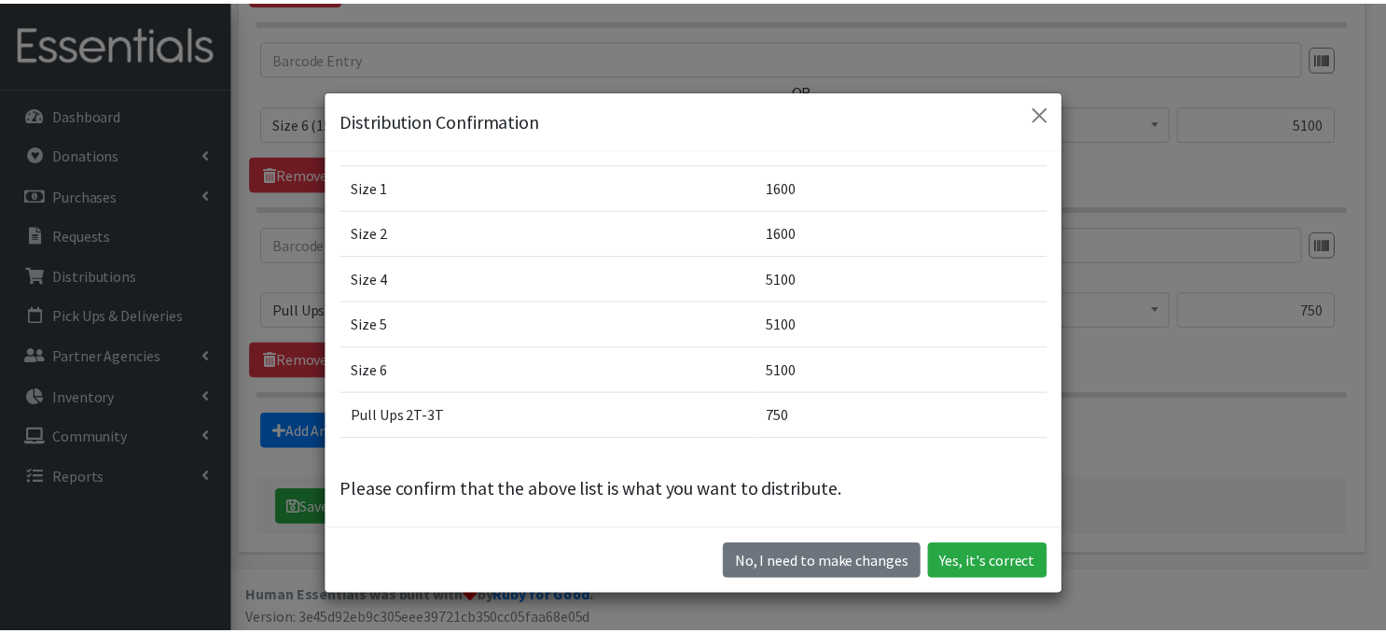
scroll to position [138, 0]
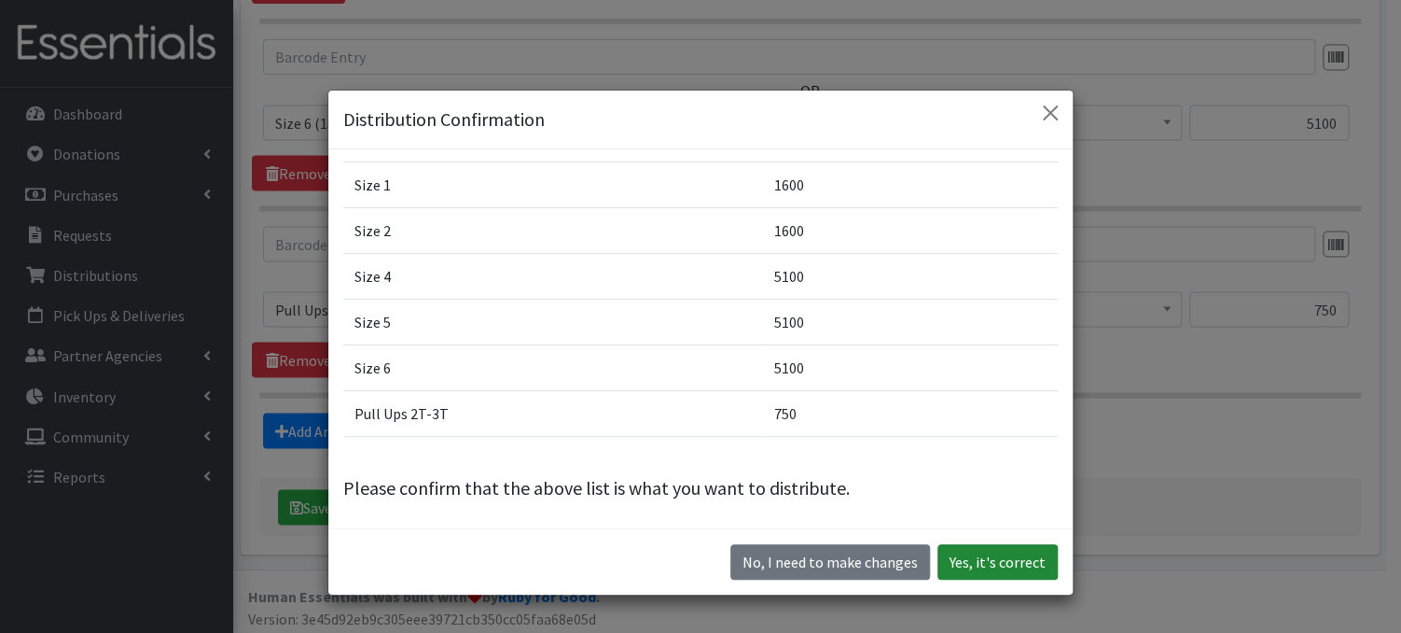
click at [985, 563] on button "Yes, it's correct" at bounding box center [998, 561] width 120 height 35
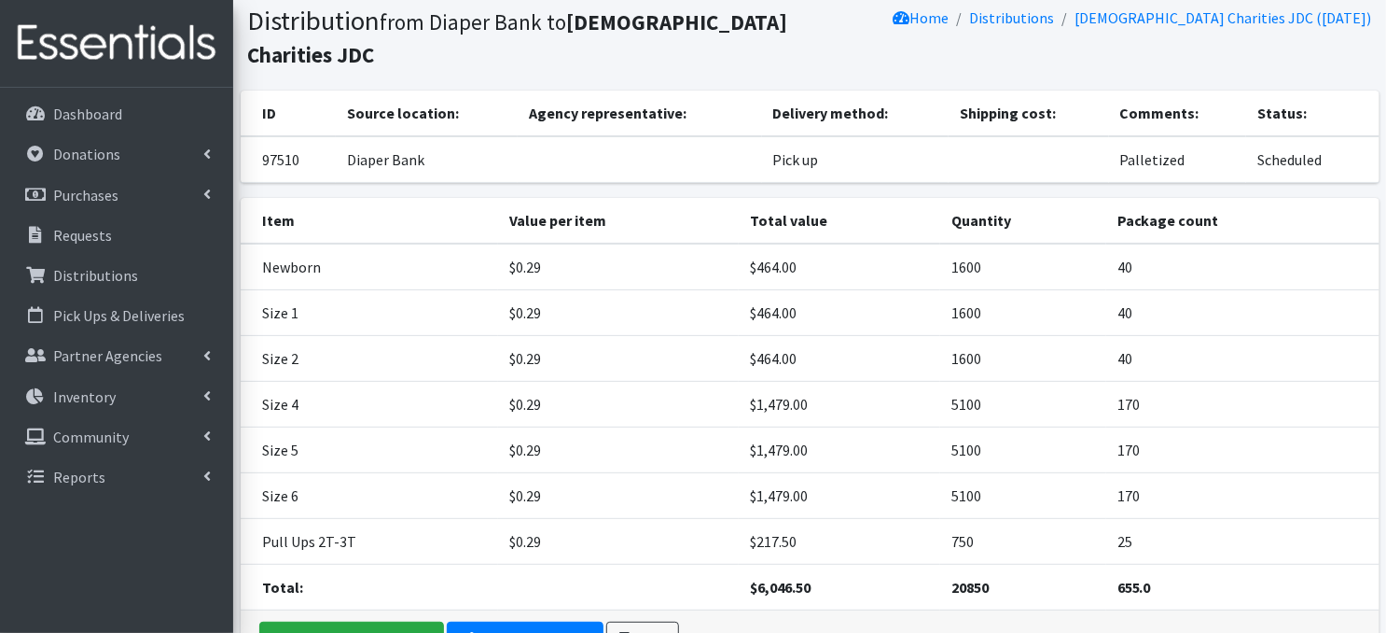
scroll to position [209, 0]
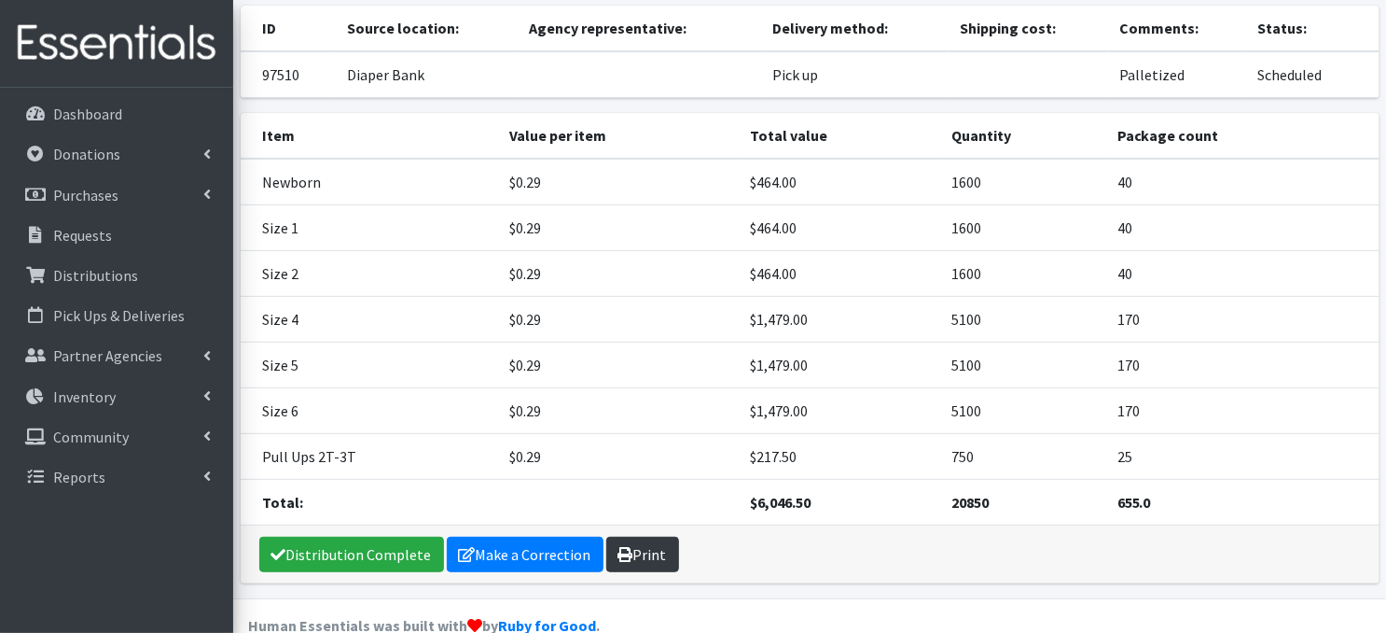
click at [627, 536] on link "Print" at bounding box center [642, 553] width 73 height 35
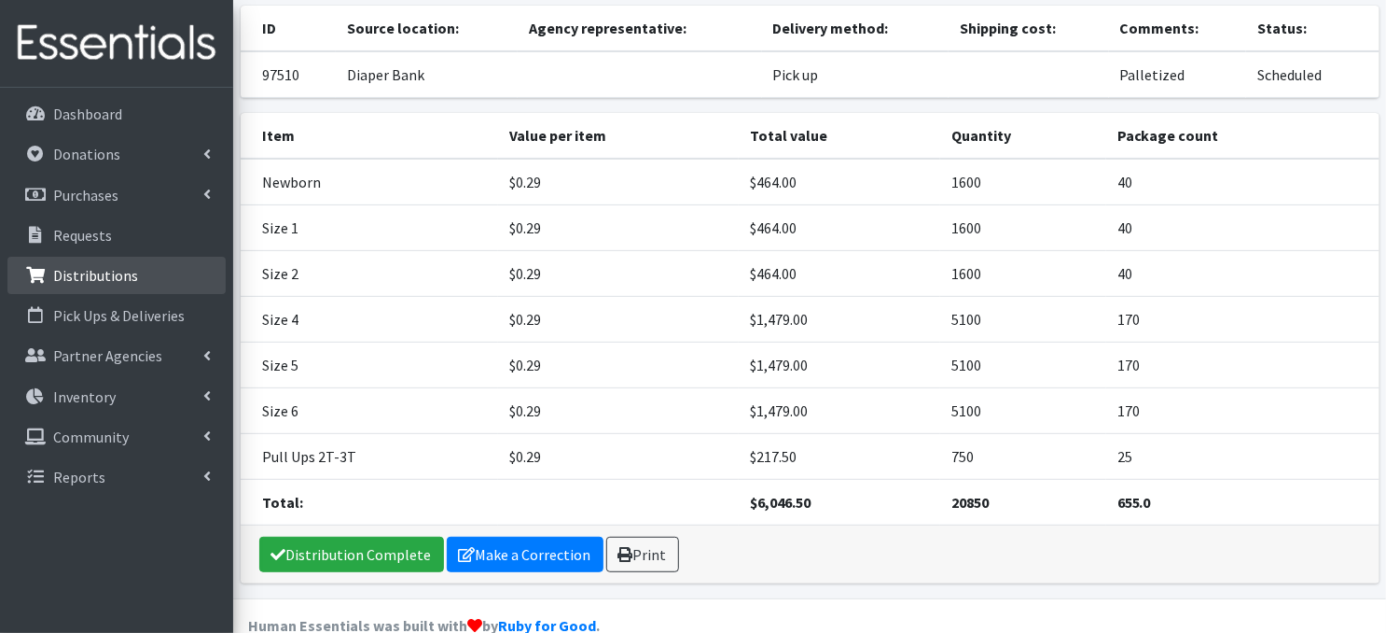
click at [75, 283] on p "Distributions" at bounding box center [95, 275] width 85 height 19
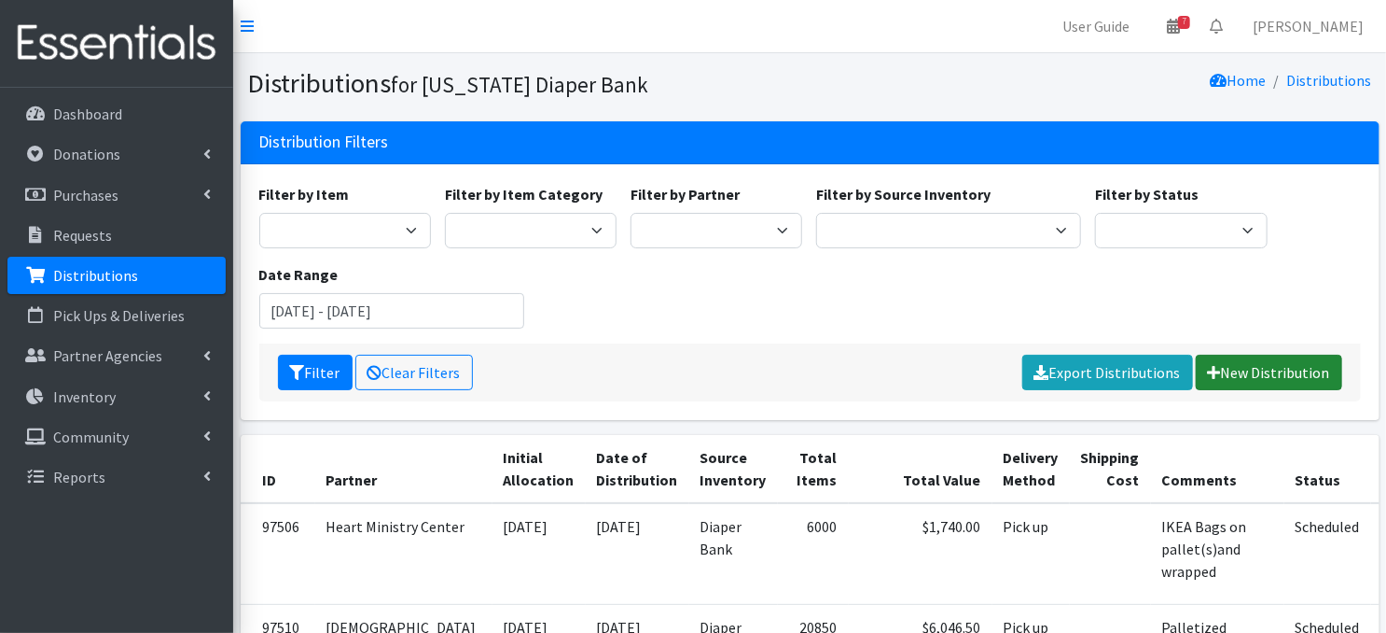
click at [1276, 378] on link "New Distribution" at bounding box center [1269, 372] width 146 height 35
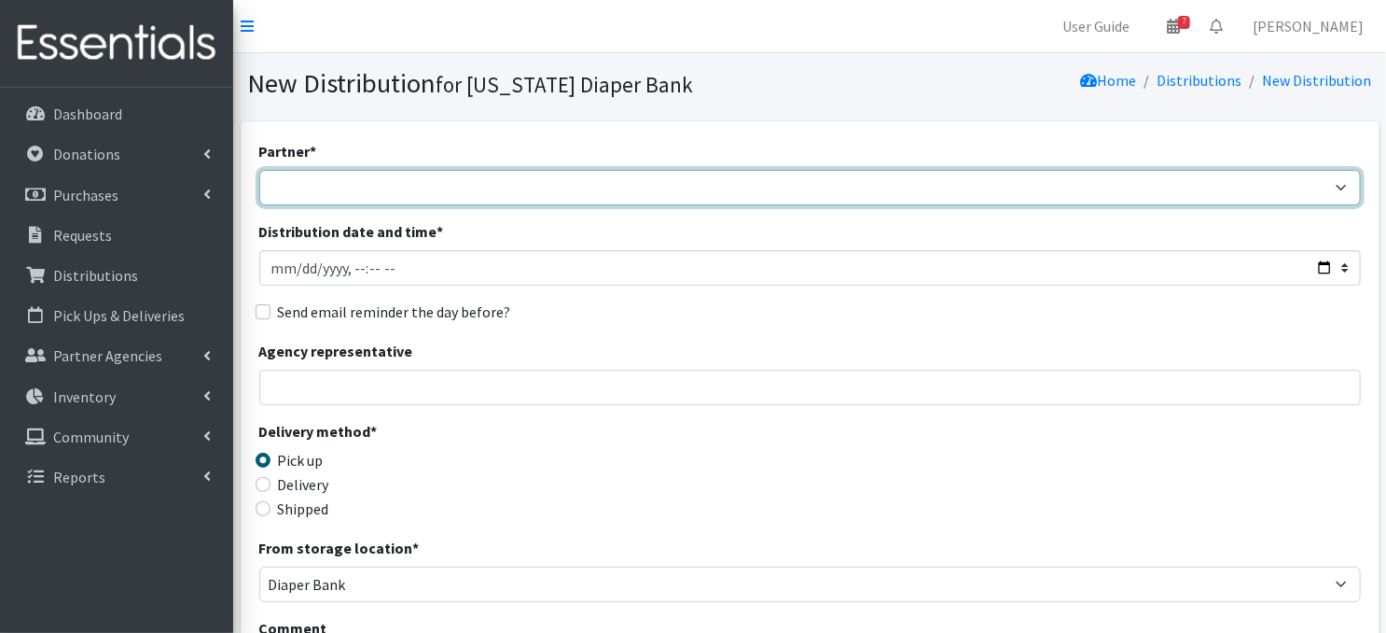
click at [1329, 188] on select "Abide A Mother's Love [PERSON_NAME] Area Refugee Taskforce Big Brothers Big Sis…" at bounding box center [810, 187] width 1102 height 35
select select "1107"
click at [259, 170] on select "Abide A Mother's Love [PERSON_NAME] Area Refugee Taskforce Big Brothers Big Sis…" at bounding box center [810, 187] width 1102 height 35
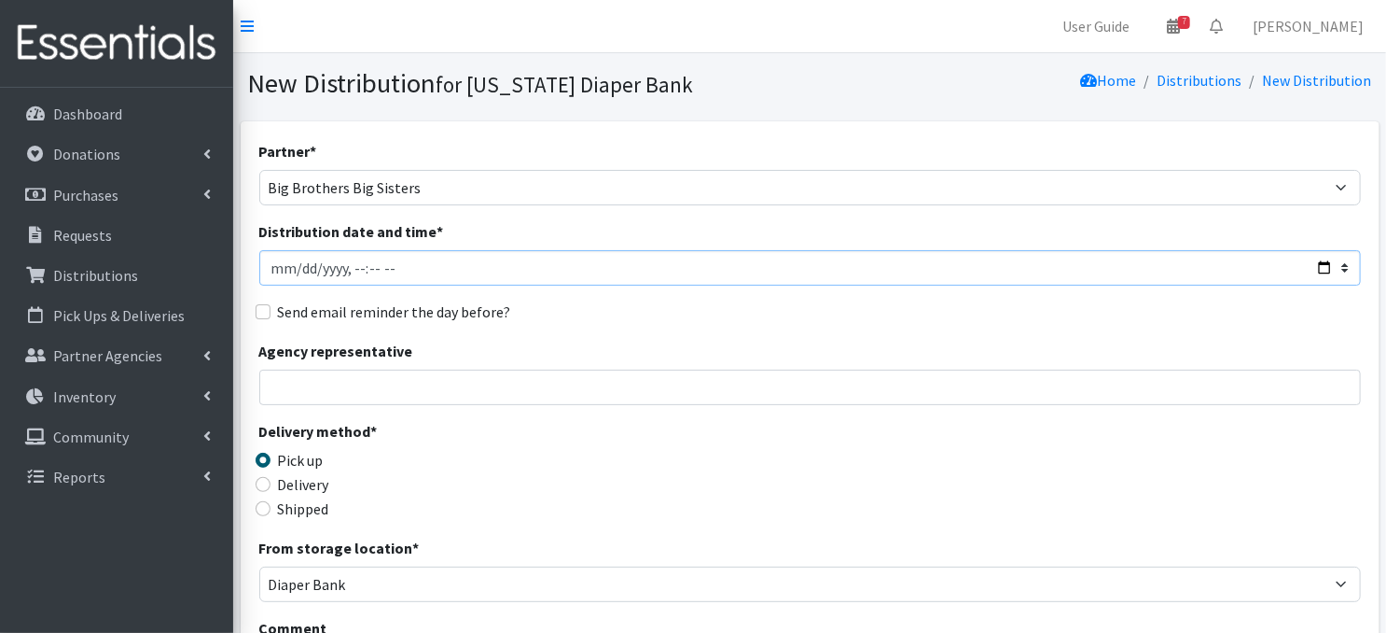
click at [291, 266] on input "Distribution date and time *" at bounding box center [810, 267] width 1102 height 35
click at [342, 263] on input "Distribution date and time *" at bounding box center [810, 267] width 1102 height 35
click at [329, 268] on input "Distribution date and time *" at bounding box center [810, 267] width 1102 height 35
type input "104520-10-09T14:05"
click at [335, 269] on input "Distribution date and time *" at bounding box center [810, 267] width 1102 height 35
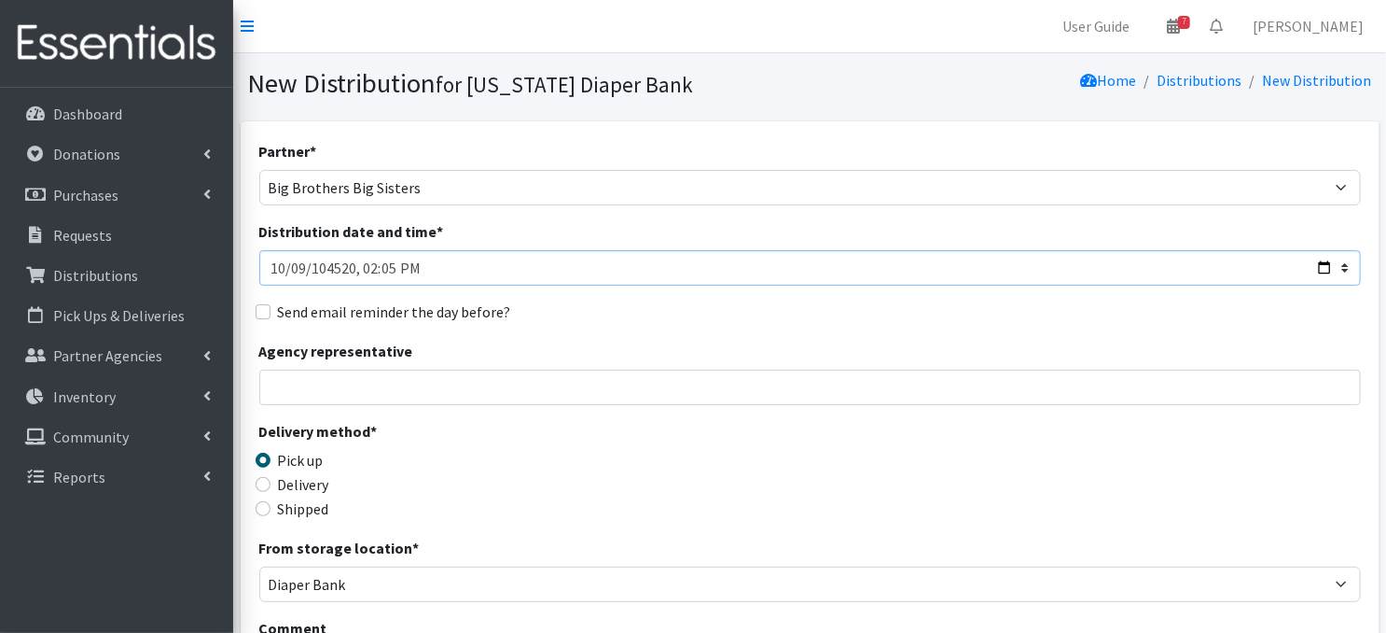
click at [346, 263] on input "Distribution date and time *" at bounding box center [810, 267] width 1102 height 35
type input "2025-10-09T10:45"
click at [618, 315] on div "Send email reminder the day before?" at bounding box center [810, 311] width 1102 height 22
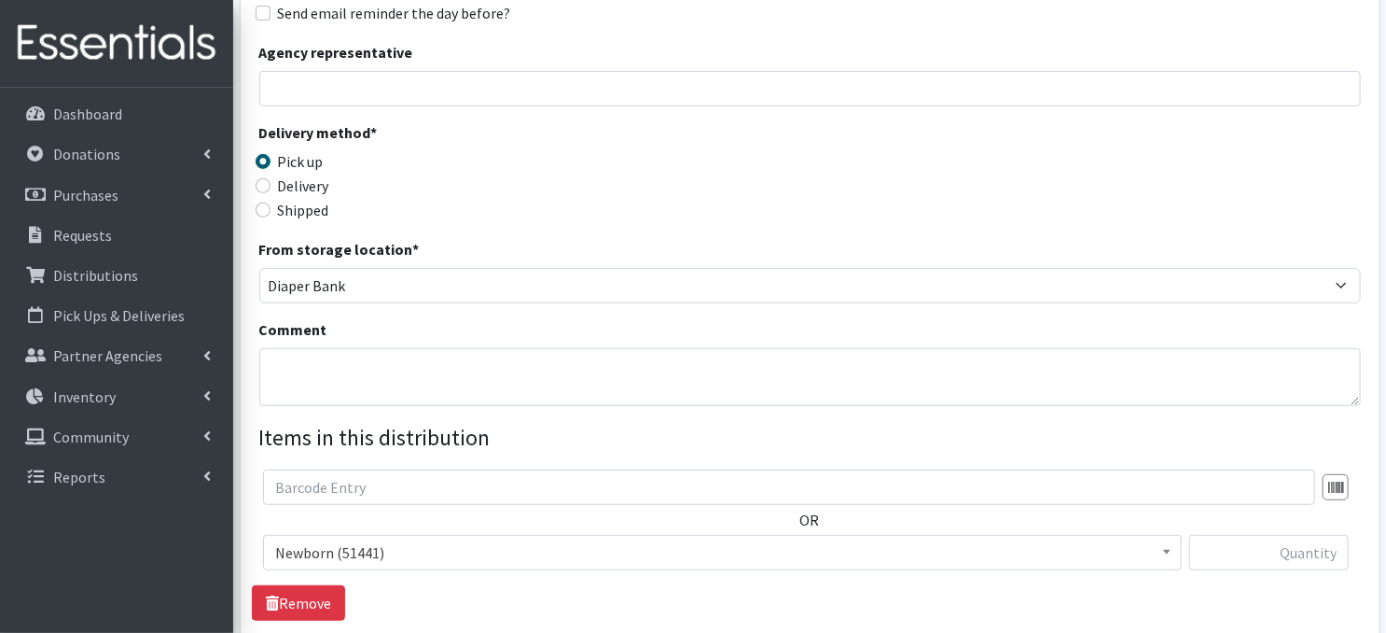
scroll to position [336, 0]
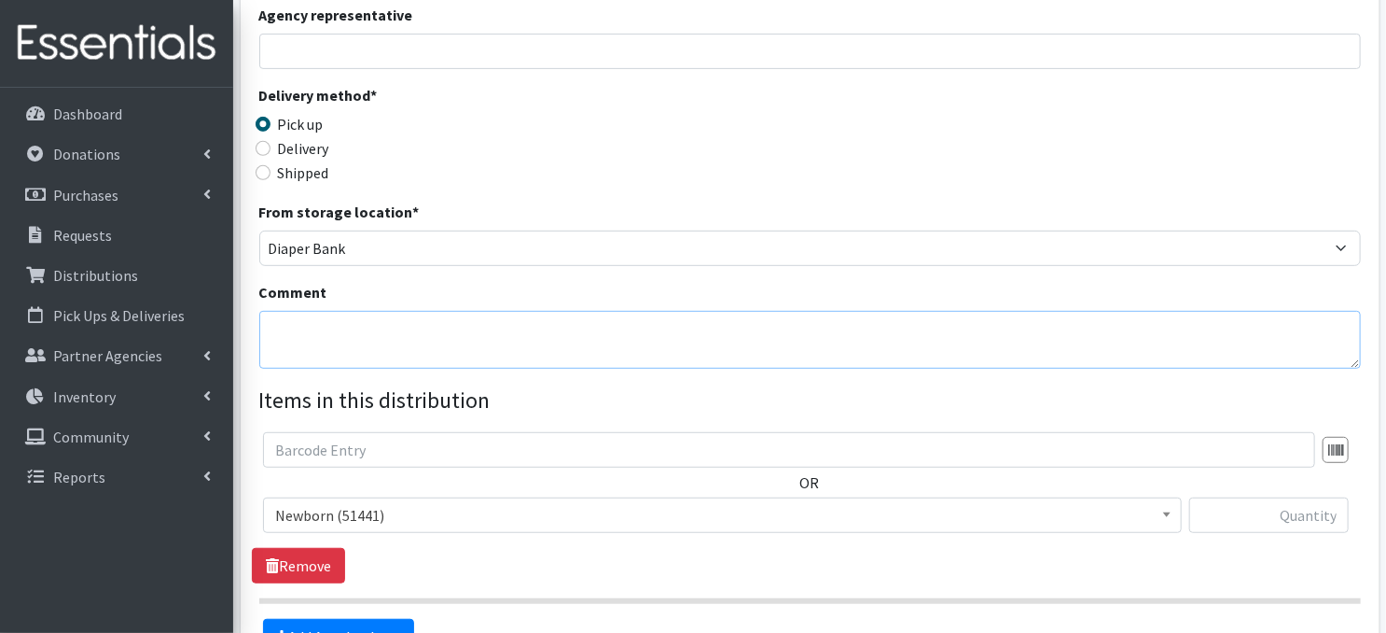
click at [318, 336] on textarea "Comment" at bounding box center [810, 340] width 1102 height 58
paste textarea "IKEA Bags"
type textarea "IKEA Bags"
click at [880, 154] on div "Delivery method * Pick up Delivery Shipped Shipping cost" at bounding box center [810, 142] width 1102 height 117
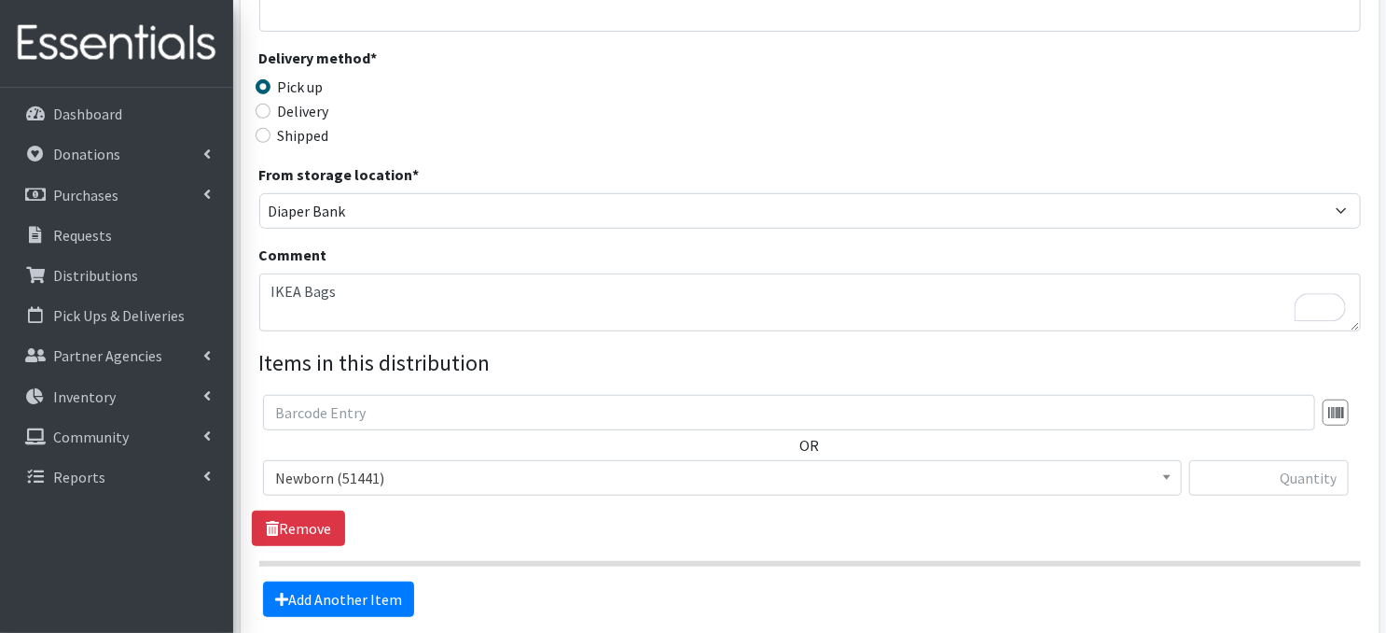
scroll to position [546, 0]
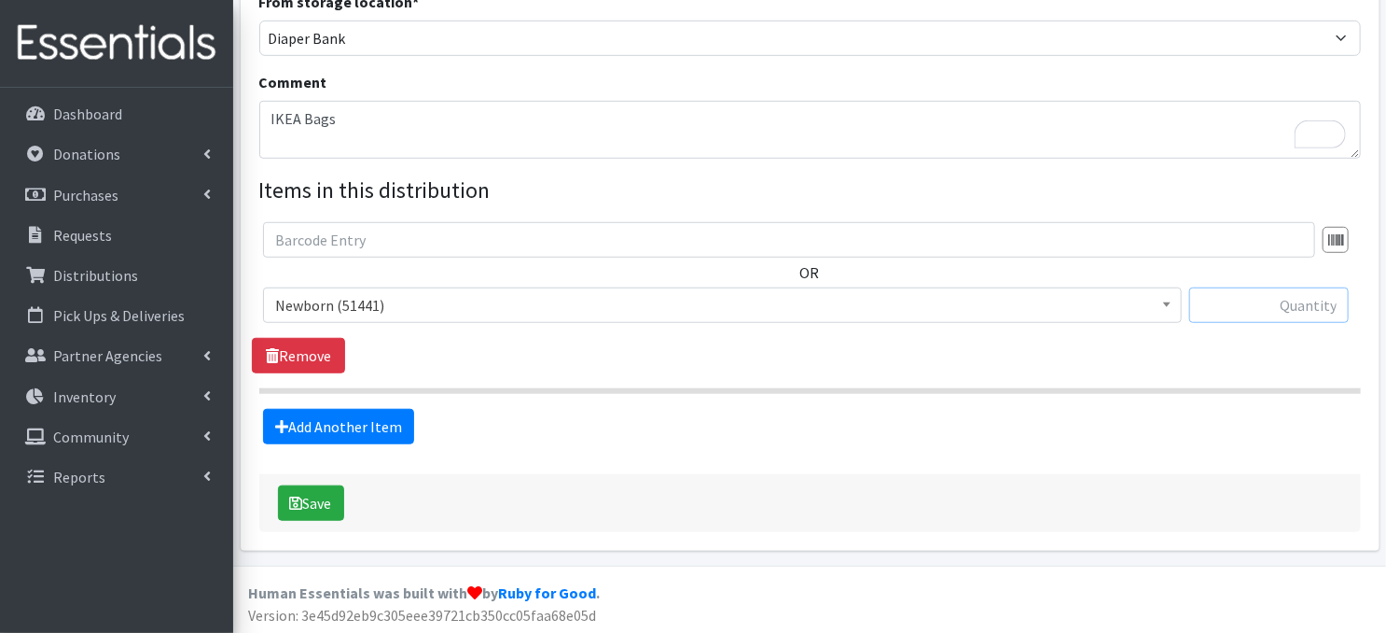
click at [1231, 305] on input "text" at bounding box center [1269, 304] width 160 height 35
type input "160"
click at [327, 428] on link "Add Another Item" at bounding box center [338, 426] width 151 height 35
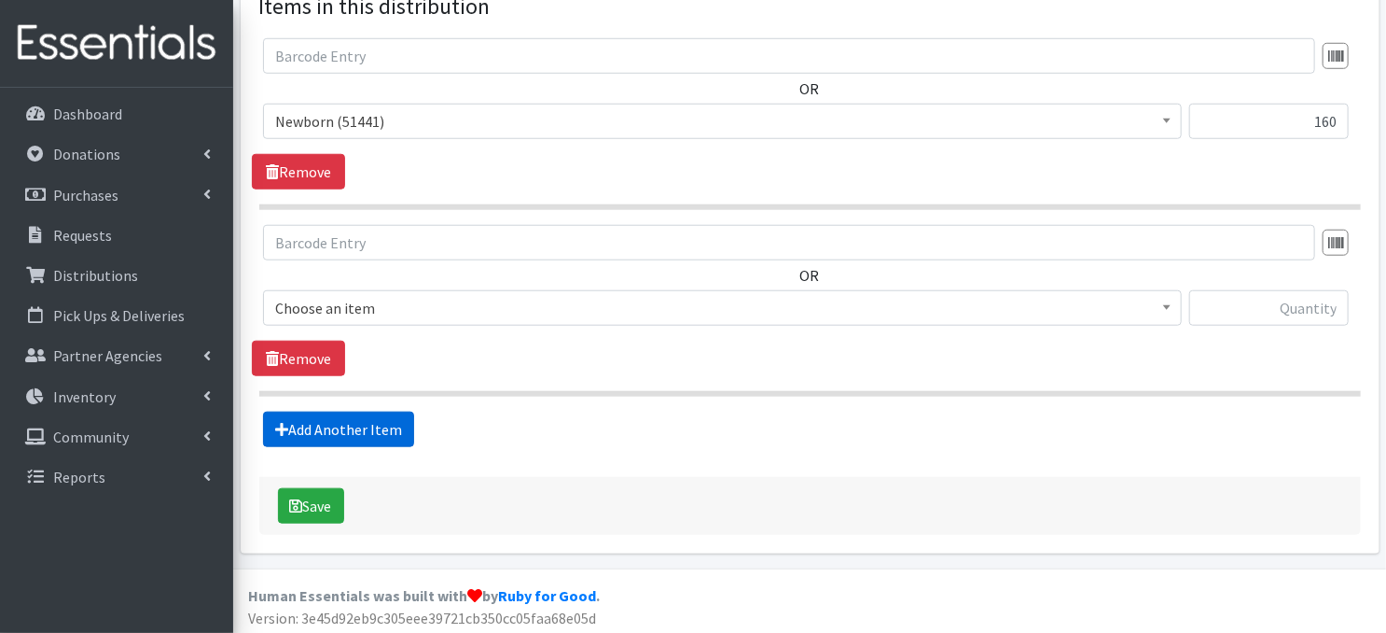
scroll to position [731, 0]
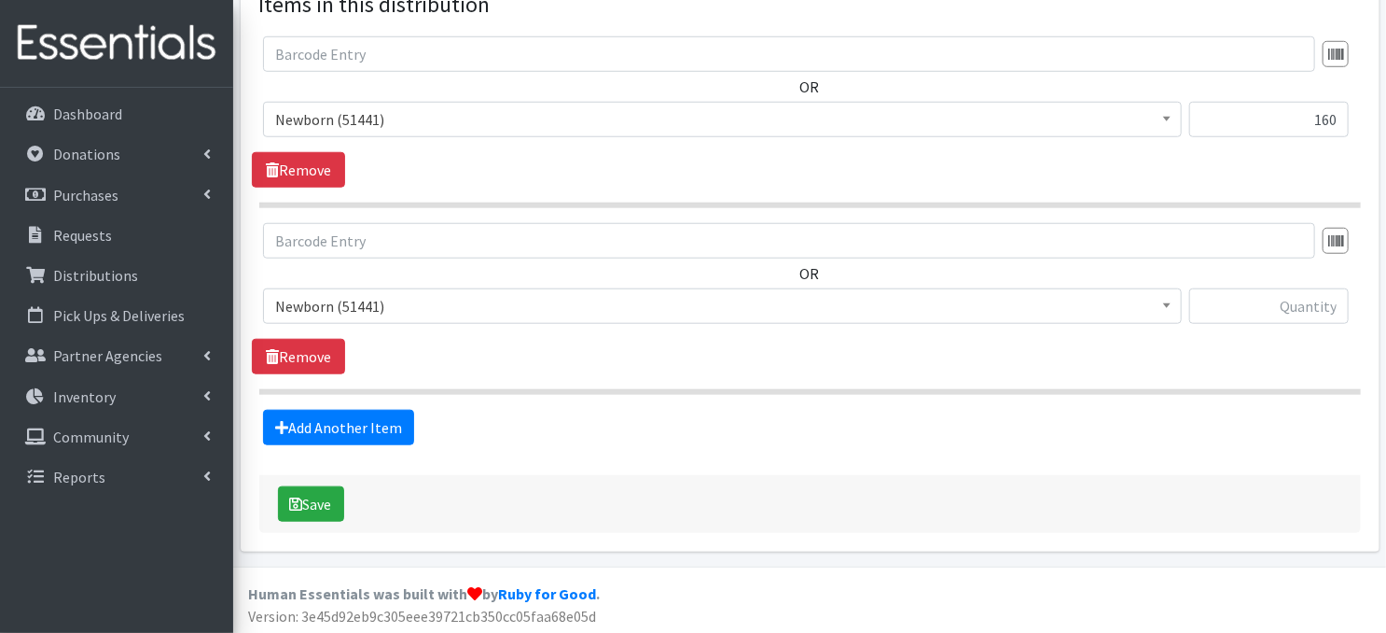
click at [1168, 303] on b at bounding box center [1166, 305] width 7 height 5
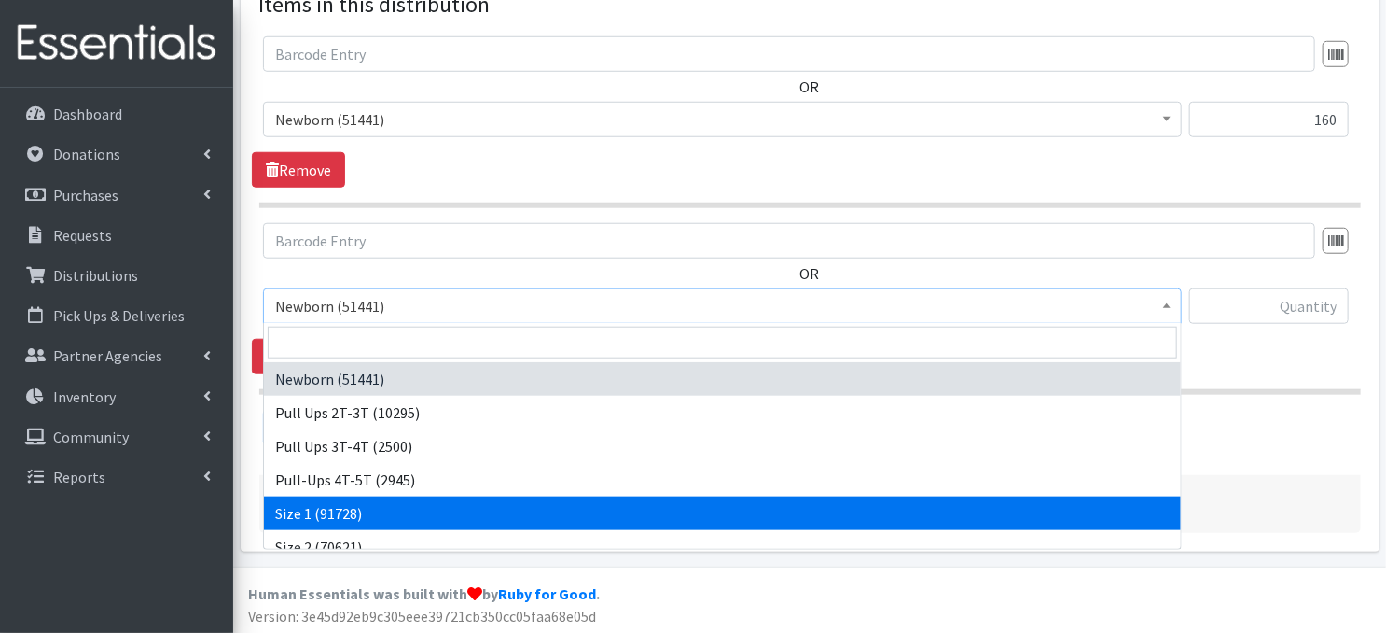
select select "3682"
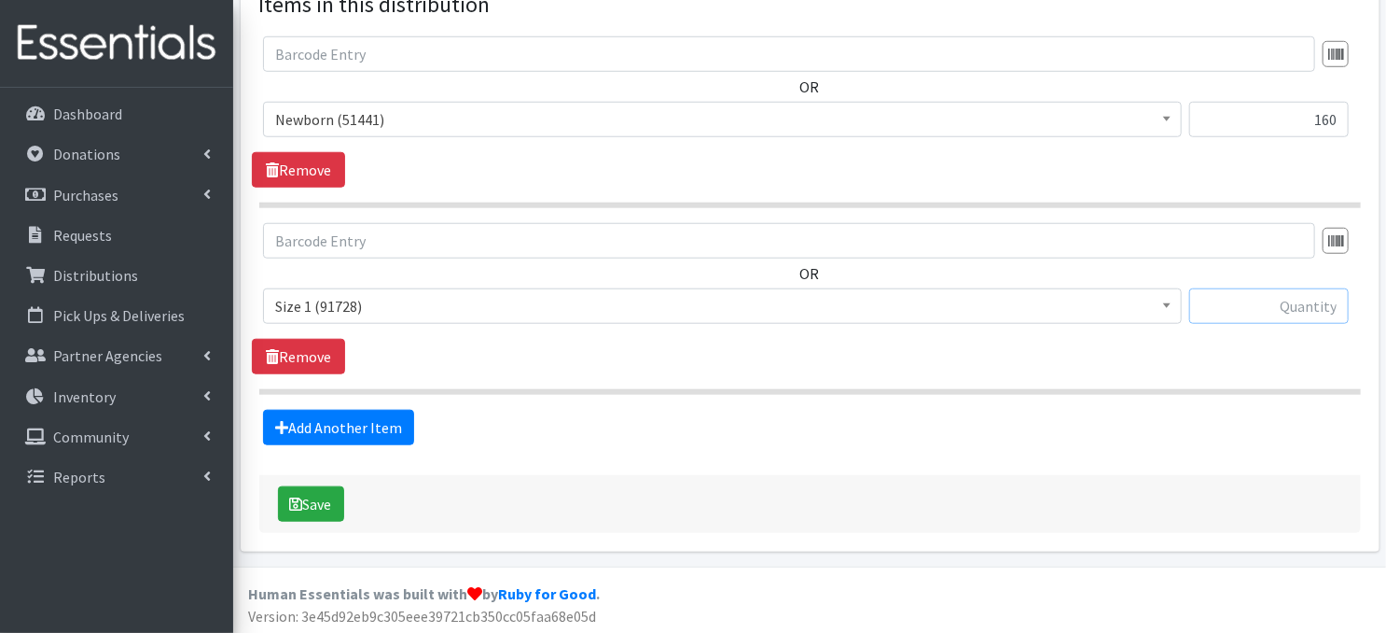
click at [1263, 313] on input "text" at bounding box center [1269, 305] width 160 height 35
type input "240"
click at [378, 432] on link "Add Another Item" at bounding box center [338, 427] width 151 height 35
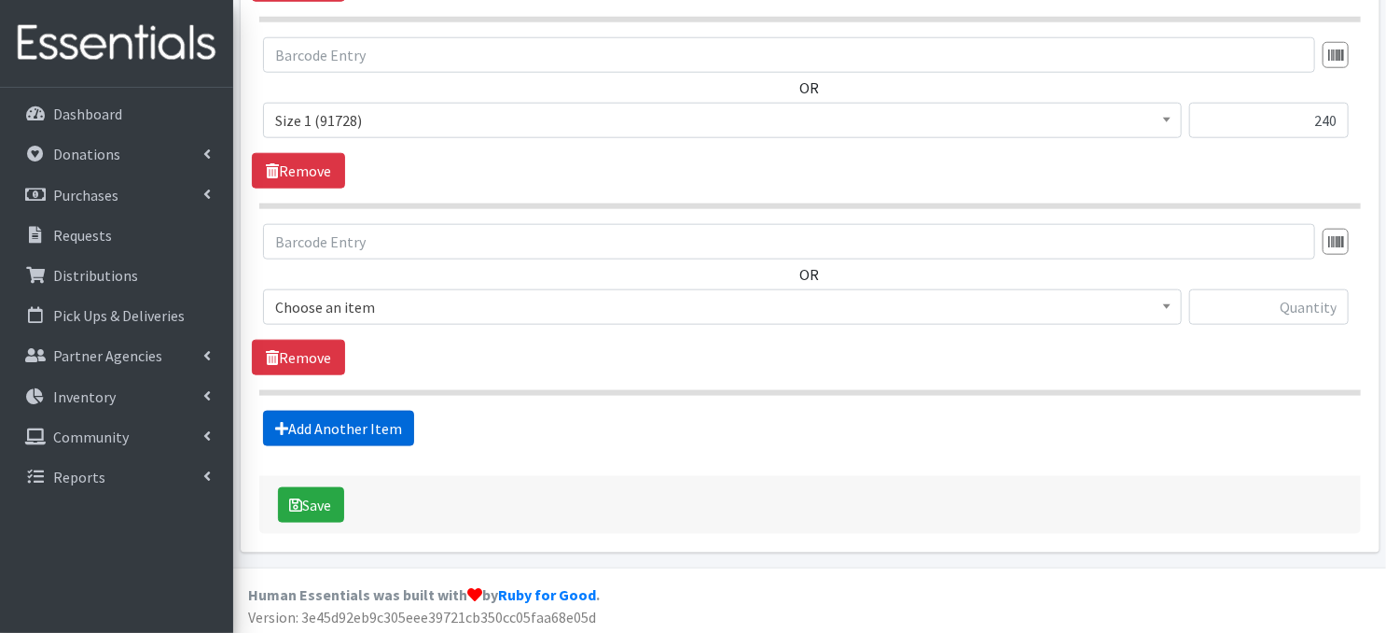
scroll to position [918, 0]
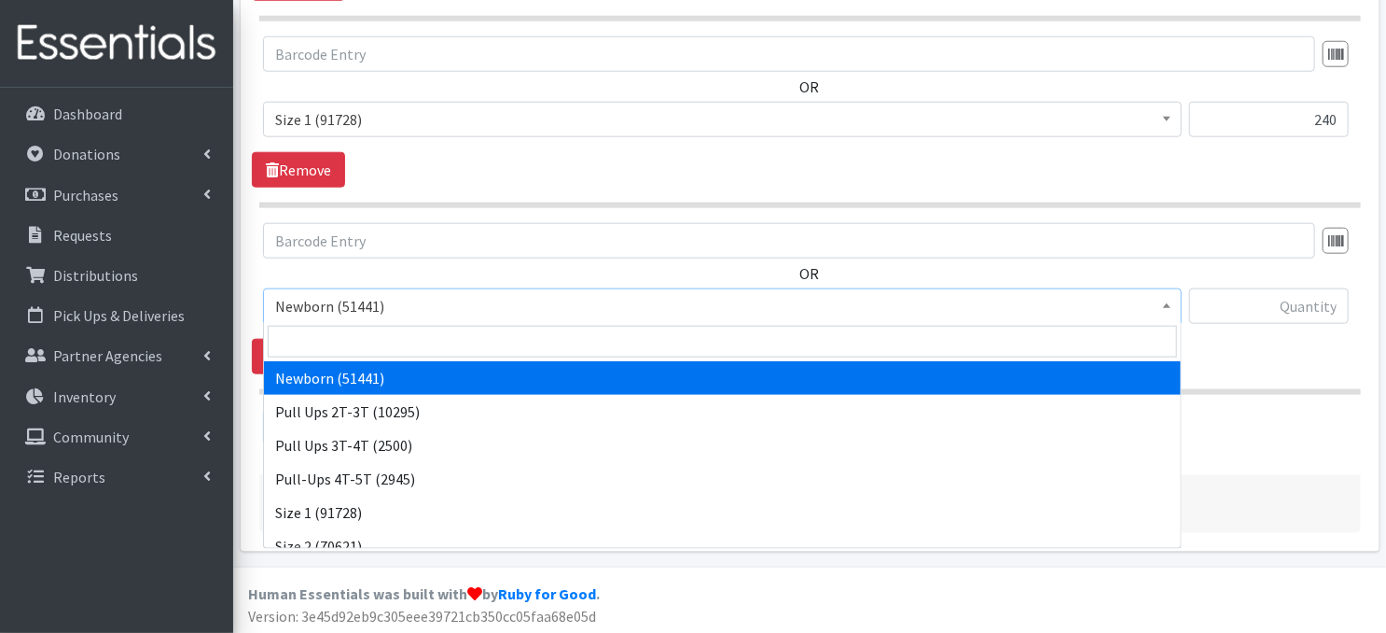
click at [1172, 307] on span at bounding box center [1167, 303] width 19 height 29
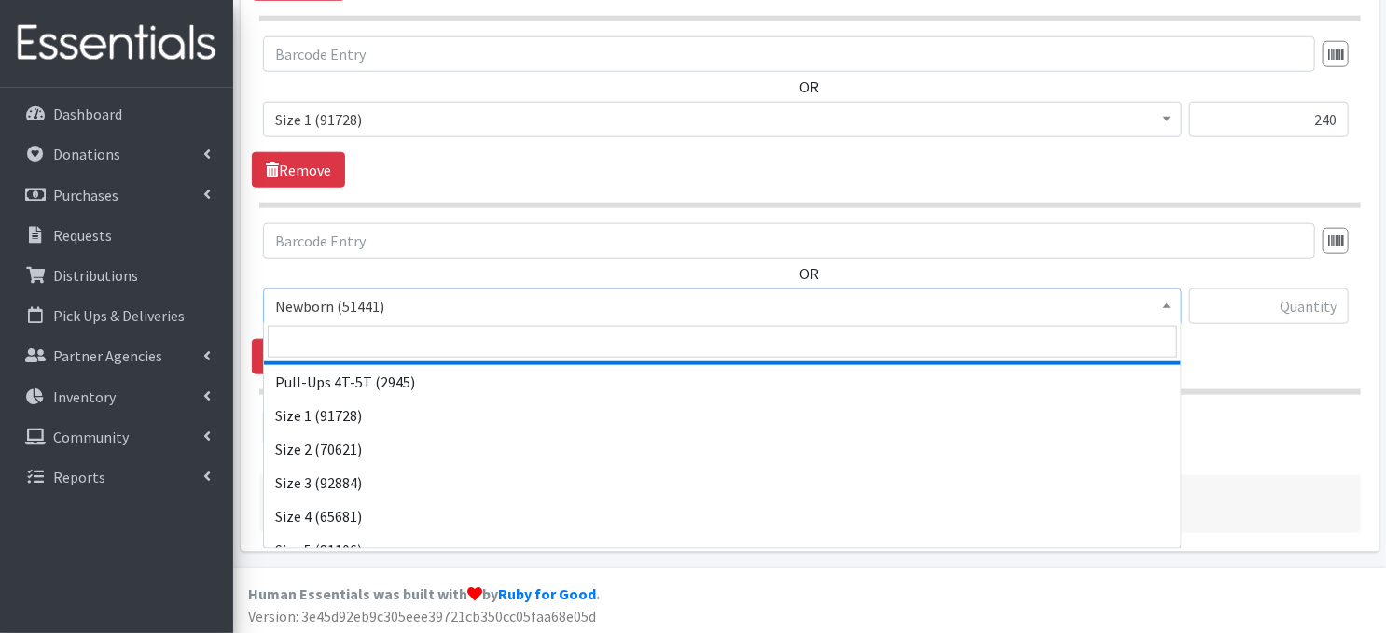
scroll to position [112, 0]
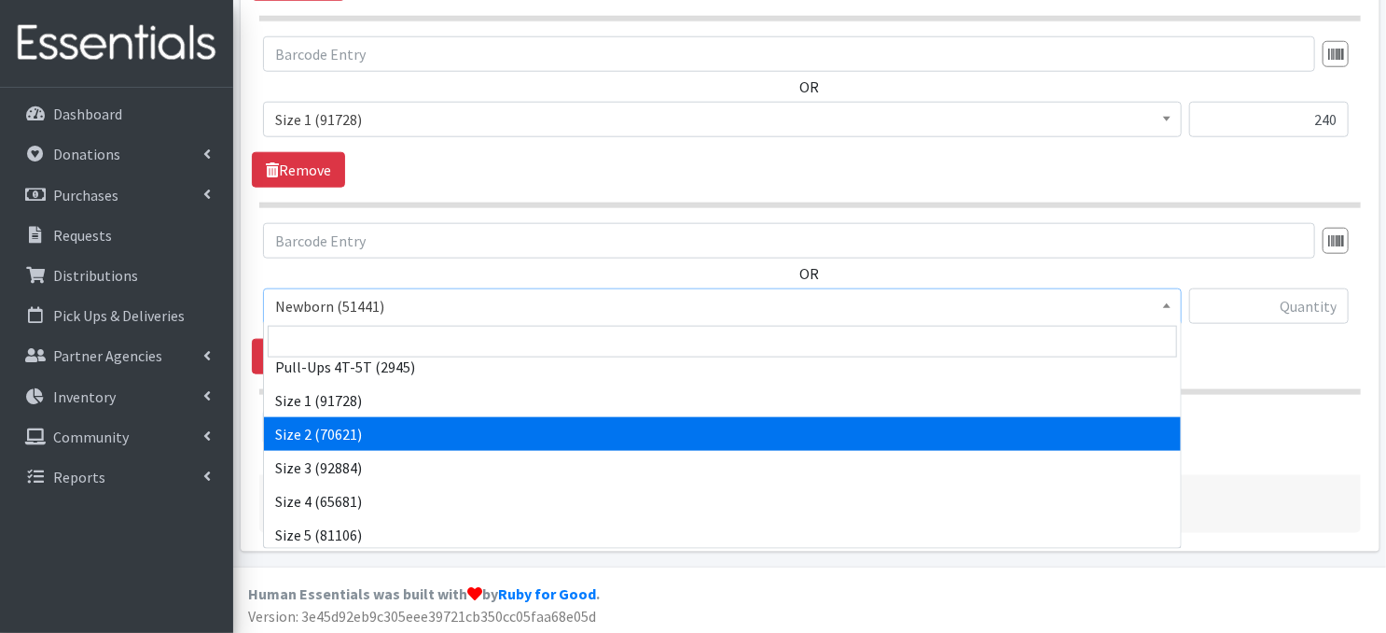
select select "3683"
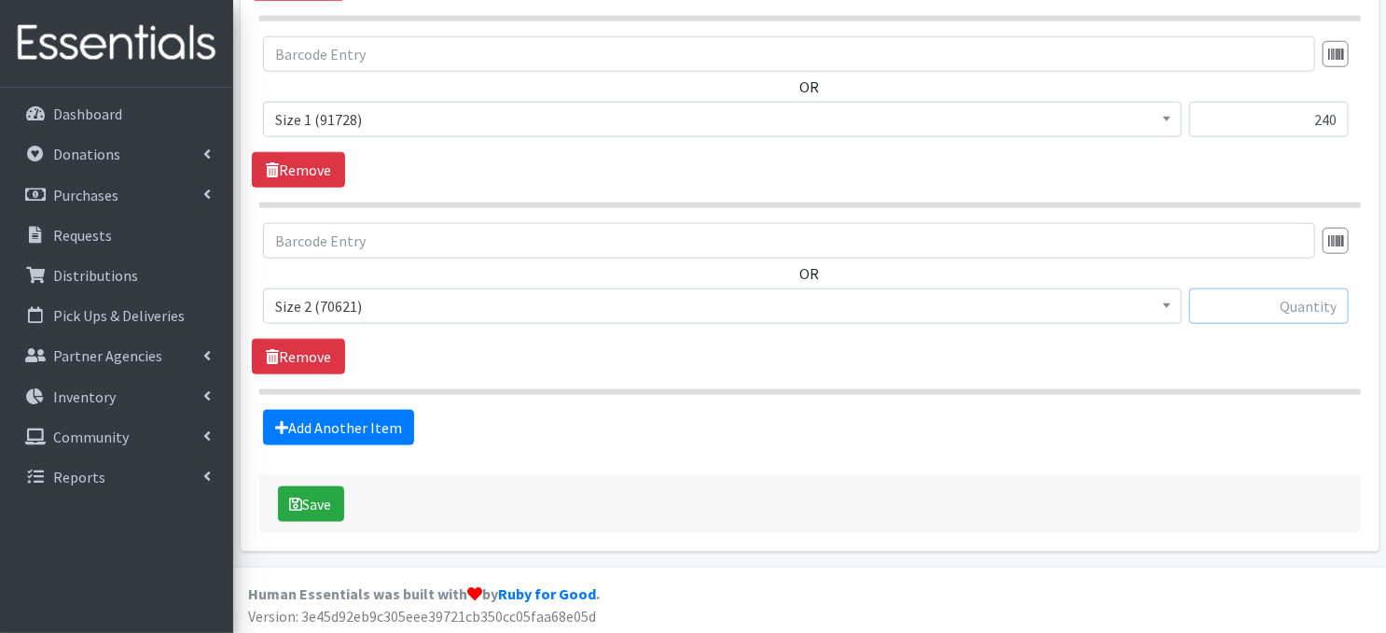
click at [1239, 306] on input "text" at bounding box center [1269, 305] width 160 height 35
type input "240"
click at [355, 429] on link "Add Another Item" at bounding box center [338, 427] width 151 height 35
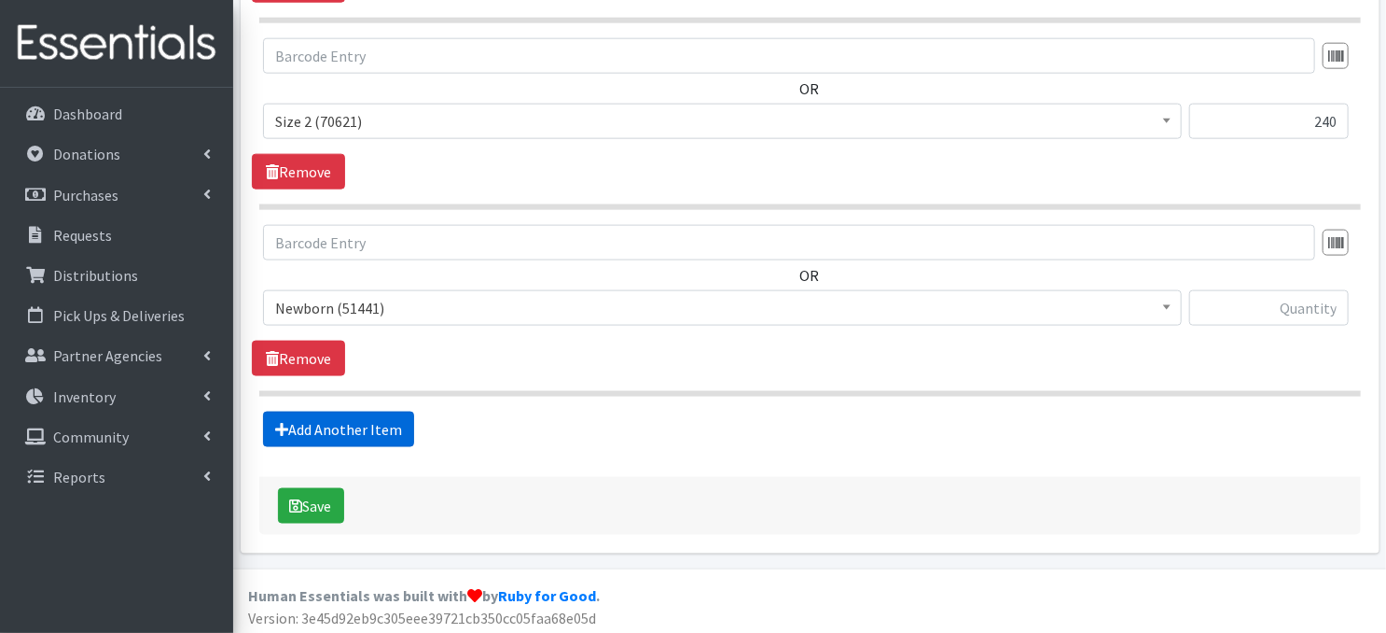
scroll to position [1104, 0]
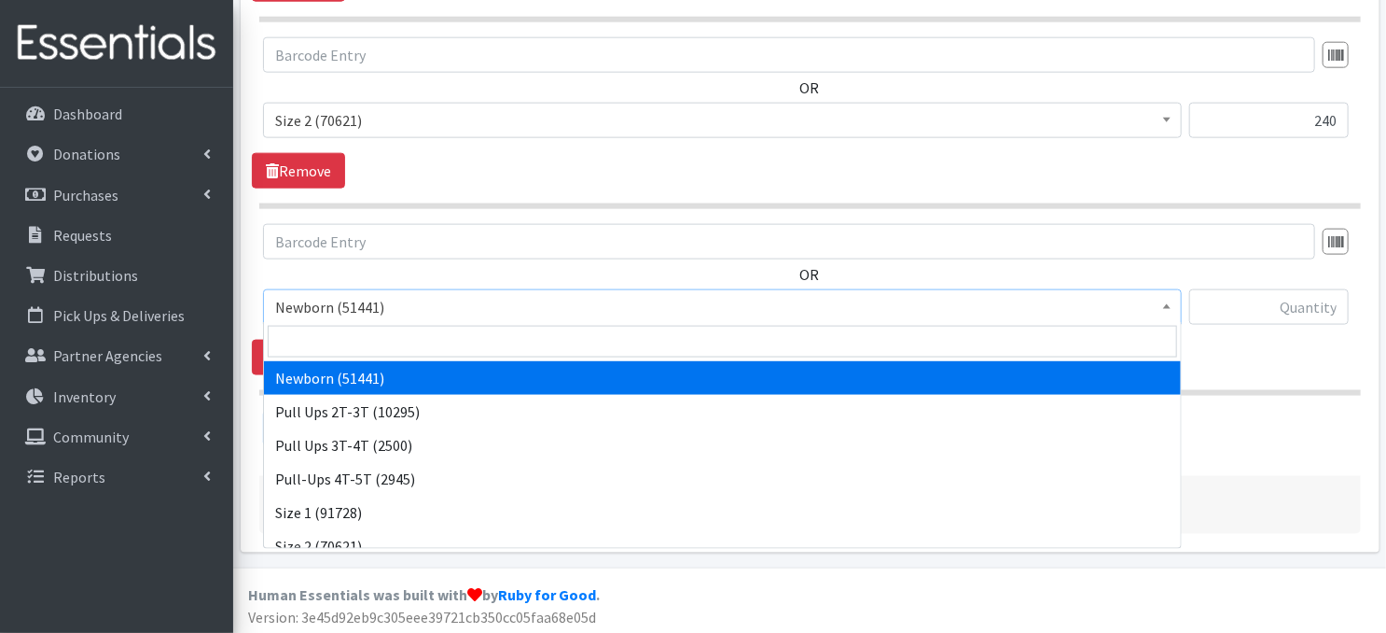
click at [1158, 310] on span at bounding box center [1167, 304] width 19 height 29
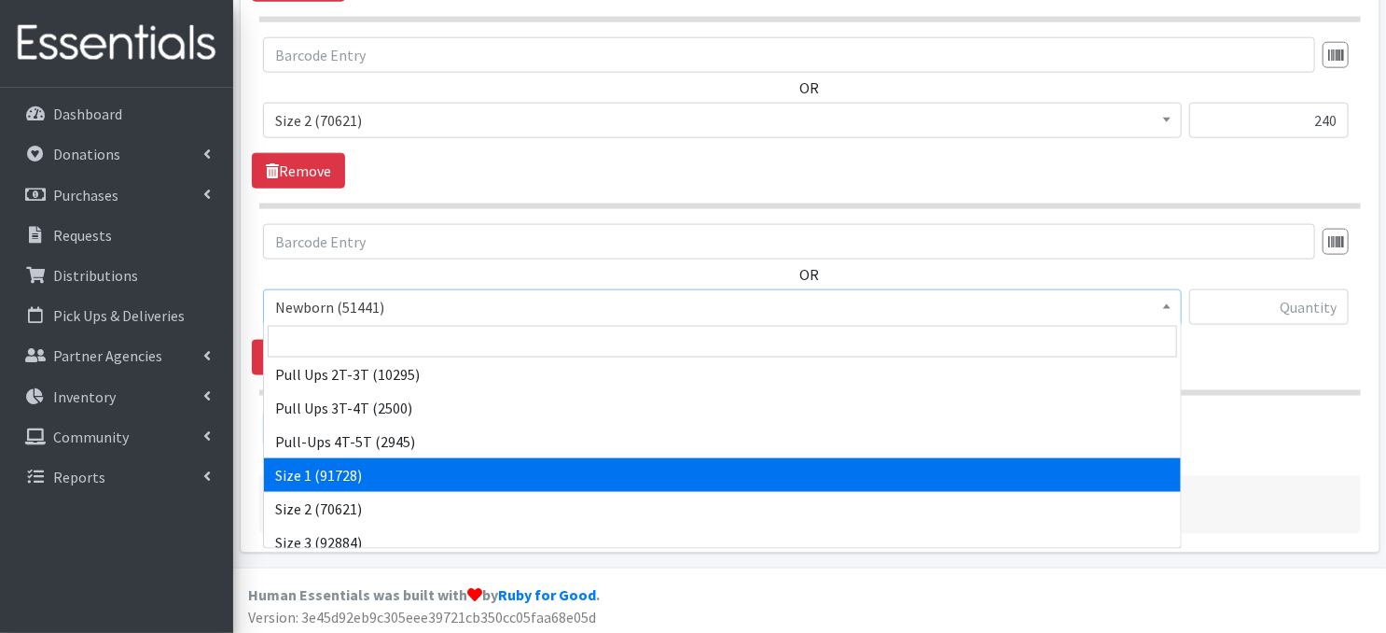
scroll to position [99, 0]
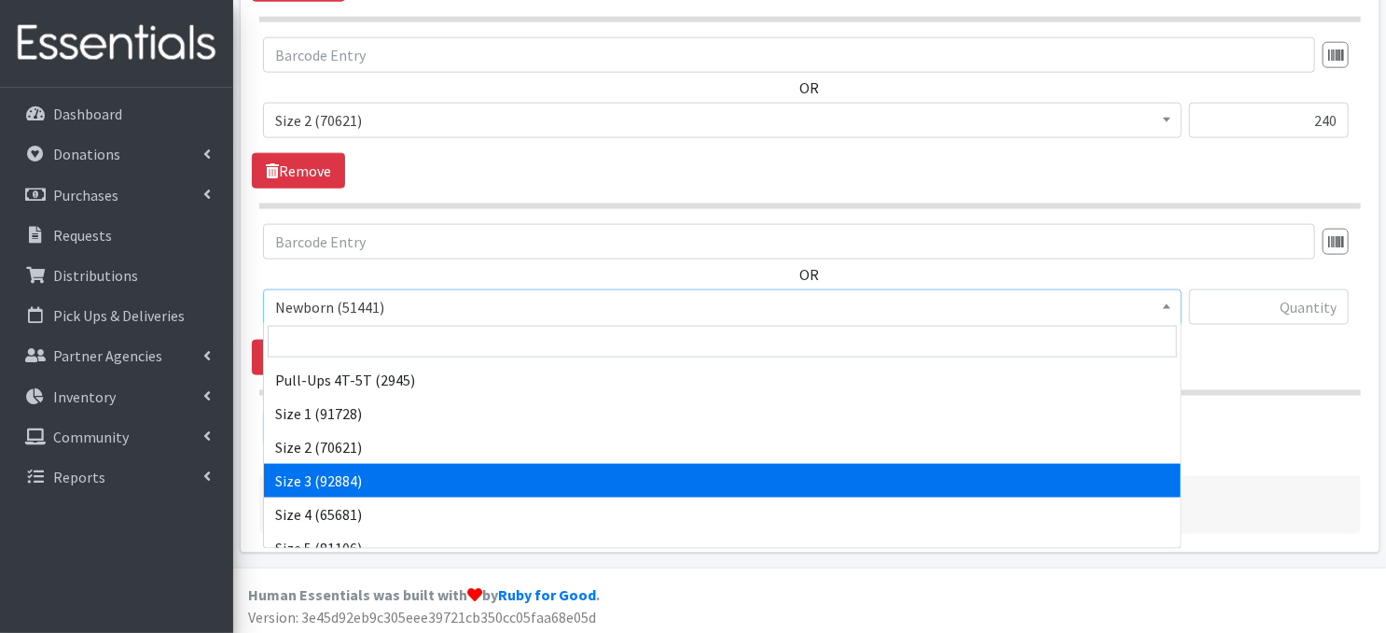
select select "3684"
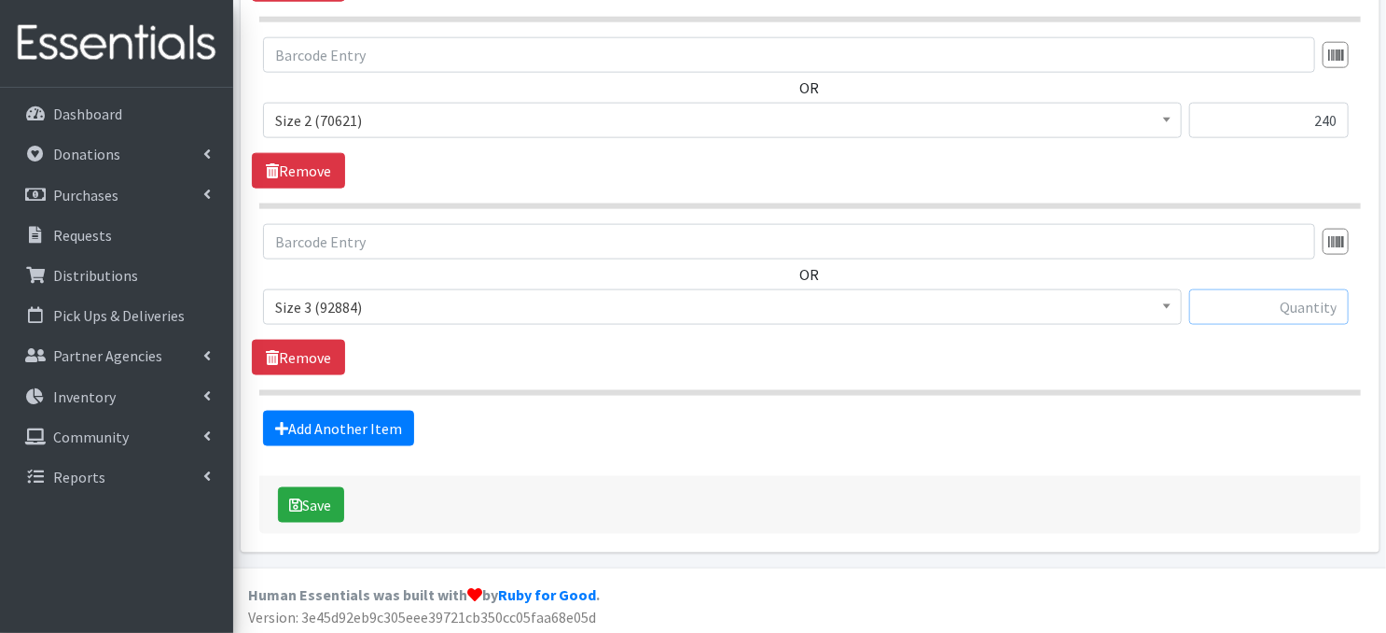
click at [1248, 305] on input "text" at bounding box center [1269, 306] width 160 height 35
type input "360"
click at [377, 431] on link "Add Another Item" at bounding box center [338, 427] width 151 height 35
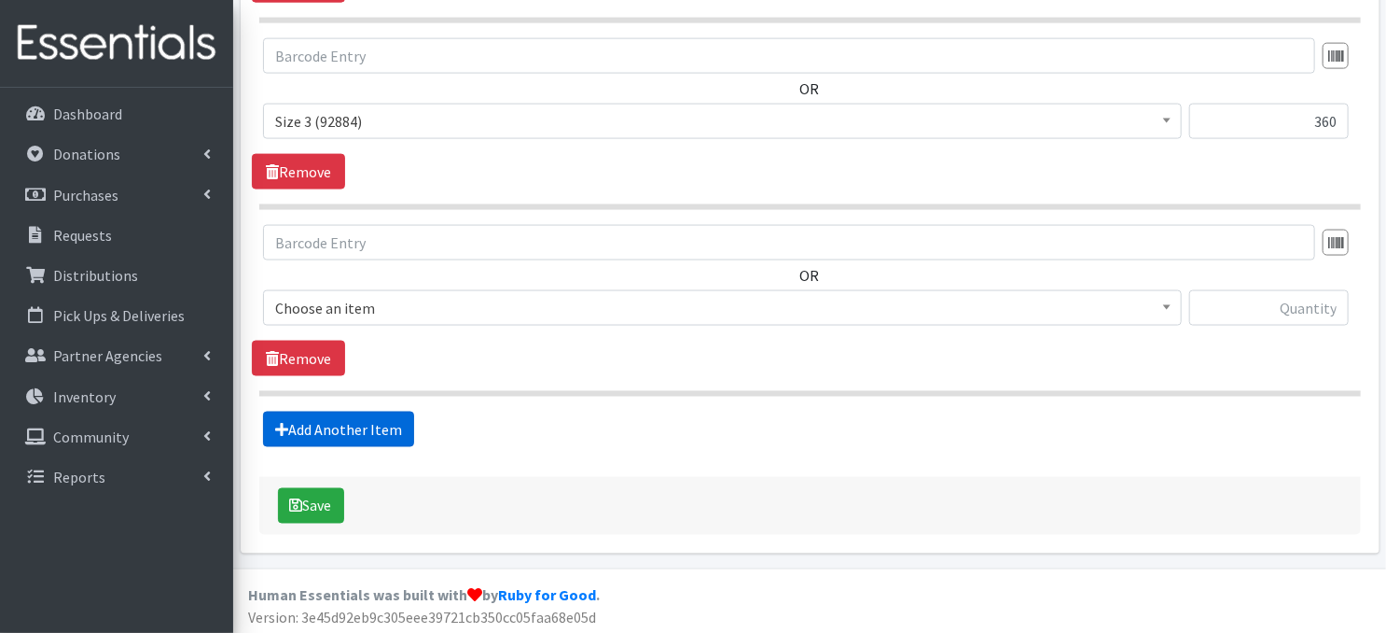
scroll to position [1290, 0]
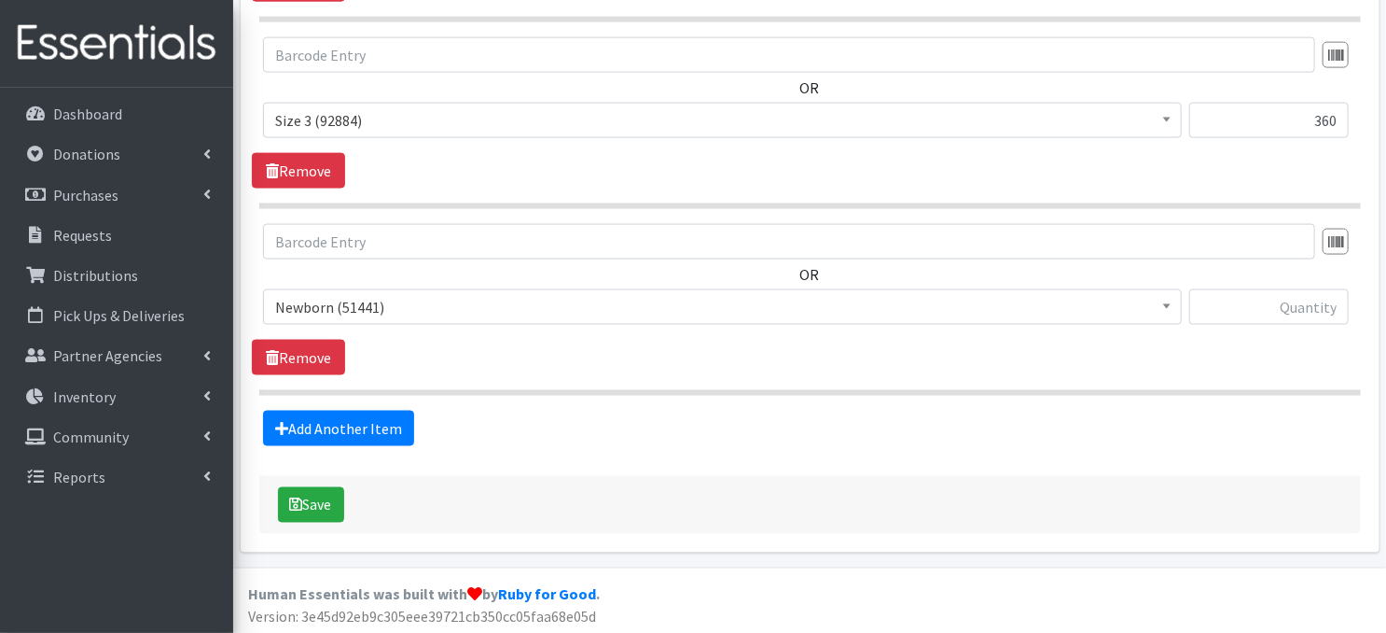
click at [1175, 304] on span at bounding box center [1167, 304] width 19 height 29
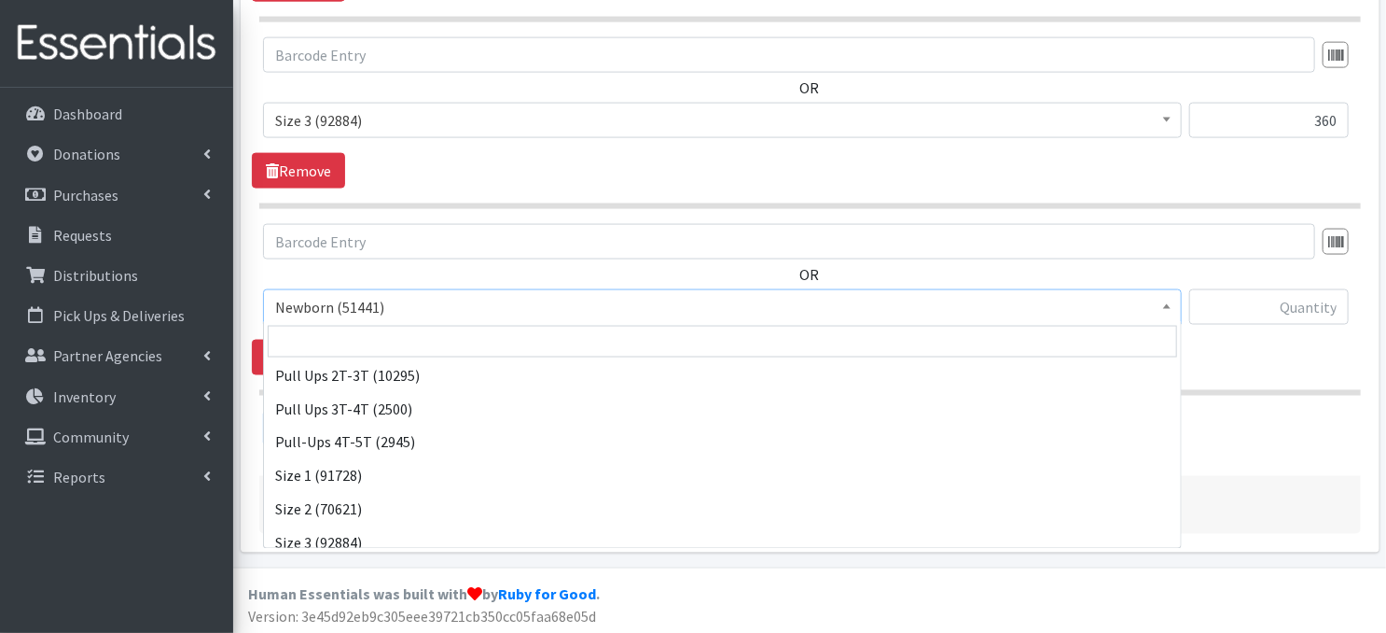
scroll to position [112, 0]
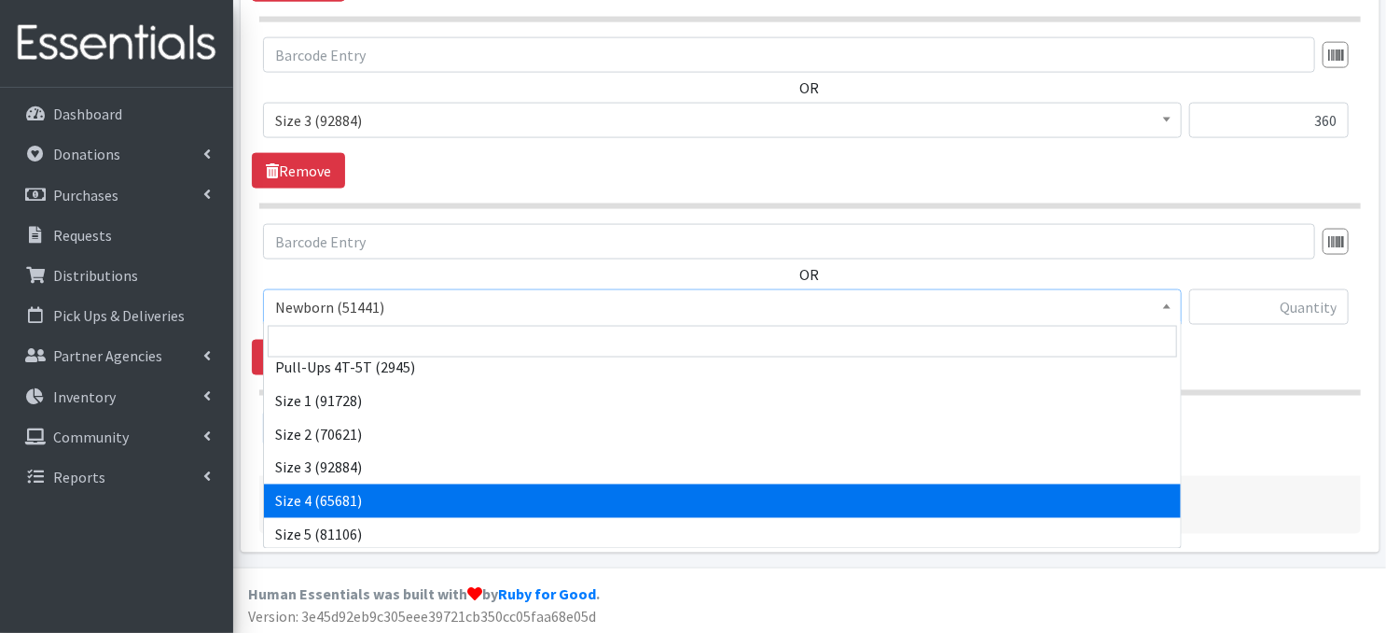
select select "3685"
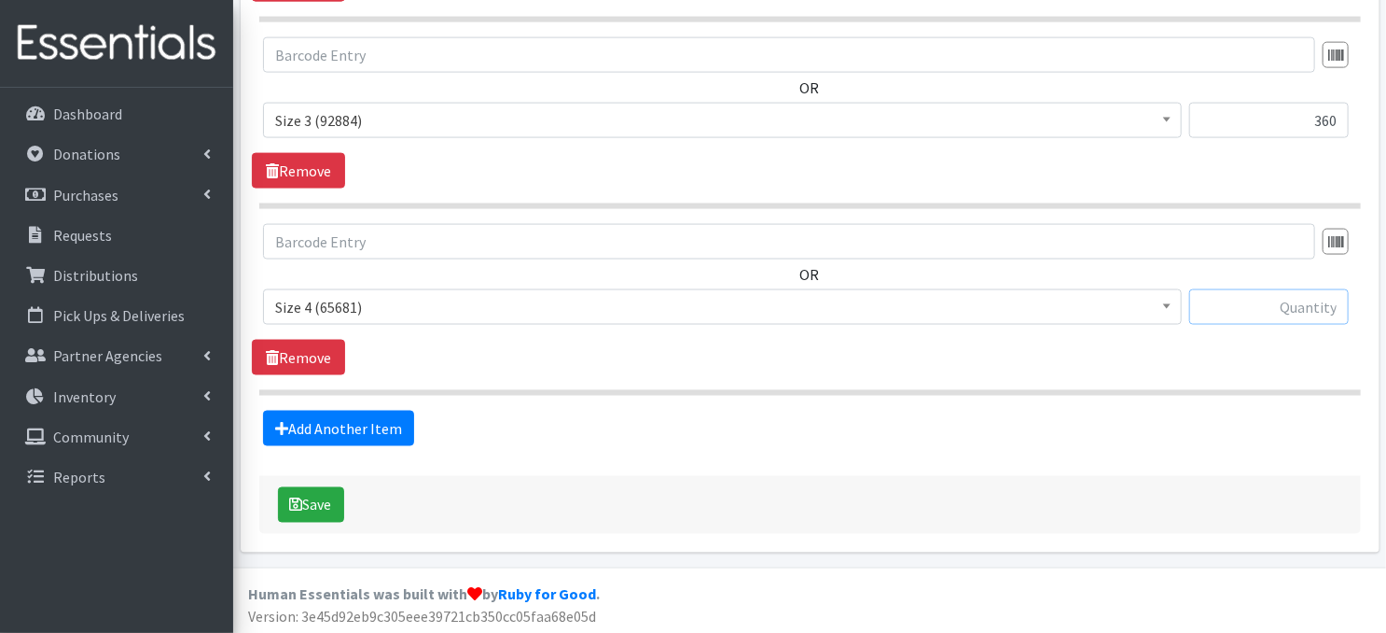
click at [1258, 302] on input "text" at bounding box center [1269, 306] width 160 height 35
type input "240"
click at [333, 428] on link "Add Another Item" at bounding box center [338, 427] width 151 height 35
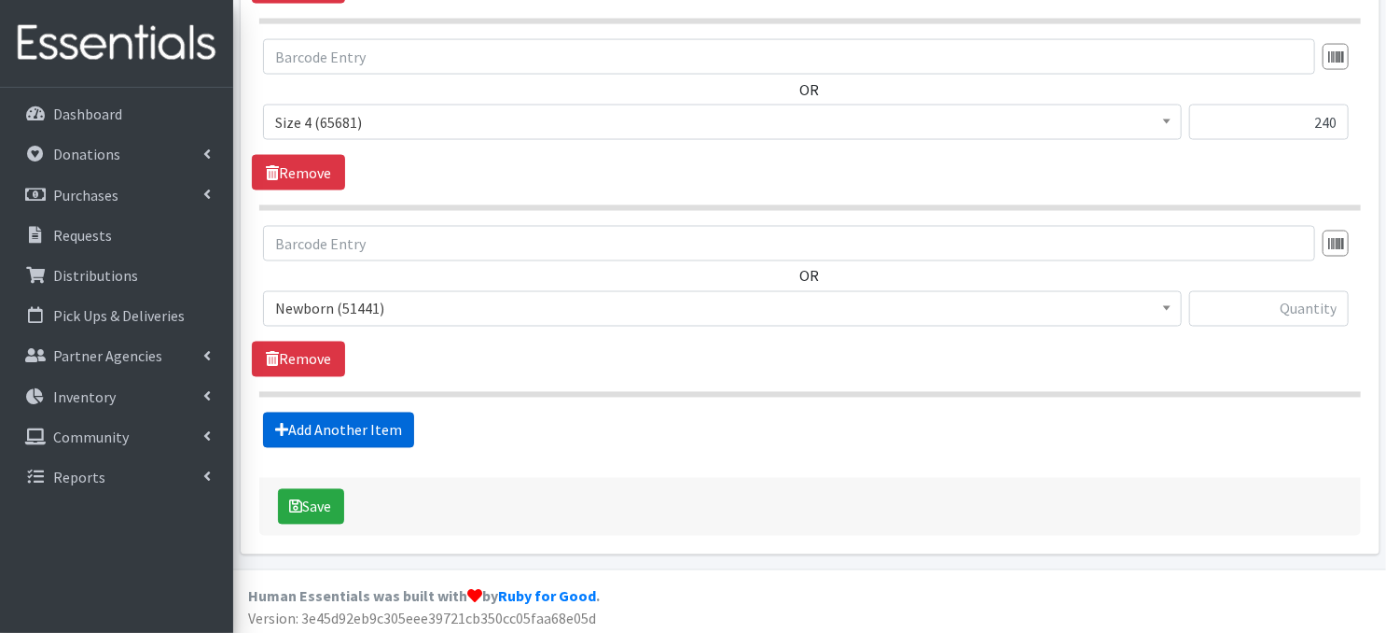
scroll to position [1476, 0]
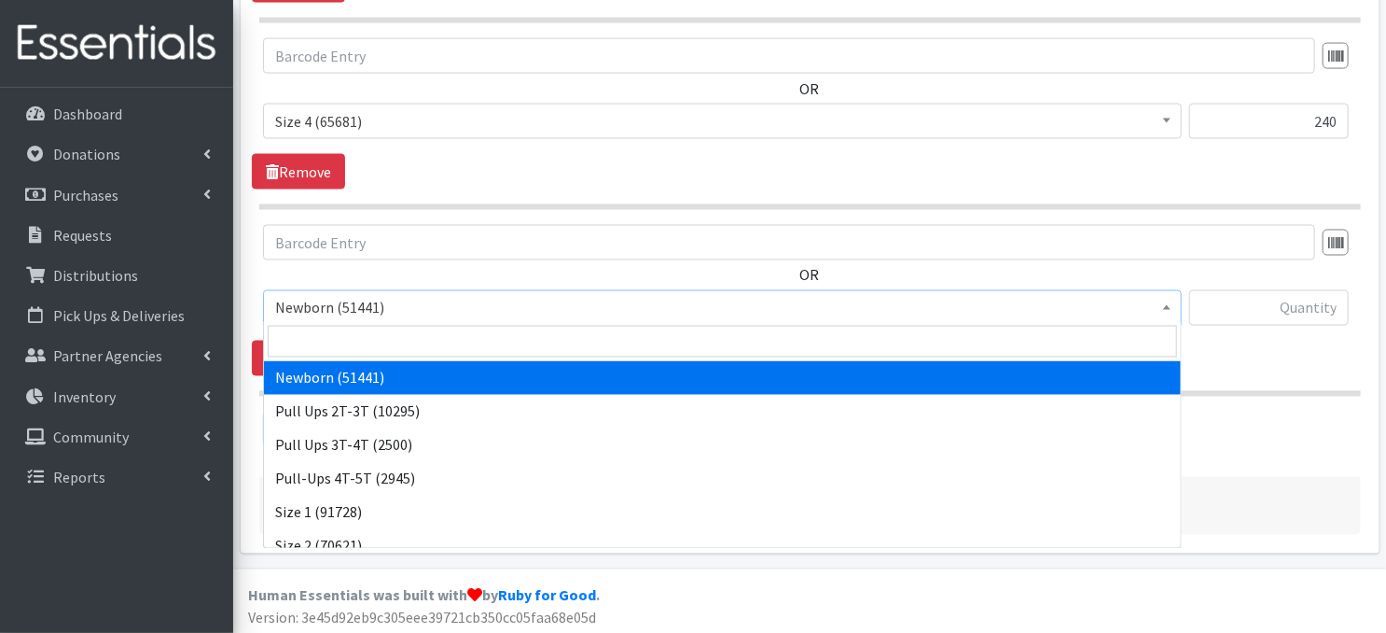
click at [1154, 301] on span "Newborn (51441)" at bounding box center [722, 308] width 895 height 26
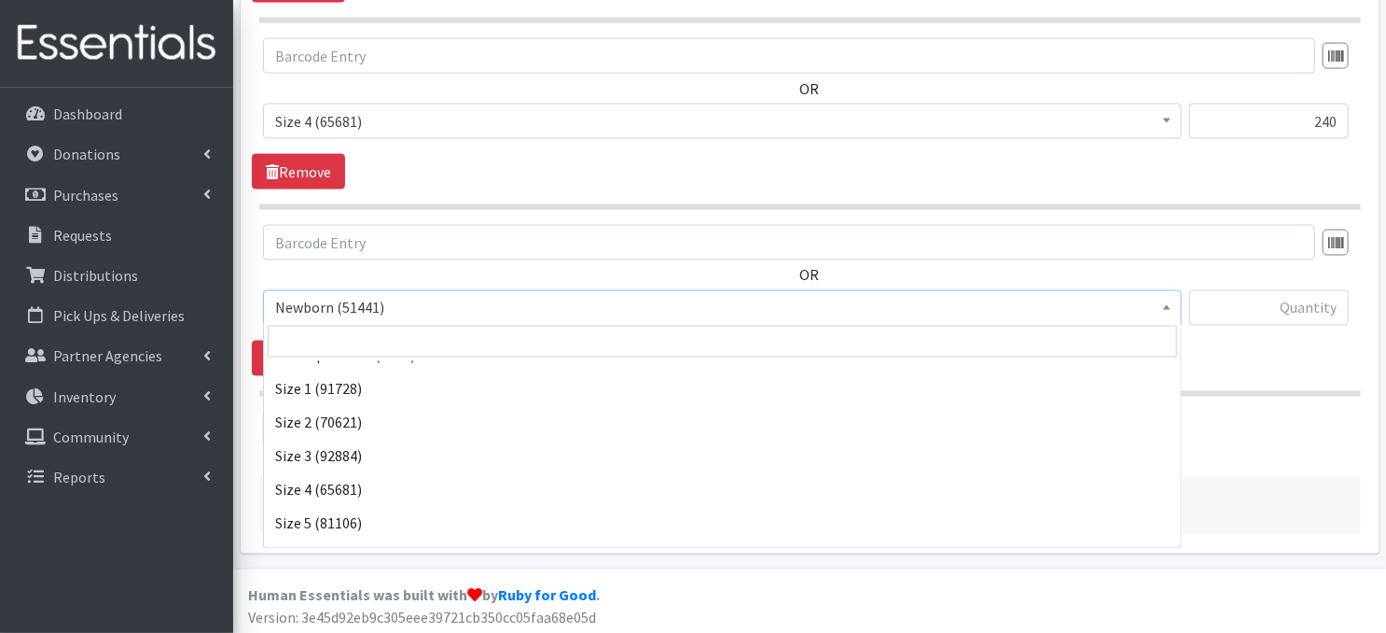
scroll to position [174, 0]
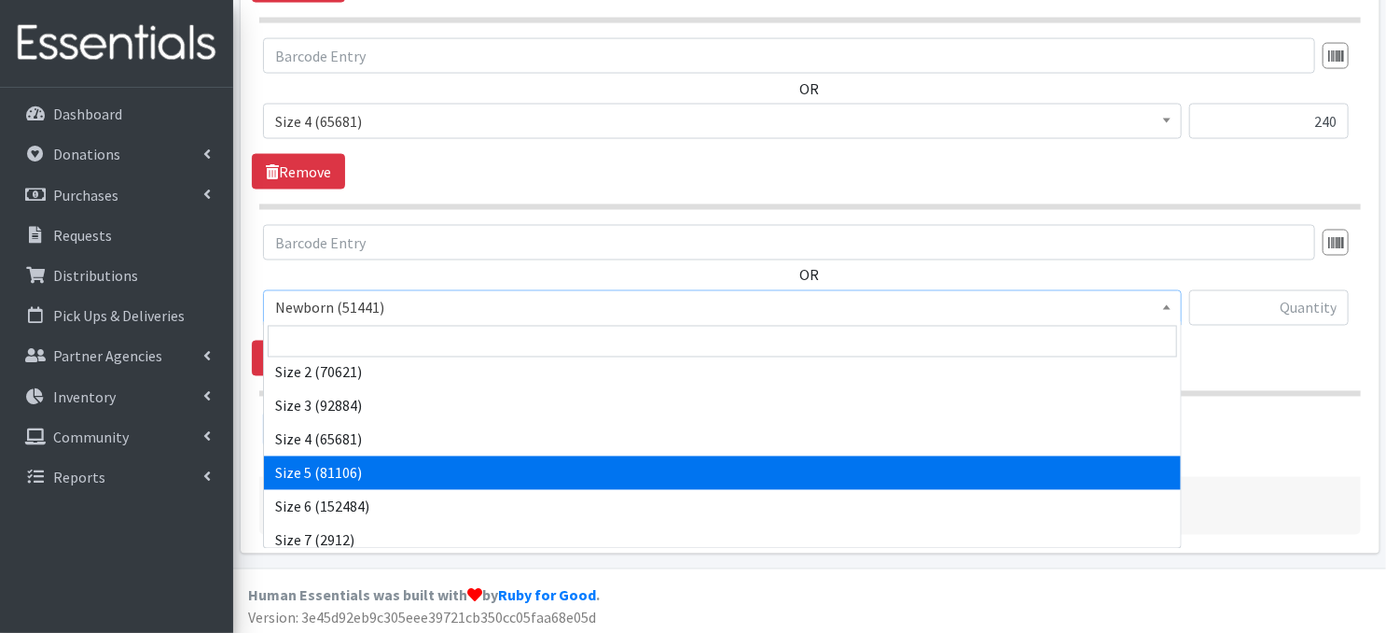
select select "3686"
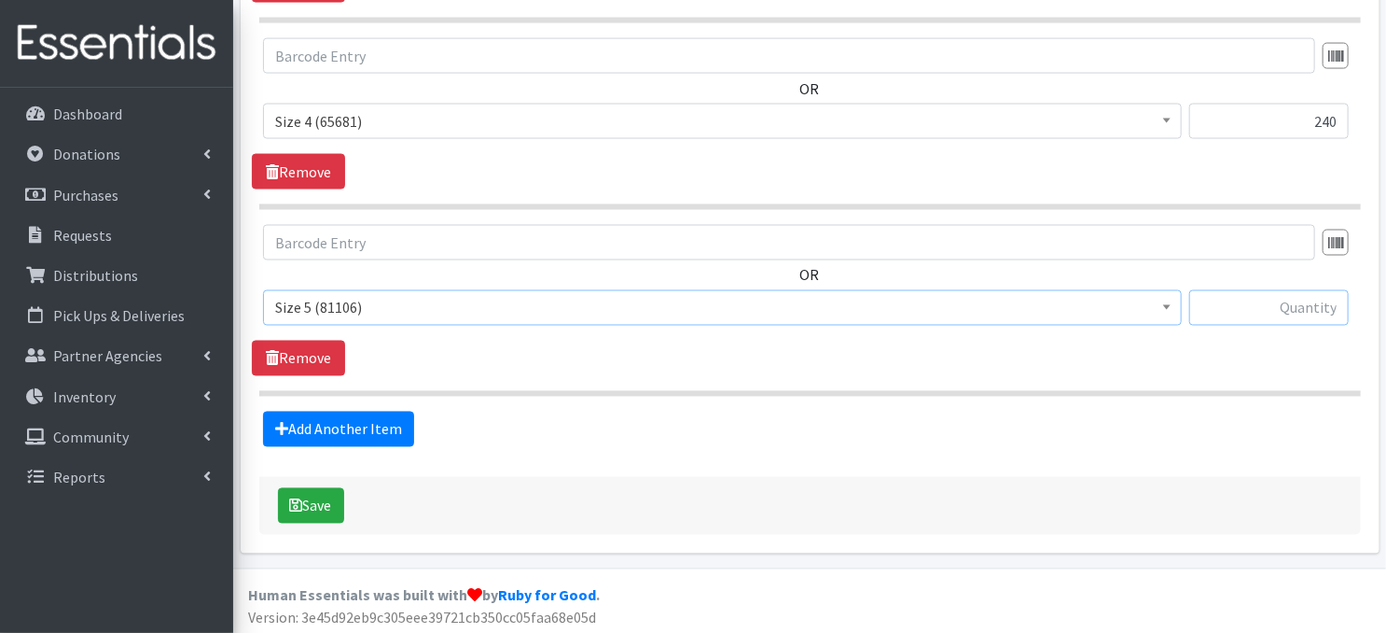
click at [1260, 311] on input "text" at bounding box center [1269, 307] width 160 height 35
type input "300"
click at [368, 423] on link "Add Another Item" at bounding box center [338, 428] width 151 height 35
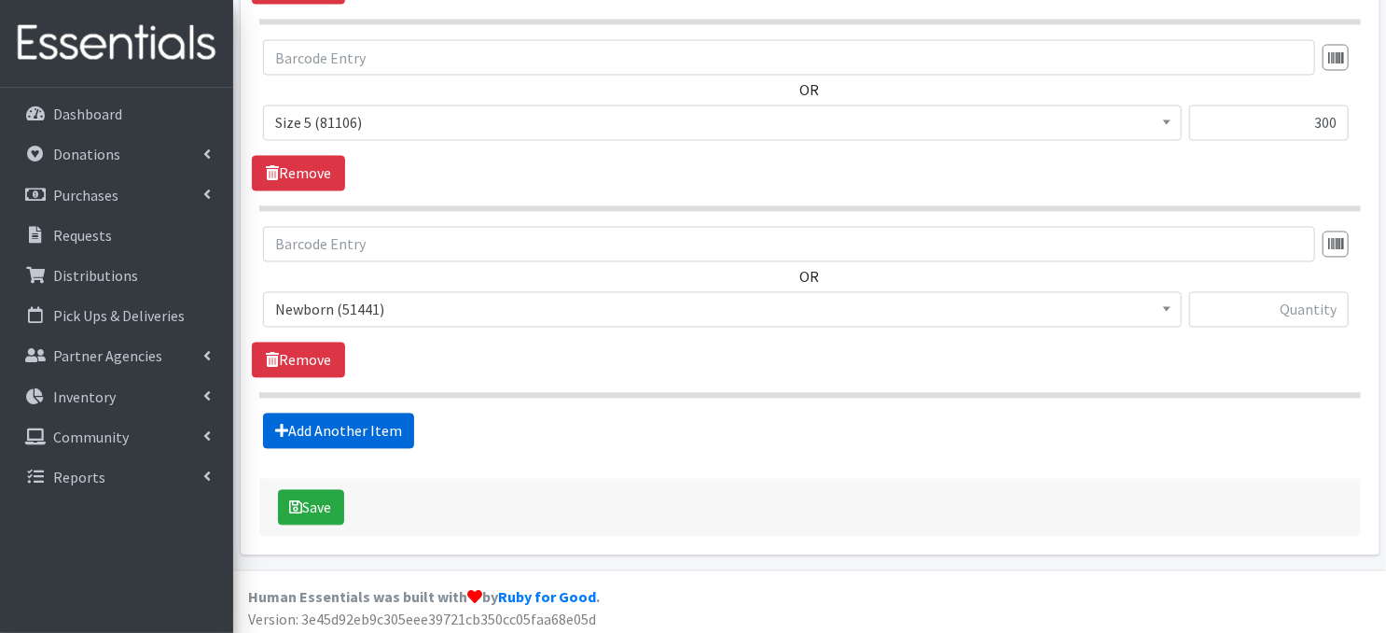
scroll to position [1662, 0]
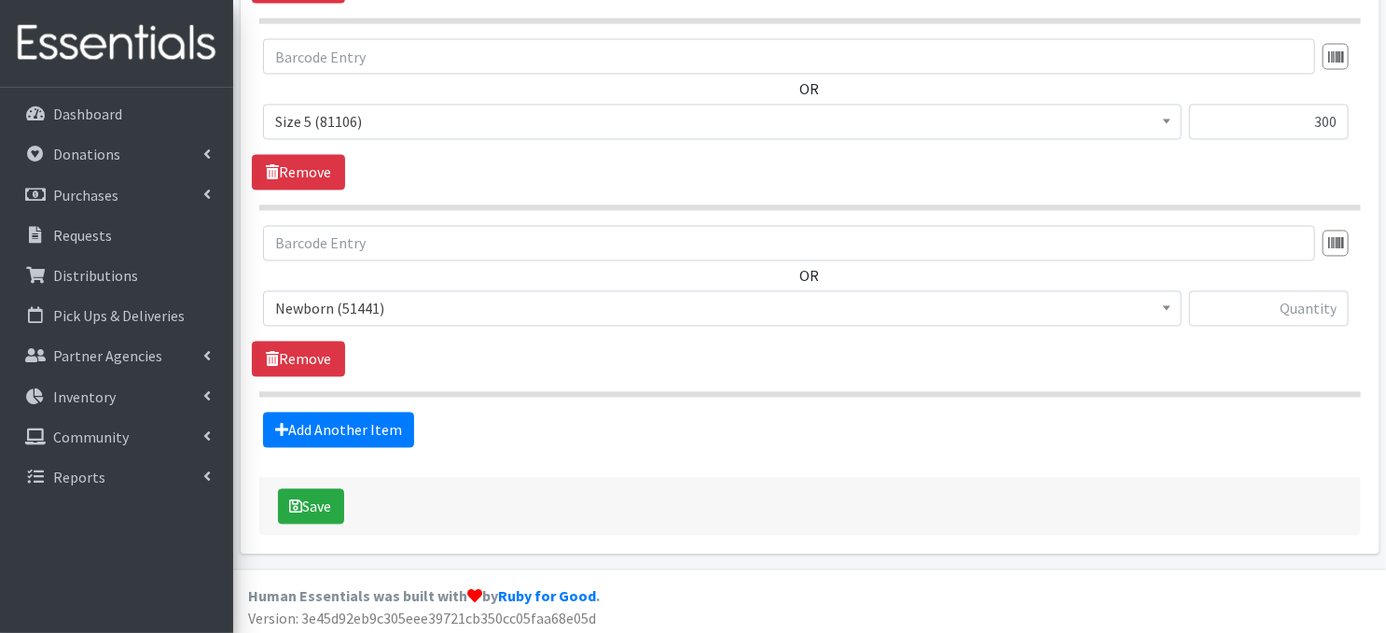
click at [1172, 313] on span at bounding box center [1167, 306] width 19 height 29
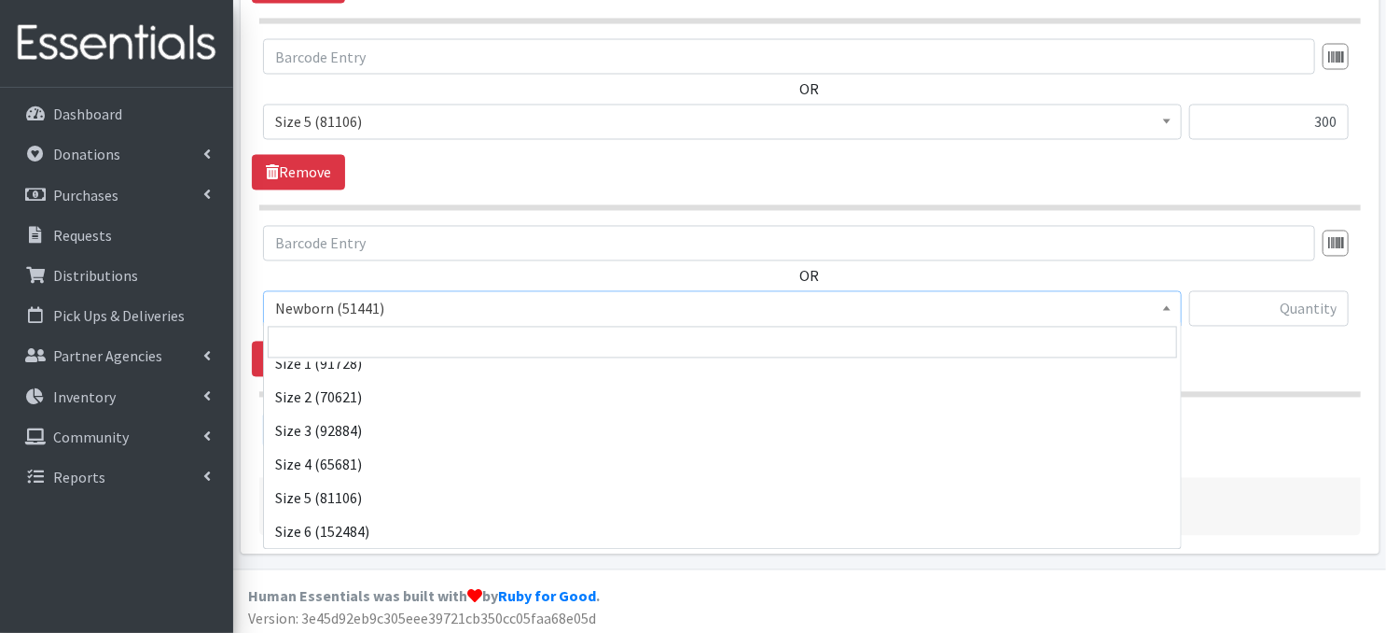
scroll to position [161, 0]
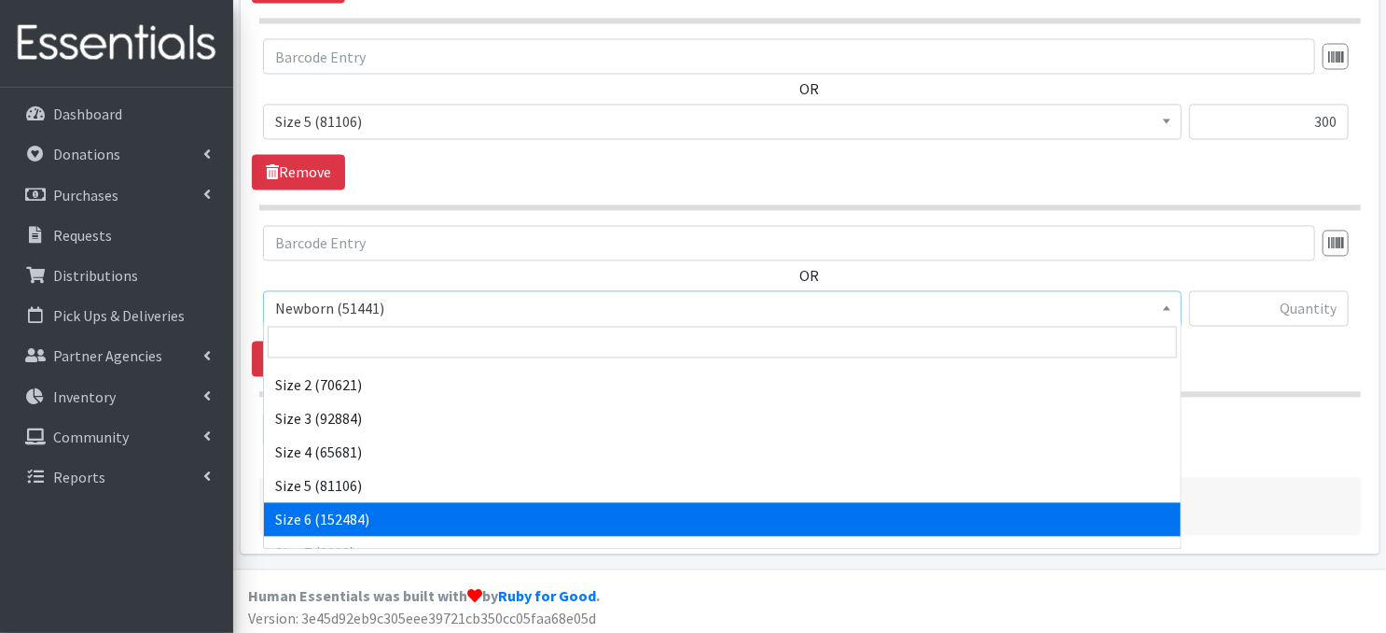
select select "3687"
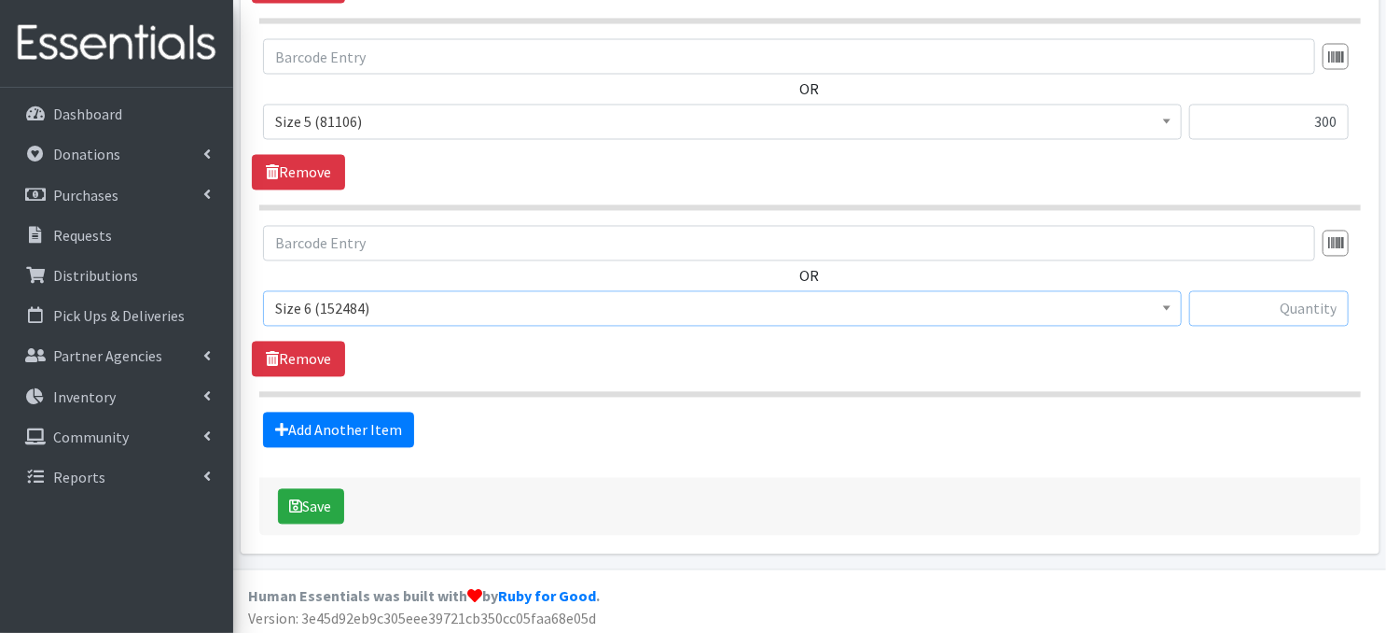
click at [1280, 308] on input "text" at bounding box center [1269, 308] width 160 height 35
type input "300"
click at [375, 432] on link "Add Another Item" at bounding box center [338, 429] width 151 height 35
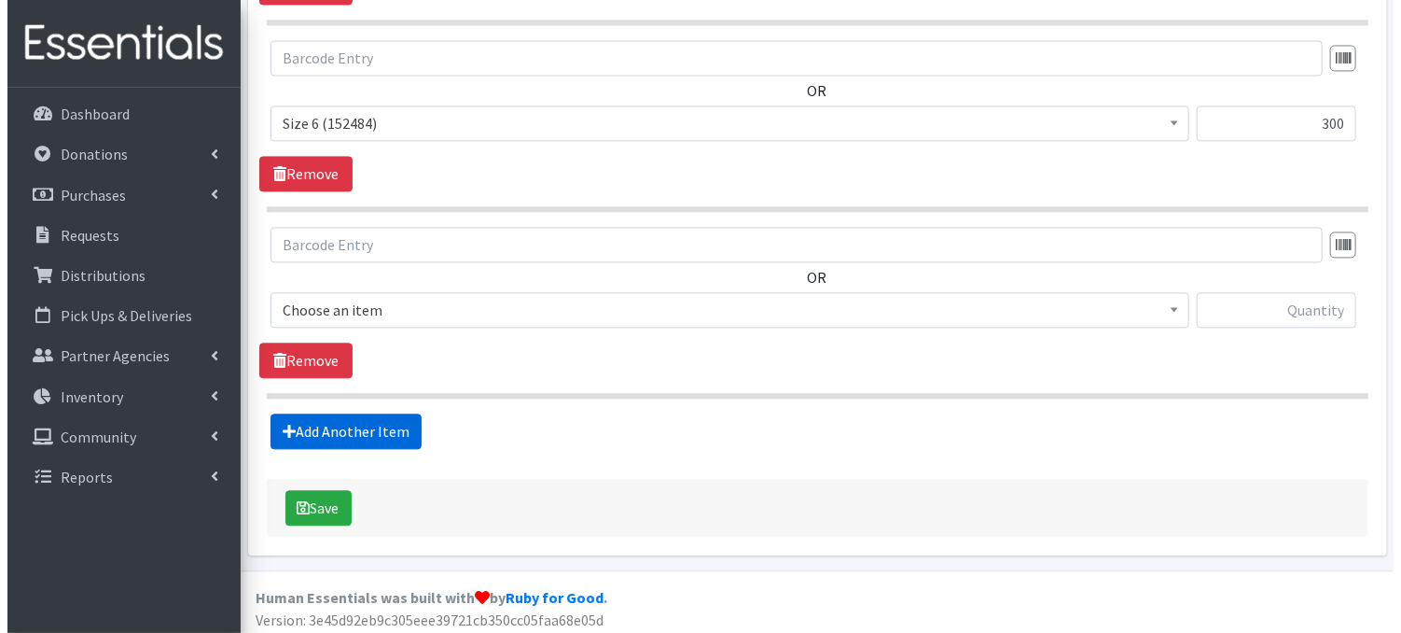
scroll to position [1847, 0]
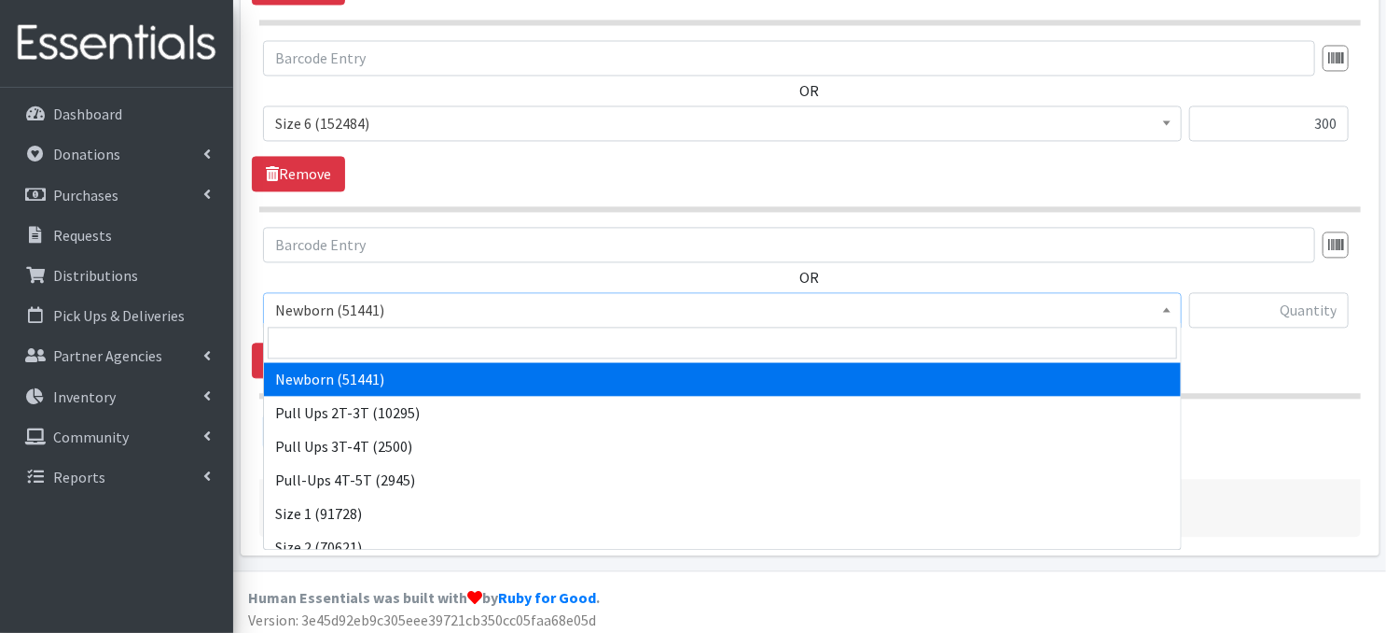
click at [1166, 309] on span at bounding box center [1167, 307] width 19 height 29
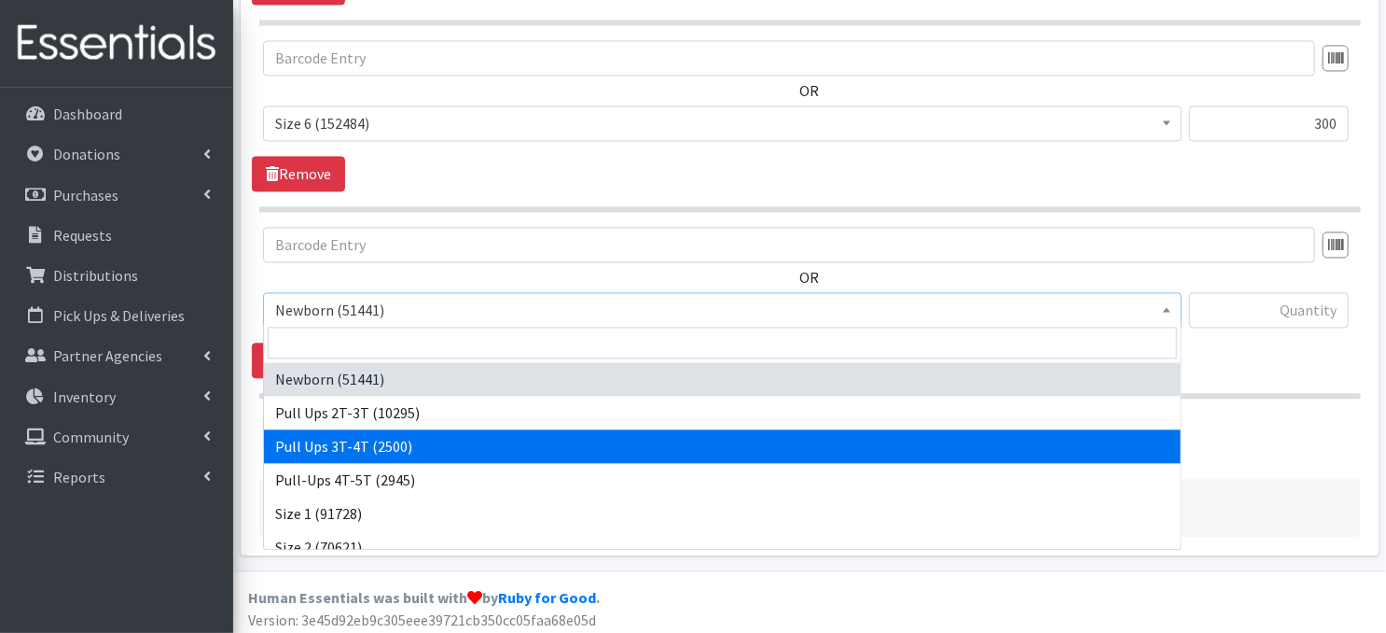
select select "3697"
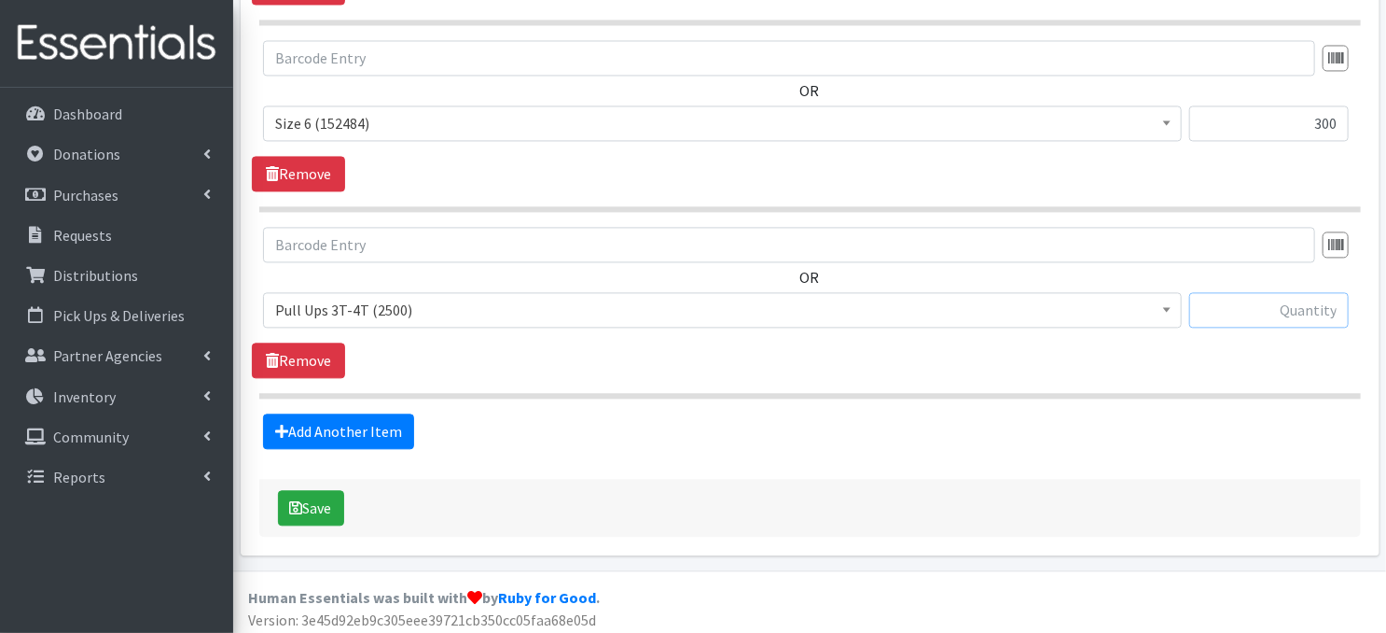
click at [1220, 307] on input "text" at bounding box center [1269, 309] width 160 height 35
type input "180"
click at [327, 508] on button "Save" at bounding box center [311, 507] width 66 height 35
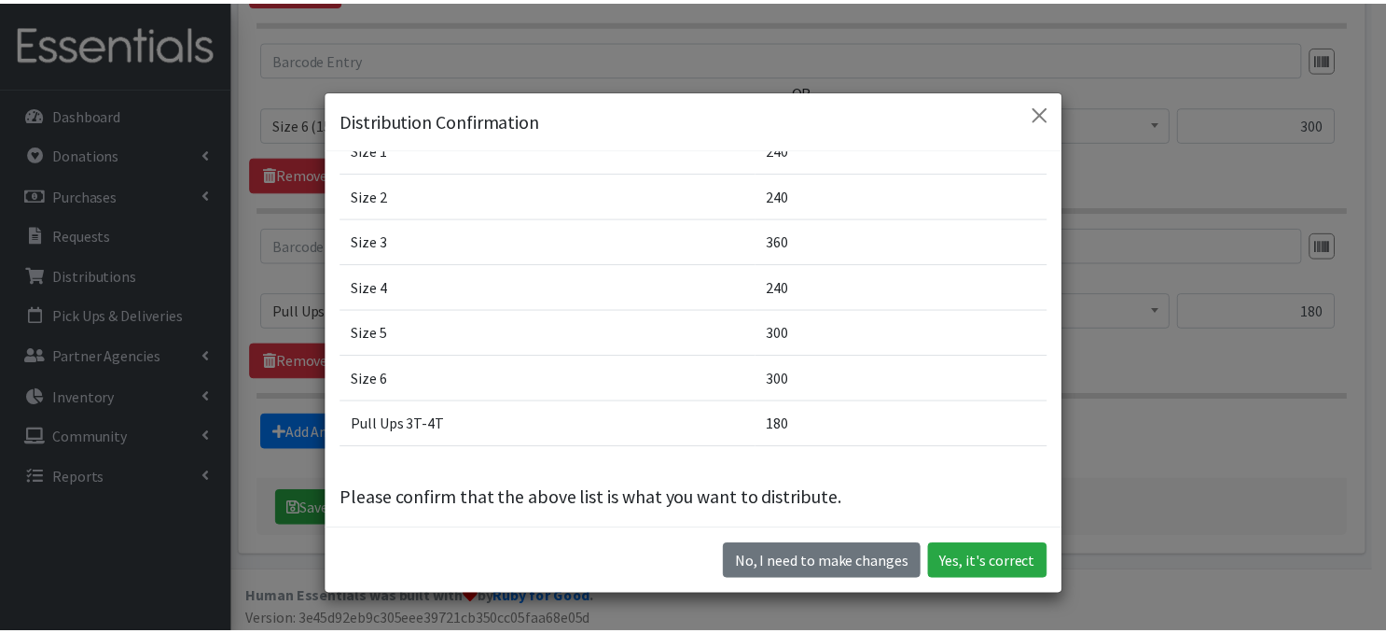
scroll to position [184, 0]
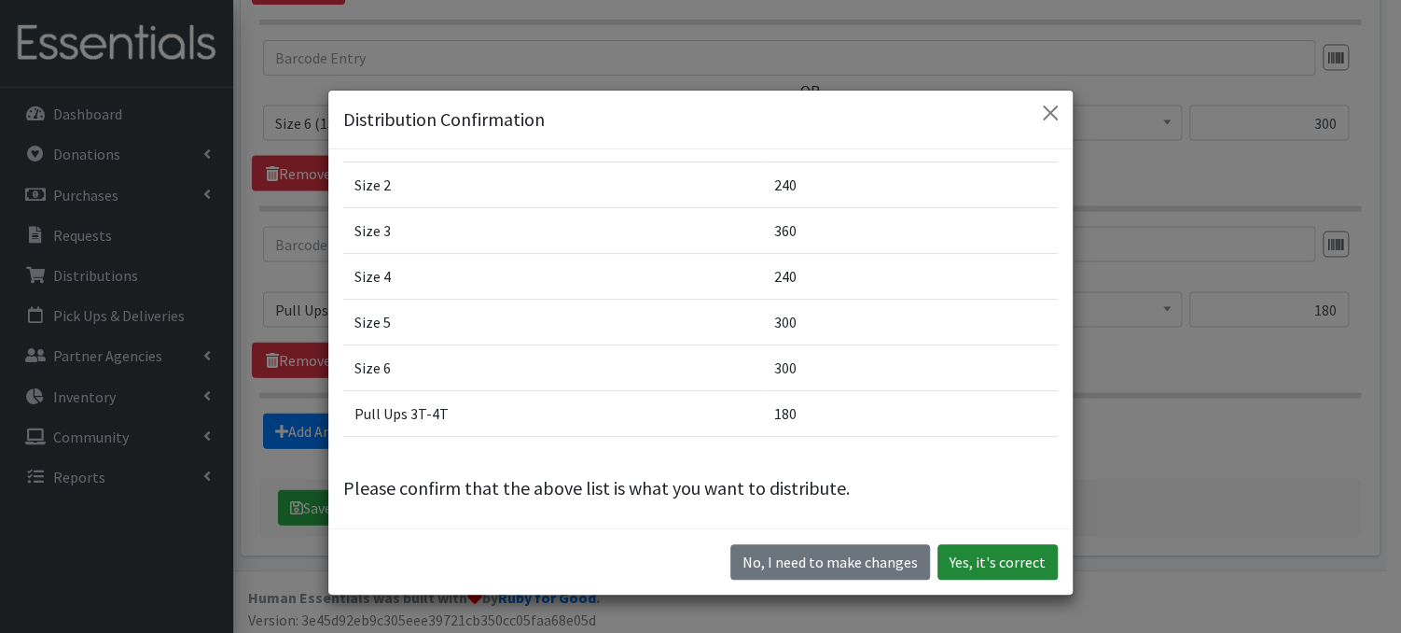
click at [974, 557] on button "Yes, it's correct" at bounding box center [998, 561] width 120 height 35
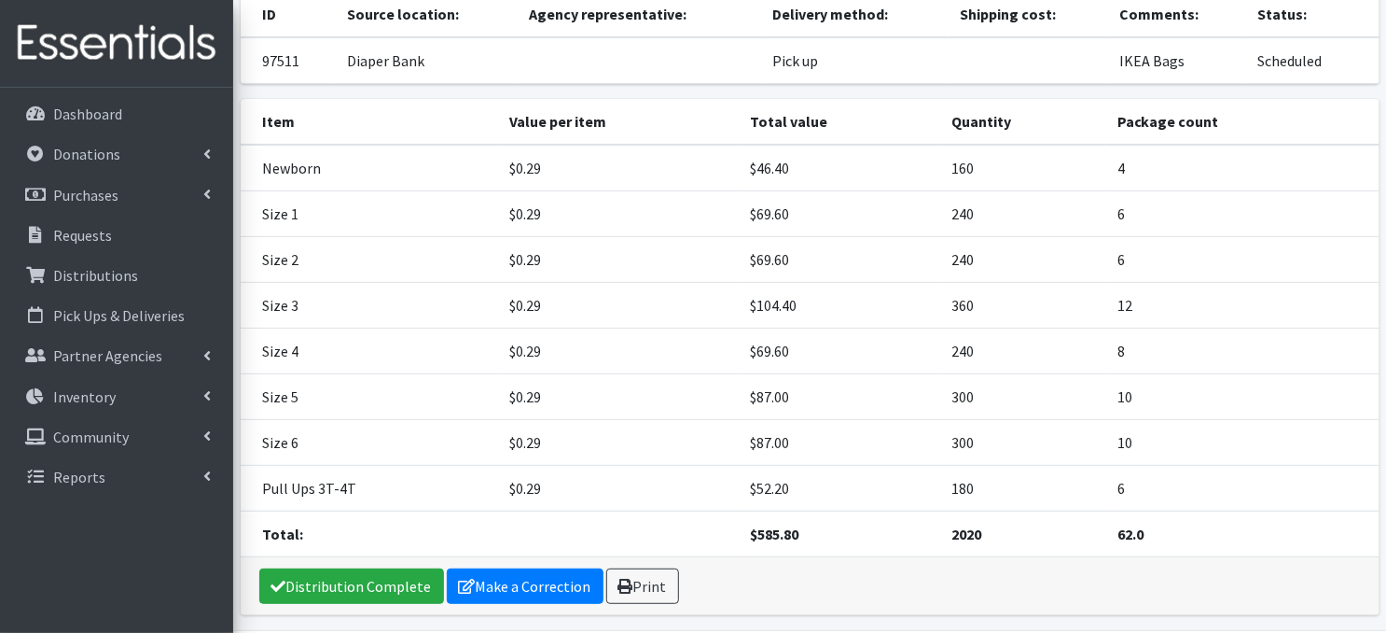
scroll to position [202, 0]
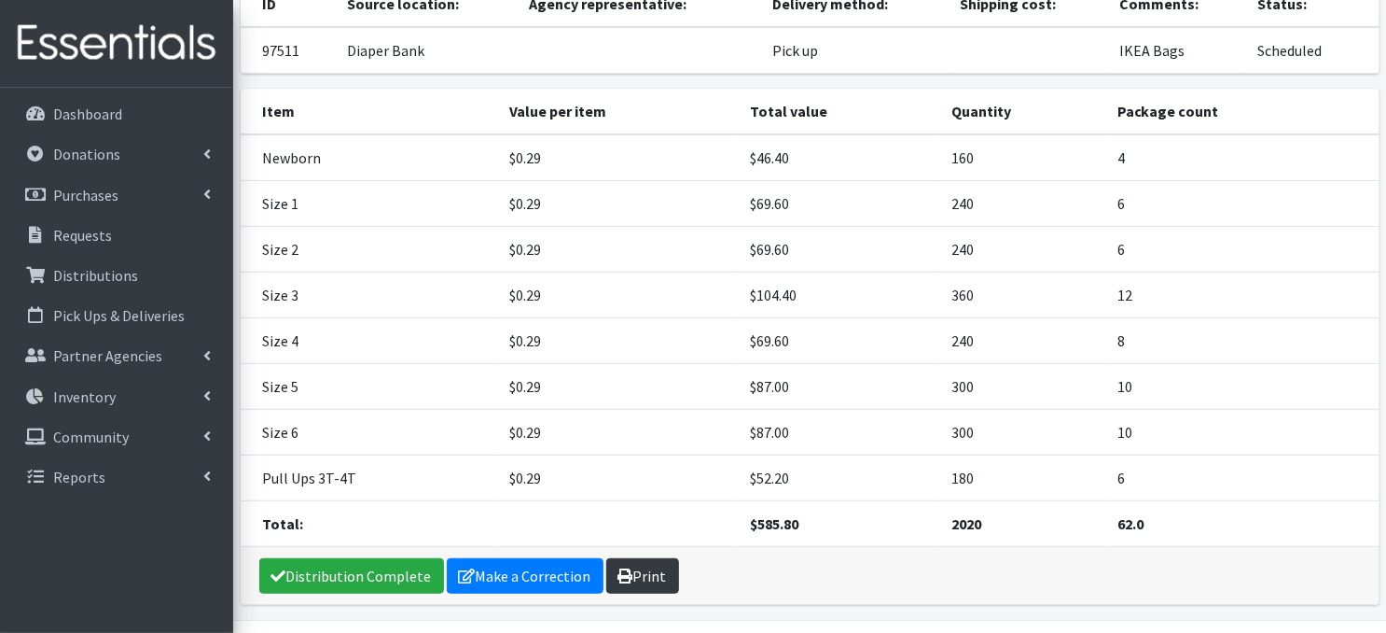
click at [643, 569] on link "Print" at bounding box center [642, 575] width 73 height 35
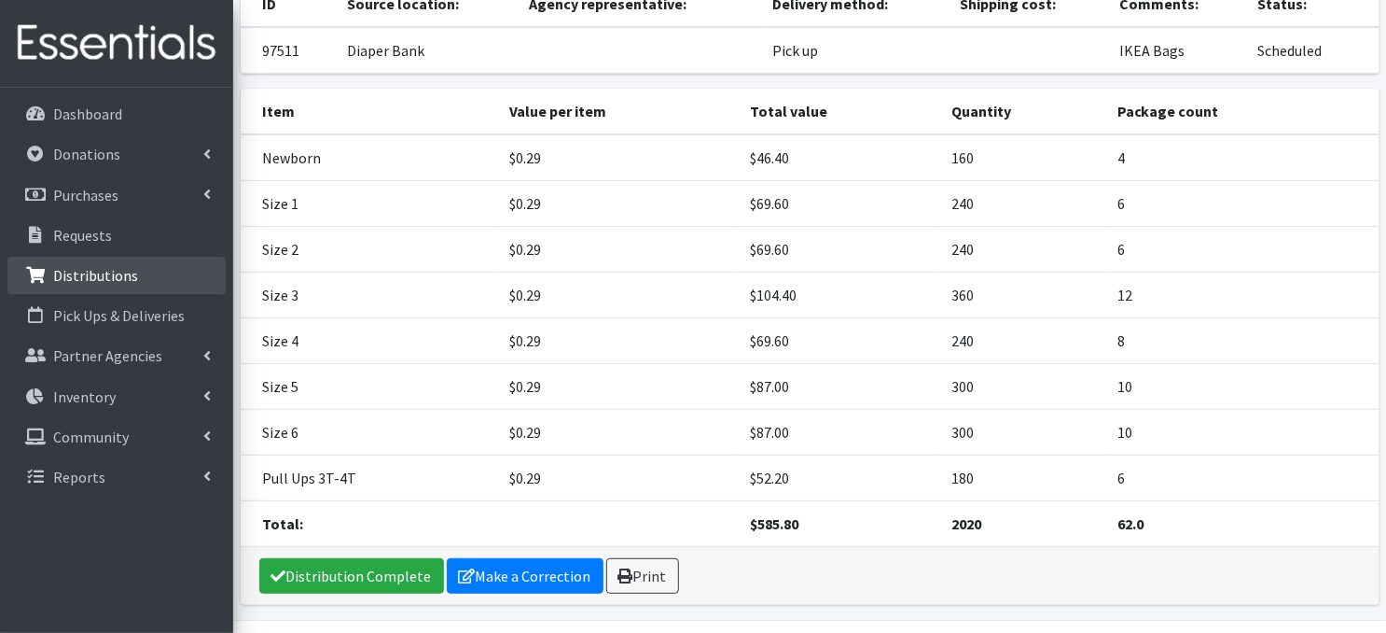
click at [112, 281] on p "Distributions" at bounding box center [95, 275] width 85 height 19
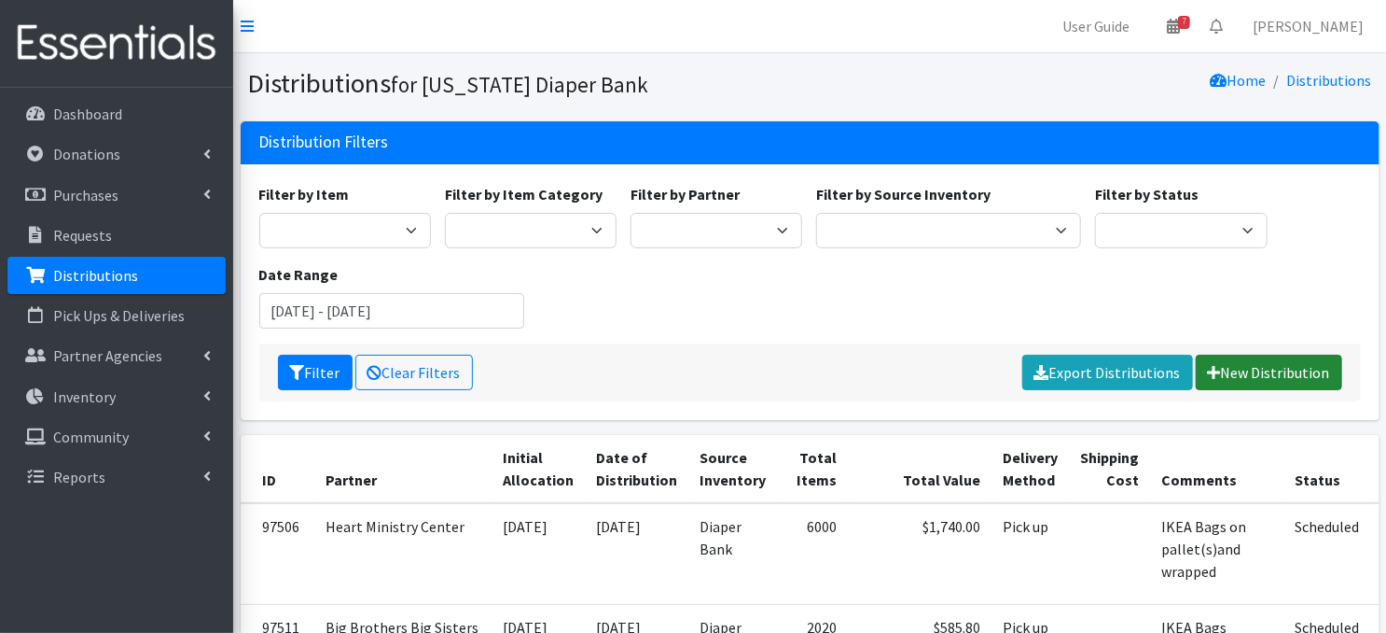
click at [1280, 372] on link "New Distribution" at bounding box center [1269, 372] width 146 height 35
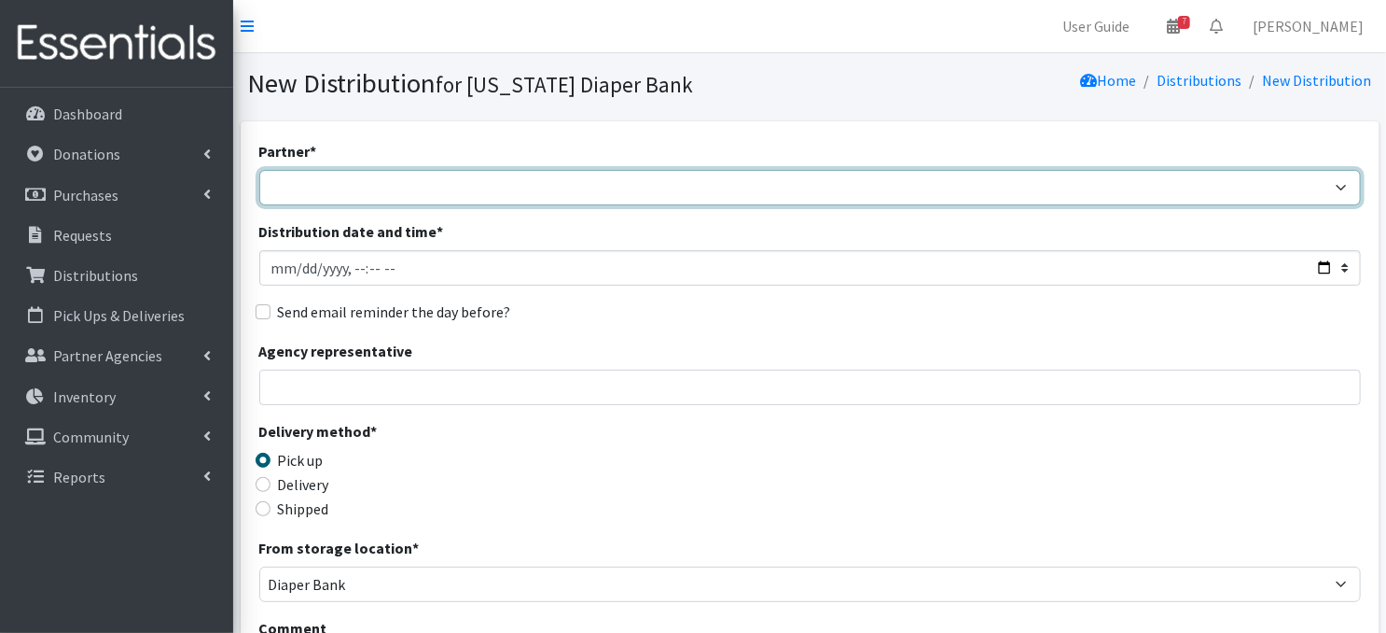
click at [292, 186] on select "Abide A Mother's Love [PERSON_NAME] Area Refugee Taskforce Big Brothers Big Sis…" at bounding box center [810, 187] width 1102 height 35
select select "3545"
click at [259, 170] on select "Abide A Mother's Love [PERSON_NAME] Area Refugee Taskforce Big Brothers Big Sis…" at bounding box center [810, 187] width 1102 height 35
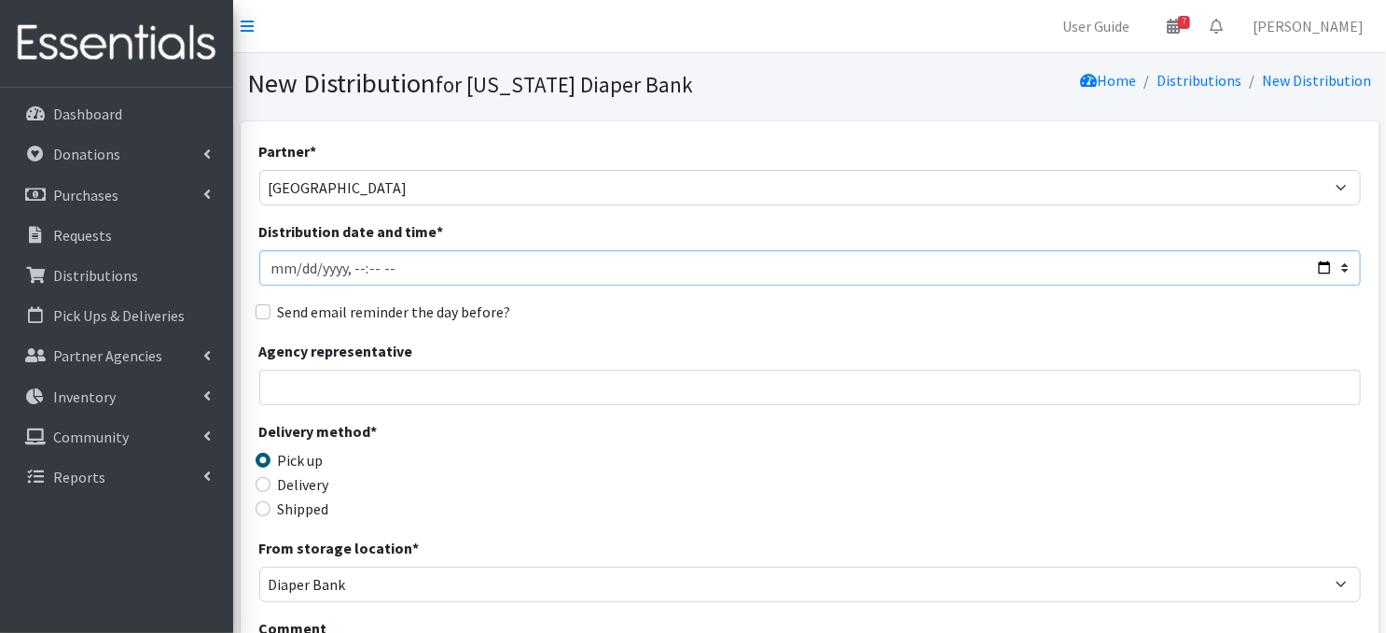
click at [299, 266] on input "Distribution date and time *" at bounding box center [810, 267] width 1102 height 35
click at [347, 261] on input "Distribution date and time *" at bounding box center [810, 267] width 1102 height 35
type input "[DATE]T11:00"
click at [522, 468] on div "Pick up" at bounding box center [396, 460] width 275 height 22
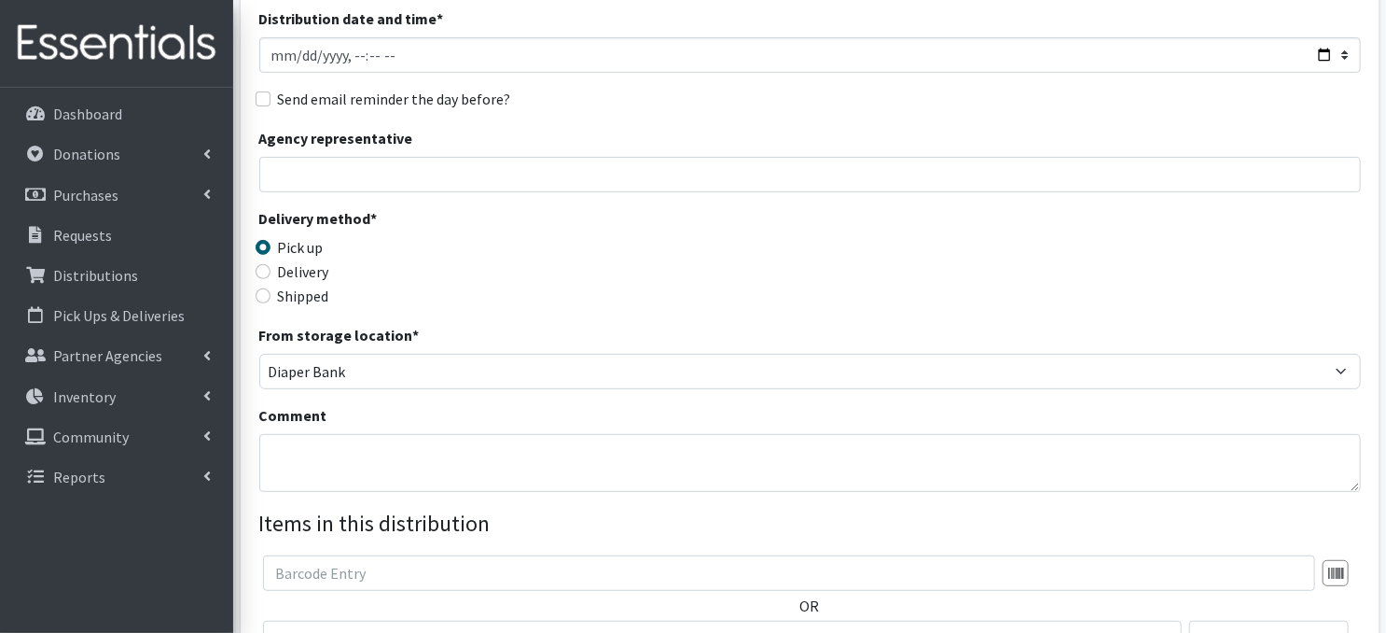
scroll to position [224, 0]
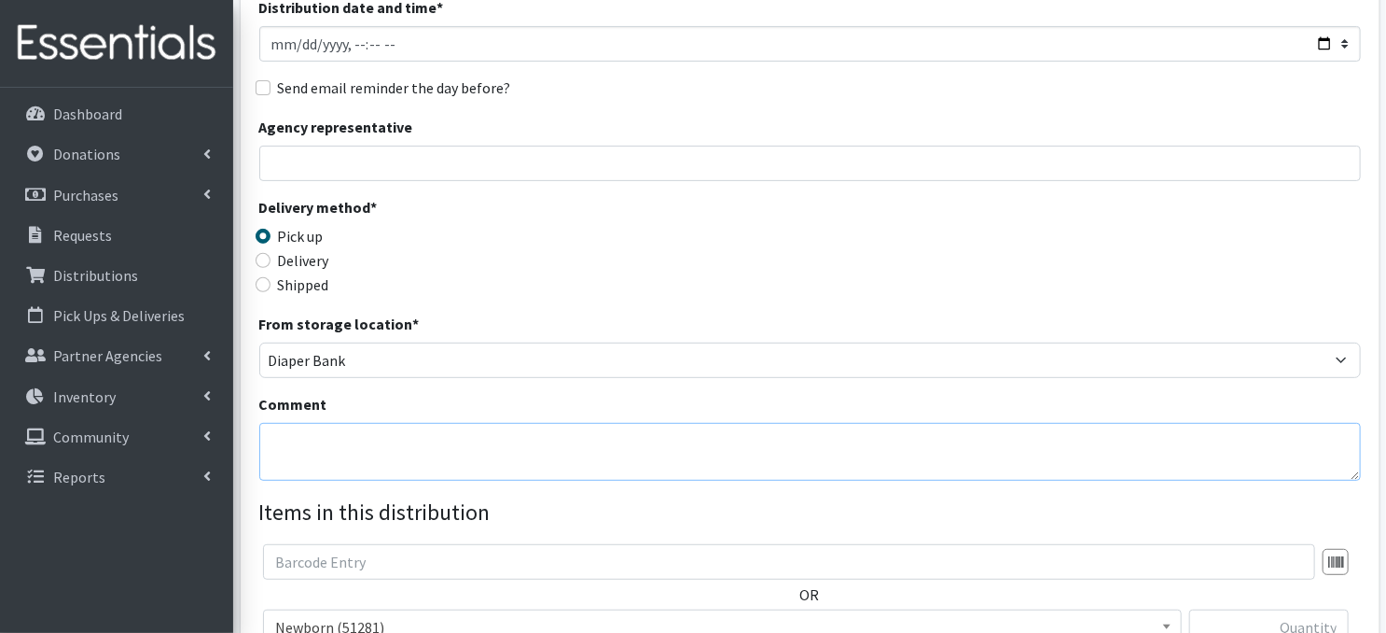
drag, startPoint x: 322, startPoint y: 452, endPoint x: 775, endPoint y: 40, distance: 612.9
click at [322, 452] on textarea "Comment" at bounding box center [810, 452] width 1102 height 58
paste textarea "IKEA Bags"
type textarea "IKEA Bags"
click at [1075, 257] on div "Delivery method * Pick up Delivery Shipped Shipping cost" at bounding box center [810, 254] width 1102 height 117
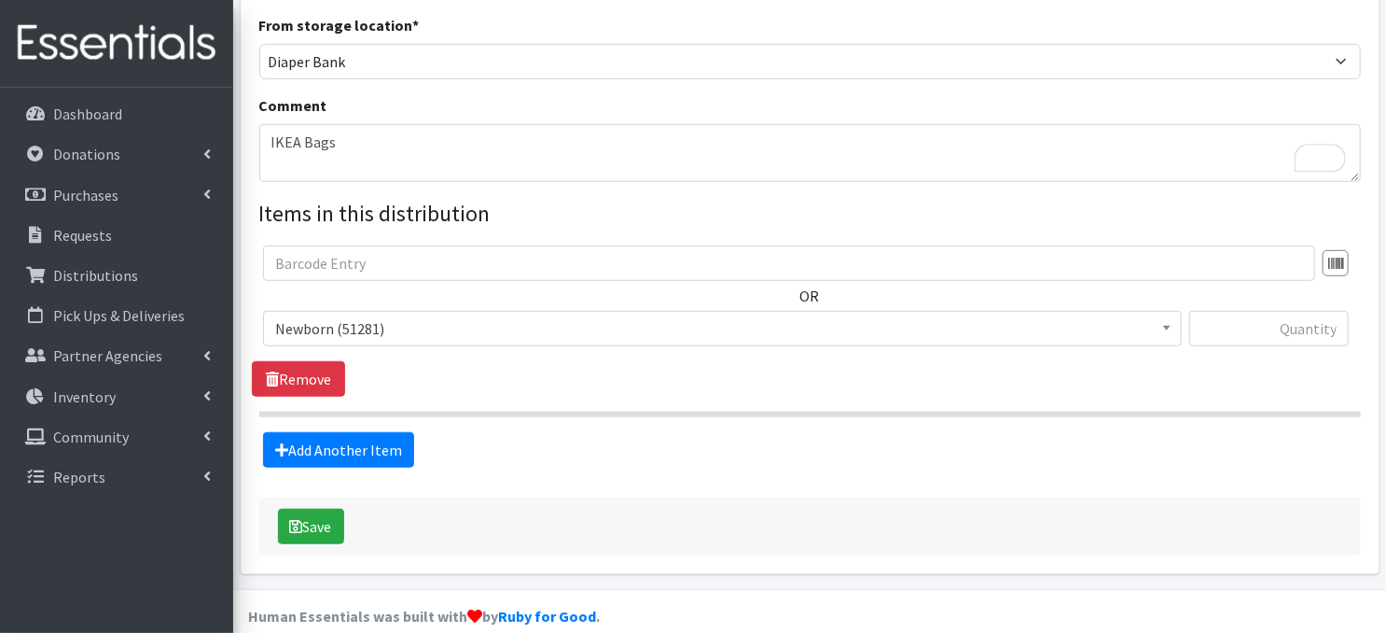
scroll to position [546, 0]
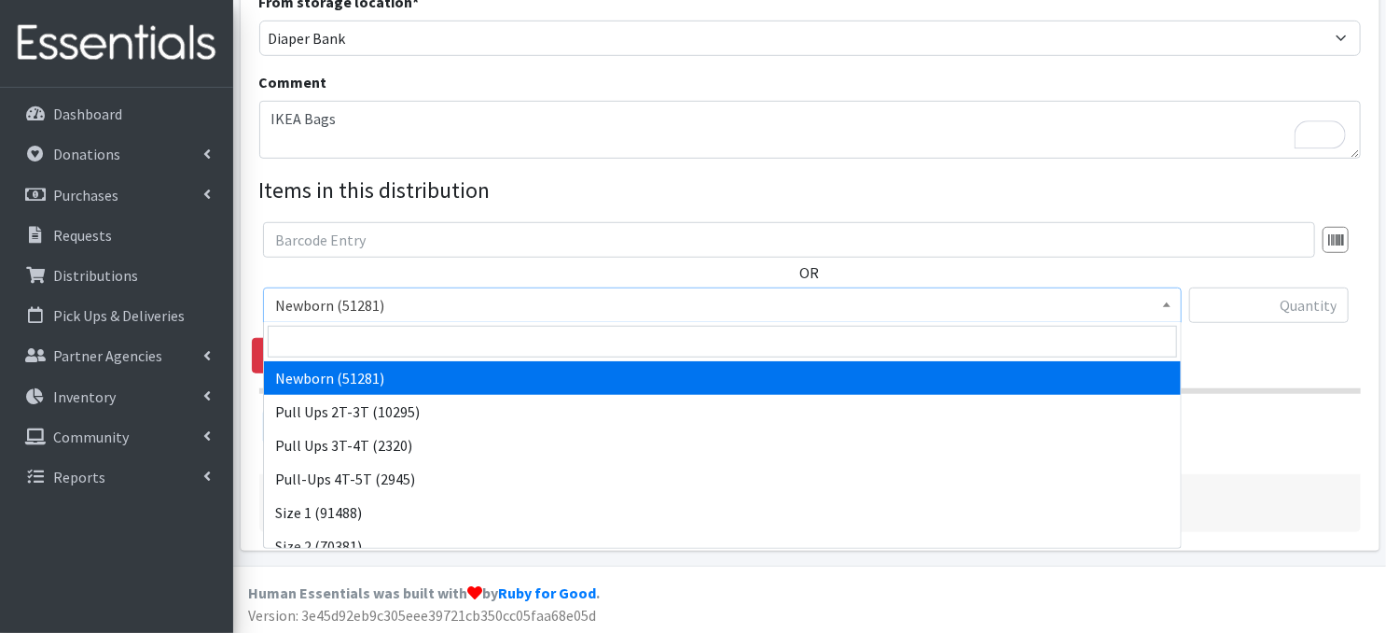
click at [1172, 307] on span at bounding box center [1167, 302] width 19 height 29
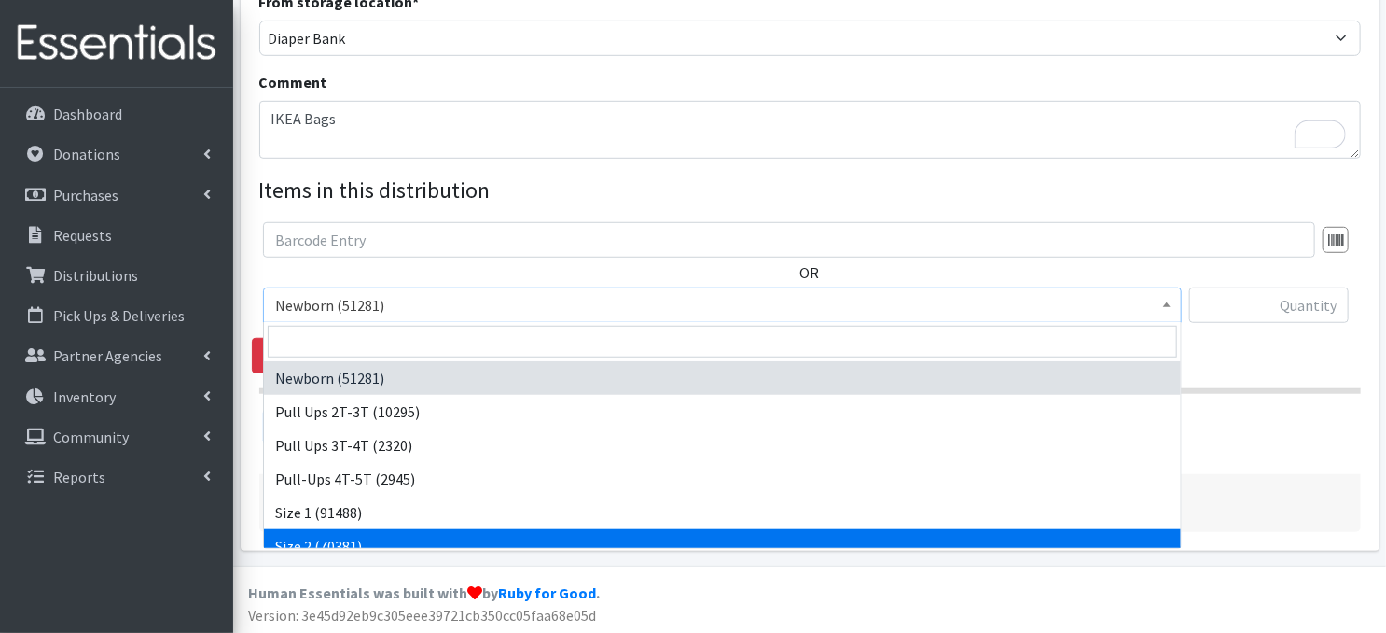
select select "3683"
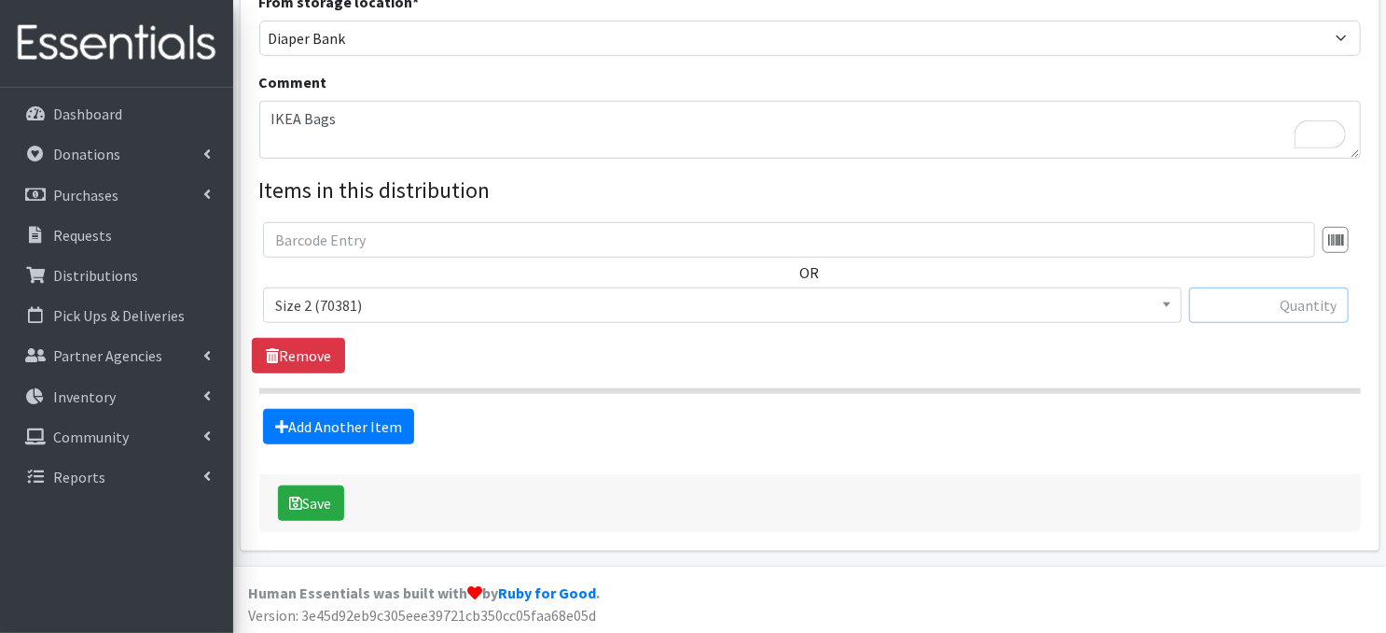
click at [1217, 303] on input "text" at bounding box center [1269, 304] width 160 height 35
type input "240"
click at [373, 427] on link "Add Another Item" at bounding box center [338, 426] width 151 height 35
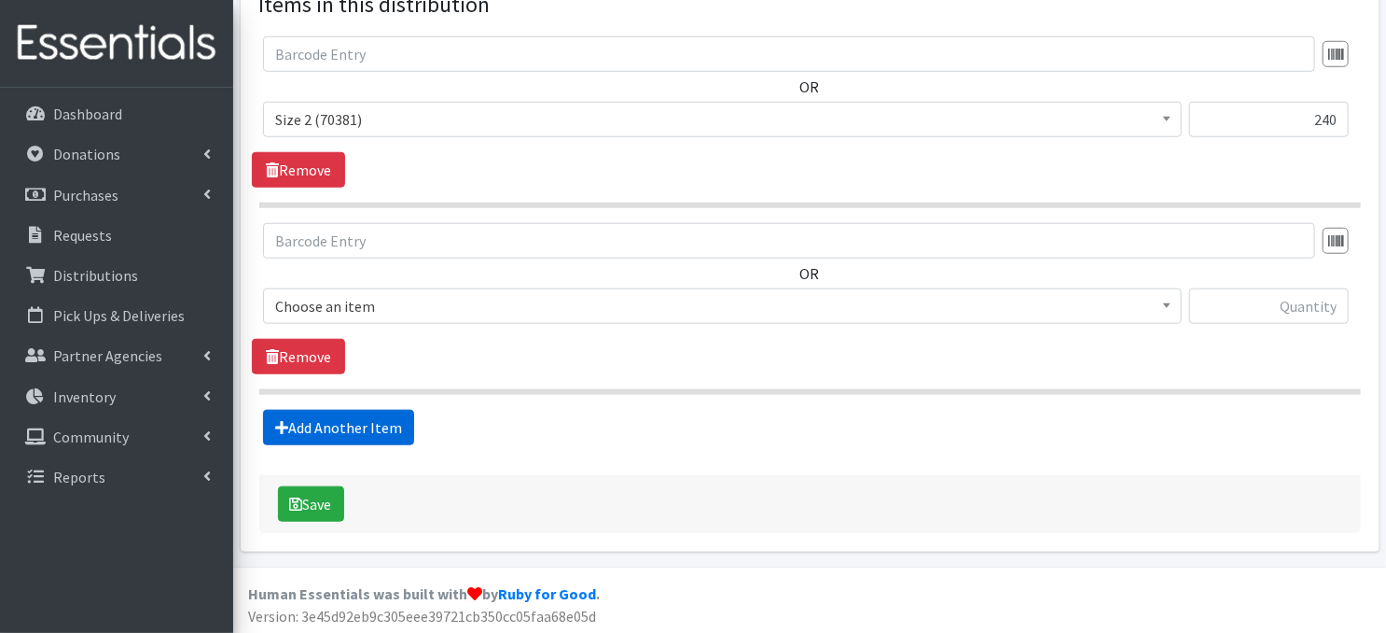
scroll to position [731, 0]
click at [1158, 305] on span at bounding box center [1167, 303] width 19 height 29
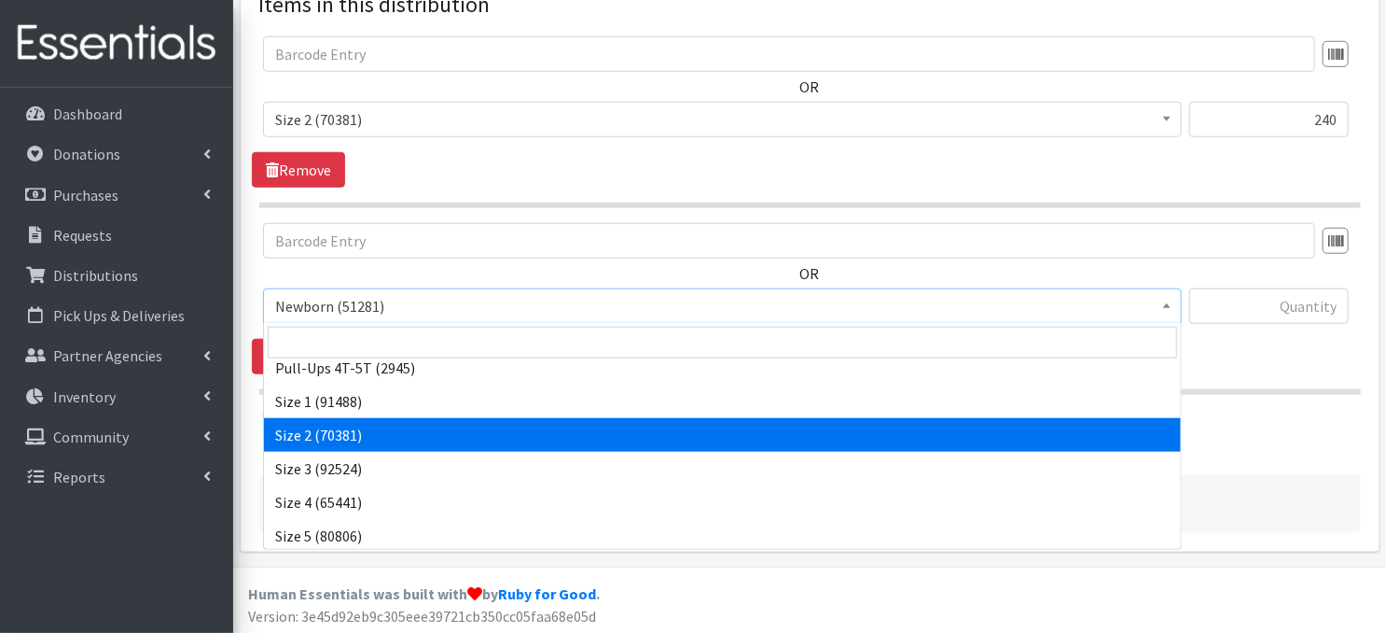
scroll to position [149, 0]
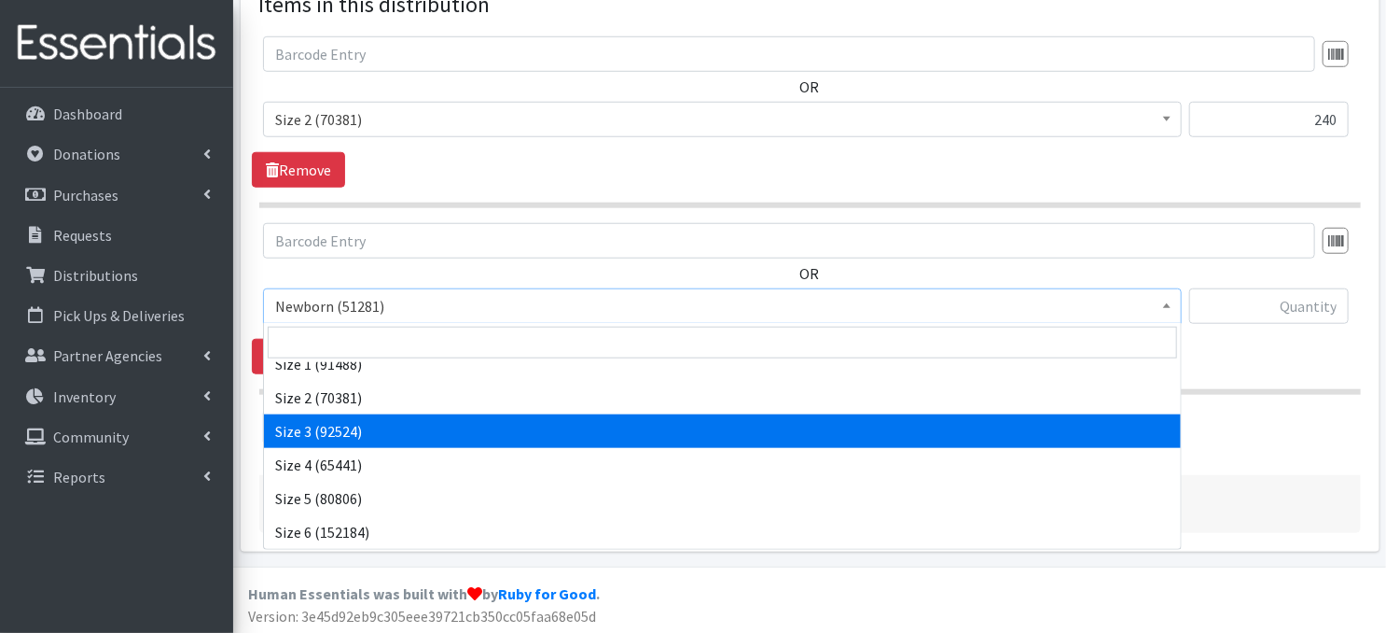
select select "3684"
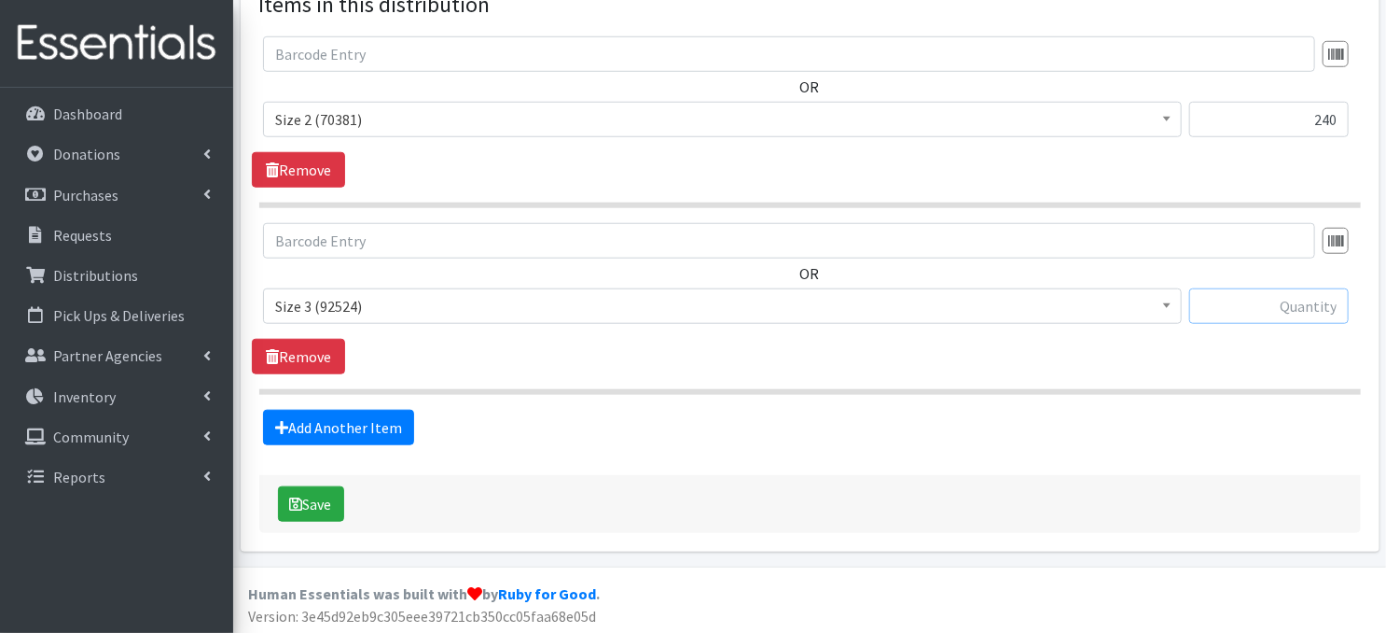
click at [1246, 308] on input "text" at bounding box center [1269, 305] width 160 height 35
type input "480"
click at [336, 426] on link "Add Another Item" at bounding box center [338, 427] width 151 height 35
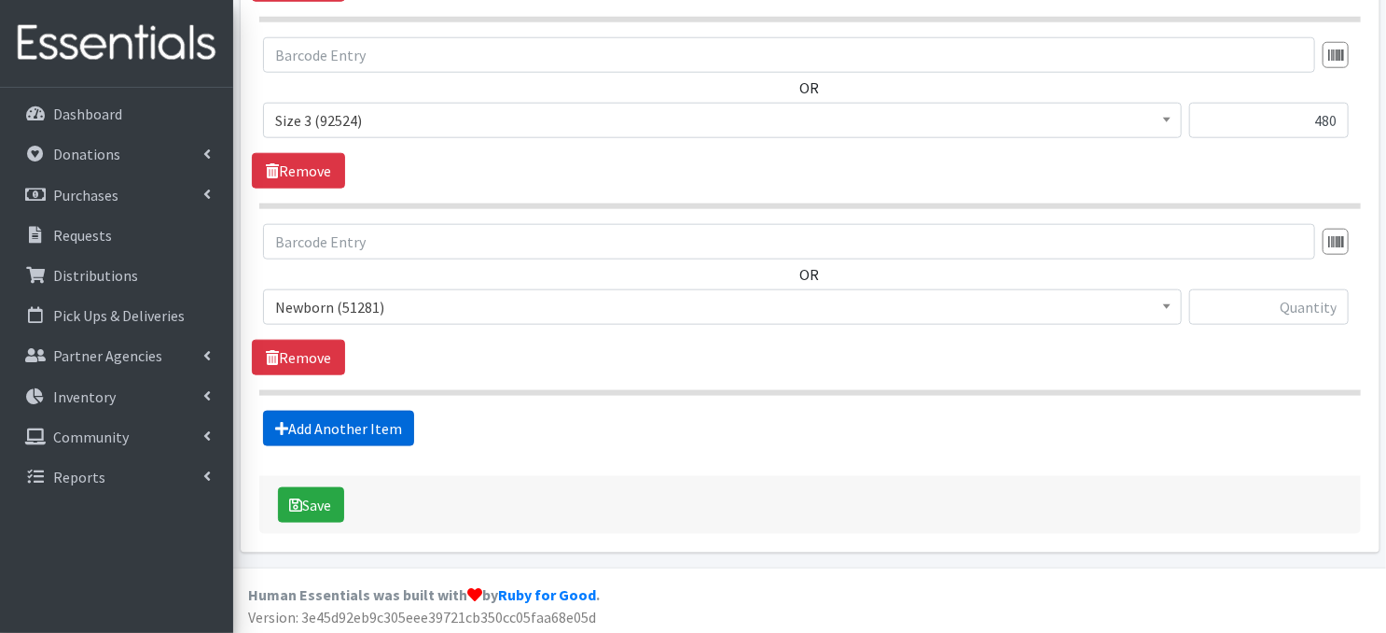
scroll to position [918, 0]
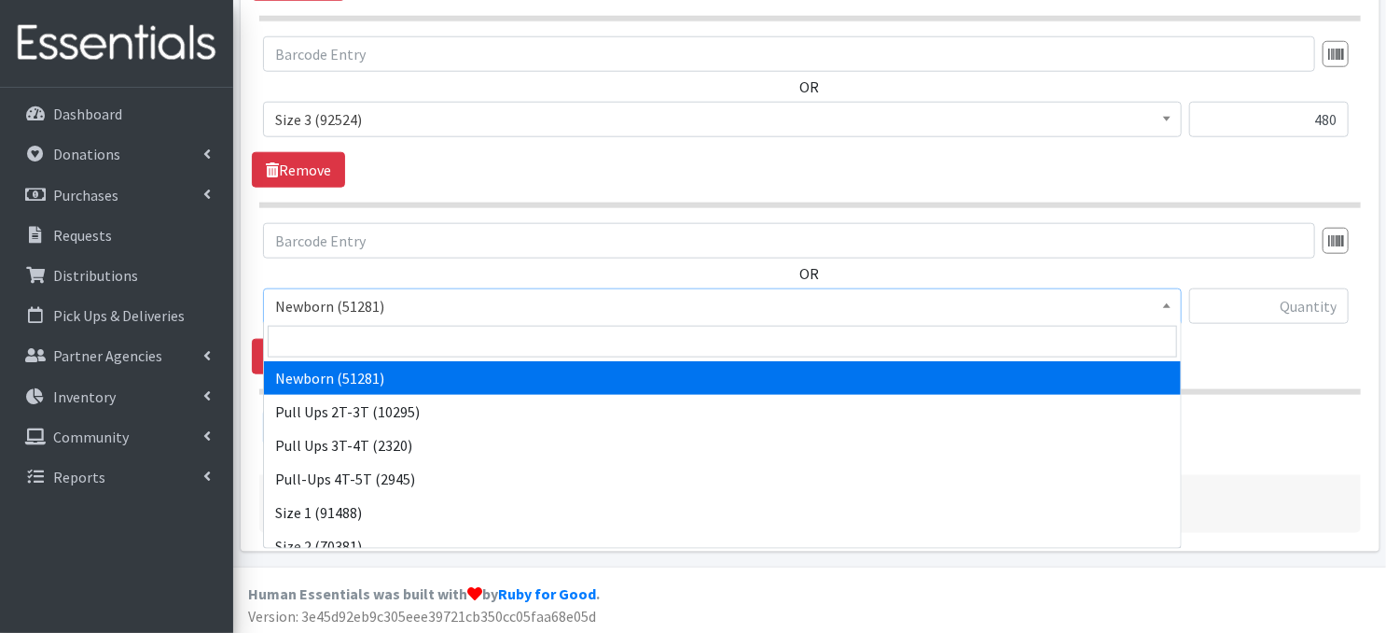
click at [1173, 305] on span at bounding box center [1167, 303] width 19 height 29
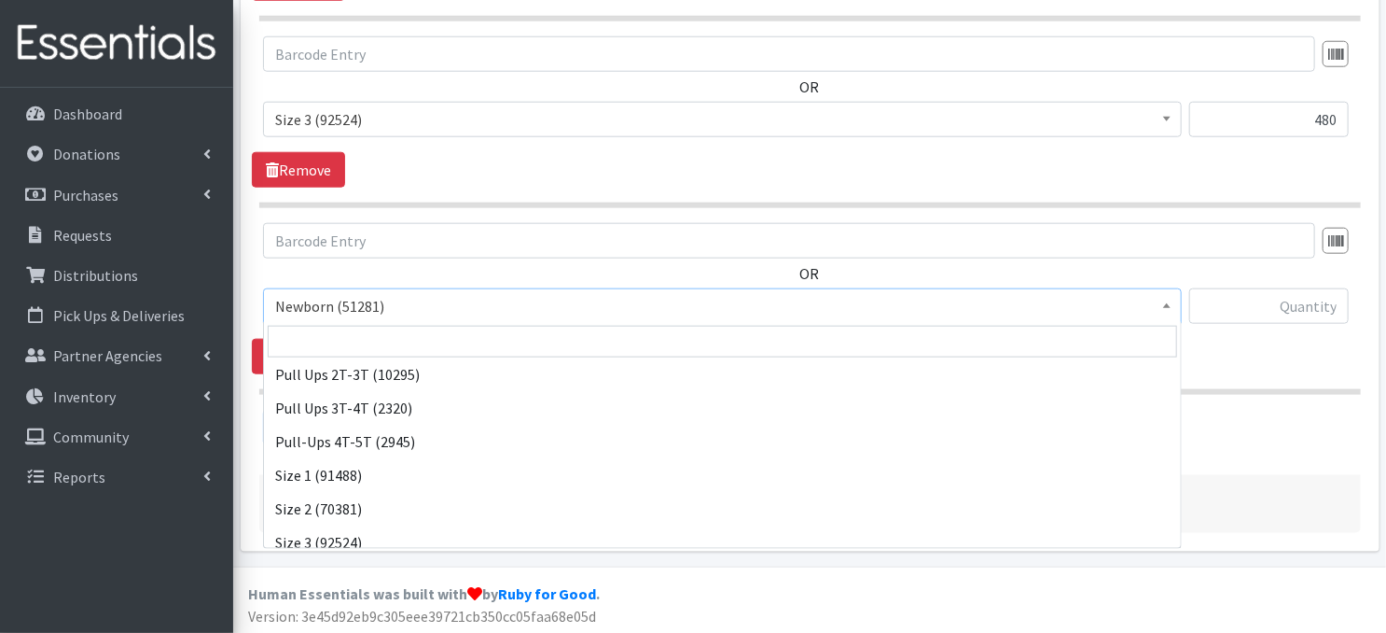
scroll to position [124, 0]
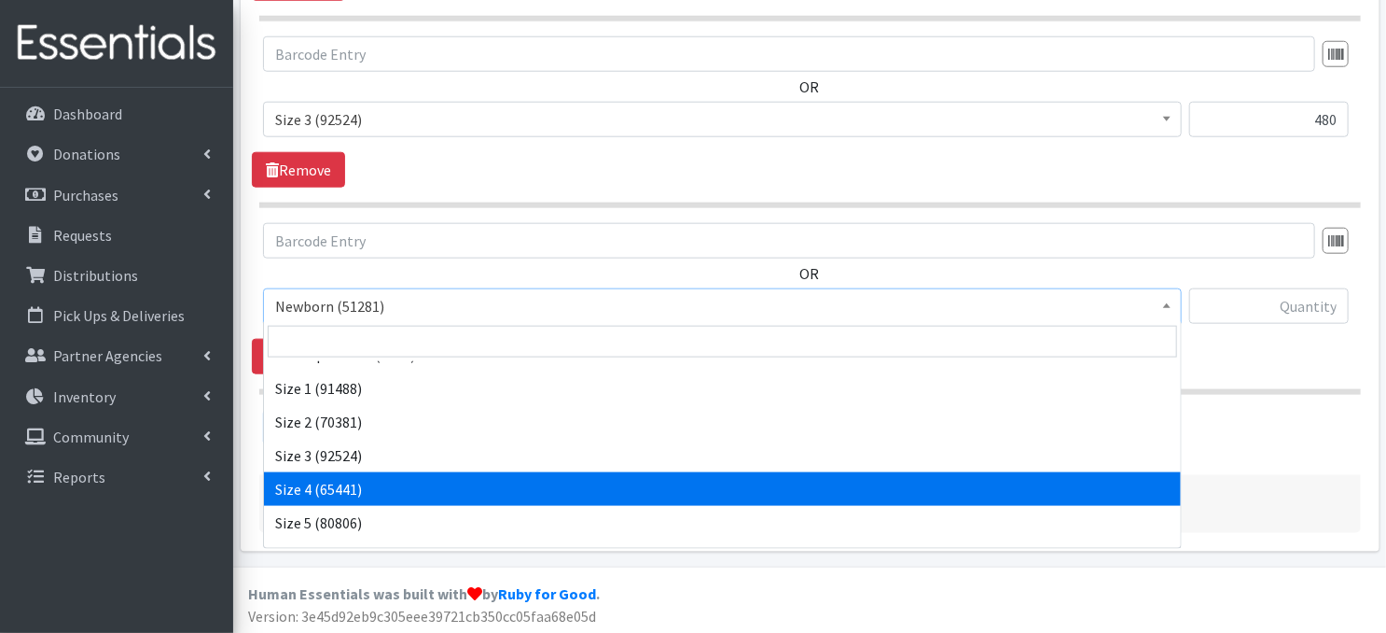
select select "3685"
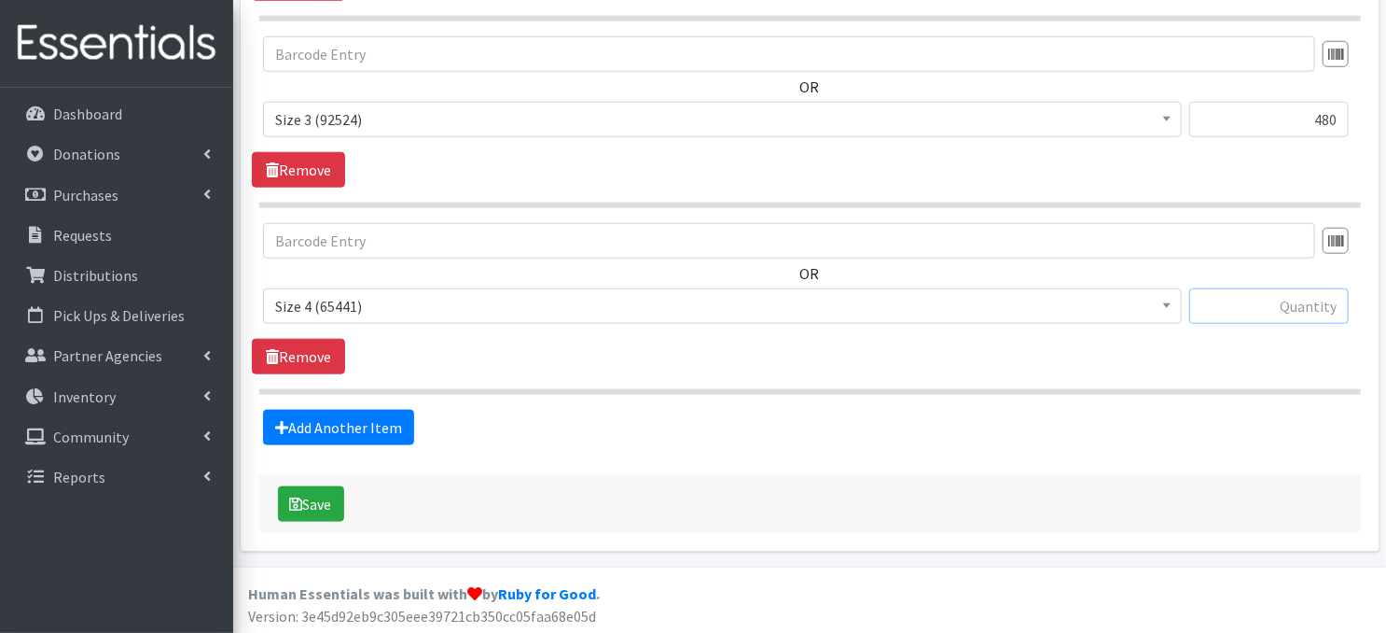
click at [1264, 308] on input "text" at bounding box center [1269, 305] width 160 height 35
type input "780"
click at [355, 427] on link "Add Another Item" at bounding box center [338, 427] width 151 height 35
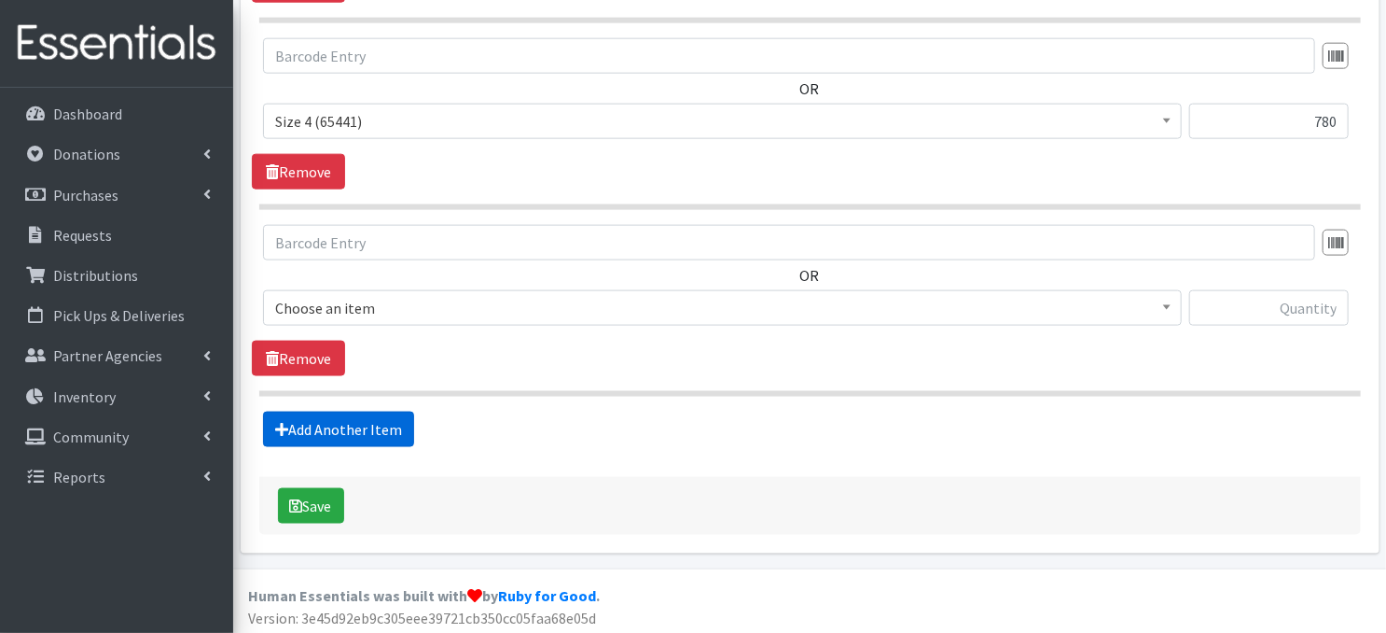
scroll to position [1104, 0]
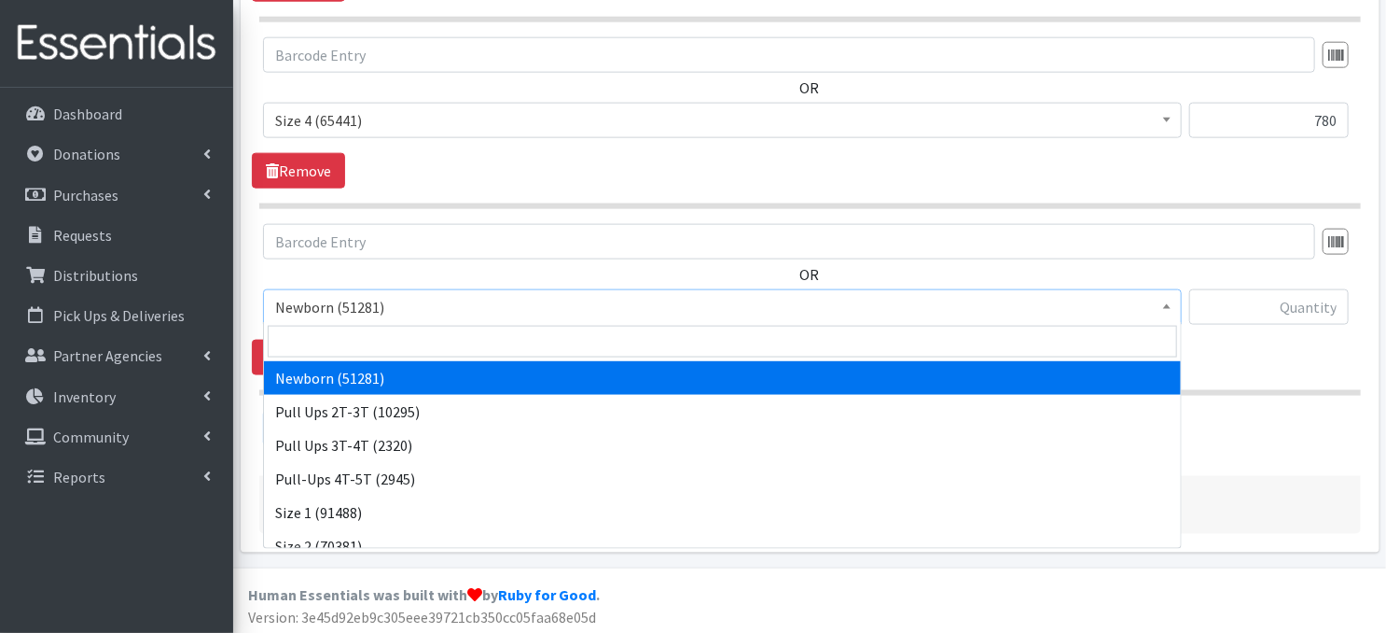
click at [1162, 309] on span at bounding box center [1167, 304] width 19 height 29
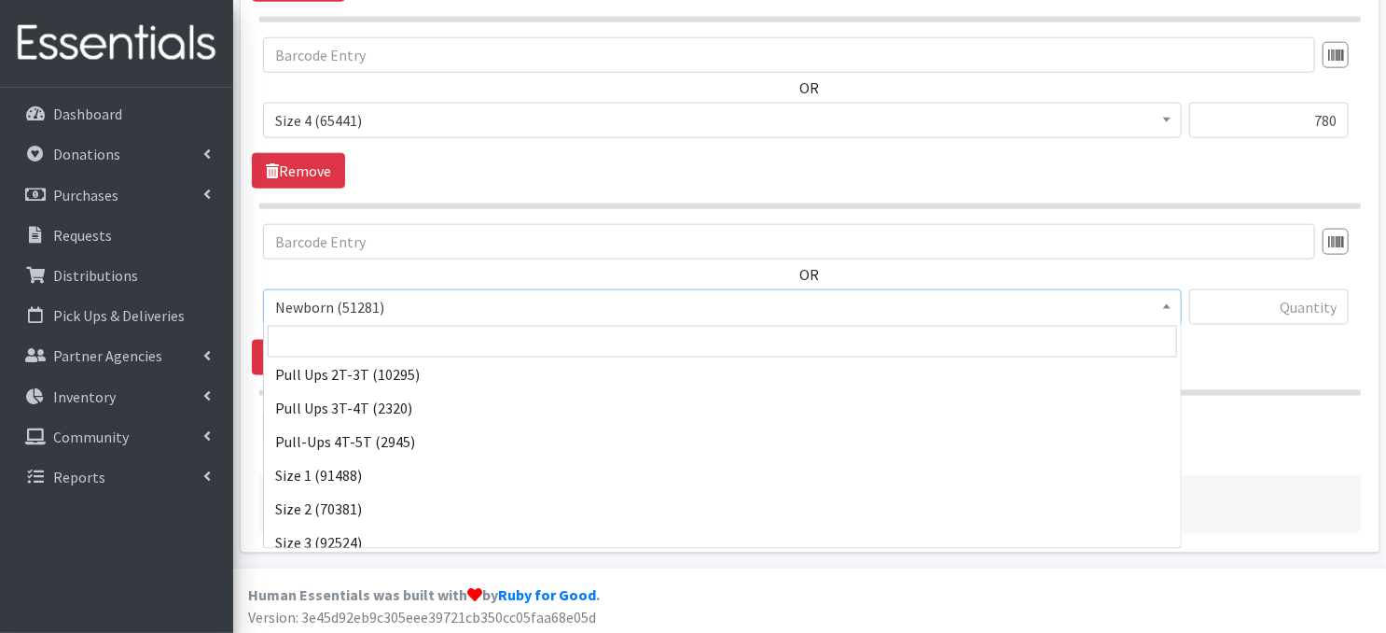
scroll to position [124, 0]
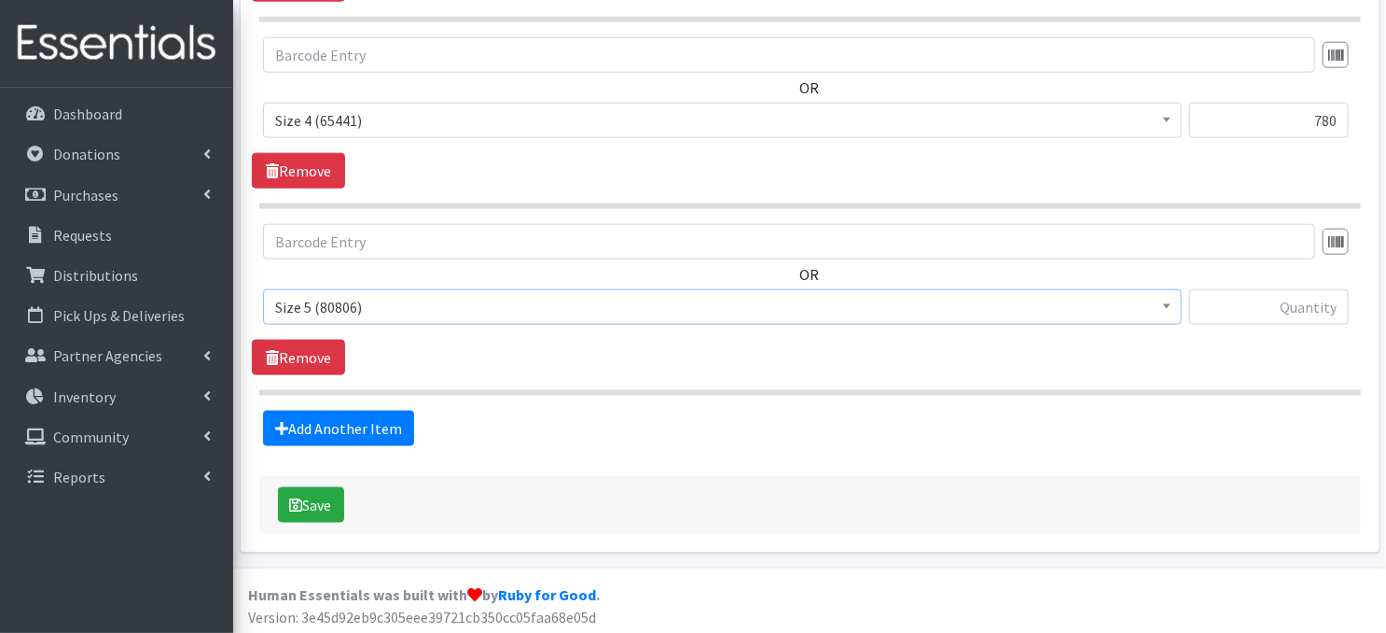
select select "3686"
click at [1259, 310] on input "text" at bounding box center [1269, 306] width 160 height 35
type input "780"
click at [355, 432] on link "Add Another Item" at bounding box center [338, 427] width 151 height 35
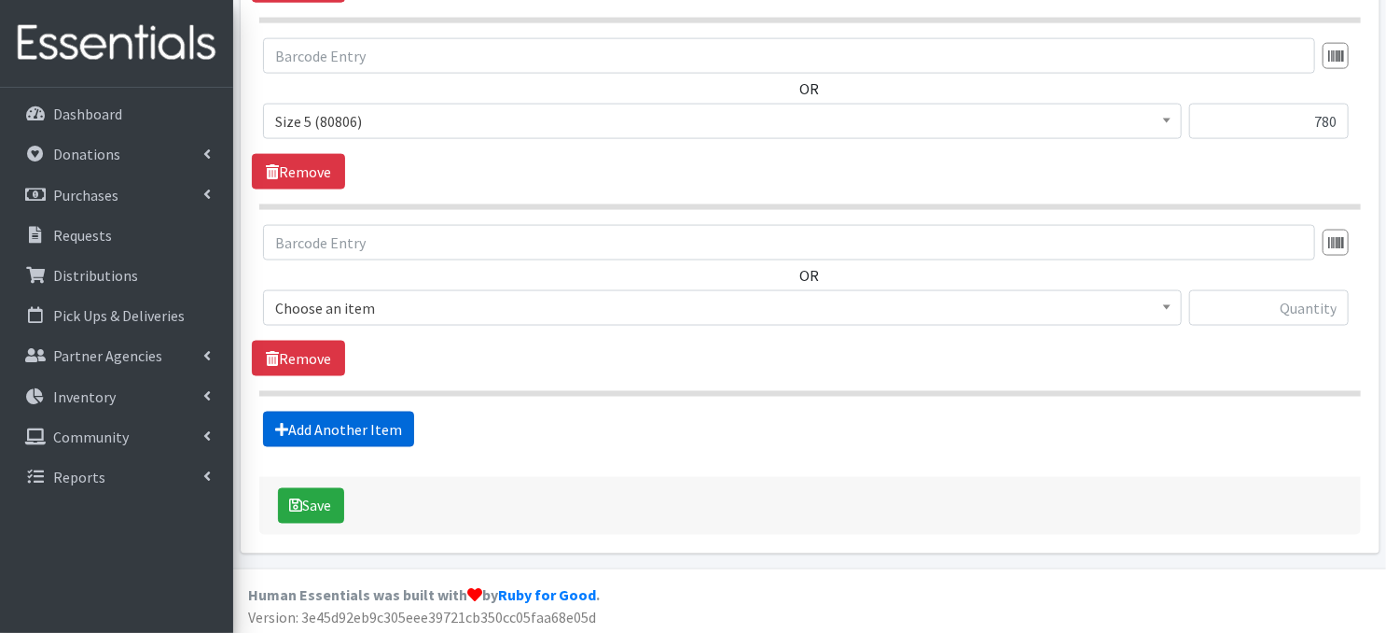
scroll to position [1290, 0]
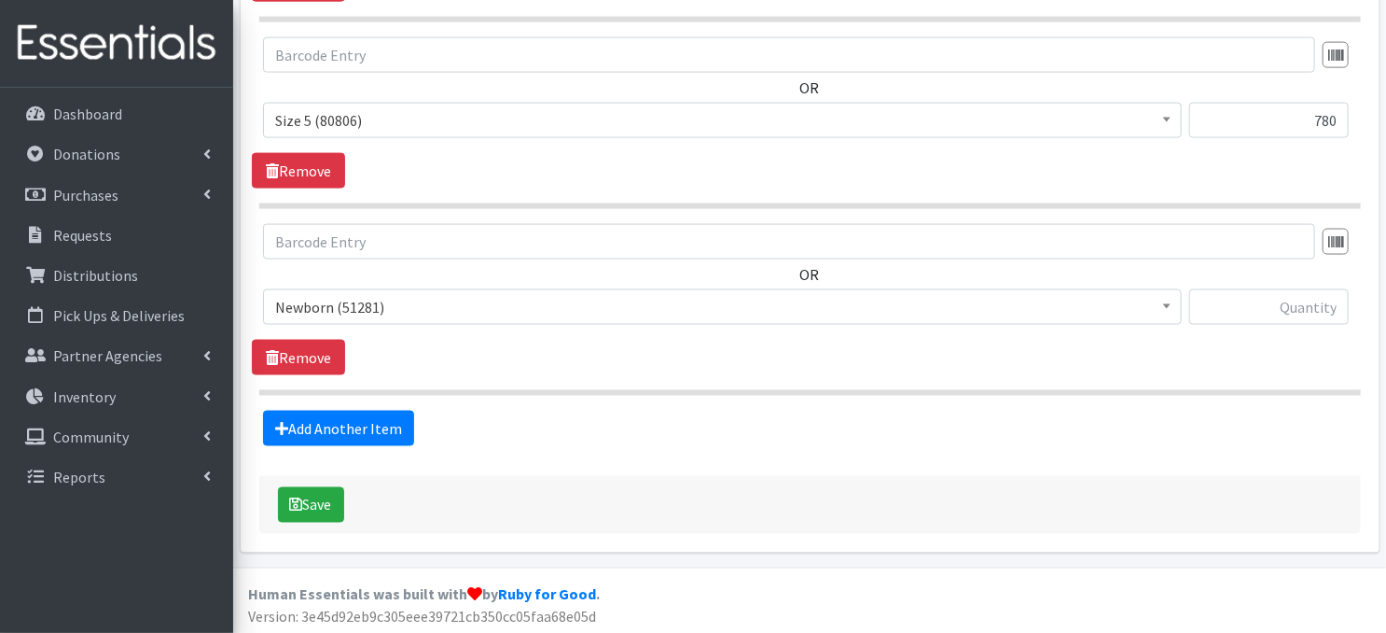
click at [1173, 313] on span at bounding box center [1167, 304] width 19 height 29
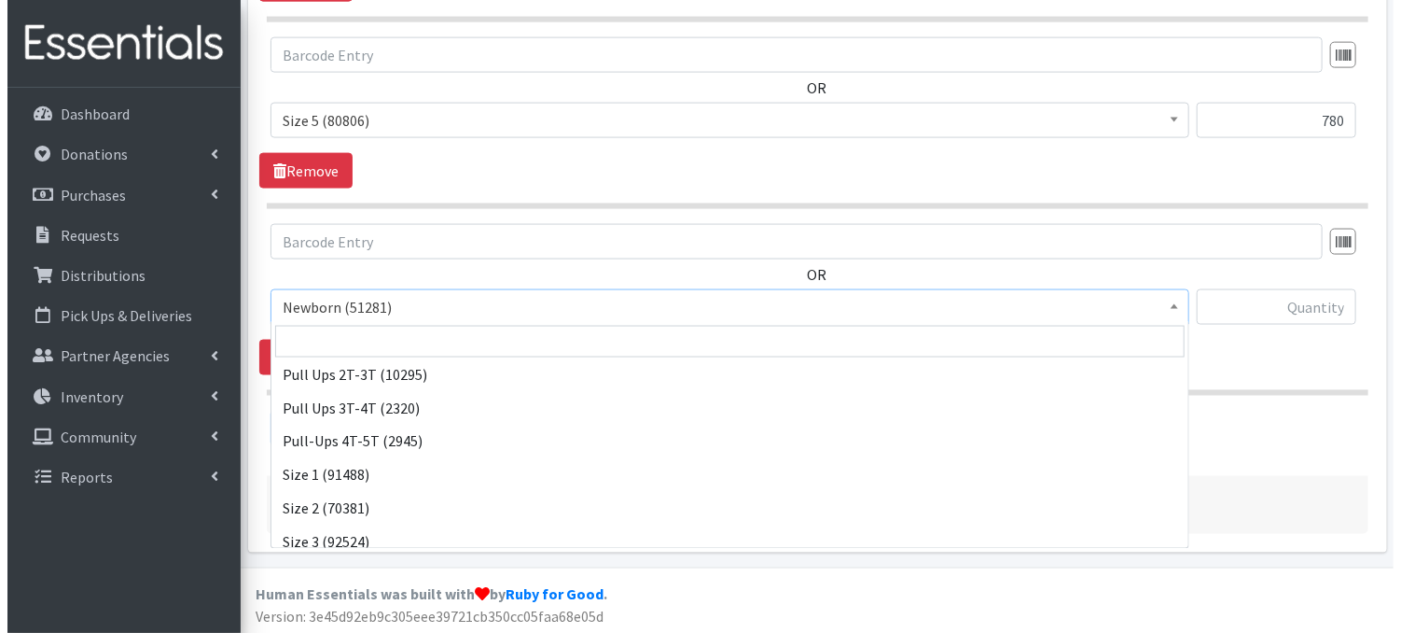
scroll to position [149, 0]
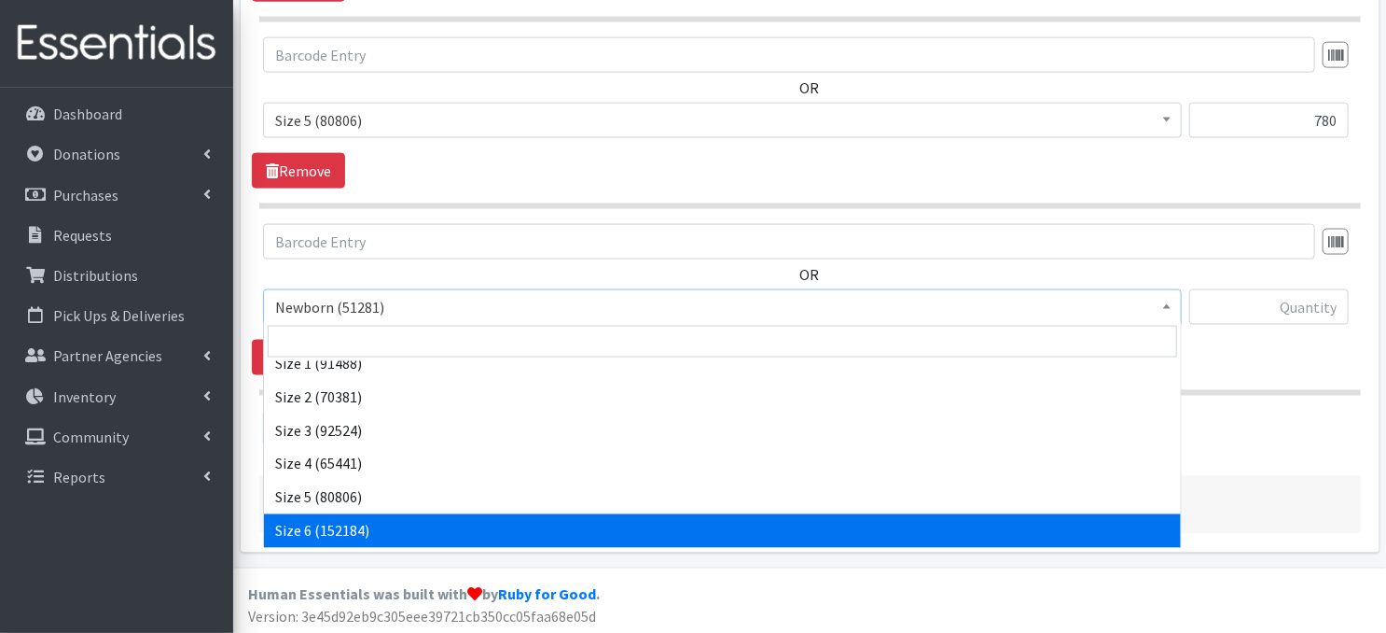
select select "3687"
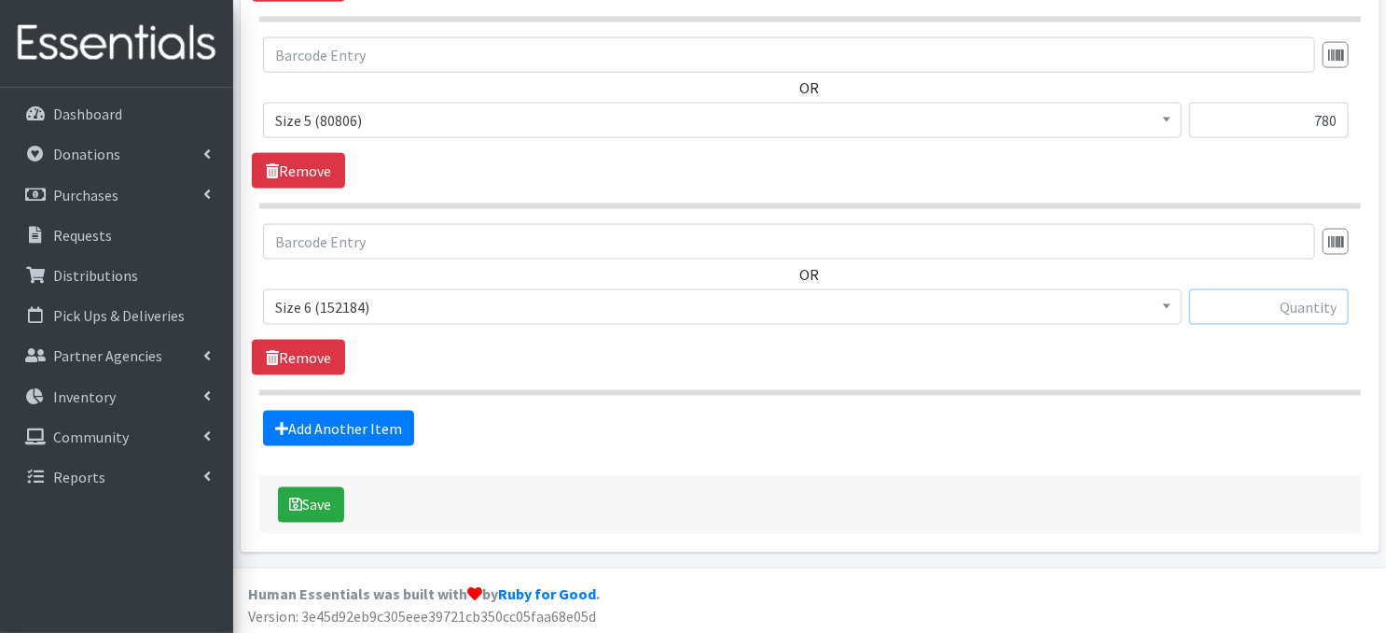
click at [1231, 307] on input "text" at bounding box center [1269, 306] width 160 height 35
type input "780"
click at [320, 505] on button "Save" at bounding box center [311, 504] width 66 height 35
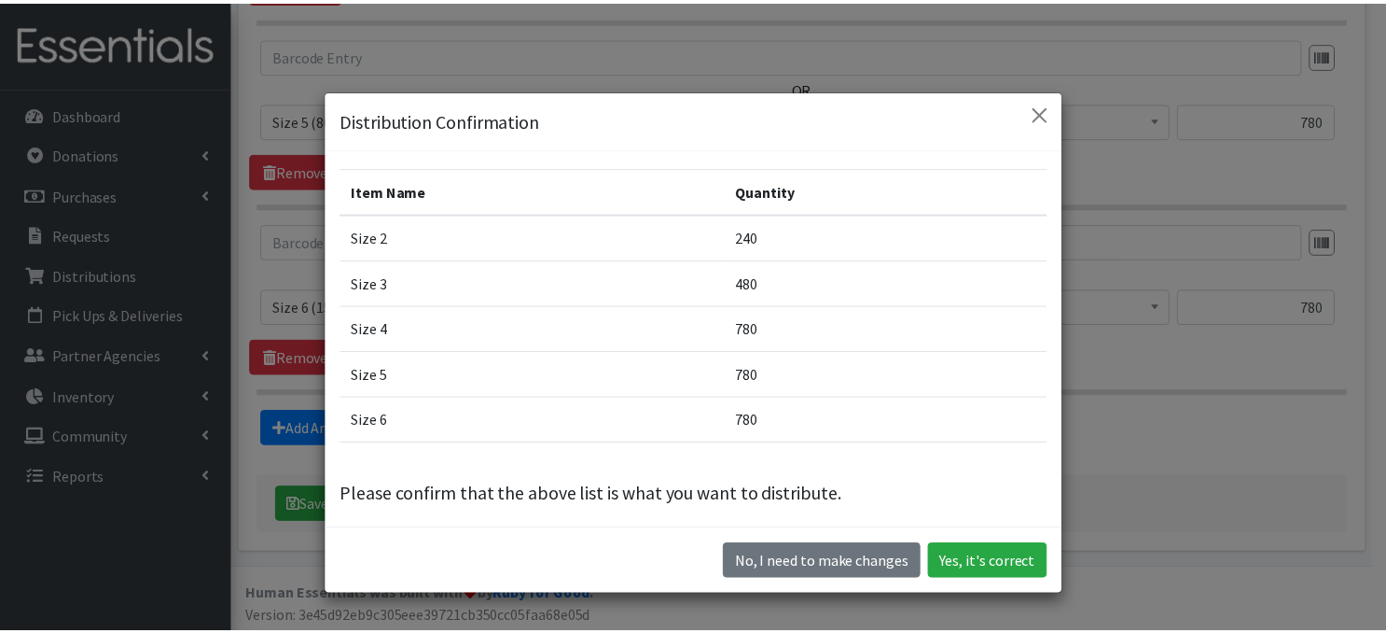
scroll to position [46, 0]
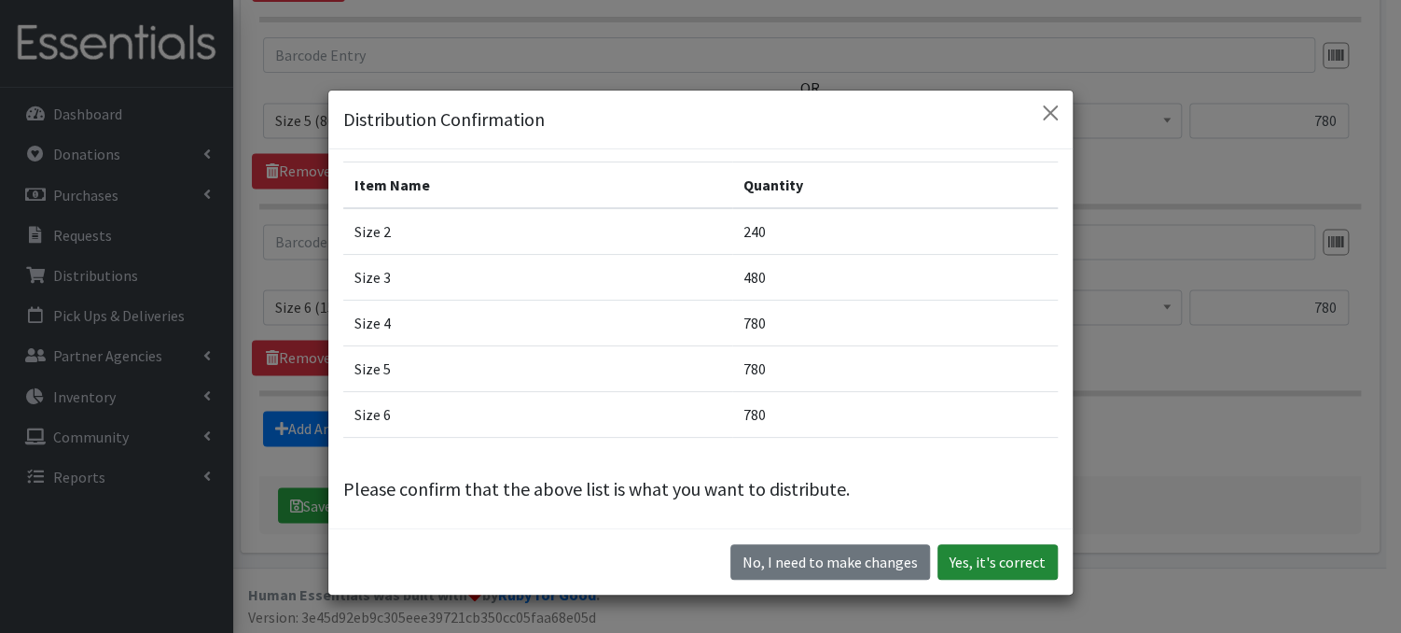
click at [973, 562] on button "Yes, it's correct" at bounding box center [998, 561] width 120 height 35
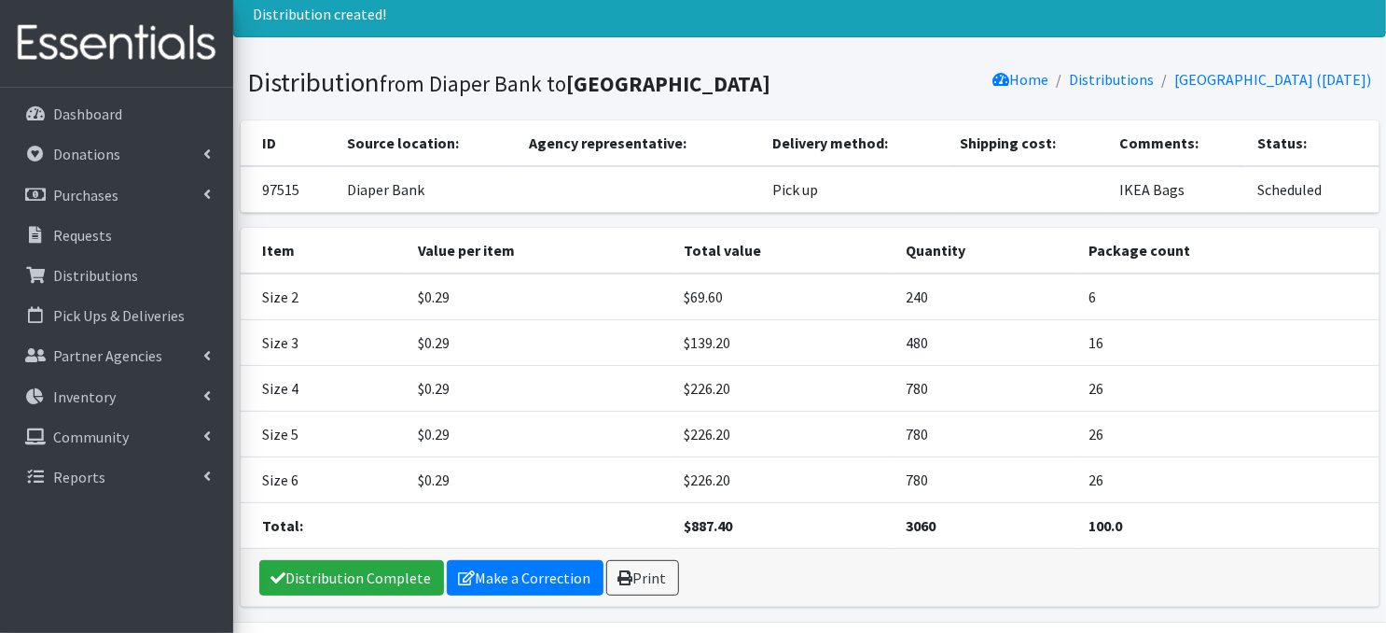
scroll to position [65, 0]
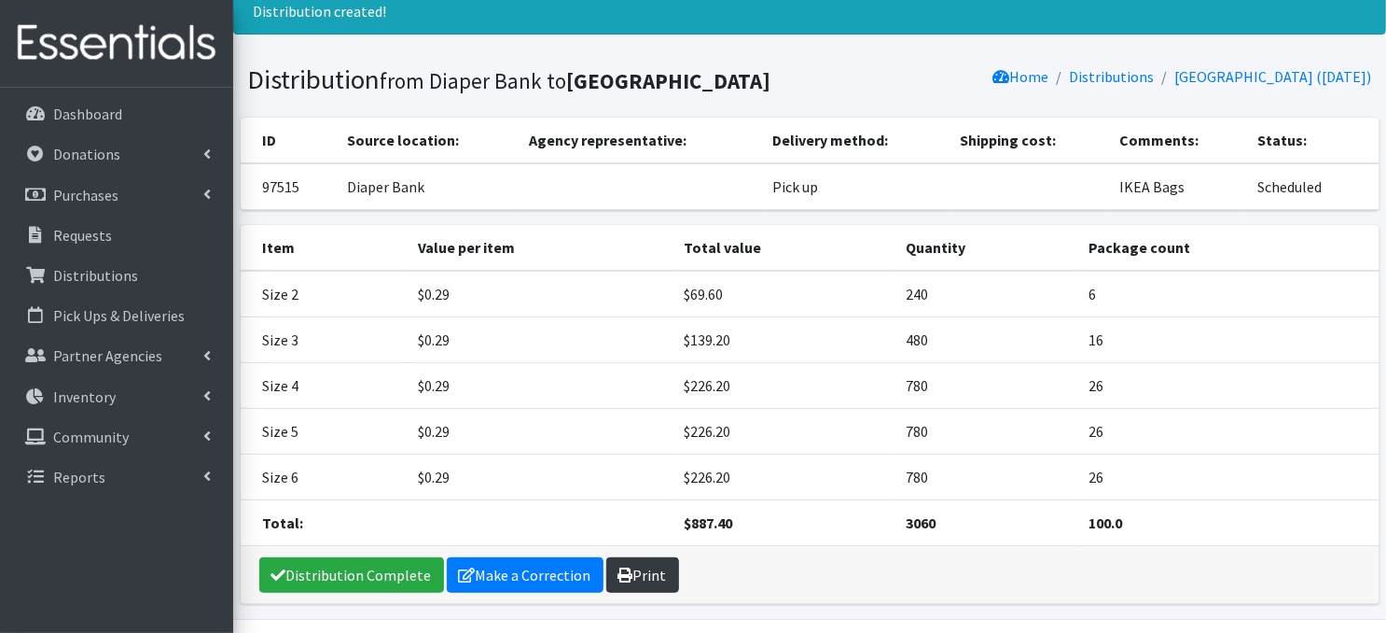
click at [661, 570] on link "Print" at bounding box center [642, 574] width 73 height 35
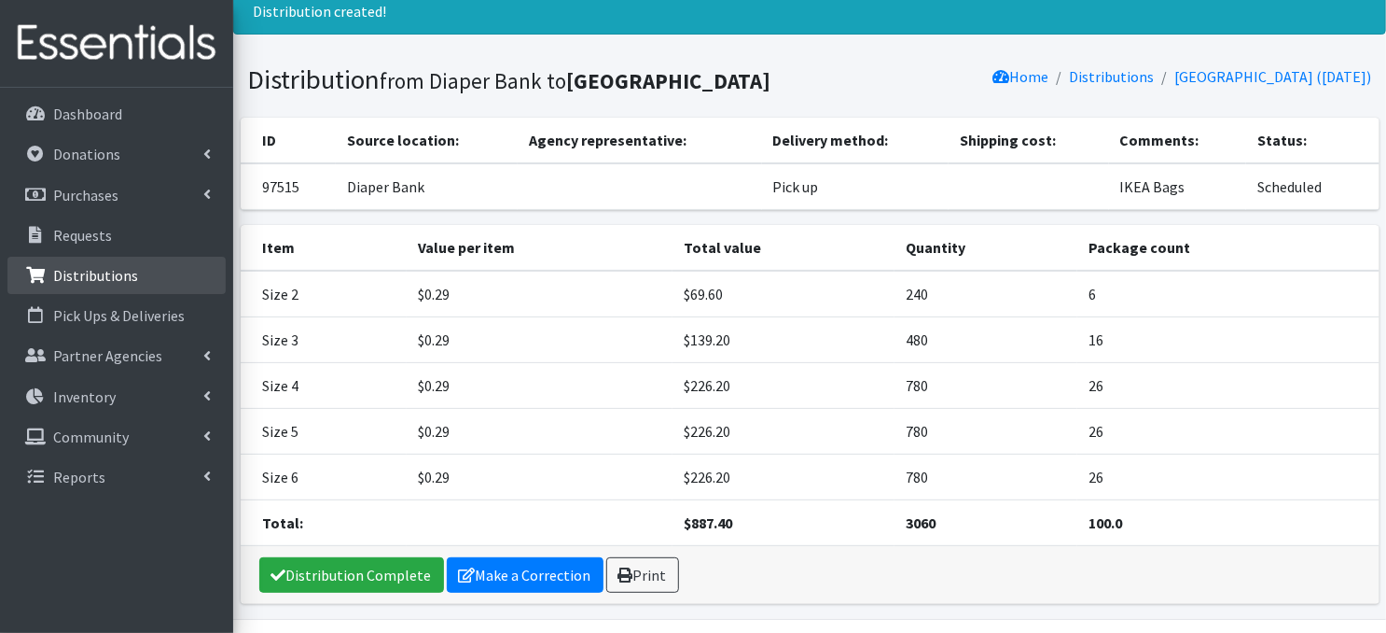
click at [120, 285] on link "Distributions" at bounding box center [116, 275] width 218 height 37
